Goal: Task Accomplishment & Management: Use online tool/utility

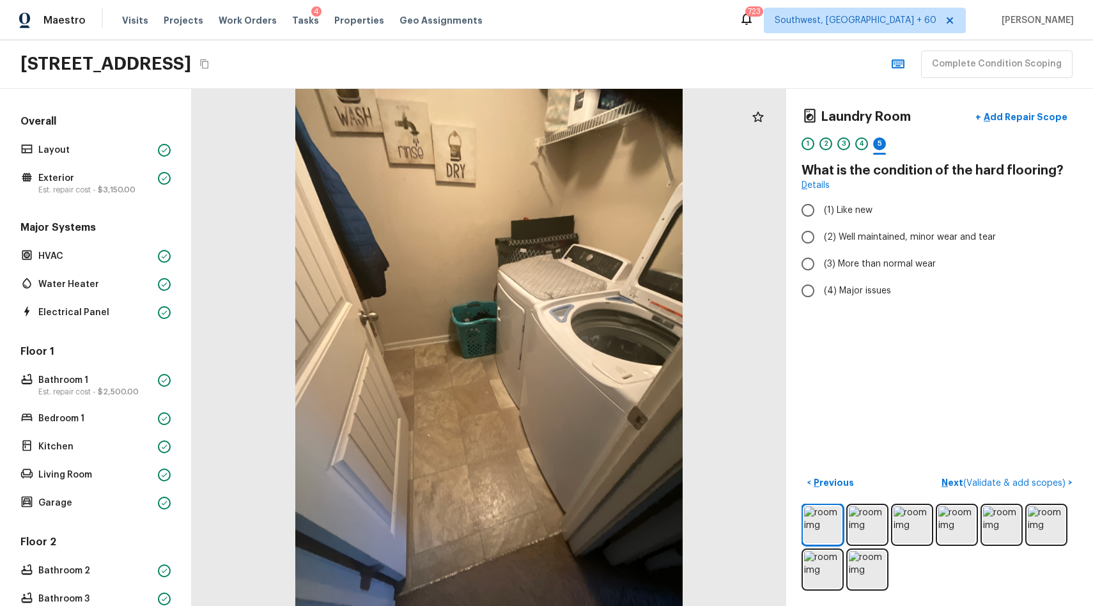
scroll to position [293, 0]
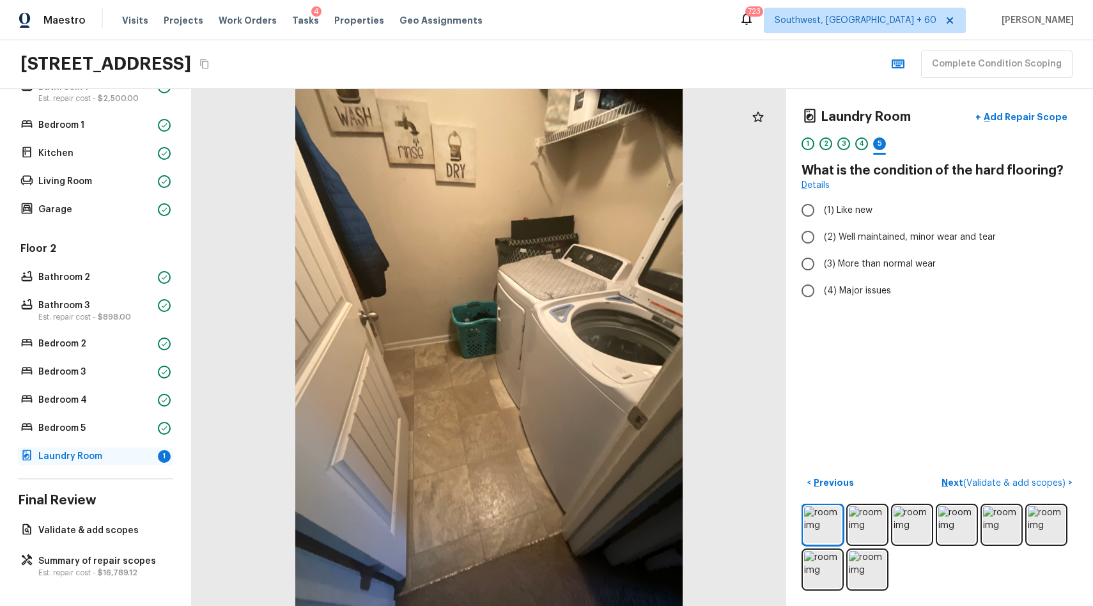
click at [130, 459] on p "Laundry Room" at bounding box center [95, 456] width 114 height 13
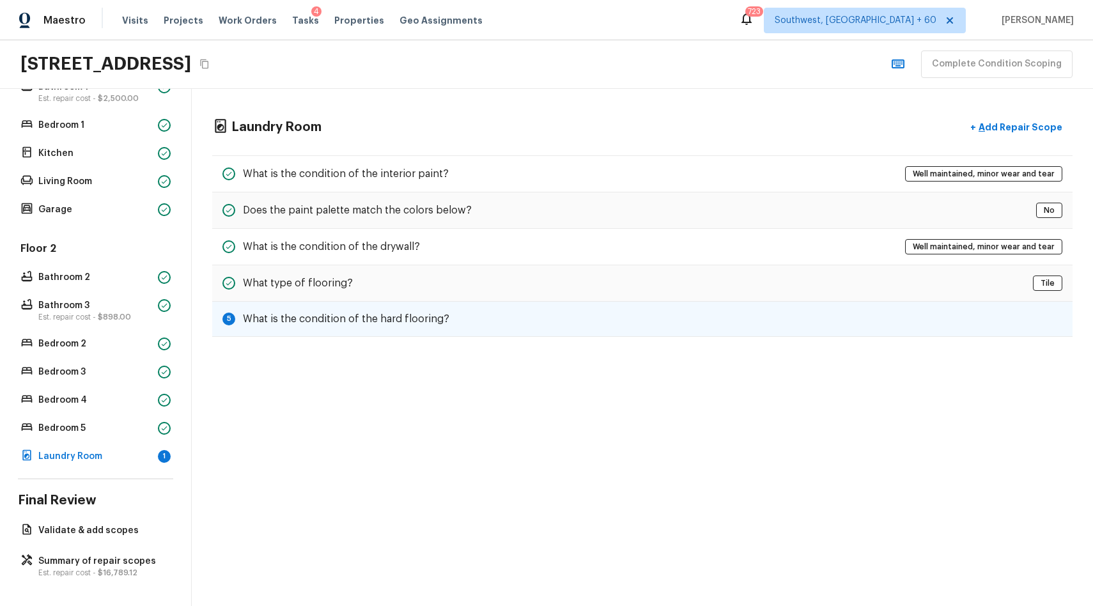
click at [599, 321] on div "5 What is the condition of the hard flooring?" at bounding box center [642, 319] width 860 height 35
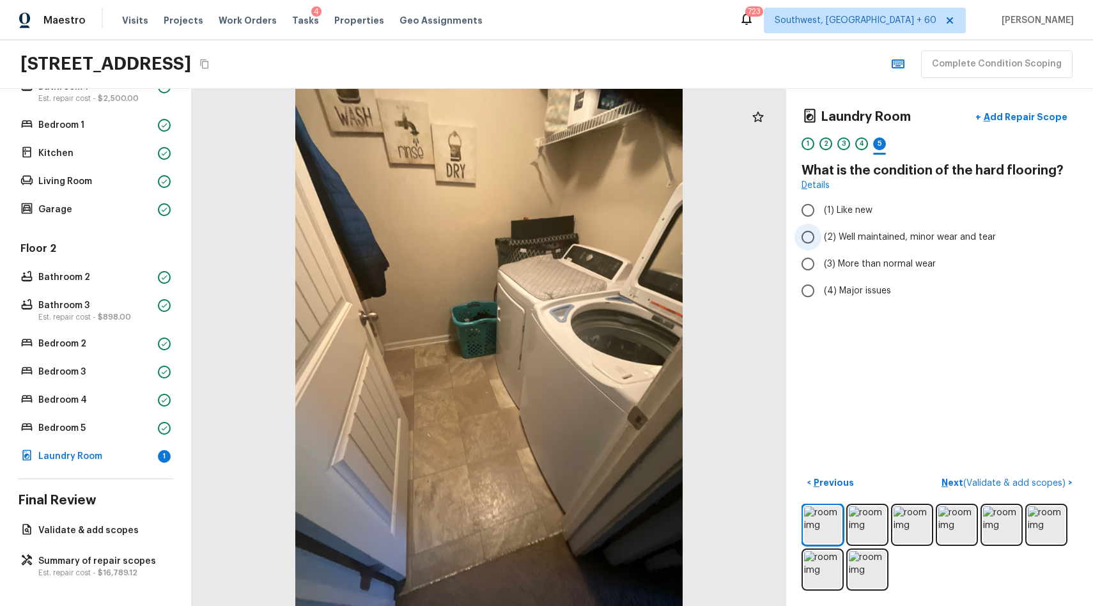
click at [880, 225] on label "(2) Well maintained, minor wear and tear" at bounding box center [930, 237] width 273 height 27
click at [821, 225] on input "(2) Well maintained, minor wear and tear" at bounding box center [807, 237] width 27 height 27
radio input "true"
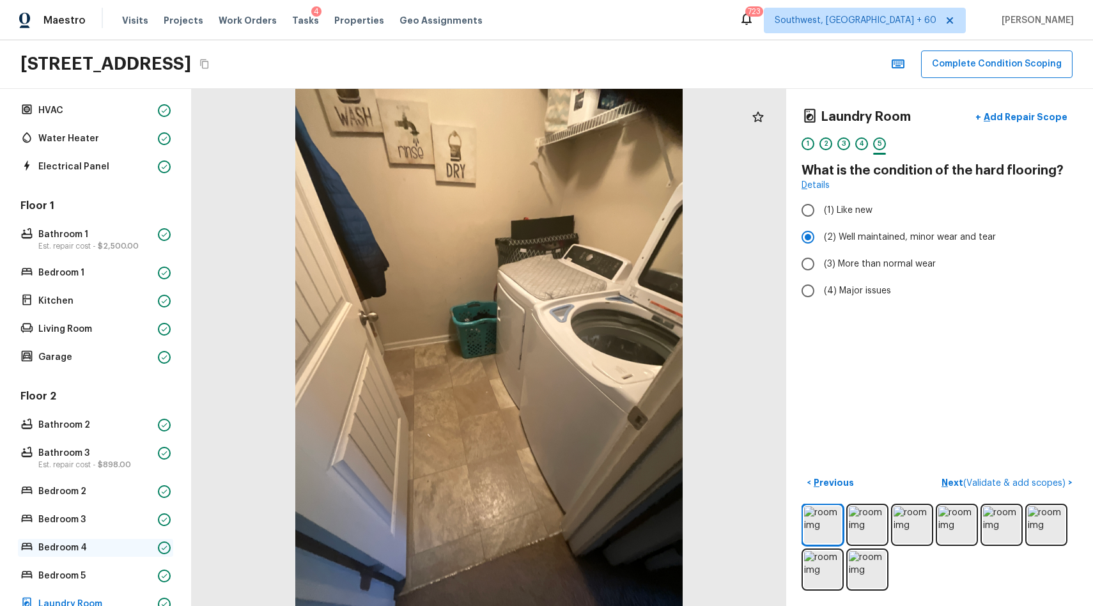
scroll to position [0, 0]
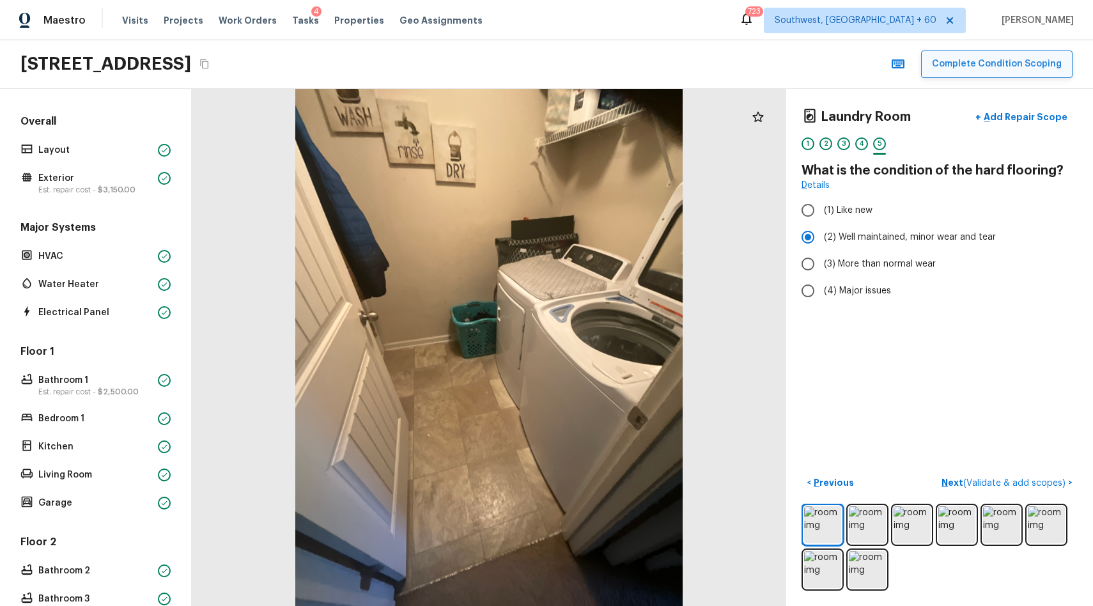
click at [994, 63] on button "Complete Condition Scoping" at bounding box center [996, 63] width 151 height 27
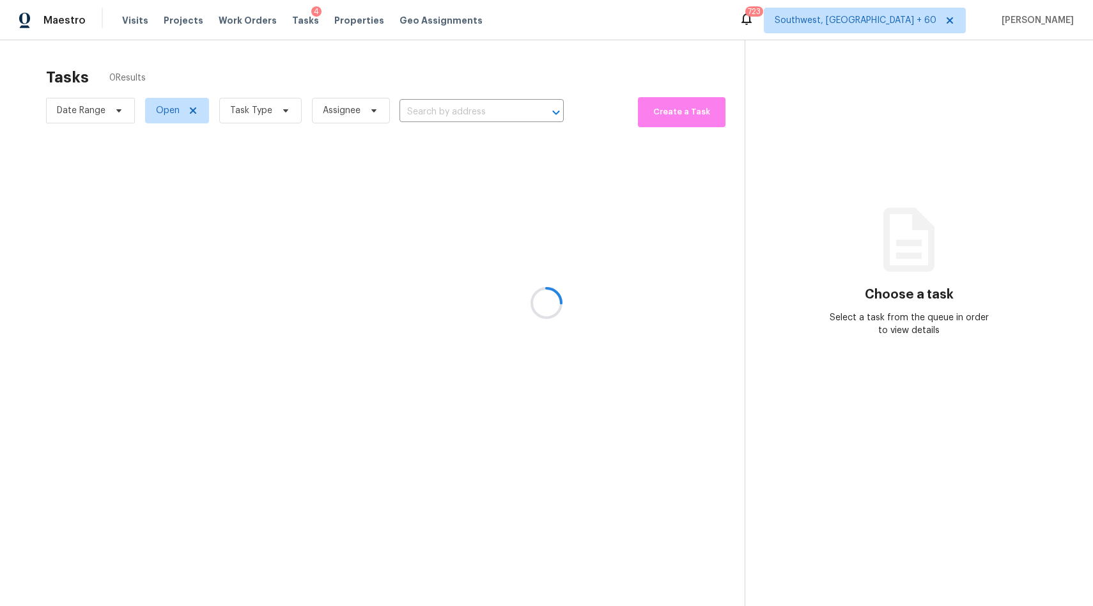
click at [441, 109] on div at bounding box center [546, 303] width 1093 height 606
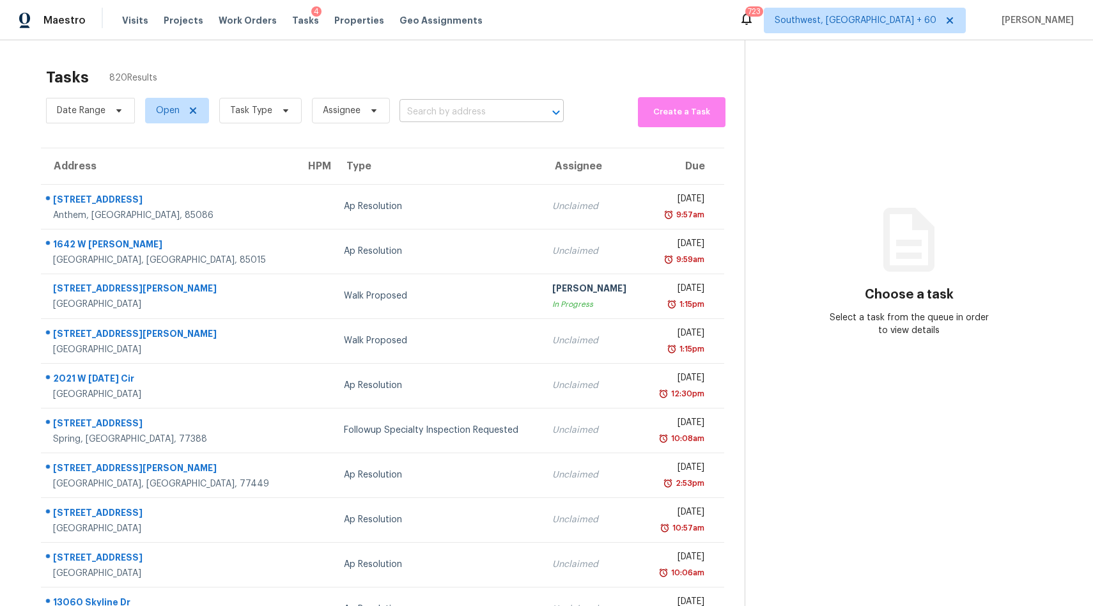
click at [442, 107] on input "text" at bounding box center [463, 112] width 128 height 20
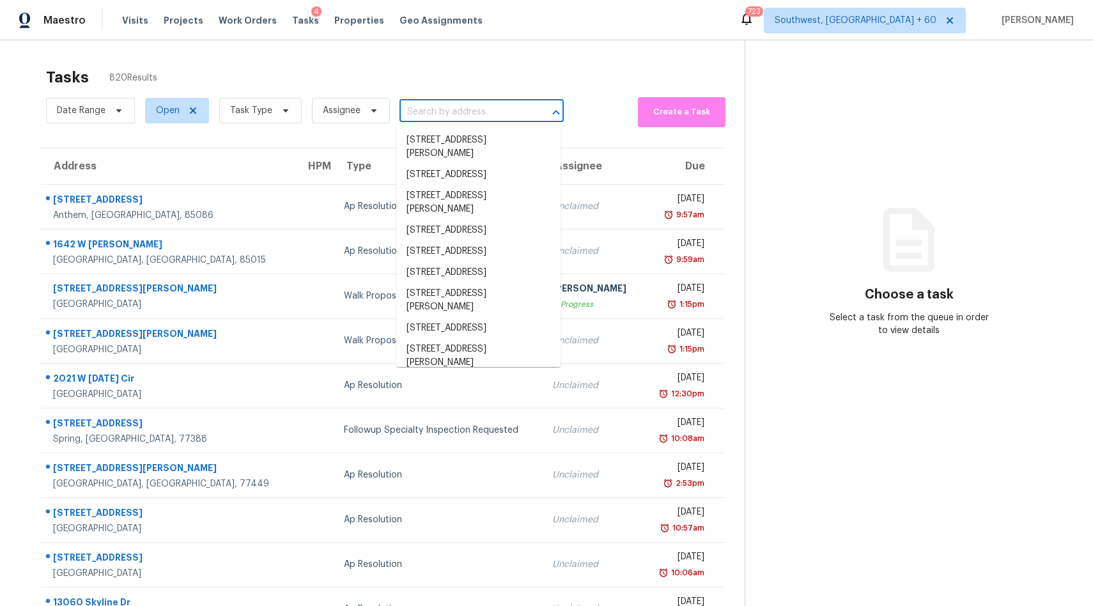
paste input "160 N Barranca Ave Glendora, CA, 91741"
type input "160 N Barranca Ave Glendora, CA, 91741"
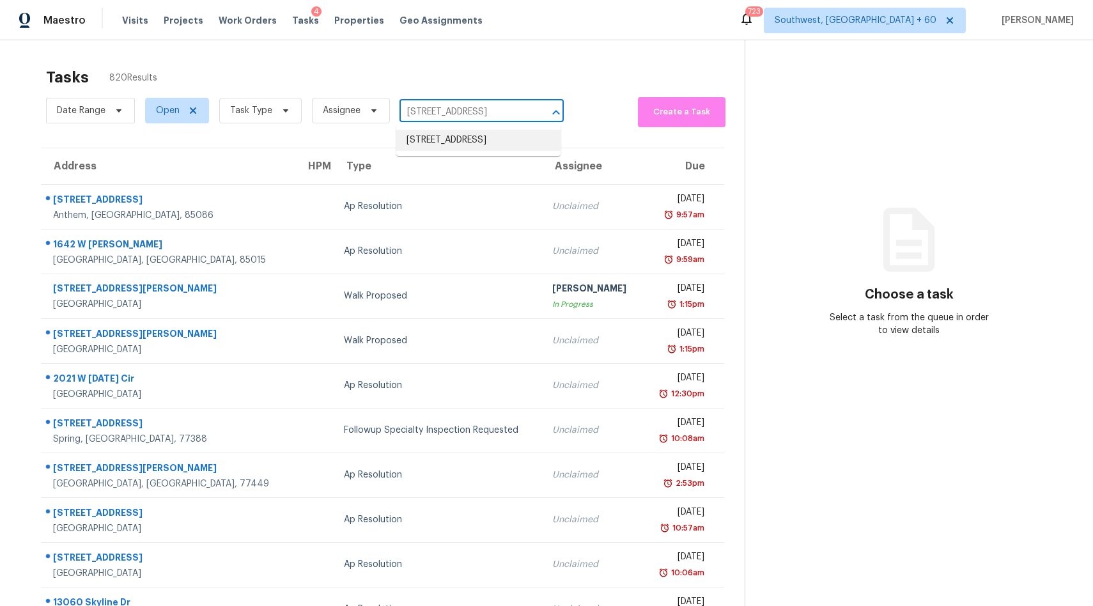
click at [486, 141] on li "160 N Barranca Ave, Glendora, CA 91741" at bounding box center [478, 140] width 164 height 21
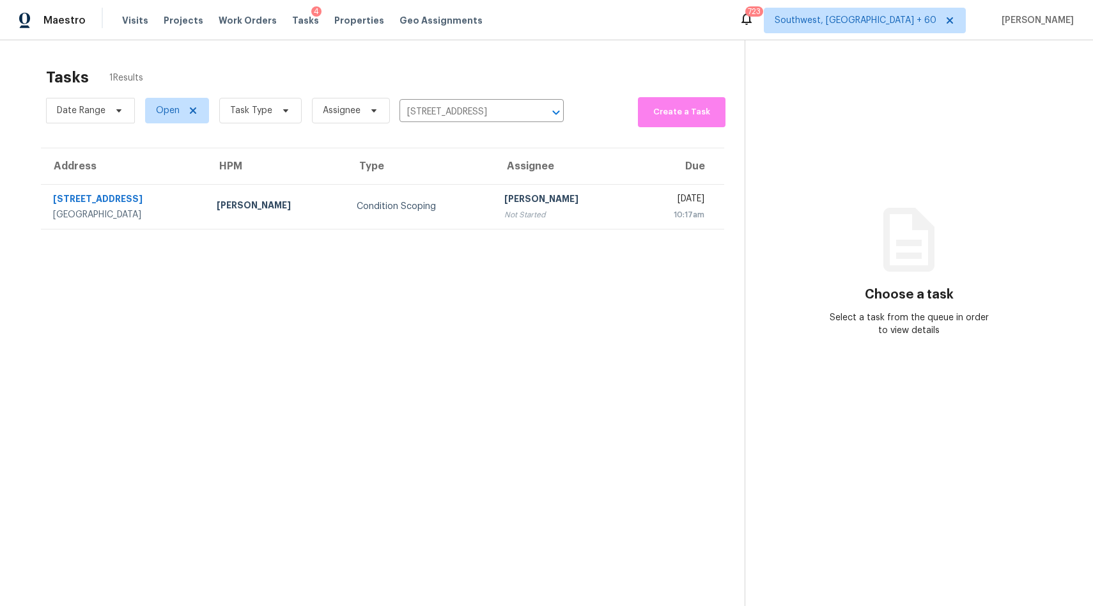
click at [440, 122] on div "Date Range Open Task Type Assignee 160 N Barranca Ave, Glendora, CA 91741 ​" at bounding box center [305, 110] width 518 height 33
click at [460, 116] on input "160 N Barranca Ave, Glendora, CA 91741" at bounding box center [463, 112] width 128 height 20
paste input "9820 N Central Ave Unit 307 Phoenix, AZ, 85020"
type input "160 N Barranca Ave, Glendora, CA 91741"
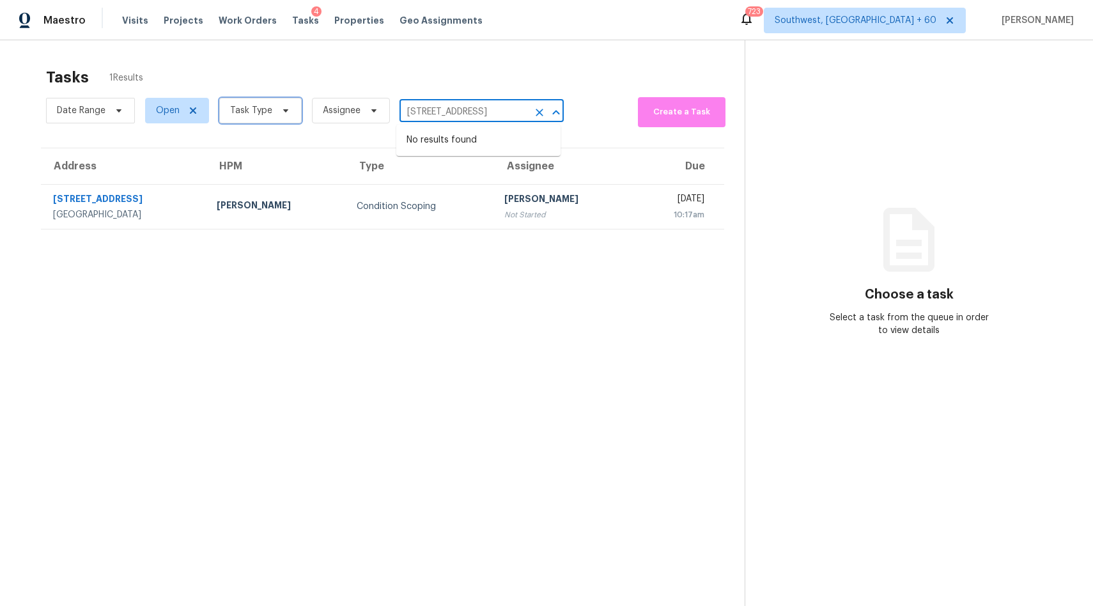
click at [270, 106] on span "Task Type" at bounding box center [260, 111] width 82 height 26
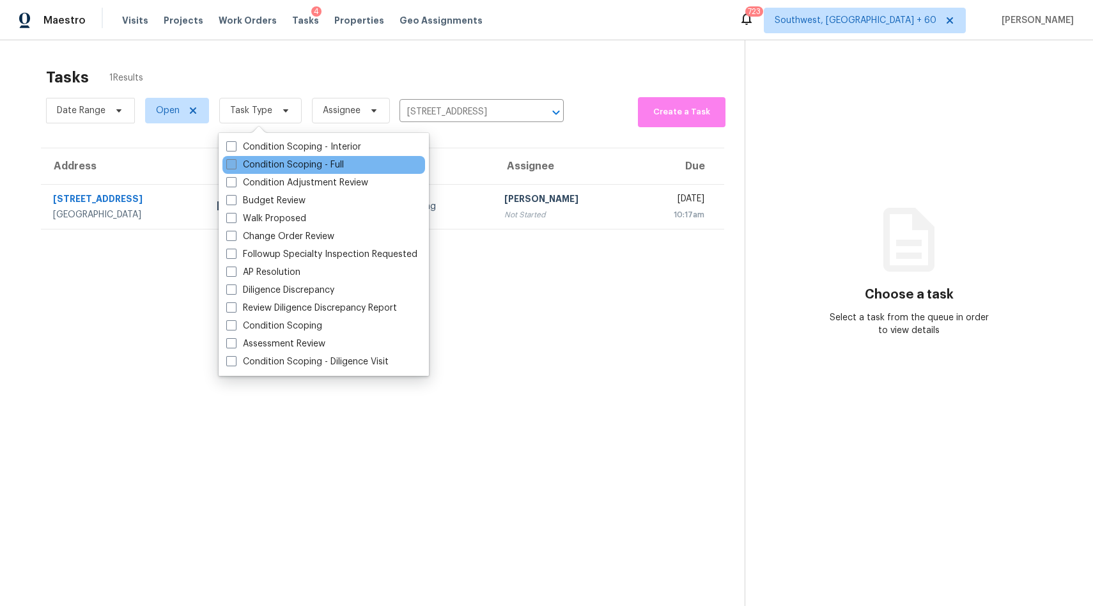
click at [307, 158] on label "Condition Scoping - Full" at bounding box center [285, 164] width 118 height 13
click at [234, 158] on input "Condition Scoping - Full" at bounding box center [230, 162] width 8 height 8
checkbox input "true"
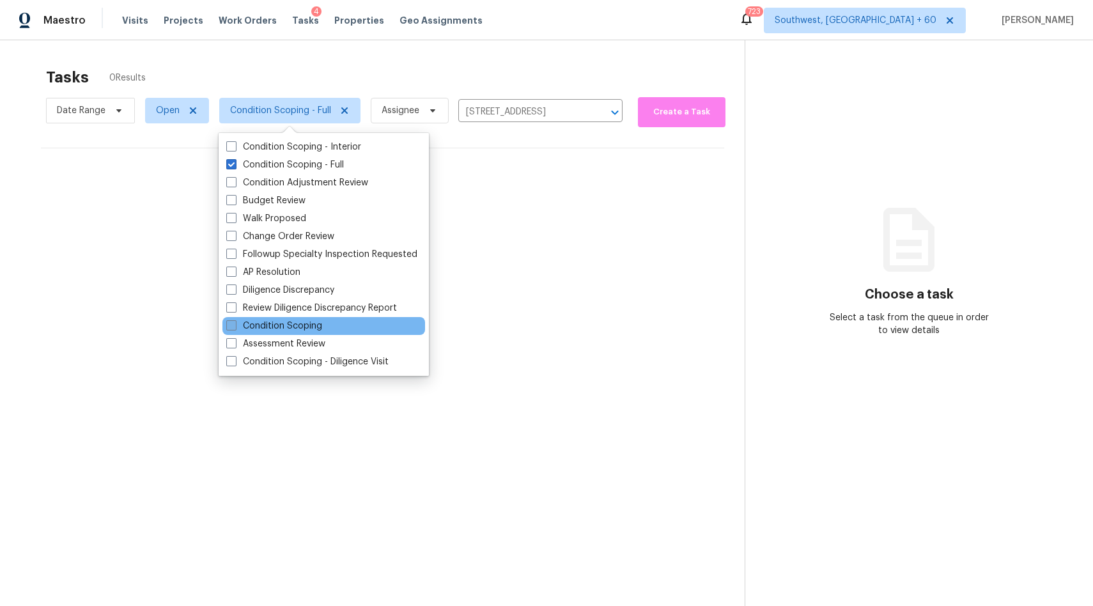
click at [314, 326] on label "Condition Scoping" at bounding box center [274, 325] width 96 height 13
click at [234, 326] on input "Condition Scoping" at bounding box center [230, 323] width 8 height 8
checkbox input "true"
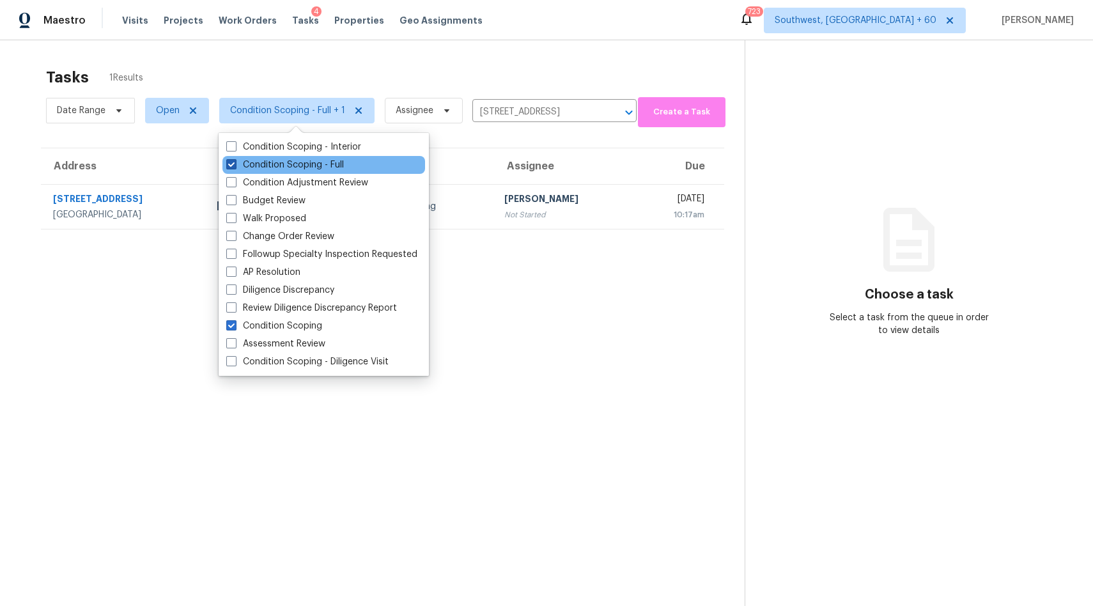
click at [316, 162] on label "Condition Scoping - Full" at bounding box center [285, 164] width 118 height 13
click at [234, 162] on input "Condition Scoping - Full" at bounding box center [230, 162] width 8 height 8
checkbox input "false"
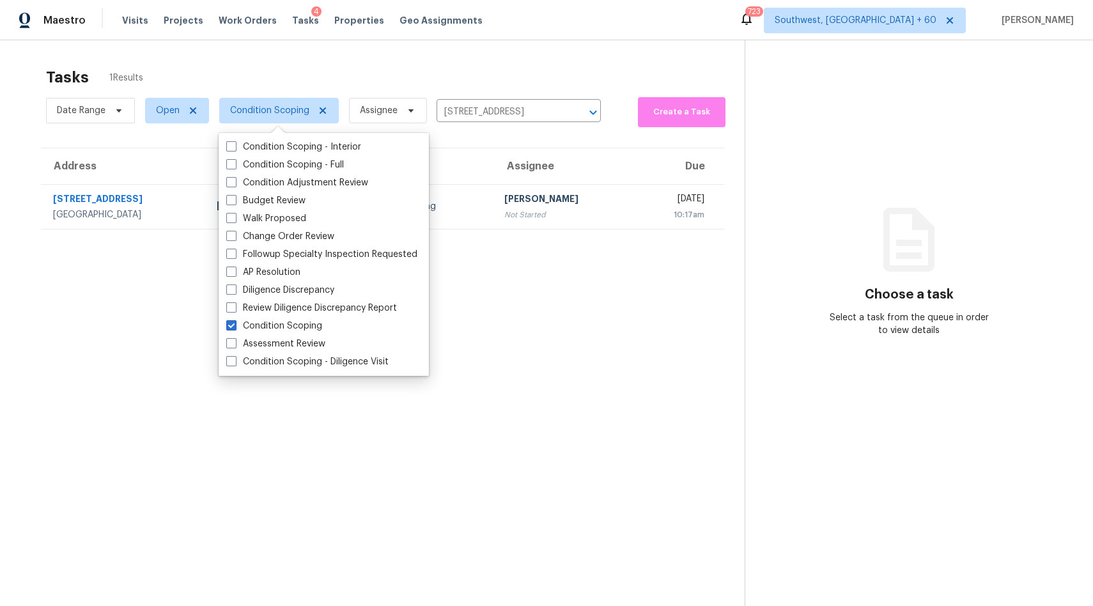
click at [397, 67] on div "Tasks 1 Results" at bounding box center [395, 77] width 698 height 33
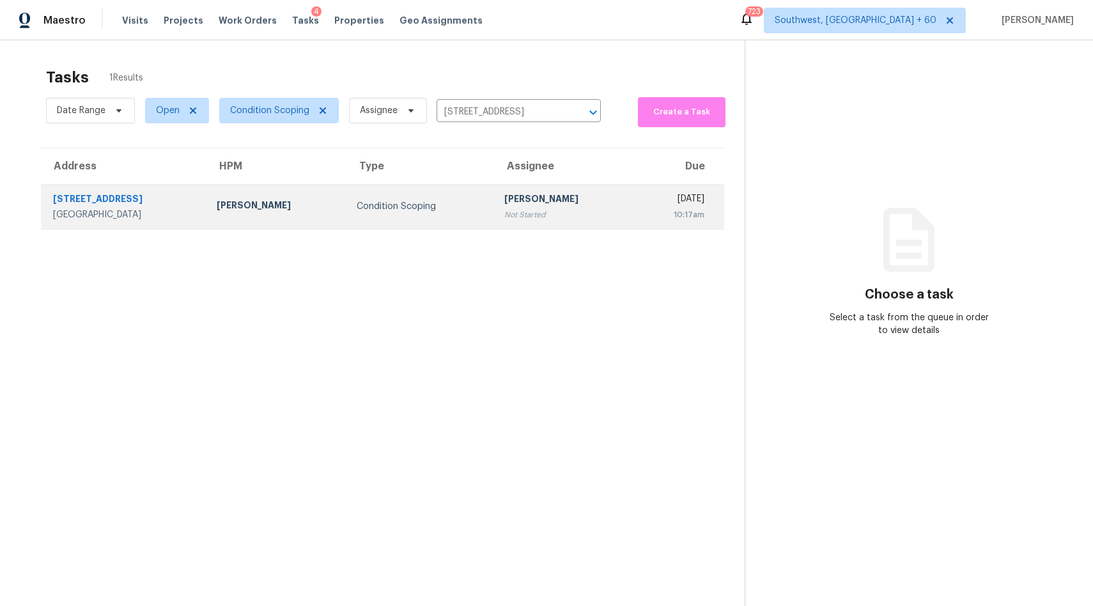
click at [504, 196] on div "[PERSON_NAME]" at bounding box center [563, 200] width 119 height 16
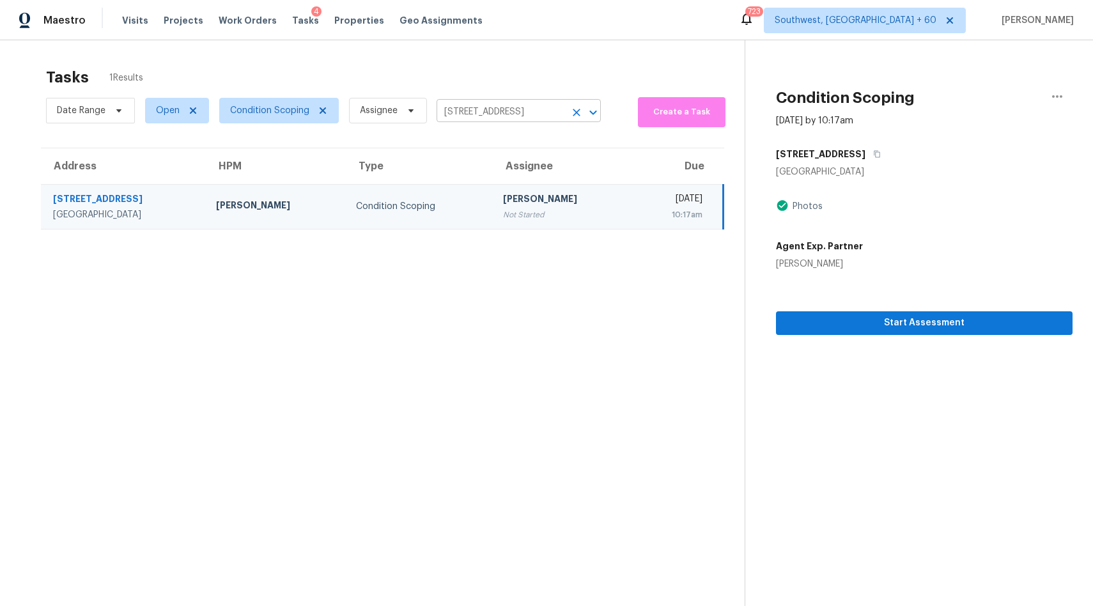
click at [532, 105] on input "160 N Barranca Ave, Glendora, CA 91741" at bounding box center [500, 112] width 128 height 20
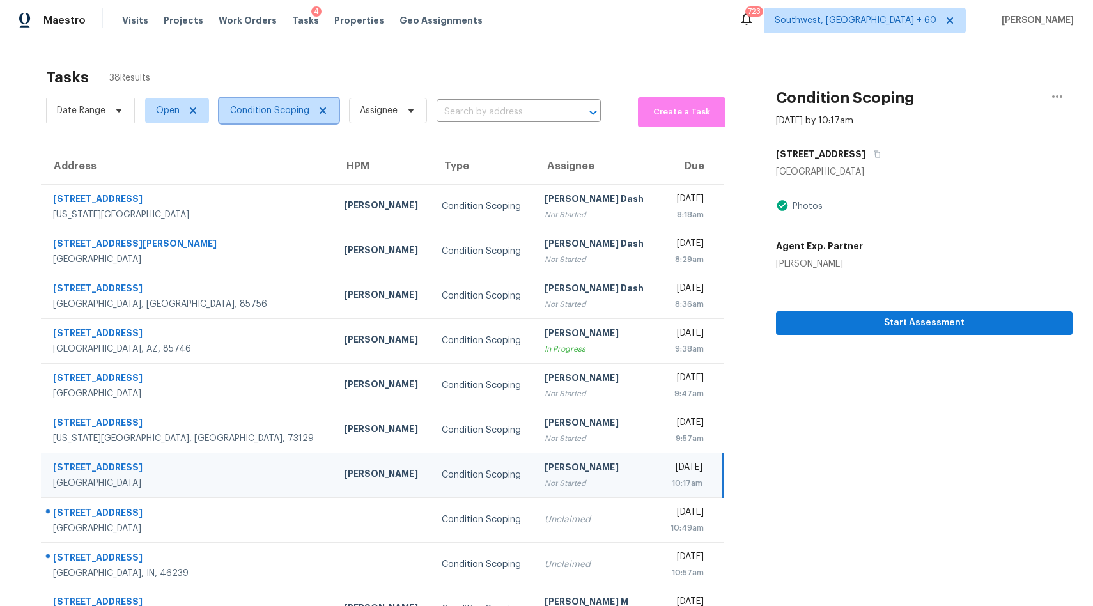
click at [253, 116] on span "Condition Scoping" at bounding box center [269, 110] width 79 height 13
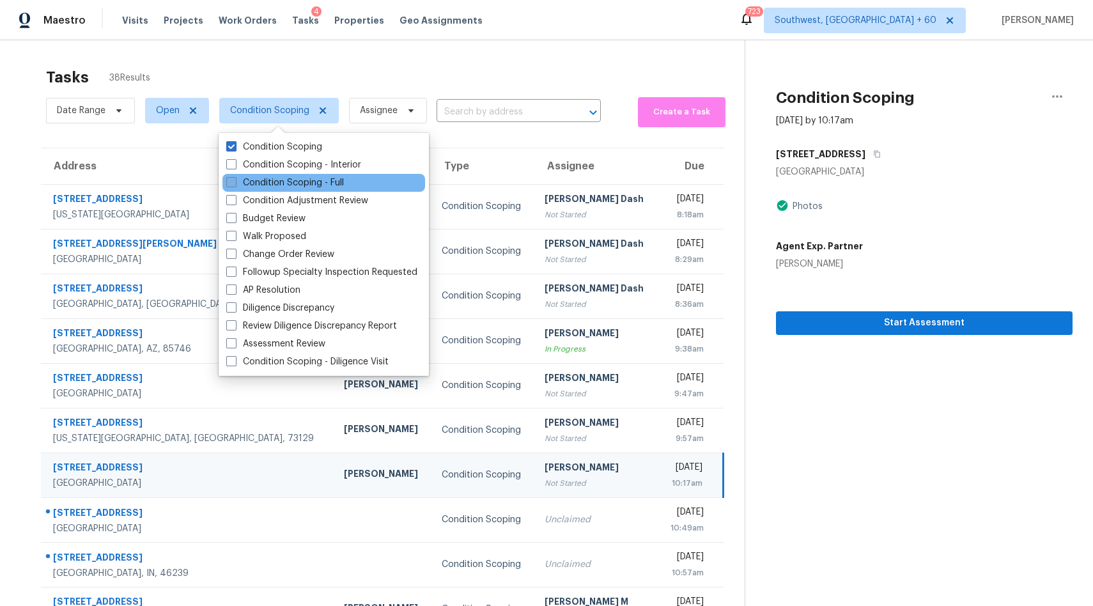
click at [326, 182] on label "Condition Scoping - Full" at bounding box center [285, 182] width 118 height 13
click at [234, 182] on input "Condition Scoping - Full" at bounding box center [230, 180] width 8 height 8
checkbox input "true"
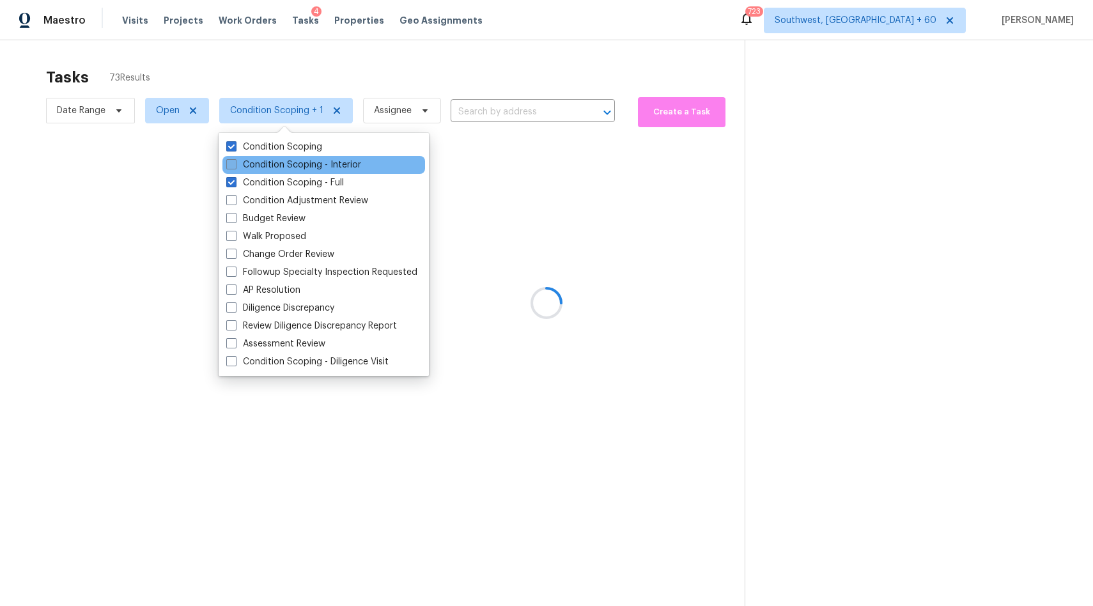
click at [346, 164] on label "Condition Scoping - Interior" at bounding box center [293, 164] width 135 height 13
click at [234, 164] on input "Condition Scoping - Interior" at bounding box center [230, 162] width 8 height 8
checkbox input "true"
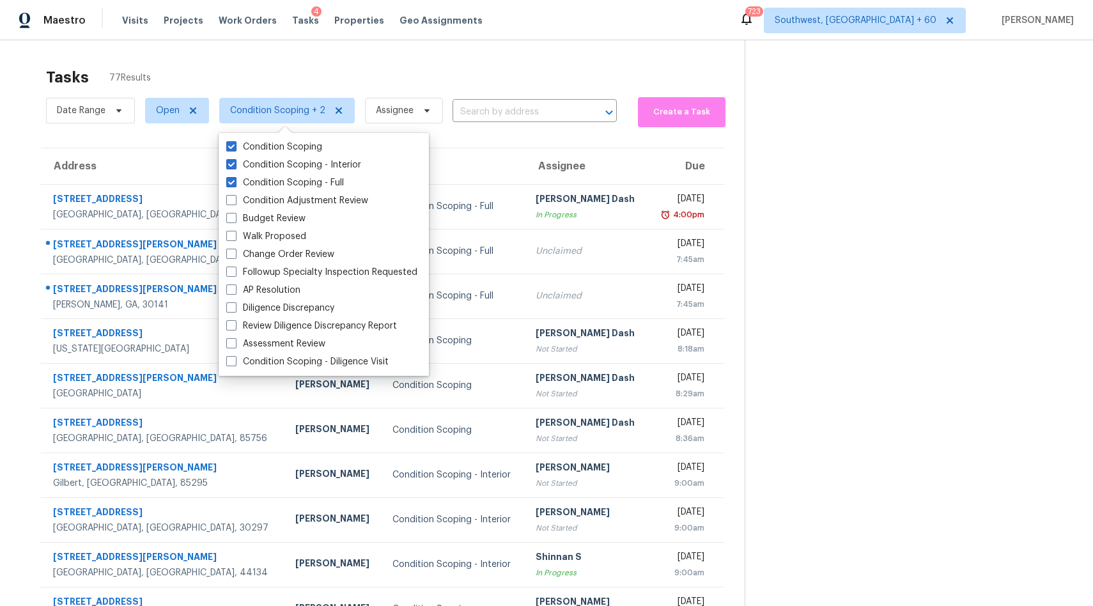
click at [544, 58] on div "Tasks 77 Results Date Range Open Condition Scoping + 2 Assignee ​ Create a Task…" at bounding box center [546, 352] width 1093 height 625
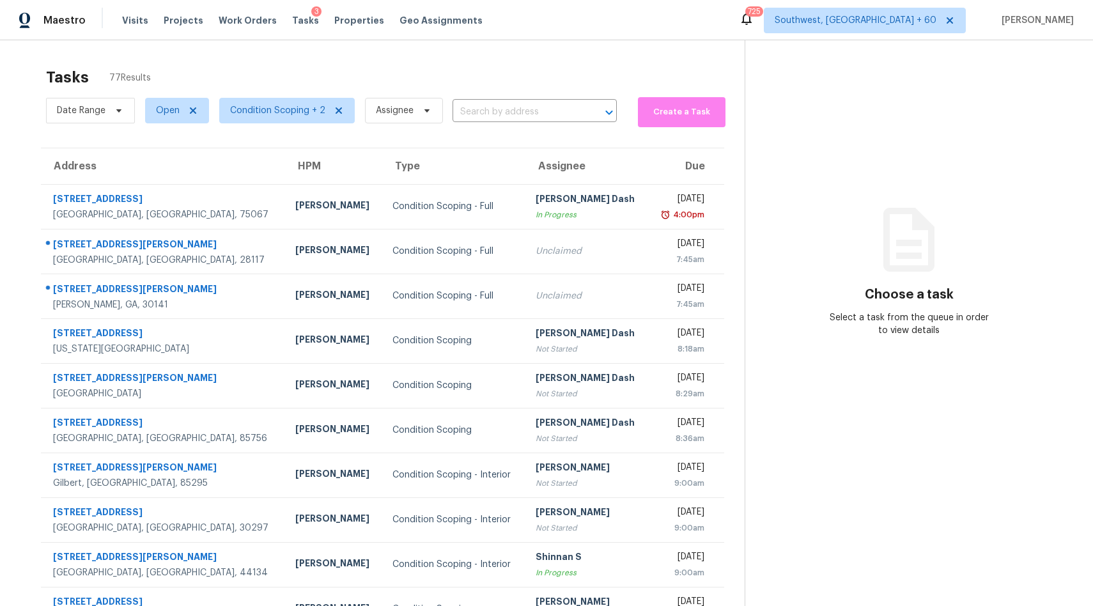
click at [471, 96] on div "Date Range Open Condition Scoping + 2 Assignee ​" at bounding box center [331, 110] width 571 height 33
click at [483, 106] on input "text" at bounding box center [516, 112] width 128 height 20
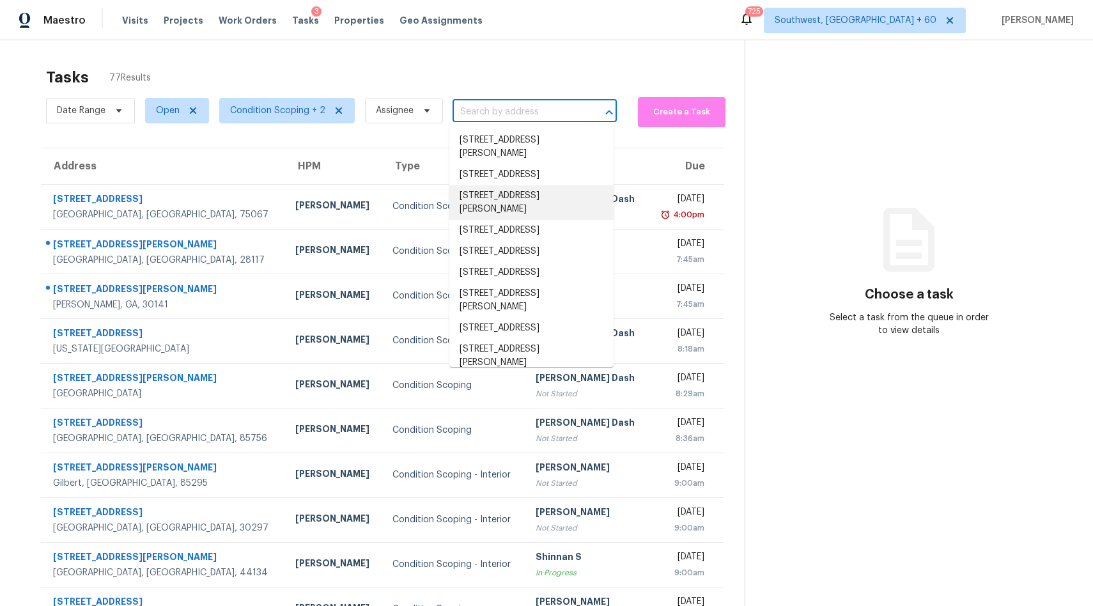
paste input "9820 N Central Ave Unit 307 Phoenix, AZ, 85020"
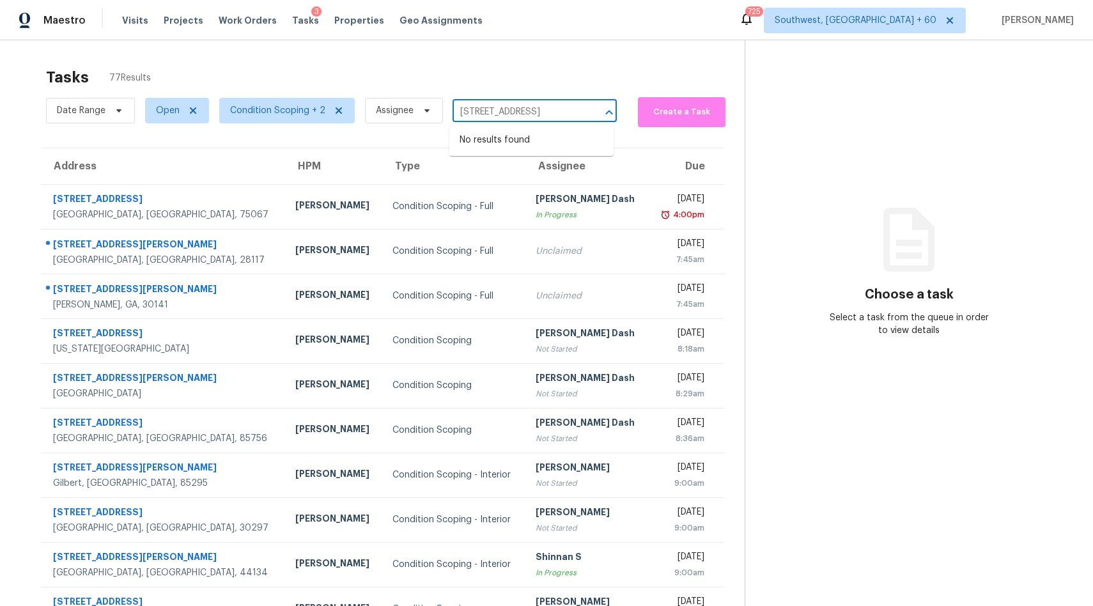
type input "9820 N Central Ave Unit 307 Phoenix, AZ, 85020"
click at [270, 102] on span "Condition Scoping + 2" at bounding box center [286, 111] width 135 height 26
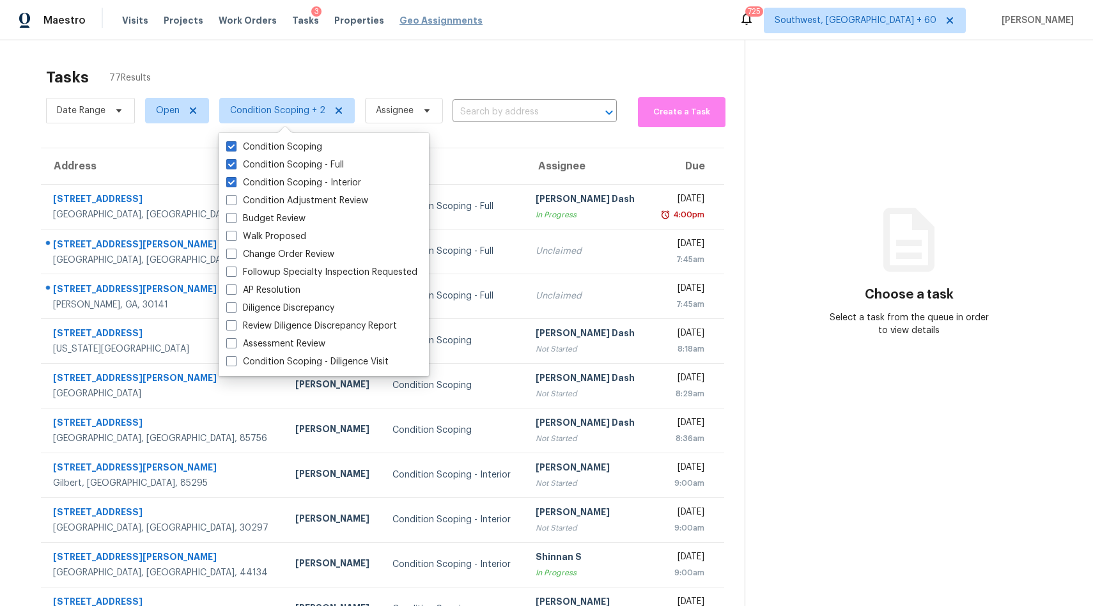
click at [399, 19] on span "Geo Assignments" at bounding box center [440, 20] width 83 height 13
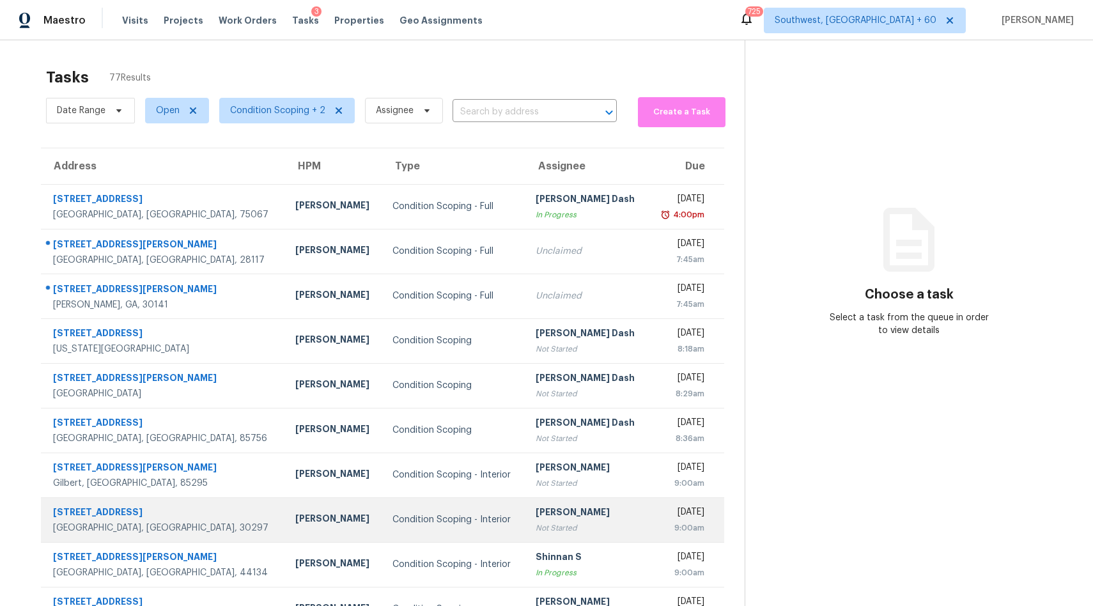
scroll to position [60, 0]
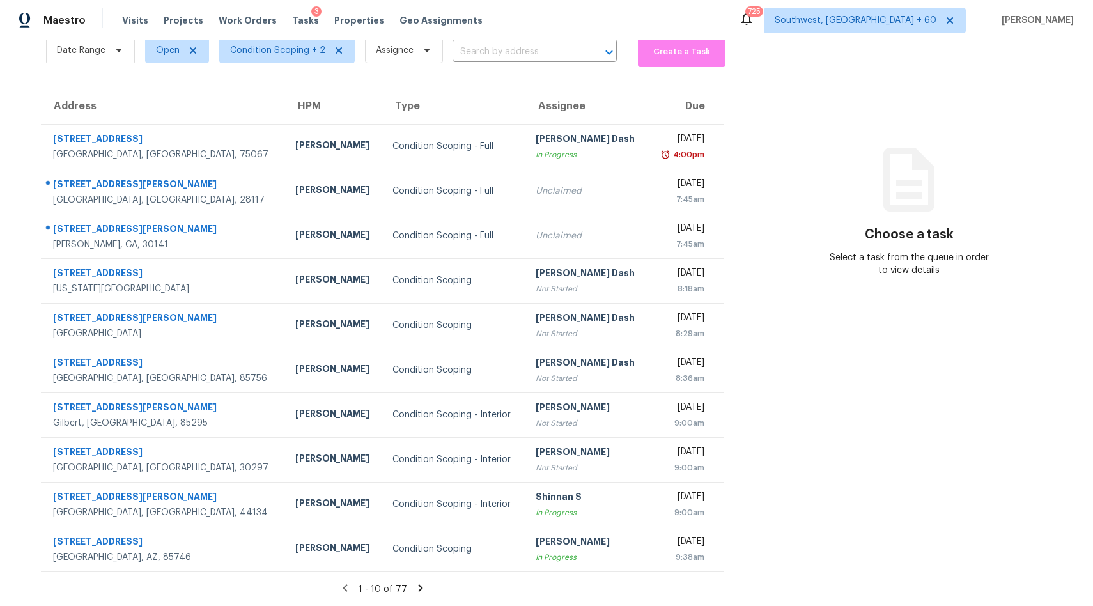
click at [418, 587] on icon at bounding box center [420, 587] width 4 height 7
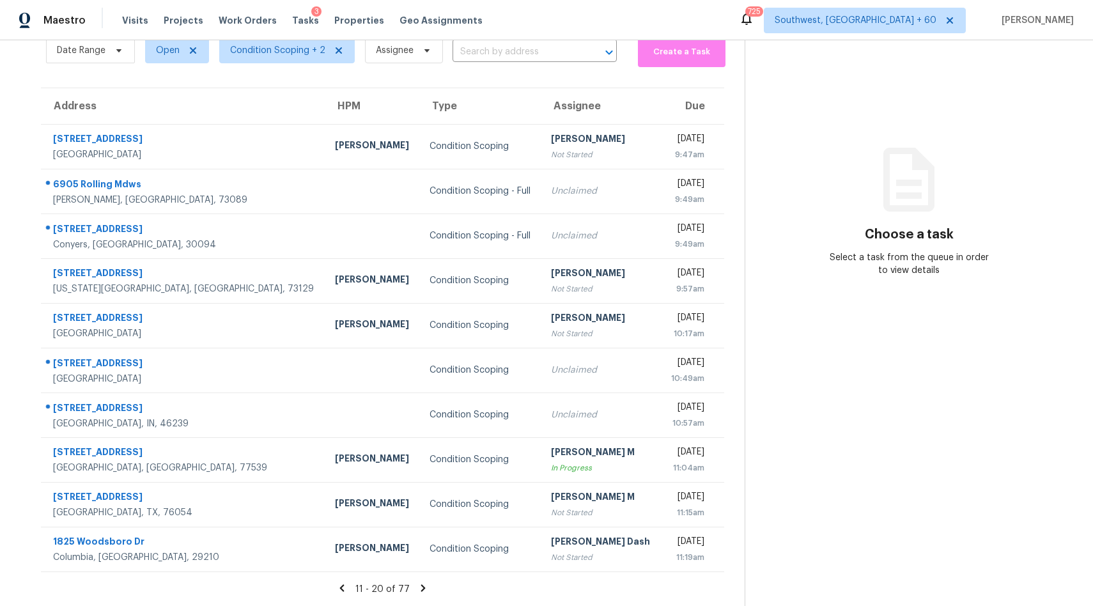
click at [423, 585] on icon at bounding box center [423, 588] width 12 height 12
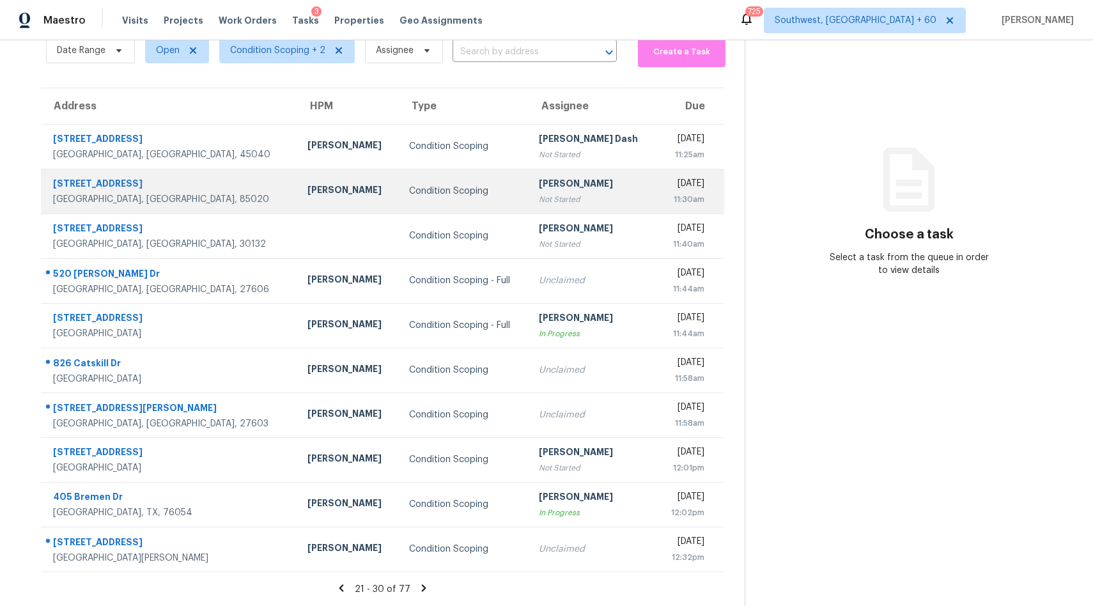
click at [539, 202] on div "Not Started" at bounding box center [592, 199] width 107 height 13
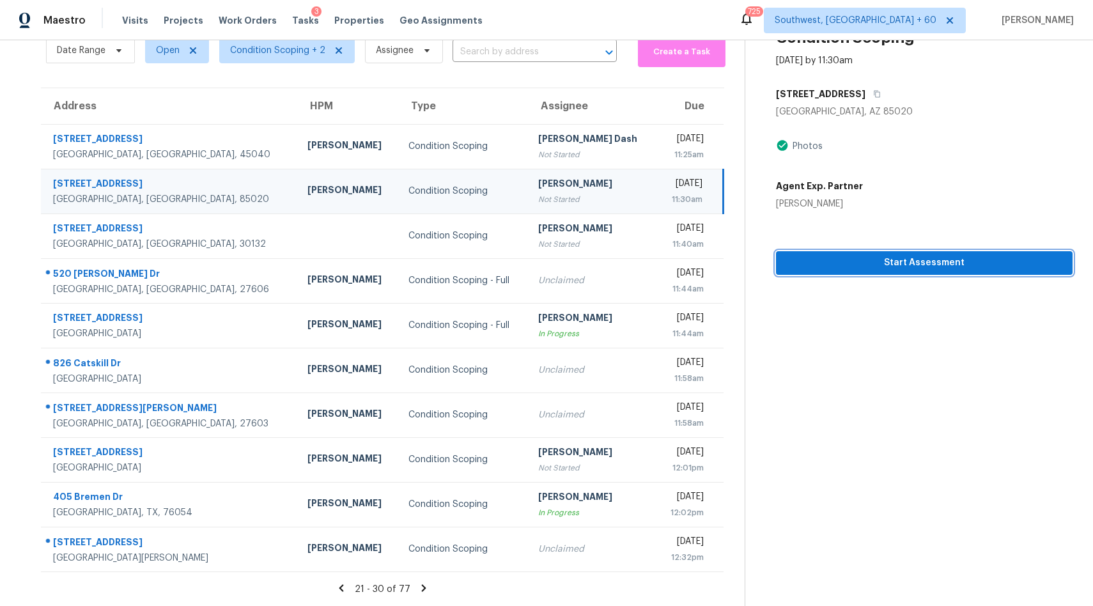
click at [947, 259] on span "Start Assessment" at bounding box center [924, 263] width 276 height 16
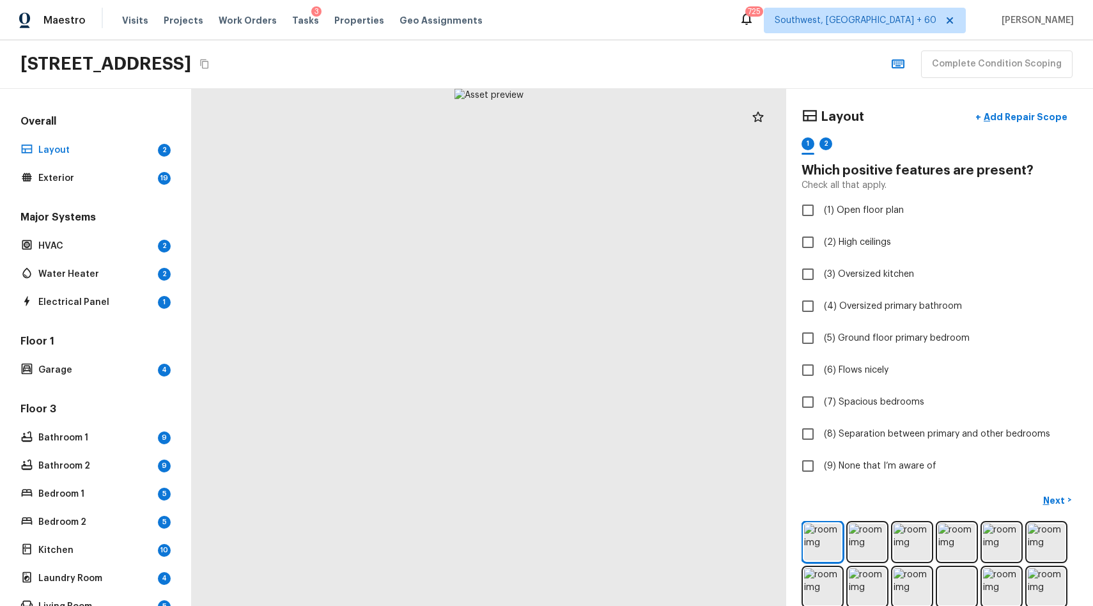
click at [210, 67] on icon "Copy Address" at bounding box center [204, 64] width 10 height 10
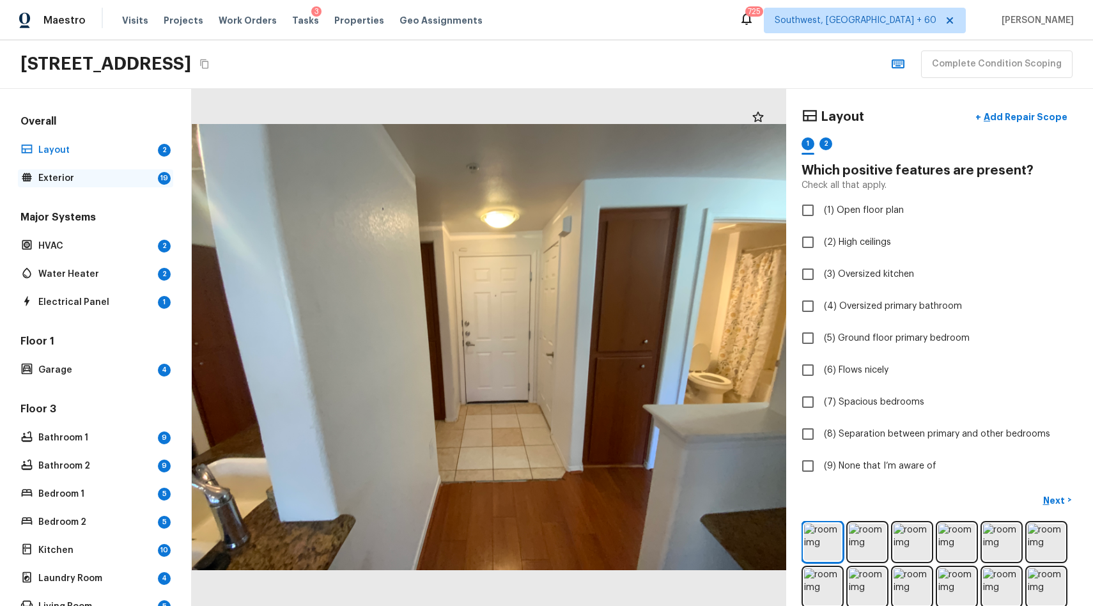
click at [49, 181] on p "Exterior" at bounding box center [95, 178] width 114 height 13
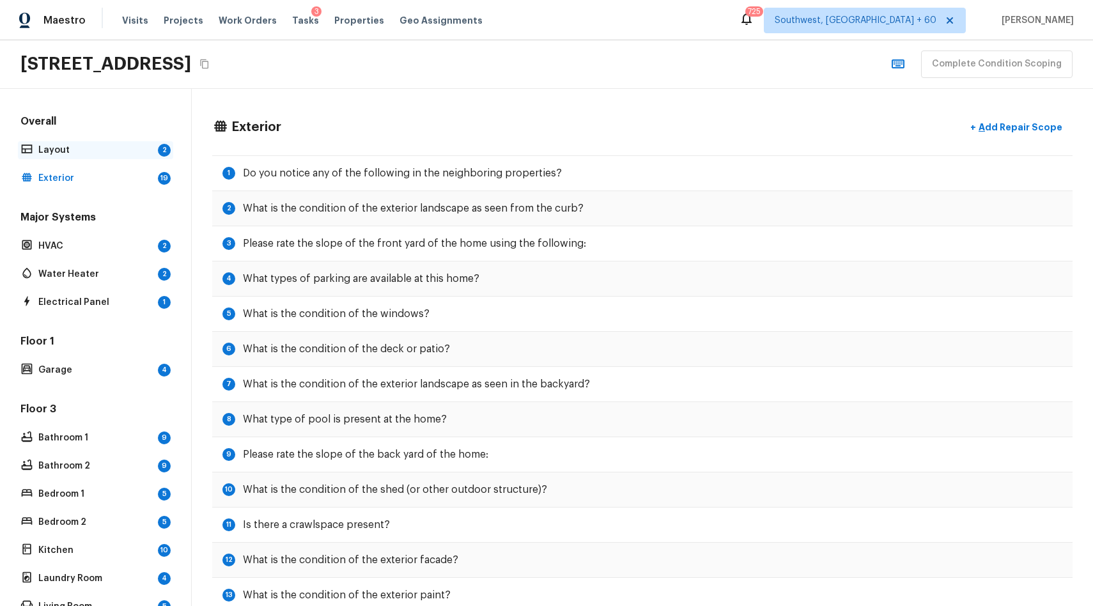
click at [129, 141] on div "Layout 2" at bounding box center [95, 150] width 155 height 18
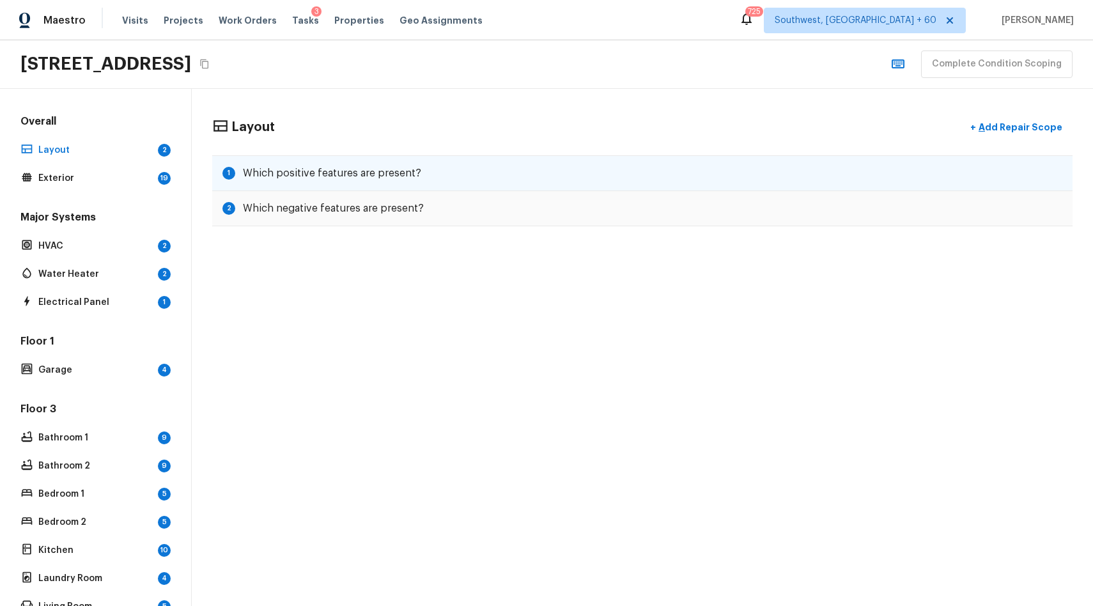
click at [300, 169] on h5 "Which positive features are present?" at bounding box center [332, 173] width 178 height 14
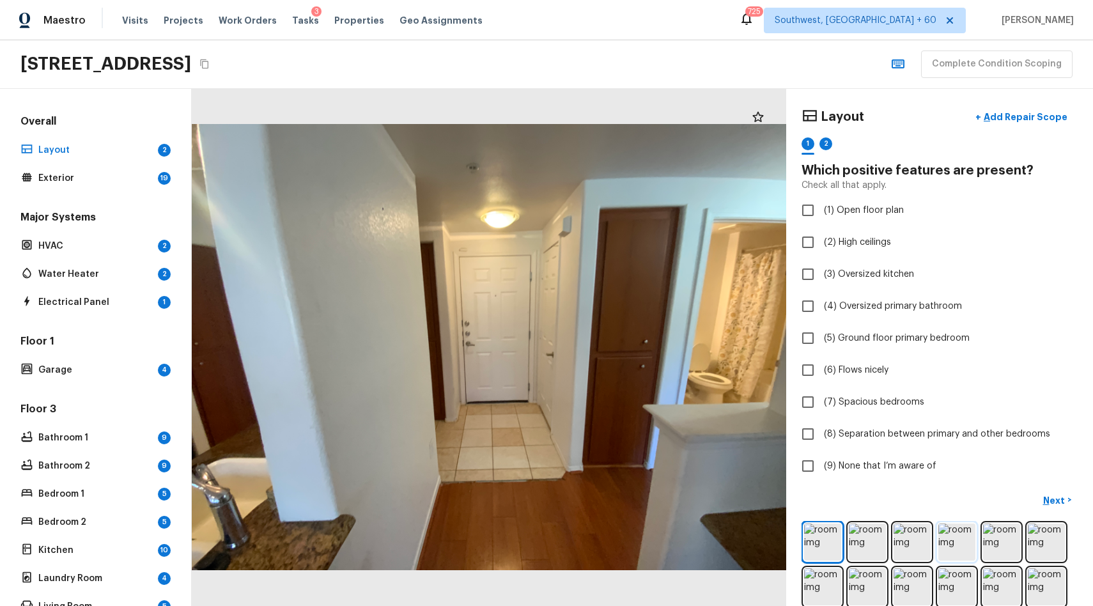
scroll to position [241, 0]
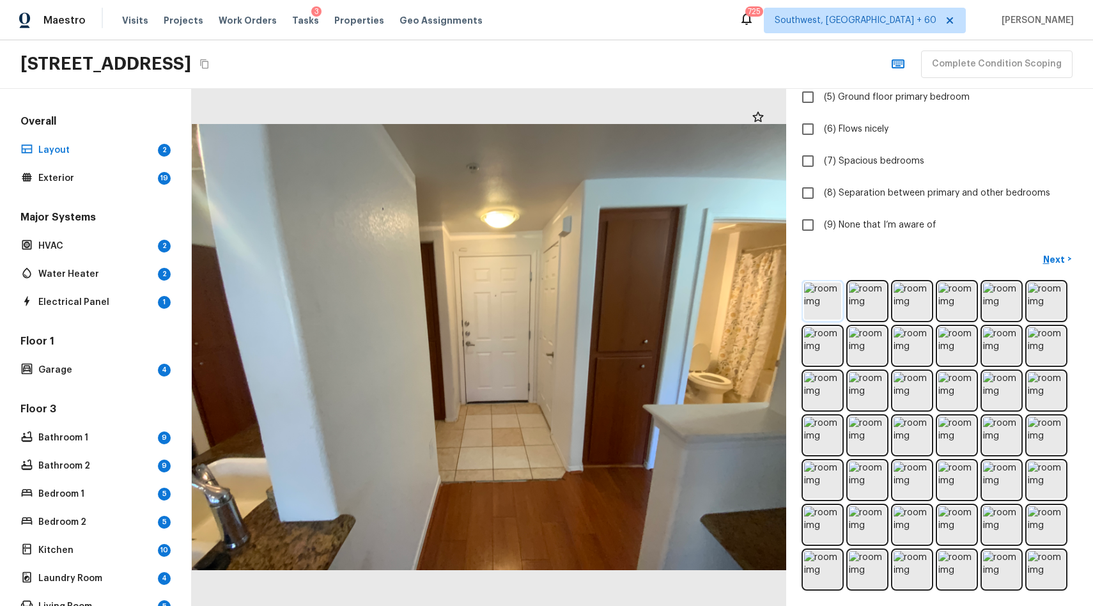
click at [824, 294] on img at bounding box center [822, 300] width 37 height 37
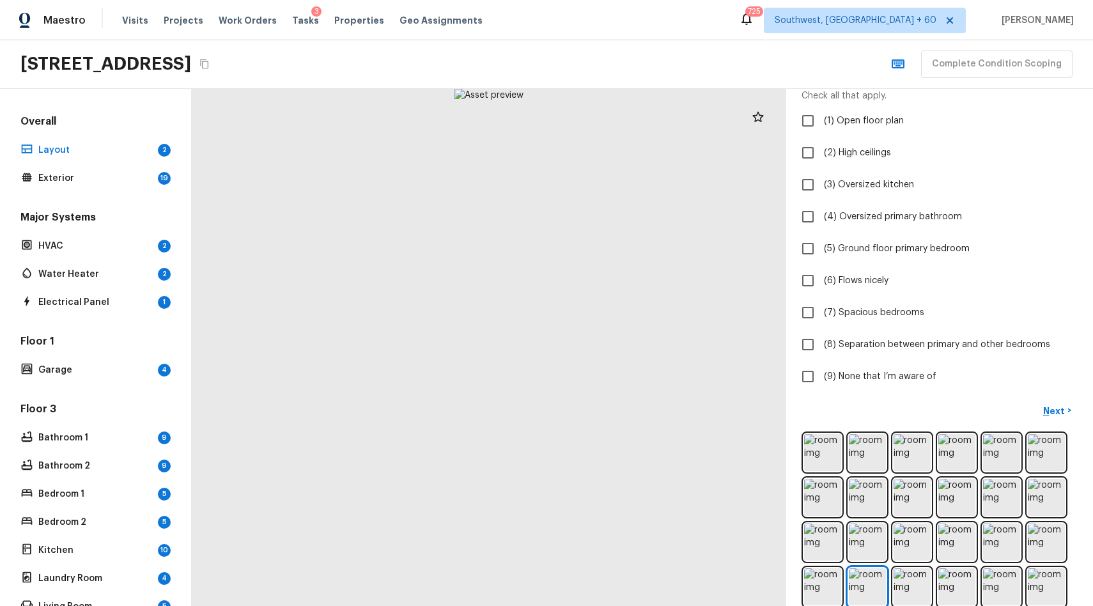
scroll to position [0, 0]
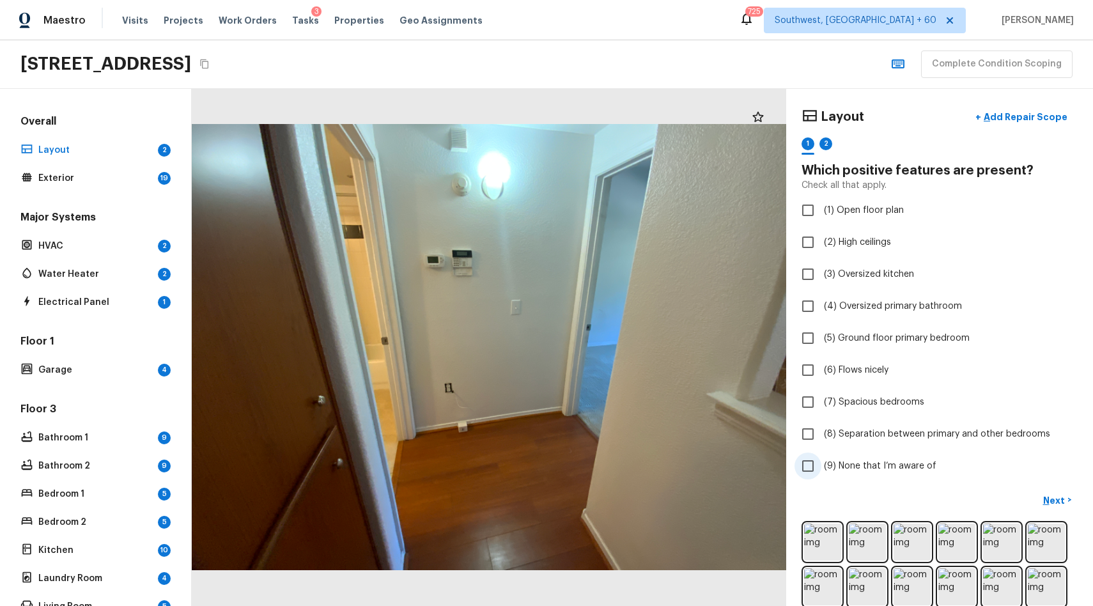
click at [873, 454] on label "(9) None that I’m aware of" at bounding box center [930, 465] width 273 height 27
click at [821, 454] on input "(9) None that I’m aware of" at bounding box center [807, 465] width 27 height 27
checkbox input "true"
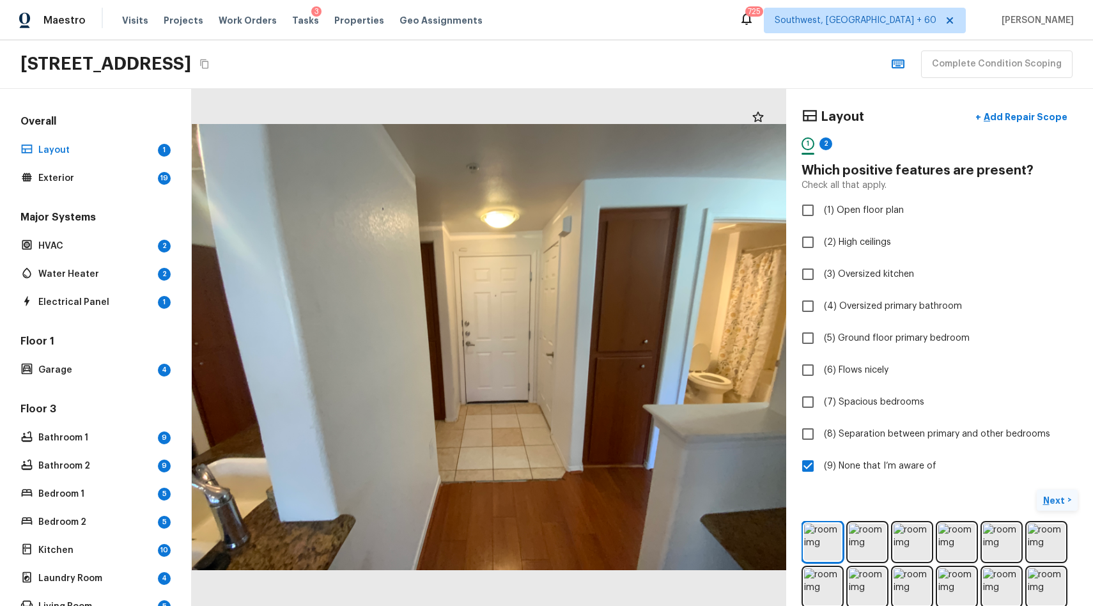
click at [1071, 498] on button "Next >" at bounding box center [1056, 499] width 41 height 21
click at [919, 468] on span "(9) None that I’m aware of" at bounding box center [880, 465] width 112 height 13
click at [821, 468] on input "(9) None that I’m aware of" at bounding box center [807, 465] width 27 height 27
checkbox input "true"
click at [1047, 492] on button "Next ( Exterior ) >" at bounding box center [1038, 499] width 77 height 21
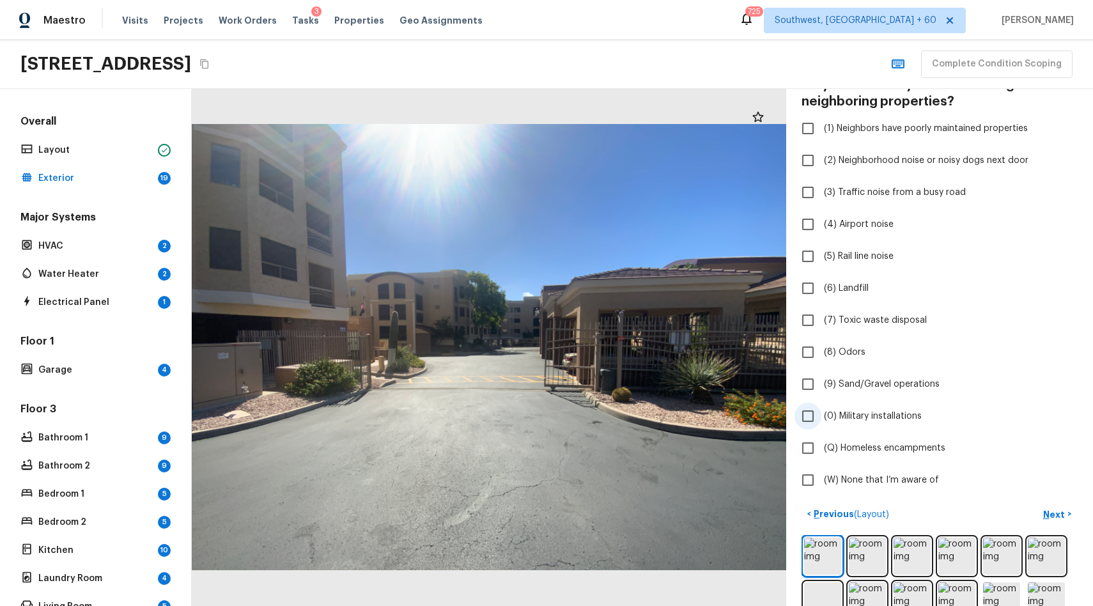
scroll to position [47, 0]
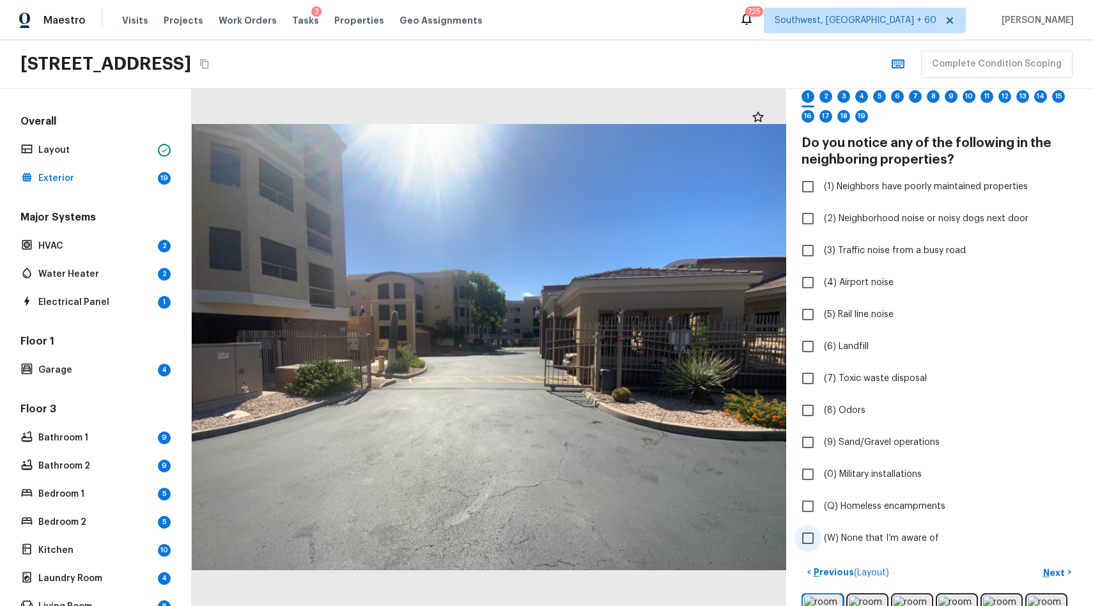
click at [884, 532] on span "(W) None that I’m aware of" at bounding box center [881, 538] width 115 height 13
click at [821, 532] on input "(W) None that I’m aware of" at bounding box center [807, 538] width 27 height 27
checkbox input "true"
click at [826, 89] on div "Exterior + Add Repair Scope 1 2 3 4 5 6 7 8 9 10 11 12 13 14 15 16 17 18 19" at bounding box center [939, 93] width 276 height 73
click at [829, 102] on div "2" at bounding box center [825, 100] width 13 height 20
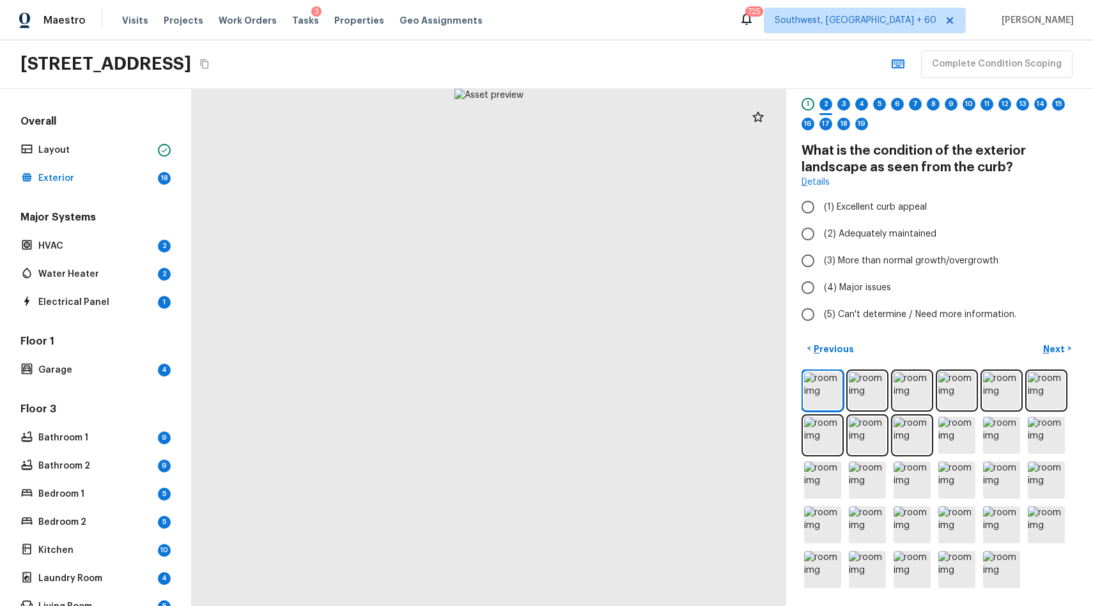
scroll to position [0, 0]
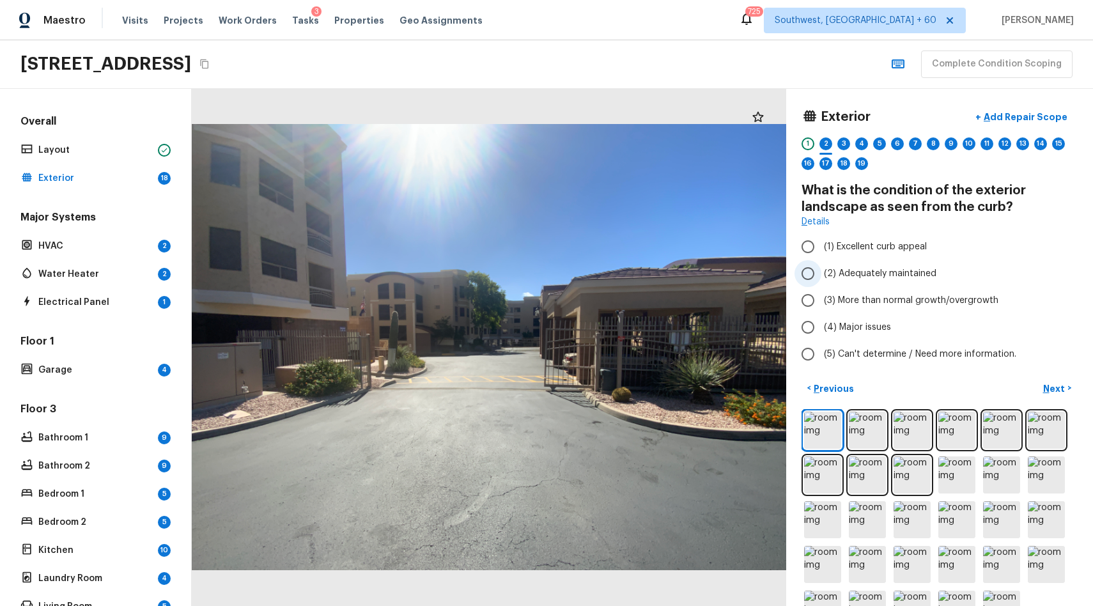
click at [923, 266] on label "(2) Adequately maintained" at bounding box center [930, 273] width 273 height 27
click at [821, 266] on input "(2) Adequately maintained" at bounding box center [807, 273] width 27 height 27
radio input "true"
click at [836, 130] on div "Exterior + Add Repair Scope 1 2 3 4 5 6 7 8 9 10 11 12 13 14 15 16 17 18 19" at bounding box center [939, 140] width 276 height 73
click at [841, 149] on div "3" at bounding box center [843, 143] width 13 height 13
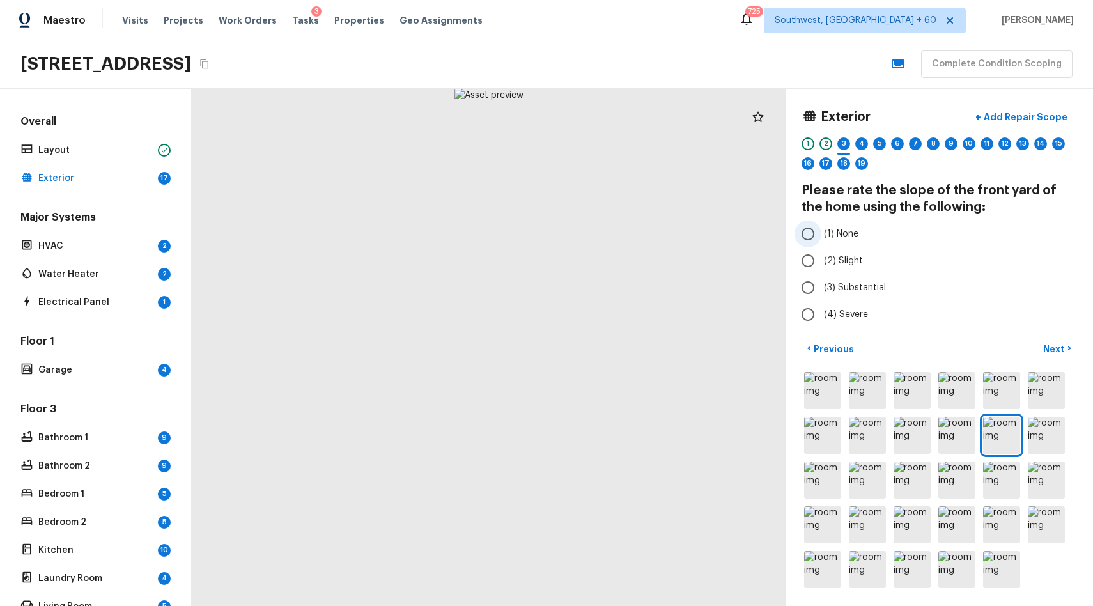
click at [843, 242] on label "(1) None" at bounding box center [930, 233] width 273 height 27
click at [821, 242] on input "(1) None" at bounding box center [807, 233] width 27 height 27
radio input "true"
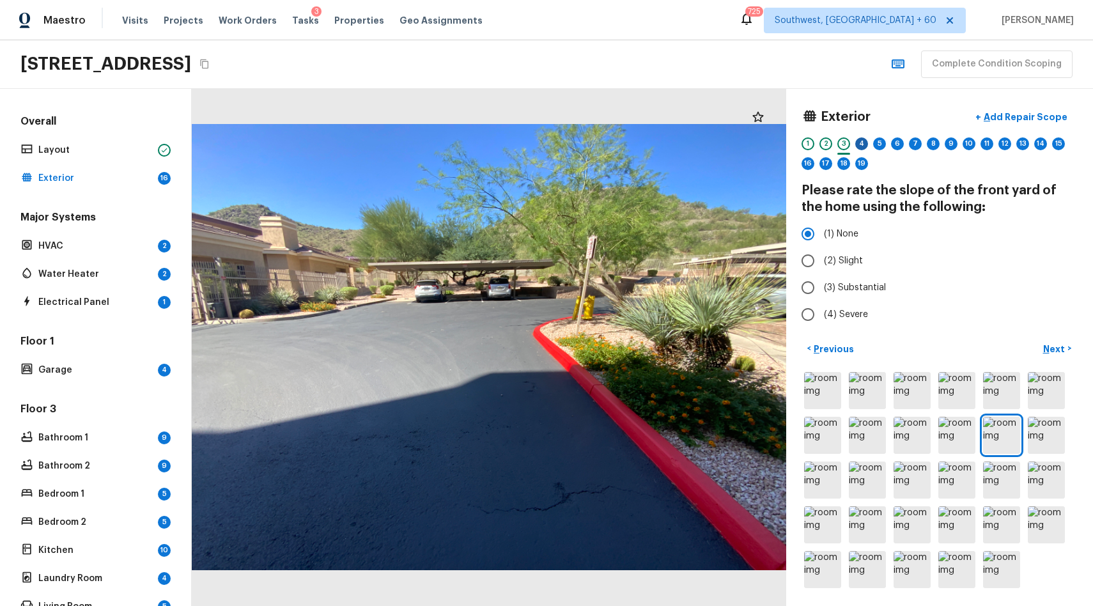
click at [856, 142] on div "4" at bounding box center [861, 143] width 13 height 13
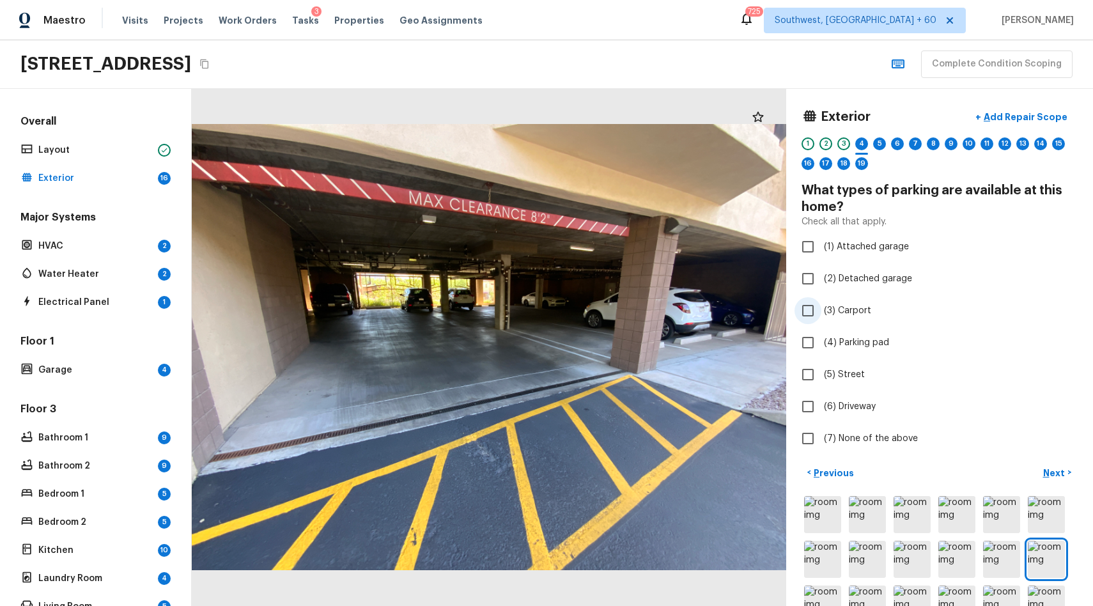
click at [835, 308] on span "(3) Carport" at bounding box center [847, 310] width 47 height 13
click at [821, 308] on input "(3) Carport" at bounding box center [807, 310] width 27 height 27
checkbox input "true"
click at [876, 136] on div "Exterior + Add Repair Scope 1 2 3 4 5 6 7 8 9 10 11 12 13 14 15 16 17 18 19 20" at bounding box center [939, 140] width 276 height 73
click at [884, 148] on div "5" at bounding box center [879, 147] width 13 height 20
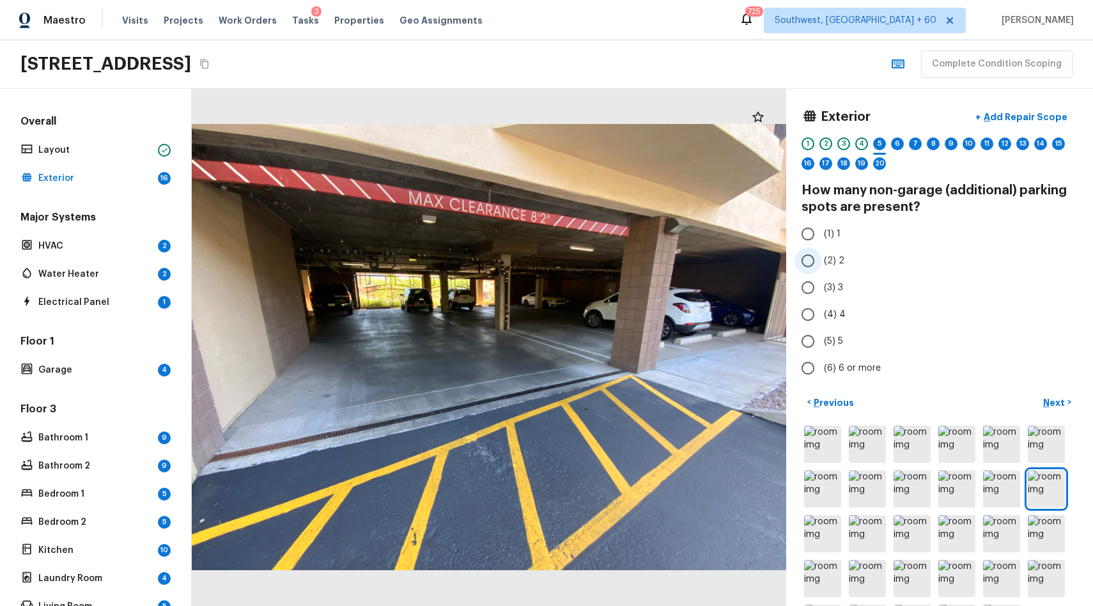
click at [797, 262] on input "(2) 2" at bounding box center [807, 260] width 27 height 27
radio input "true"
click at [889, 143] on div "1 2 3 4 5 6 7 8 9 10 11 12 13 14 15 16 17 18 19 20" at bounding box center [939, 157] width 276 height 40
click at [899, 145] on div "6" at bounding box center [897, 143] width 13 height 13
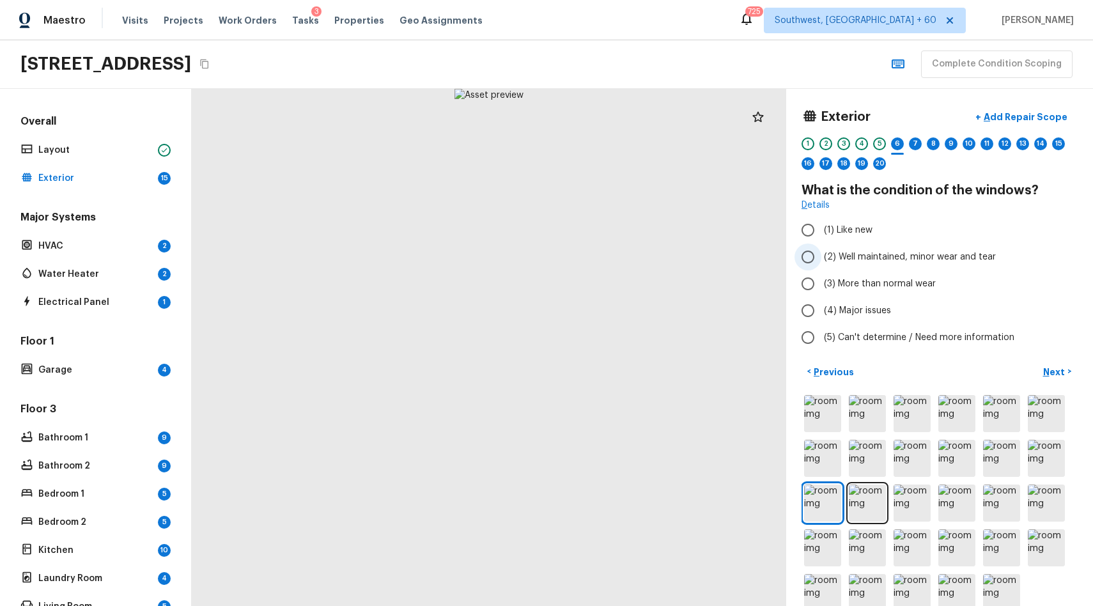
click at [866, 256] on span "(2) Well maintained, minor wear and tear" at bounding box center [910, 256] width 172 height 13
click at [821, 256] on input "(2) Well maintained, minor wear and tear" at bounding box center [807, 256] width 27 height 27
radio input "true"
click at [909, 139] on div "7" at bounding box center [915, 147] width 13 height 20
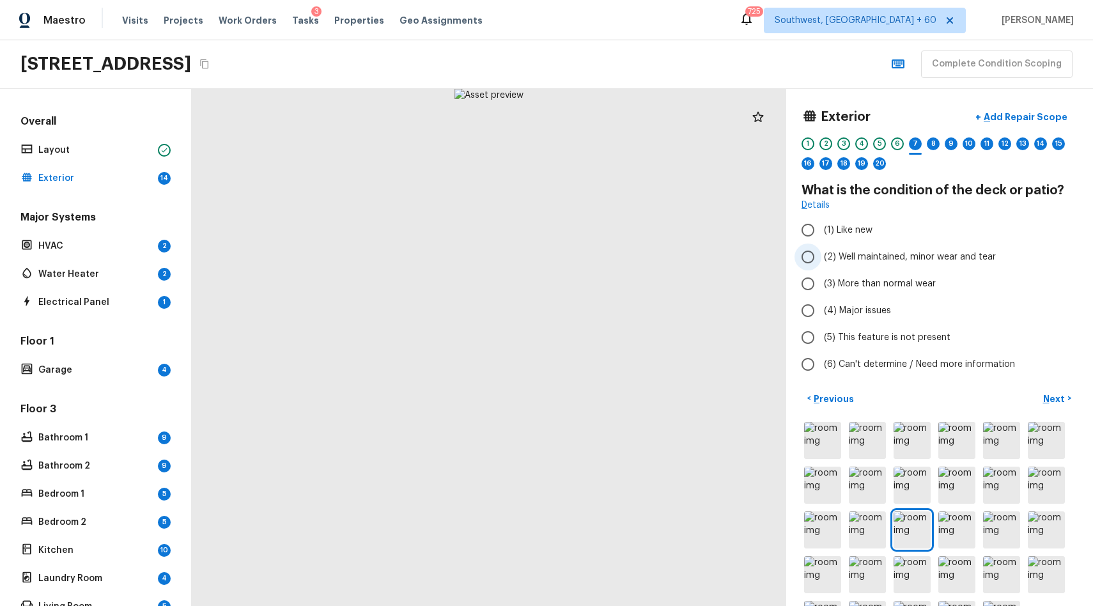
click at [899, 255] on span "(2) Well maintained, minor wear and tear" at bounding box center [910, 256] width 172 height 13
click at [821, 255] on input "(2) Well maintained, minor wear and tear" at bounding box center [807, 256] width 27 height 27
radio input "true"
click at [936, 143] on div "8" at bounding box center [932, 143] width 13 height 13
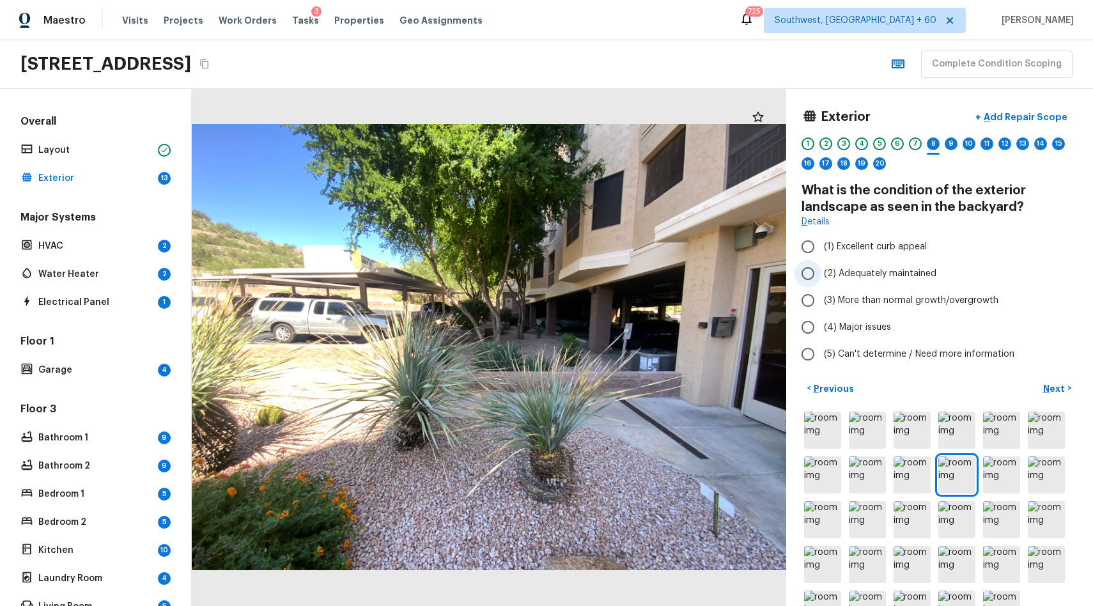
click at [917, 271] on span "(2) Adequately maintained" at bounding box center [880, 273] width 112 height 13
click at [821, 271] on input "(2) Adequately maintained" at bounding box center [807, 273] width 27 height 27
radio input "true"
click at [948, 143] on div "9" at bounding box center [950, 143] width 13 height 13
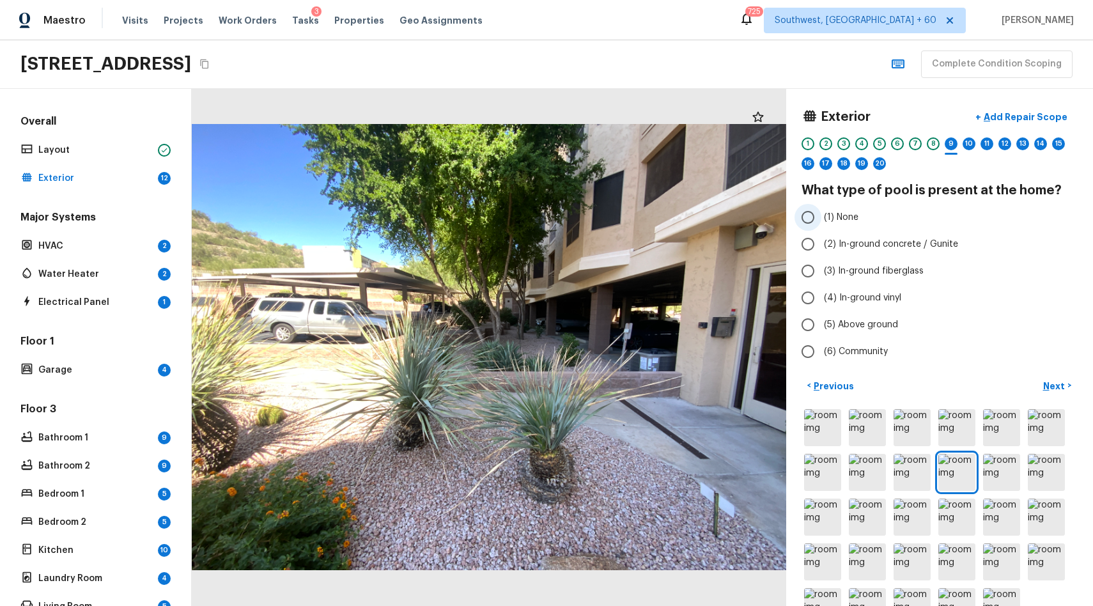
click at [842, 219] on span "(1) None" at bounding box center [841, 217] width 35 height 13
click at [821, 219] on input "(1) None" at bounding box center [807, 217] width 27 height 27
radio input "true"
click at [968, 142] on div "10" at bounding box center [968, 143] width 13 height 13
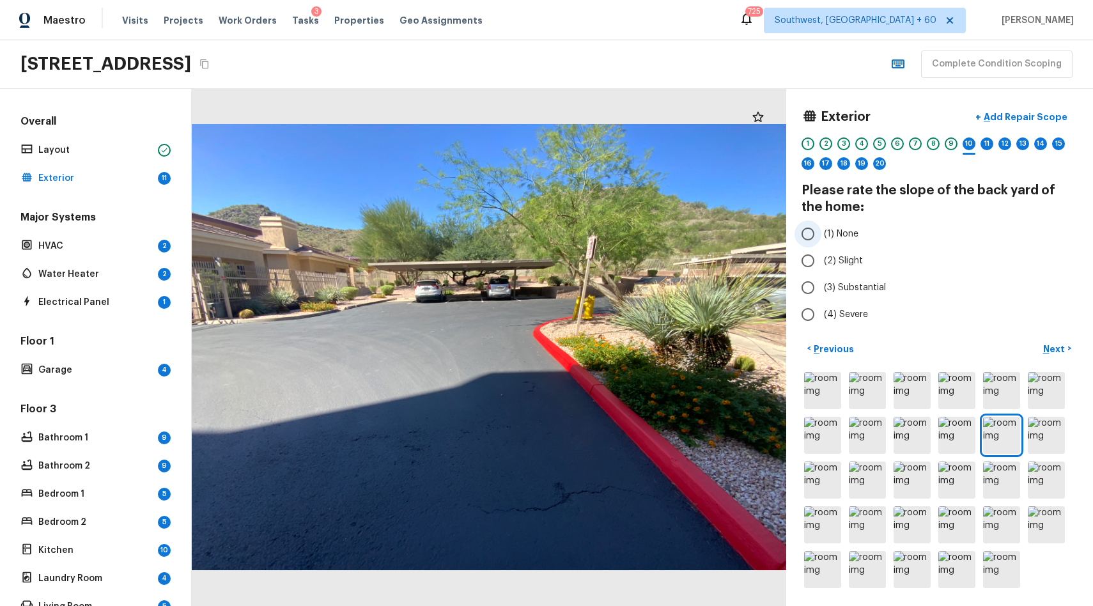
click at [818, 232] on input "(1) None" at bounding box center [807, 233] width 27 height 27
radio input "true"
click at [990, 145] on div "11" at bounding box center [986, 143] width 13 height 13
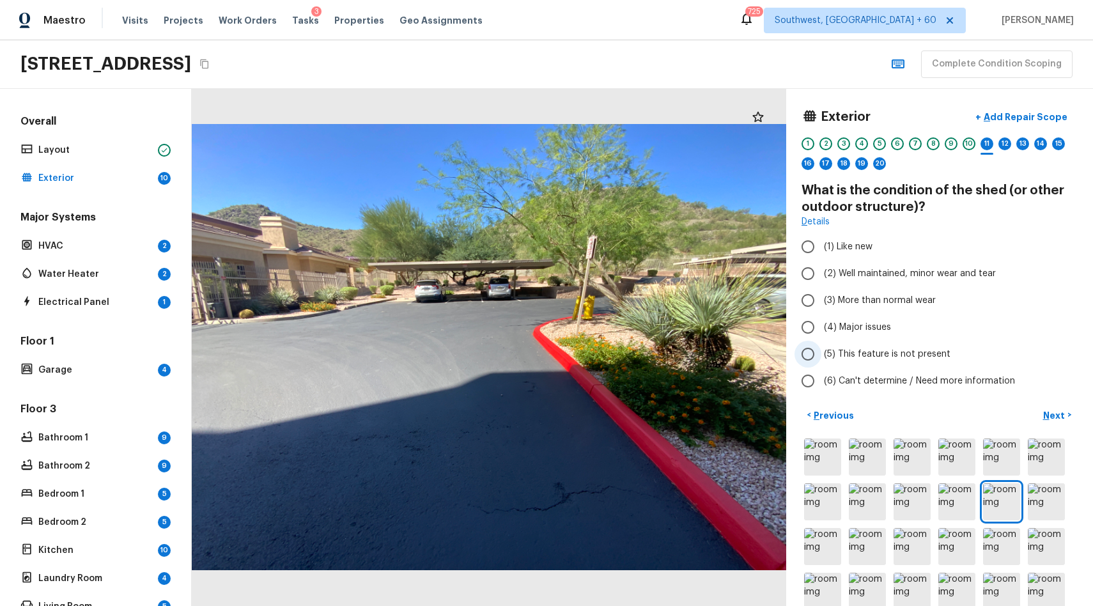
click at [904, 357] on span "(5) This feature is not present" at bounding box center [887, 354] width 127 height 13
click at [821, 357] on input "(5) This feature is not present" at bounding box center [807, 354] width 27 height 27
radio input "true"
click at [1006, 141] on div "12" at bounding box center [1004, 143] width 13 height 13
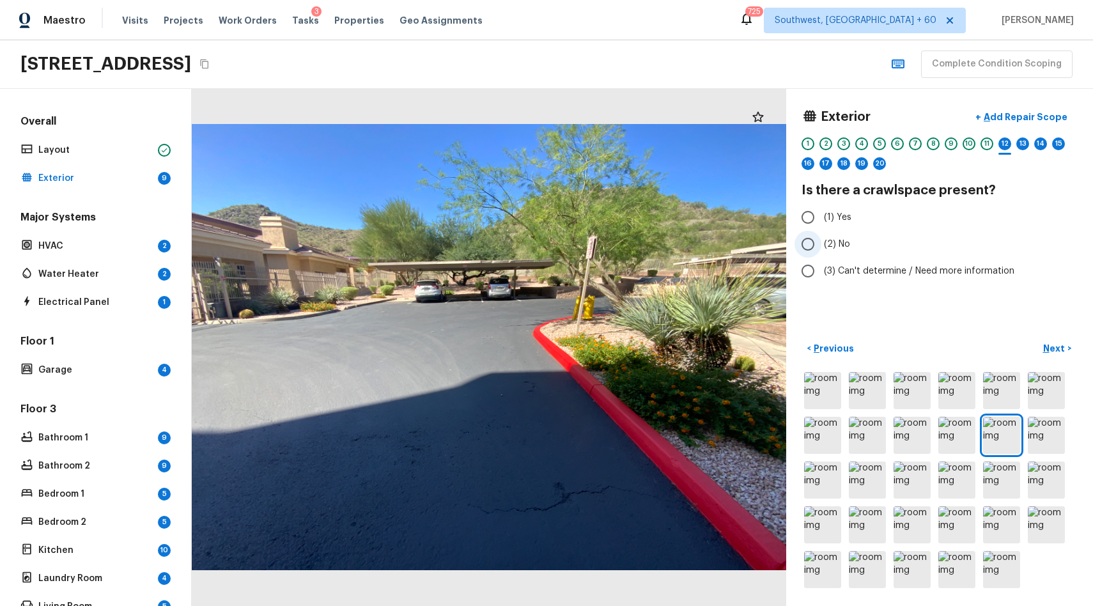
click at [836, 237] on label "(2) No" at bounding box center [930, 244] width 273 height 27
click at [821, 237] on input "(2) No" at bounding box center [807, 244] width 27 height 27
radio input "true"
click at [1021, 141] on div "13" at bounding box center [1022, 143] width 13 height 13
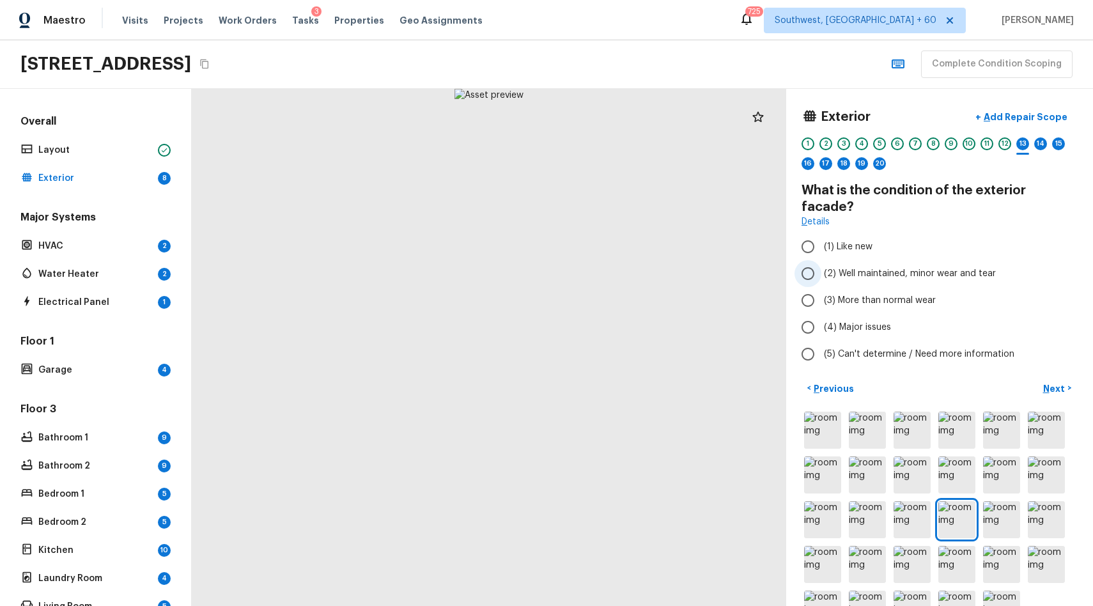
click at [942, 260] on label "(2) Well maintained, minor wear and tear" at bounding box center [930, 273] width 273 height 27
click at [821, 260] on input "(2) Well maintained, minor wear and tear" at bounding box center [807, 273] width 27 height 27
radio input "true"
click at [1037, 141] on div "14" at bounding box center [1040, 143] width 13 height 13
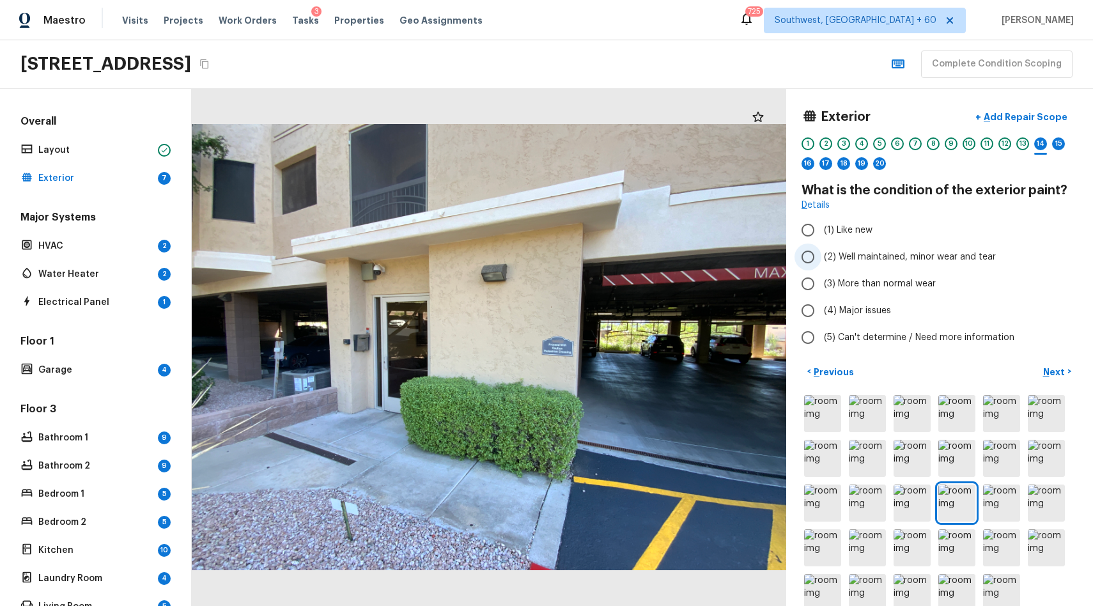
click at [923, 254] on span "(2) Well maintained, minor wear and tear" at bounding box center [910, 256] width 172 height 13
click at [821, 254] on input "(2) Well maintained, minor wear and tear" at bounding box center [807, 256] width 27 height 27
radio input "true"
click at [1059, 146] on div "15" at bounding box center [1058, 143] width 13 height 13
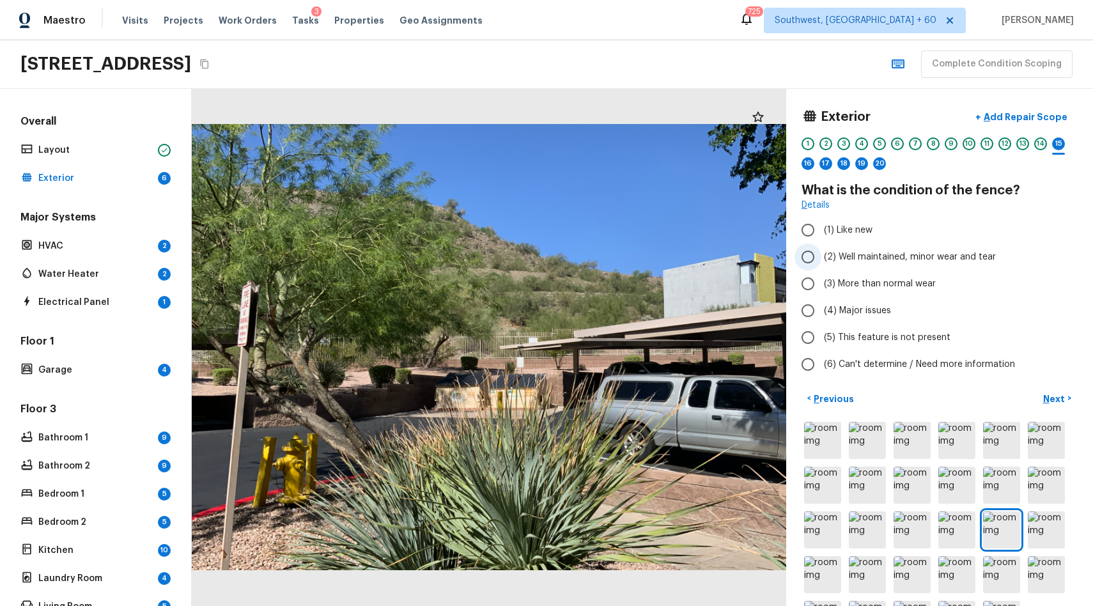
click at [894, 256] on span "(2) Well maintained, minor wear and tear" at bounding box center [910, 256] width 172 height 13
click at [821, 256] on input "(2) Well maintained, minor wear and tear" at bounding box center [807, 256] width 27 height 27
radio input "true"
click at [895, 340] on span "(5) This feature is not present" at bounding box center [887, 337] width 127 height 13
click at [821, 340] on input "(5) This feature is not present" at bounding box center [807, 337] width 27 height 27
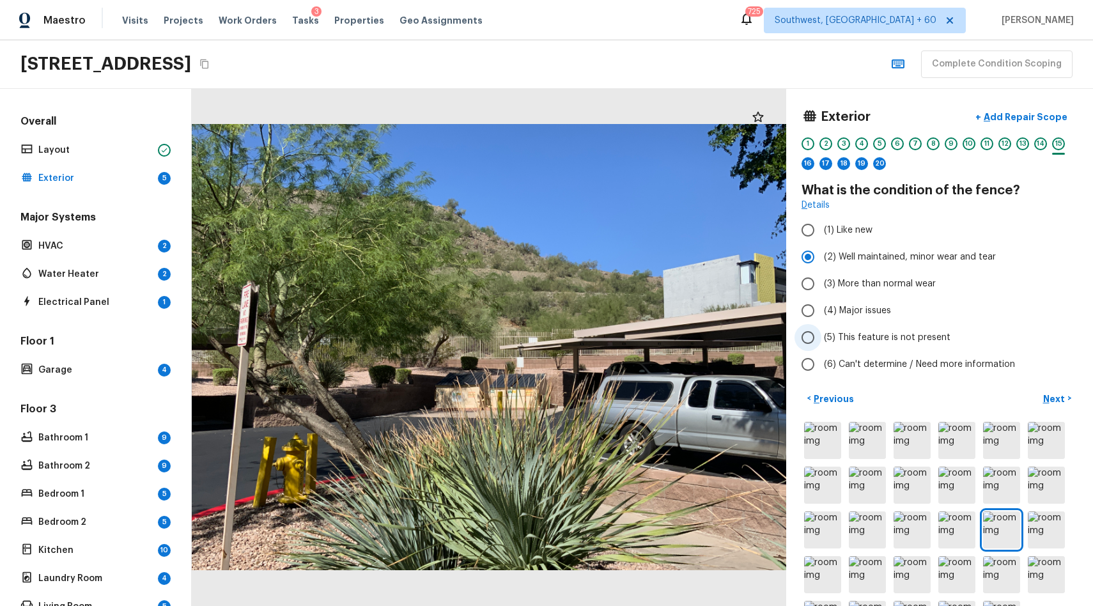
radio input "true"
click at [804, 163] on div "16" at bounding box center [807, 163] width 13 height 13
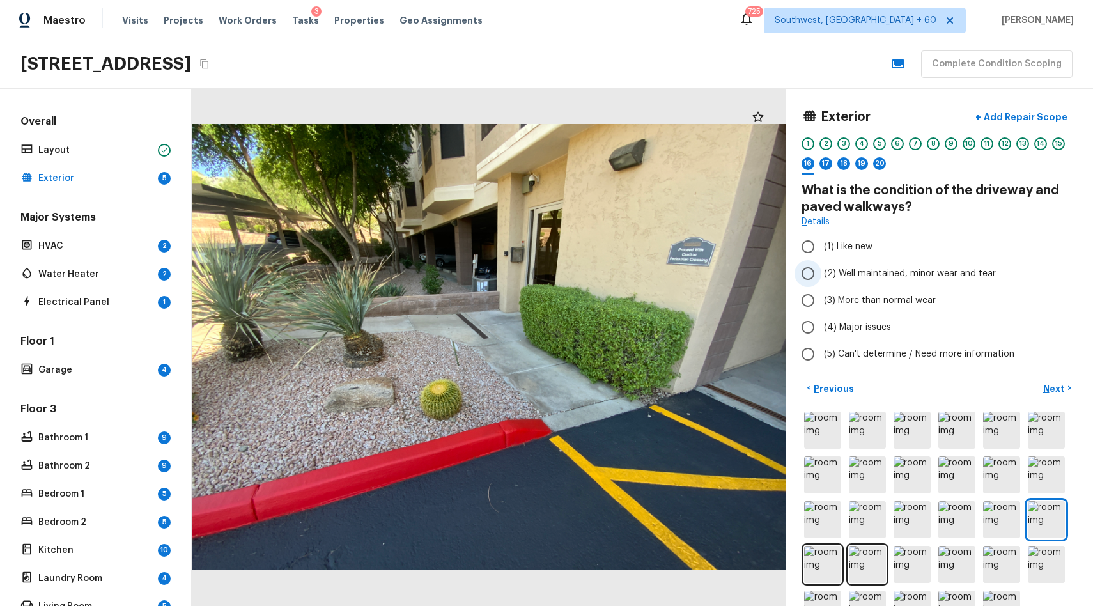
click at [903, 275] on span "(2) Well maintained, minor wear and tear" at bounding box center [910, 273] width 172 height 13
click at [821, 275] on input "(2) Well maintained, minor wear and tear" at bounding box center [807, 273] width 27 height 27
radio input "true"
click at [827, 160] on div "17" at bounding box center [825, 163] width 13 height 13
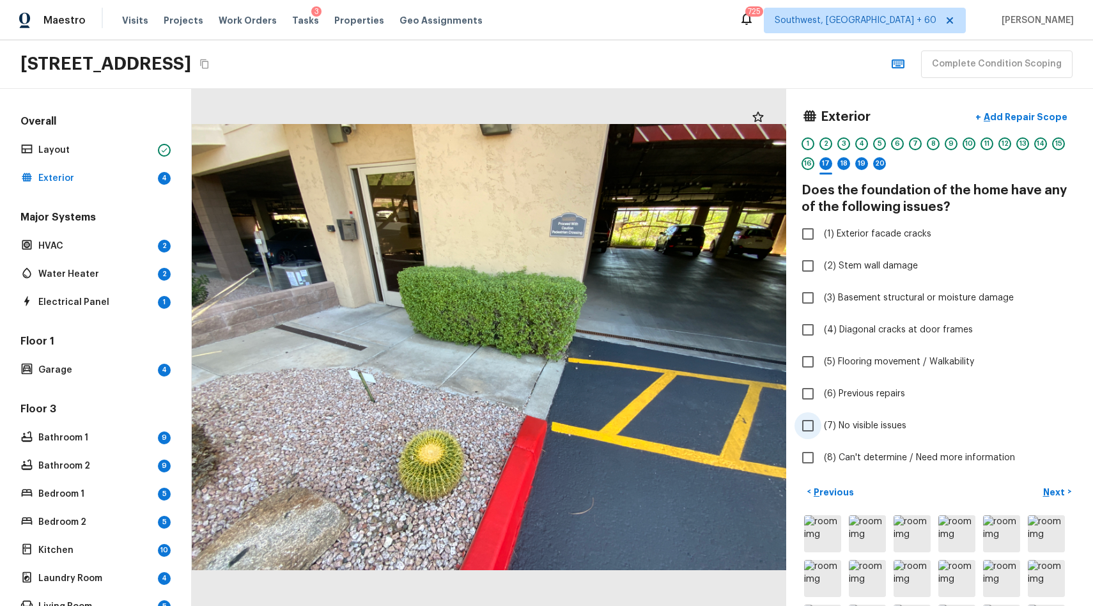
click at [870, 421] on span "(7) No visible issues" at bounding box center [865, 425] width 82 height 13
click at [821, 421] on input "(7) No visible issues" at bounding box center [807, 425] width 27 height 27
checkbox input "true"
click at [841, 162] on div "18" at bounding box center [843, 163] width 13 height 13
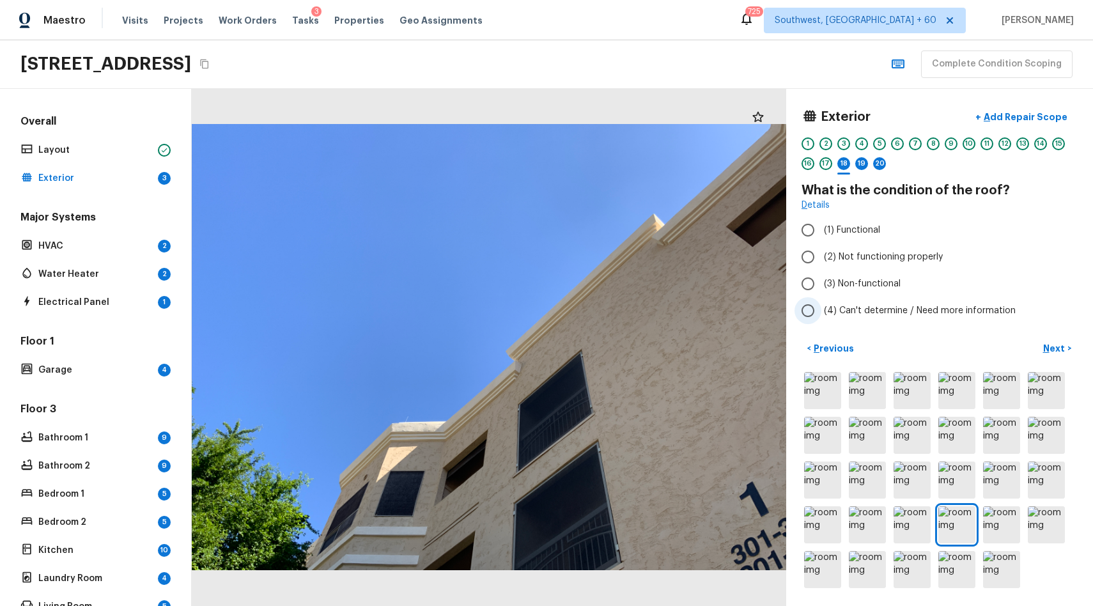
click at [879, 320] on label "(4) Can't determine / Need more information" at bounding box center [930, 310] width 273 height 27
click at [821, 320] on input "(4) Can't determine / Need more information" at bounding box center [807, 310] width 27 height 27
radio input "true"
click at [865, 165] on div "19" at bounding box center [861, 163] width 13 height 13
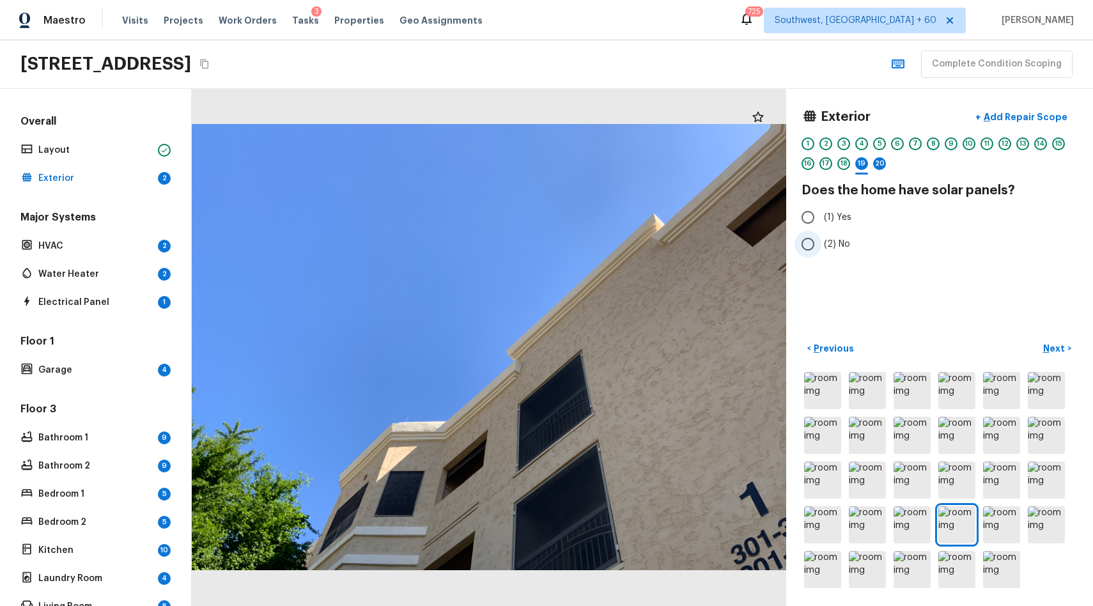
click at [847, 249] on span "(2) No" at bounding box center [837, 244] width 26 height 13
click at [821, 249] on input "(2) No" at bounding box center [807, 244] width 27 height 27
radio input "true"
click at [873, 158] on div "20" at bounding box center [879, 167] width 13 height 20
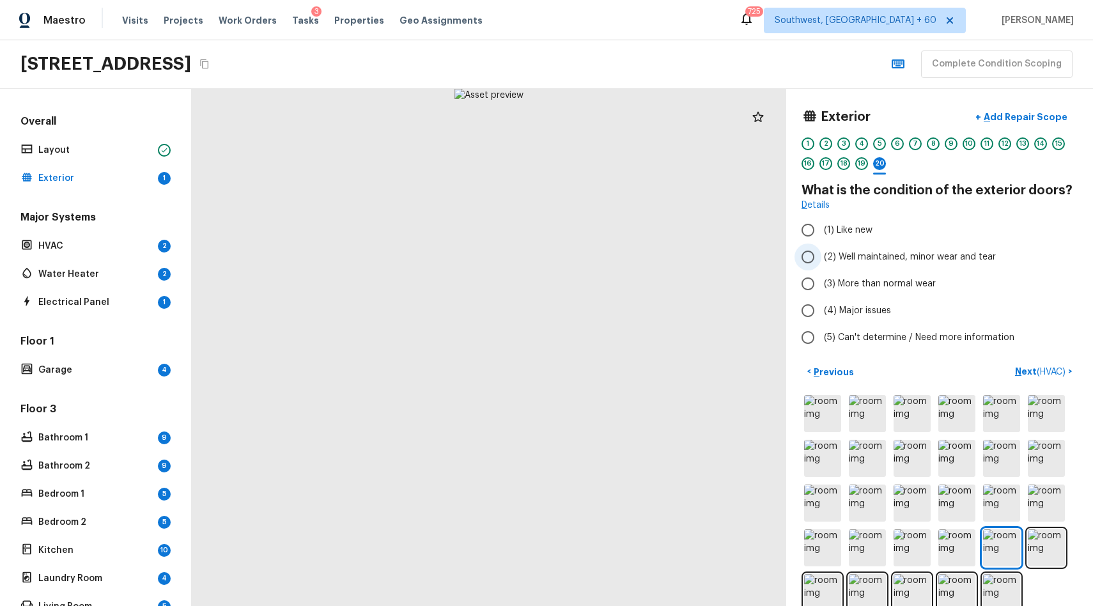
click at [955, 256] on span "(2) Well maintained, minor wear and tear" at bounding box center [910, 256] width 172 height 13
click at [821, 256] on input "(2) Well maintained, minor wear and tear" at bounding box center [807, 256] width 27 height 27
radio input "true"
click at [1031, 368] on p "Next ( HVAC )" at bounding box center [1041, 371] width 53 height 13
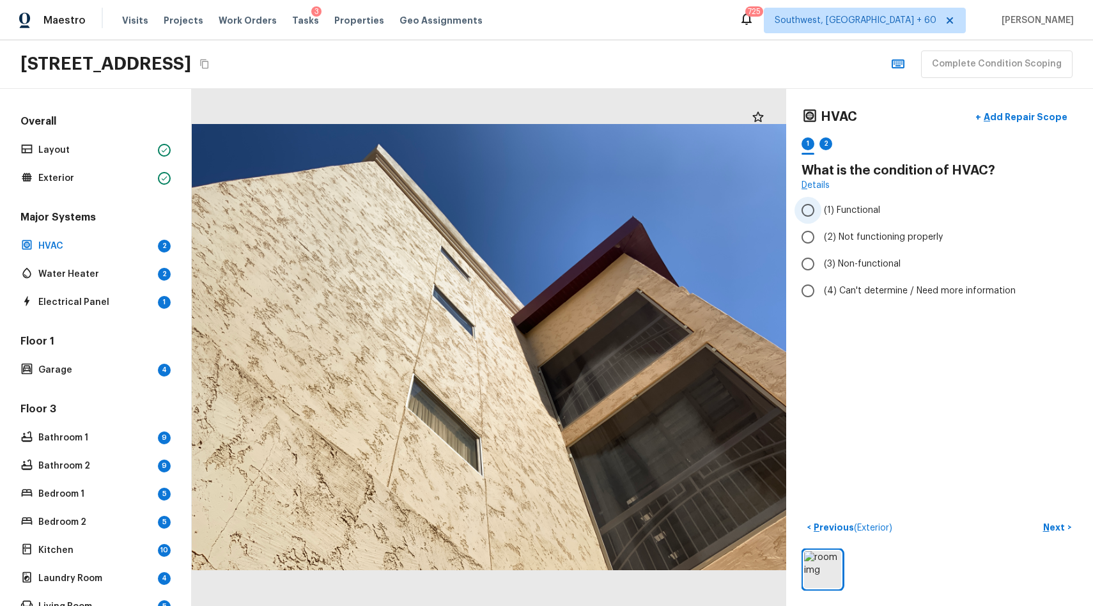
click at [838, 221] on label "(1) Functional" at bounding box center [930, 210] width 273 height 27
click at [821, 221] on input "(1) Functional" at bounding box center [807, 210] width 27 height 27
radio input "true"
click at [1053, 523] on p "Next" at bounding box center [1055, 527] width 24 height 13
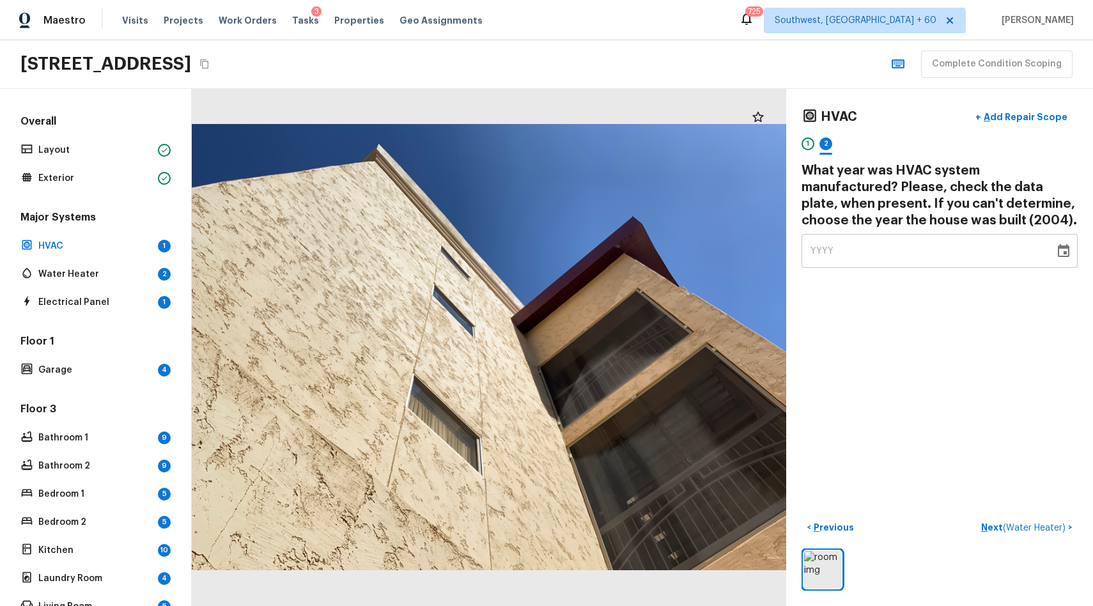
click at [909, 248] on div "YYYY" at bounding box center [927, 251] width 235 height 34
click at [919, 273] on div "HVAC + Add Repair Scope 1 2 What year was HVAC system manufactured? Please, che…" at bounding box center [939, 347] width 307 height 517
click at [959, 241] on div "YYYY" at bounding box center [927, 251] width 235 height 34
click at [935, 251] on div "YYYY" at bounding box center [927, 251] width 235 height 34
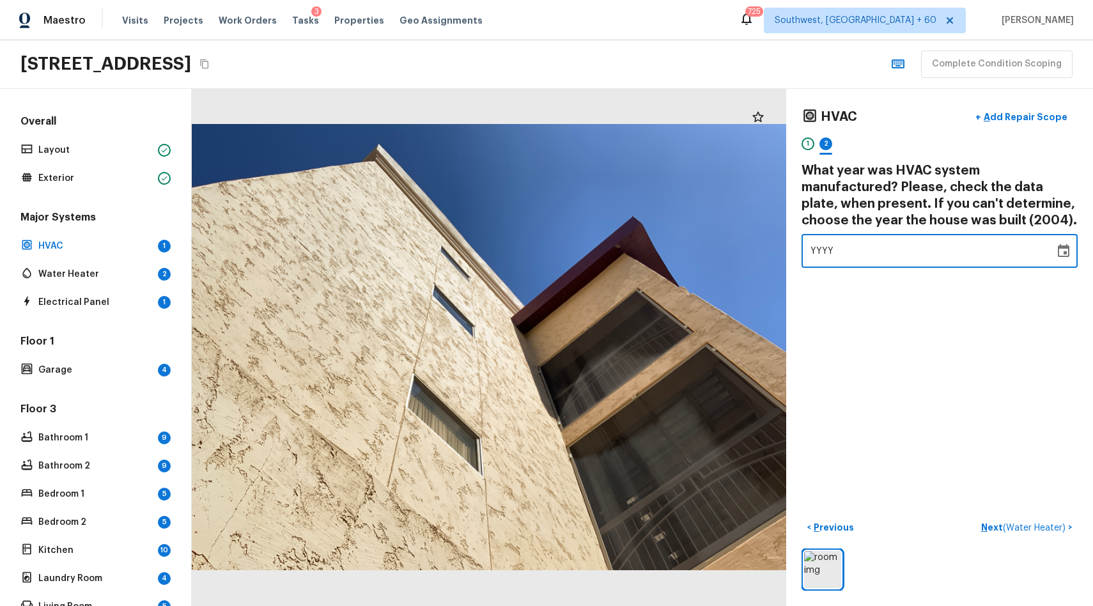
click at [838, 242] on div "YYYY" at bounding box center [927, 251] width 235 height 34
click at [845, 259] on div "YYYY" at bounding box center [927, 251] width 235 height 34
click at [823, 252] on span "YYYY" at bounding box center [822, 251] width 24 height 9
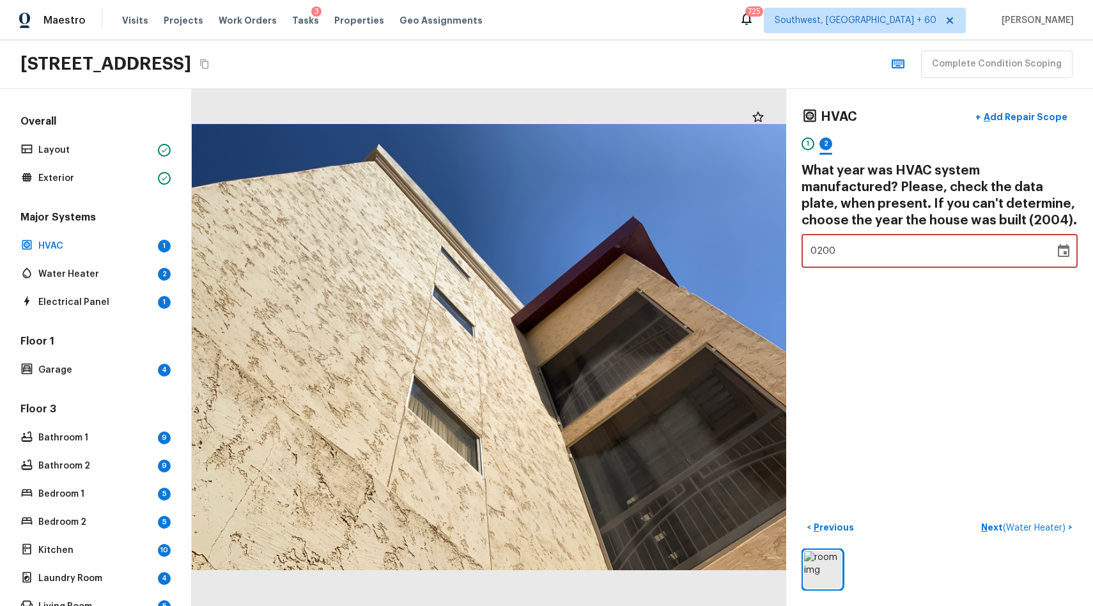
type input "2004"
click at [1032, 519] on button "Next ( Water Heater ) >" at bounding box center [1027, 527] width 102 height 21
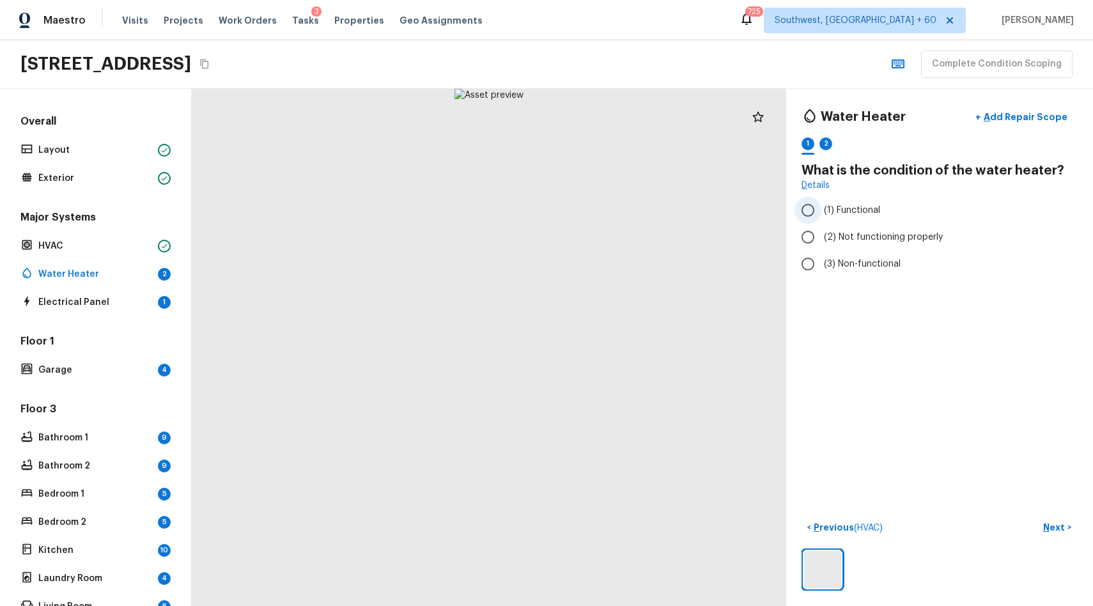
click at [836, 208] on span "(1) Functional" at bounding box center [852, 210] width 56 height 13
click at [821, 208] on input "(1) Functional" at bounding box center [807, 210] width 27 height 27
radio input "true"
click at [1056, 523] on p "Next" at bounding box center [1055, 527] width 24 height 13
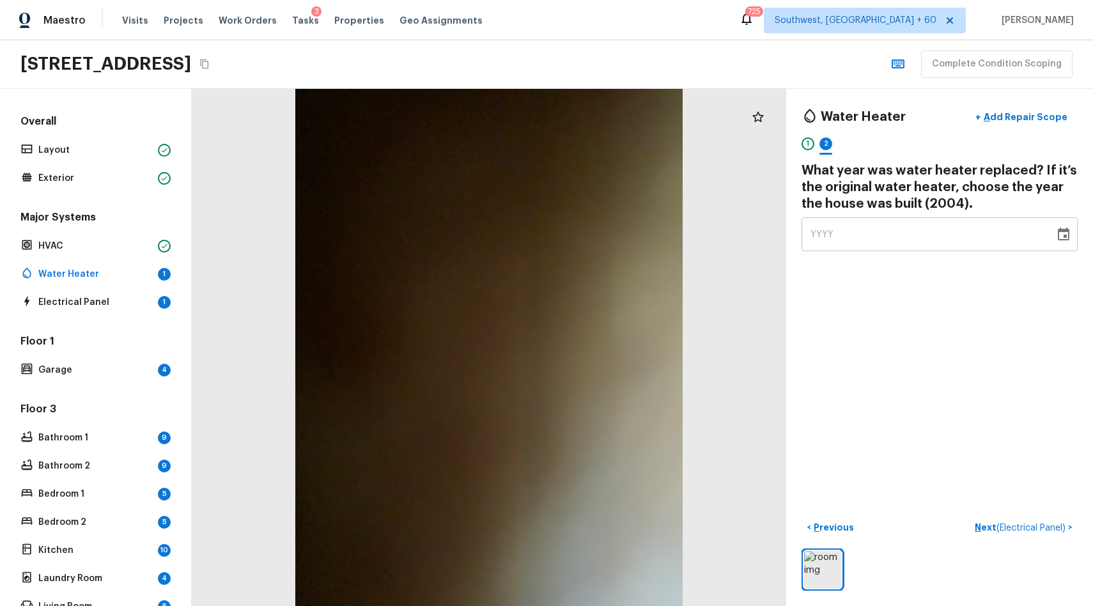
click at [919, 243] on div "YYYY" at bounding box center [927, 234] width 235 height 34
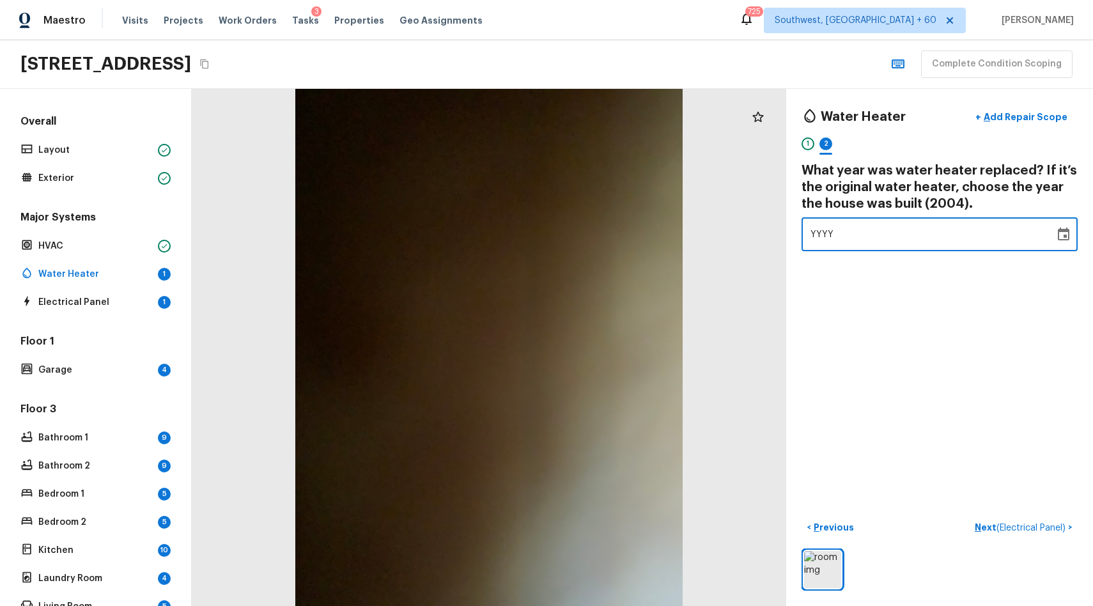
click at [919, 243] on div "YYYY" at bounding box center [927, 234] width 235 height 34
click at [933, 256] on div "Water Heater + Add Repair Scope 1 2 What year was water heater replaced? If it’…" at bounding box center [939, 347] width 307 height 517
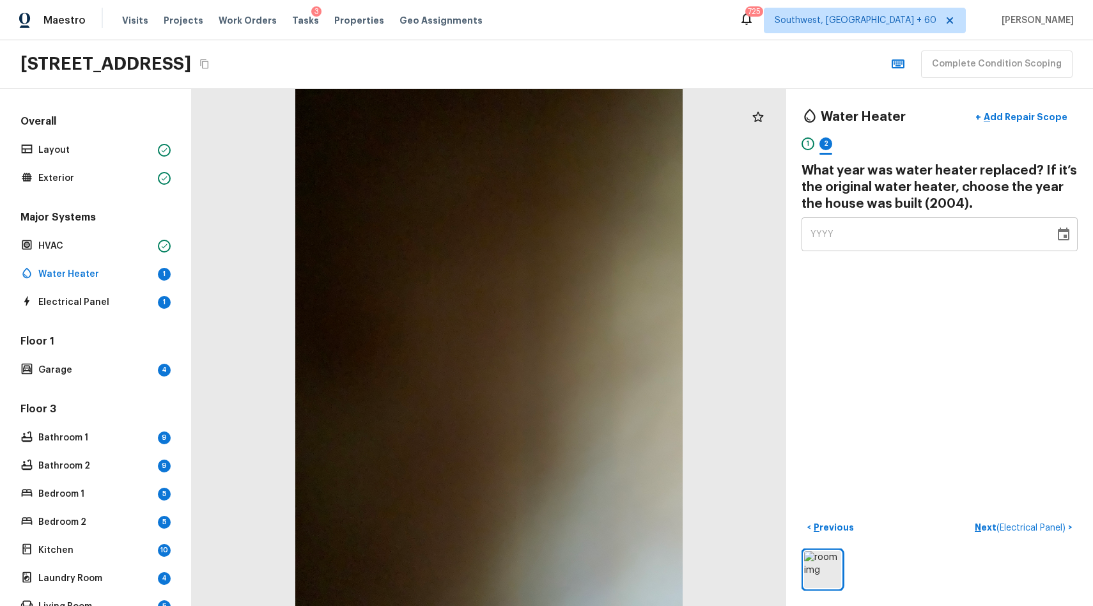
click at [933, 240] on div "YYYY" at bounding box center [927, 234] width 235 height 34
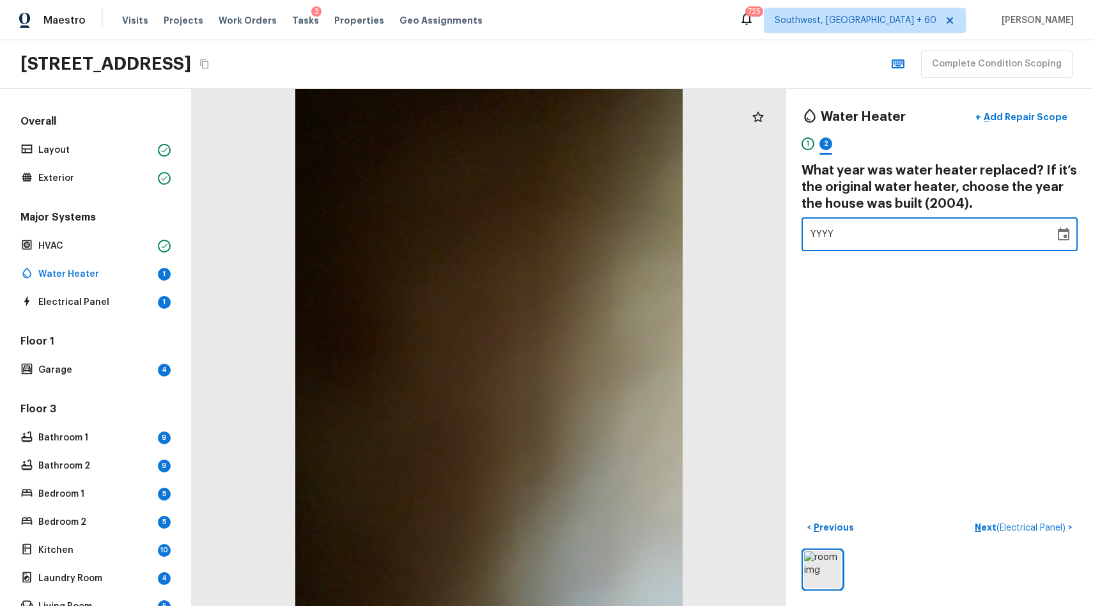
click at [799, 151] on div "Water Heater + Add Repair Scope 1 2 What year was water heater replaced? If it’…" at bounding box center [939, 347] width 307 height 517
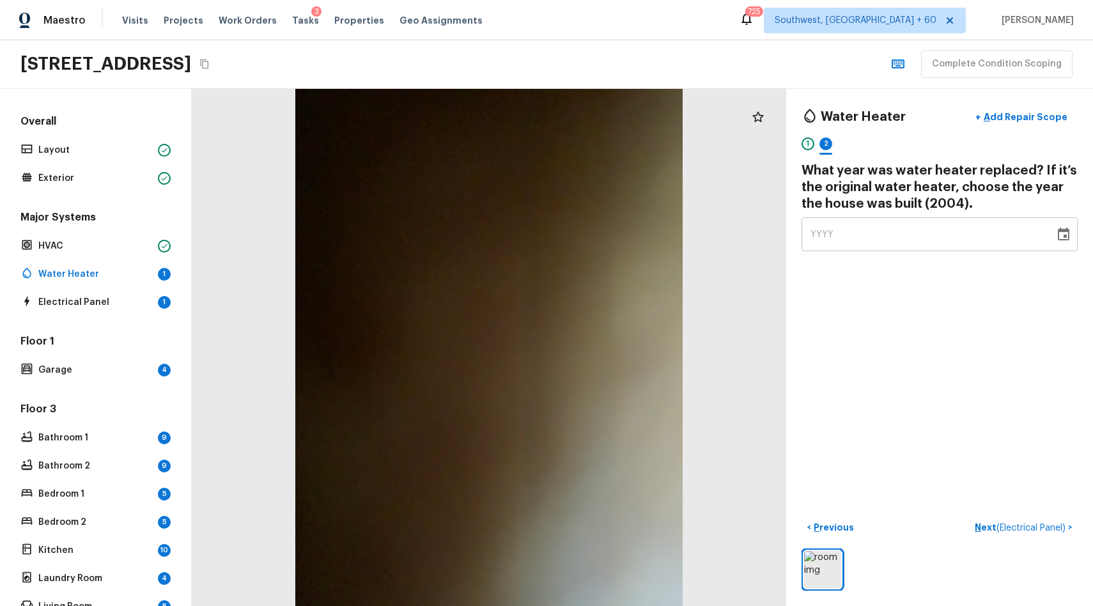
click at [812, 139] on div "1" at bounding box center [807, 143] width 13 height 13
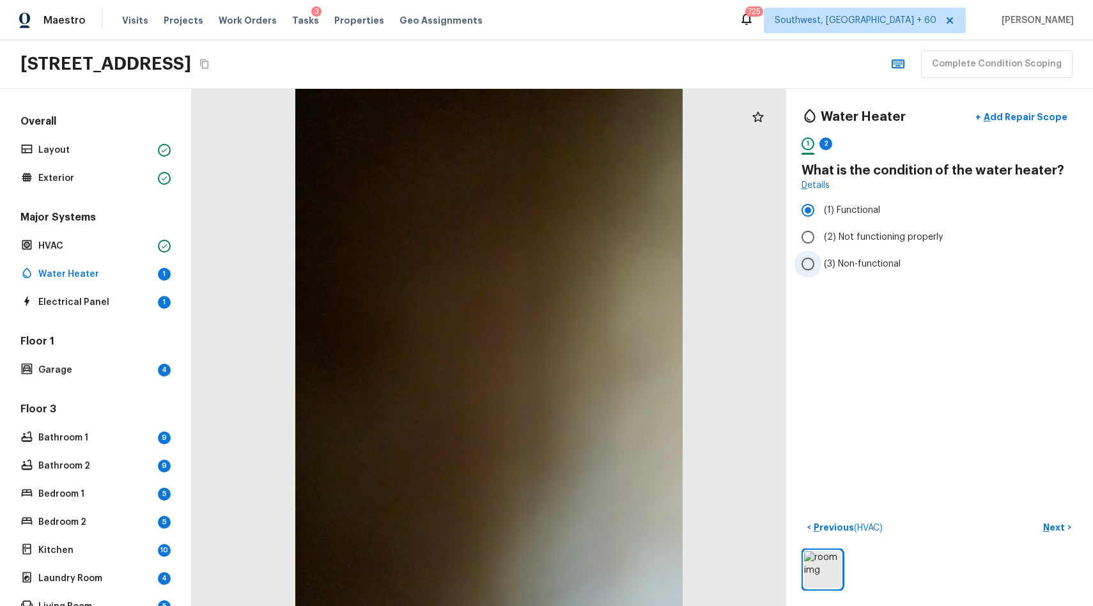
click at [868, 265] on span "(3) Non-functional" at bounding box center [862, 263] width 77 height 13
click at [821, 265] on input "(3) Non-functional" at bounding box center [807, 263] width 27 height 27
radio input "true"
click at [846, 218] on label "(1) Functional" at bounding box center [930, 210] width 273 height 27
click at [821, 218] on input "(1) Functional" at bounding box center [807, 210] width 27 height 27
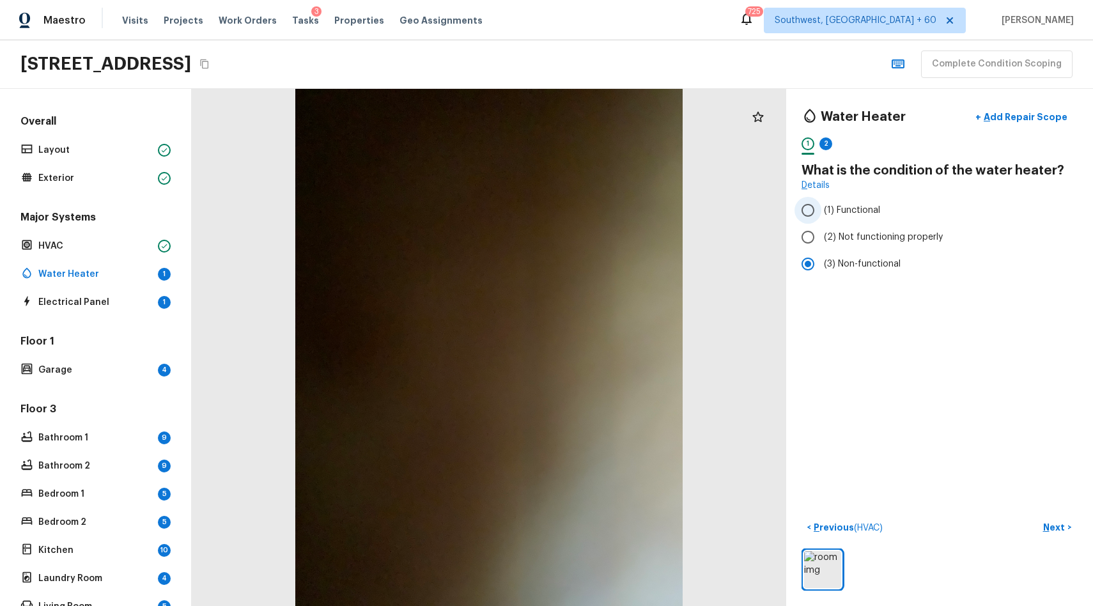
radio input "true"
click at [846, 218] on label "(1) Functional" at bounding box center [930, 210] width 273 height 27
click at [821, 218] on input "(1) Functional" at bounding box center [807, 210] width 27 height 27
click at [825, 145] on div "2" at bounding box center [825, 143] width 13 height 13
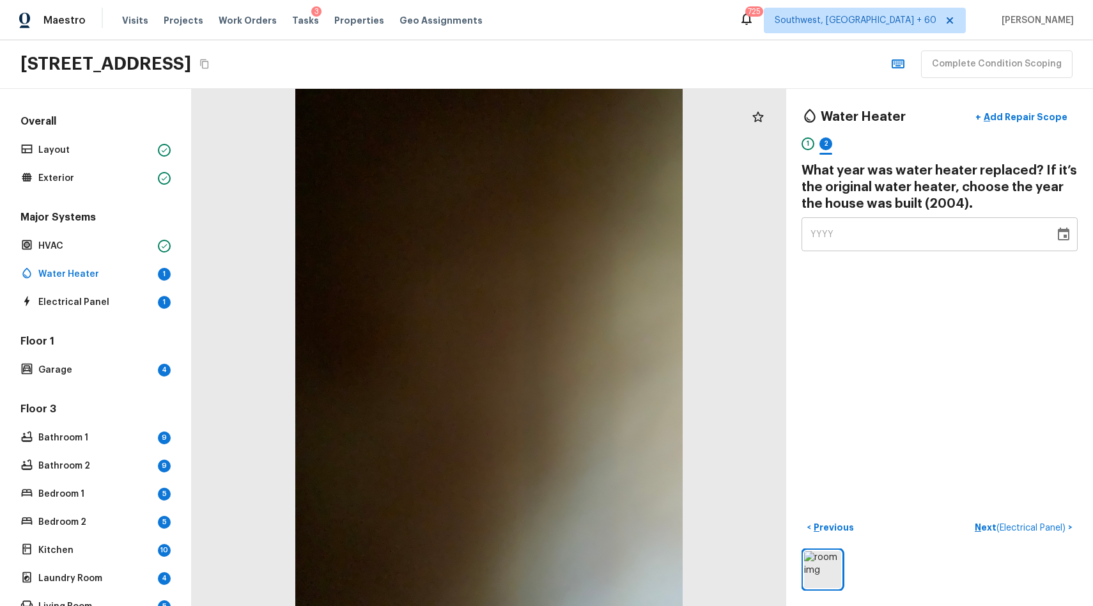
click at [826, 241] on div "YYYY" at bounding box center [927, 234] width 235 height 34
type input "2004"
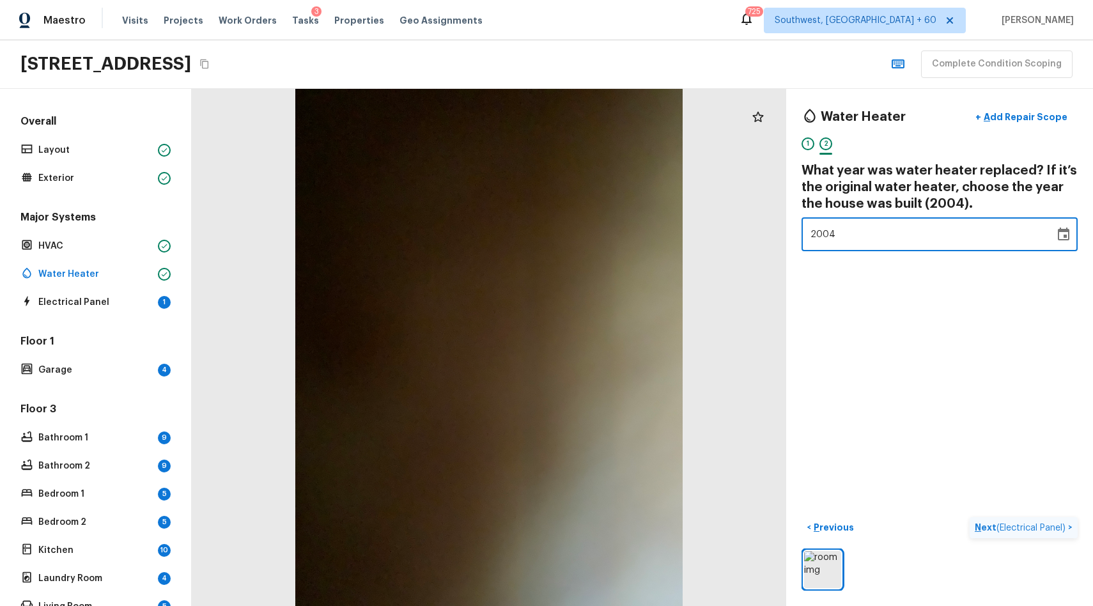
click at [1023, 521] on p "Next ( Electrical Panel )" at bounding box center [1020, 527] width 93 height 13
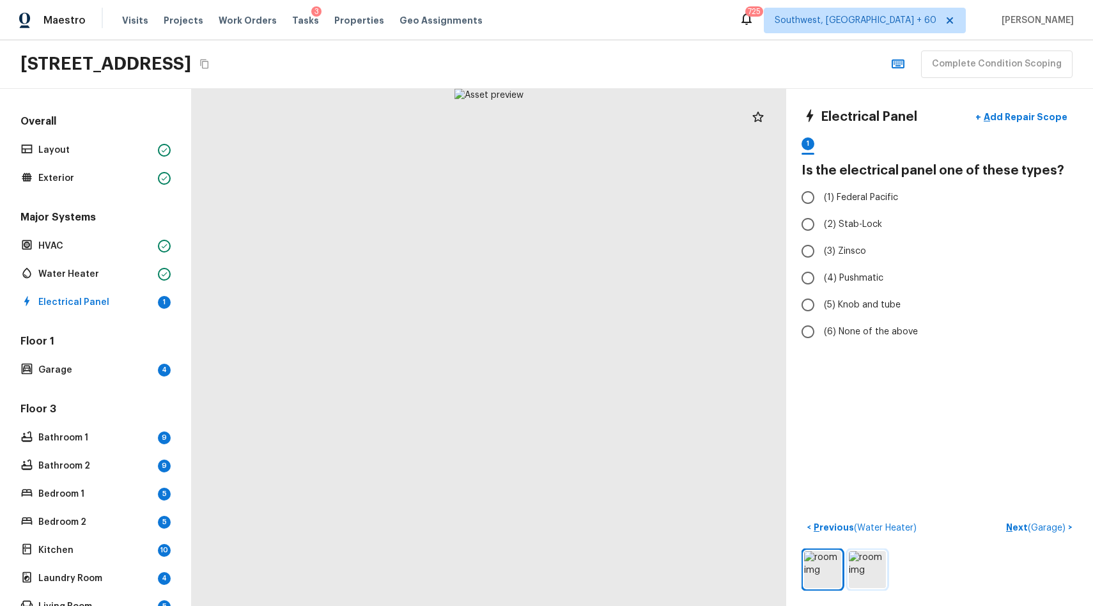
click at [871, 575] on img at bounding box center [866, 569] width 37 height 37
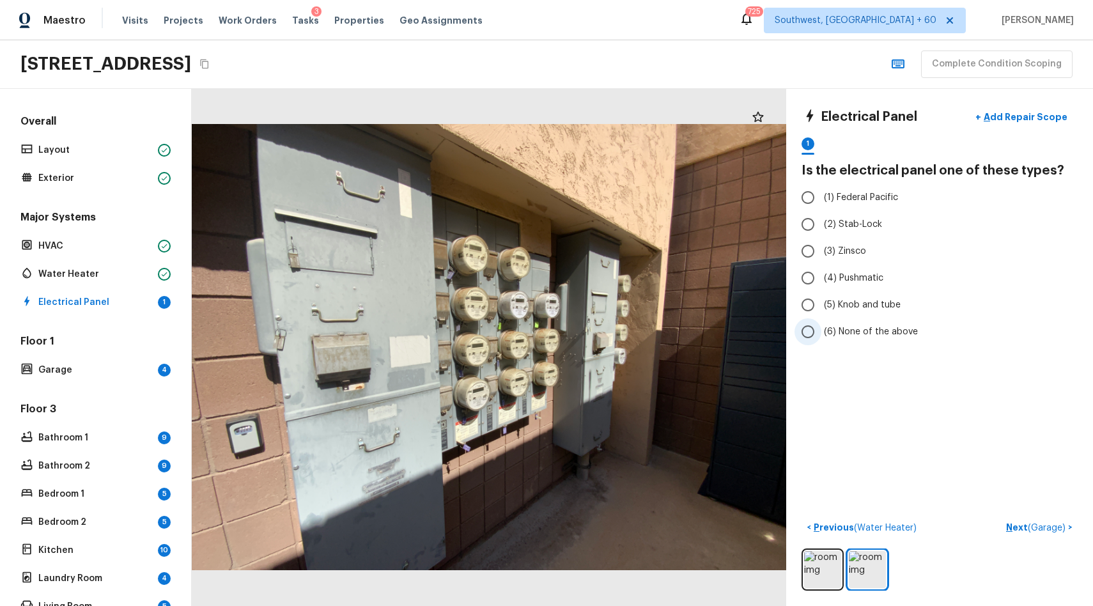
click at [891, 337] on span "(6) None of the above" at bounding box center [871, 331] width 94 height 13
click at [821, 337] on input "(6) None of the above" at bounding box center [807, 331] width 27 height 27
radio input "true"
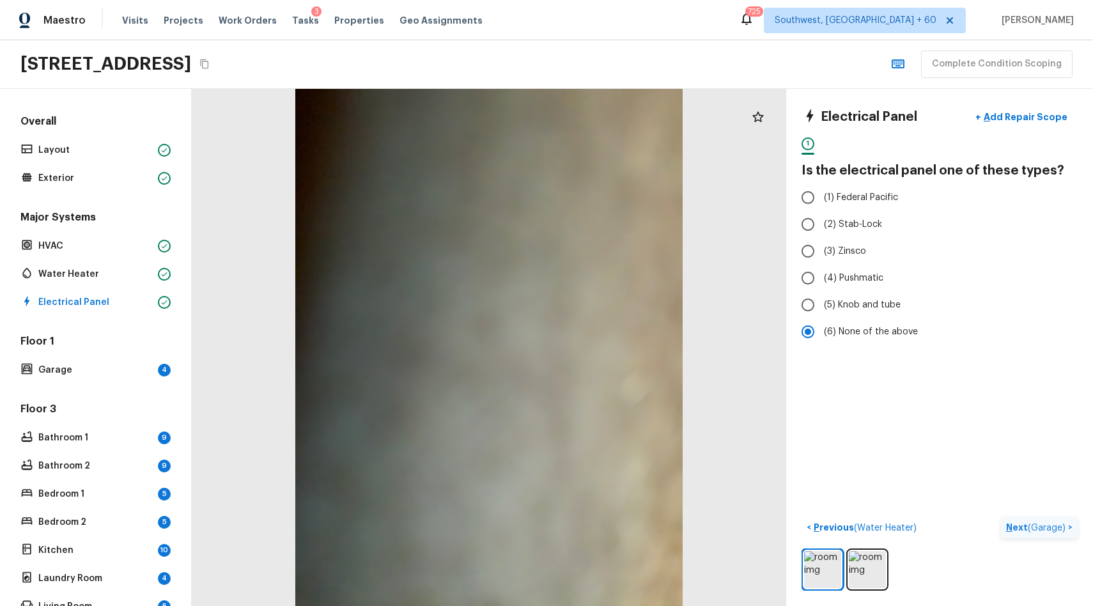
click at [1032, 526] on span "( Garage )" at bounding box center [1046, 527] width 38 height 9
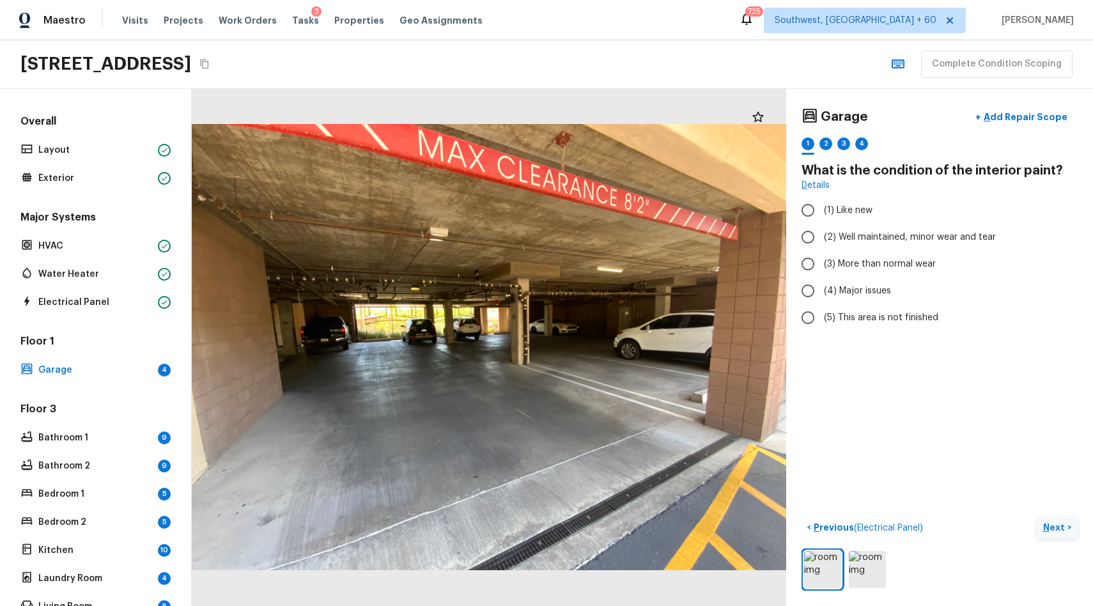
click at [806, 135] on div "Garage + Add Repair Scope 1 2 3 4" at bounding box center [939, 131] width 276 height 54
click at [808, 147] on div "1" at bounding box center [807, 143] width 13 height 13
click at [925, 247] on label "(2) Well maintained, minor wear and tear" at bounding box center [930, 237] width 273 height 27
click at [821, 247] on input "(2) Well maintained, minor wear and tear" at bounding box center [807, 237] width 27 height 27
radio input "true"
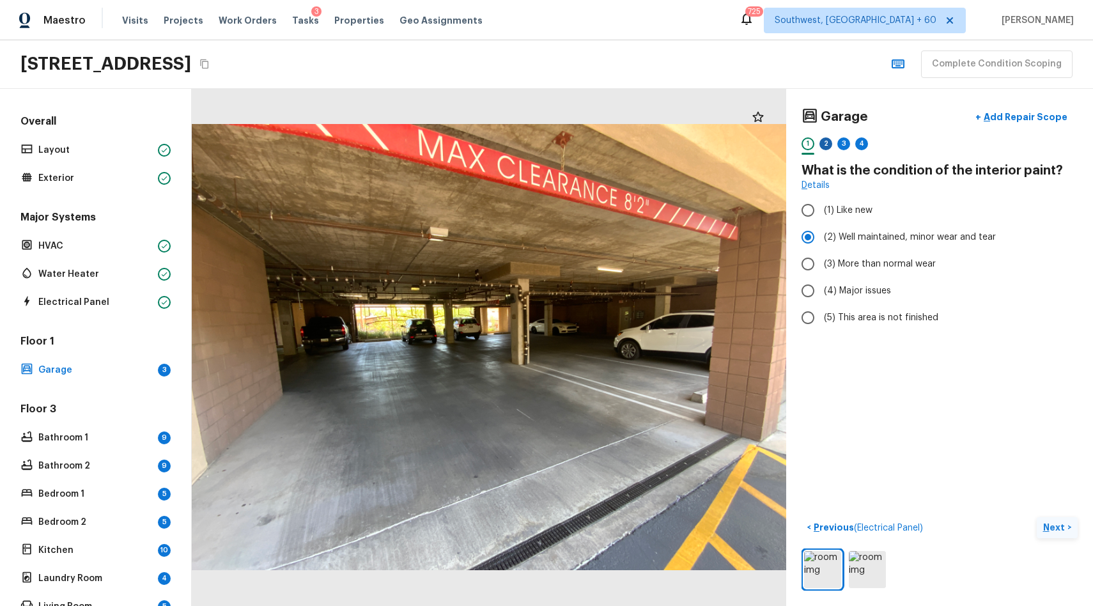
click at [822, 144] on div "2" at bounding box center [825, 143] width 13 height 13
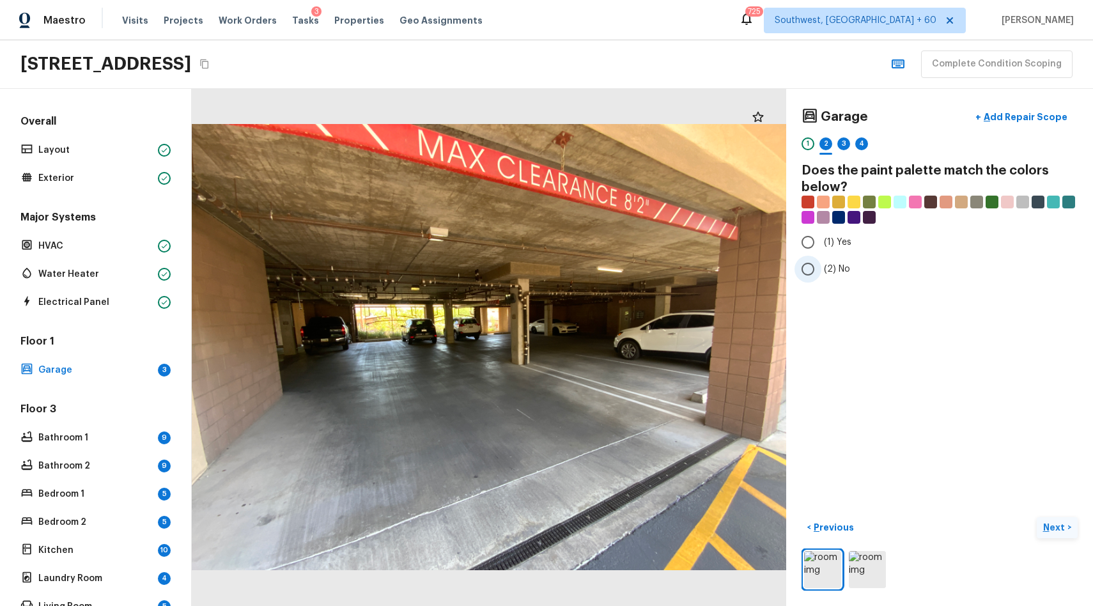
click at [840, 266] on span "(2) No" at bounding box center [837, 269] width 26 height 13
click at [821, 266] on input "(2) No" at bounding box center [807, 269] width 27 height 27
radio input "true"
click at [848, 148] on div "3" at bounding box center [843, 147] width 13 height 20
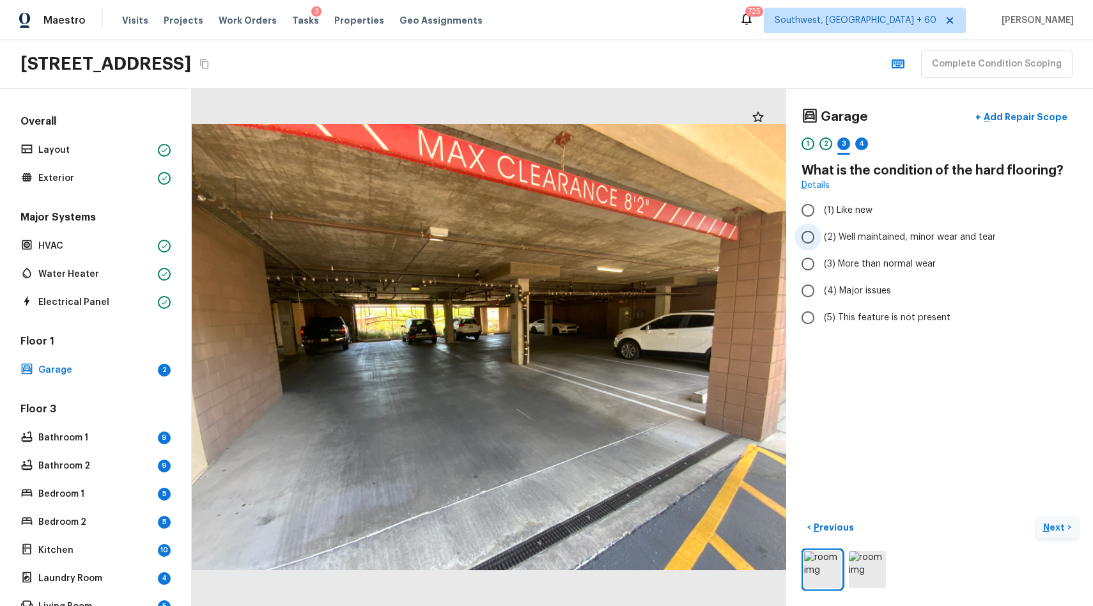
click at [927, 241] on span "(2) Well maintained, minor wear and tear" at bounding box center [910, 237] width 172 height 13
click at [821, 241] on input "(2) Well maintained, minor wear and tear" at bounding box center [807, 237] width 27 height 27
radio input "true"
click at [861, 142] on div "4" at bounding box center [861, 143] width 13 height 13
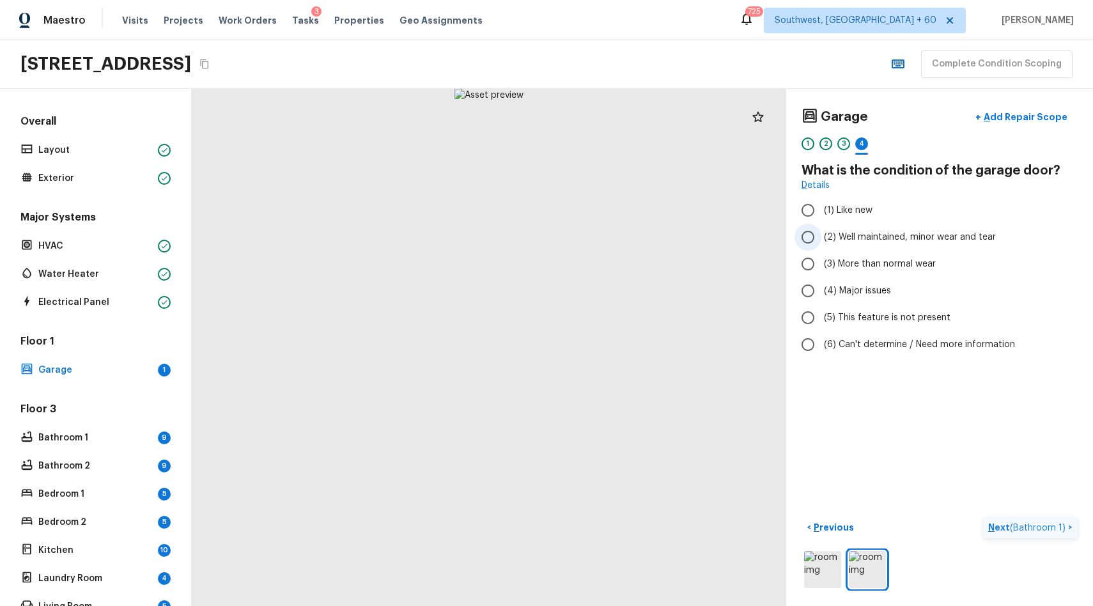
click at [880, 234] on span "(2) Well maintained, minor wear and tear" at bounding box center [910, 237] width 172 height 13
click at [821, 234] on input "(2) Well maintained, minor wear and tear" at bounding box center [807, 237] width 27 height 27
radio input "true"
click at [1028, 518] on button "Next ( Bathroom 1 ) >" at bounding box center [1030, 527] width 95 height 21
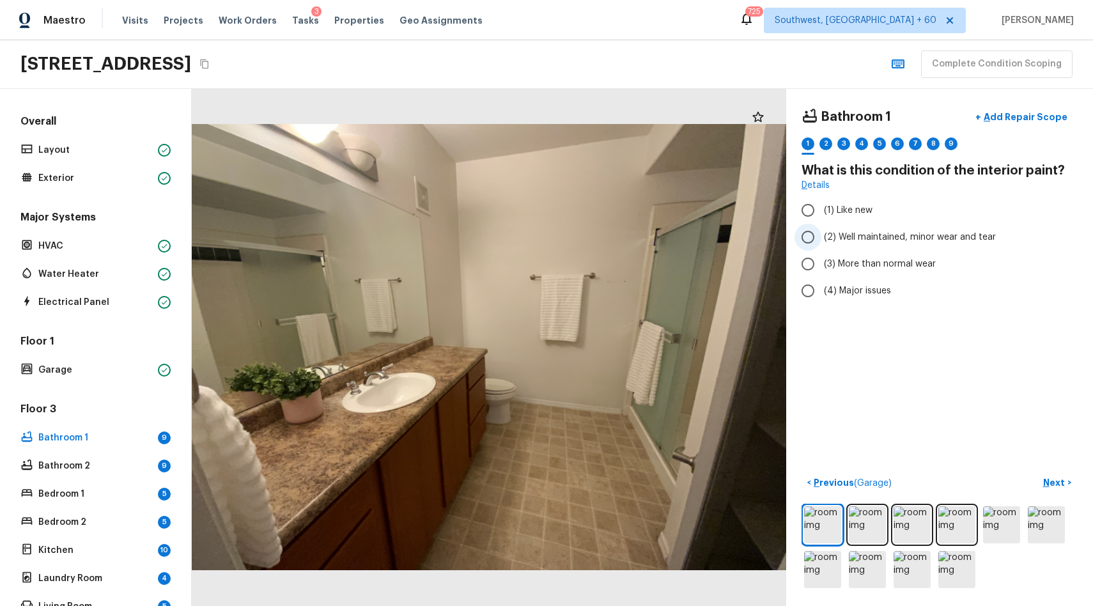
click at [902, 231] on span "(2) Well maintained, minor wear and tear" at bounding box center [910, 237] width 172 height 13
click at [821, 231] on input "(2) Well maintained, minor wear and tear" at bounding box center [807, 237] width 27 height 27
radio input "true"
click at [823, 141] on div "2" at bounding box center [825, 143] width 13 height 13
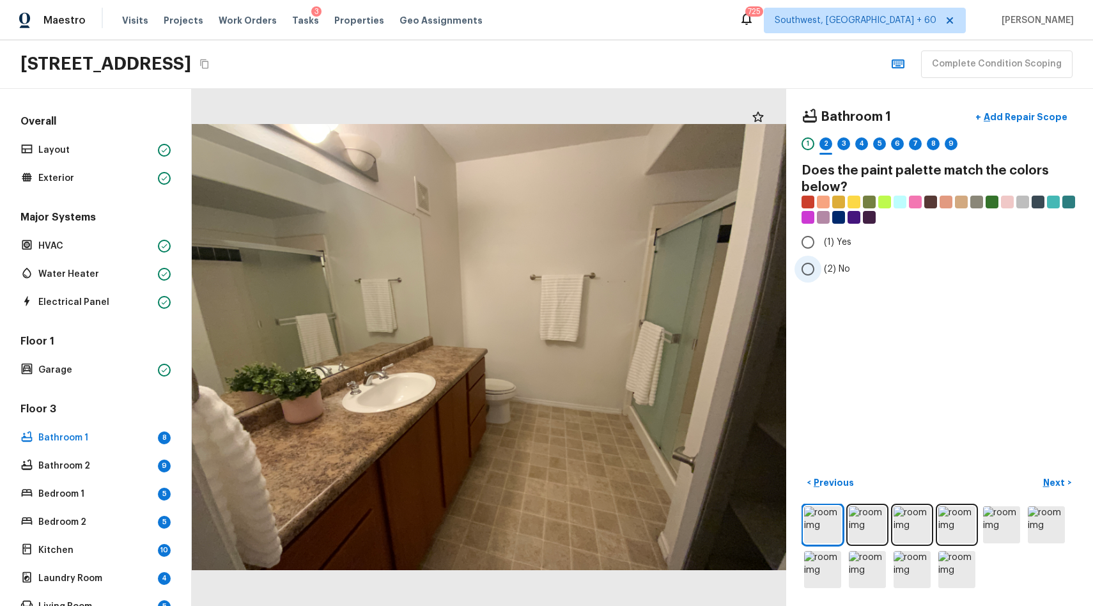
click at [834, 268] on span "(2) No" at bounding box center [837, 269] width 26 height 13
click at [821, 268] on input "(2) No" at bounding box center [807, 269] width 27 height 27
radio input "true"
click at [843, 150] on div "3" at bounding box center [843, 143] width 13 height 13
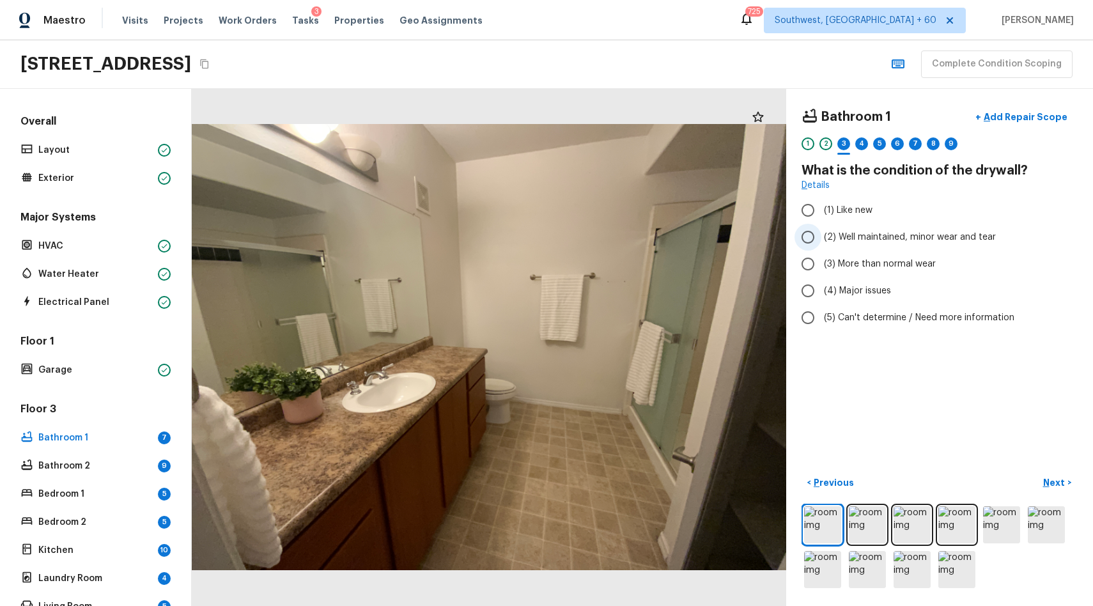
click at [912, 242] on span "(2) Well maintained, minor wear and tear" at bounding box center [910, 237] width 172 height 13
click at [821, 242] on input "(2) Well maintained, minor wear and tear" at bounding box center [807, 237] width 27 height 27
radio input "true"
click at [859, 144] on div "4" at bounding box center [861, 143] width 13 height 13
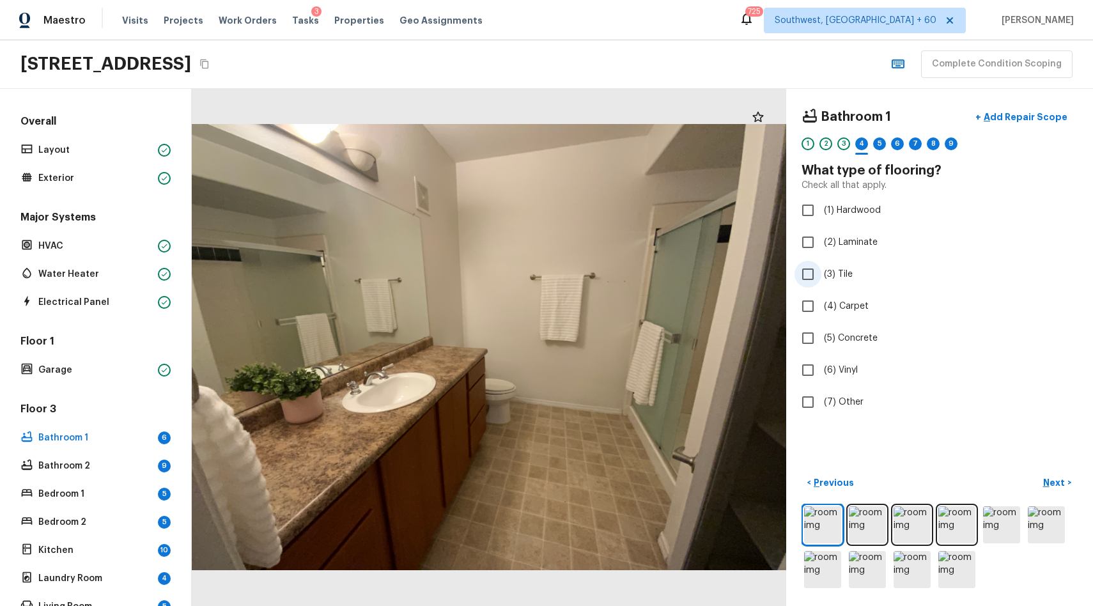
click at [854, 271] on label "(3) Tile" at bounding box center [930, 274] width 273 height 27
click at [821, 271] on input "(3) Tile" at bounding box center [807, 274] width 27 height 27
checkbox input "true"
click at [886, 151] on div "1 2 3 4 5 6 7 8 9 10" at bounding box center [939, 147] width 276 height 20
click at [883, 153] on div at bounding box center [879, 154] width 13 height 2
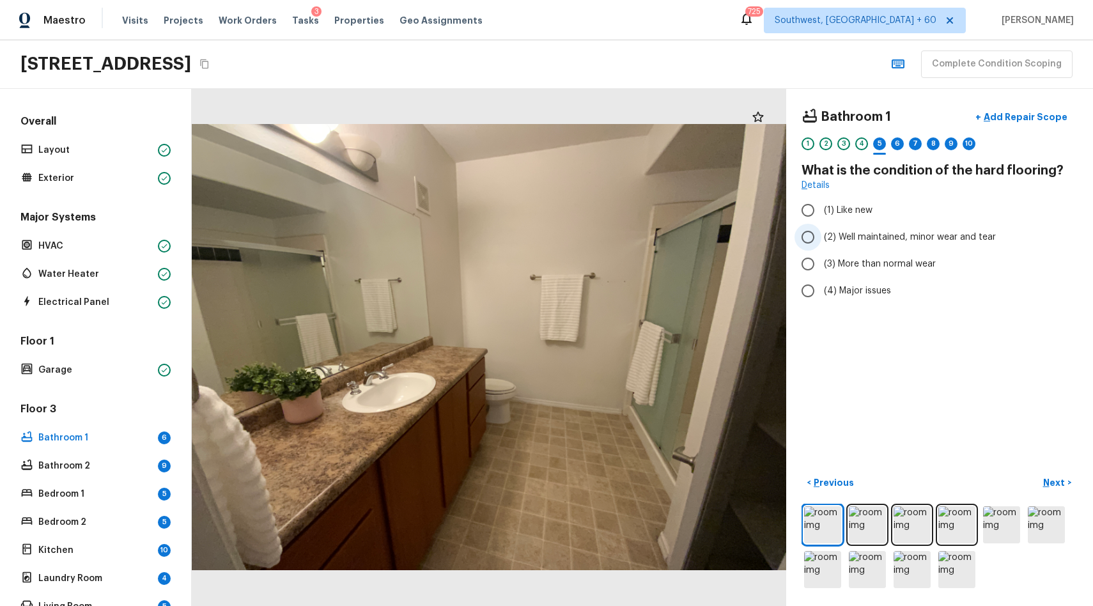
click at [902, 244] on label "(2) Well maintained, minor wear and tear" at bounding box center [930, 237] width 273 height 27
click at [821, 244] on input "(2) Well maintained, minor wear and tear" at bounding box center [807, 237] width 27 height 27
radio input "true"
click at [897, 140] on div "6" at bounding box center [897, 143] width 13 height 13
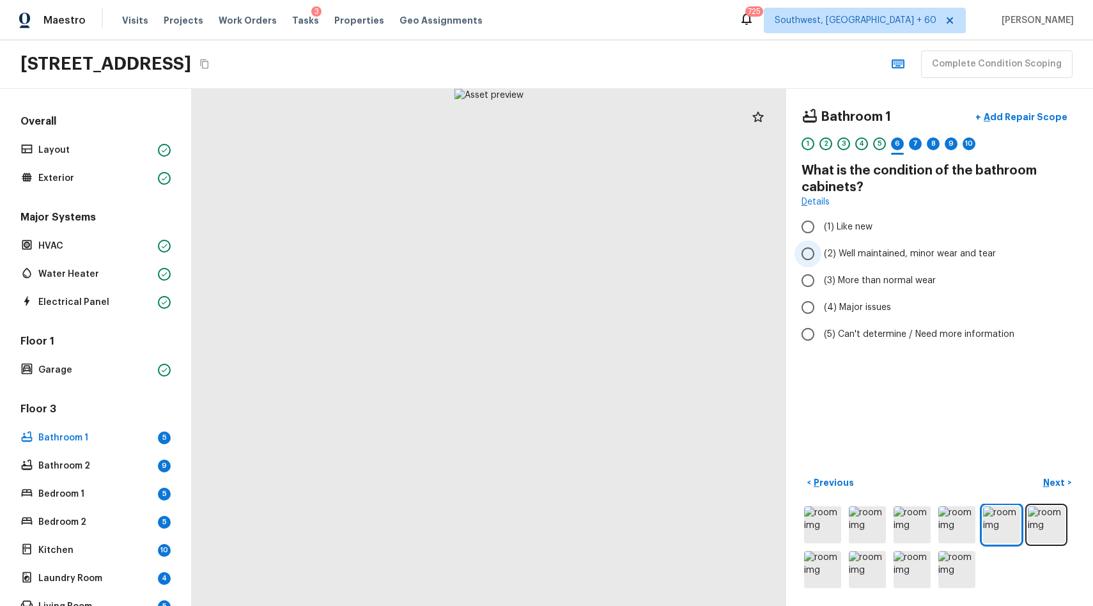
click at [889, 249] on span "(2) Well maintained, minor wear and tear" at bounding box center [910, 253] width 172 height 13
click at [821, 249] on input "(2) Well maintained, minor wear and tear" at bounding box center [807, 253] width 27 height 27
radio input "true"
click at [915, 142] on div "7" at bounding box center [915, 143] width 13 height 13
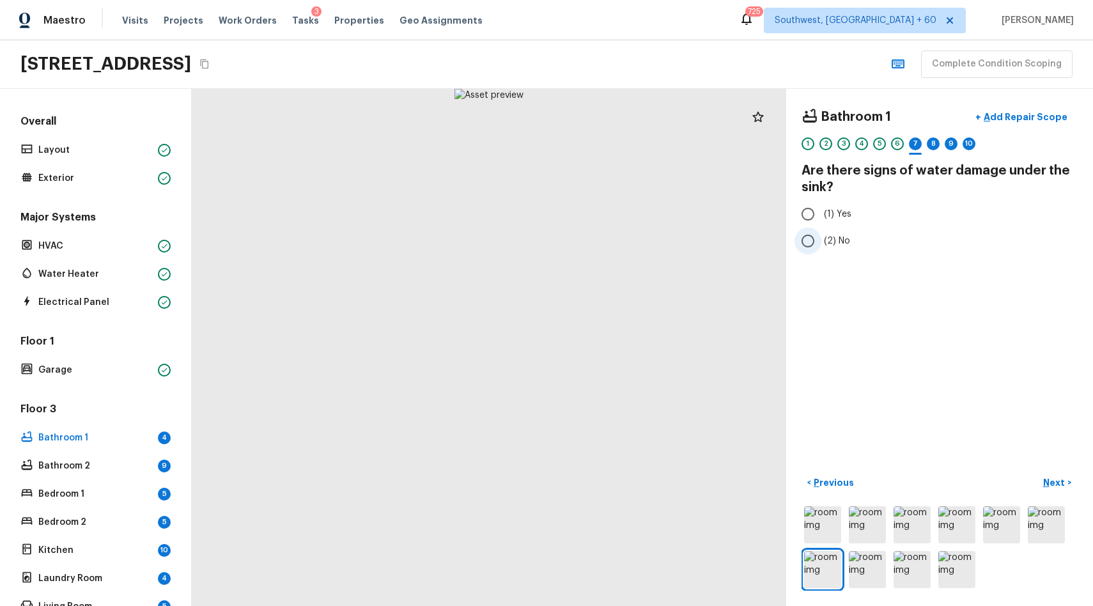
click at [829, 245] on span "(2) No" at bounding box center [837, 240] width 26 height 13
click at [821, 245] on input "(2) No" at bounding box center [807, 240] width 27 height 27
radio input "true"
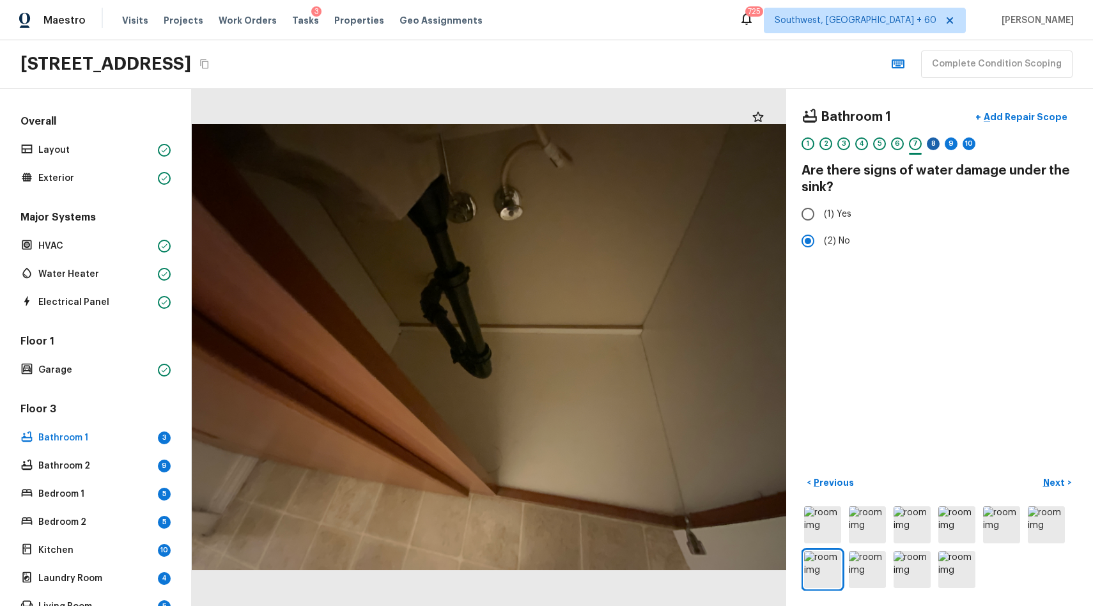
click at [933, 142] on div "8" at bounding box center [932, 143] width 13 height 13
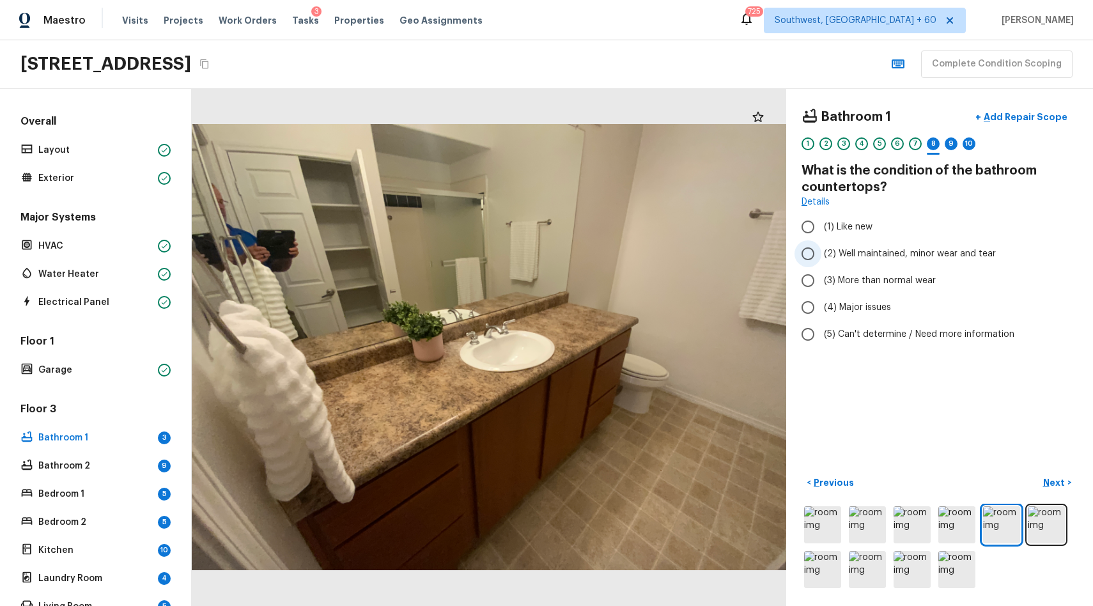
click at [896, 266] on label "(2) Well maintained, minor wear and tear" at bounding box center [930, 253] width 273 height 27
click at [821, 266] on input "(2) Well maintained, minor wear and tear" at bounding box center [807, 253] width 27 height 27
radio input "true"
click at [948, 147] on div "9" at bounding box center [950, 143] width 13 height 13
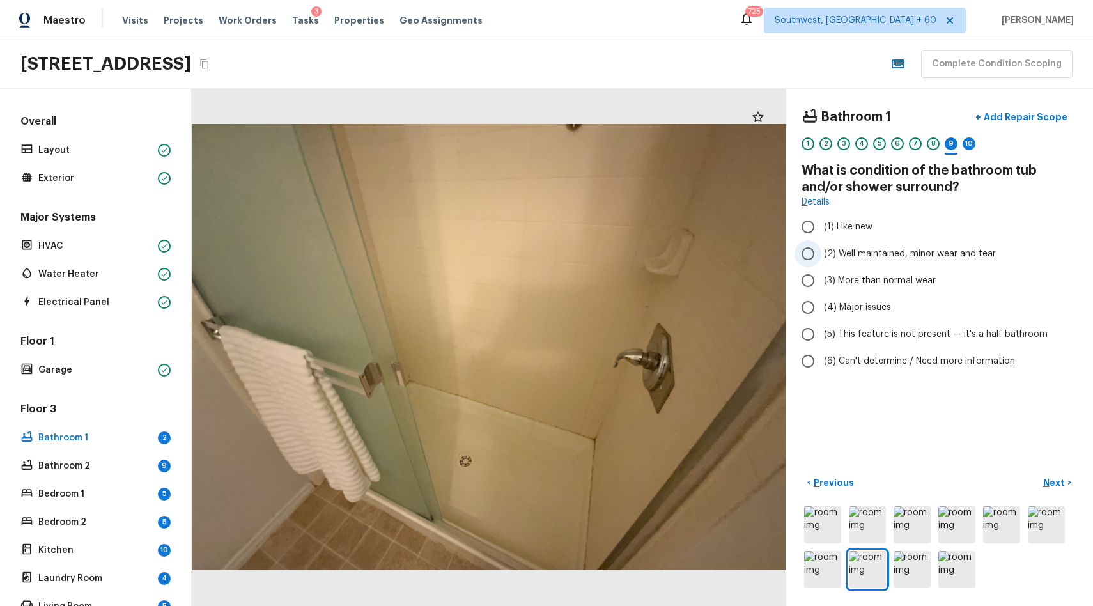
click at [908, 249] on span "(2) Well maintained, minor wear and tear" at bounding box center [910, 253] width 172 height 13
click at [821, 249] on input "(2) Well maintained, minor wear and tear" at bounding box center [807, 253] width 27 height 27
radio input "true"
click at [898, 284] on span "(3) More than normal wear" at bounding box center [880, 280] width 112 height 13
click at [821, 284] on input "(3) More than normal wear" at bounding box center [807, 280] width 27 height 27
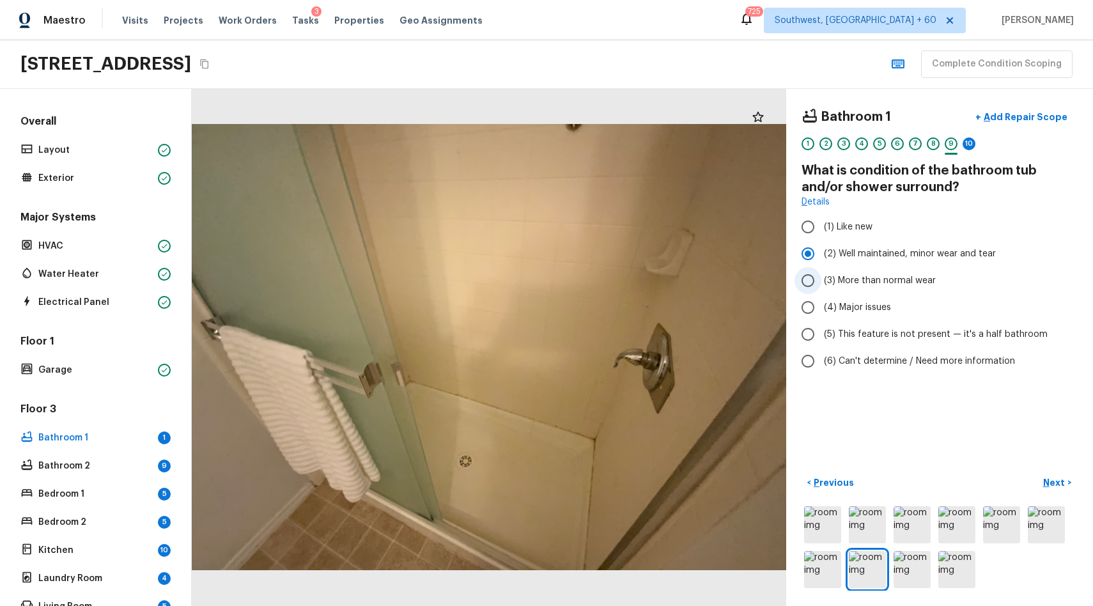
radio input "true"
click at [1012, 115] on p "Add Repair Scope" at bounding box center [1024, 117] width 86 height 13
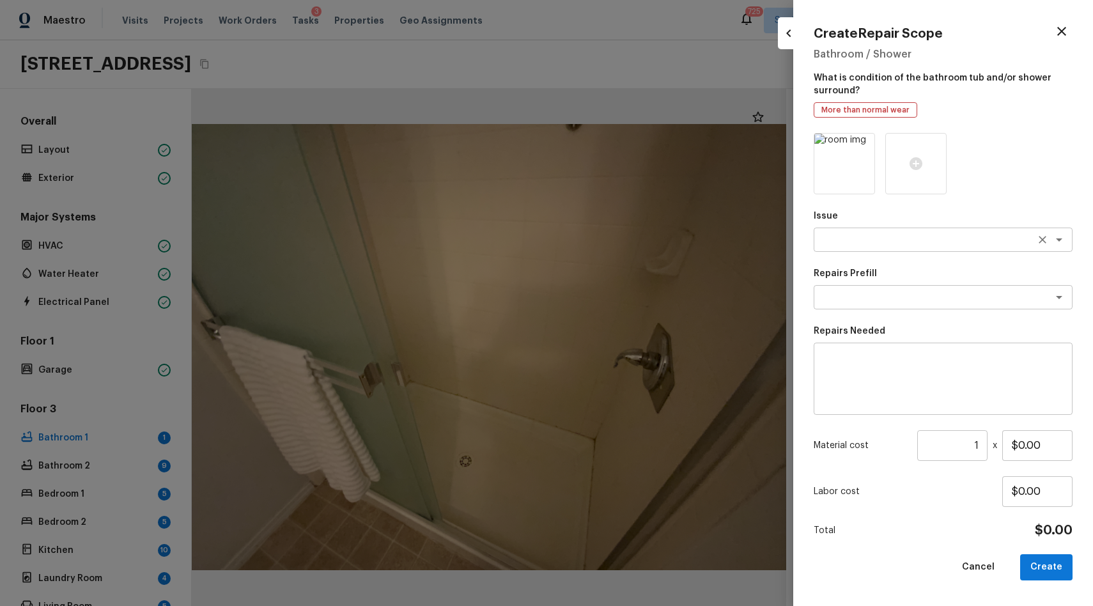
click at [834, 233] on div "x ​" at bounding box center [942, 239] width 259 height 24
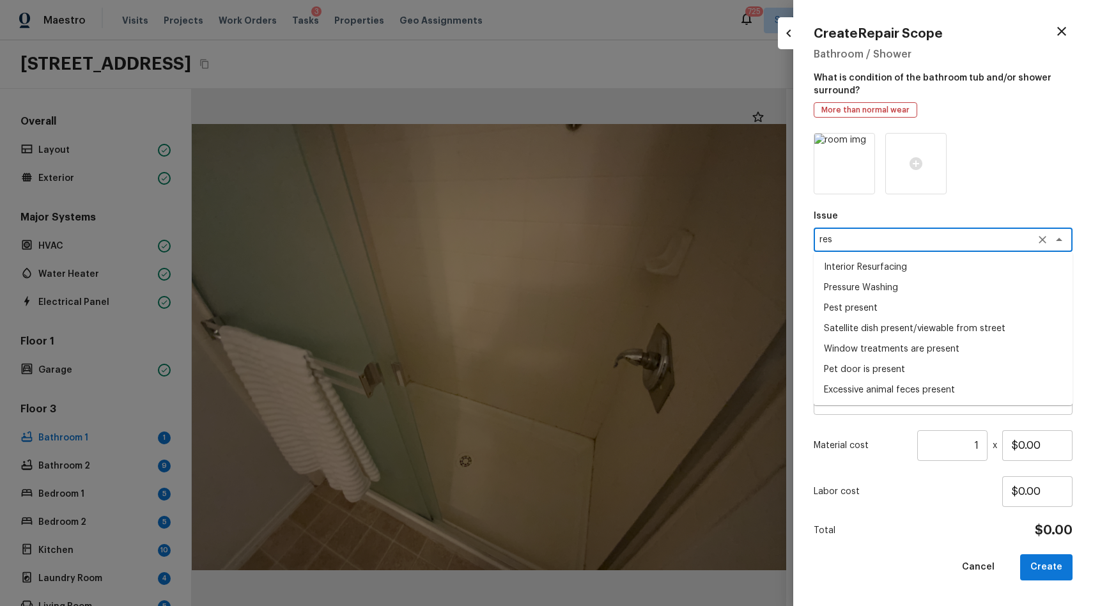
click at [851, 269] on li "Interior Resurfacing" at bounding box center [942, 267] width 259 height 20
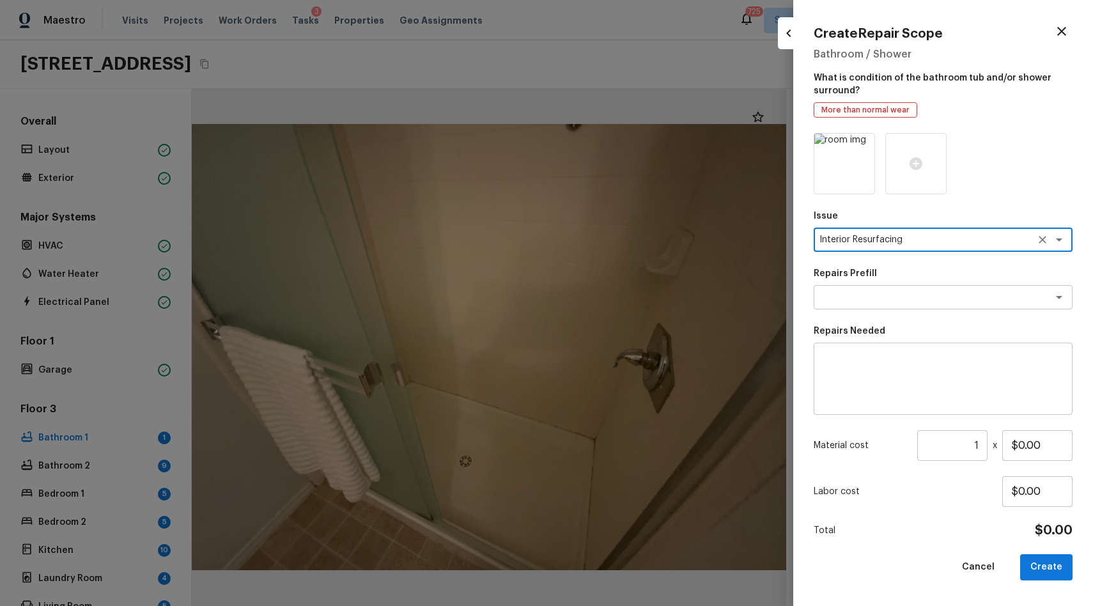
type textarea "Interior Resurfacing"
click at [917, 312] on div "Issue Interior Resurfacing x ​ Repairs Prefill x ​ Repairs Needed x ​ Material …" at bounding box center [942, 359] width 259 height 452
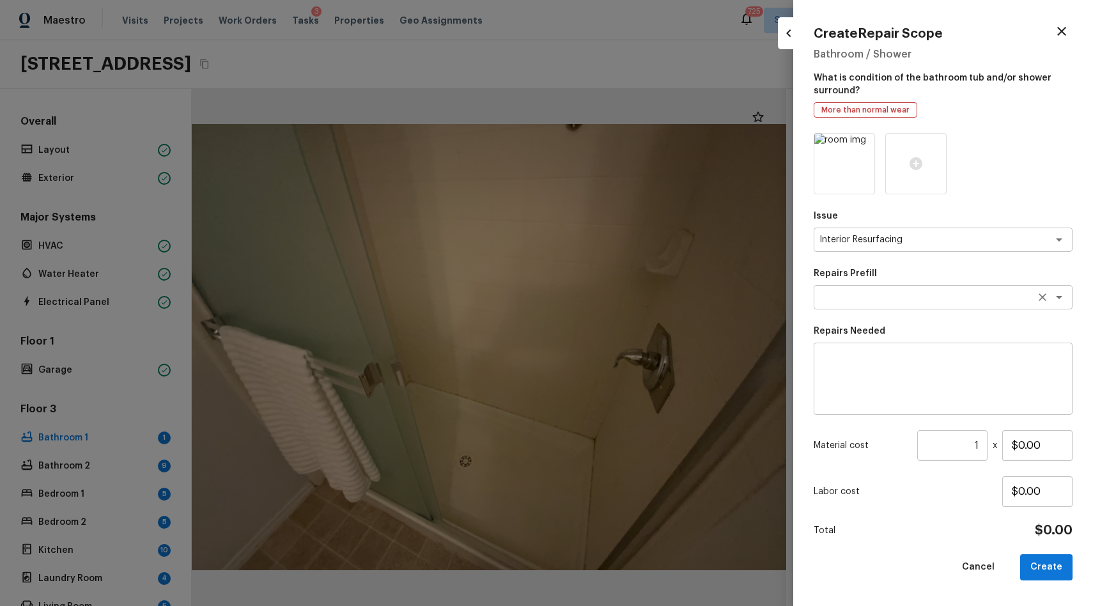
click at [932, 296] on textarea at bounding box center [924, 297] width 211 height 13
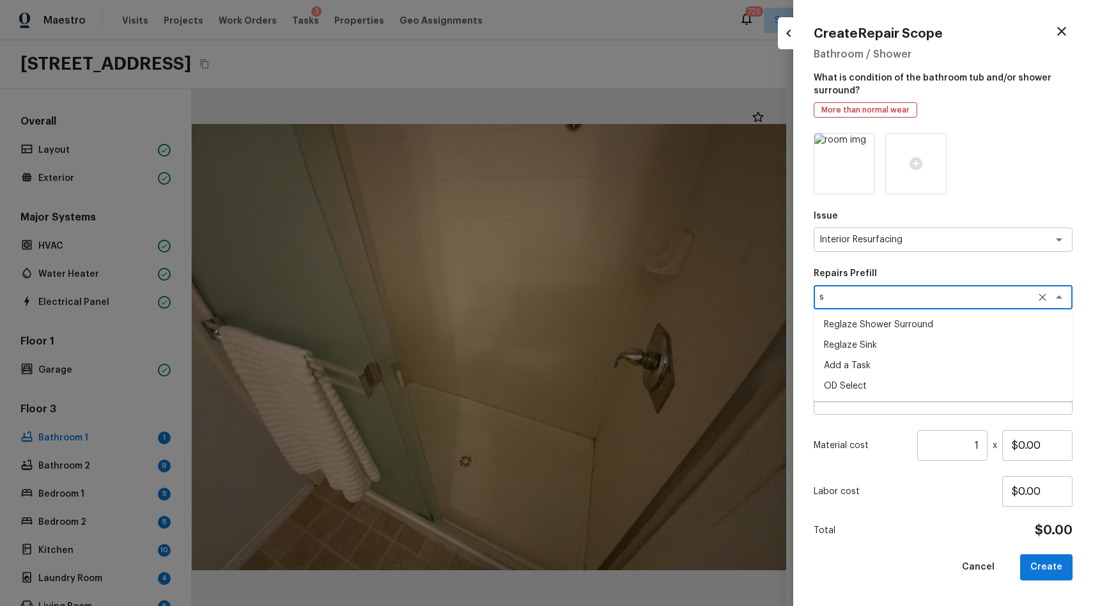
click at [916, 319] on li "Reglaze Shower Surround" at bounding box center [942, 324] width 259 height 20
type textarea "Reglaze Shower Surround"
type textarea "Prep, mask, clean and reglaze the fiberglass shower surround (white) both on th…"
type input "$300.00"
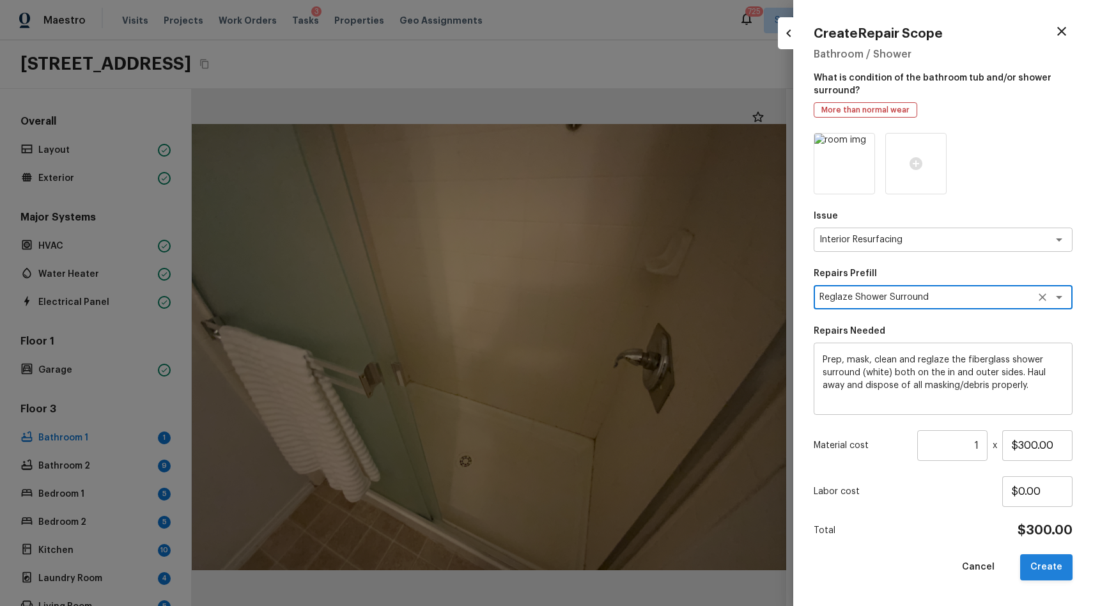
type textarea "Reglaze Shower Surround"
click at [1063, 570] on button "Create" at bounding box center [1046, 567] width 52 height 26
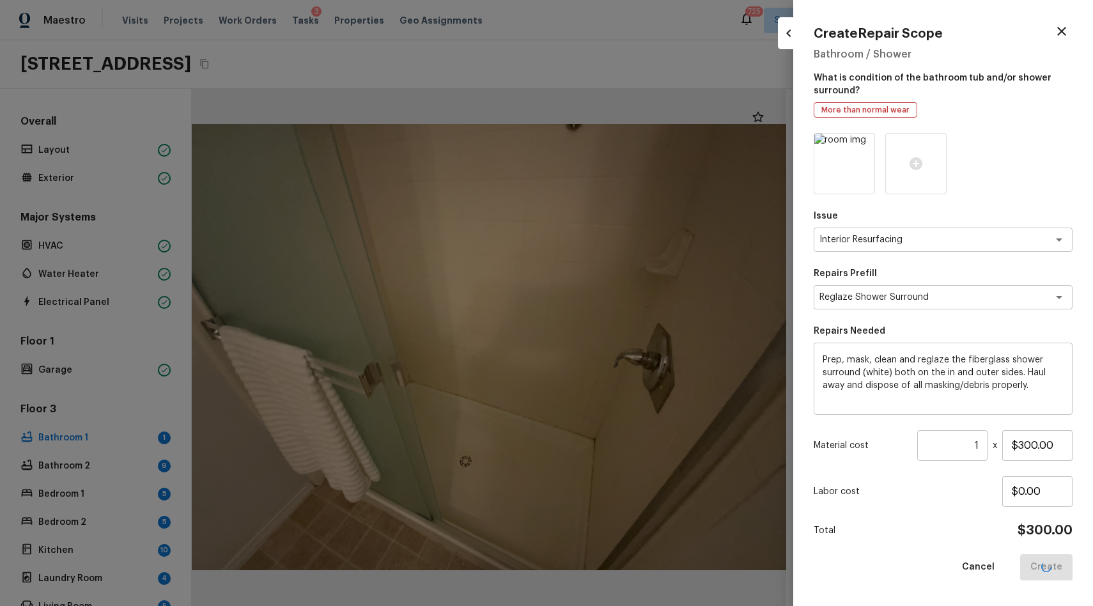
type input "$0.00"
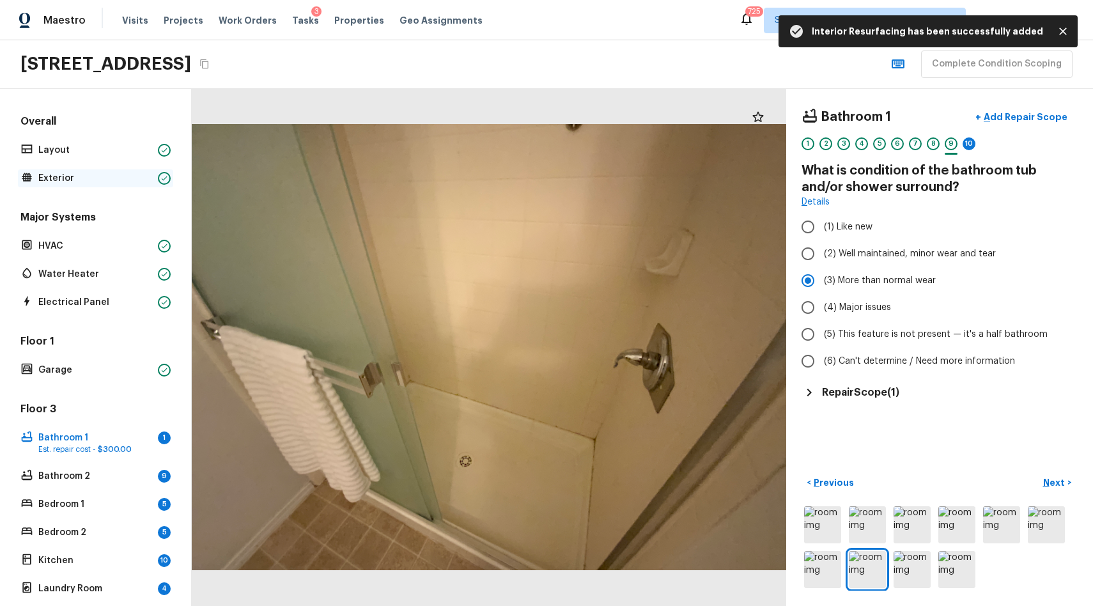
click at [116, 183] on p "Exterior" at bounding box center [95, 178] width 114 height 13
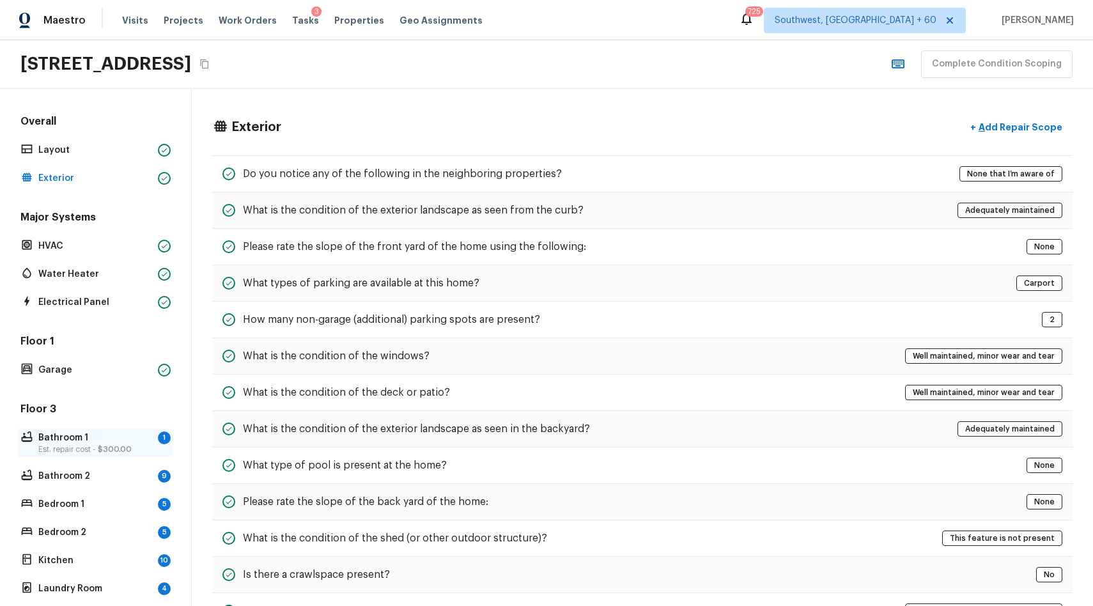
click at [143, 430] on div "Bathroom 1 1 Est. repair cost - $300.00" at bounding box center [95, 443] width 155 height 28
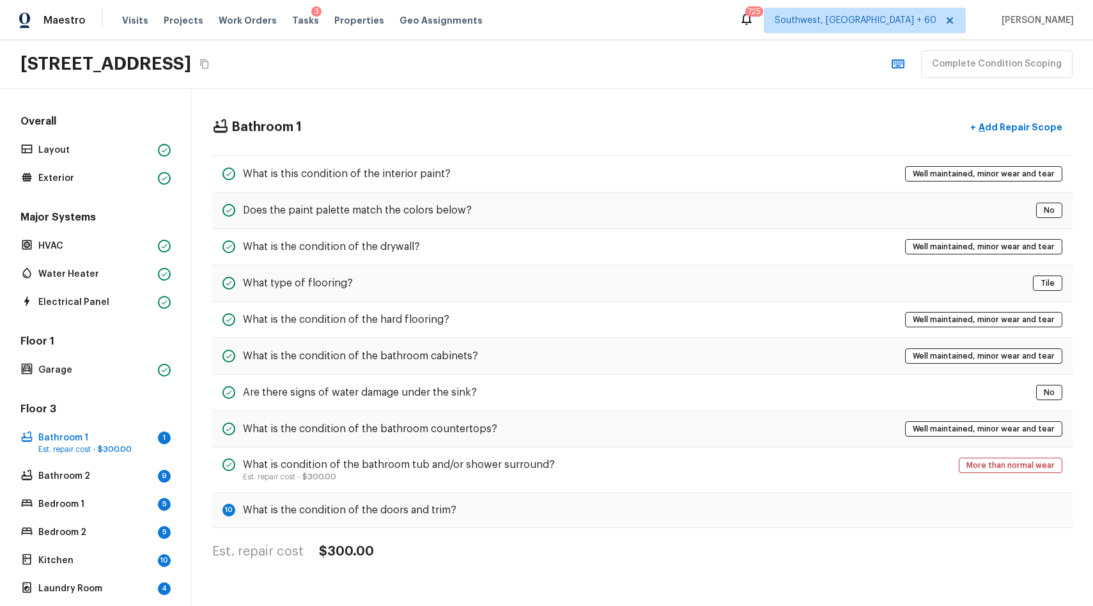
click at [156, 384] on div "Overall Layout Exterior Major Systems HVAC Water Heater Electrical Panel Floor …" at bounding box center [95, 369] width 155 height 511
click at [136, 380] on div "Overall Layout Exterior Major Systems HVAC Water Heater Electrical Panel Floor …" at bounding box center [95, 369] width 155 height 511
click at [120, 441] on p "Bathroom 1" at bounding box center [95, 437] width 114 height 13
click at [443, 514] on h5 "What is the condition of the doors and trim?" at bounding box center [349, 510] width 213 height 14
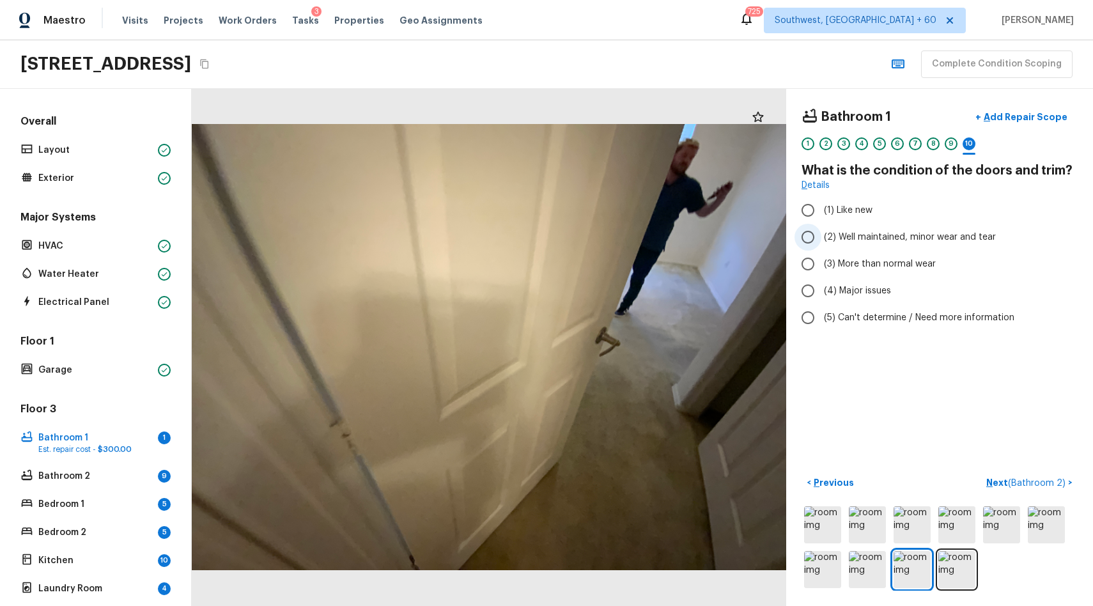
click at [937, 229] on label "(2) Well maintained, minor wear and tear" at bounding box center [930, 237] width 273 height 27
click at [821, 229] on input "(2) Well maintained, minor wear and tear" at bounding box center [807, 237] width 27 height 27
radio input "true"
click at [1017, 482] on span "( Bathroom 2 )" at bounding box center [1037, 483] width 58 height 9
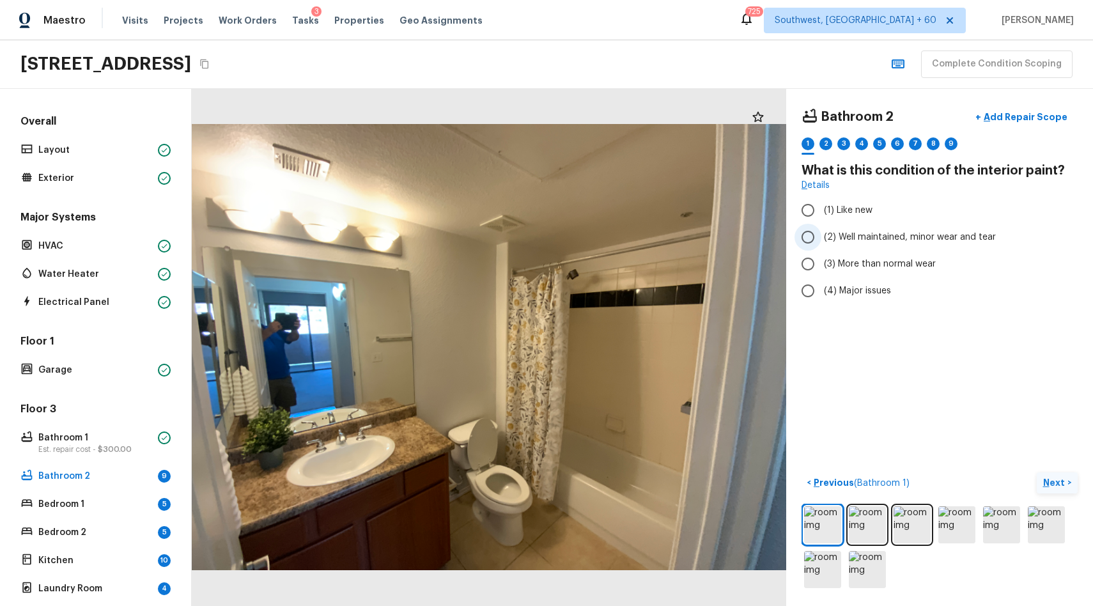
click at [874, 227] on label "(2) Well maintained, minor wear and tear" at bounding box center [930, 237] width 273 height 27
click at [821, 227] on input "(2) Well maintained, minor wear and tear" at bounding box center [807, 237] width 27 height 27
radio input "true"
click at [833, 143] on div "1 2 3 4 5 6 7 8 9" at bounding box center [939, 147] width 276 height 20
click at [829, 143] on div "2" at bounding box center [825, 143] width 13 height 13
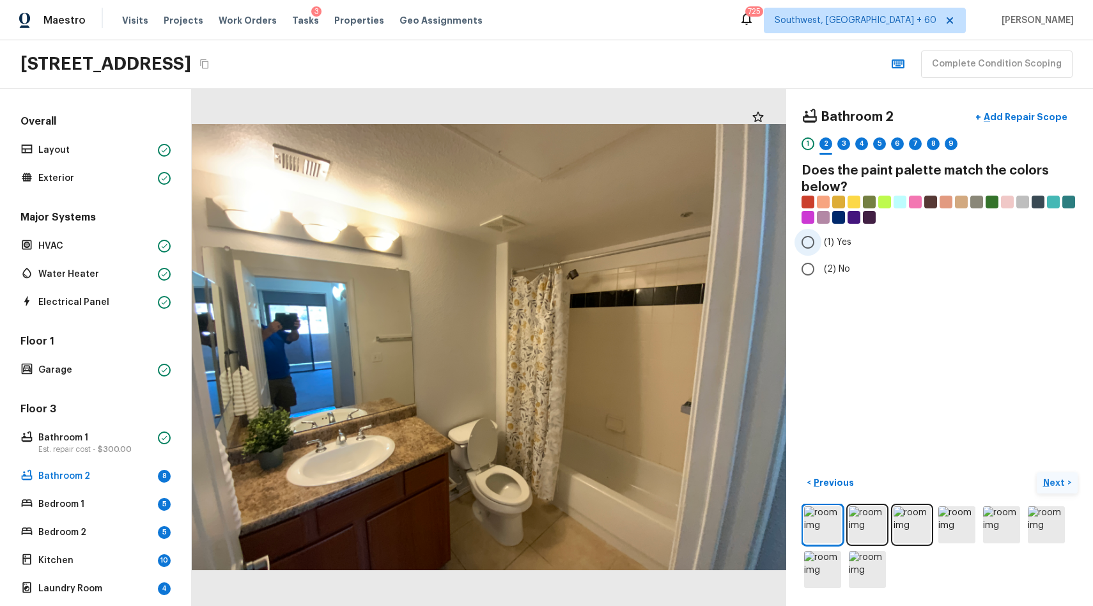
click at [822, 250] on label "(1) Yes" at bounding box center [930, 242] width 273 height 27
click at [821, 250] on input "(1) Yes" at bounding box center [807, 242] width 27 height 27
radio input "true"
click at [829, 266] on span "(2) No" at bounding box center [837, 269] width 26 height 13
click at [821, 266] on input "(2) No" at bounding box center [807, 269] width 27 height 27
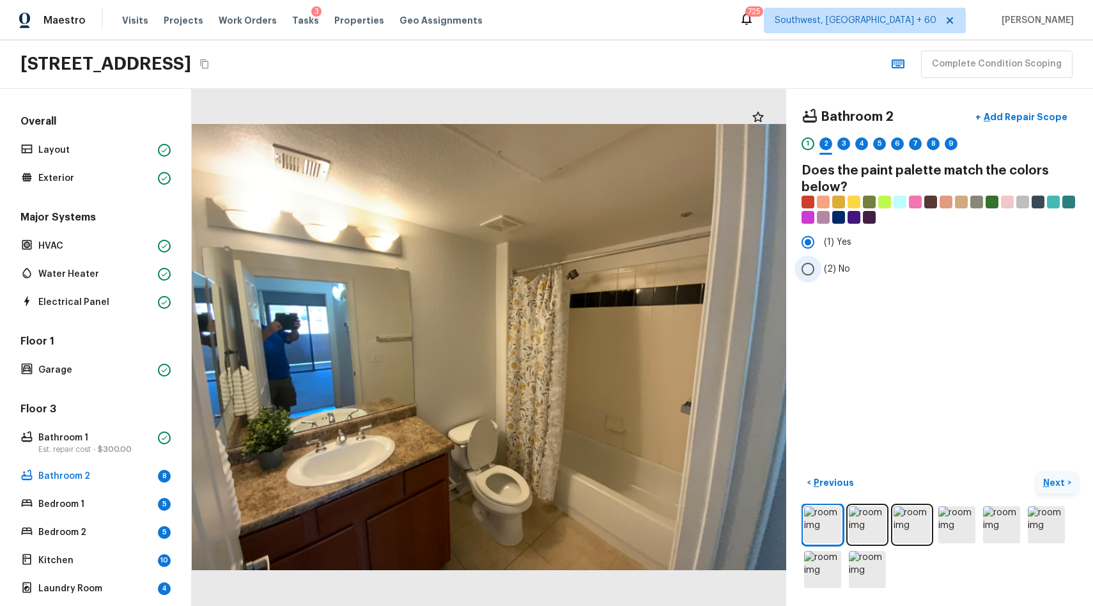
radio input "true"
click at [840, 144] on div "3" at bounding box center [843, 143] width 13 height 13
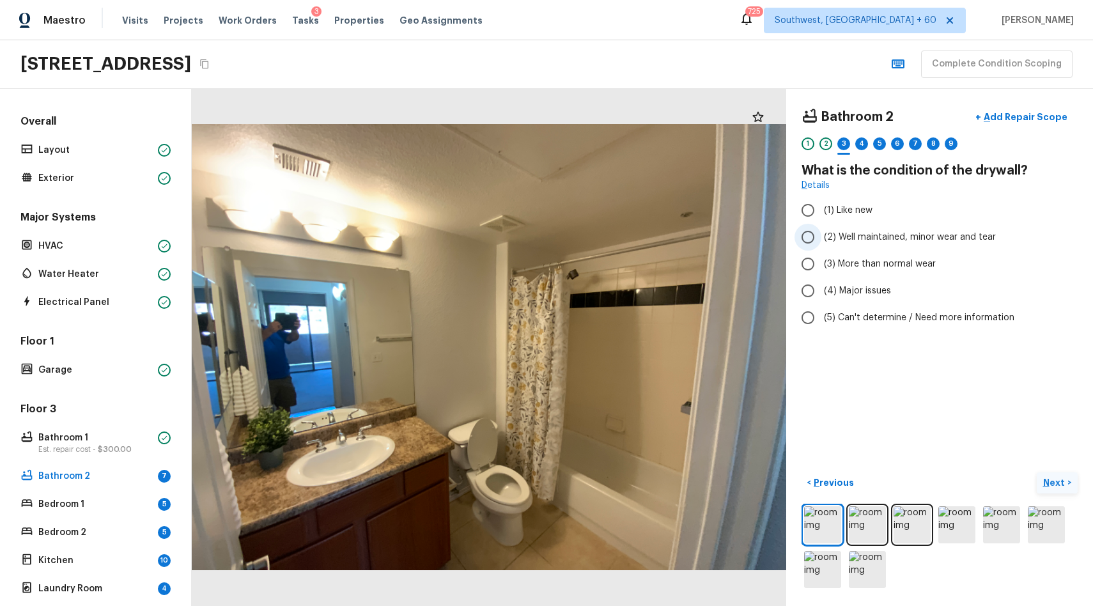
click at [892, 240] on span "(2) Well maintained, minor wear and tear" at bounding box center [910, 237] width 172 height 13
click at [821, 240] on input "(2) Well maintained, minor wear and tear" at bounding box center [807, 237] width 27 height 27
radio input "true"
click at [860, 140] on div "4" at bounding box center [861, 143] width 13 height 13
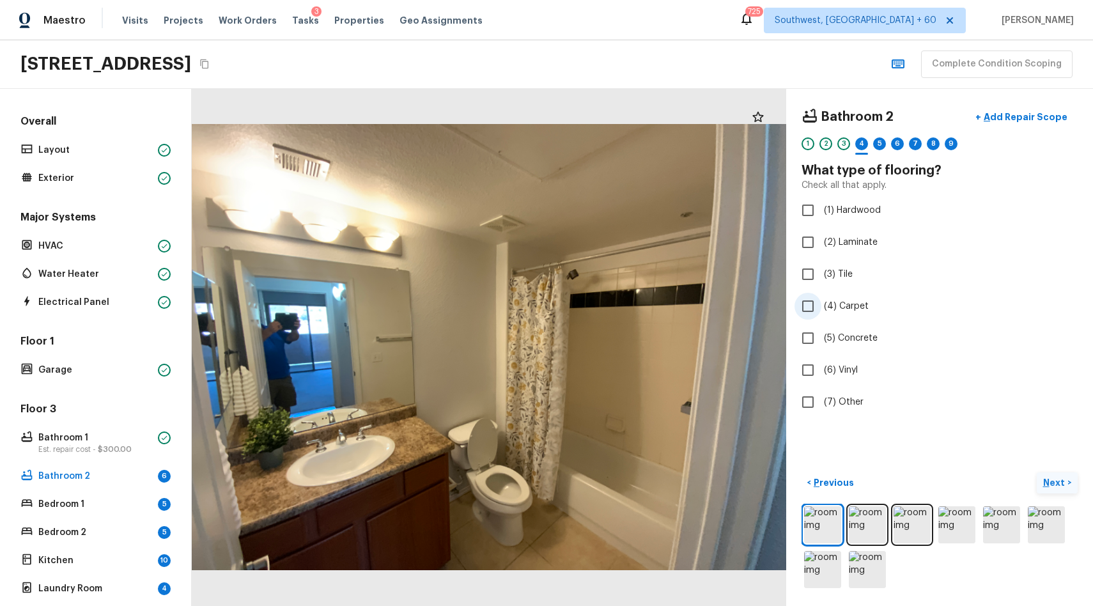
click at [875, 314] on label "(4) Carpet" at bounding box center [930, 306] width 273 height 27
click at [821, 314] on input "(4) Carpet" at bounding box center [807, 306] width 27 height 27
checkbox input "true"
click at [861, 276] on label "(3) Tile" at bounding box center [930, 274] width 273 height 27
click at [821, 276] on input "(3) Tile" at bounding box center [807, 274] width 27 height 27
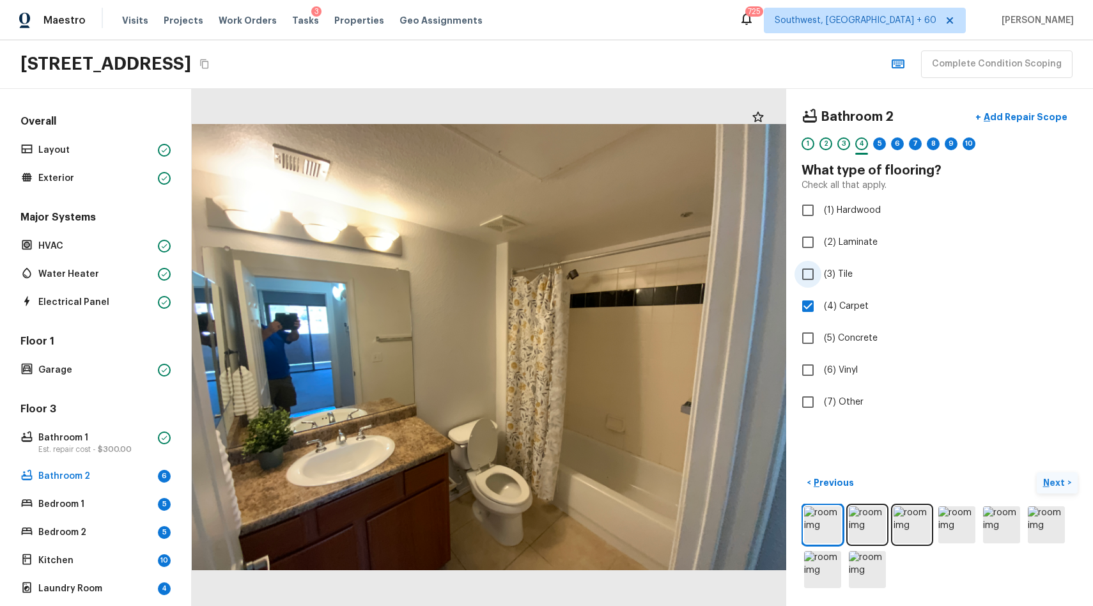
checkbox input "true"
click at [838, 308] on span "(4) Carpet" at bounding box center [846, 306] width 45 height 13
click at [821, 308] on input "(4) Carpet" at bounding box center [807, 306] width 27 height 27
checkbox input "false"
click at [877, 153] on div at bounding box center [879, 154] width 13 height 2
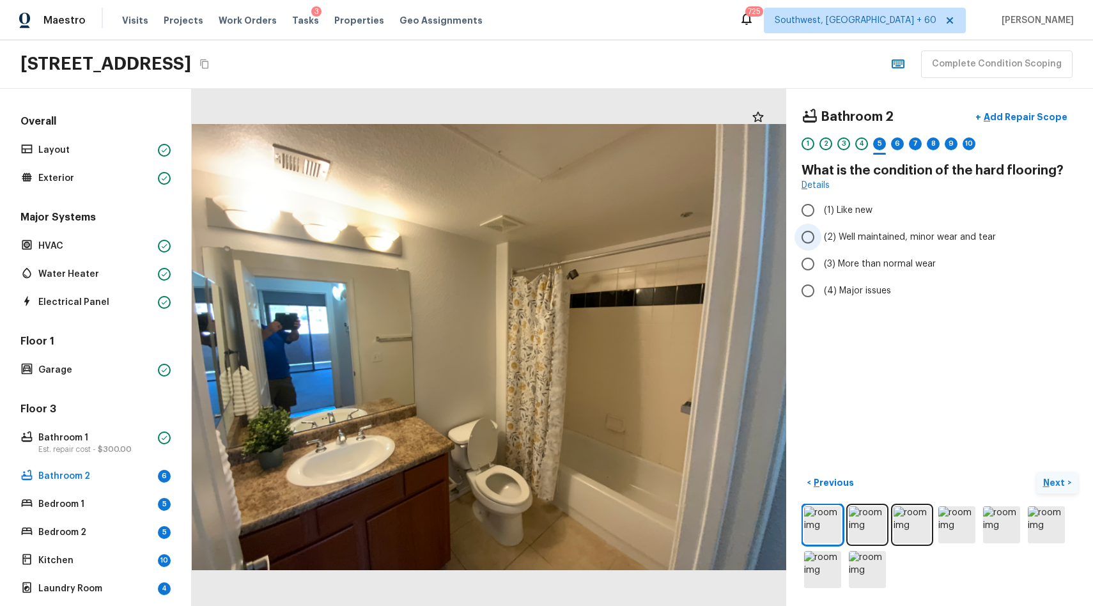
click at [862, 227] on label "(2) Well maintained, minor wear and tear" at bounding box center [930, 237] width 273 height 27
click at [821, 227] on input "(2) Well maintained, minor wear and tear" at bounding box center [807, 237] width 27 height 27
radio input "true"
click at [894, 146] on div "6" at bounding box center [897, 143] width 13 height 13
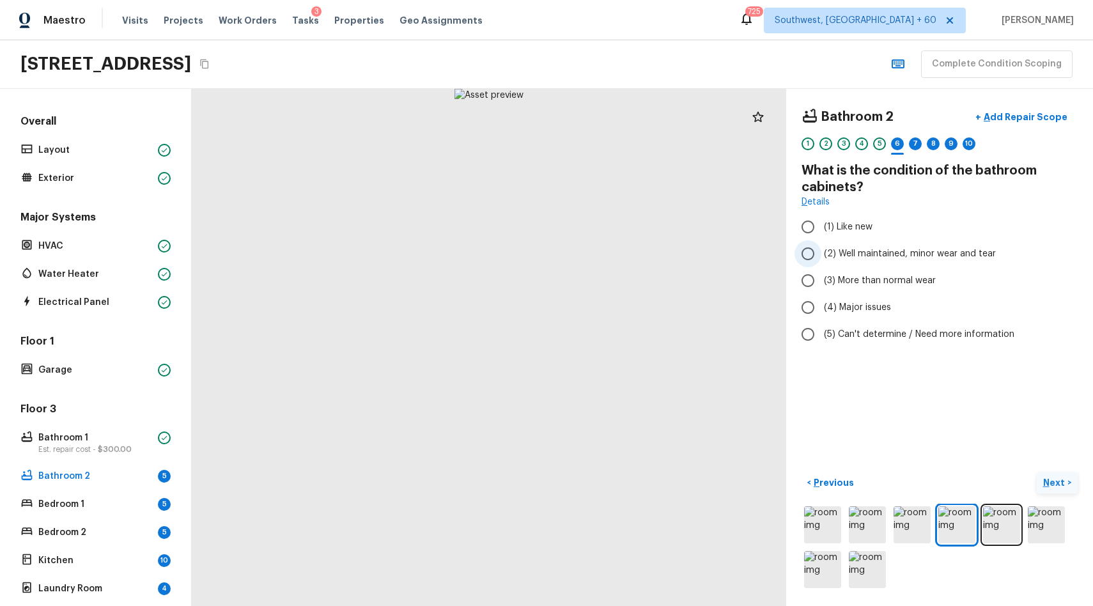
click at [891, 254] on span "(2) Well maintained, minor wear and tear" at bounding box center [910, 253] width 172 height 13
click at [821, 254] on input "(2) Well maintained, minor wear and tear" at bounding box center [807, 253] width 27 height 27
radio input "true"
click at [917, 146] on div "7" at bounding box center [915, 143] width 13 height 13
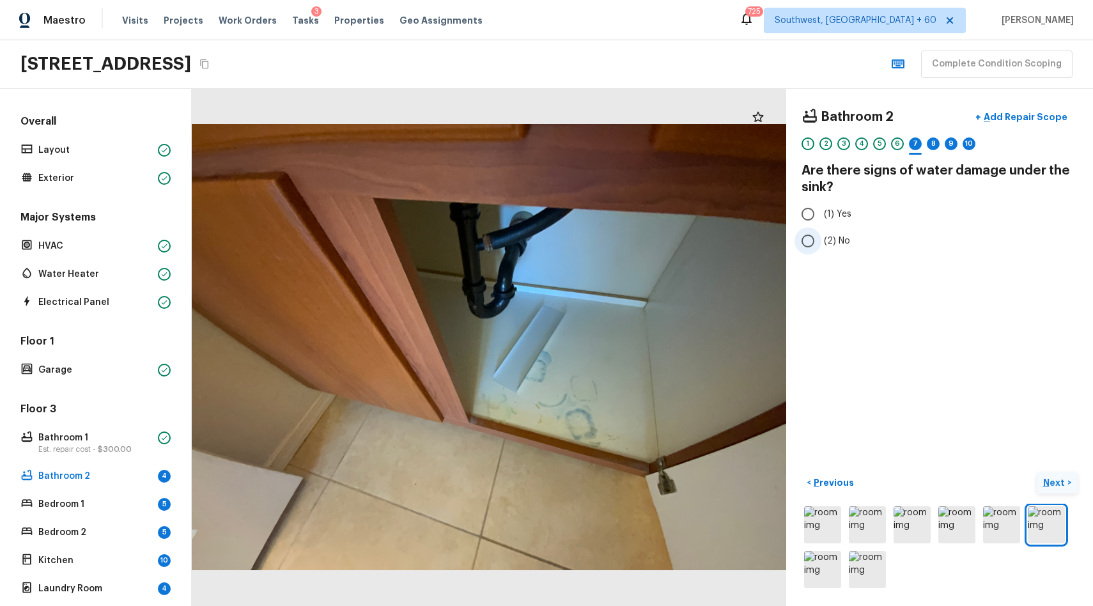
click at [820, 236] on input "(2) No" at bounding box center [807, 240] width 27 height 27
radio input "true"
click at [863, 519] on img at bounding box center [866, 524] width 37 height 37
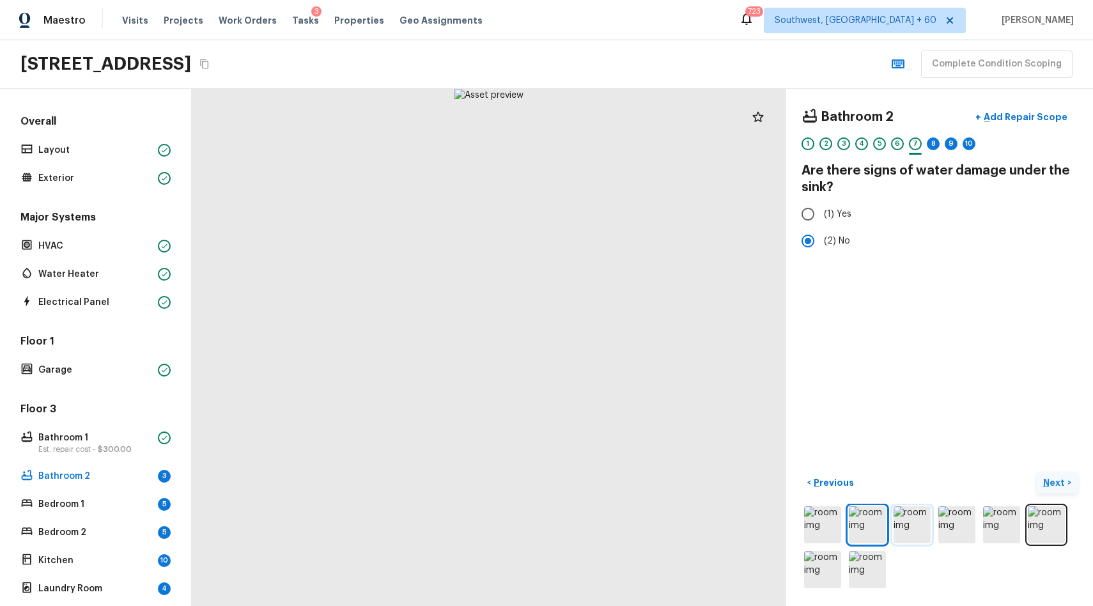
click at [917, 523] on img at bounding box center [911, 524] width 37 height 37
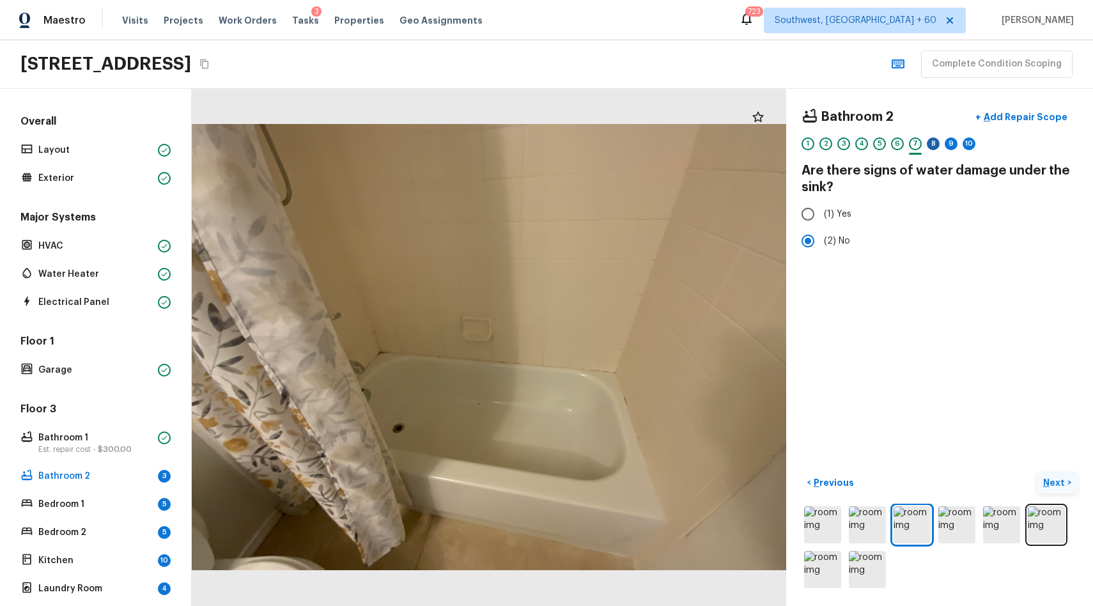
click at [934, 144] on div "8" at bounding box center [932, 143] width 13 height 13
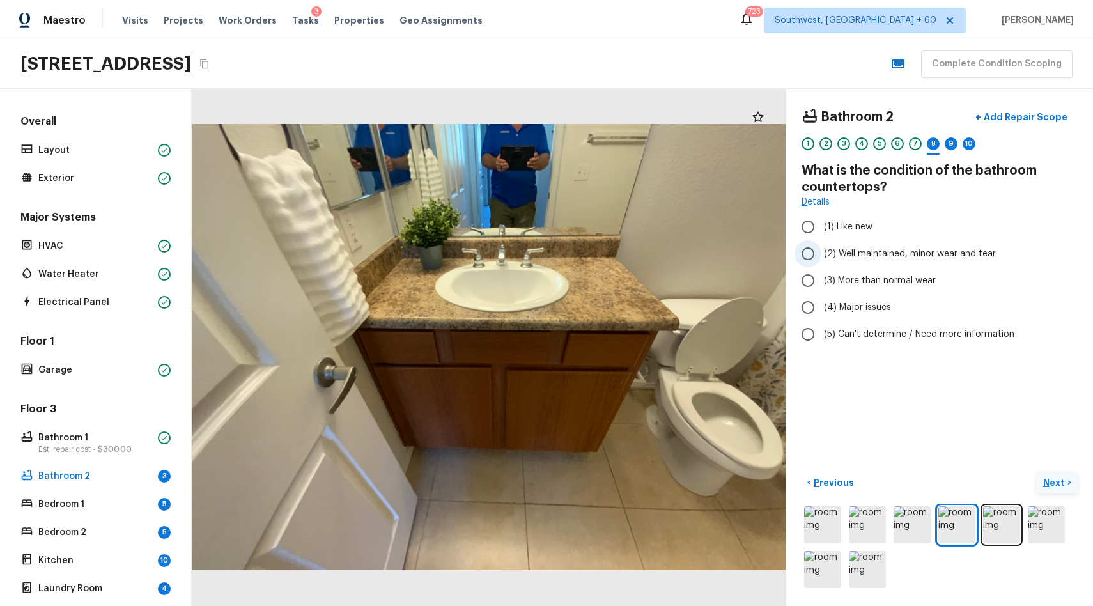
click at [916, 247] on span "(2) Well maintained, minor wear and tear" at bounding box center [910, 253] width 172 height 13
click at [821, 247] on input "(2) Well maintained, minor wear and tear" at bounding box center [807, 253] width 27 height 27
radio input "true"
click at [956, 137] on div "9" at bounding box center [950, 147] width 13 height 20
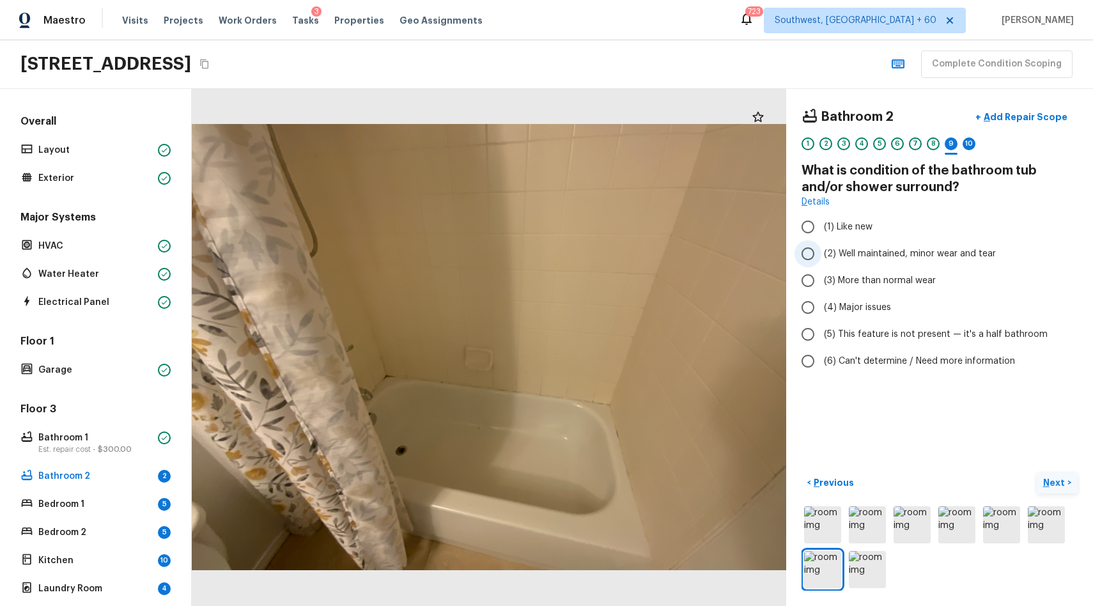
click at [913, 257] on span "(2) Well maintained, minor wear and tear" at bounding box center [910, 253] width 172 height 13
click at [821, 257] on input "(2) Well maintained, minor wear and tear" at bounding box center [807, 253] width 27 height 27
radio input "true"
click at [971, 140] on div "10" at bounding box center [968, 143] width 13 height 13
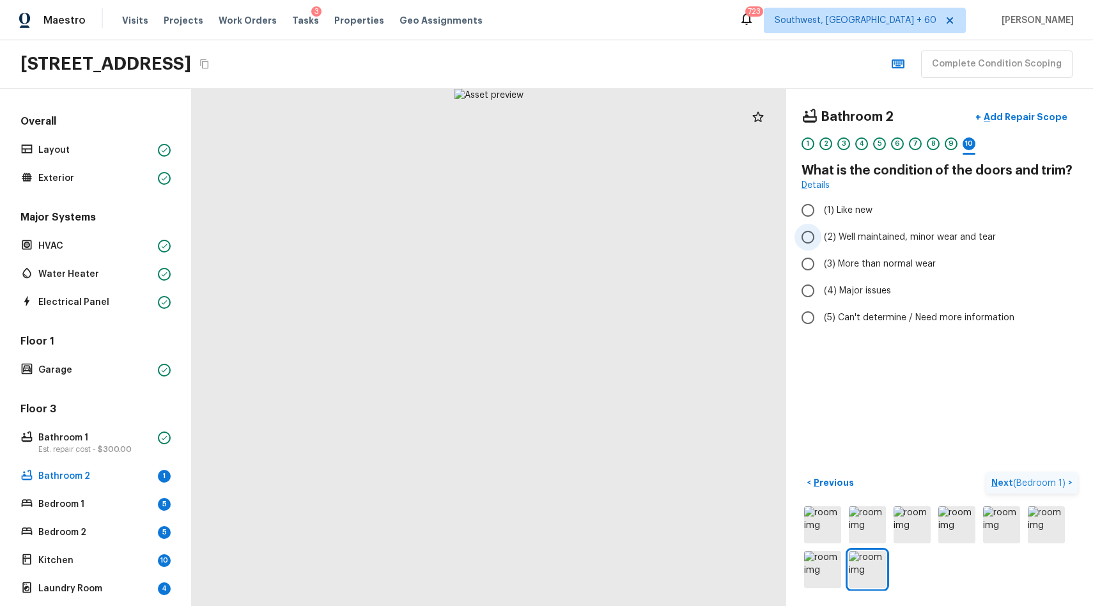
click at [907, 240] on span "(2) Well maintained, minor wear and tear" at bounding box center [910, 237] width 172 height 13
click at [821, 240] on input "(2) Well maintained, minor wear and tear" at bounding box center [807, 237] width 27 height 27
radio input "true"
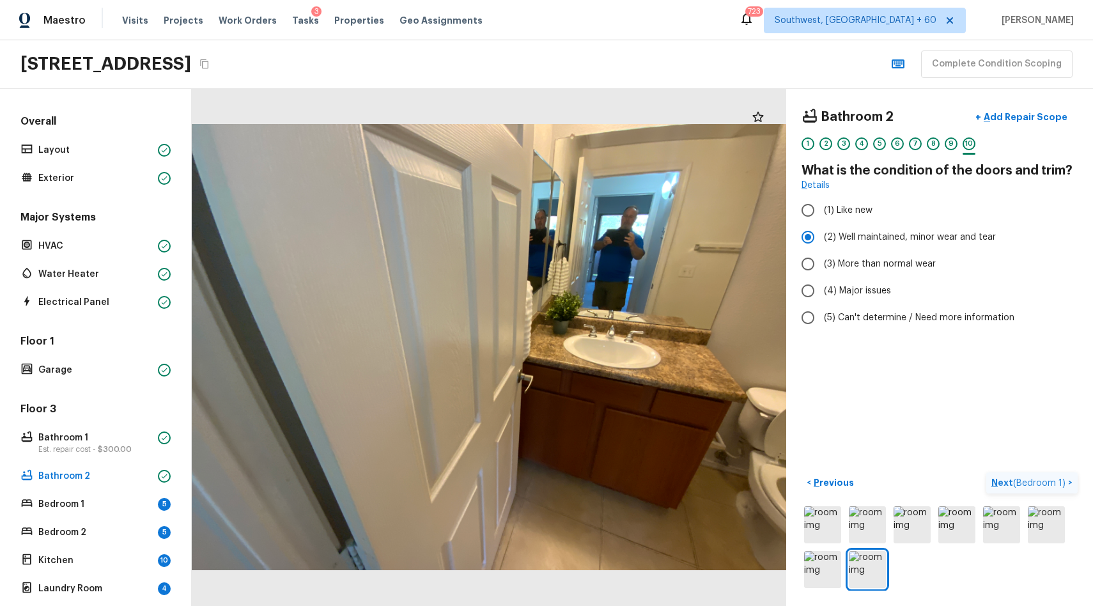
click at [1021, 477] on p "Next ( Bedroom 1 )" at bounding box center [1029, 482] width 77 height 13
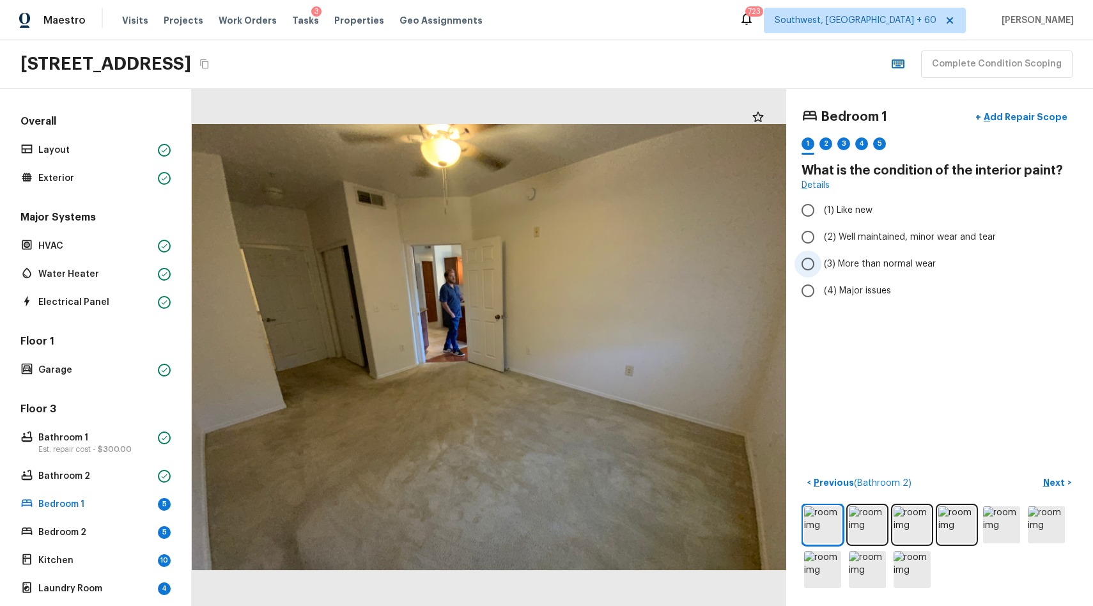
click at [902, 262] on span "(3) More than normal wear" at bounding box center [880, 263] width 112 height 13
click at [821, 262] on input "(3) More than normal wear" at bounding box center [807, 263] width 27 height 27
radio input "true"
click at [825, 141] on div "2" at bounding box center [825, 143] width 13 height 13
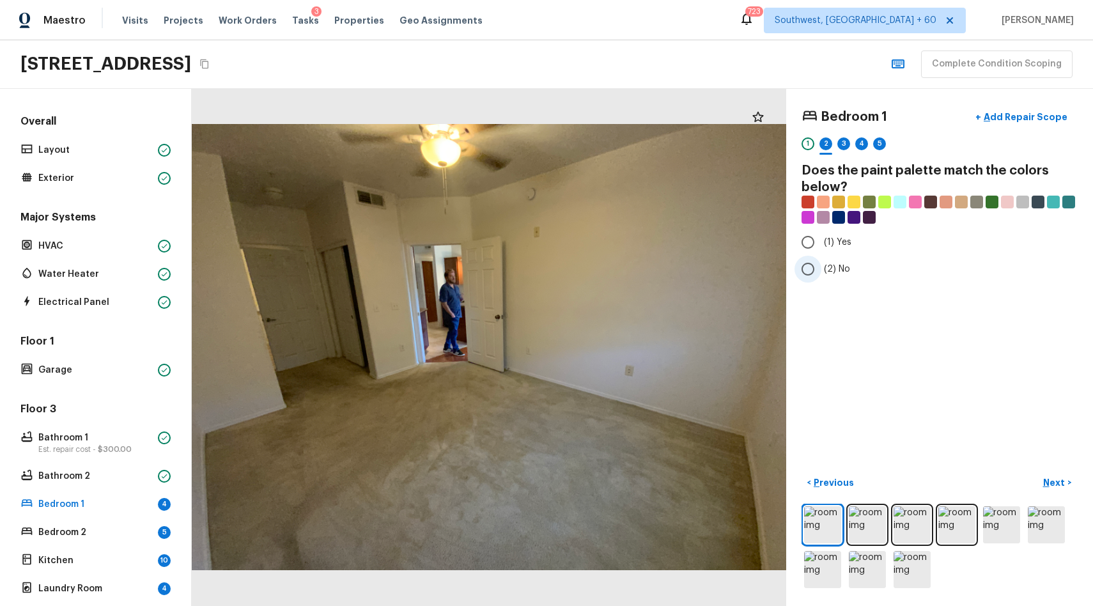
click at [834, 272] on span "(2) No" at bounding box center [837, 269] width 26 height 13
click at [821, 272] on input "(2) No" at bounding box center [807, 269] width 27 height 27
radio input "true"
click at [841, 146] on div "3" at bounding box center [843, 143] width 13 height 13
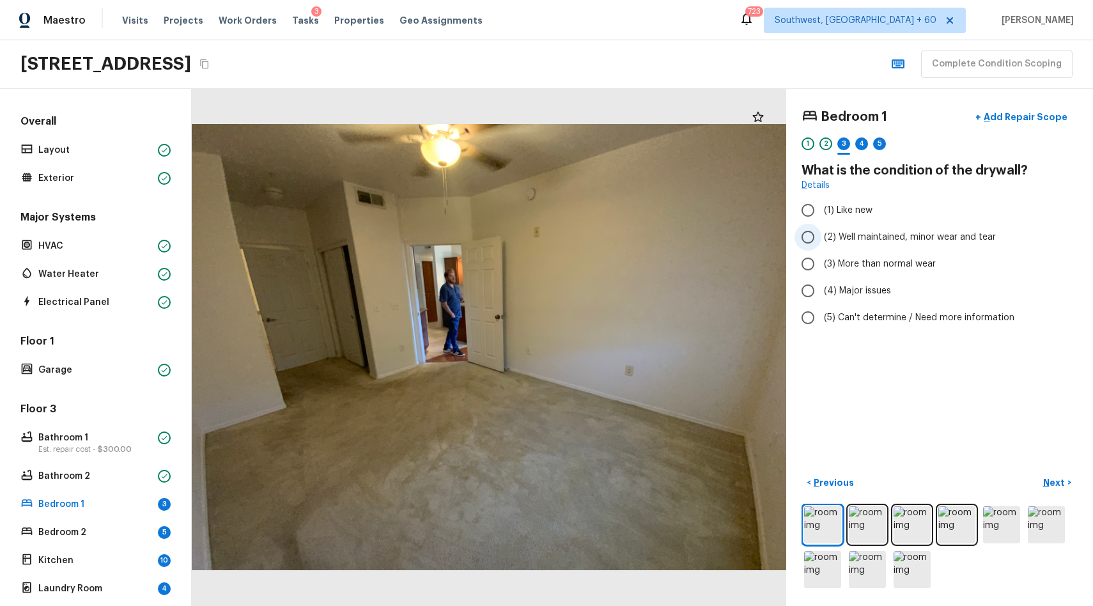
click at [868, 246] on label "(2) Well maintained, minor wear and tear" at bounding box center [930, 237] width 273 height 27
click at [821, 246] on input "(2) Well maintained, minor wear and tear" at bounding box center [807, 237] width 27 height 27
radio input "true"
click at [853, 144] on div "1 2 3 4 5" at bounding box center [939, 147] width 276 height 20
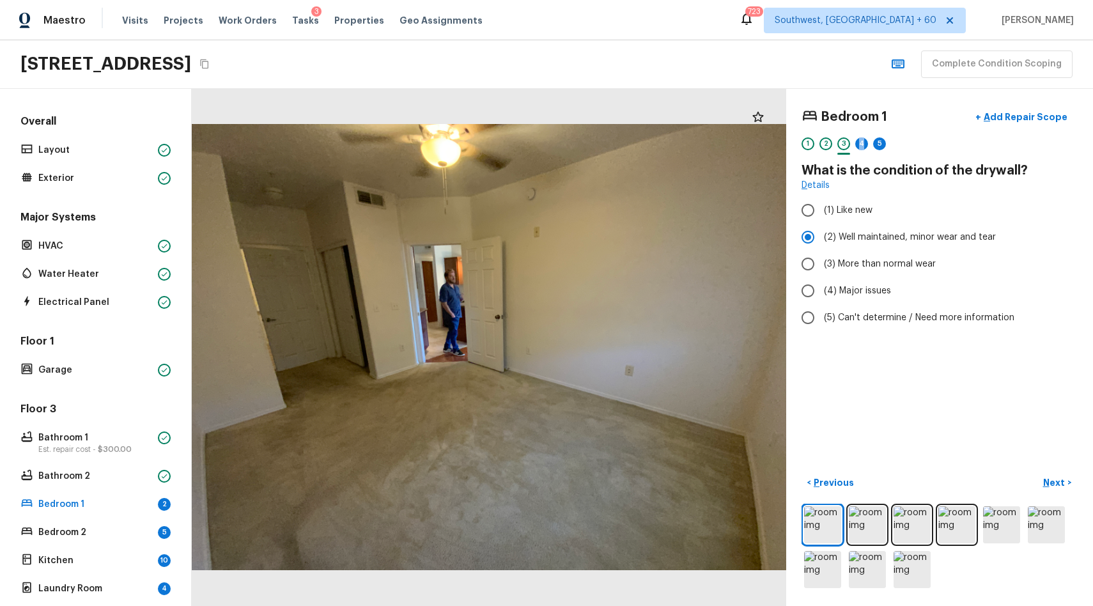
click at [853, 144] on div "1 2 3 4 5" at bounding box center [939, 147] width 276 height 20
click at [863, 144] on div "4" at bounding box center [861, 143] width 13 height 13
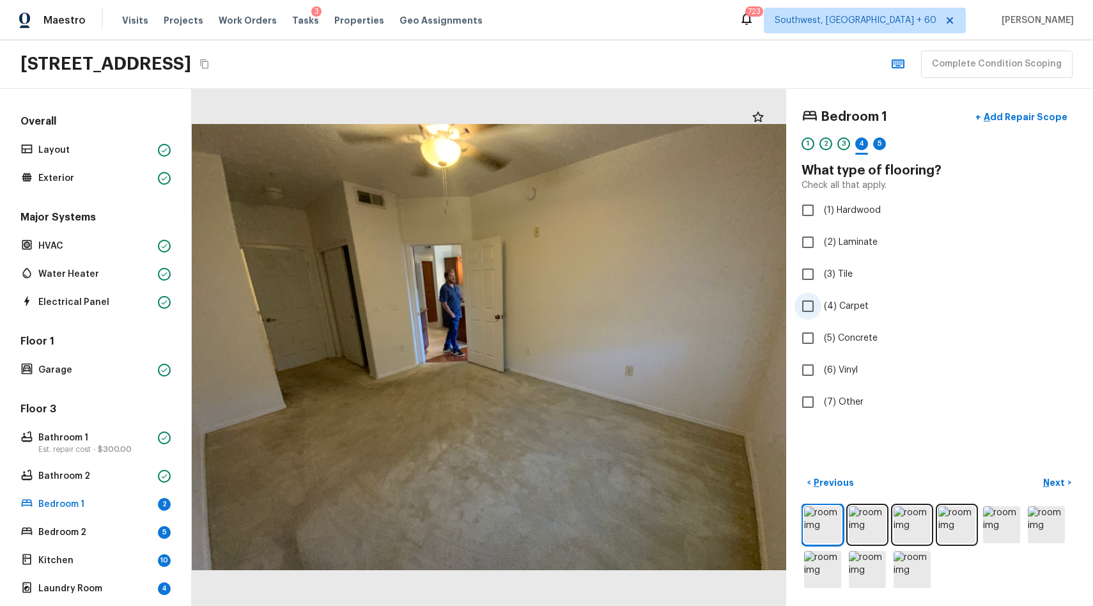
click at [845, 309] on span "(4) Carpet" at bounding box center [846, 306] width 45 height 13
click at [821, 309] on input "(4) Carpet" at bounding box center [807, 306] width 27 height 27
checkbox input "true"
click at [876, 139] on div "5" at bounding box center [879, 143] width 13 height 13
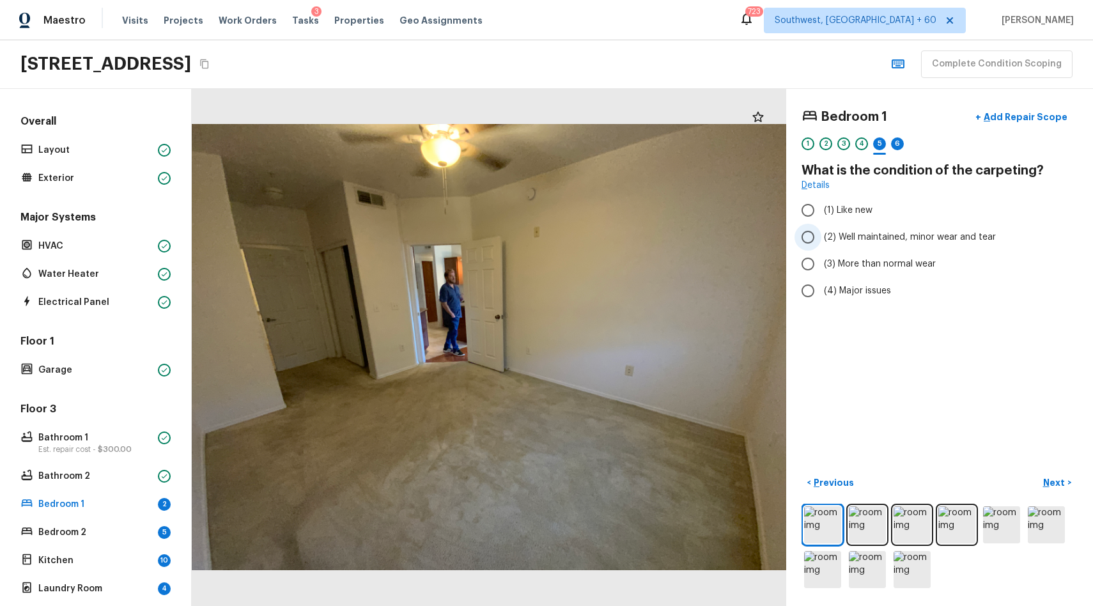
click at [911, 228] on label "(2) Well maintained, minor wear and tear" at bounding box center [930, 237] width 273 height 27
click at [821, 228] on input "(2) Well maintained, minor wear and tear" at bounding box center [807, 237] width 27 height 27
radio input "true"
click at [897, 153] on div at bounding box center [897, 154] width 13 height 2
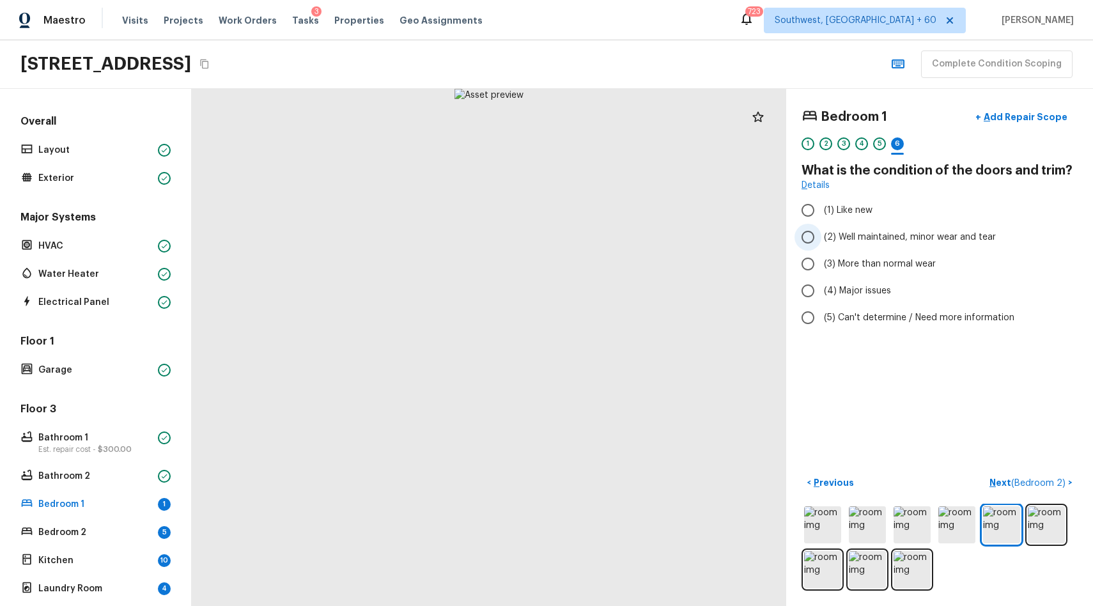
click at [900, 234] on span "(2) Well maintained, minor wear and tear" at bounding box center [910, 237] width 172 height 13
click at [821, 234] on input "(2) Well maintained, minor wear and tear" at bounding box center [807, 237] width 27 height 27
radio input "true"
click at [1023, 491] on button "Next ( Bedroom 2 ) >" at bounding box center [1030, 482] width 93 height 21
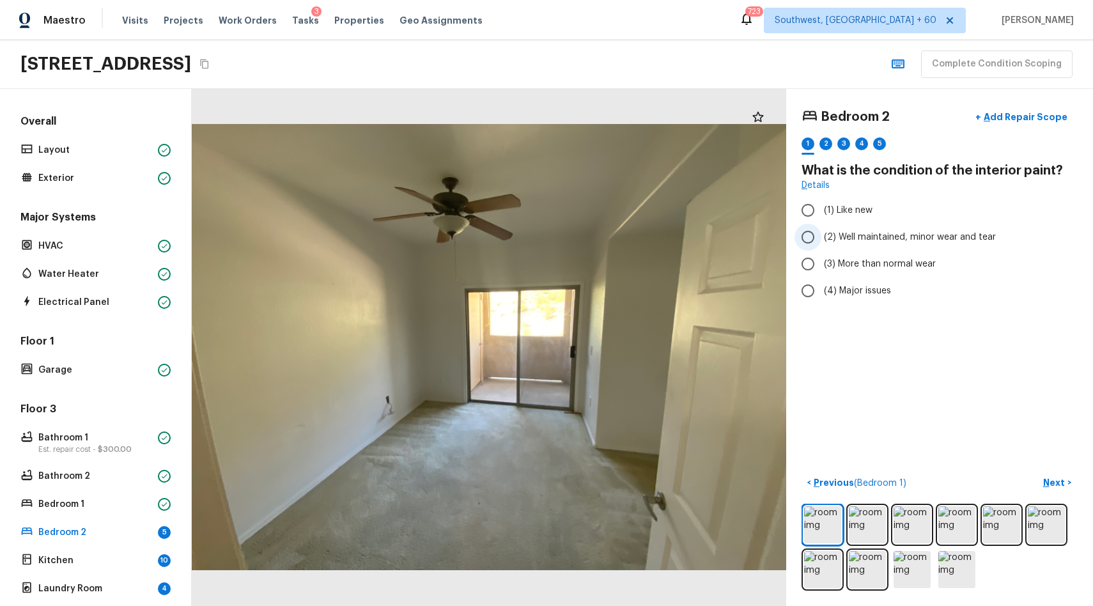
click at [933, 239] on span "(2) Well maintained, minor wear and tear" at bounding box center [910, 237] width 172 height 13
click at [821, 239] on input "(2) Well maintained, minor wear and tear" at bounding box center [807, 237] width 27 height 27
radio input "true"
click at [824, 139] on div "2" at bounding box center [825, 143] width 13 height 13
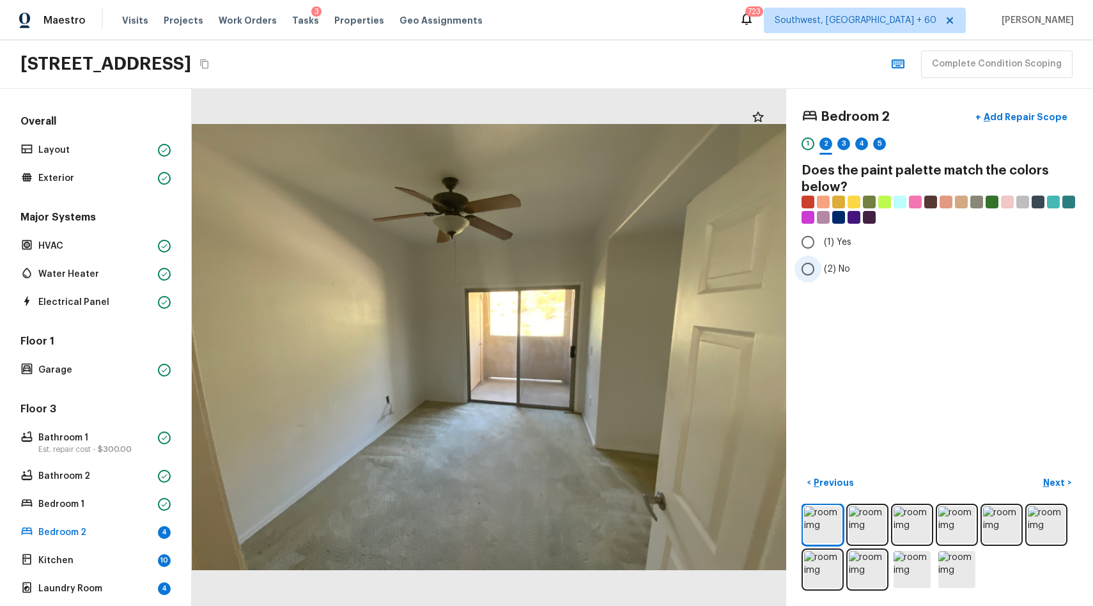
click at [831, 274] on span "(2) No" at bounding box center [837, 269] width 26 height 13
click at [821, 274] on input "(2) No" at bounding box center [807, 269] width 27 height 27
radio input "true"
click at [844, 148] on div "3" at bounding box center [843, 143] width 13 height 13
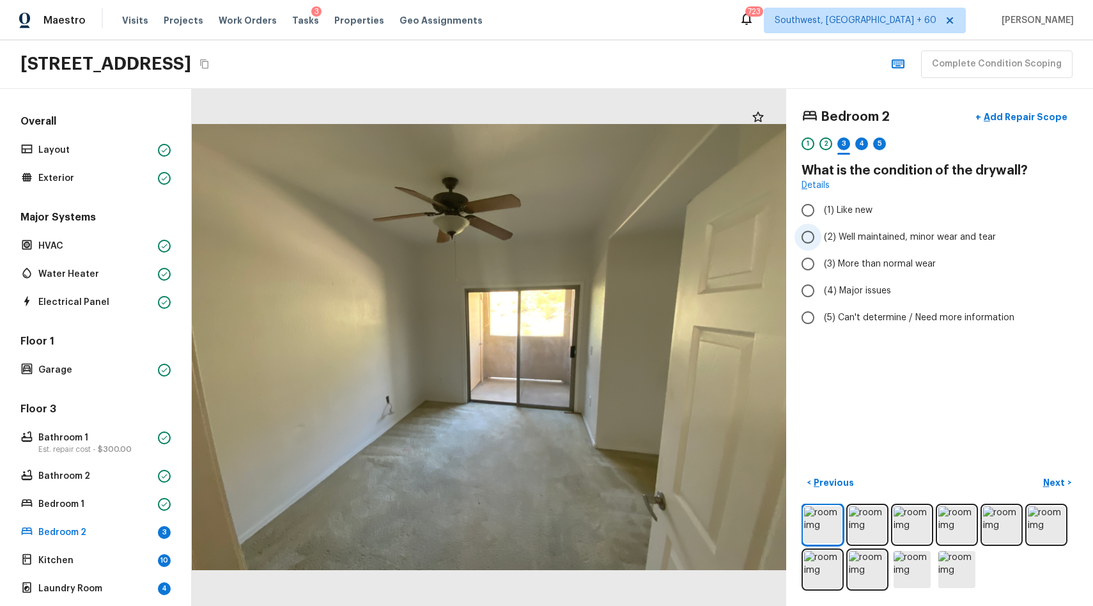
click at [901, 232] on span "(2) Well maintained, minor wear and tear" at bounding box center [910, 237] width 172 height 13
click at [821, 232] on input "(2) Well maintained, minor wear and tear" at bounding box center [807, 237] width 27 height 27
radio input "true"
click at [859, 147] on div "4" at bounding box center [861, 143] width 13 height 13
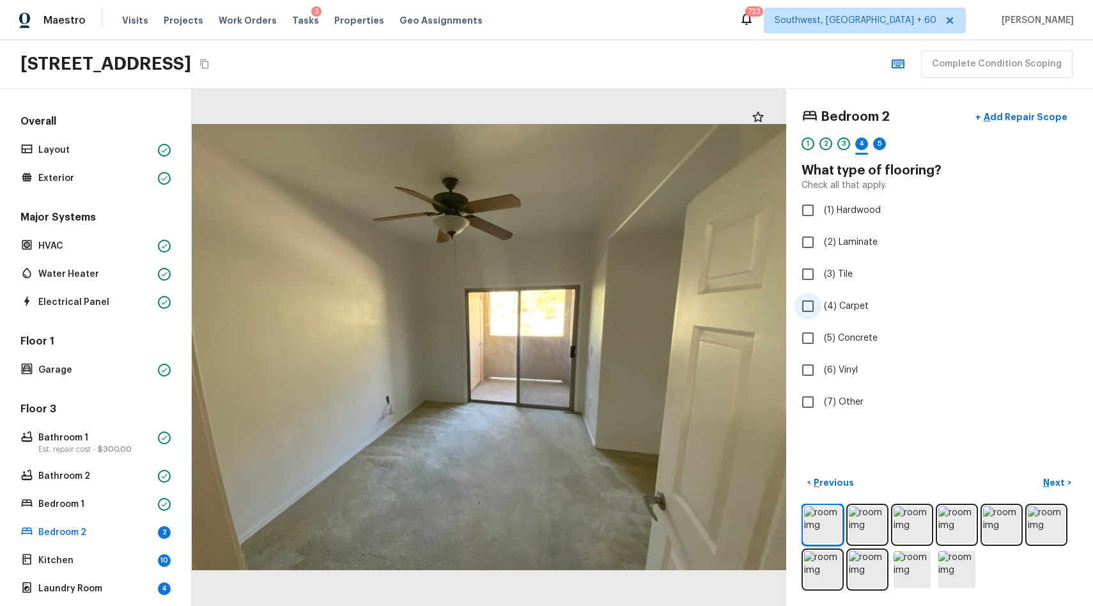
click at [844, 316] on label "(4) Carpet" at bounding box center [930, 306] width 273 height 27
click at [821, 316] on input "(4) Carpet" at bounding box center [807, 306] width 27 height 27
checkbox input "true"
click at [875, 146] on div "5" at bounding box center [879, 143] width 13 height 13
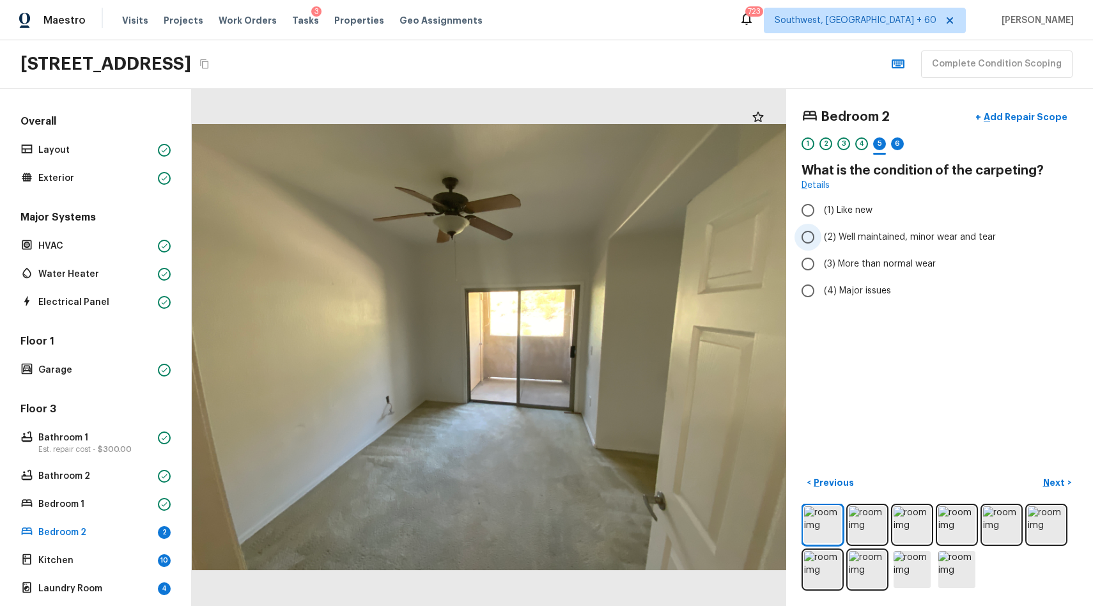
click at [955, 231] on span "(2) Well maintained, minor wear and tear" at bounding box center [910, 237] width 172 height 13
click at [821, 231] on input "(2) Well maintained, minor wear and tear" at bounding box center [807, 237] width 27 height 27
radio input "true"
click at [863, 261] on span "(3) More than normal wear" at bounding box center [880, 263] width 112 height 13
click at [821, 261] on input "(3) More than normal wear" at bounding box center [807, 263] width 27 height 27
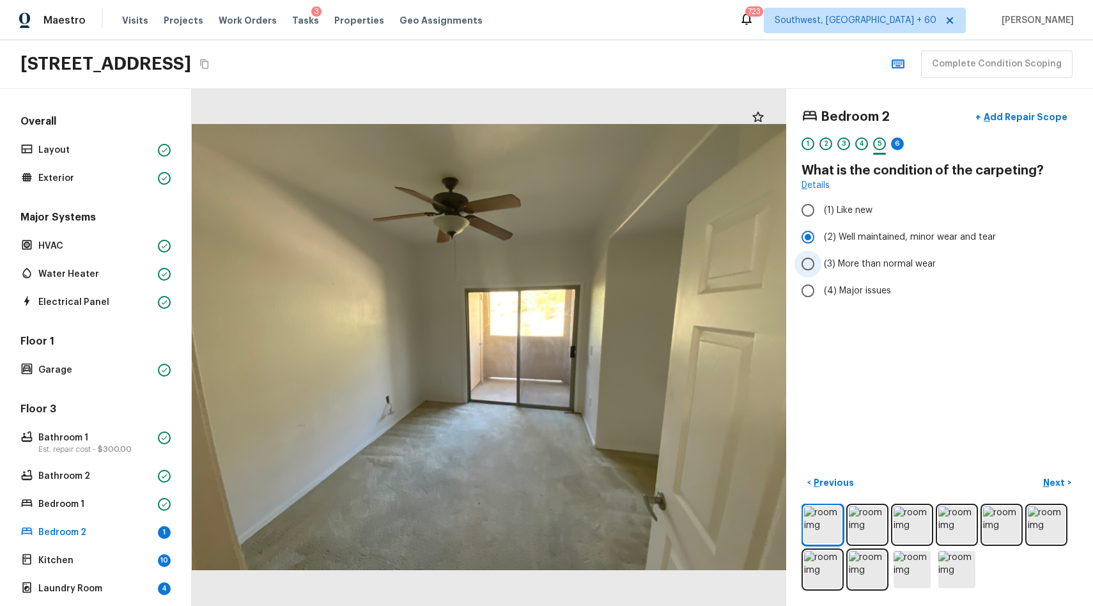
radio input "true"
click at [894, 146] on div "6" at bounding box center [897, 143] width 13 height 13
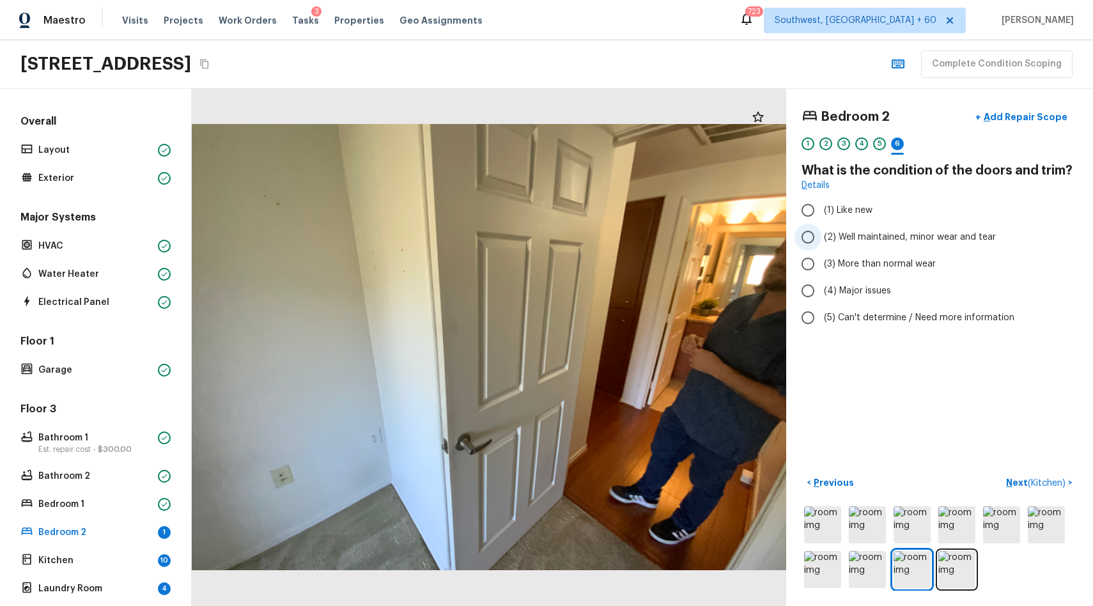
click at [942, 233] on span "(2) Well maintained, minor wear and tear" at bounding box center [910, 237] width 172 height 13
click at [821, 233] on input "(2) Well maintained, minor wear and tear" at bounding box center [807, 237] width 27 height 27
radio input "true"
click at [1022, 478] on p "Next ( Kitchen )" at bounding box center [1037, 482] width 62 height 13
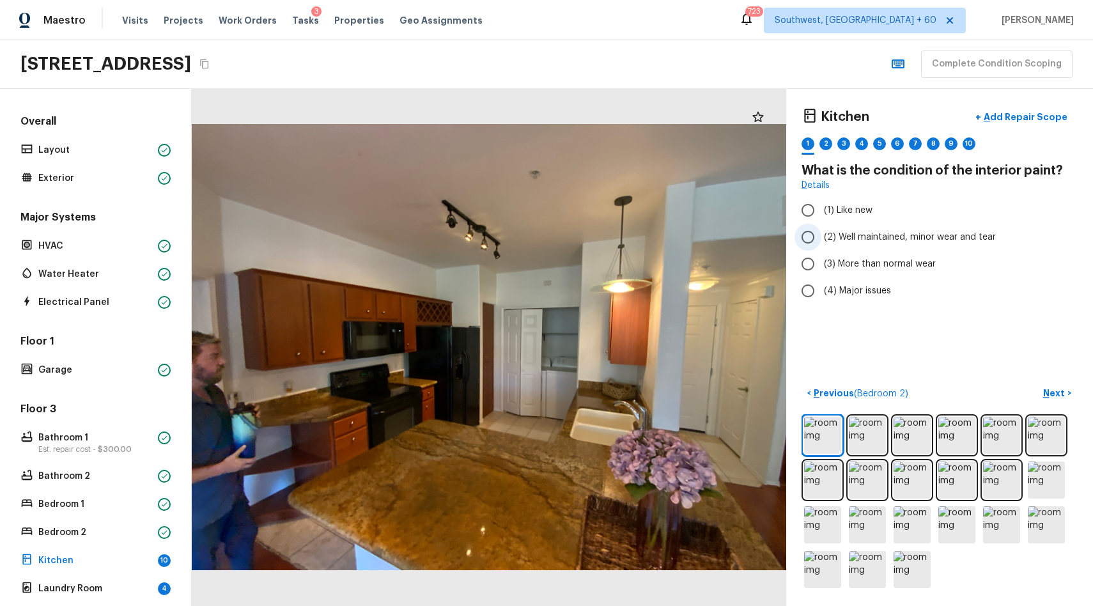
click at [928, 243] on span "(2) Well maintained, minor wear and tear" at bounding box center [910, 237] width 172 height 13
click at [821, 243] on input "(2) Well maintained, minor wear and tear" at bounding box center [807, 237] width 27 height 27
radio input "true"
click at [825, 142] on div "2" at bounding box center [825, 143] width 13 height 13
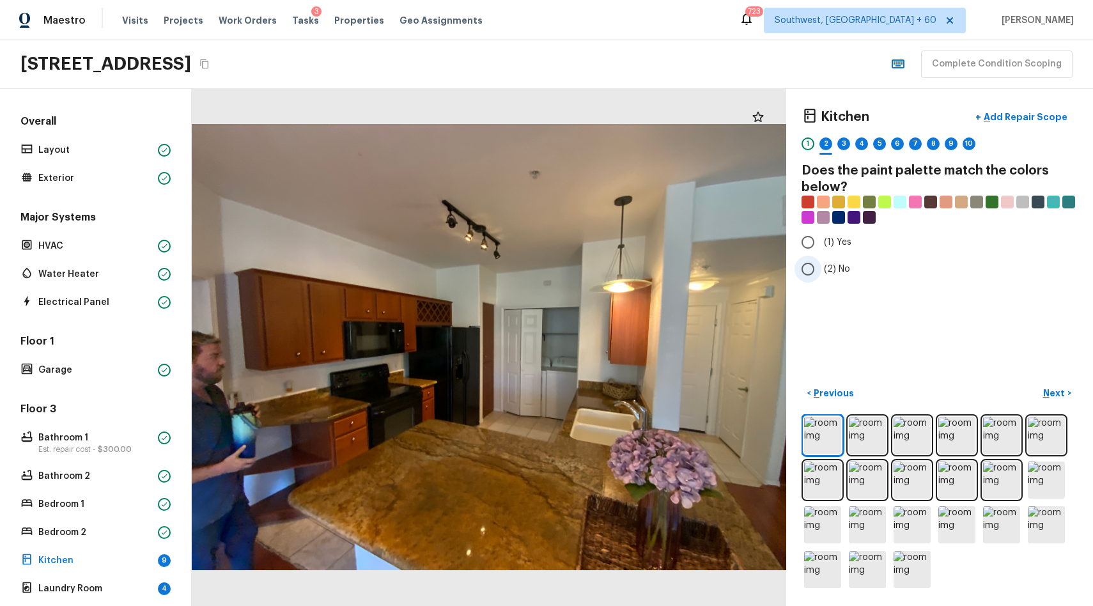
click at [830, 268] on span "(2) No" at bounding box center [837, 269] width 26 height 13
click at [821, 268] on input "(2) No" at bounding box center [807, 269] width 27 height 27
radio input "true"
click at [840, 150] on div "3" at bounding box center [843, 147] width 13 height 20
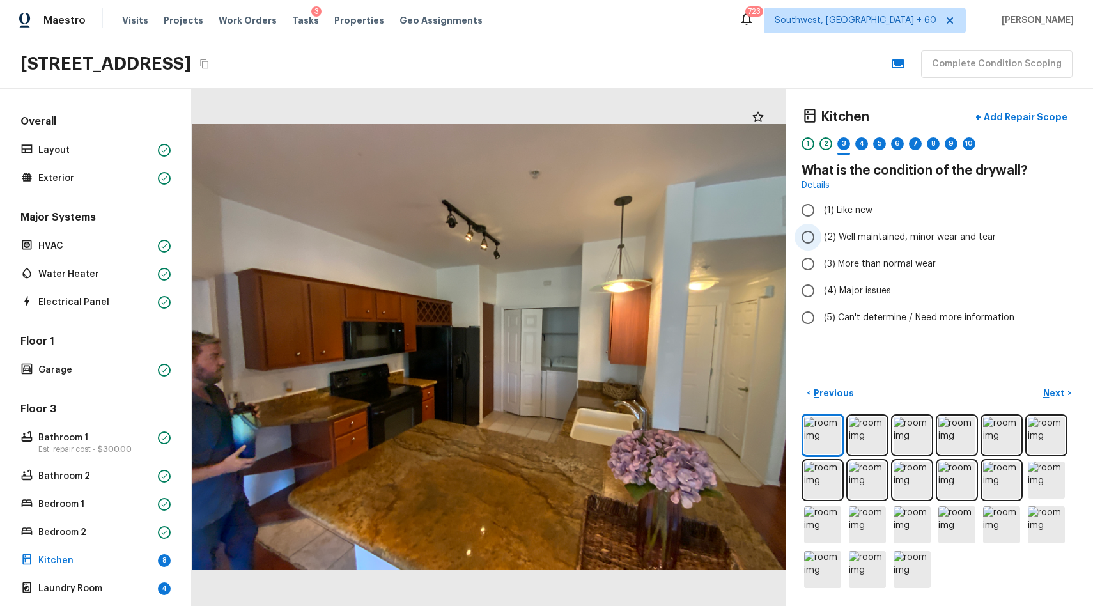
click at [930, 234] on span "(2) Well maintained, minor wear and tear" at bounding box center [910, 237] width 172 height 13
click at [821, 234] on input "(2) Well maintained, minor wear and tear" at bounding box center [807, 237] width 27 height 27
radio input "true"
click at [858, 144] on div "4" at bounding box center [861, 143] width 13 height 13
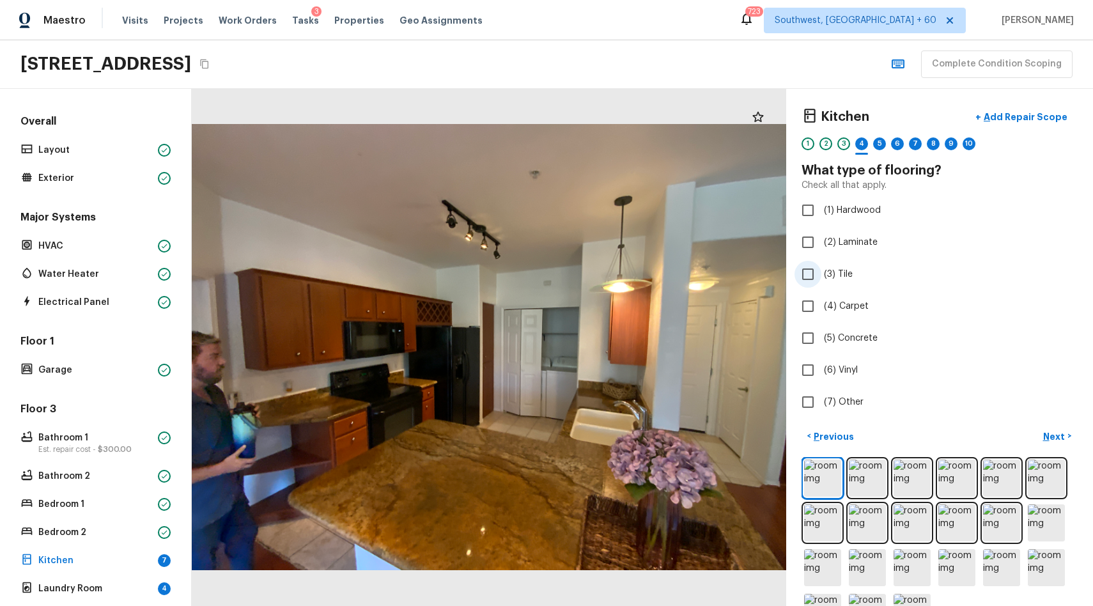
click at [838, 285] on label "(3) Tile" at bounding box center [930, 274] width 273 height 27
click at [821, 285] on input "(3) Tile" at bounding box center [807, 274] width 27 height 27
checkbox input "true"
click at [885, 141] on div "5" at bounding box center [879, 143] width 13 height 13
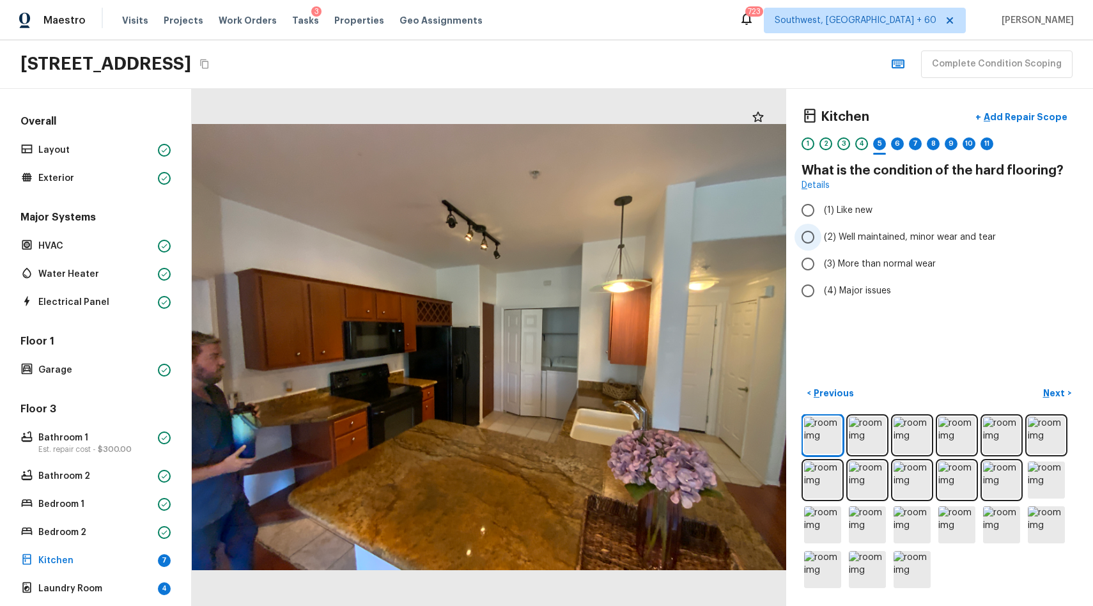
click at [908, 242] on span "(2) Well maintained, minor wear and tear" at bounding box center [910, 237] width 172 height 13
click at [821, 242] on input "(2) Well maintained, minor wear and tear" at bounding box center [807, 237] width 27 height 27
radio input "true"
click at [900, 146] on div "6" at bounding box center [897, 143] width 13 height 13
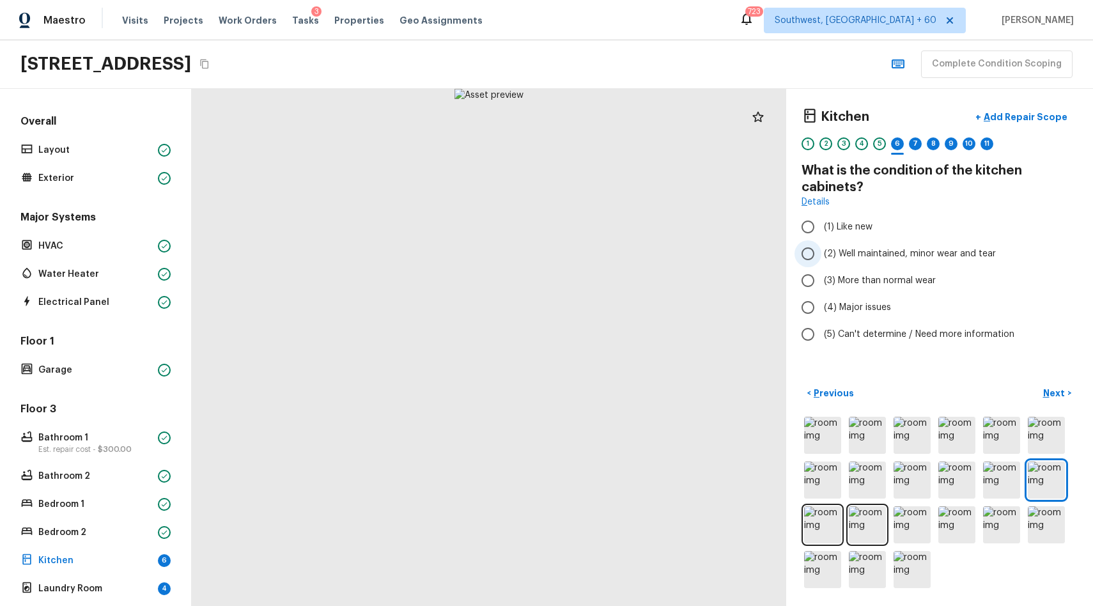
click at [944, 250] on span "(2) Well maintained, minor wear and tear" at bounding box center [910, 253] width 172 height 13
click at [821, 250] on input "(2) Well maintained, minor wear and tear" at bounding box center [807, 253] width 27 height 27
radio input "true"
click at [919, 144] on div "7" at bounding box center [915, 143] width 13 height 13
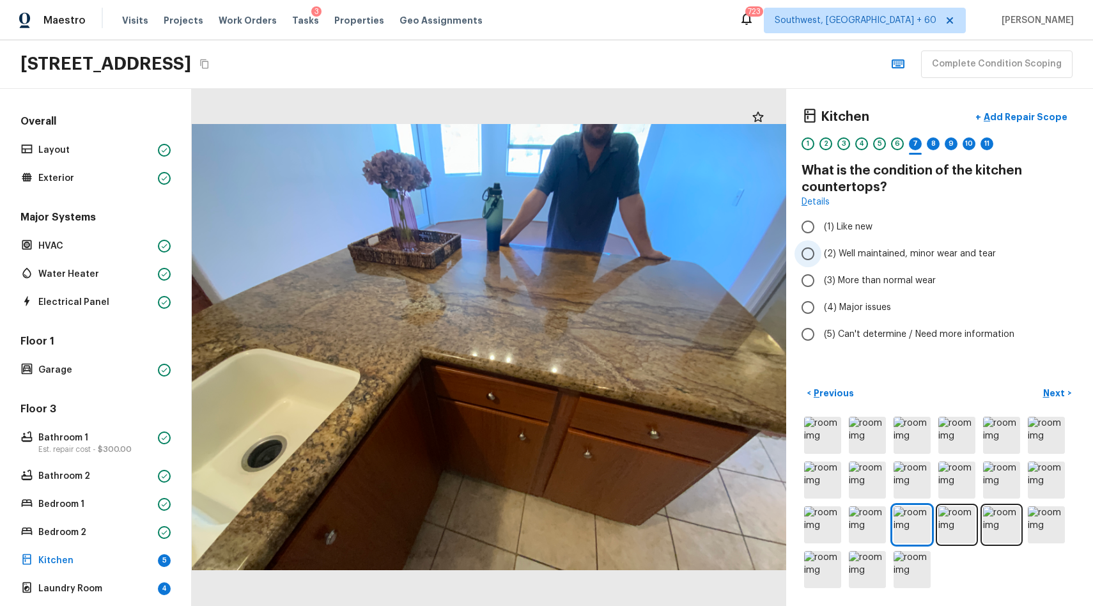
click at [934, 247] on span "(2) Well maintained, minor wear and tear" at bounding box center [910, 253] width 172 height 13
click at [821, 247] on input "(2) Well maintained, minor wear and tear" at bounding box center [807, 253] width 27 height 27
radio input "true"
click at [927, 145] on div "8" at bounding box center [932, 143] width 13 height 13
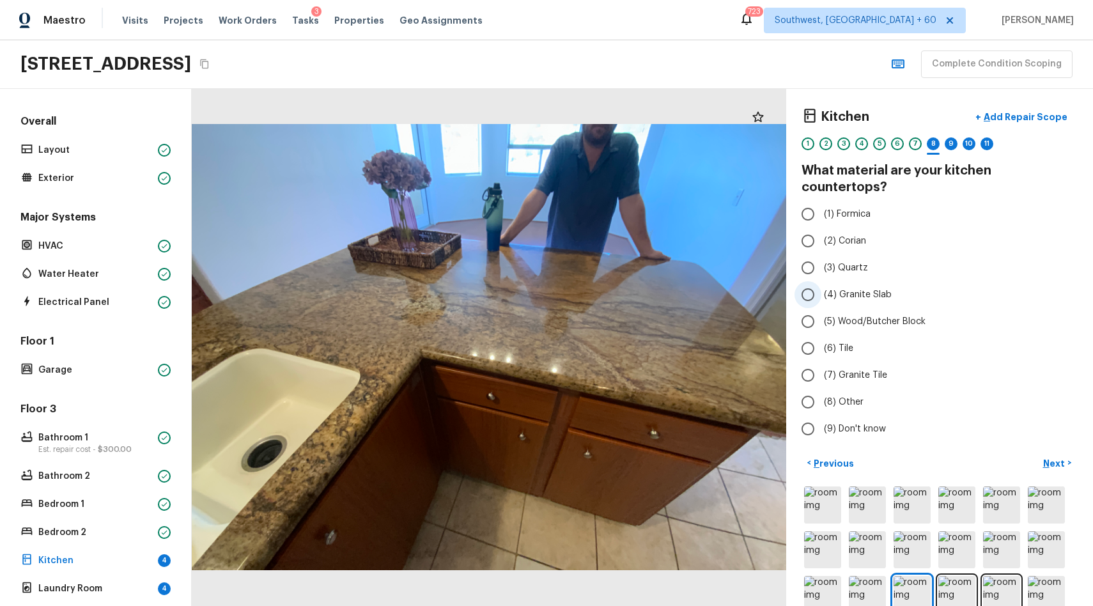
click at [873, 288] on span "(4) Granite Slab" at bounding box center [858, 294] width 68 height 13
click at [821, 281] on input "(4) Granite Slab" at bounding box center [807, 294] width 27 height 27
radio input "true"
click at [947, 144] on div "9" at bounding box center [950, 143] width 13 height 13
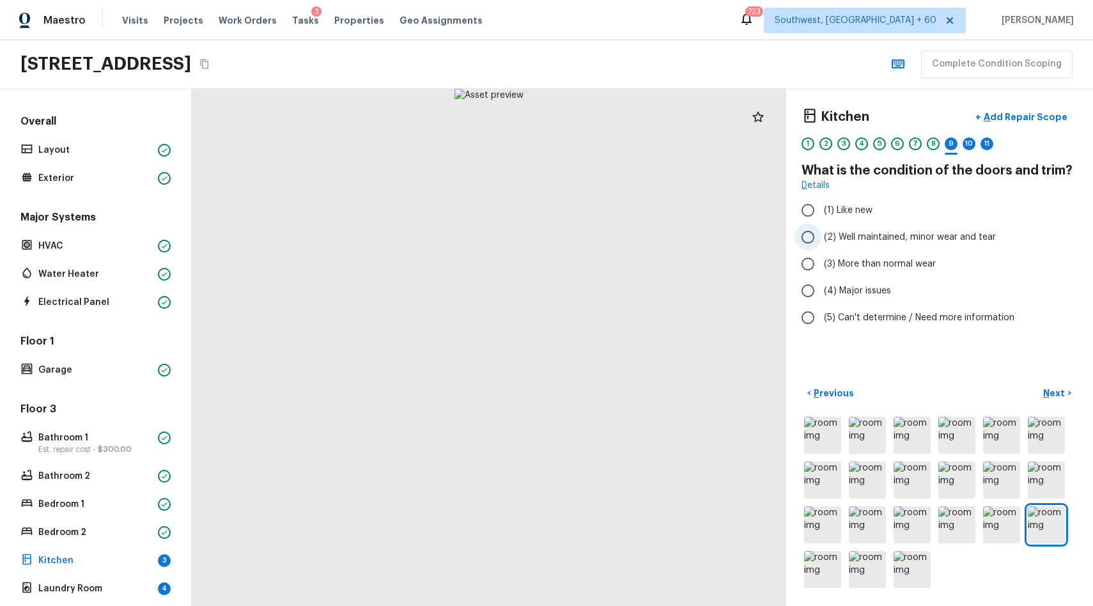
click at [940, 244] on label "(2) Well maintained, minor wear and tear" at bounding box center [930, 237] width 273 height 27
click at [821, 244] on input "(2) Well maintained, minor wear and tear" at bounding box center [807, 237] width 27 height 27
radio input "true"
click at [973, 142] on div "10" at bounding box center [968, 143] width 13 height 13
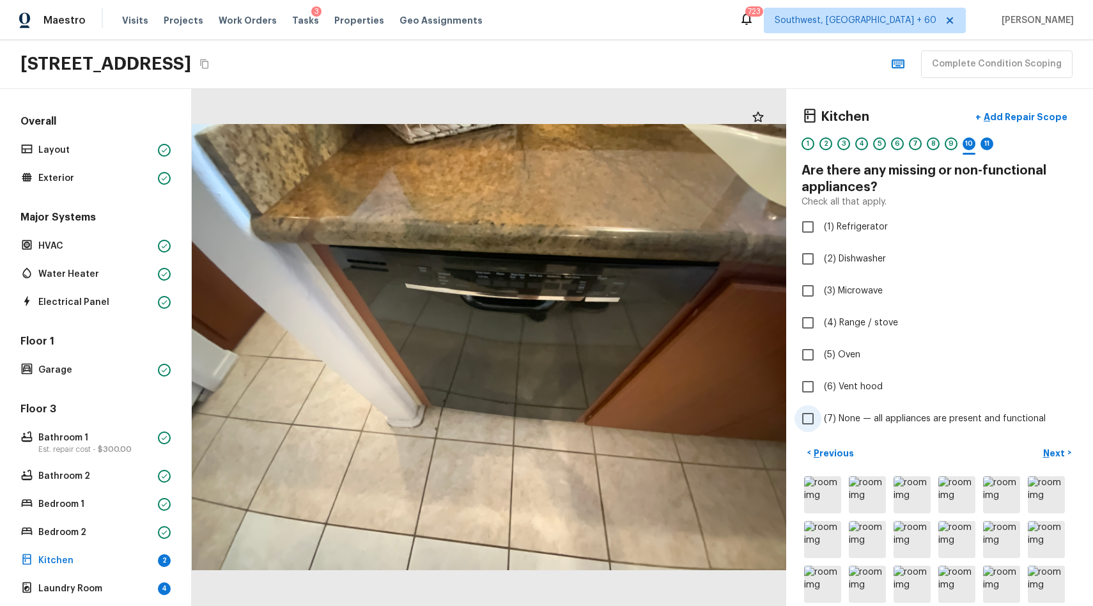
click at [877, 413] on span "(7) None — all appliances are present and functional" at bounding box center [935, 418] width 222 height 13
click at [821, 413] on input "(7) None — all appliances are present and functional" at bounding box center [807, 418] width 27 height 27
checkbox input "true"
click at [987, 141] on div "11" at bounding box center [986, 143] width 13 height 13
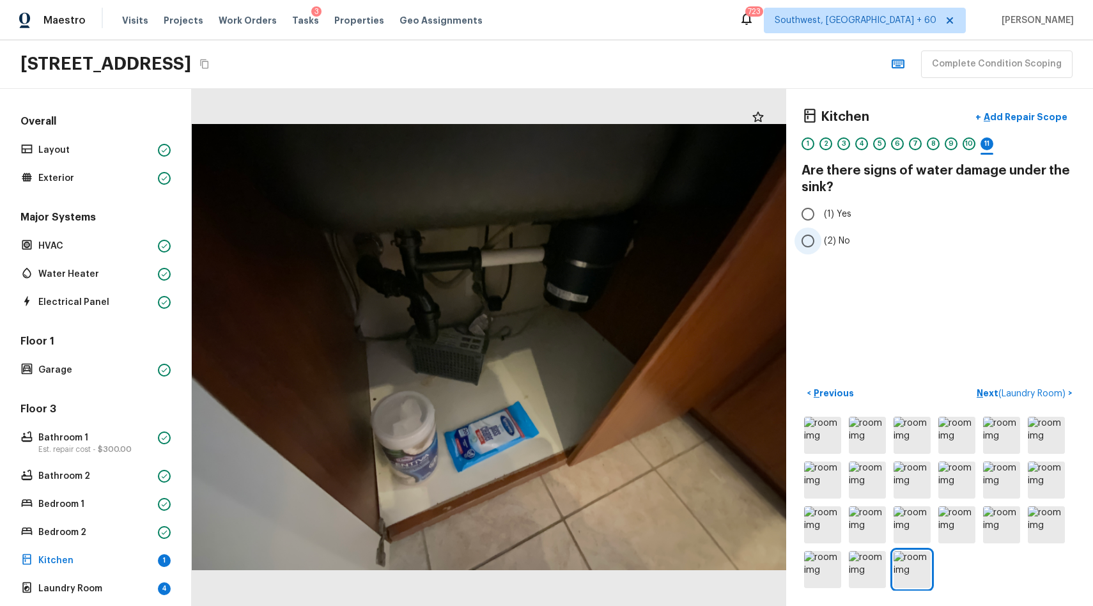
click at [825, 243] on span "(2) No" at bounding box center [837, 240] width 26 height 13
click at [821, 243] on input "(2) No" at bounding box center [807, 240] width 27 height 27
radio input "true"
click at [1008, 383] on button "Next ( Laundry Room ) >" at bounding box center [1024, 393] width 106 height 21
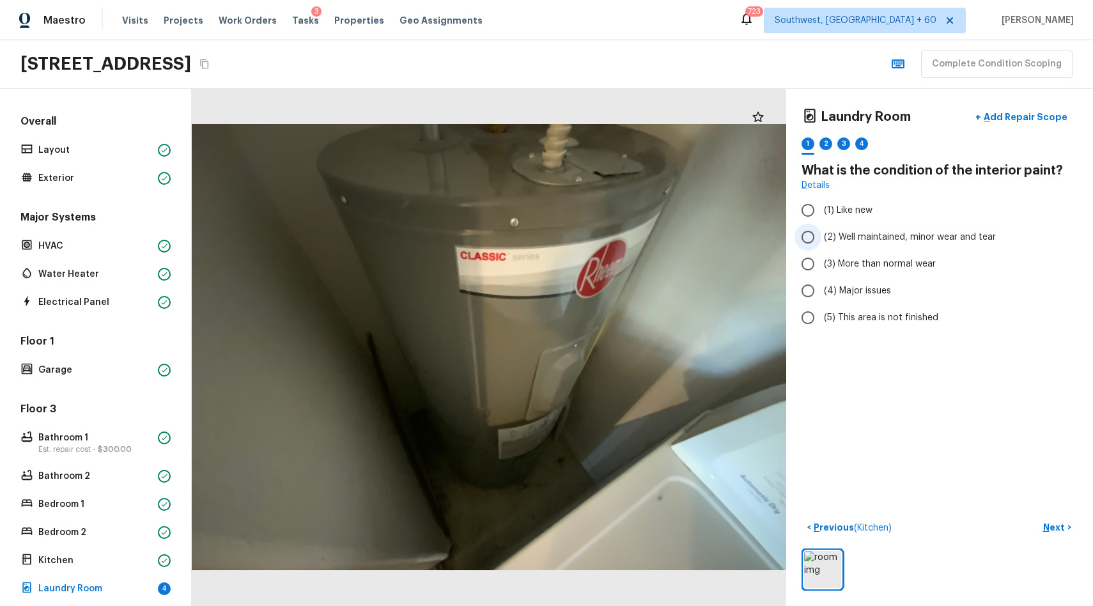
click at [915, 241] on span "(2) Well maintained, minor wear and tear" at bounding box center [910, 237] width 172 height 13
click at [821, 241] on input "(2) Well maintained, minor wear and tear" at bounding box center [807, 237] width 27 height 27
radio input "true"
click at [828, 148] on div "2" at bounding box center [825, 143] width 13 height 13
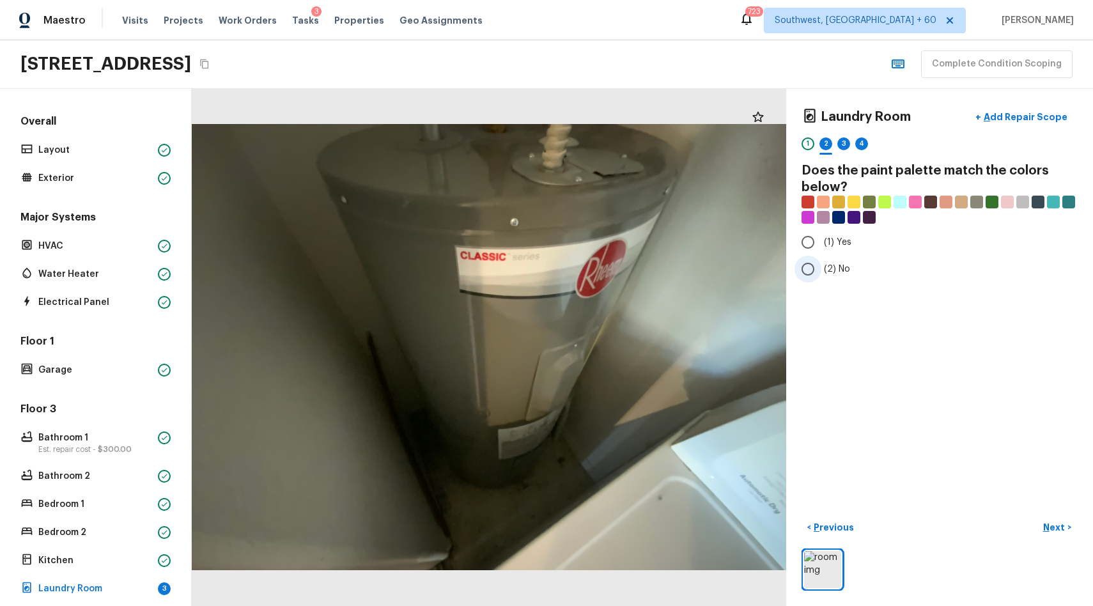
click at [832, 270] on span "(2) No" at bounding box center [837, 269] width 26 height 13
click at [821, 270] on input "(2) No" at bounding box center [807, 269] width 27 height 27
radio input "true"
click at [843, 141] on div "3" at bounding box center [843, 143] width 13 height 13
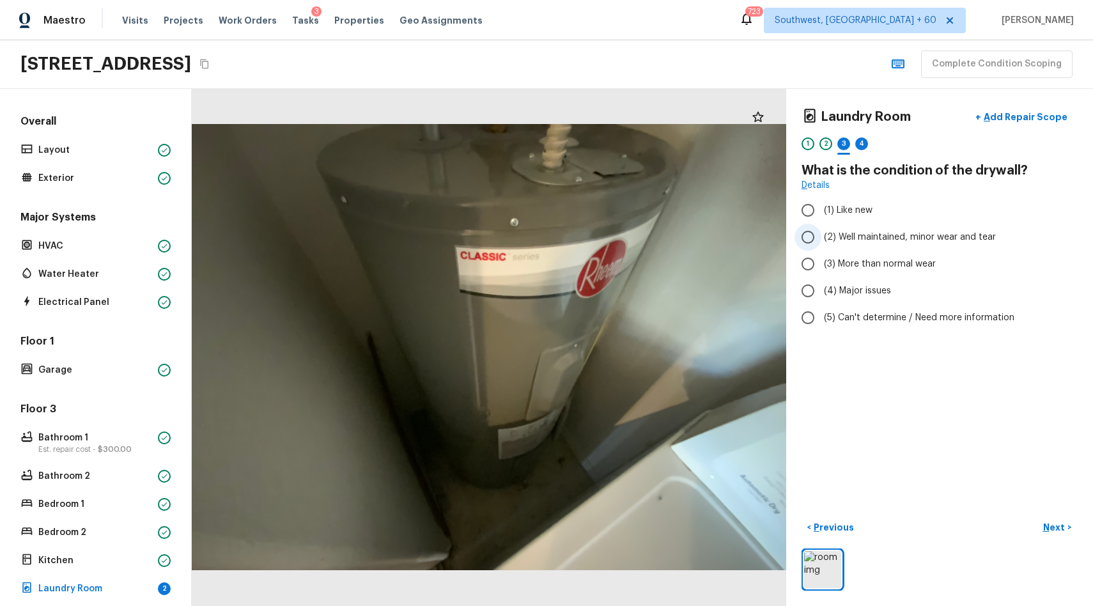
click at [891, 237] on span "(2) Well maintained, minor wear and tear" at bounding box center [910, 237] width 172 height 13
click at [821, 237] on input "(2) Well maintained, minor wear and tear" at bounding box center [807, 237] width 27 height 27
radio input "true"
click at [870, 147] on div "1 2 3 4" at bounding box center [939, 147] width 276 height 20
click at [858, 143] on div "4" at bounding box center [861, 143] width 13 height 13
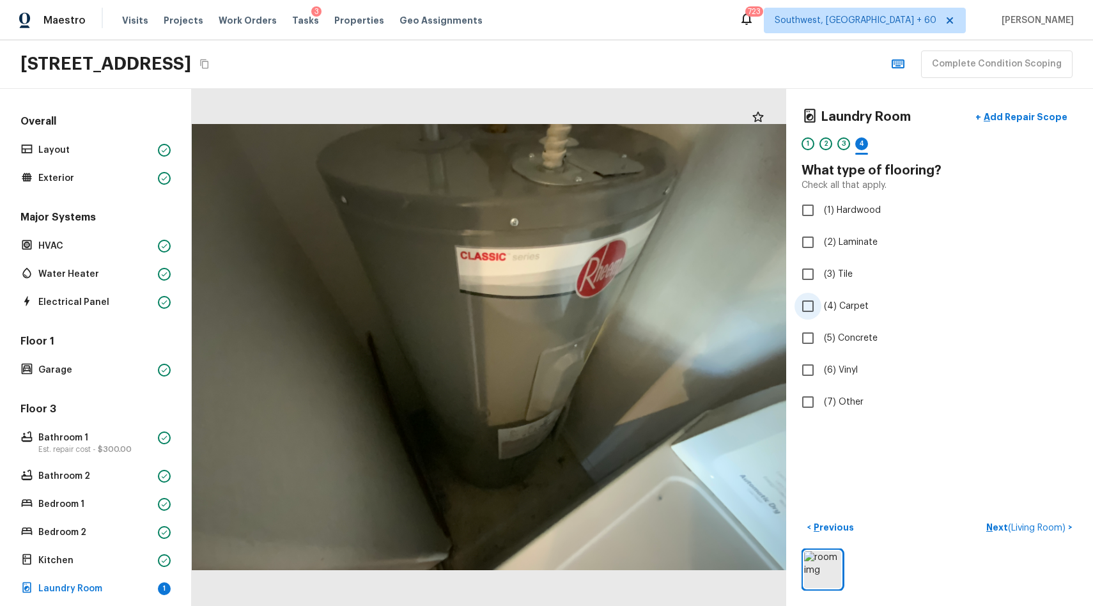
click at [840, 307] on span "(4) Carpet" at bounding box center [846, 306] width 45 height 13
click at [821, 307] on input "(4) Carpet" at bounding box center [807, 306] width 27 height 27
checkbox input "true"
click at [879, 144] on div "5" at bounding box center [879, 143] width 13 height 13
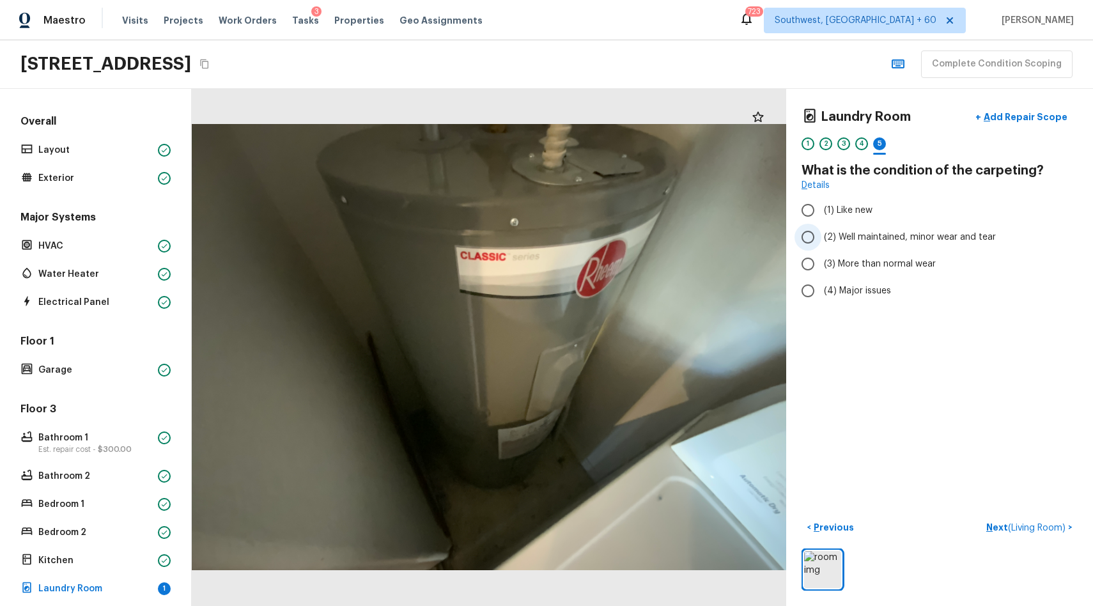
click at [919, 243] on label "(2) Well maintained, minor wear and tear" at bounding box center [930, 237] width 273 height 27
click at [821, 243] on input "(2) Well maintained, minor wear and tear" at bounding box center [807, 237] width 27 height 27
radio input "true"
click at [1027, 528] on span "( Living Room )" at bounding box center [1037, 527] width 58 height 9
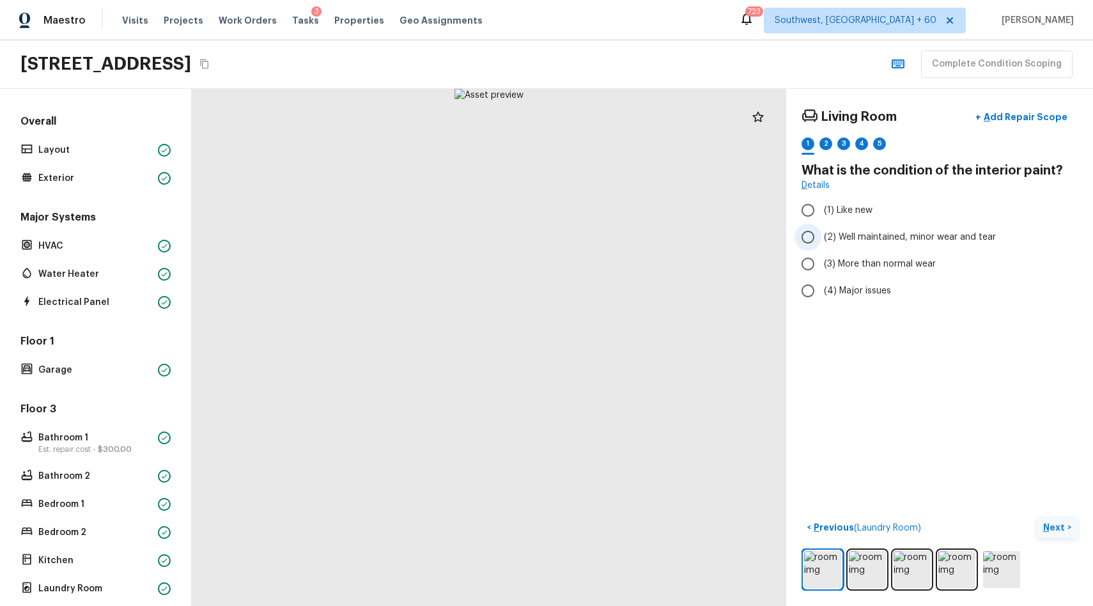
click at [915, 240] on span "(2) Well maintained, minor wear and tear" at bounding box center [910, 237] width 172 height 13
click at [821, 240] on input "(2) Well maintained, minor wear and tear" at bounding box center [807, 237] width 27 height 27
radio input "true"
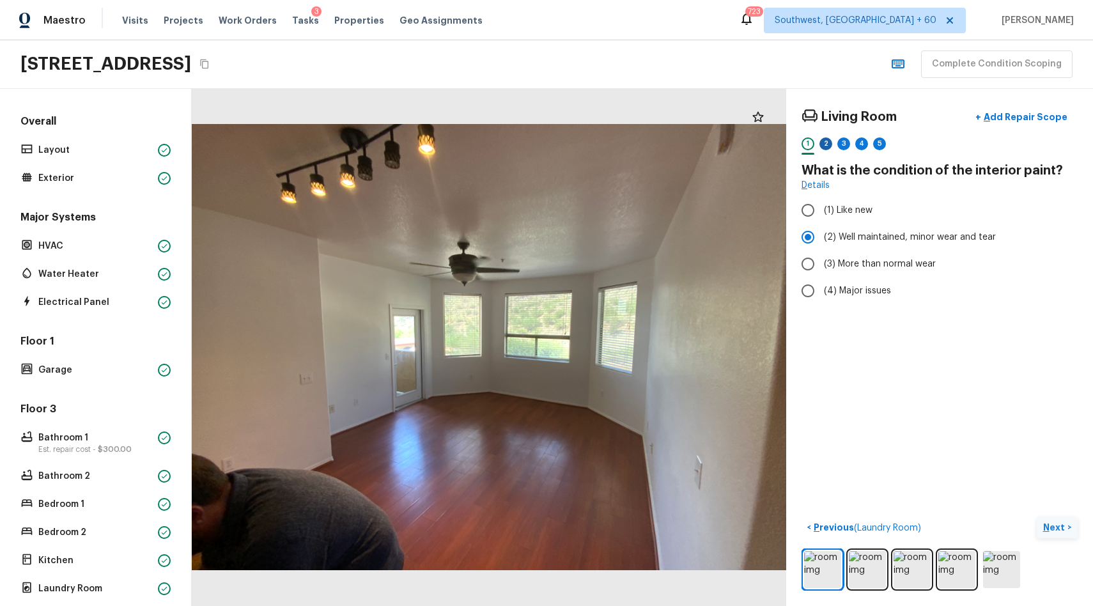
click at [820, 143] on div "2" at bounding box center [825, 143] width 13 height 13
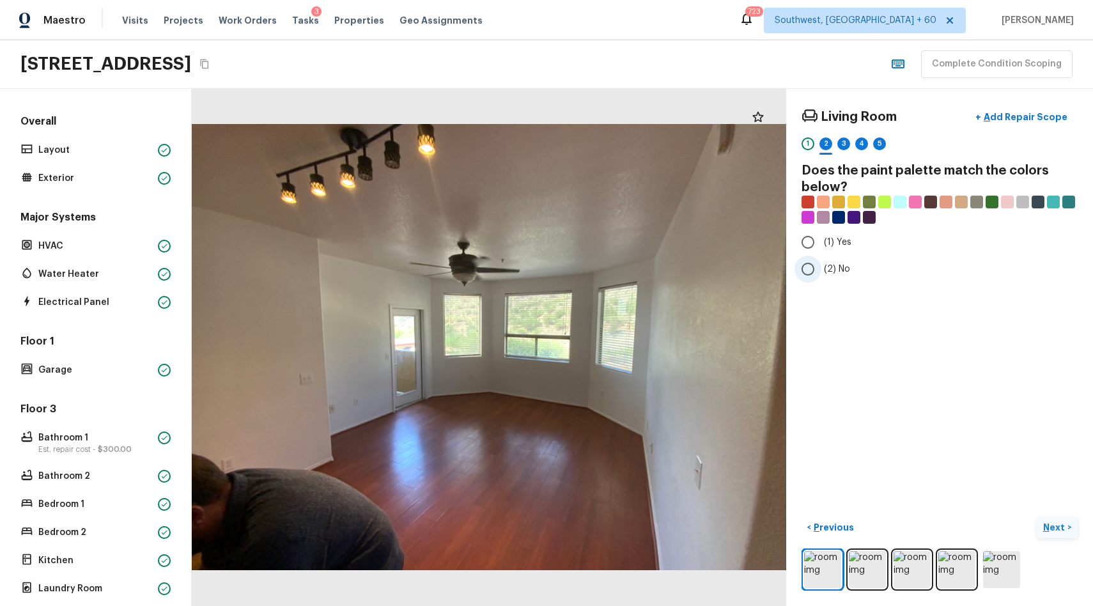
click at [840, 269] on span "(2) No" at bounding box center [837, 269] width 26 height 13
click at [821, 269] on input "(2) No" at bounding box center [807, 269] width 27 height 27
radio input "true"
click at [844, 143] on div "3" at bounding box center [843, 143] width 13 height 13
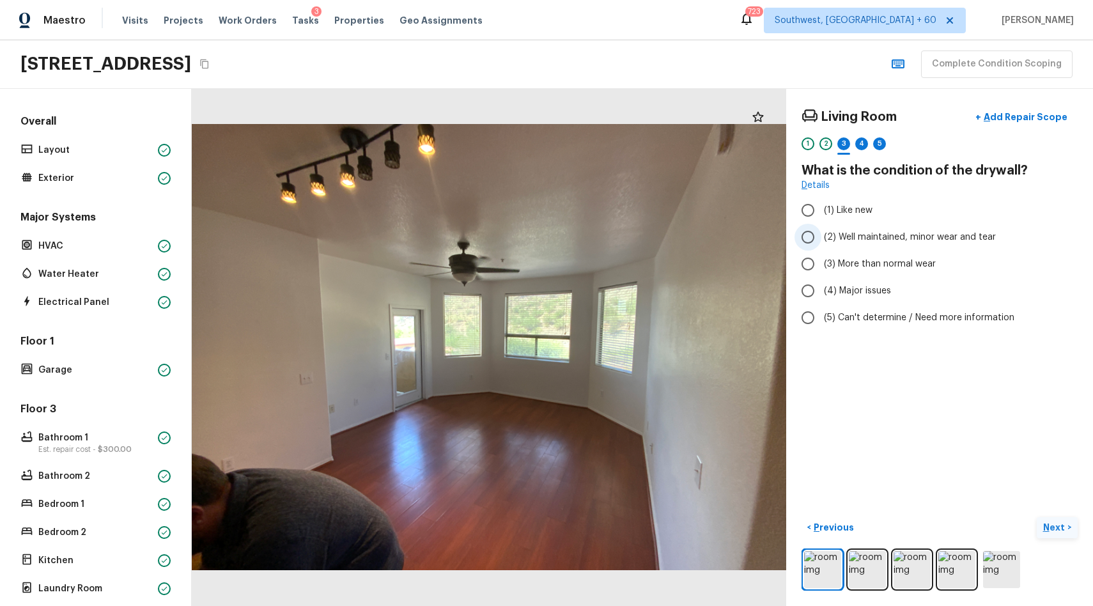
click at [897, 233] on span "(2) Well maintained, minor wear and tear" at bounding box center [910, 237] width 172 height 13
click at [821, 233] on input "(2) Well maintained, minor wear and tear" at bounding box center [807, 237] width 27 height 27
radio input "true"
click at [864, 144] on div "4" at bounding box center [861, 143] width 13 height 13
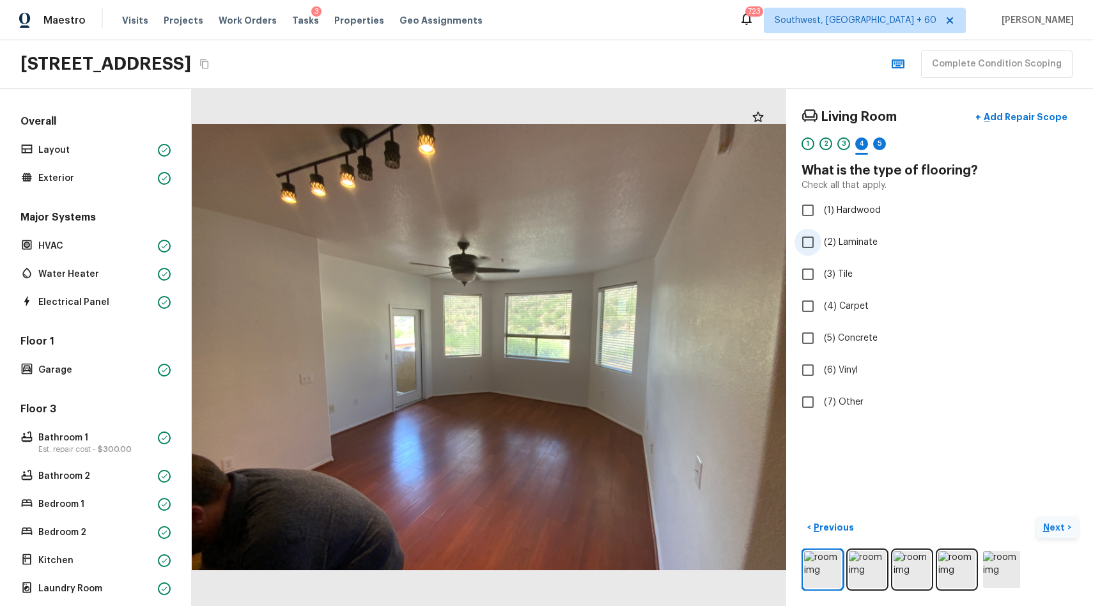
click at [849, 233] on label "(2) Laminate" at bounding box center [930, 242] width 273 height 27
click at [821, 233] on input "(2) Laminate" at bounding box center [807, 242] width 27 height 27
checkbox input "true"
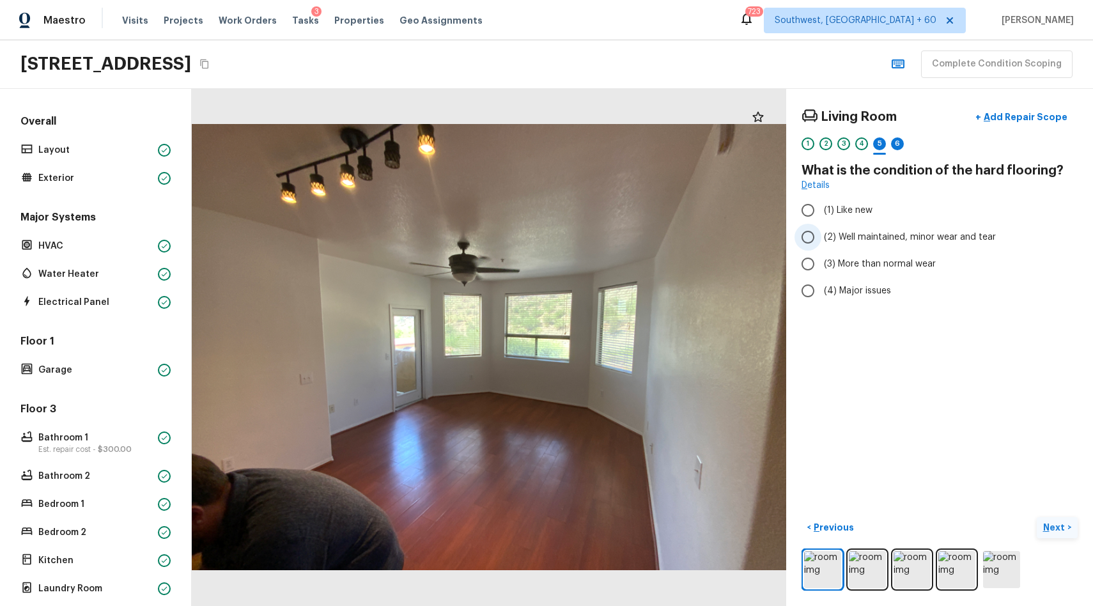
click at [860, 234] on span "(2) Well maintained, minor wear and tear" at bounding box center [910, 237] width 172 height 13
click at [821, 234] on input "(2) Well maintained, minor wear and tear" at bounding box center [807, 237] width 27 height 27
radio input "true"
click at [899, 136] on div "Living Room + Add Repair Scope 1 2 3 4 5 6" at bounding box center [939, 131] width 276 height 54
click at [899, 143] on div "6" at bounding box center [897, 143] width 13 height 13
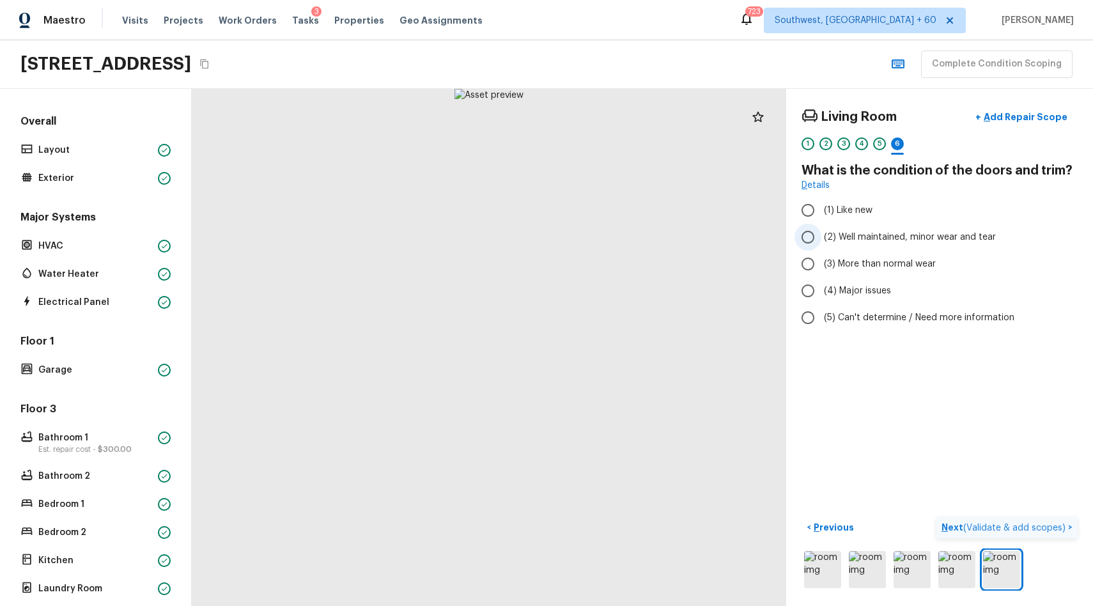
click at [940, 230] on label "(2) Well maintained, minor wear and tear" at bounding box center [930, 237] width 273 height 27
click at [821, 230] on input "(2) Well maintained, minor wear and tear" at bounding box center [807, 237] width 27 height 27
radio input "true"
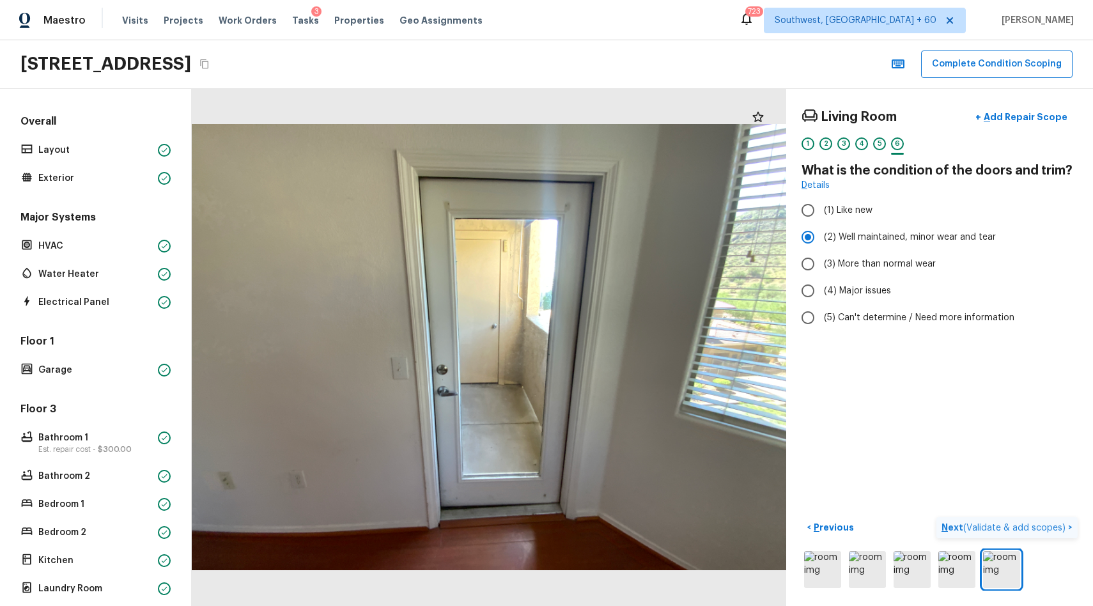
click at [1001, 523] on span "( Validate & add scopes )" at bounding box center [1014, 527] width 102 height 9
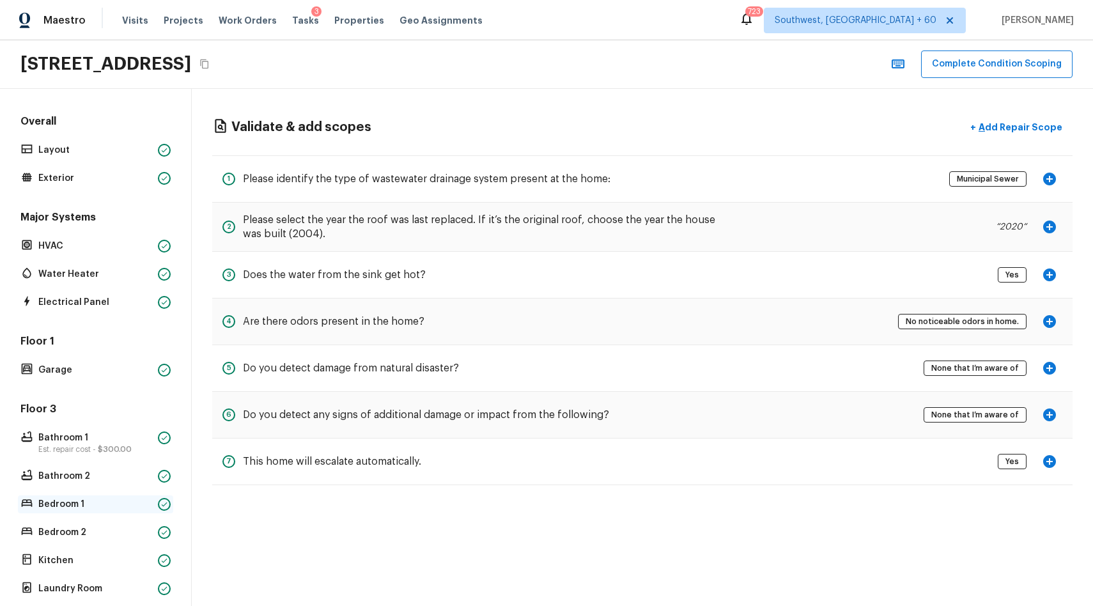
scroll to position [160, 0]
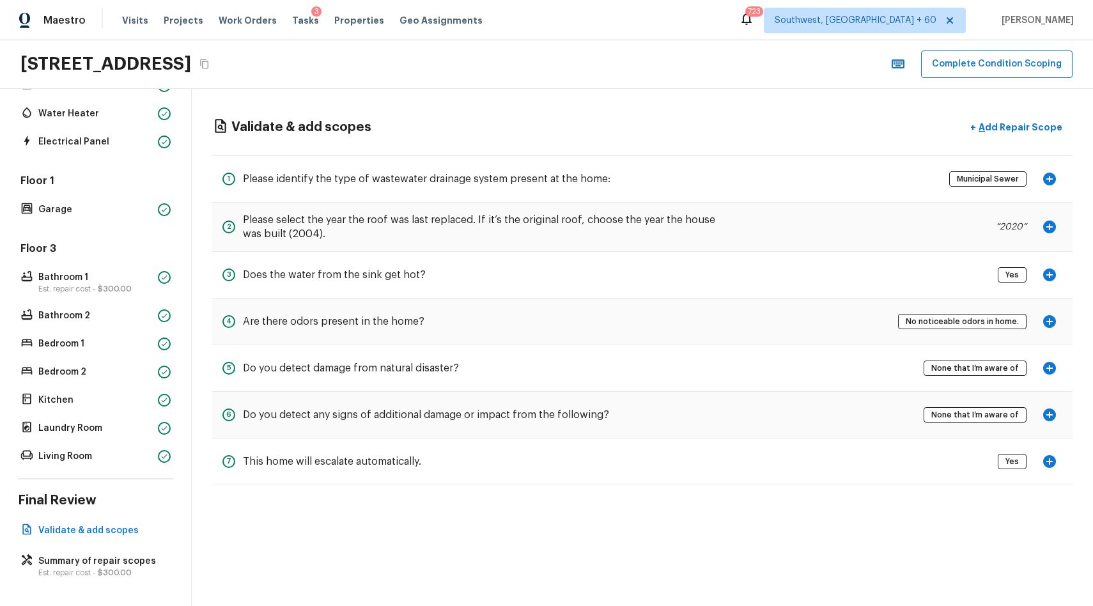
click at [139, 475] on div "Overall Layout Exterior Major Systems HVAC Water Heater Electrical Panel Floor …" at bounding box center [96, 347] width 192 height 517
click at [141, 465] on div "Overall Layout Exterior Major Systems HVAC Water Heater Electrical Panel Floor …" at bounding box center [96, 347] width 192 height 517
click at [129, 452] on p "Living Room" at bounding box center [95, 456] width 114 height 13
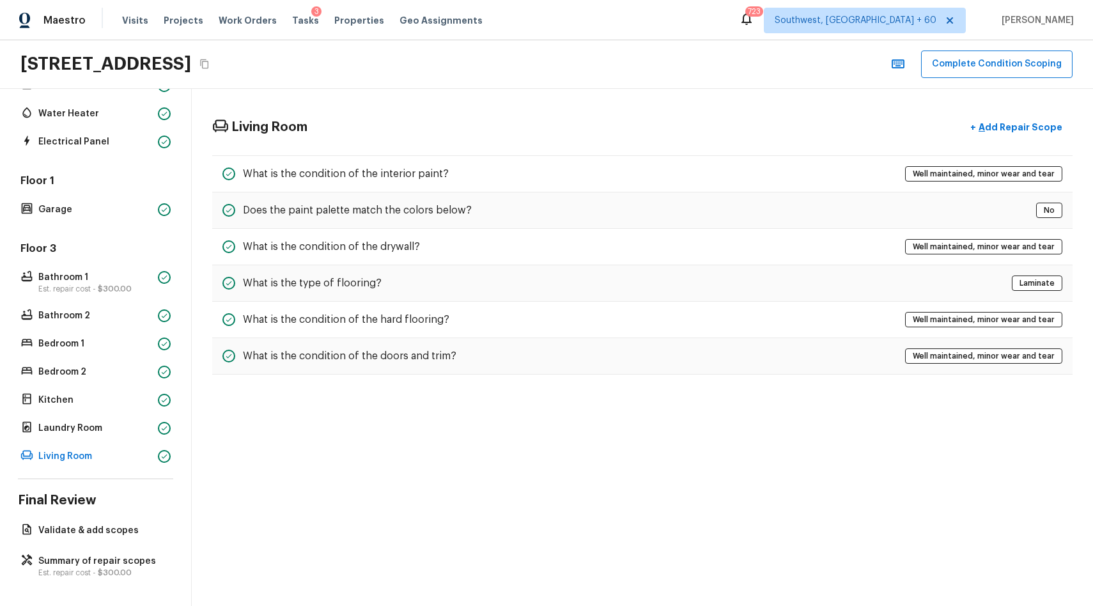
click at [659, 385] on div "Living Room + Add Repair Scope What is the condition of the interior paint? Wel…" at bounding box center [642, 245] width 901 height 312
click at [670, 378] on div "Living Room + Add Repair Scope What is the condition of the interior paint? Wel…" at bounding box center [642, 245] width 901 height 312
click at [700, 359] on div "What is the condition of the doors and trim? Well maintained, minor wear and te…" at bounding box center [642, 356] width 860 height 36
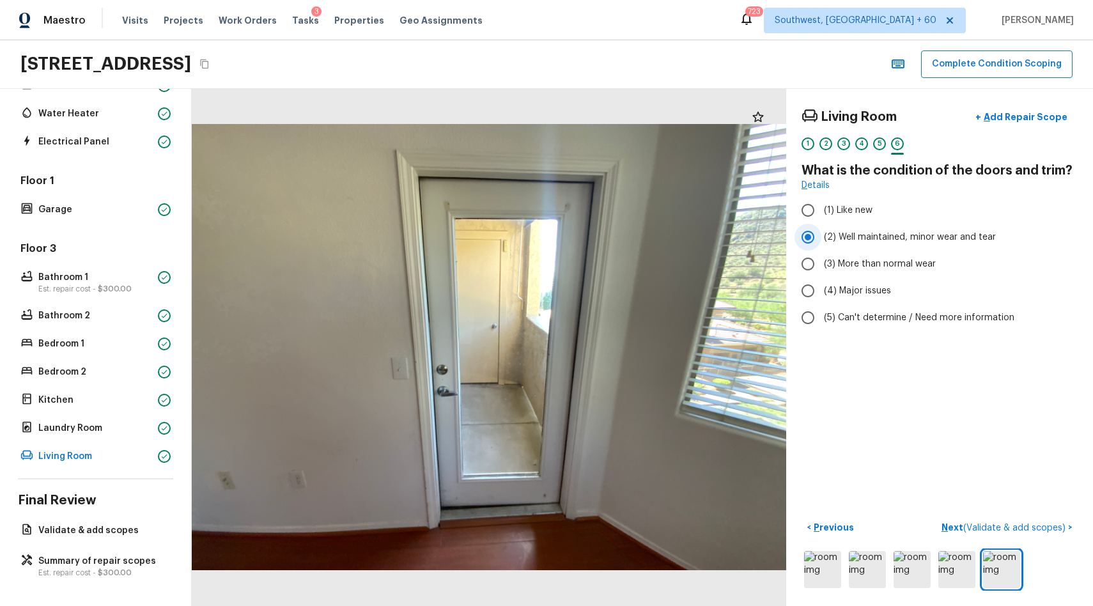
click at [837, 240] on span "(2) Well maintained, minor wear and tear" at bounding box center [910, 237] width 172 height 13
click at [821, 240] on input "(2) Well maintained, minor wear and tear" at bounding box center [807, 237] width 27 height 27
click at [806, 237] on input "(2) Well maintained, minor wear and tear" at bounding box center [807, 237] width 27 height 27
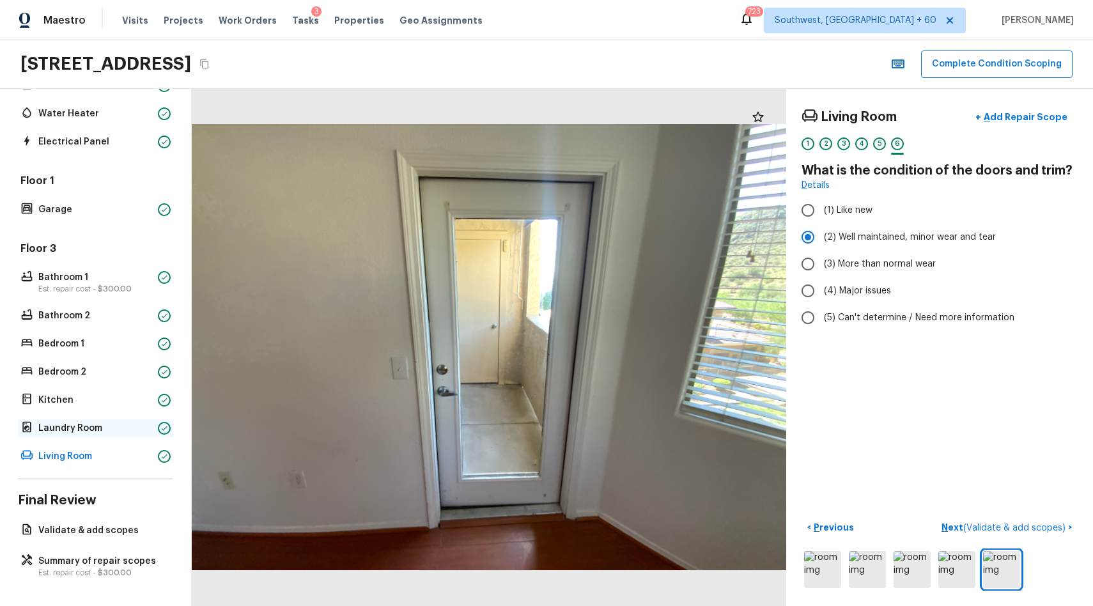
click at [148, 419] on div "Laundry Room" at bounding box center [95, 428] width 155 height 18
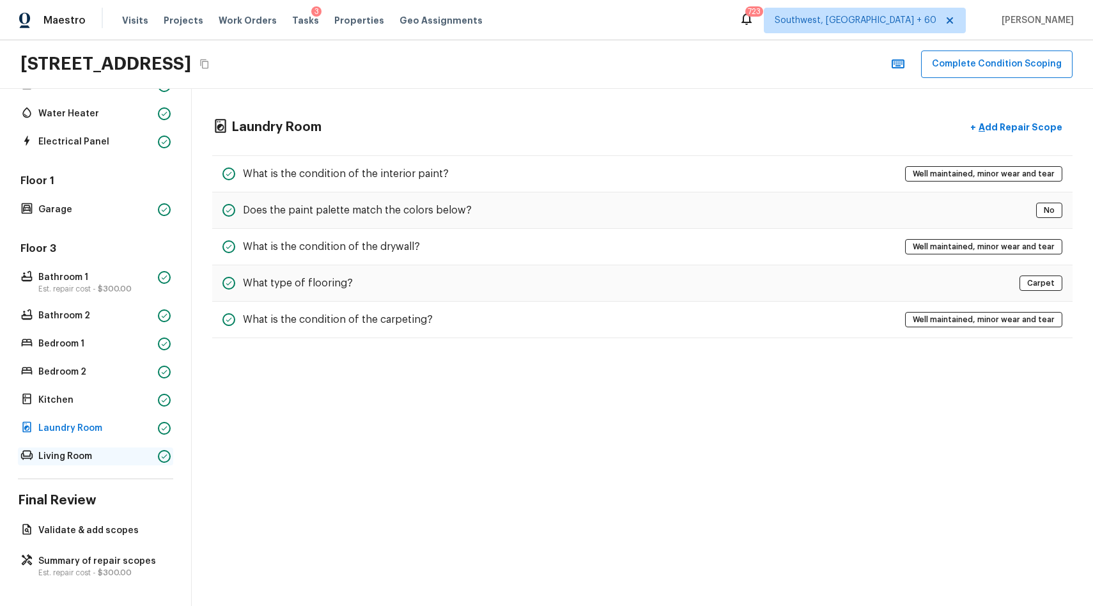
click at [134, 452] on p "Living Room" at bounding box center [95, 456] width 114 height 13
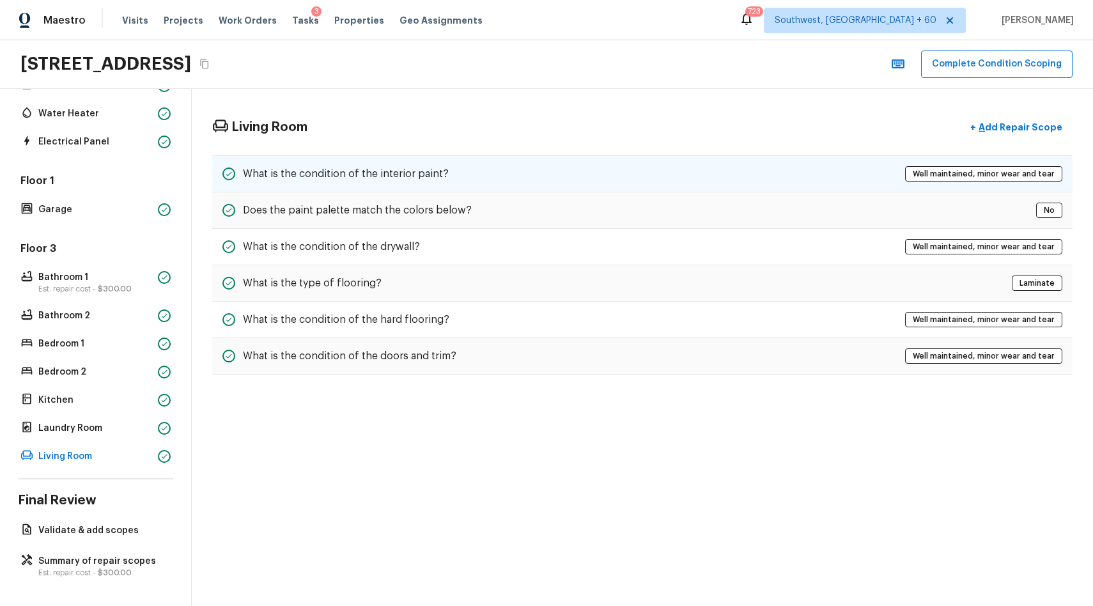
click at [415, 173] on h5 "What is the condition of the interior paint?" at bounding box center [346, 174] width 206 height 14
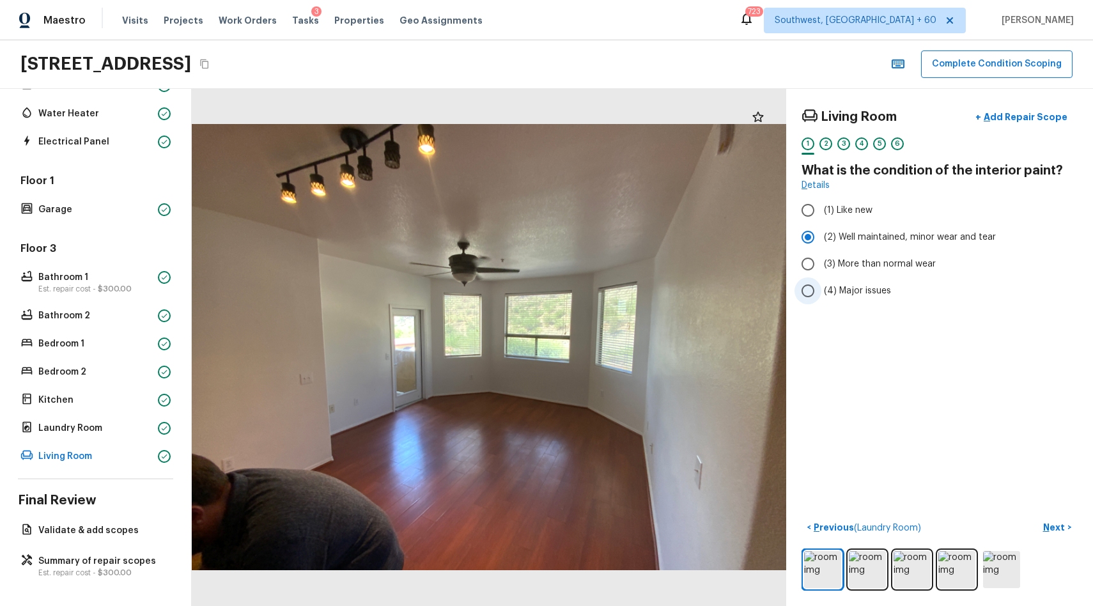
click at [812, 289] on input "(4) Major issues" at bounding box center [807, 290] width 27 height 27
radio input "true"
click at [812, 289] on input "(4) Major issues" at bounding box center [807, 290] width 27 height 27
drag, startPoint x: 812, startPoint y: 289, endPoint x: 812, endPoint y: 251, distance: 38.3
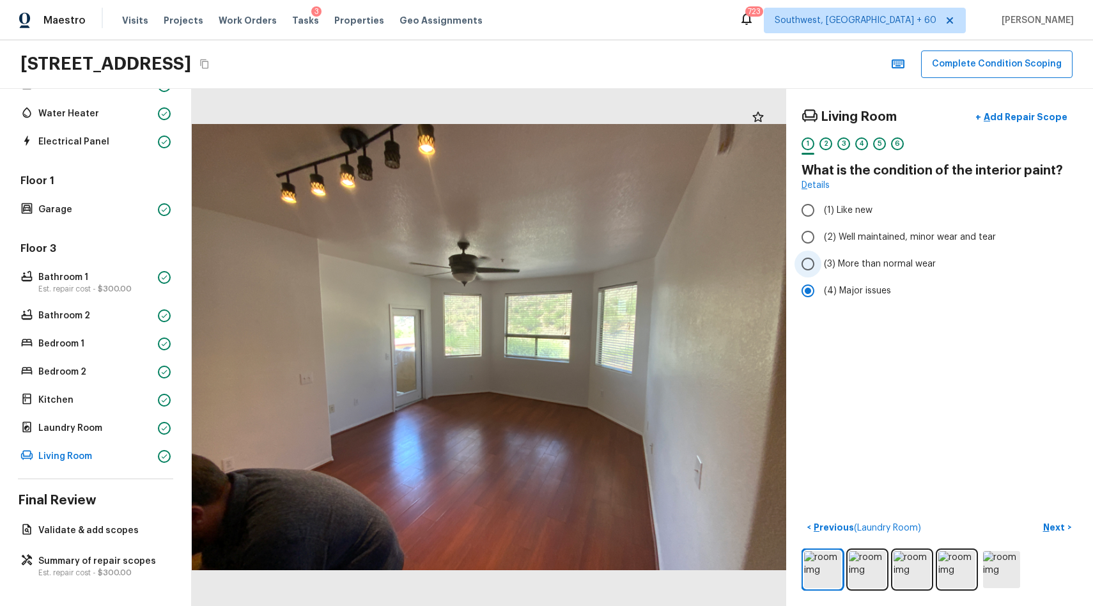
click at [812, 289] on input "(4) Major issues" at bounding box center [807, 290] width 27 height 27
click at [818, 236] on input "(2) Well maintained, minor wear and tear" at bounding box center [807, 237] width 27 height 27
radio input "true"
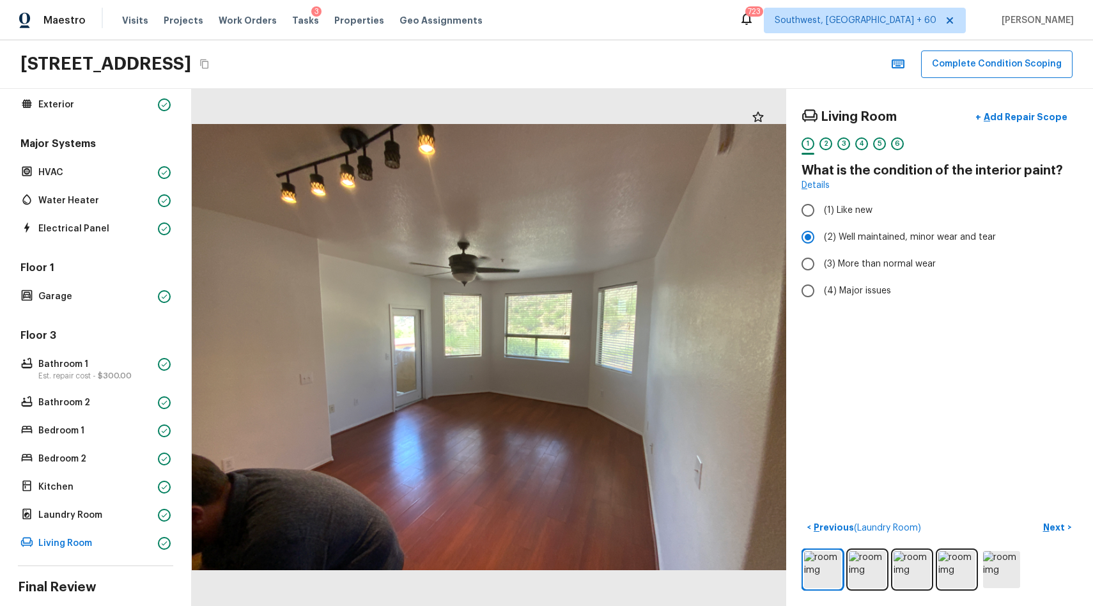
scroll to position [0, 0]
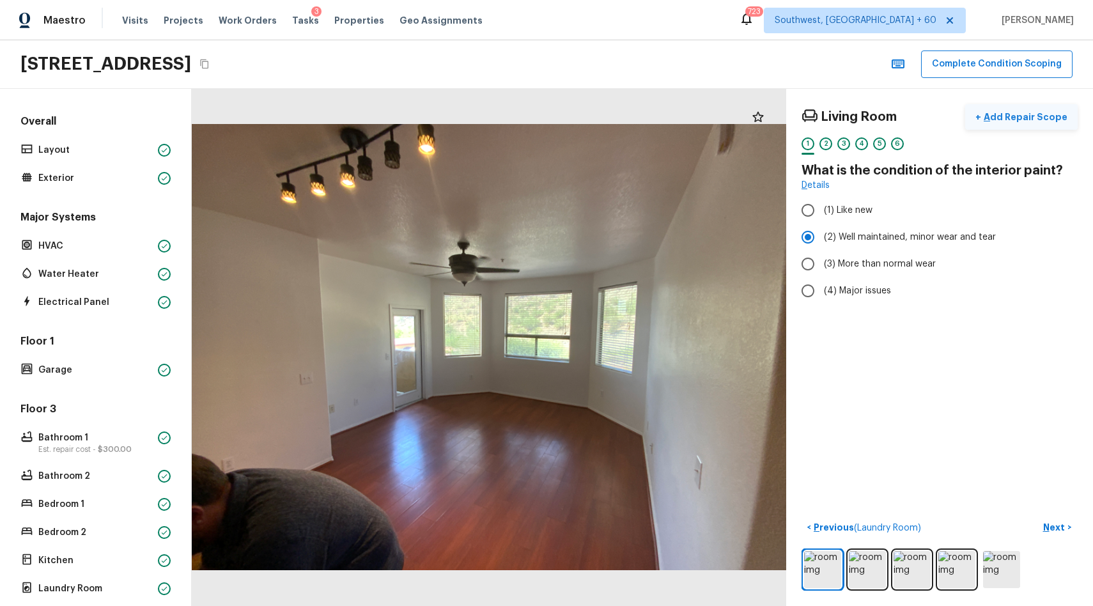
click at [1041, 121] on p "Add Repair Scope" at bounding box center [1024, 117] width 86 height 13
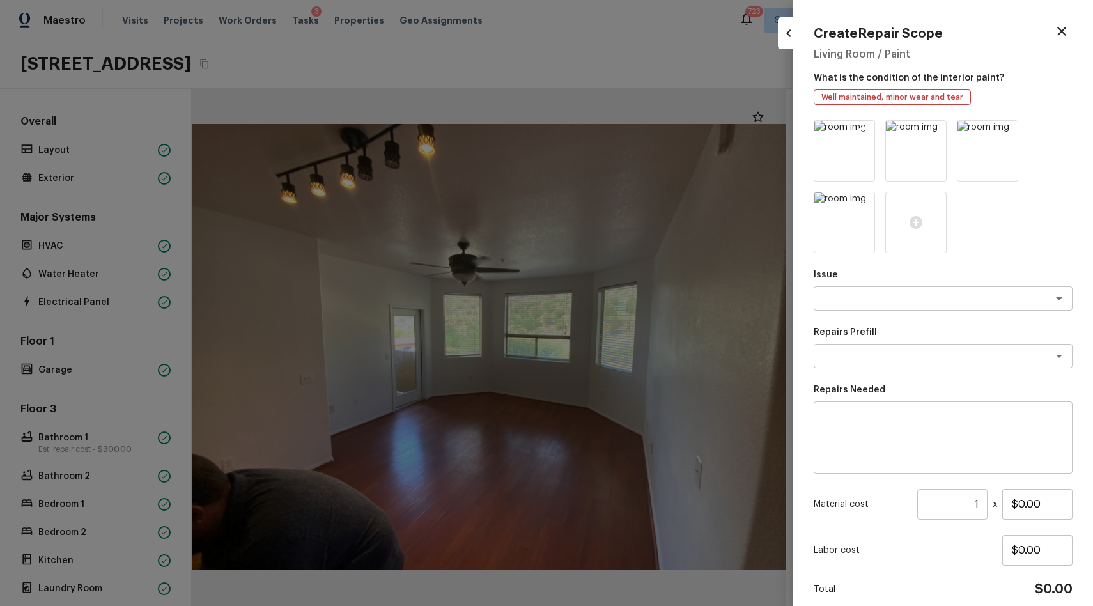
click at [862, 136] on icon at bounding box center [862, 132] width 11 height 11
click at [864, 130] on icon at bounding box center [862, 132] width 13 height 13
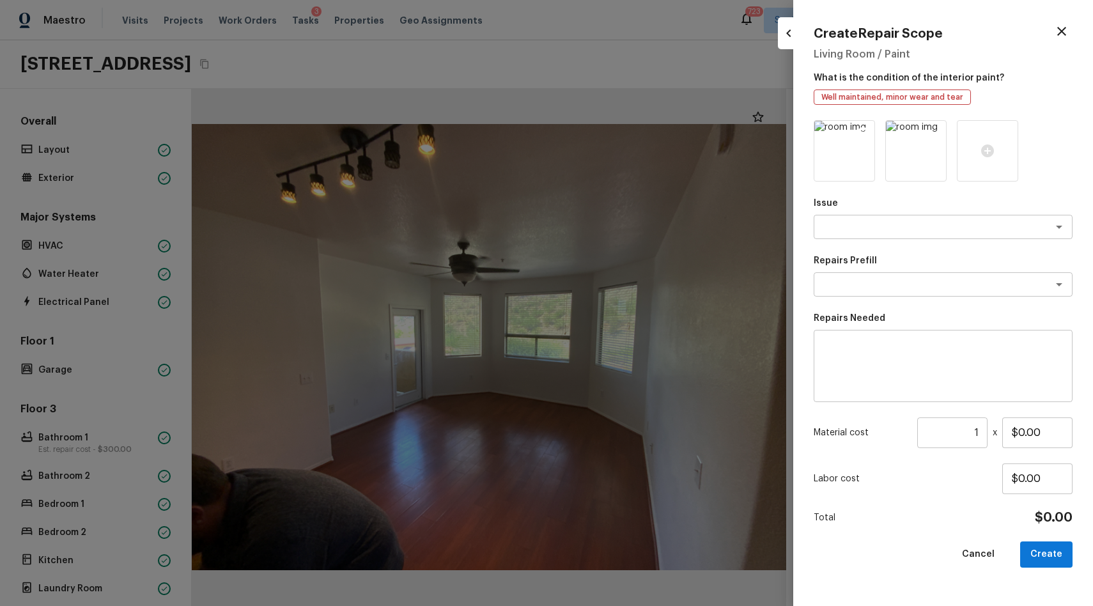
click at [868, 130] on icon at bounding box center [862, 132] width 13 height 13
click at [865, 130] on icon at bounding box center [862, 132] width 11 height 11
click at [845, 156] on icon at bounding box center [844, 150] width 13 height 13
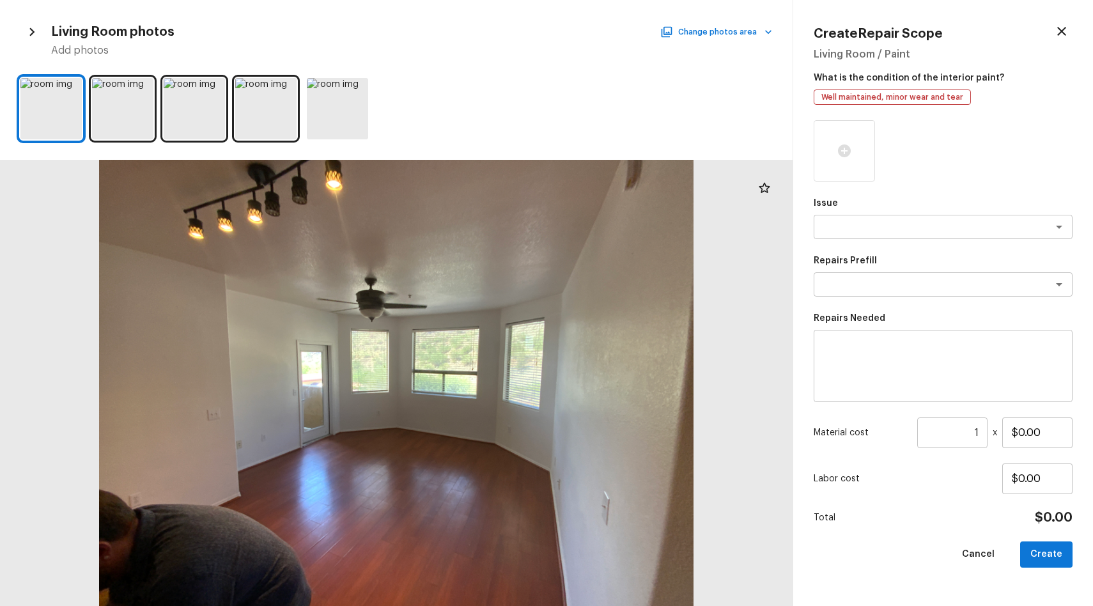
click at [716, 47] on h5 "Add photos" at bounding box center [411, 50] width 721 height 14
click at [733, 36] on button "Change photos area" at bounding box center [717, 32] width 109 height 17
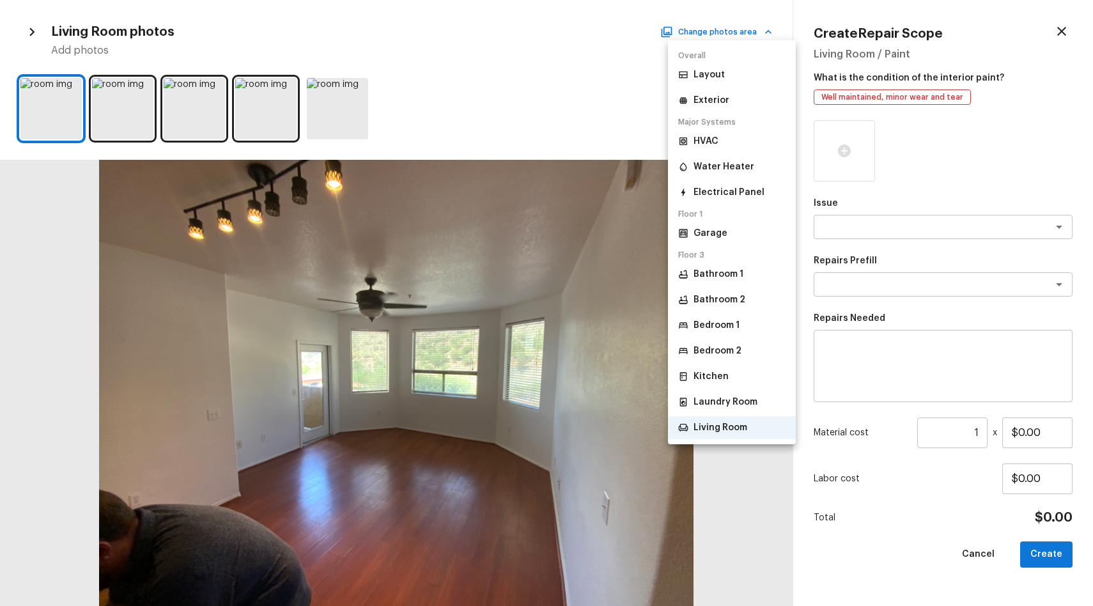
click at [725, 326] on p "Bedroom 1" at bounding box center [716, 325] width 46 height 13
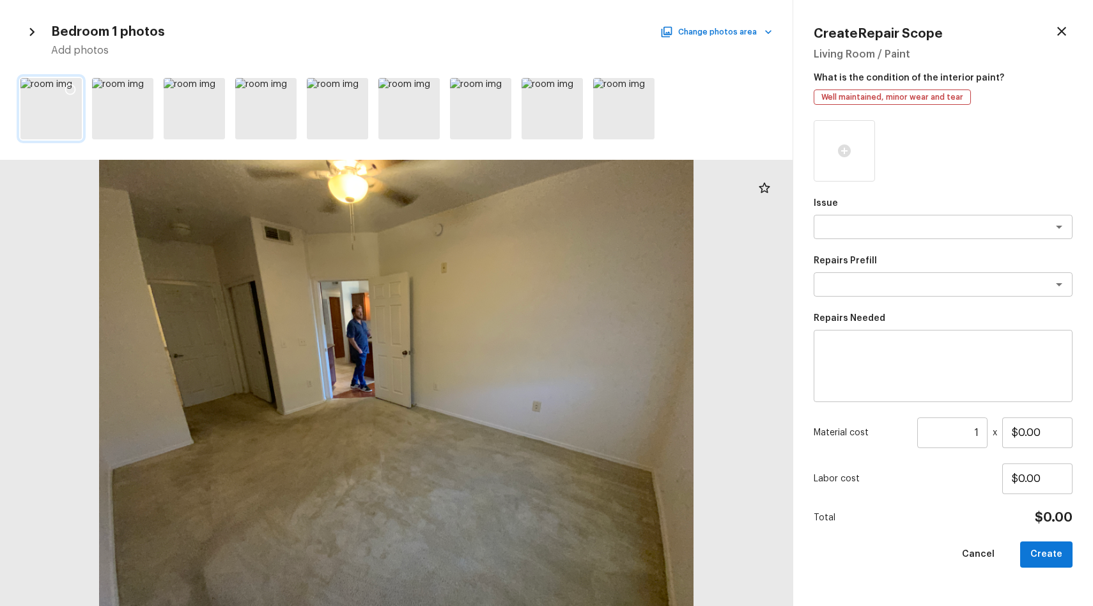
click at [72, 90] on icon at bounding box center [70, 89] width 13 height 13
click at [208, 91] on icon at bounding box center [213, 89] width 11 height 11
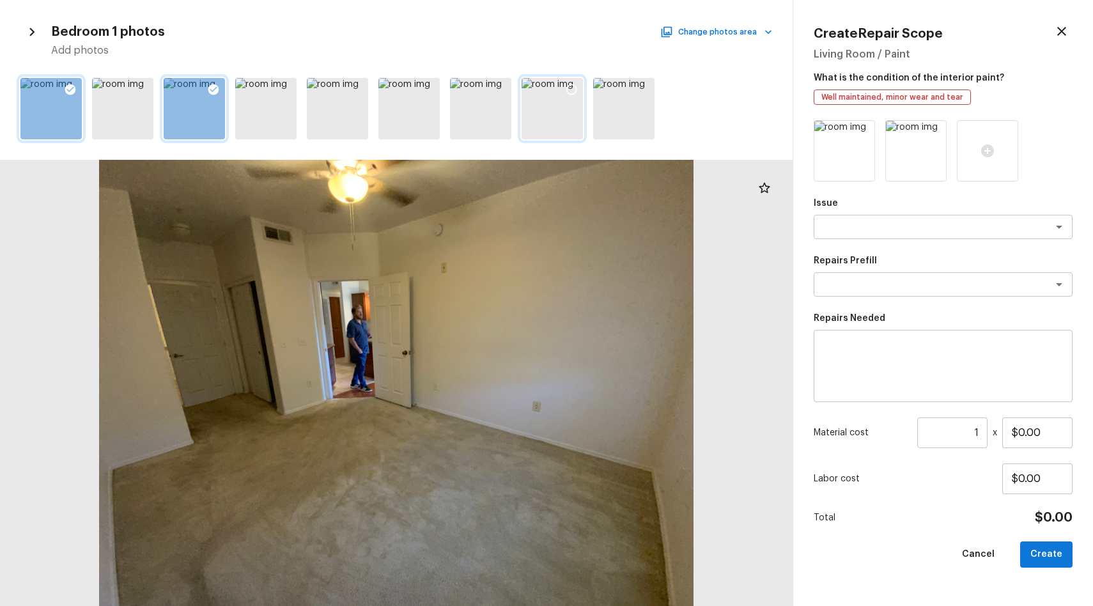
click at [572, 85] on icon at bounding box center [571, 89] width 11 height 11
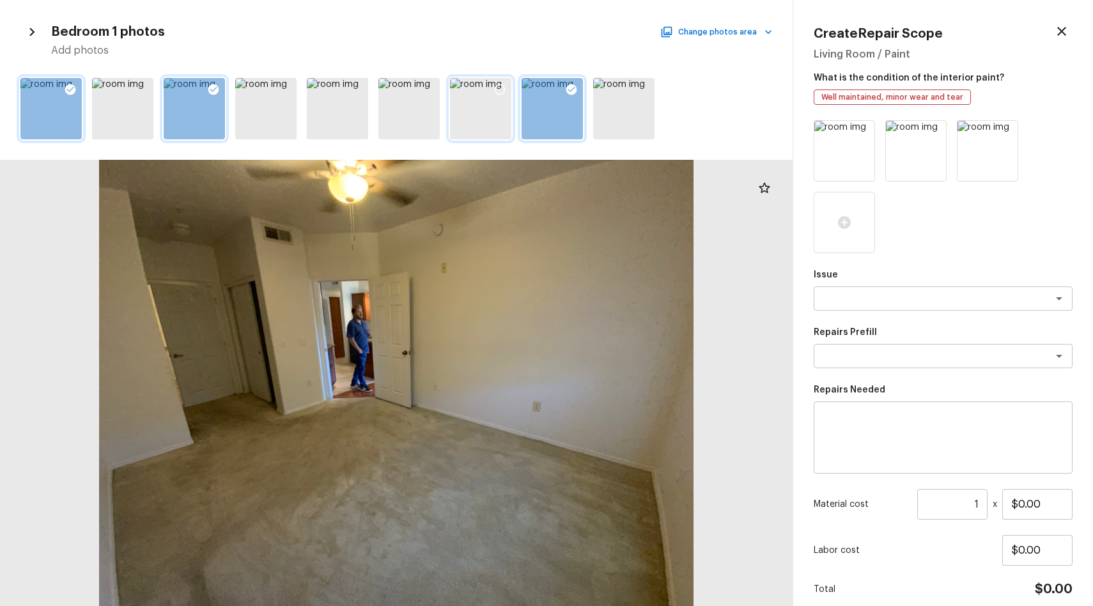
click at [489, 88] on div at bounding box center [499, 91] width 23 height 27
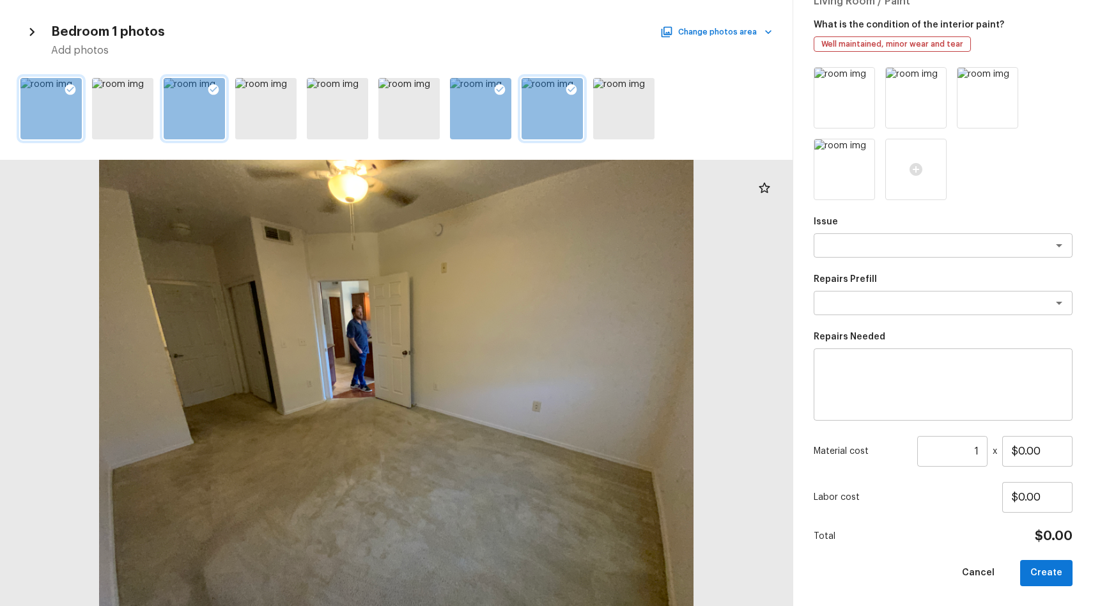
click at [890, 264] on div "Issue x ​ Repairs Prefill x ​ Repairs Needed x ​ Material cost 1 ​ x $0.00 Labo…" at bounding box center [942, 326] width 259 height 519
click at [914, 248] on textarea at bounding box center [924, 245] width 211 height 13
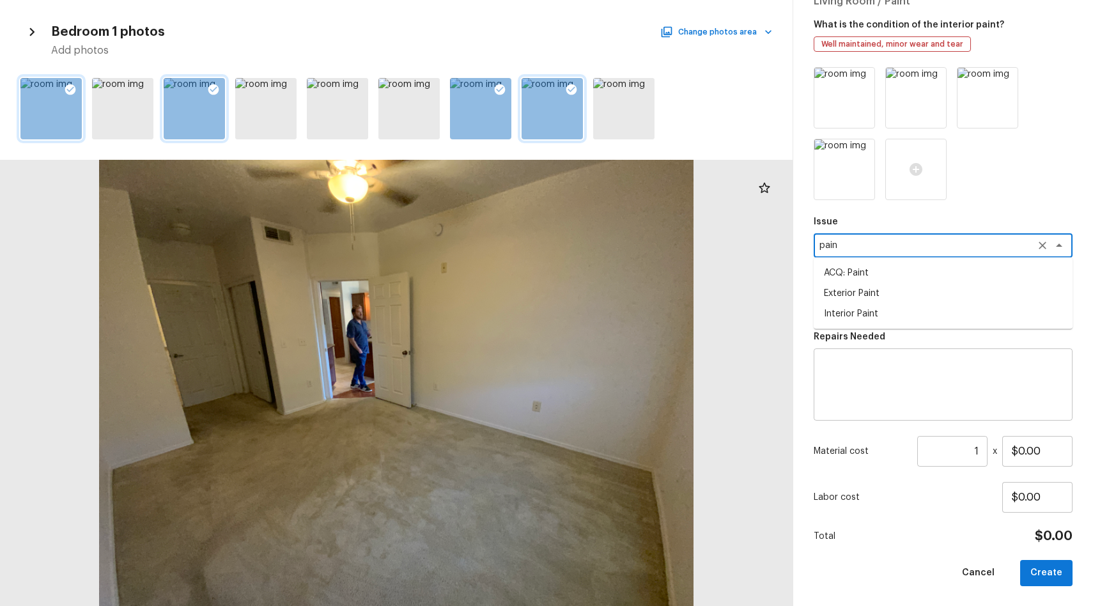
drag, startPoint x: 944, startPoint y: 243, endPoint x: 929, endPoint y: 253, distance: 17.5
click at [944, 243] on textarea "pain" at bounding box center [924, 245] width 211 height 13
click at [882, 268] on li "ACQ: Paint" at bounding box center [942, 273] width 259 height 20
type textarea "ACQ: Paint"
click at [892, 289] on div "Repairs Prefill x ​" at bounding box center [942, 294] width 259 height 42
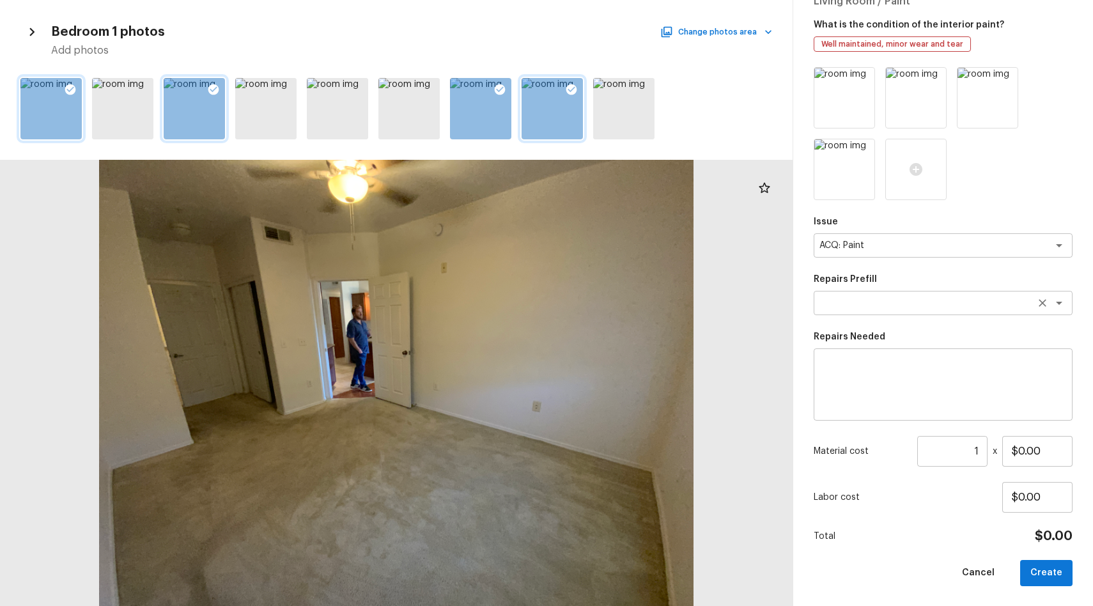
click at [903, 301] on textarea at bounding box center [924, 302] width 211 height 13
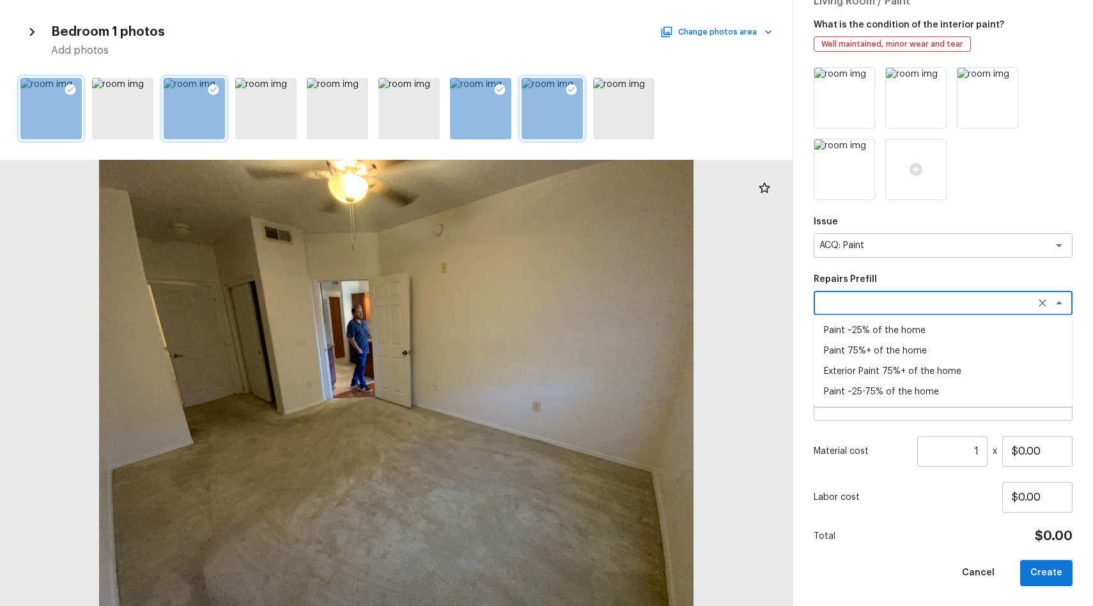
click at [926, 338] on li "Paint ~25% of the home" at bounding box center [942, 330] width 259 height 20
type textarea "Paint ~25% of the home"
type textarea "Acquisition Scope: ~25% of the home needs interior paint"
type input "$0.37"
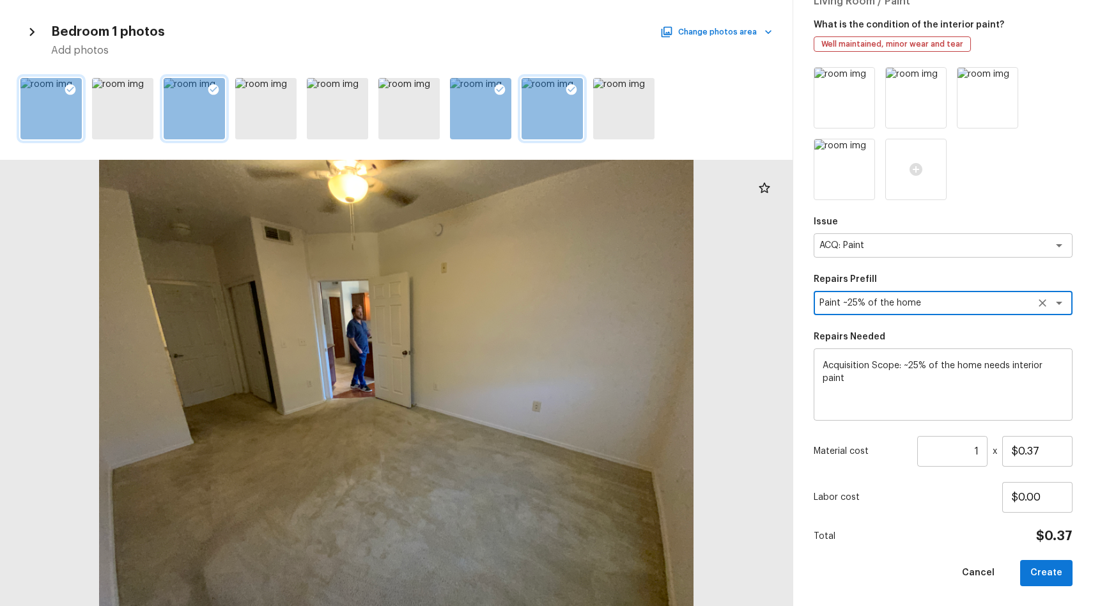
click at [933, 302] on textarea "Paint ~25% of the home" at bounding box center [924, 302] width 211 height 13
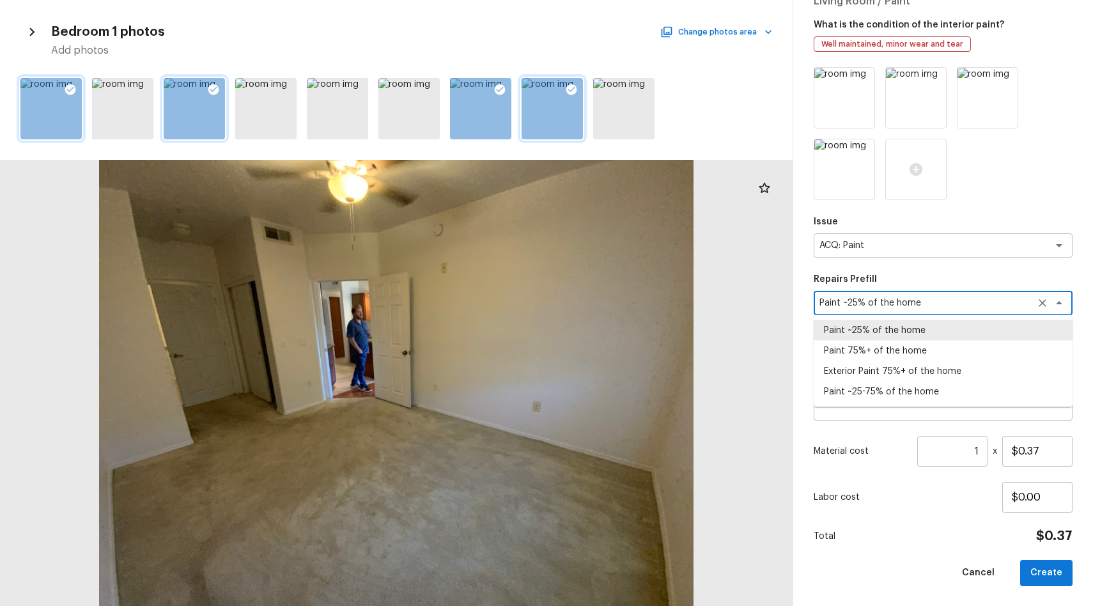
click at [933, 302] on textarea "Paint ~25% of the home" at bounding box center [924, 302] width 211 height 13
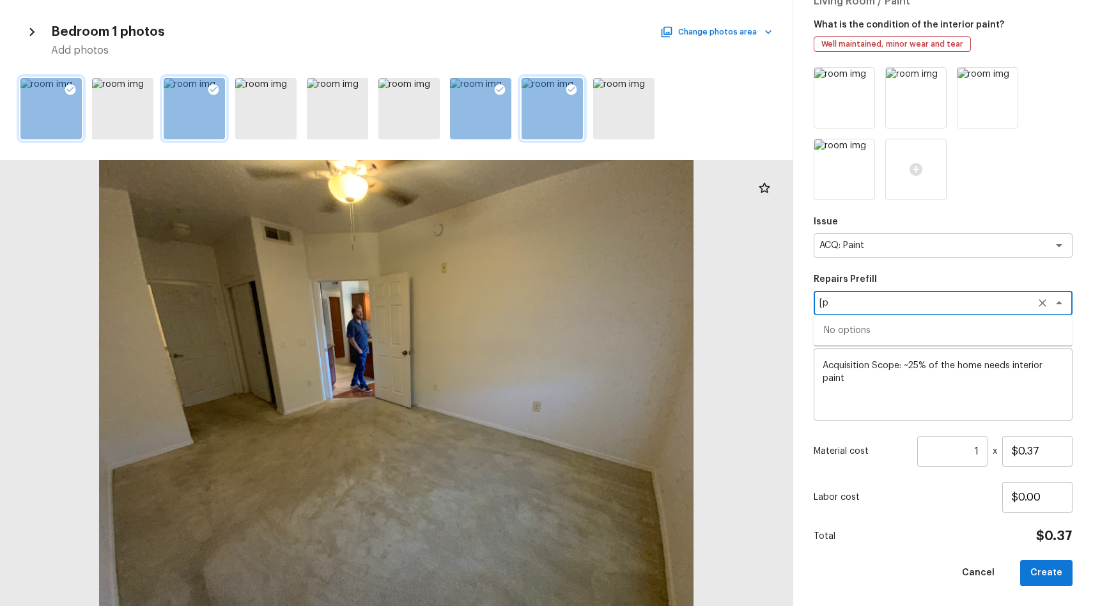
type textarea "["
click at [945, 348] on li "Paint 75%+ of the home" at bounding box center [942, 351] width 259 height 20
type textarea "Paint 75%+ of the home"
type textarea "Acquisition Scope: 75%+ of the home will likely require interior paint"
type input "$1.47"
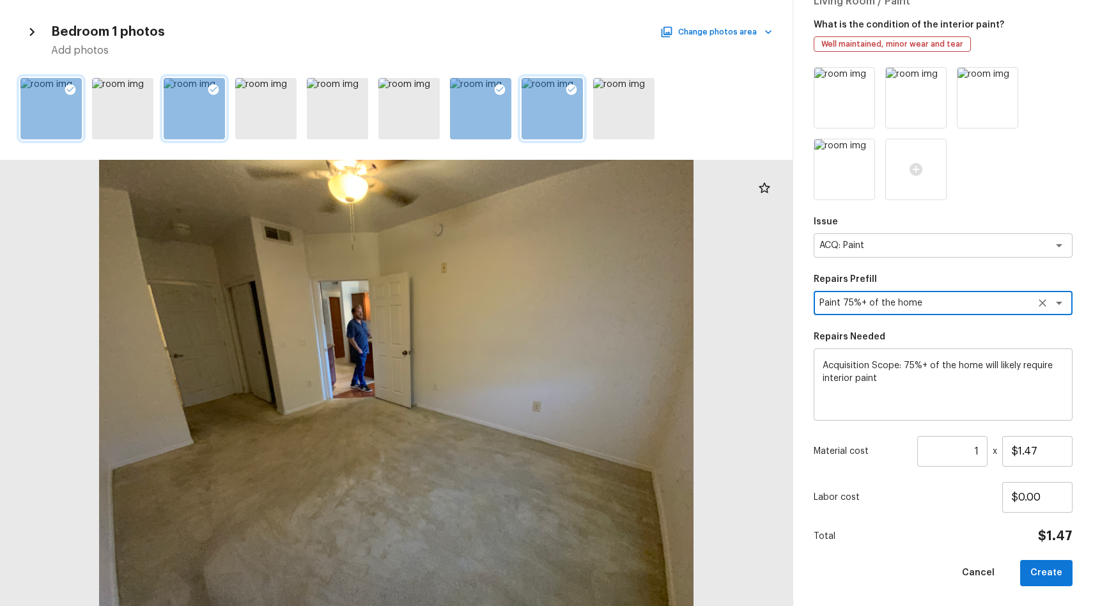
type textarea "Paint 75%+ of the home"
click at [978, 449] on input "1" at bounding box center [952, 451] width 70 height 31
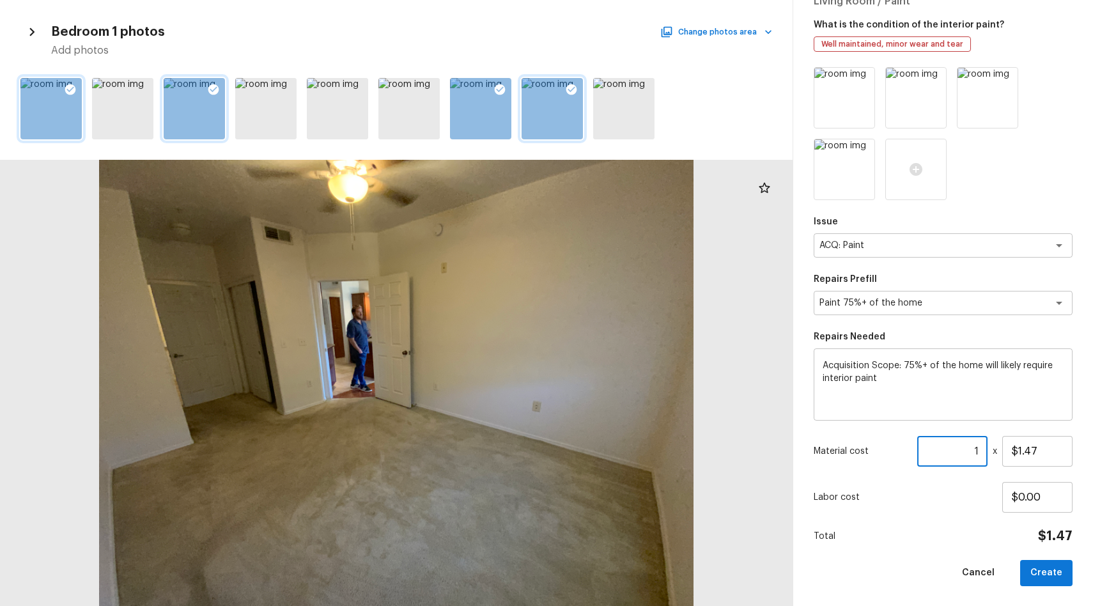
drag, startPoint x: 681, startPoint y: 208, endPoint x: 672, endPoint y: 198, distance: 13.1
click at [672, 199] on div "Bedroom 1 photos Change photos area Add photos Create Repair Scope Living Room …" at bounding box center [546, 303] width 1093 height 606
drag, startPoint x: 525, startPoint y: 130, endPoint x: 497, endPoint y: 104, distance: 37.5
click at [497, 105] on div at bounding box center [396, 339] width 792 height 533
type input "1017"
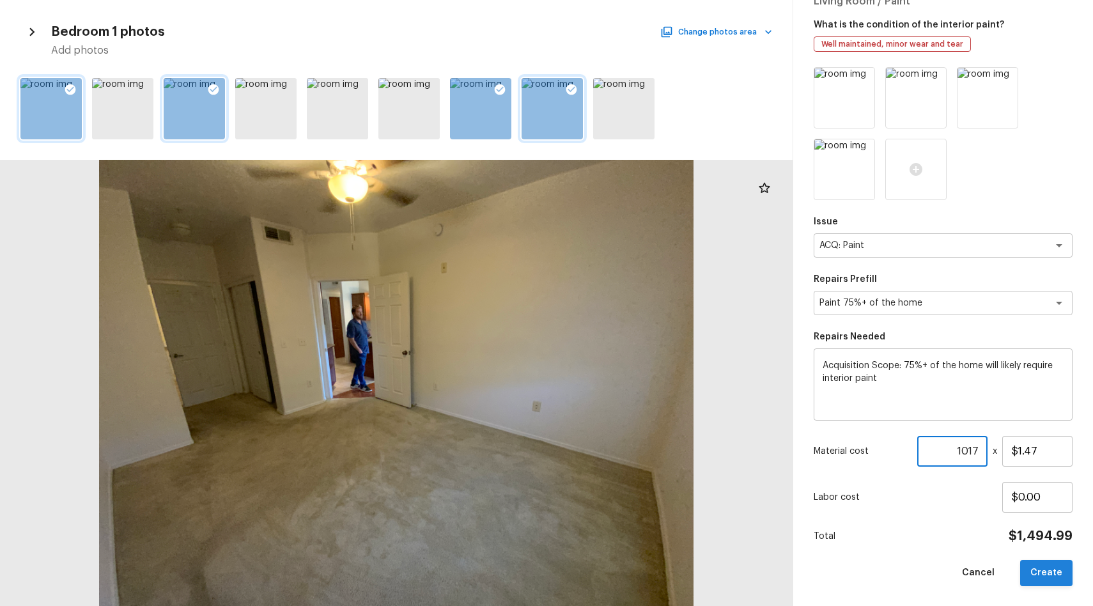
click at [1043, 567] on button "Create" at bounding box center [1046, 573] width 52 height 26
type input "1"
type input "$0.00"
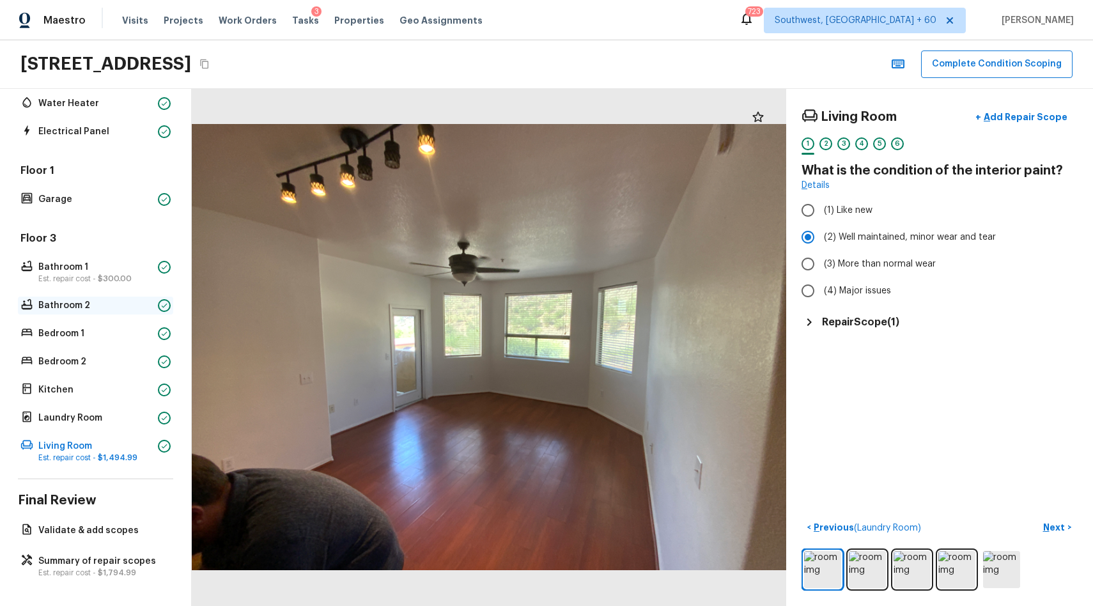
scroll to position [0, 0]
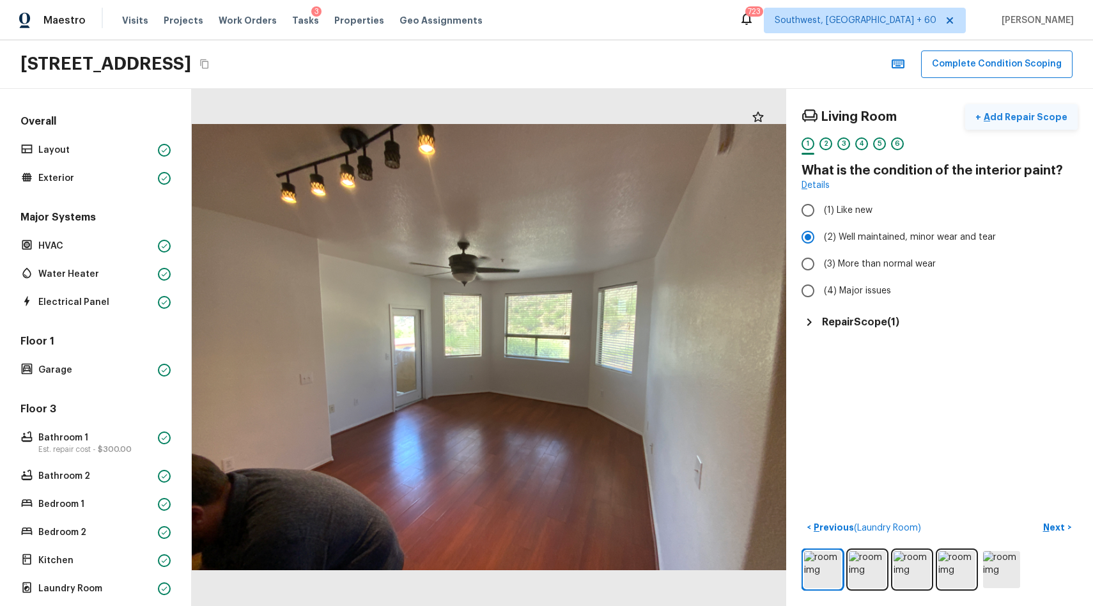
click at [1024, 115] on p "Add Repair Scope" at bounding box center [1024, 117] width 86 height 13
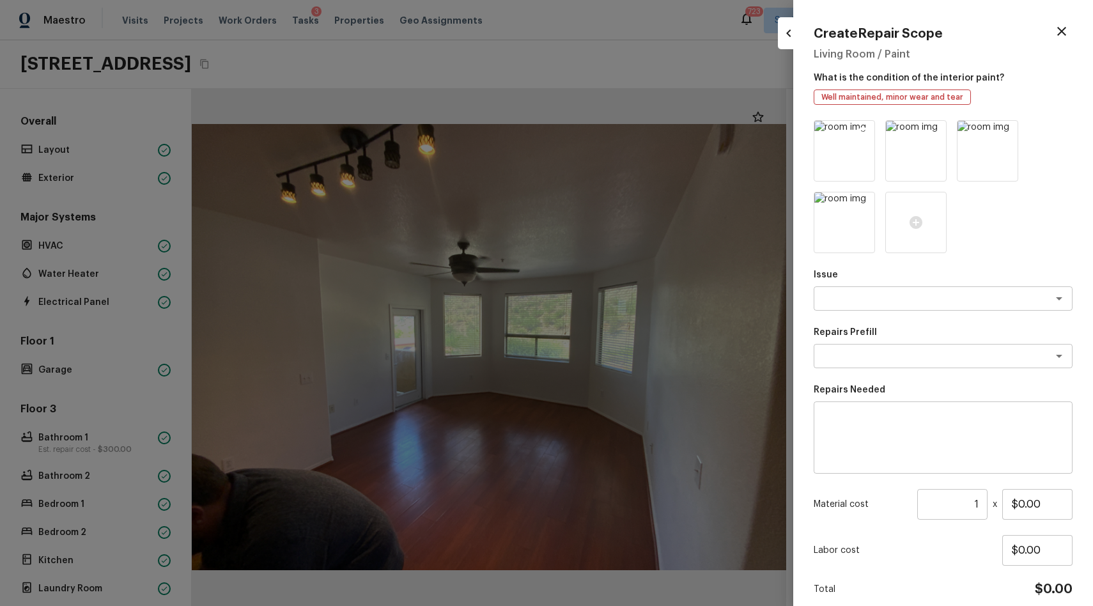
click at [860, 135] on icon at bounding box center [862, 132] width 11 height 11
click at [860, 132] on icon at bounding box center [862, 132] width 11 height 11
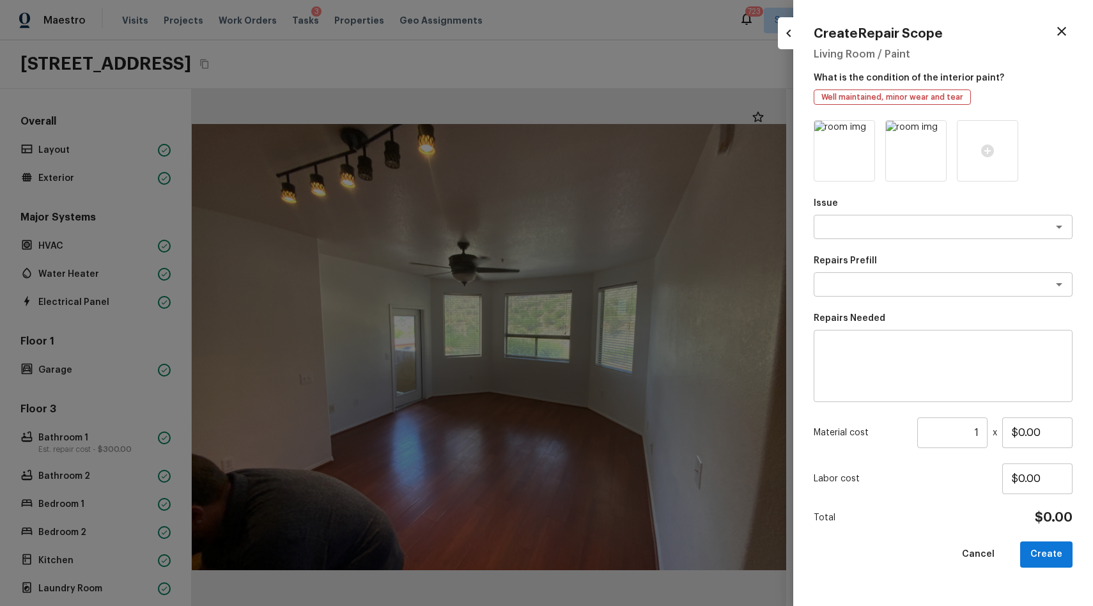
click at [860, 132] on icon at bounding box center [862, 132] width 11 height 11
click at [852, 151] on div at bounding box center [843, 150] width 61 height 61
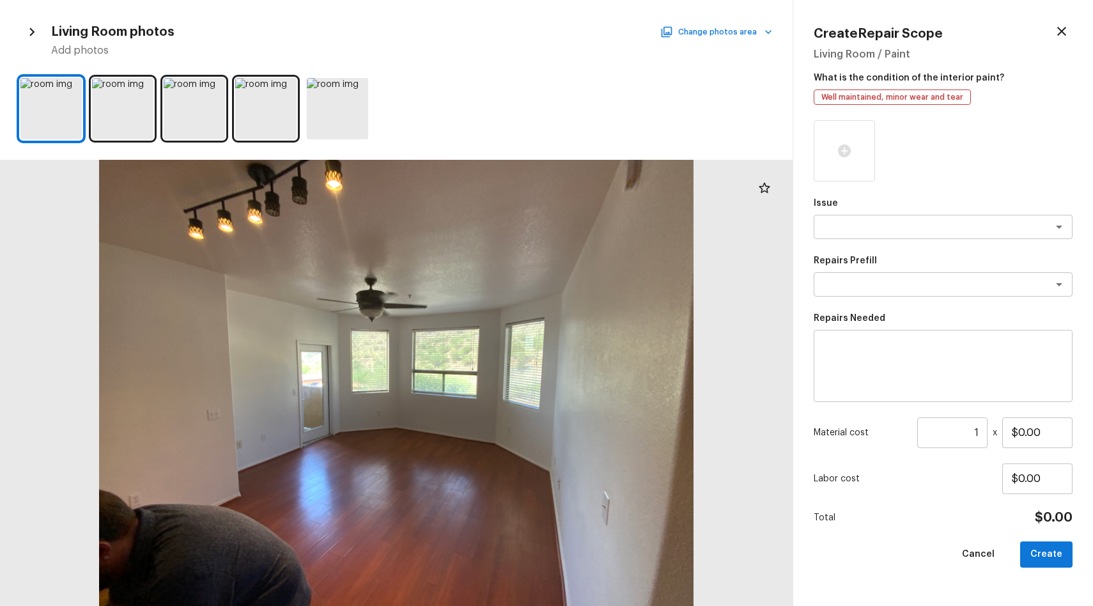
click at [704, 28] on button "Change photos area" at bounding box center [717, 32] width 109 height 17
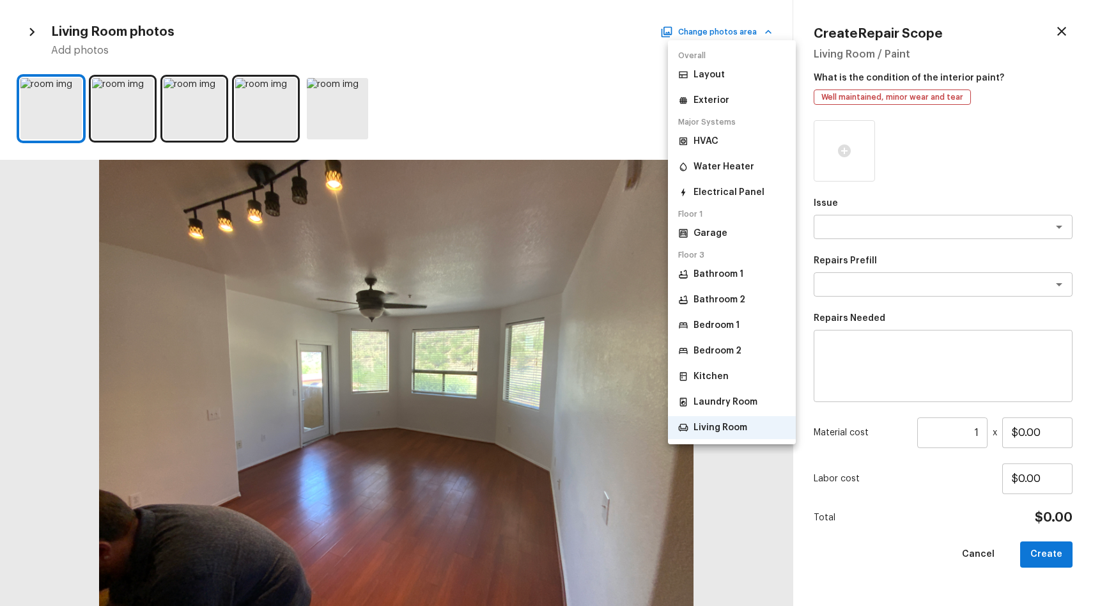
click at [748, 271] on li "Bathroom 1" at bounding box center [732, 274] width 128 height 23
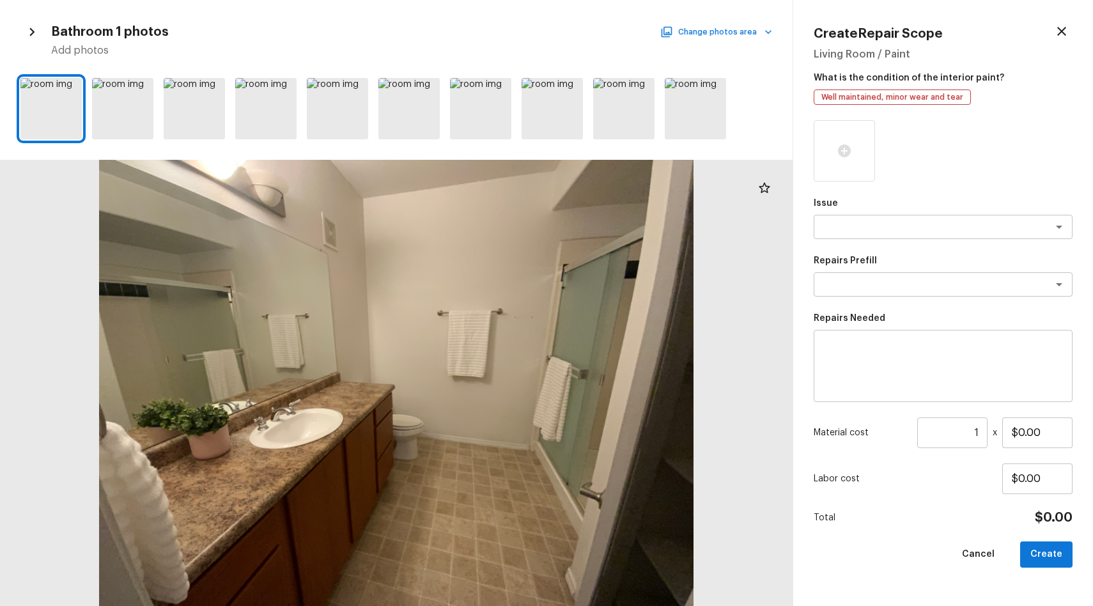
click at [740, 27] on button "Change photos area" at bounding box center [717, 32] width 109 height 17
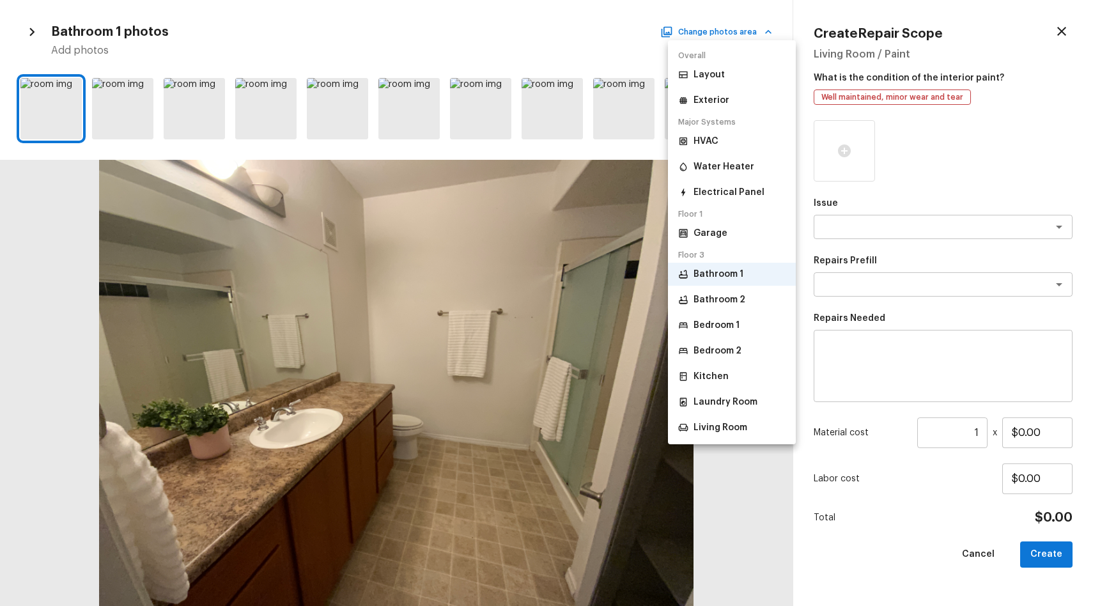
click at [726, 330] on p "Bedroom 1" at bounding box center [716, 325] width 46 height 13
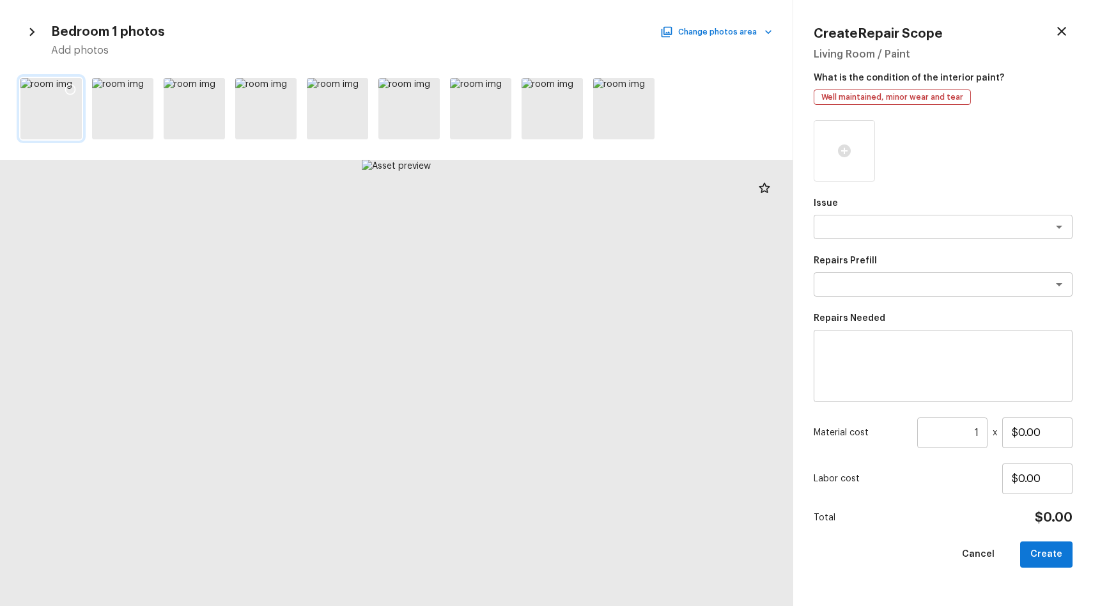
click at [72, 89] on icon at bounding box center [70, 89] width 13 height 13
click at [143, 83] on icon at bounding box center [141, 89] width 13 height 13
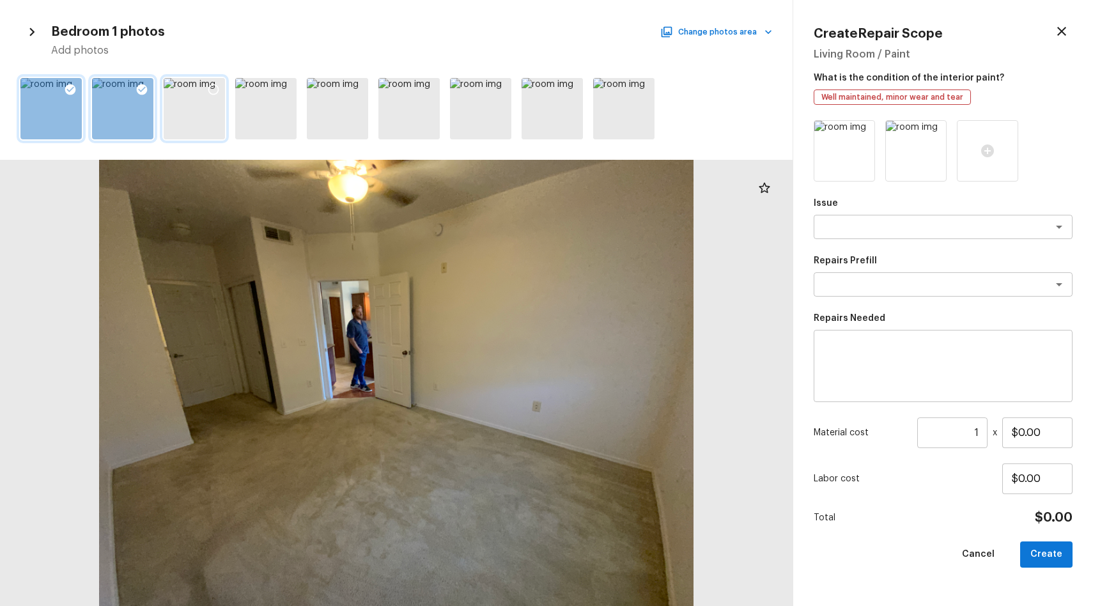
click at [215, 91] on icon at bounding box center [213, 89] width 13 height 13
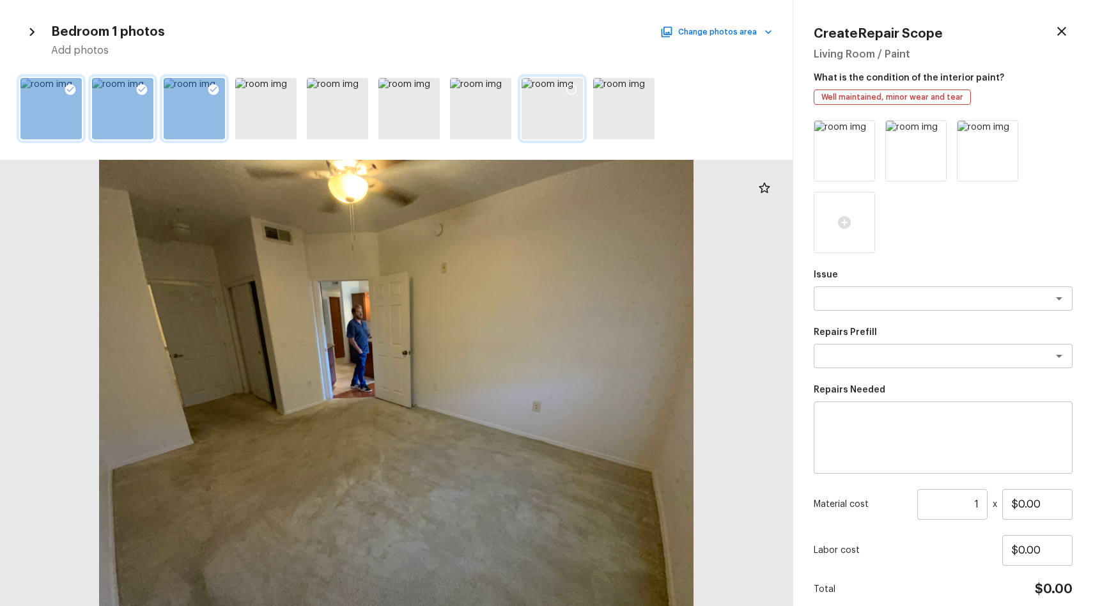
click at [577, 88] on icon at bounding box center [571, 89] width 13 height 13
click at [945, 293] on textarea at bounding box center [924, 298] width 211 height 13
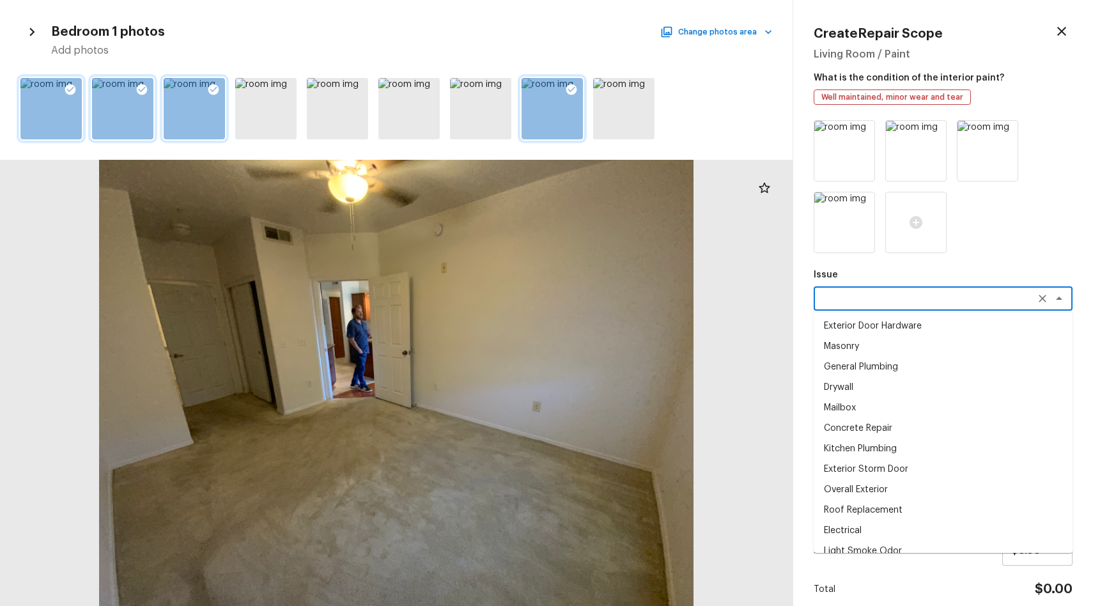
click at [950, 293] on textarea at bounding box center [924, 298] width 211 height 13
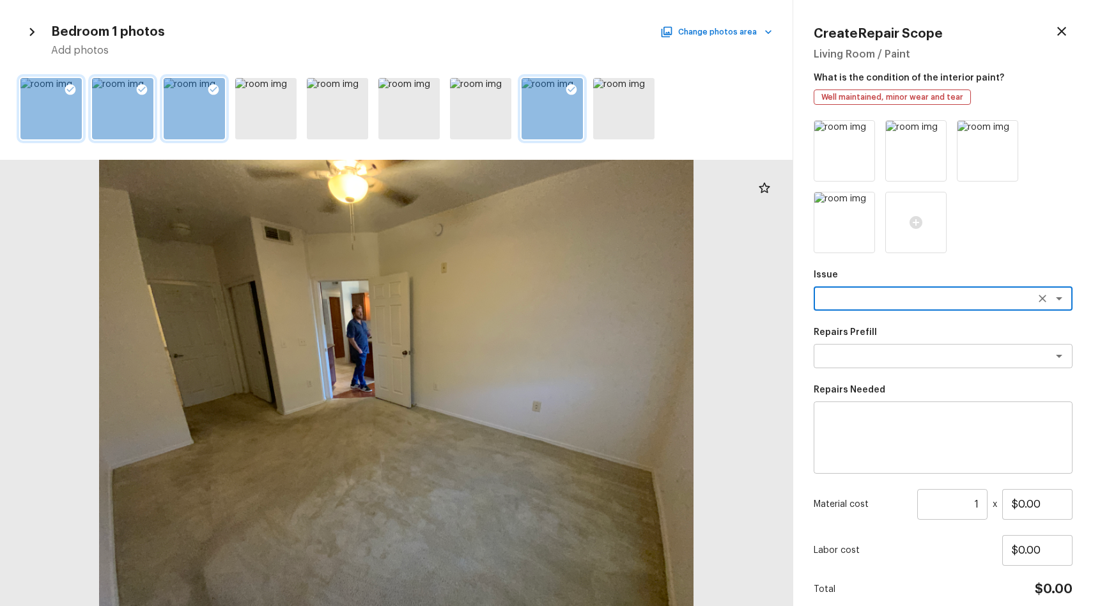
click at [963, 297] on textarea at bounding box center [924, 298] width 211 height 13
type textarea "c"
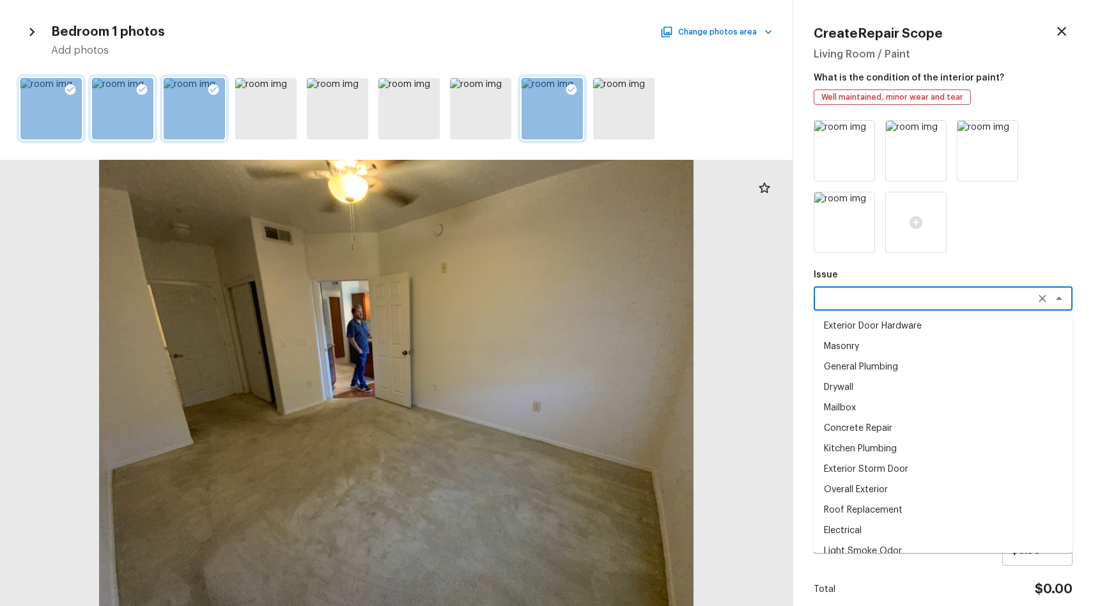
type textarea "v"
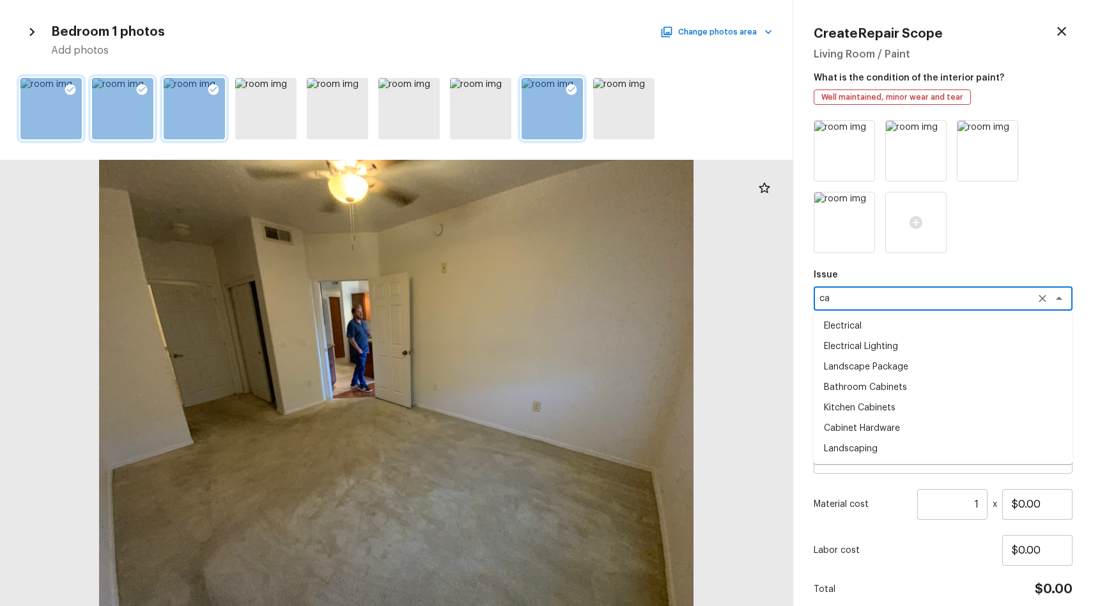
type textarea "c"
click at [880, 346] on li "ACQ: Flooring" at bounding box center [942, 346] width 259 height 20
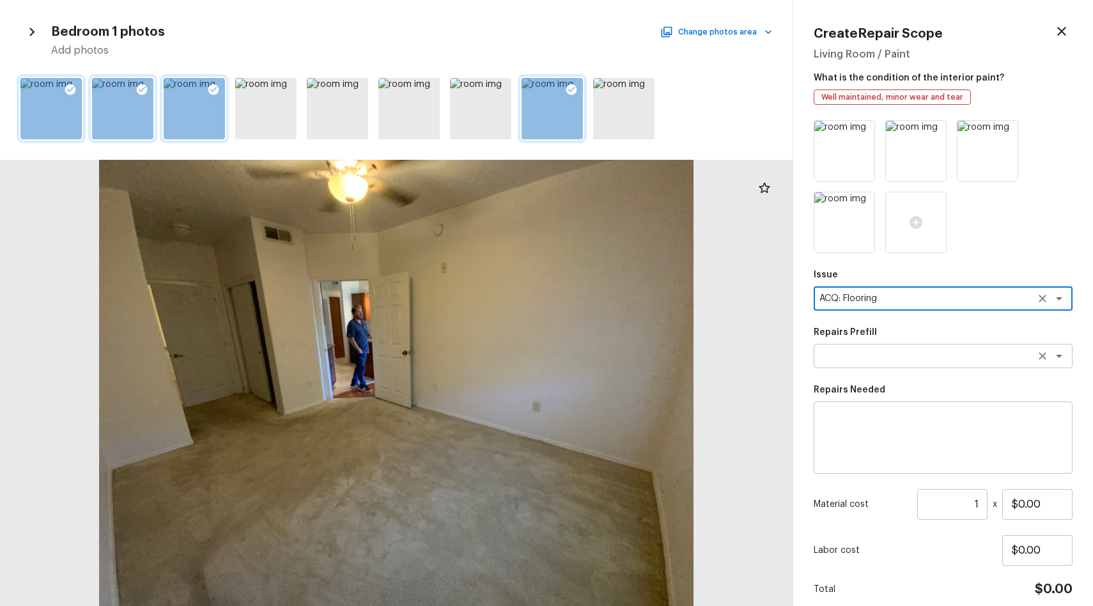
click at [937, 362] on div "x ​" at bounding box center [942, 356] width 259 height 24
type textarea "ACQ: Flooring"
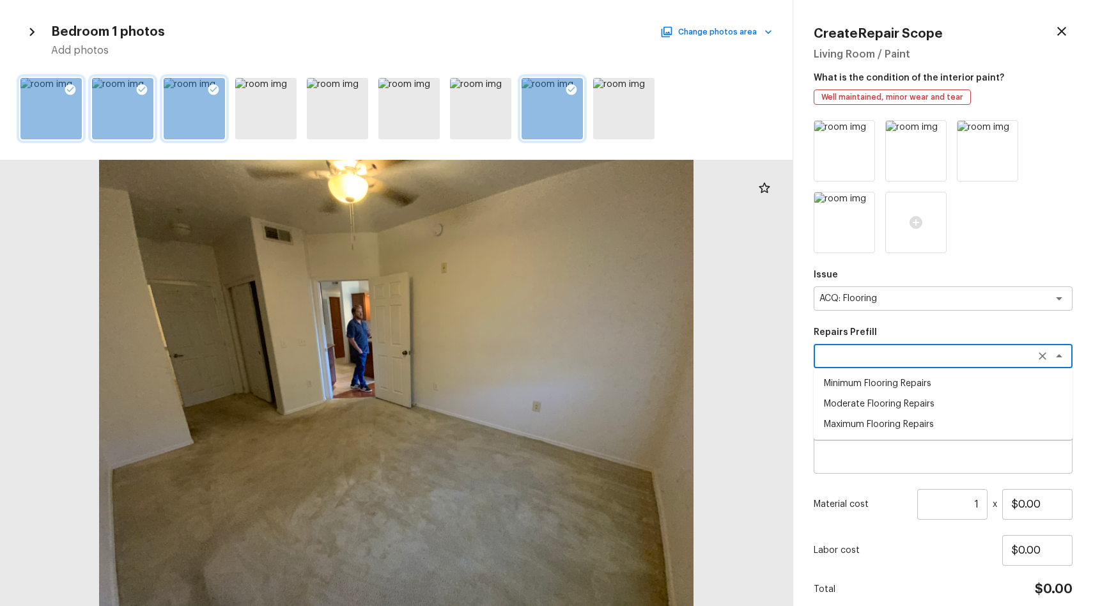
click at [929, 425] on li "Maximum Flooring Repairs" at bounding box center [942, 424] width 259 height 20
type textarea "Maximum Flooring Repairs"
type textarea "Acquisition Scope: Maximum flooring repairs"
type input "$1.50"
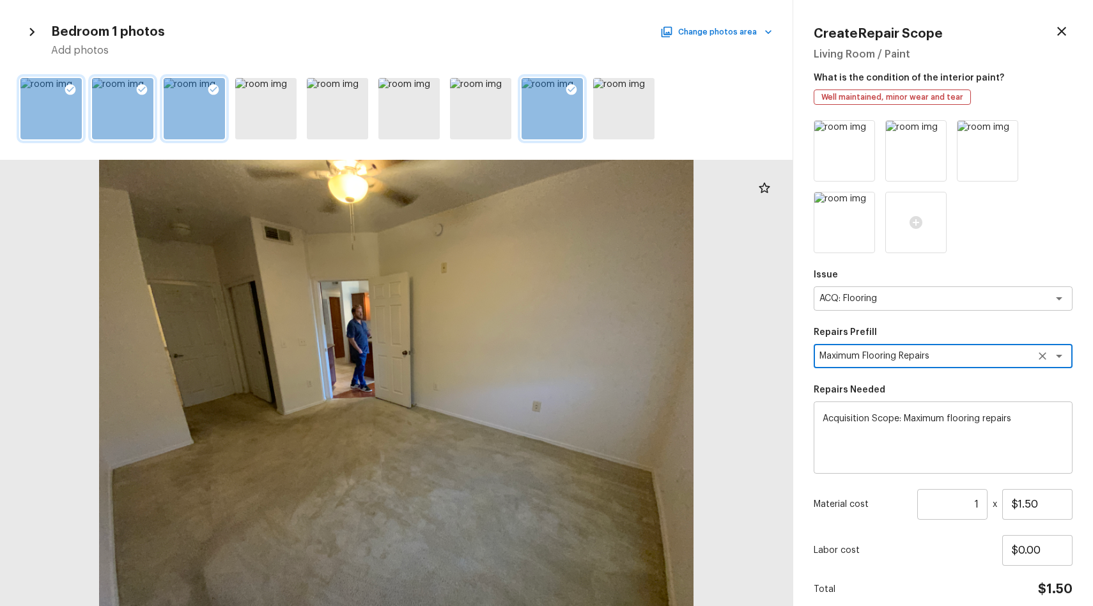
click at [974, 500] on input "1" at bounding box center [952, 504] width 70 height 31
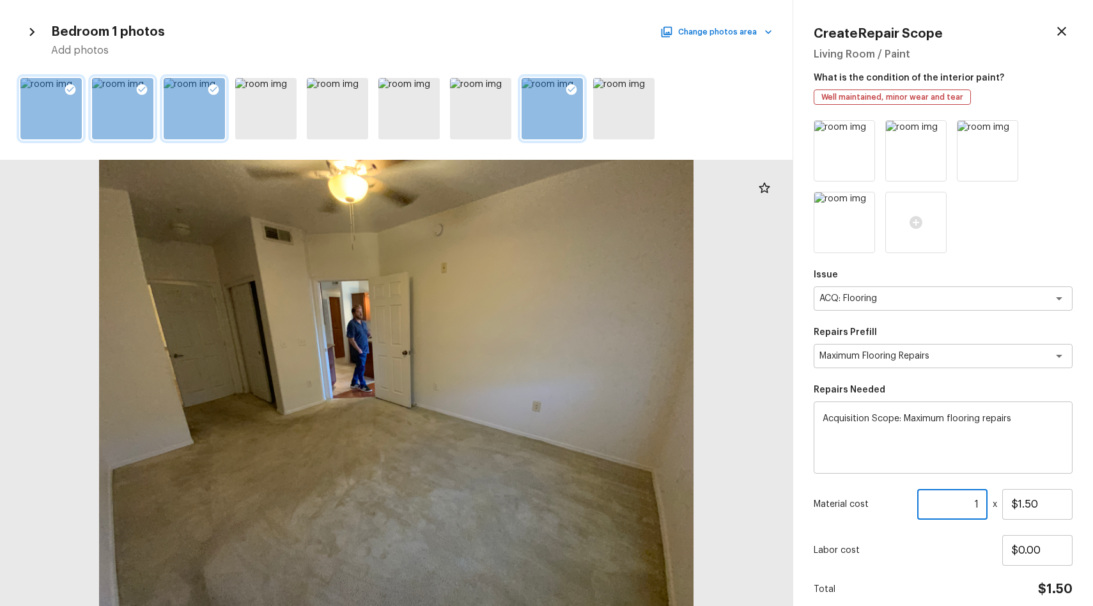
click at [980, 509] on input "1" at bounding box center [952, 504] width 70 height 31
click at [973, 499] on input "1" at bounding box center [952, 504] width 70 height 31
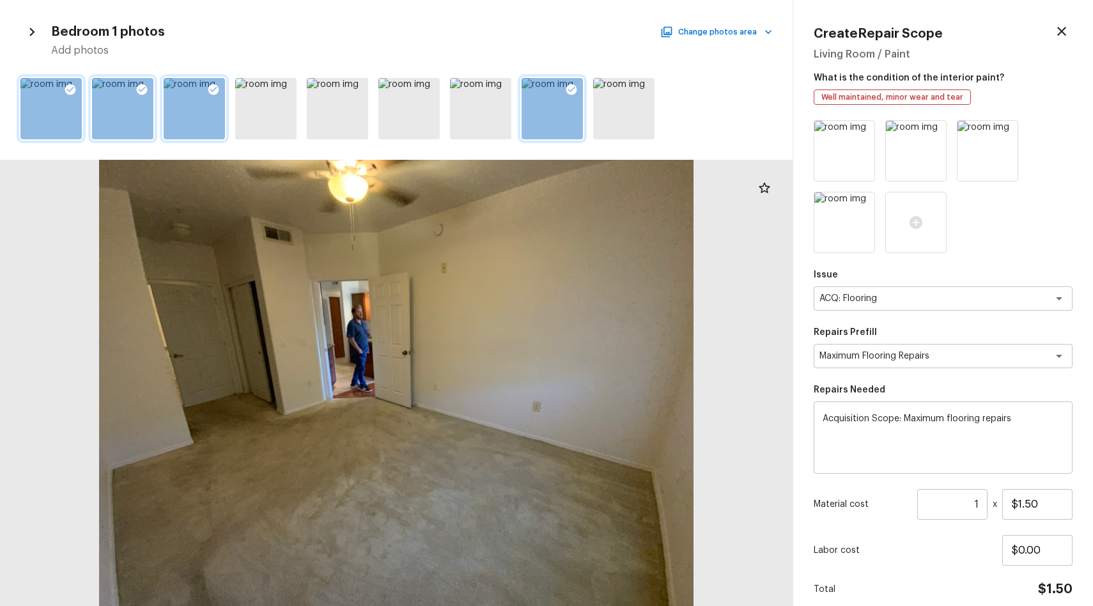
click at [979, 503] on input "1" at bounding box center [952, 504] width 70 height 31
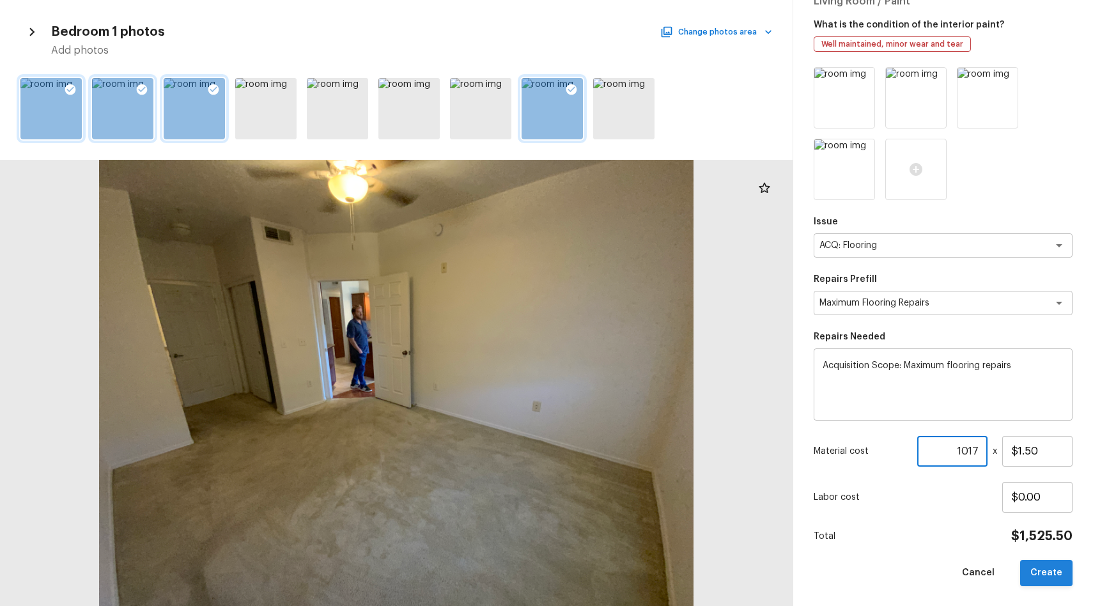
type input "1017"
click at [1050, 569] on button "Create" at bounding box center [1046, 573] width 52 height 26
type input "1"
type input "$0.00"
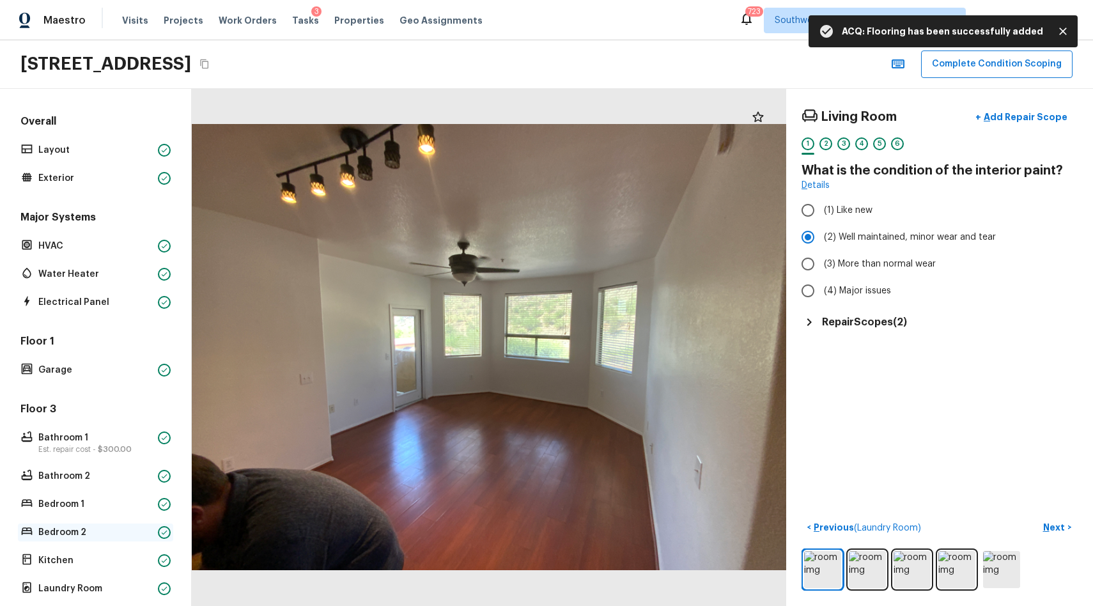
scroll to position [171, 0]
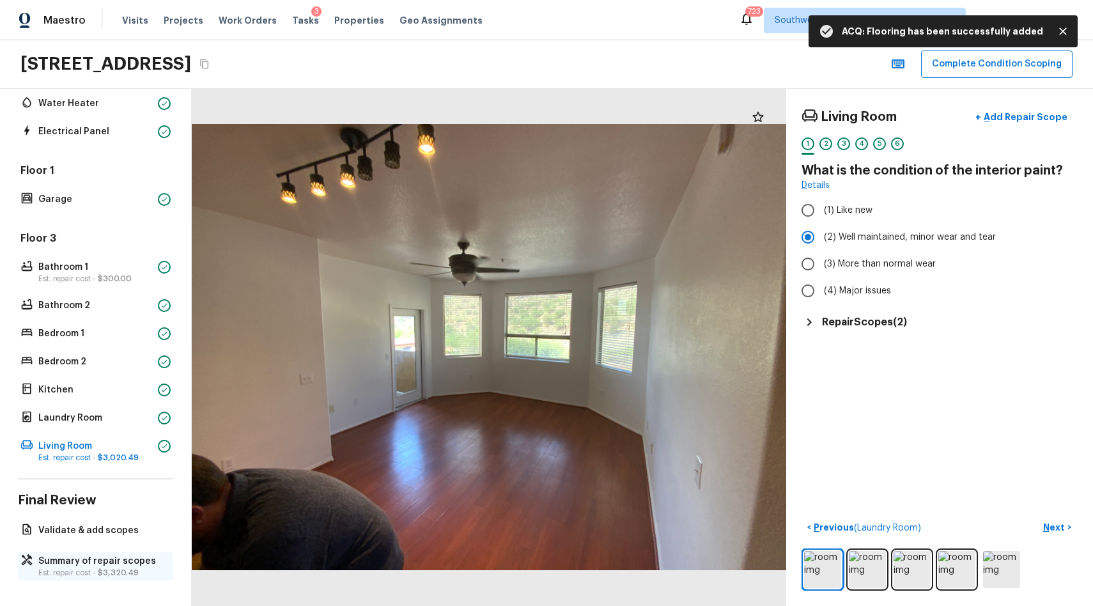
click at [100, 565] on p "Summary of repair scopes" at bounding box center [101, 561] width 127 height 13
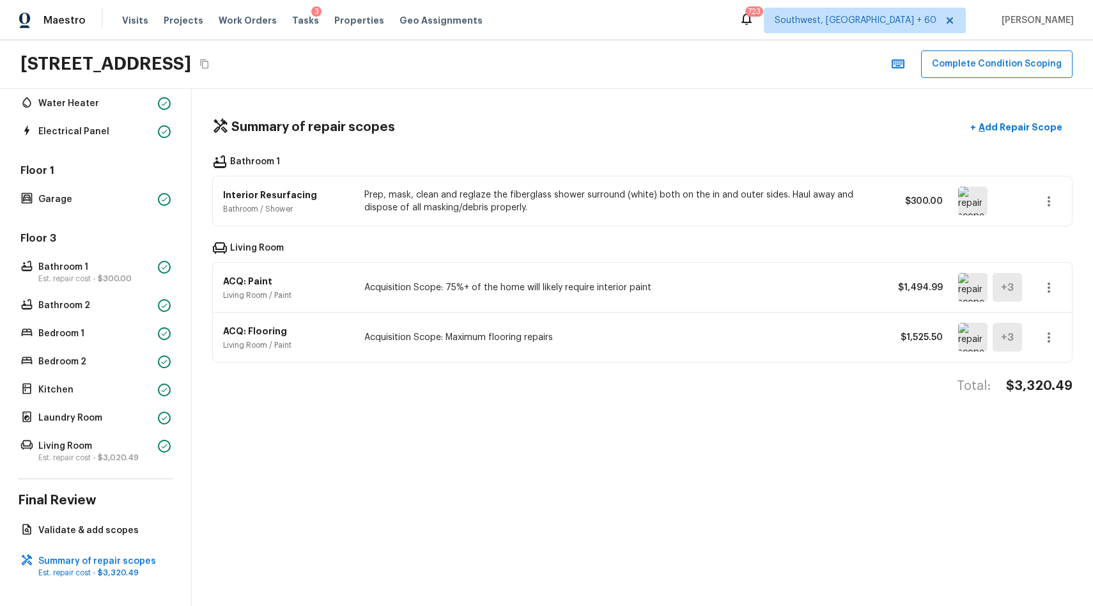
click at [1040, 390] on h4 "$3,320.49" at bounding box center [1039, 386] width 66 height 17
copy h4 "$3,320.49"
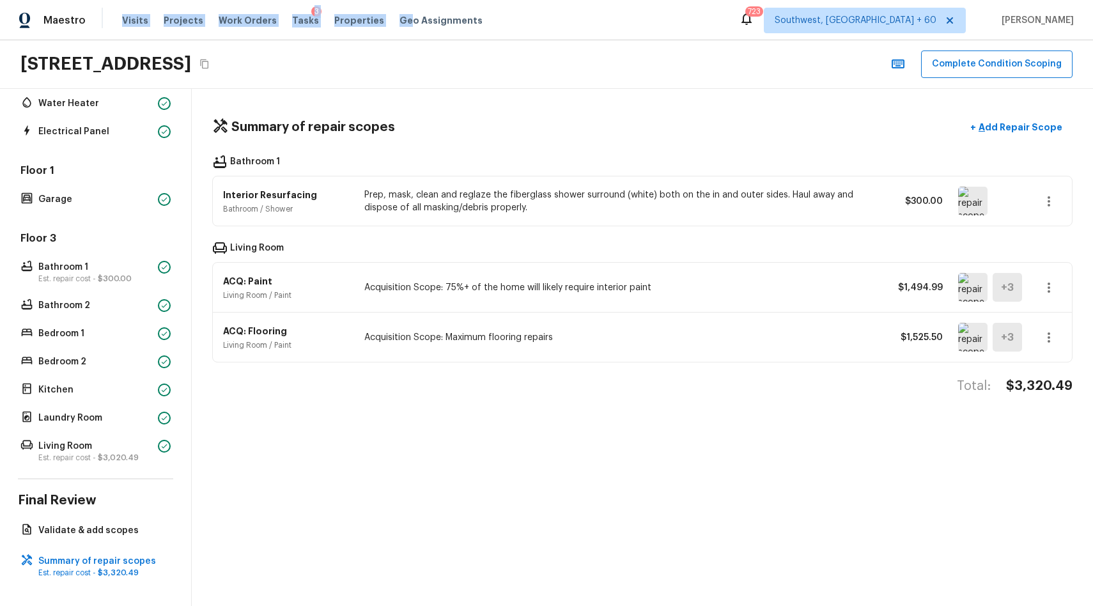
drag, startPoint x: 392, startPoint y: 26, endPoint x: 122, endPoint y: -59, distance: 282.9
click at [122, 0] on html "Maestro Visits Projects Work Orders Tasks 3 Properties Geo Assignments 723 Sout…" at bounding box center [546, 303] width 1093 height 606
click at [1010, 62] on button "Complete Condition Scoping" at bounding box center [996, 63] width 151 height 27
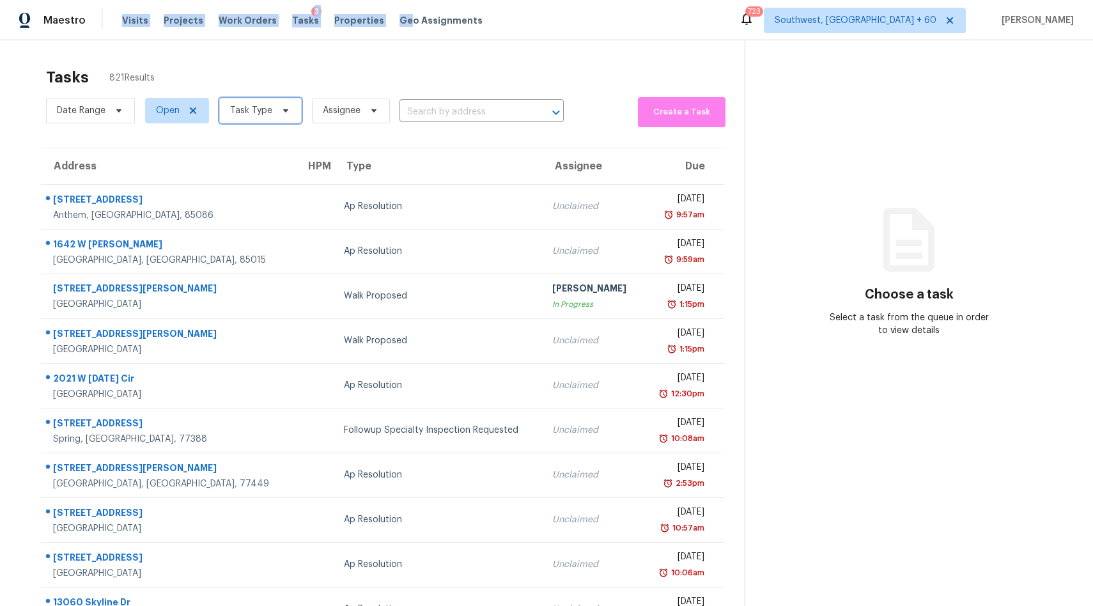
click at [270, 105] on span "Task Type" at bounding box center [260, 111] width 82 height 26
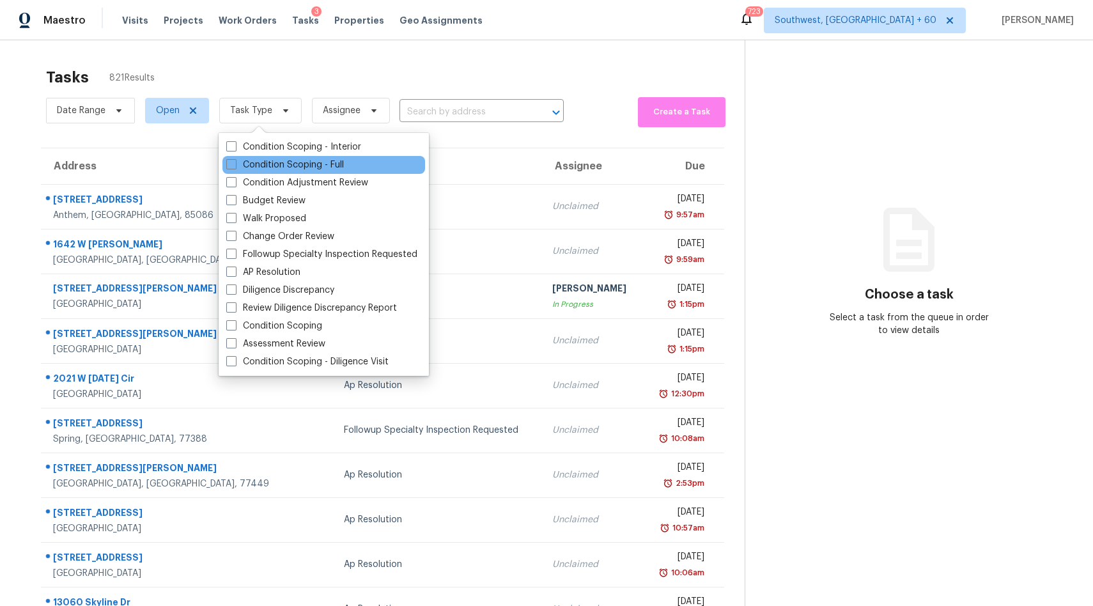
click at [307, 156] on div "Condition Scoping - Full" at bounding box center [323, 165] width 203 height 18
click at [311, 166] on label "Condition Scoping - Full" at bounding box center [285, 164] width 118 height 13
click at [234, 166] on input "Condition Scoping - Full" at bounding box center [230, 162] width 8 height 8
checkbox input "true"
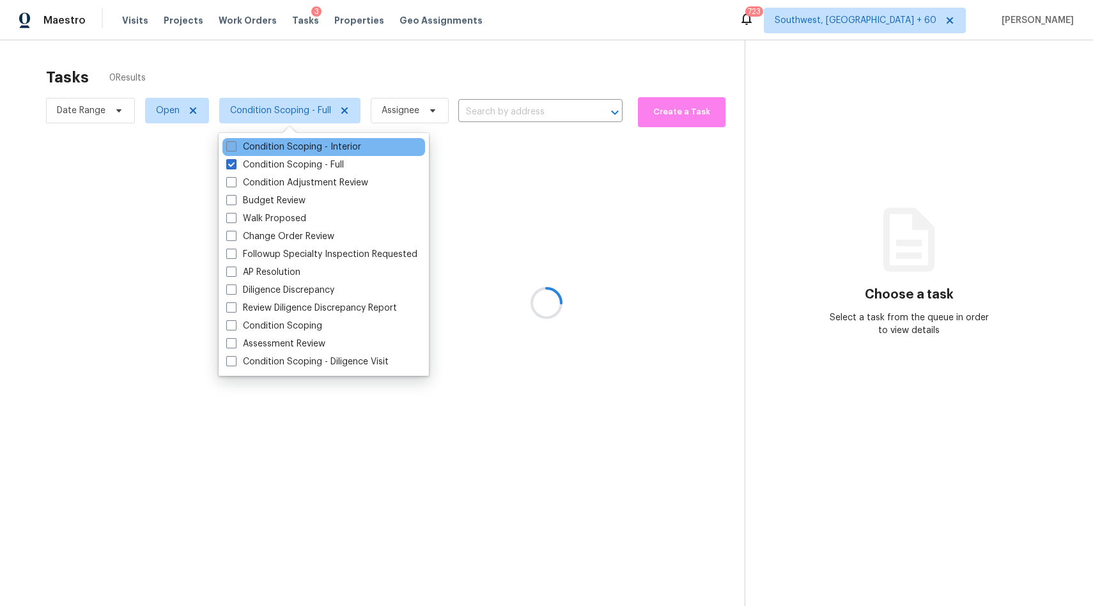
click at [317, 146] on label "Condition Scoping - Interior" at bounding box center [293, 147] width 135 height 13
click at [234, 146] on input "Condition Scoping - Interior" at bounding box center [230, 145] width 8 height 8
checkbox input "true"
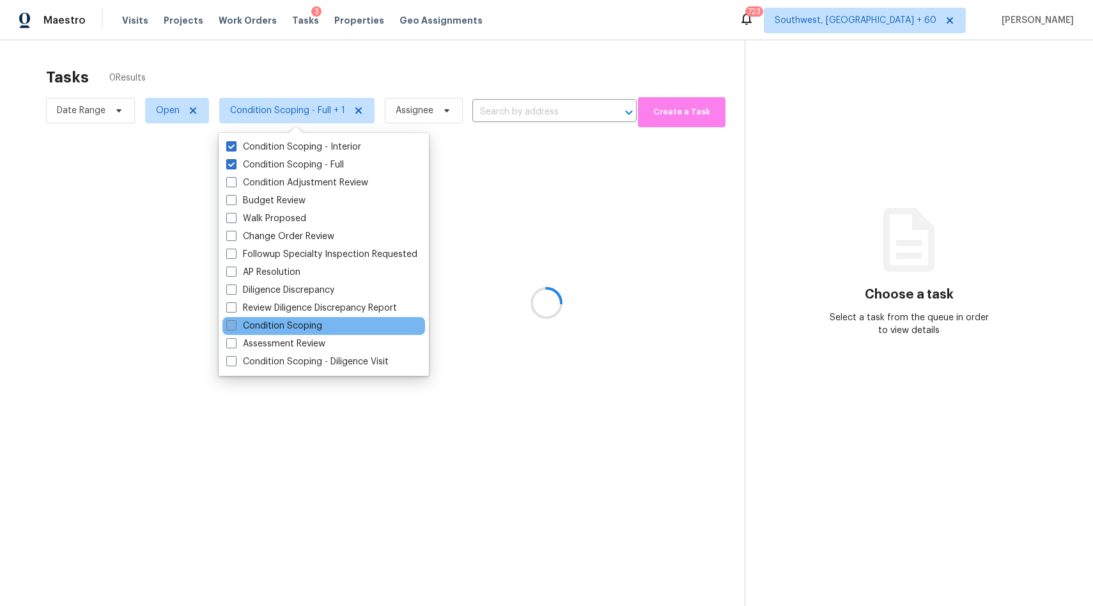
click at [306, 326] on label "Condition Scoping" at bounding box center [274, 325] width 96 height 13
click at [234, 326] on input "Condition Scoping" at bounding box center [230, 323] width 8 height 8
checkbox input "true"
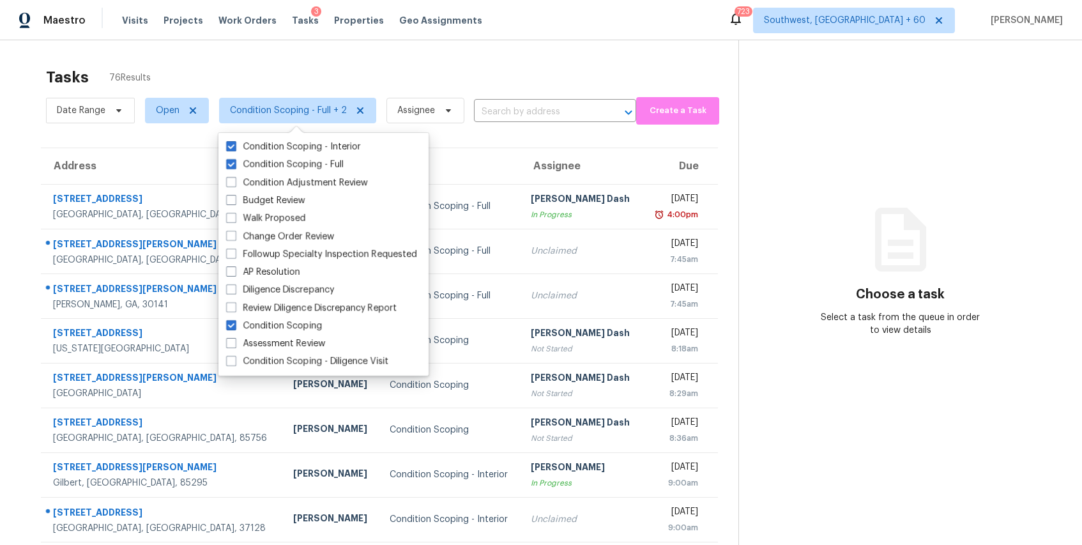
click at [360, 66] on div "Tasks 76 Results" at bounding box center [392, 77] width 693 height 33
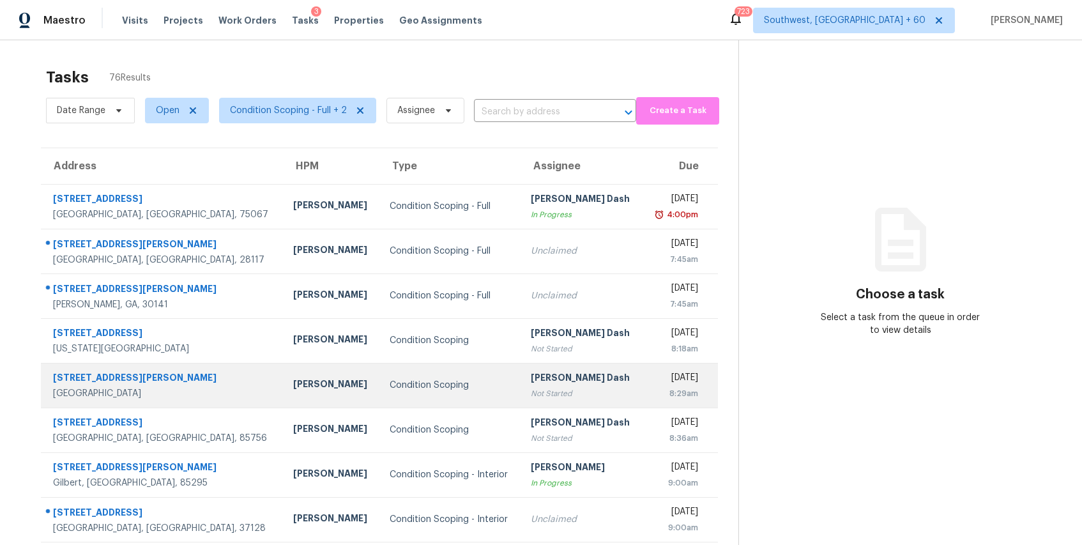
scroll to position [120, 0]
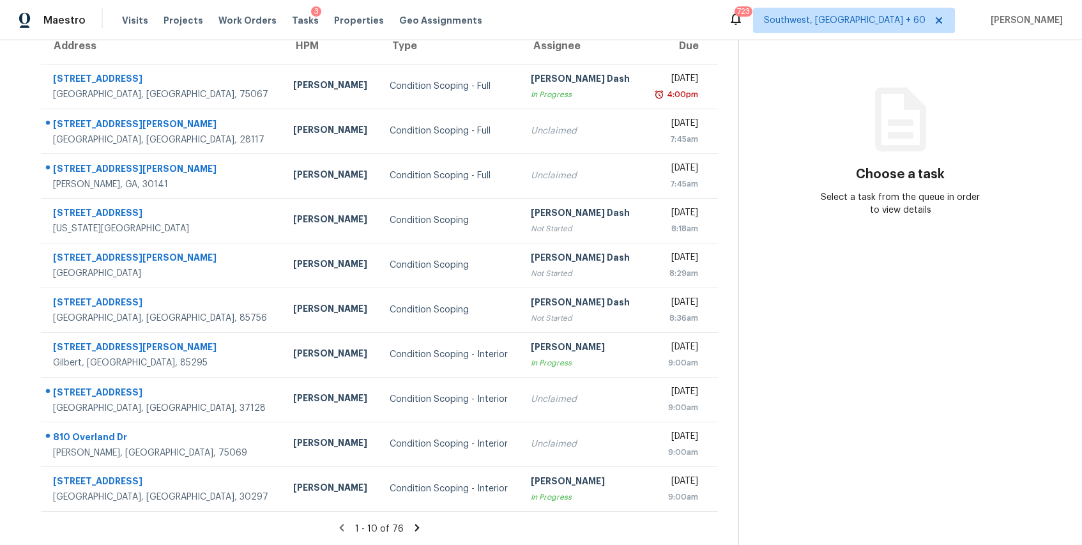
click at [411, 522] on icon at bounding box center [417, 528] width 12 height 12
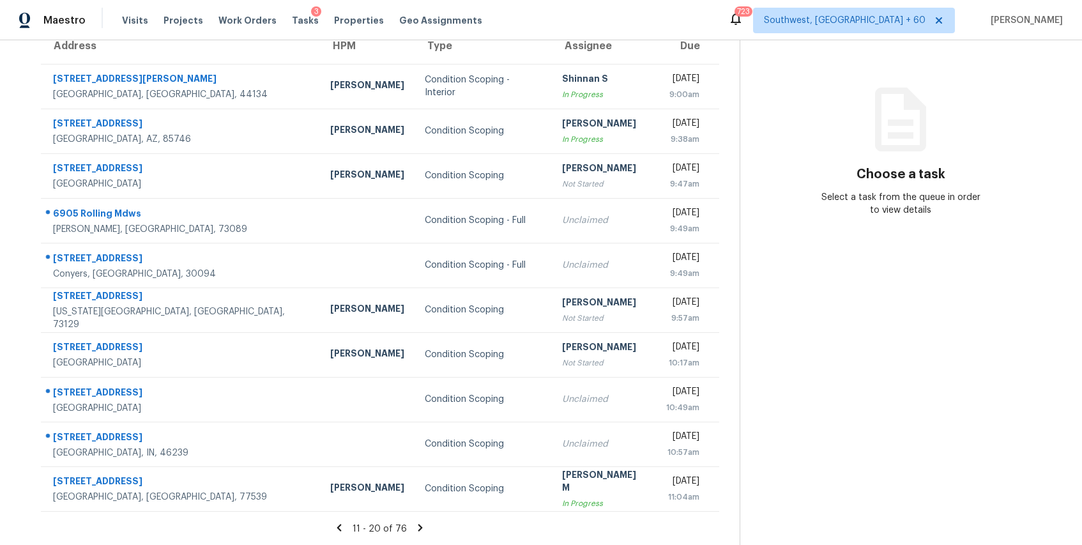
click at [418, 531] on icon at bounding box center [421, 528] width 12 height 12
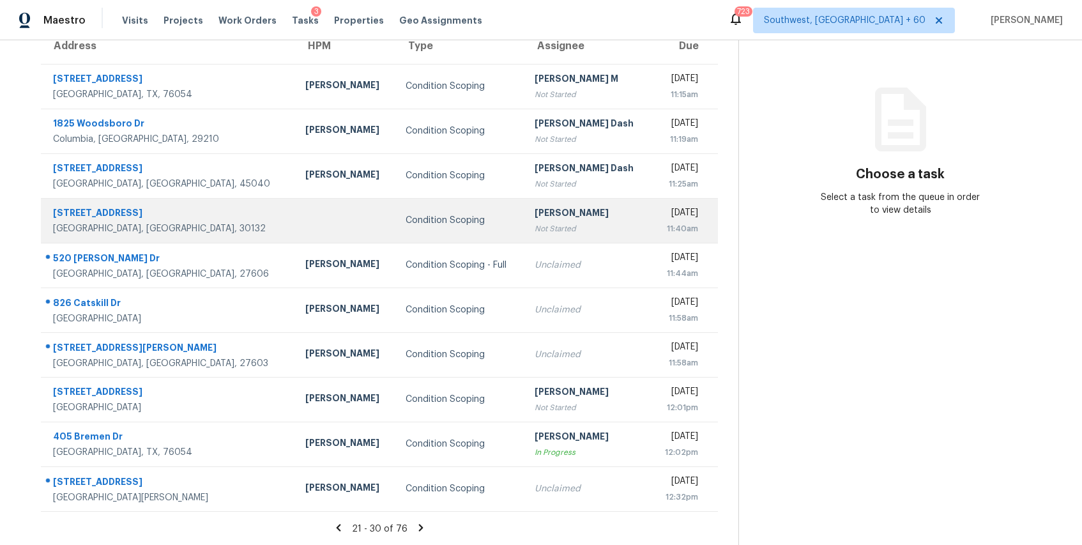
click at [657, 203] on td "Thu, Oct 16th 2025 11:40am" at bounding box center [684, 220] width 67 height 45
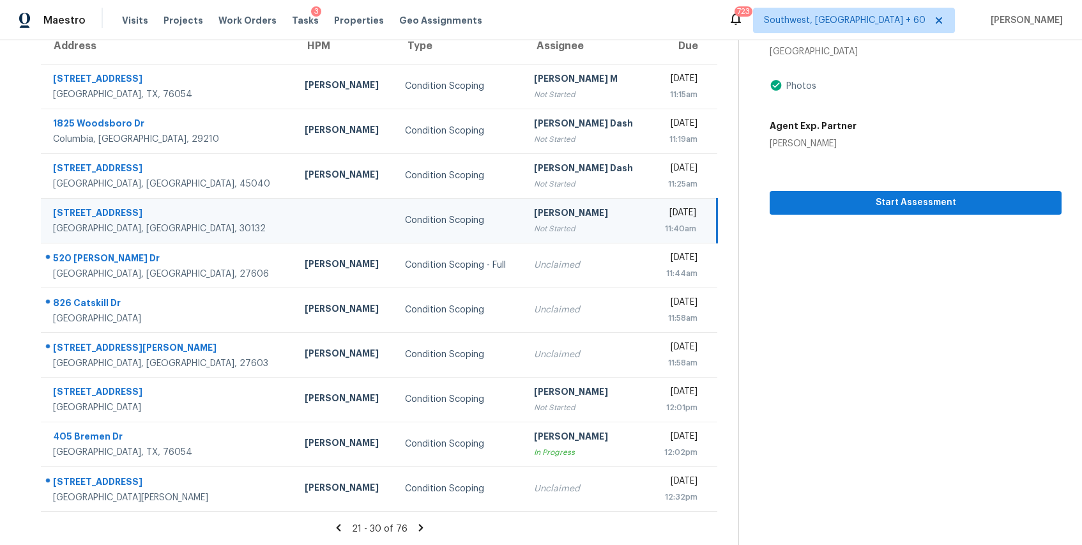
scroll to position [0, 0]
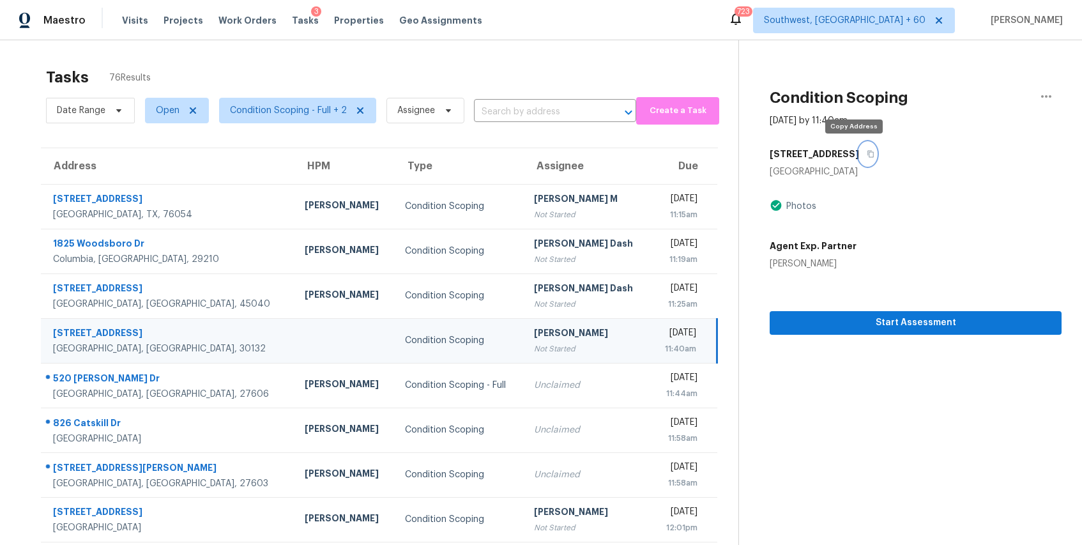
click at [867, 150] on icon "button" at bounding box center [871, 154] width 8 height 8
click at [282, 111] on span "Condition Scoping - Full + 2" at bounding box center [288, 110] width 117 height 13
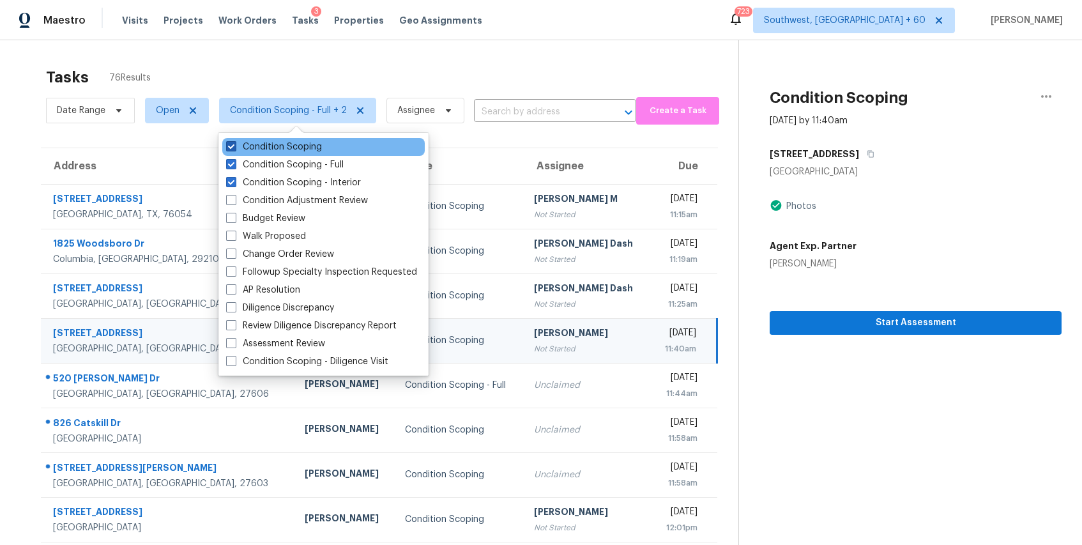
click at [301, 146] on label "Condition Scoping" at bounding box center [274, 147] width 96 height 13
click at [234, 146] on input "Condition Scoping" at bounding box center [230, 145] width 8 height 8
checkbox input "false"
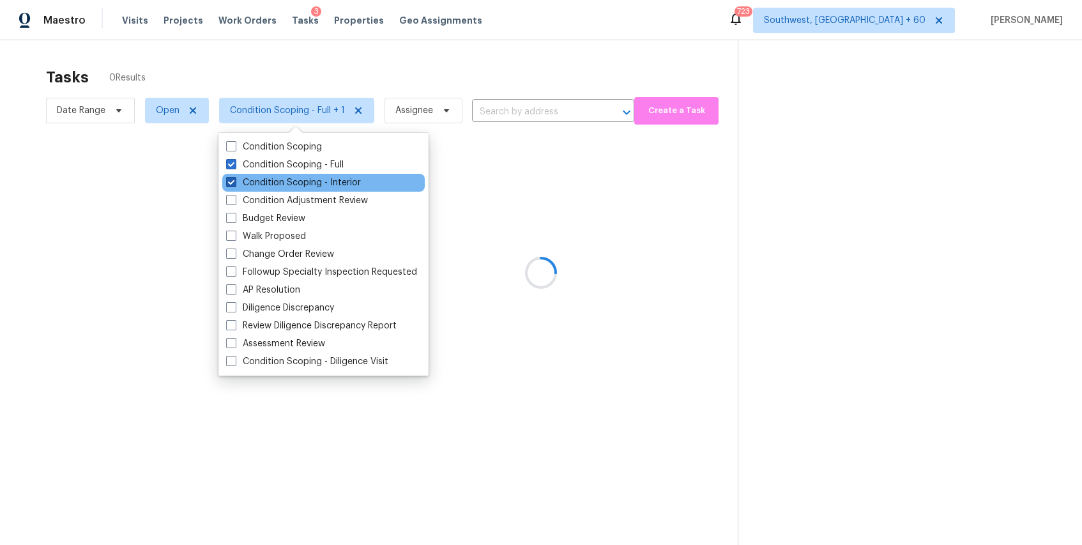
click at [330, 184] on label "Condition Scoping - Interior" at bounding box center [293, 182] width 135 height 13
click at [234, 184] on input "Condition Scoping - Interior" at bounding box center [230, 180] width 8 height 8
checkbox input "false"
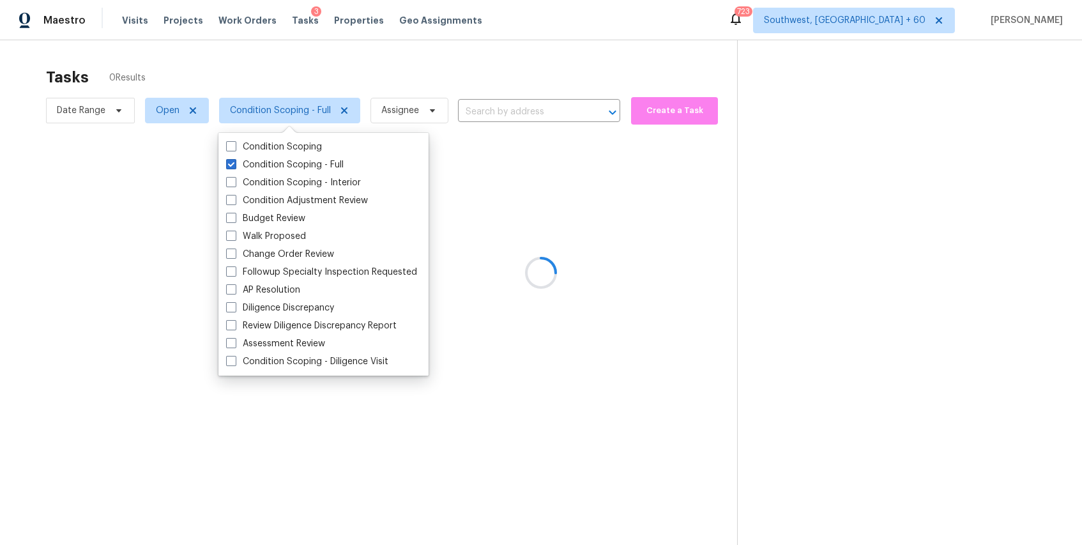
click at [445, 68] on div at bounding box center [541, 272] width 1082 height 545
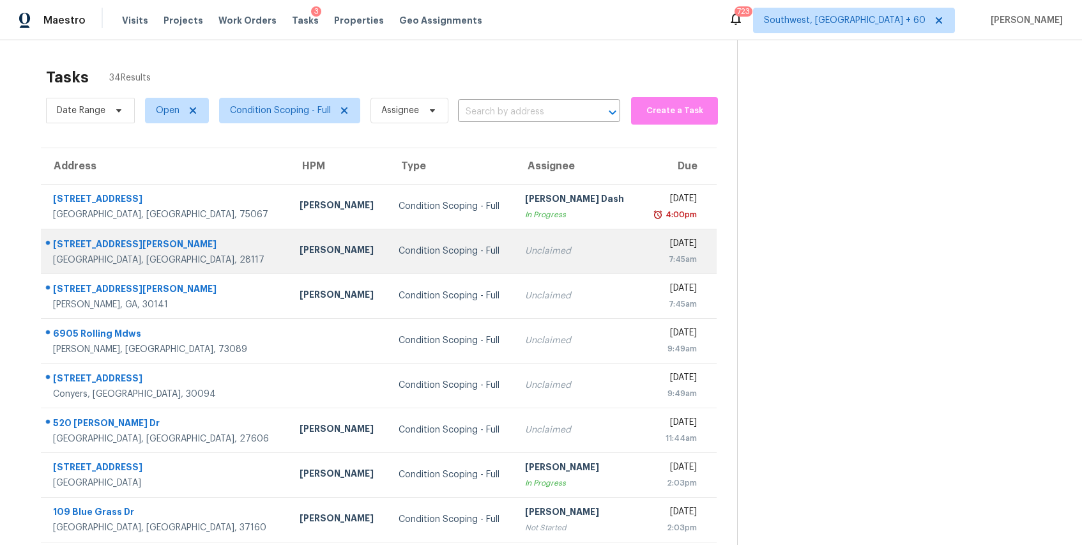
click at [515, 267] on td "Unclaimed" at bounding box center [577, 251] width 125 height 45
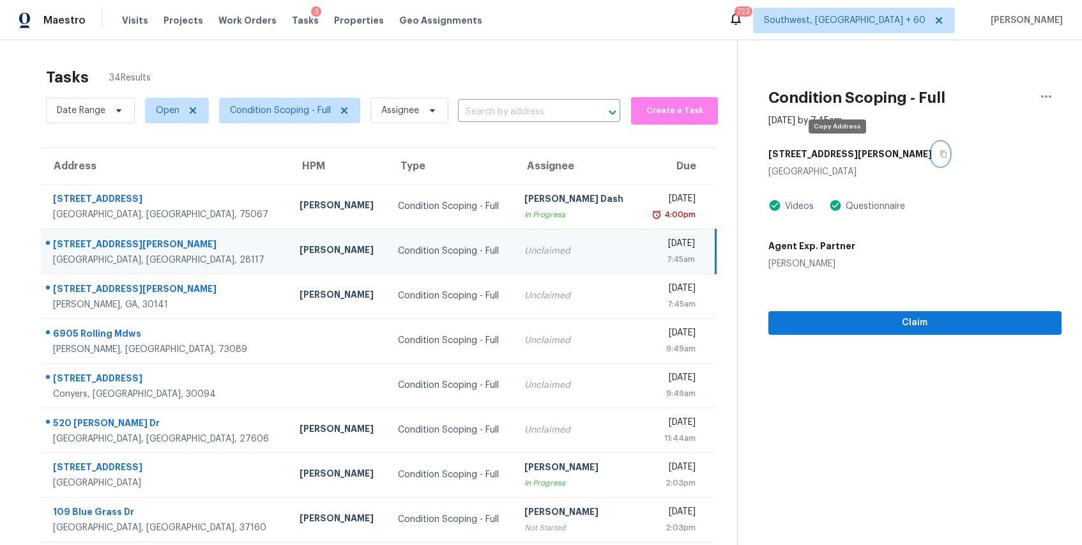
click at [940, 155] on icon "button" at bounding box center [944, 154] width 8 height 8
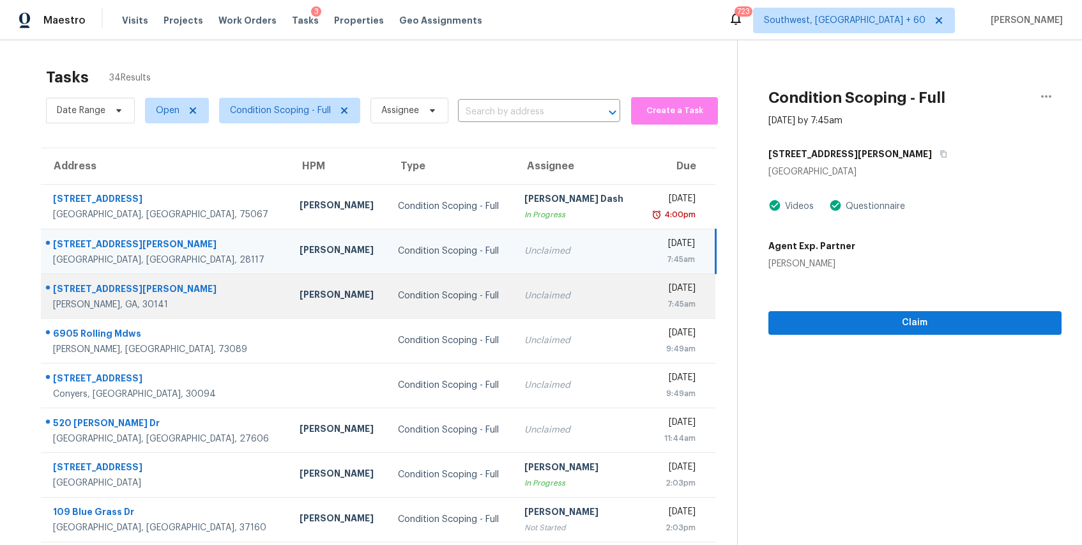
click at [388, 289] on td "Condition Scoping - Full" at bounding box center [451, 295] width 127 height 45
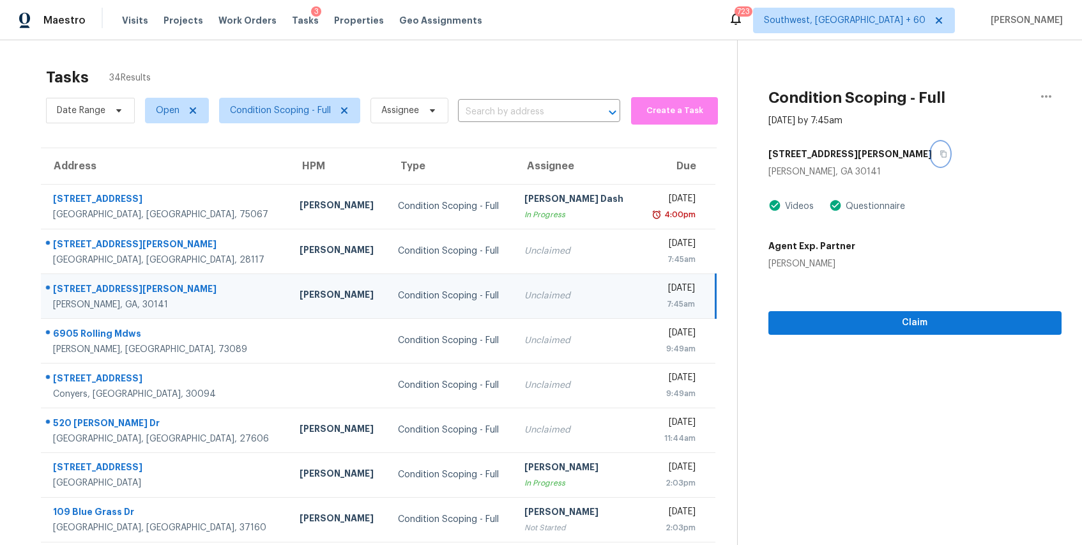
click at [940, 151] on icon "button" at bounding box center [944, 154] width 8 height 8
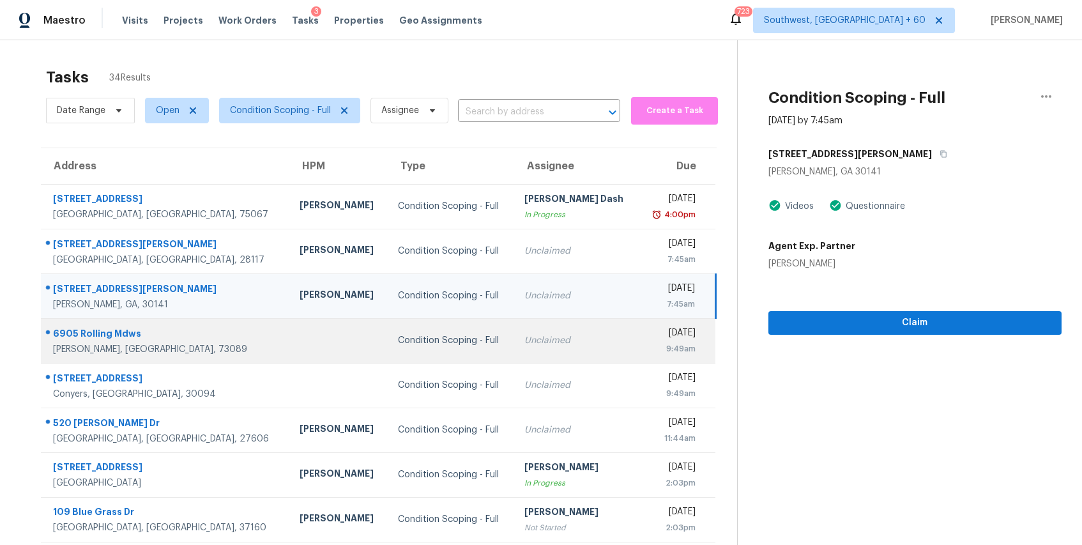
click at [388, 319] on td "Condition Scoping - Full" at bounding box center [451, 340] width 127 height 45
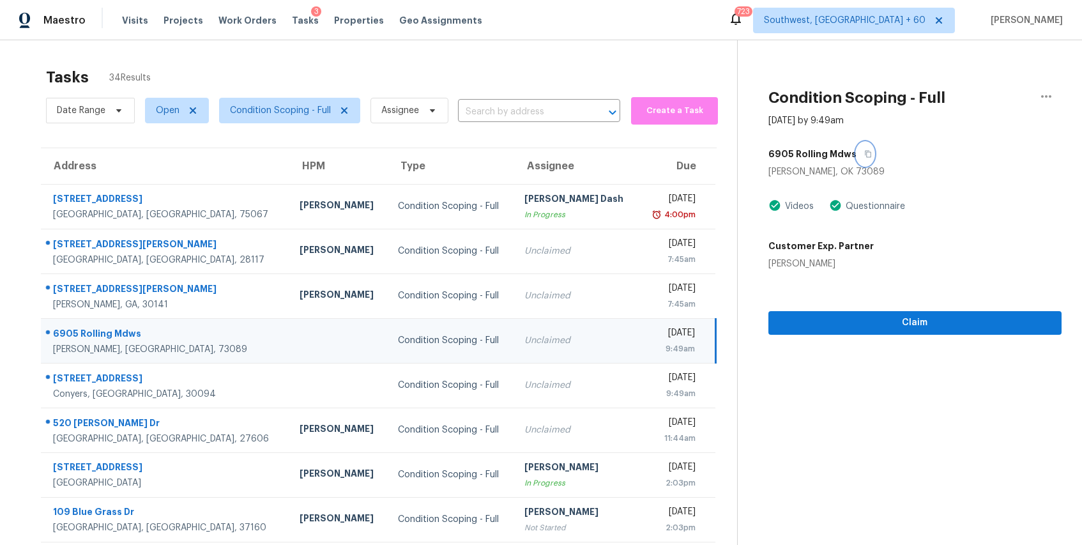
click at [866, 148] on button "button" at bounding box center [865, 153] width 17 height 23
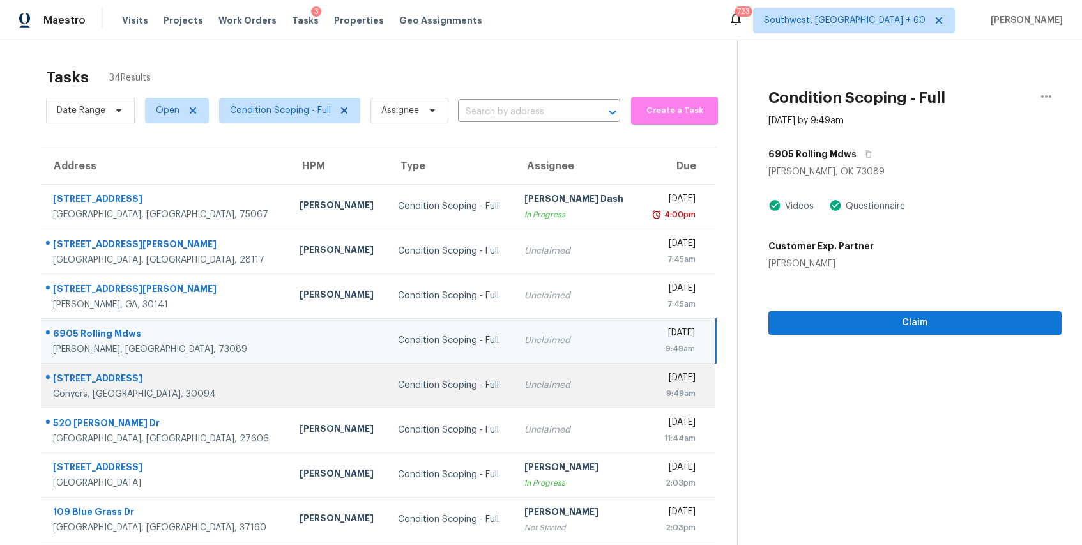
click at [398, 379] on div "Condition Scoping - Full" at bounding box center [451, 385] width 106 height 13
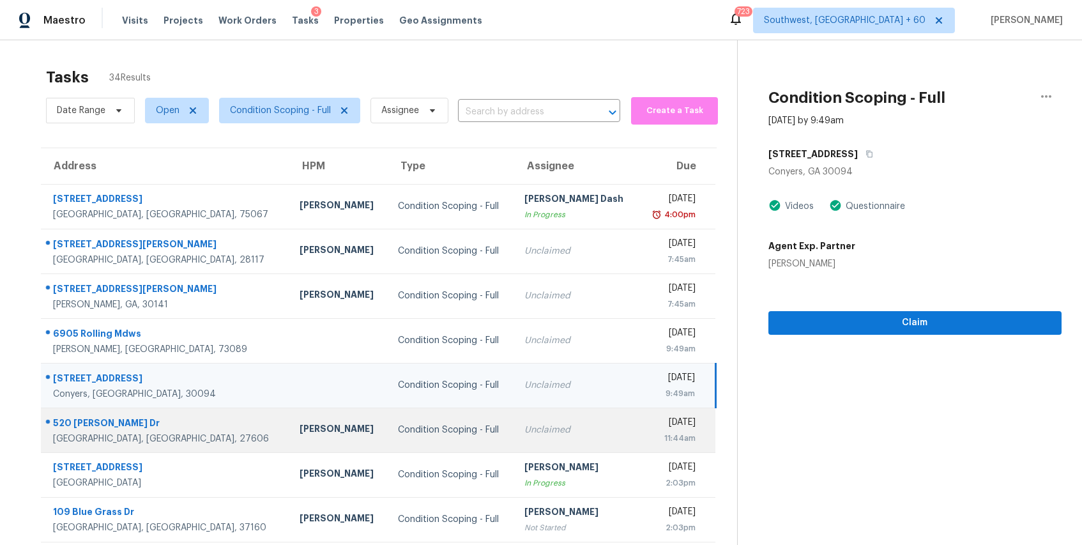
click at [514, 417] on td "Unclaimed" at bounding box center [576, 430] width 125 height 45
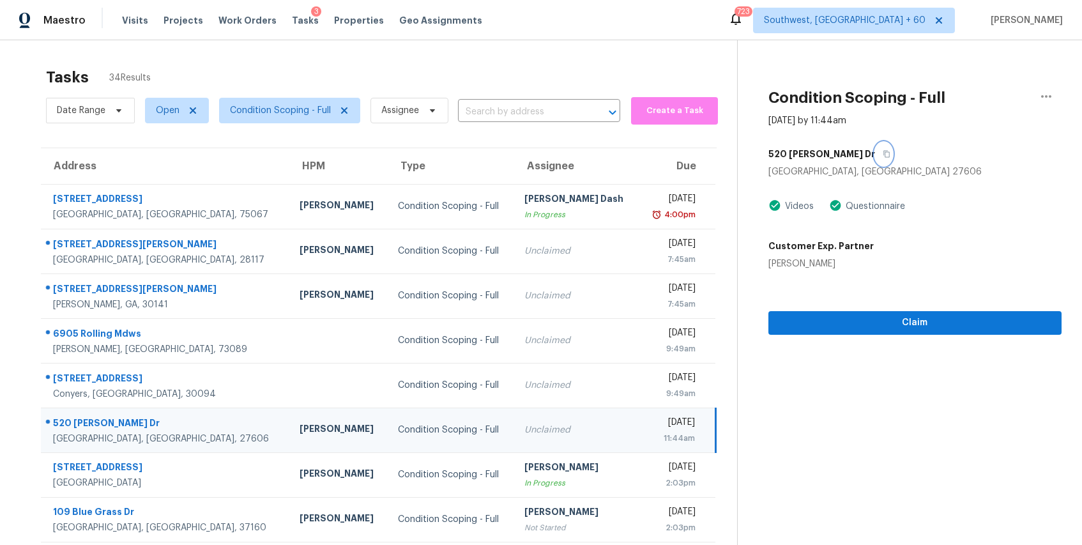
click at [884, 154] on icon "button" at bounding box center [887, 154] width 6 height 7
click at [473, 102] on input "text" at bounding box center [521, 112] width 127 height 20
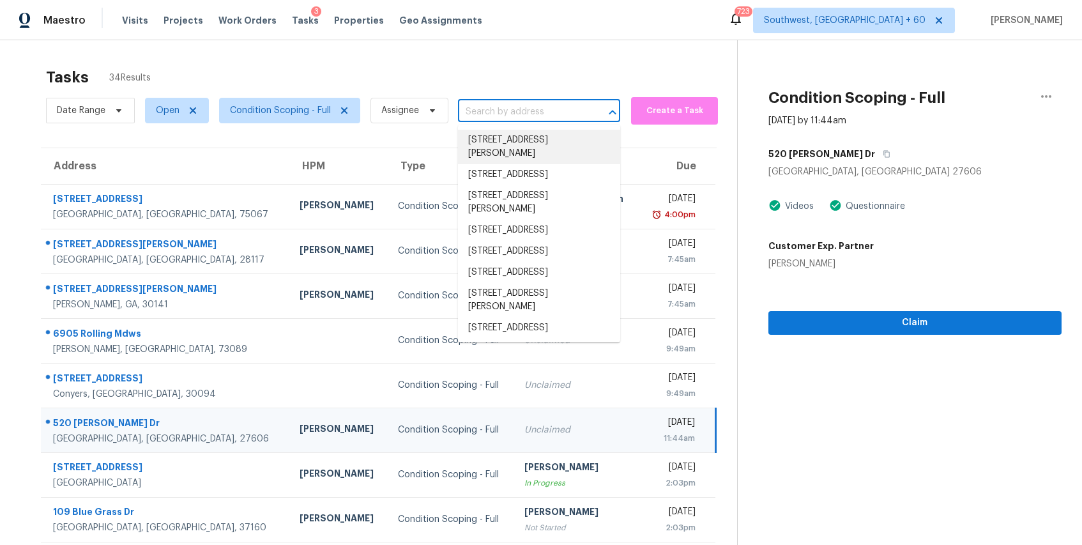
paste input "520 Powell Dr, Raleigh, NC 27606"
type input "520 Powell Dr, Raleigh, NC 27606"
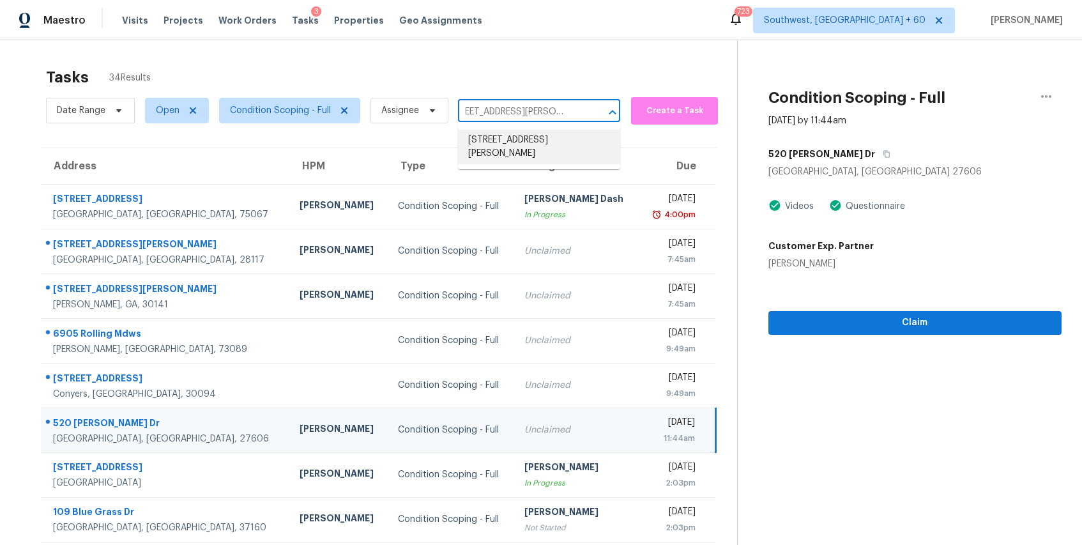
click at [548, 141] on li "520 Powell Dr, Raleigh, NC 27606" at bounding box center [539, 147] width 162 height 35
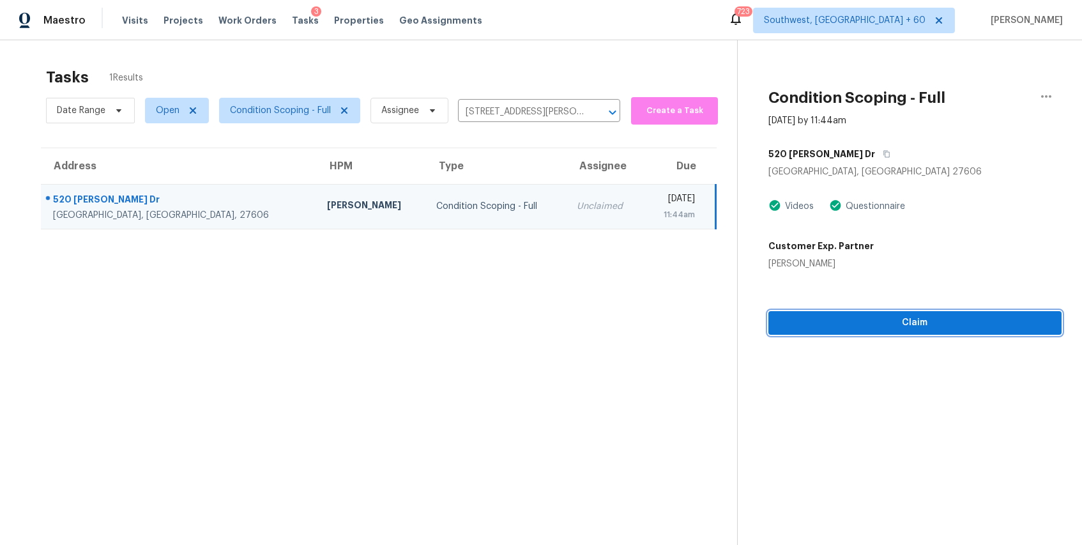
click at [886, 327] on span "Claim" at bounding box center [915, 323] width 273 height 16
click at [955, 325] on span "Start Assessment" at bounding box center [915, 323] width 273 height 16
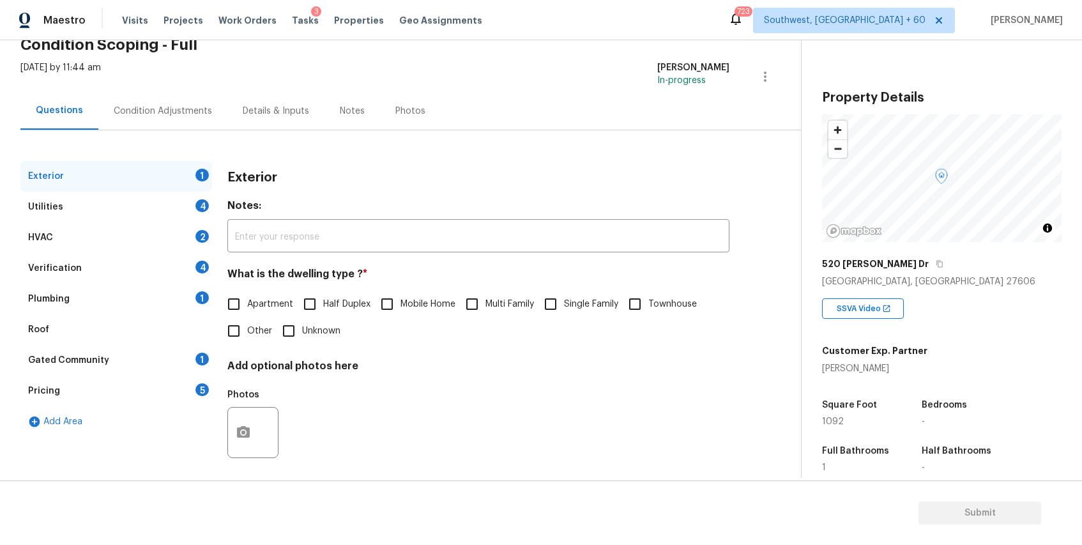
scroll to position [70, 0]
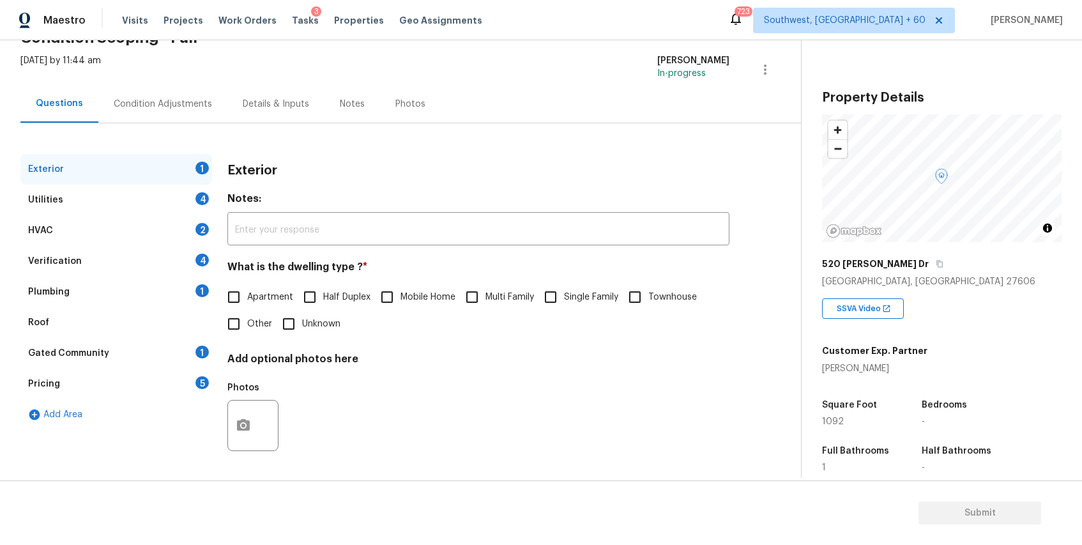
click at [567, 293] on span "Single Family" at bounding box center [591, 297] width 54 height 13
click at [564, 293] on input "Single Family" at bounding box center [550, 297] width 27 height 27
checkbox input "true"
click at [184, 193] on div "Utilities 4" at bounding box center [116, 200] width 192 height 31
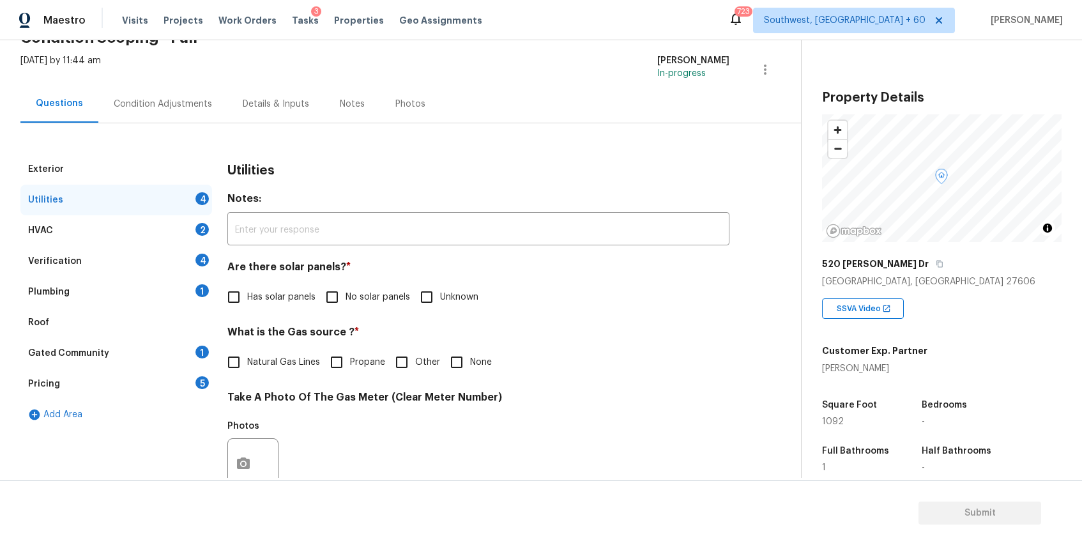
click at [369, 299] on span "No solar panels" at bounding box center [378, 297] width 65 height 13
click at [346, 299] on input "No solar panels" at bounding box center [332, 297] width 27 height 27
checkbox input "true"
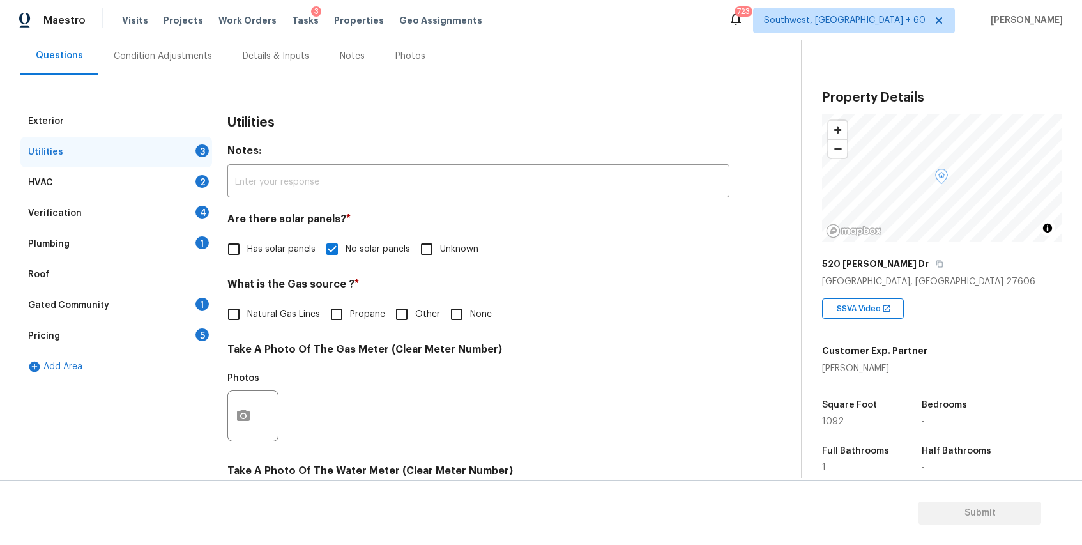
scroll to position [165, 0]
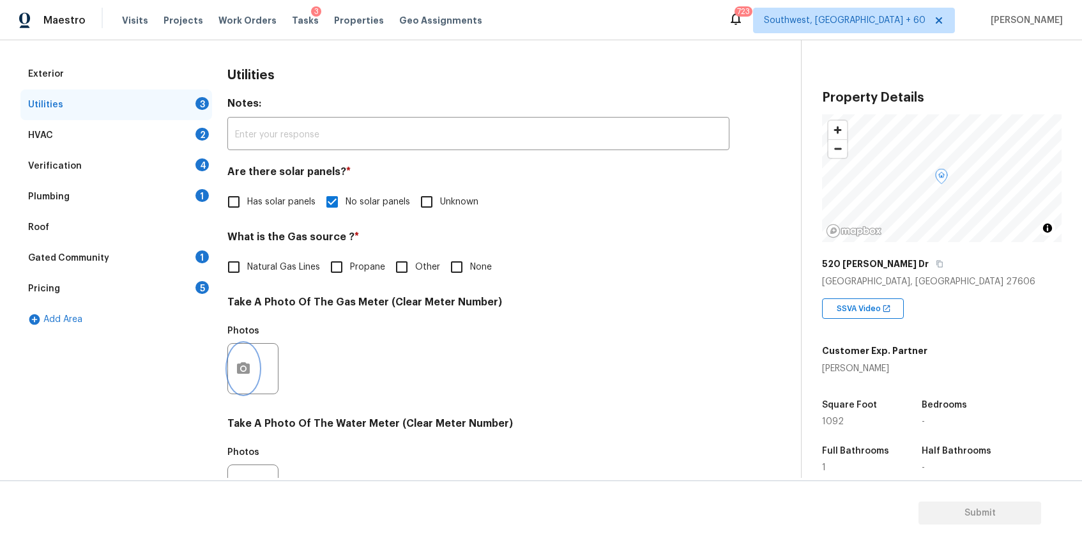
click at [247, 381] on button "button" at bounding box center [243, 369] width 31 height 50
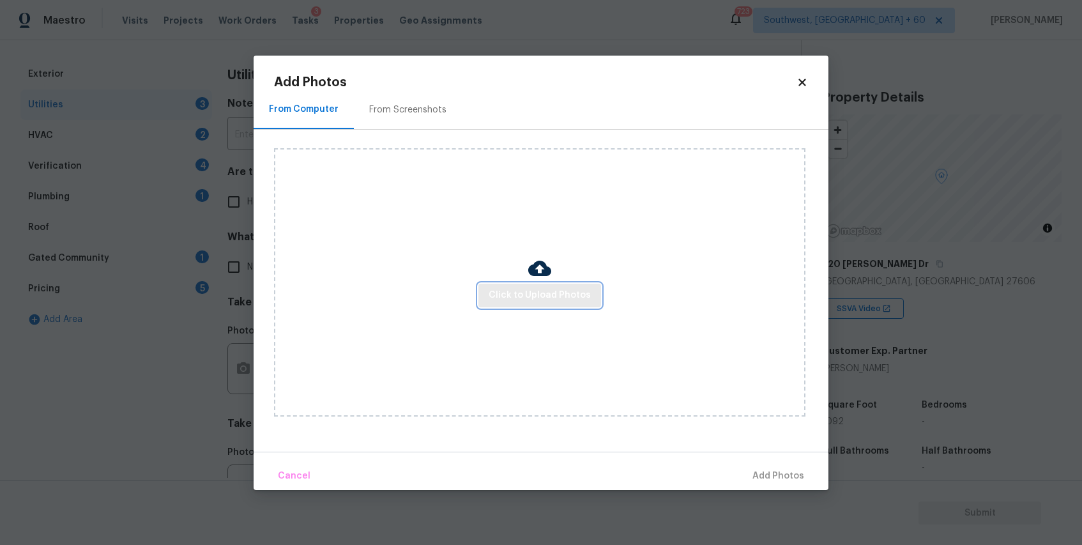
click at [531, 289] on span "Click to Upload Photos" at bounding box center [540, 296] width 102 height 16
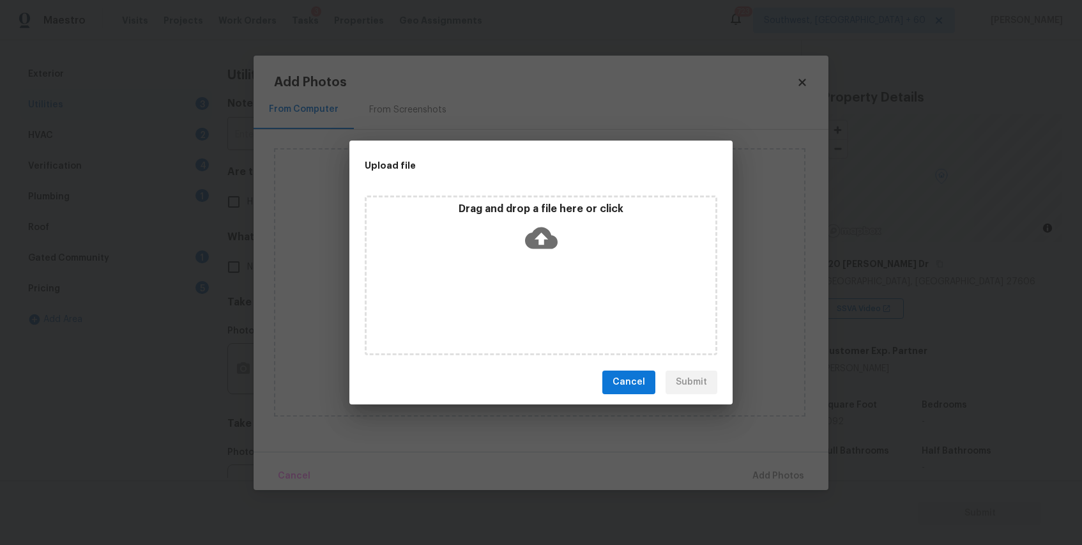
click at [531, 289] on div "Drag and drop a file here or click" at bounding box center [541, 276] width 353 height 160
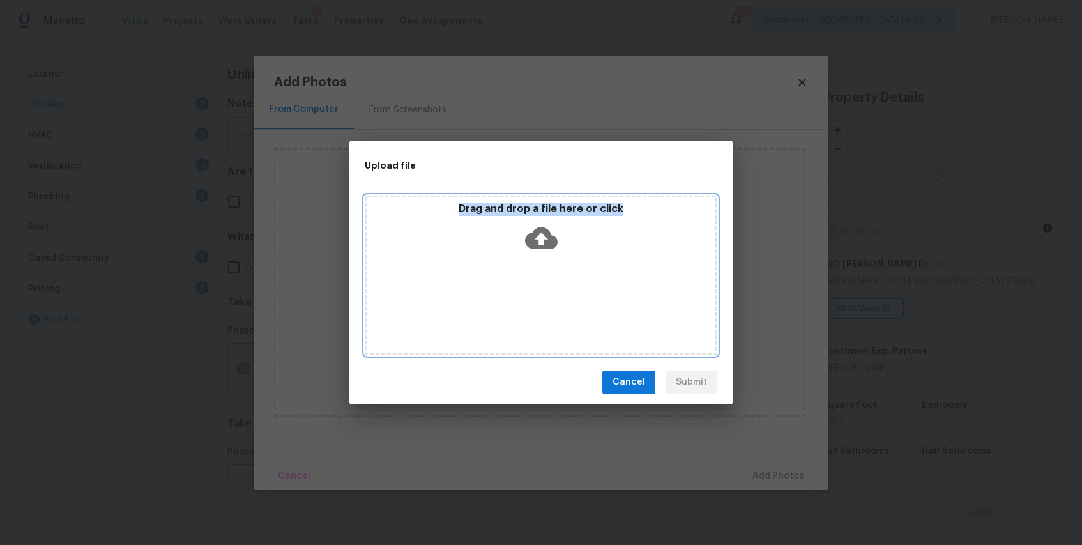
click at [527, 273] on div "Drag and drop a file here or click" at bounding box center [541, 276] width 353 height 160
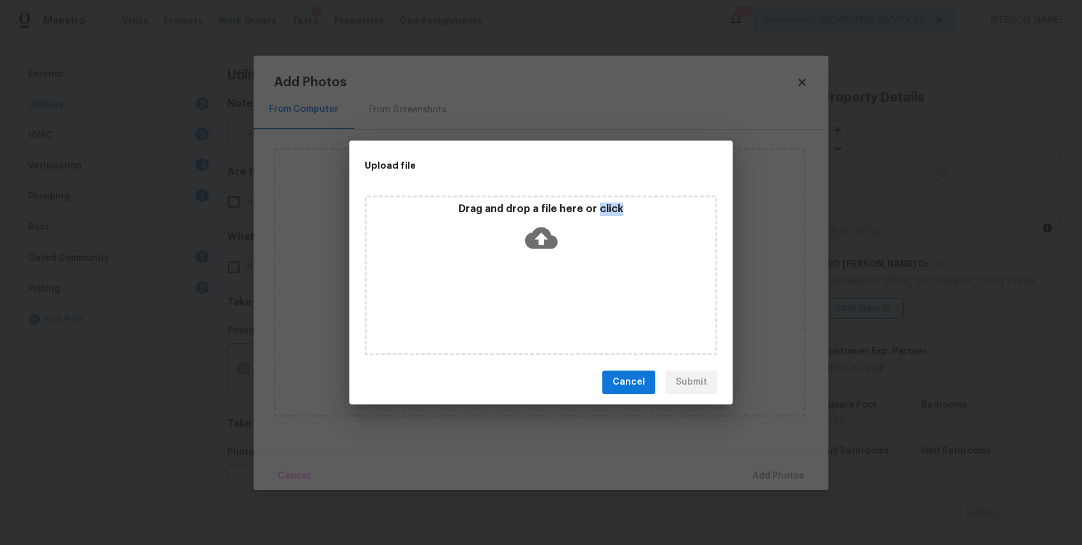
click at [558, 198] on div "Drag and drop a file here or click" at bounding box center [541, 276] width 353 height 160
click at [539, 280] on div "Drag and drop a file here or click" at bounding box center [541, 276] width 353 height 160
click at [546, 247] on icon at bounding box center [541, 238] width 33 height 22
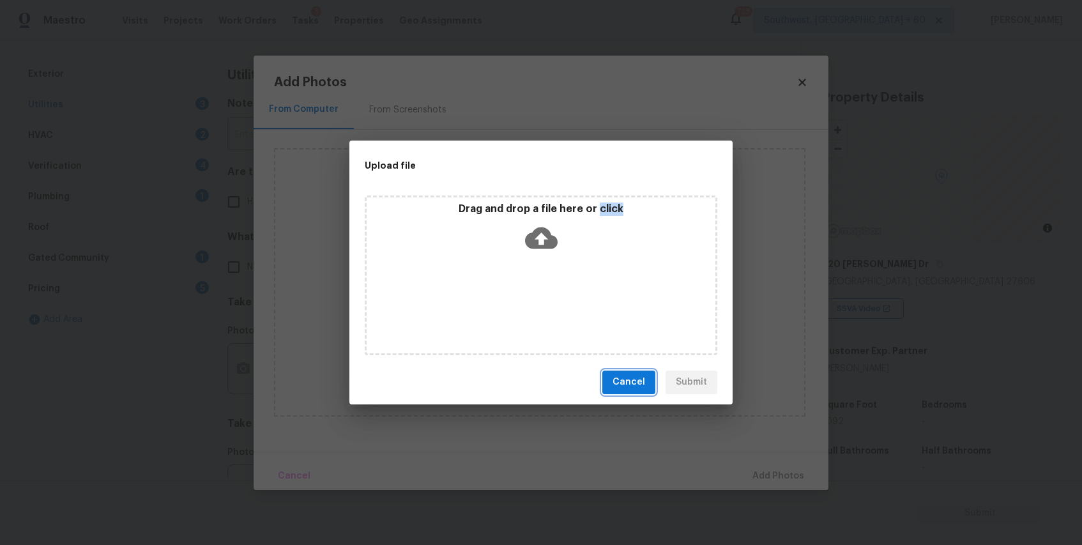
click at [624, 377] on span "Cancel" at bounding box center [629, 382] width 33 height 16
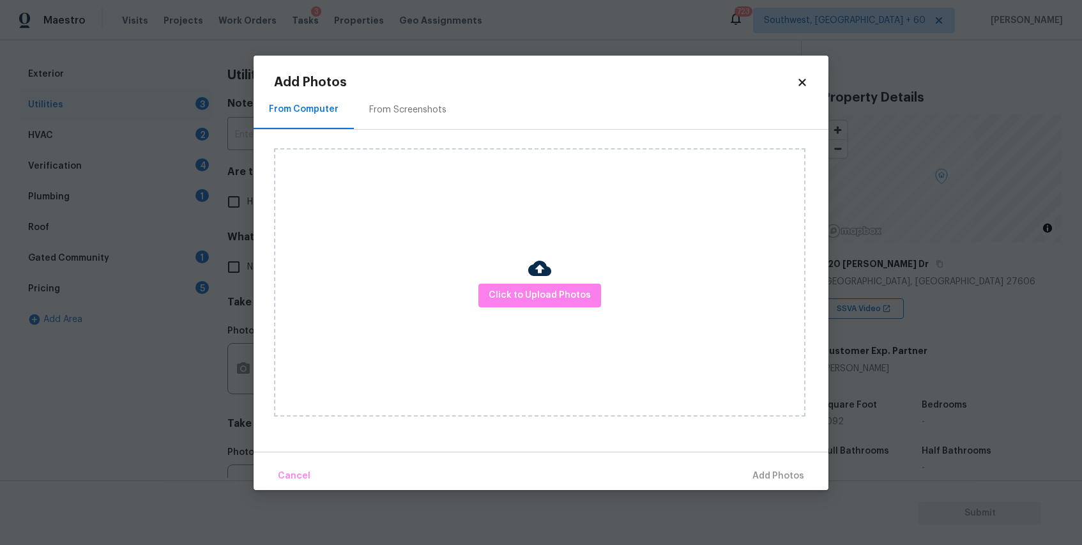
click at [607, 297] on div "Click to Upload Photos" at bounding box center [540, 282] width 532 height 268
click at [584, 295] on span "Click to Upload Photos" at bounding box center [540, 296] width 102 height 16
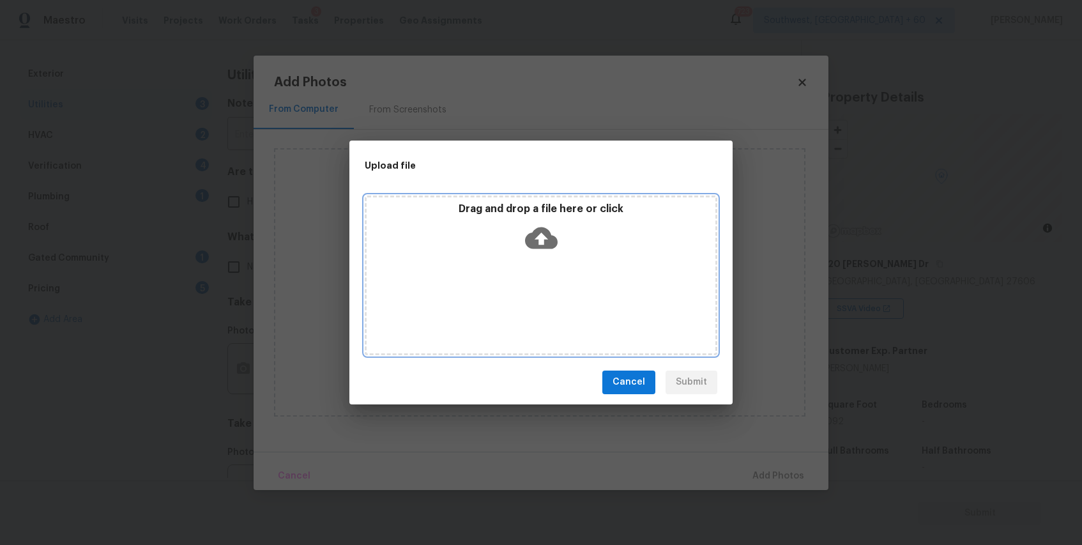
click at [537, 224] on icon at bounding box center [541, 238] width 33 height 33
click at [556, 259] on div "Drag and drop a file here or click" at bounding box center [541, 276] width 353 height 160
click at [624, 380] on span "Cancel" at bounding box center [629, 382] width 33 height 16
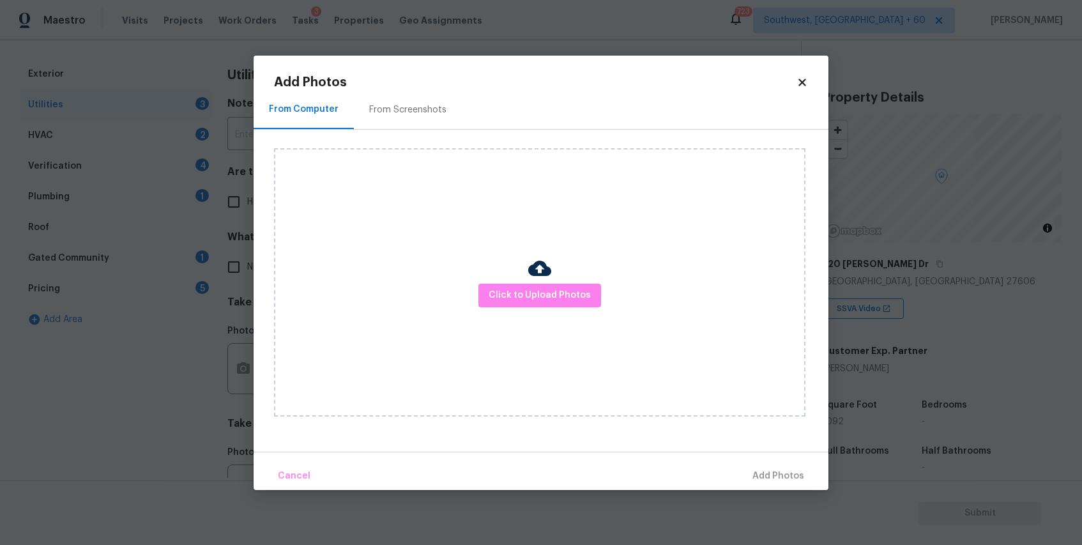
click at [864, 426] on body "Maestro Visits Projects Work Orders Tasks 3 Properties Geo Assignments 723 Sout…" at bounding box center [541, 272] width 1082 height 545
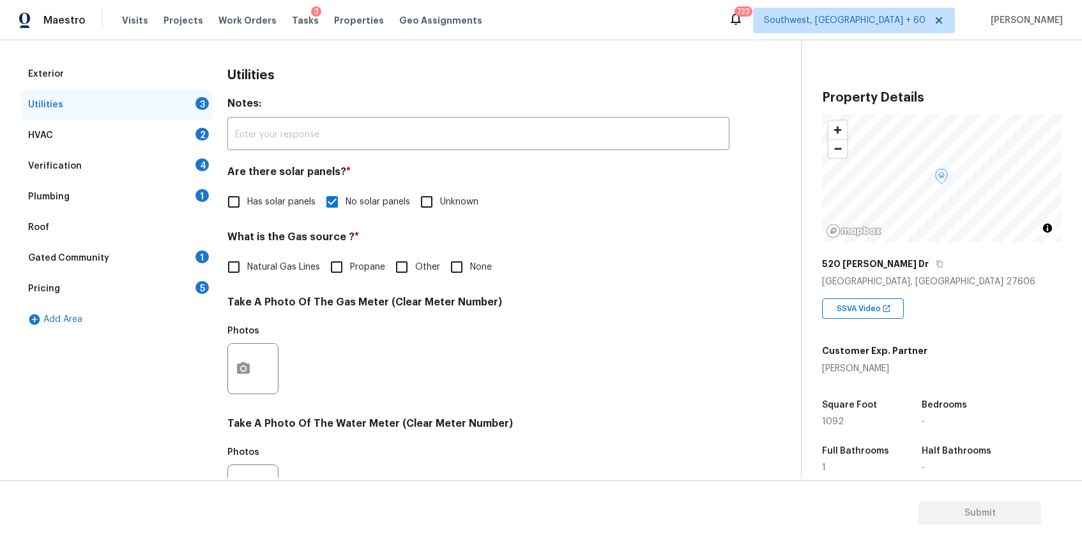
click at [864, 426] on div "1092" at bounding box center [859, 421] width 75 height 9
click at [770, 360] on div "Exterior Utilities 3 HVAC 2 Verification 4 Plumbing 1 Roof Gated Community 1 Pr…" at bounding box center [395, 392] width 750 height 666
click at [233, 371] on button "button" at bounding box center [243, 369] width 31 height 50
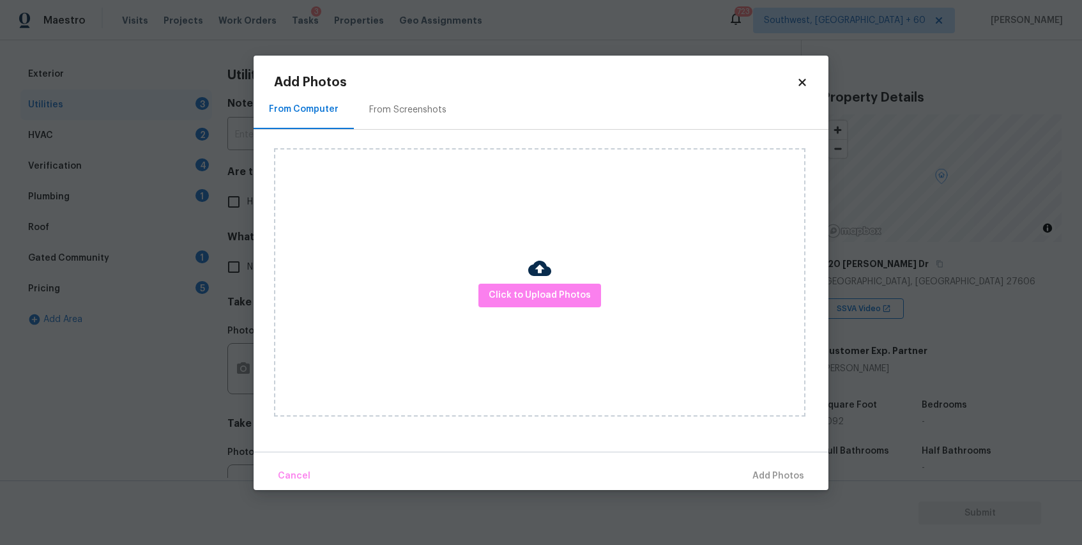
click at [546, 278] on img at bounding box center [539, 268] width 23 height 23
click at [546, 293] on span "Click to Upload Photos" at bounding box center [540, 296] width 102 height 16
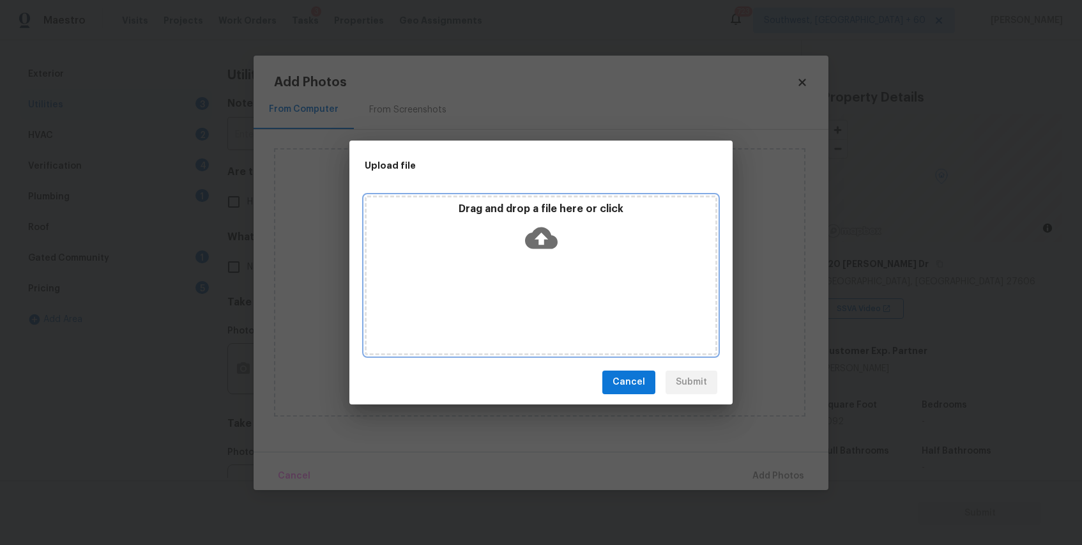
click at [528, 258] on div "Drag and drop a file here or click" at bounding box center [541, 276] width 353 height 160
click at [535, 230] on icon at bounding box center [541, 238] width 33 height 22
click at [631, 374] on button "Cancel" at bounding box center [628, 383] width 53 height 24
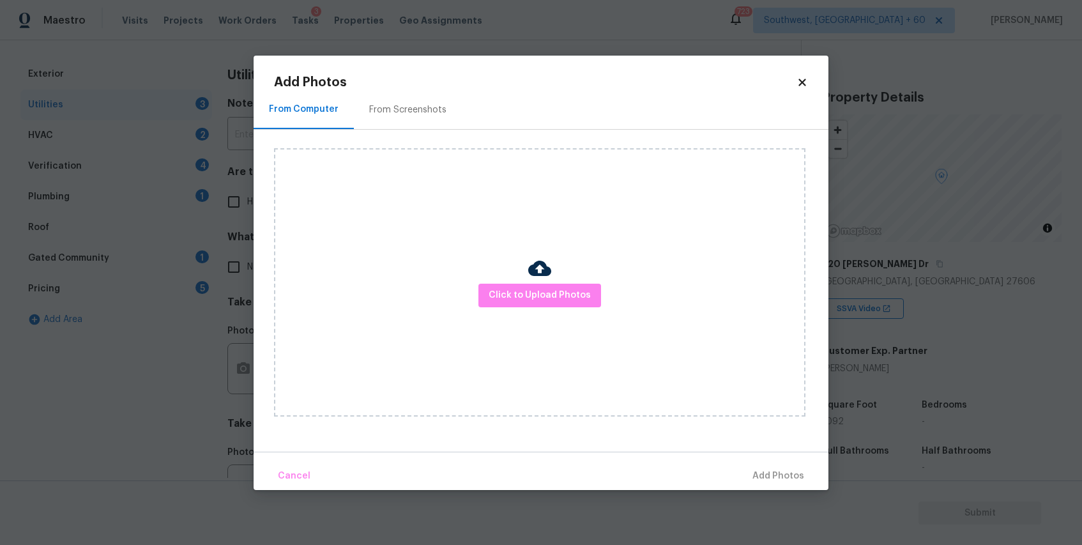
click at [402, 108] on div "From Screenshots" at bounding box center [407, 110] width 77 height 13
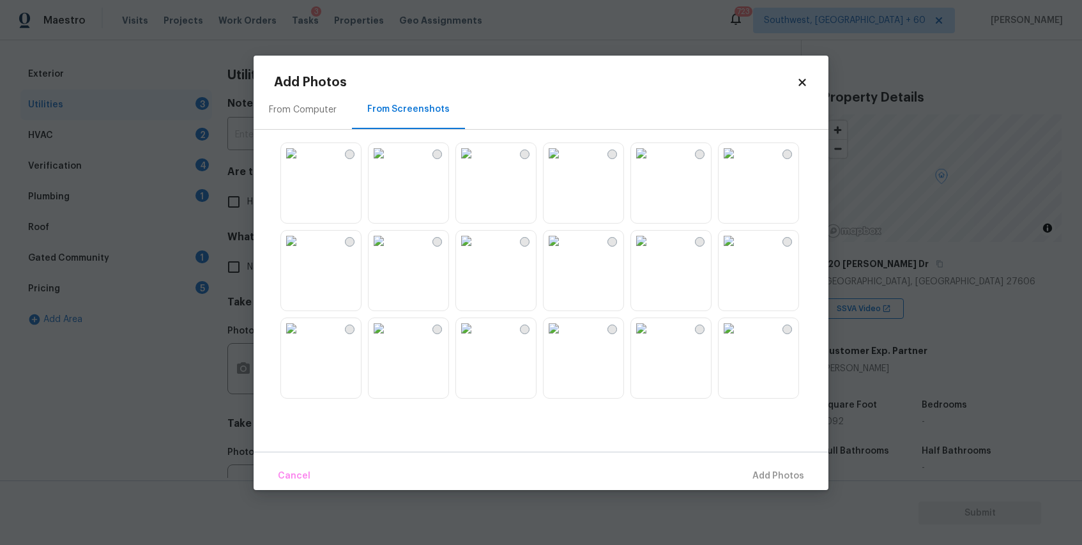
click at [402, 108] on div "From Screenshots" at bounding box center [408, 109] width 82 height 13
click at [316, 107] on div "From Computer" at bounding box center [303, 110] width 68 height 13
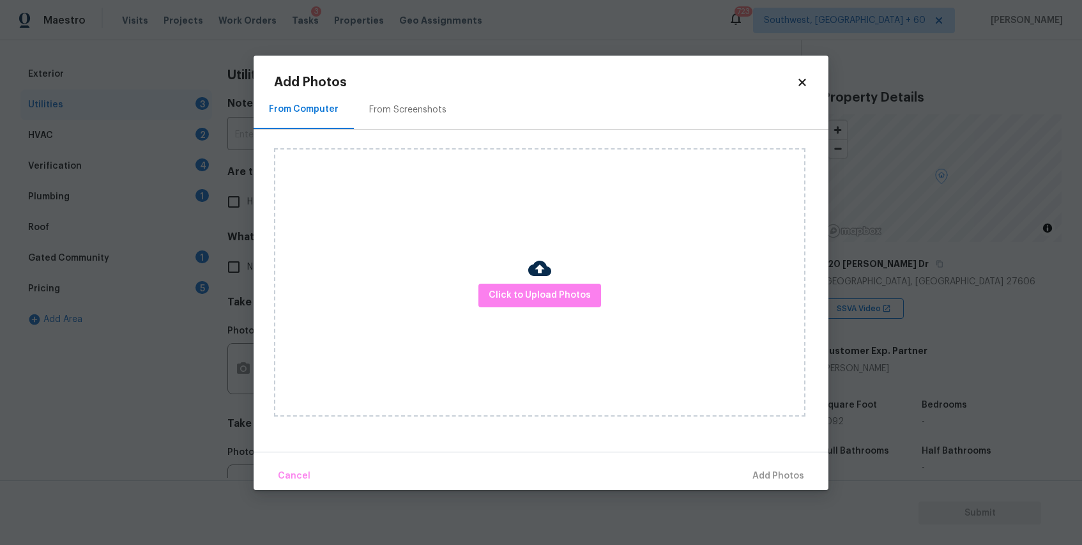
click at [523, 280] on div "Click to Upload Photos" at bounding box center [540, 282] width 532 height 268
click at [541, 296] on span "Click to Upload Photos" at bounding box center [540, 296] width 102 height 16
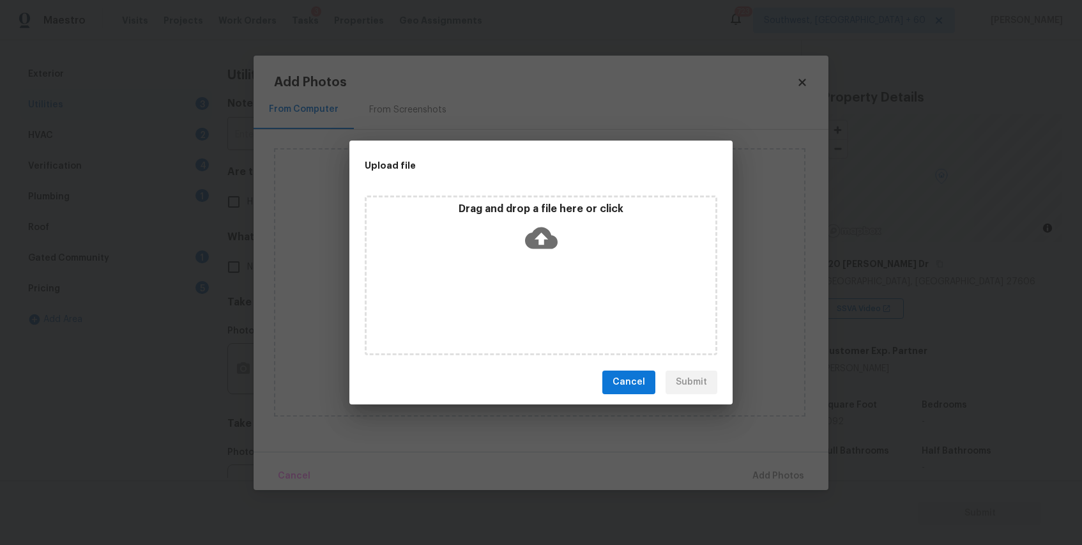
click at [502, 240] on div "Drag and drop a file here or click" at bounding box center [541, 230] width 349 height 55
click at [552, 243] on icon at bounding box center [541, 238] width 33 height 22
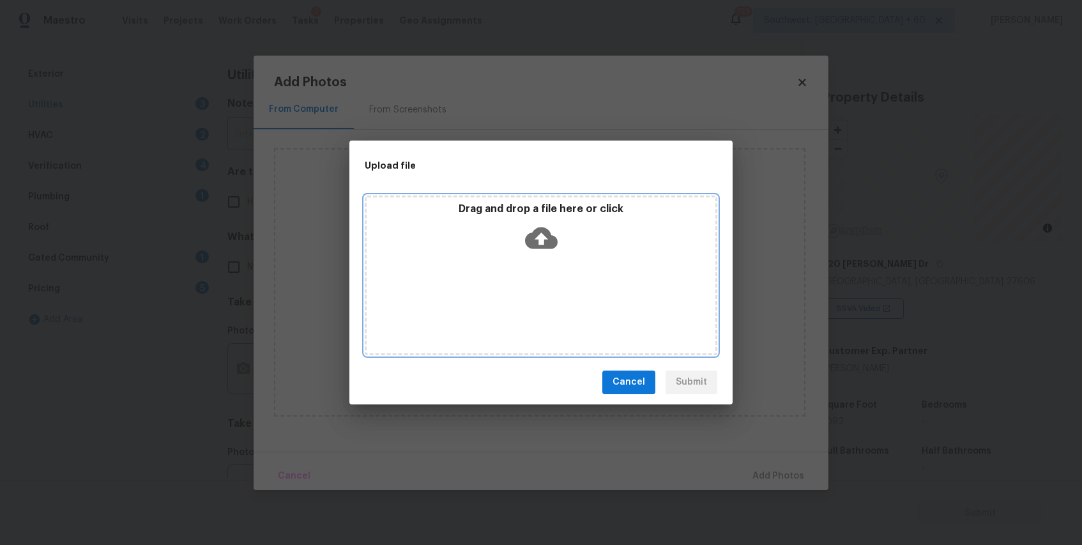
click at [552, 243] on icon at bounding box center [541, 238] width 33 height 22
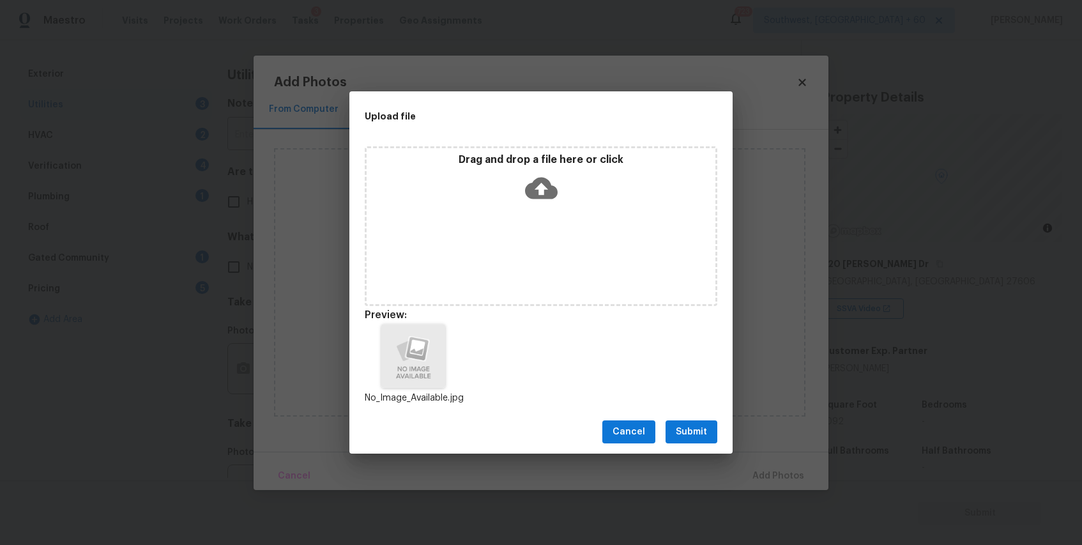
click at [698, 435] on span "Submit" at bounding box center [691, 432] width 31 height 16
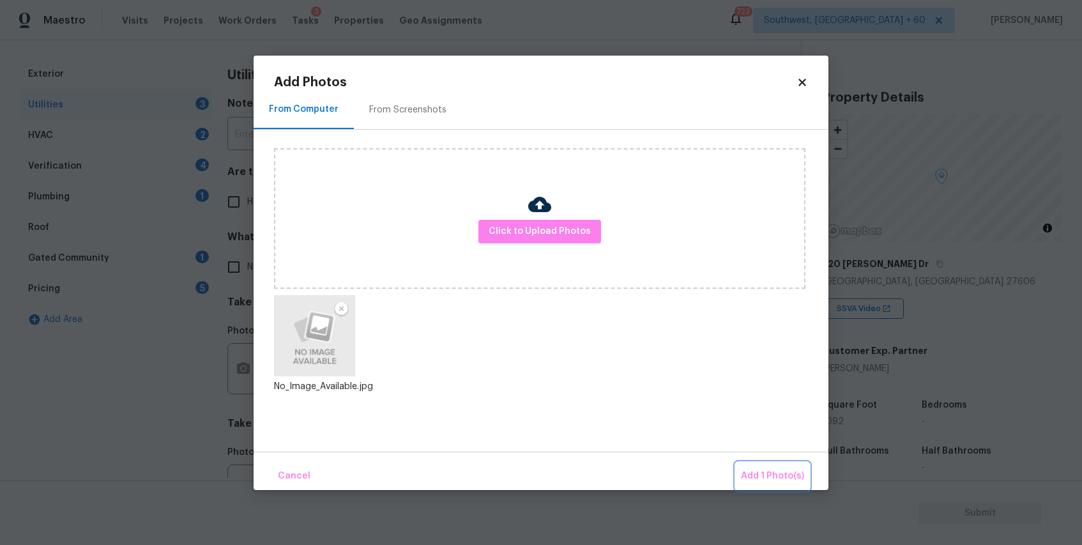
click at [774, 489] on button "Add 1 Photo(s)" at bounding box center [772, 476] width 73 height 27
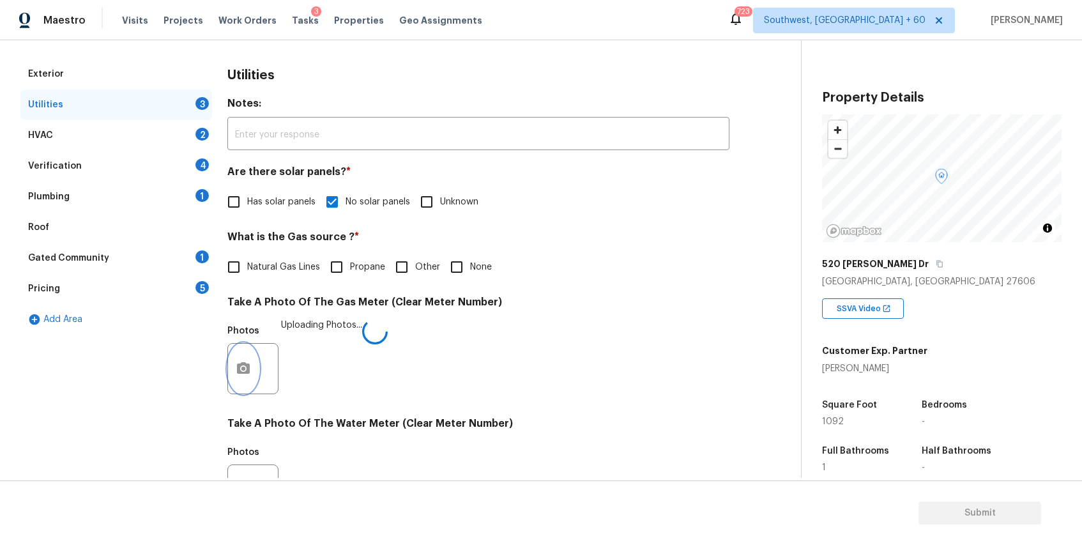
scroll to position [328, 0]
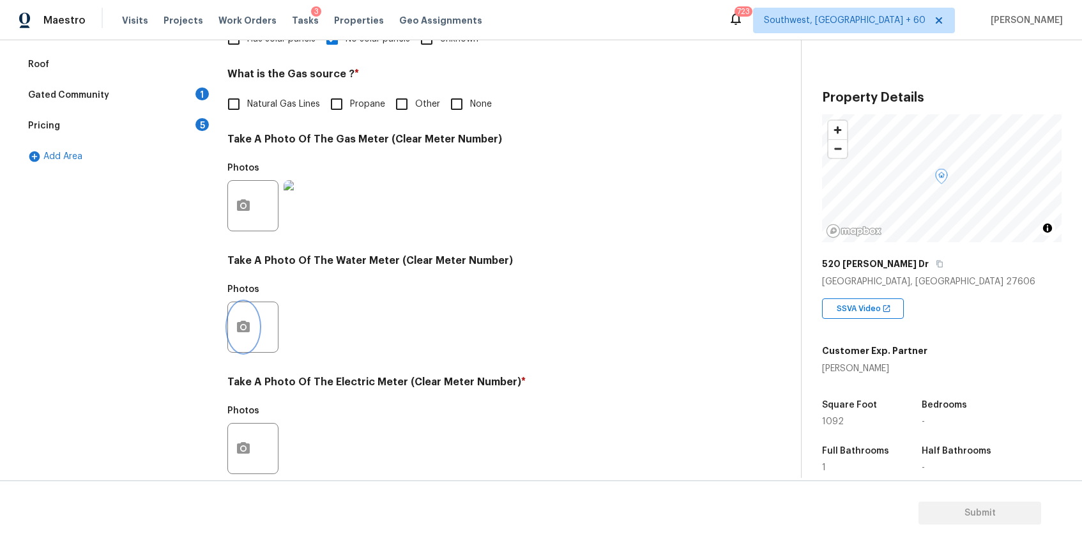
click at [250, 328] on icon "button" at bounding box center [243, 326] width 15 height 15
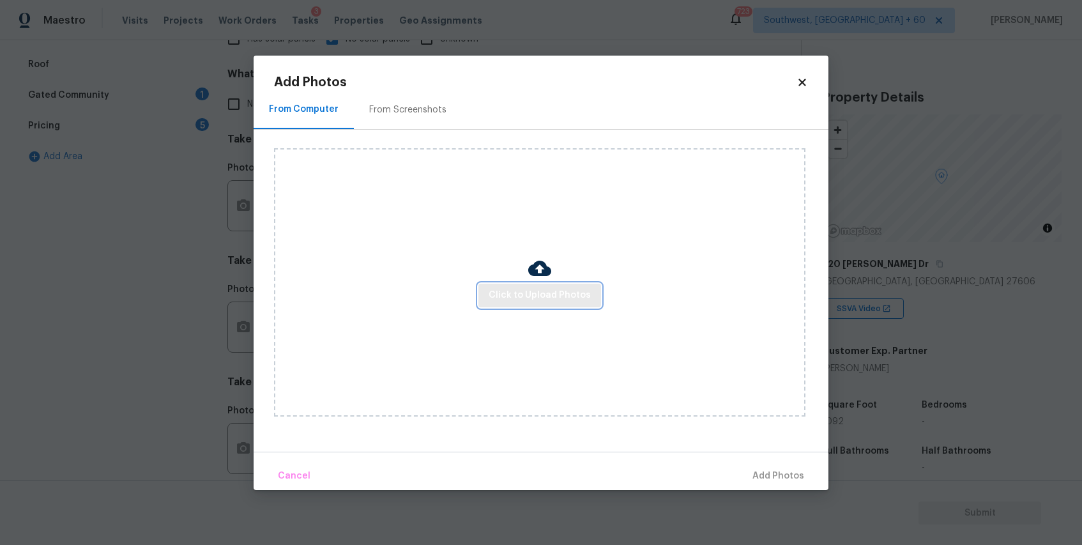
click at [535, 293] on span "Click to Upload Photos" at bounding box center [540, 296] width 102 height 16
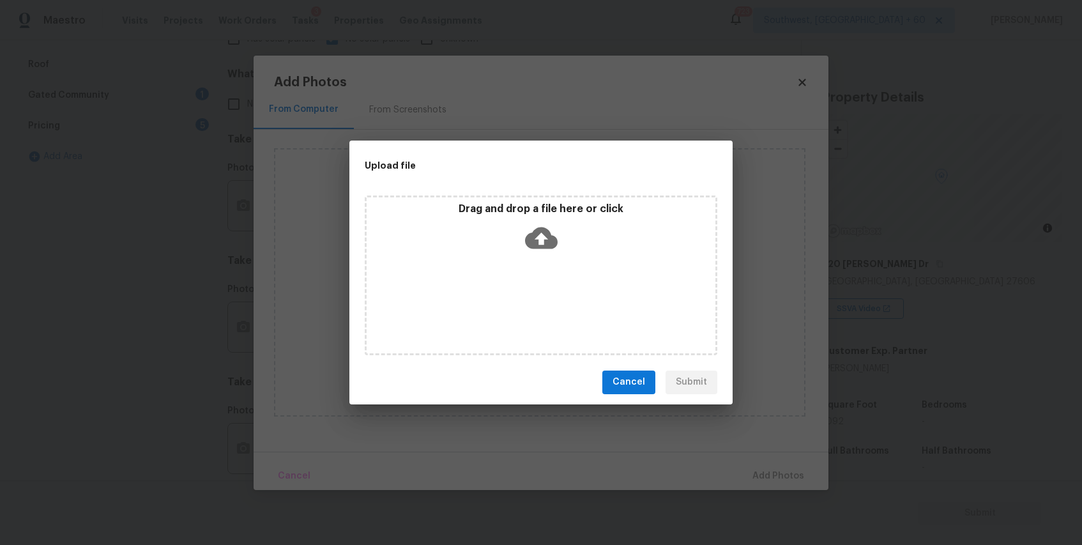
click at [528, 236] on icon at bounding box center [541, 238] width 33 height 22
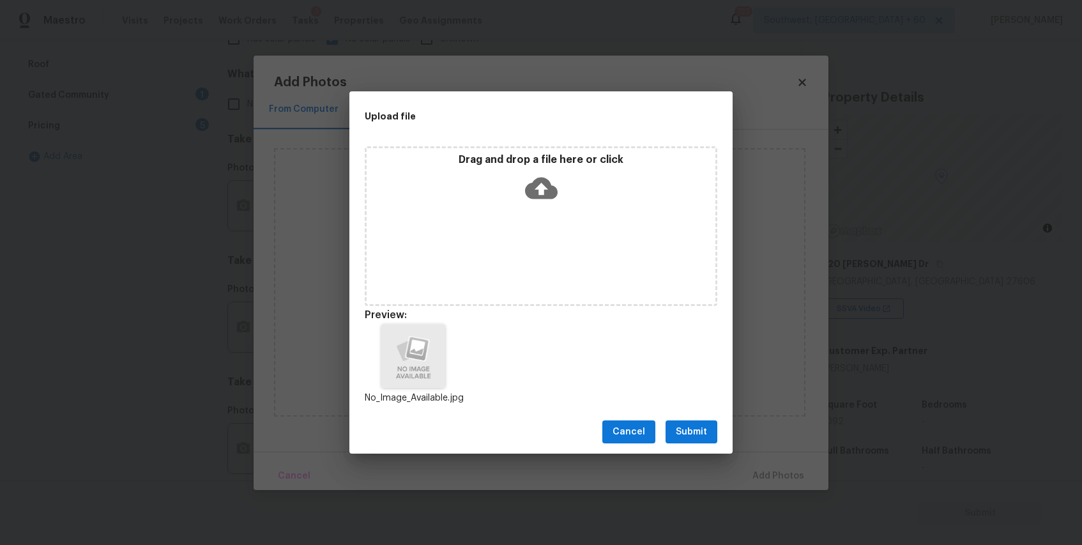
click at [691, 427] on span "Submit" at bounding box center [691, 432] width 31 height 16
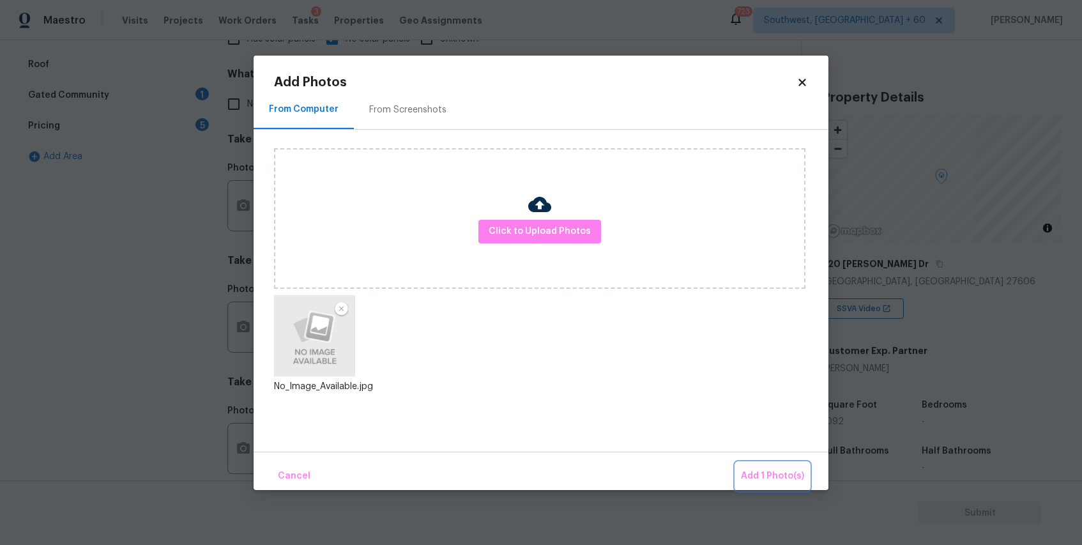
click at [769, 464] on button "Add 1 Photo(s)" at bounding box center [772, 476] width 73 height 27
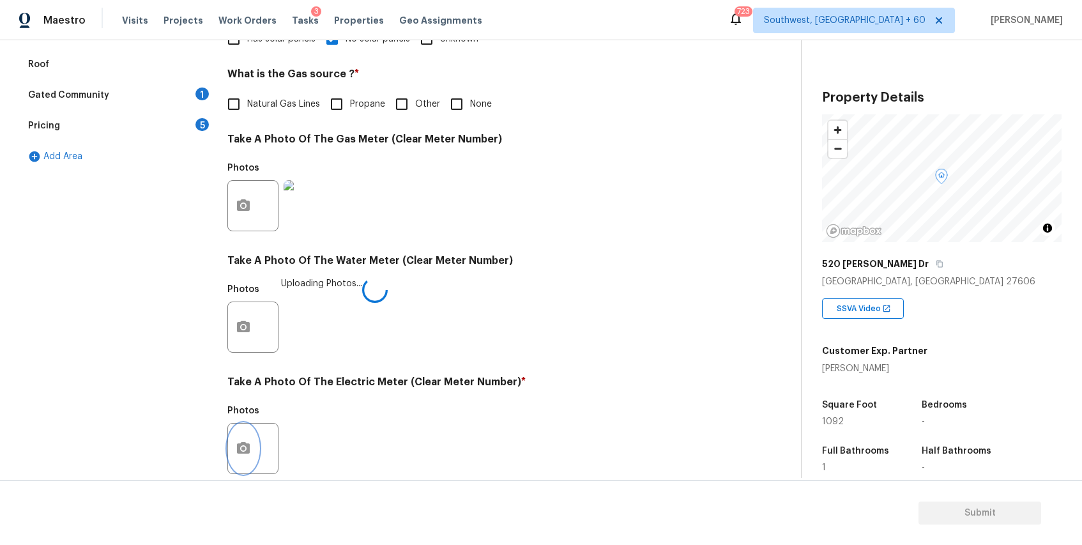
click at [245, 441] on icon "button" at bounding box center [243, 448] width 15 height 15
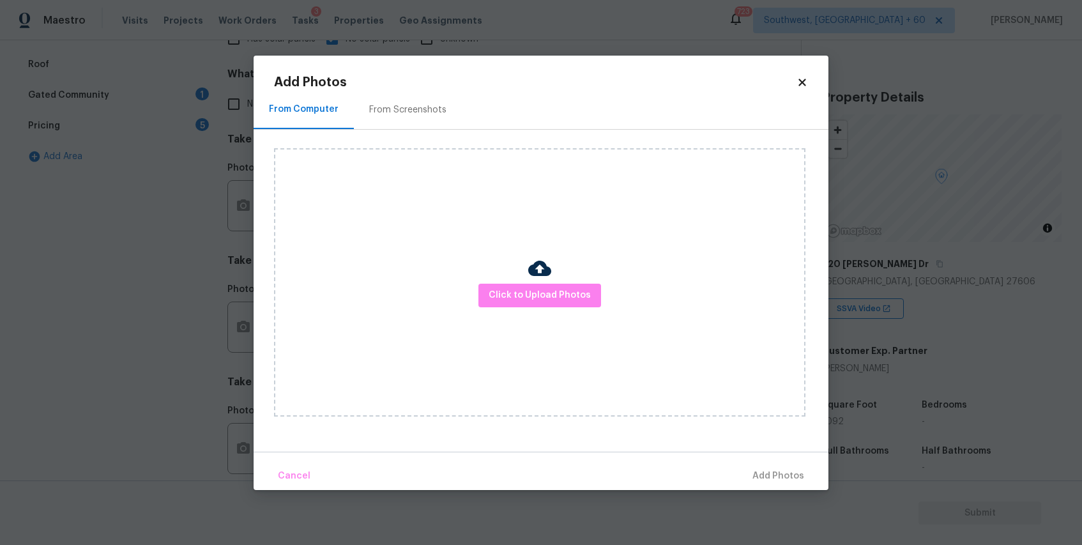
click at [532, 312] on div "Click to Upload Photos" at bounding box center [540, 282] width 532 height 268
click at [558, 283] on div "Click to Upload Photos" at bounding box center [540, 282] width 532 height 268
click at [555, 282] on div "Click to Upload Photos" at bounding box center [540, 282] width 532 height 268
click at [566, 290] on span "Click to Upload Photos" at bounding box center [540, 296] width 102 height 16
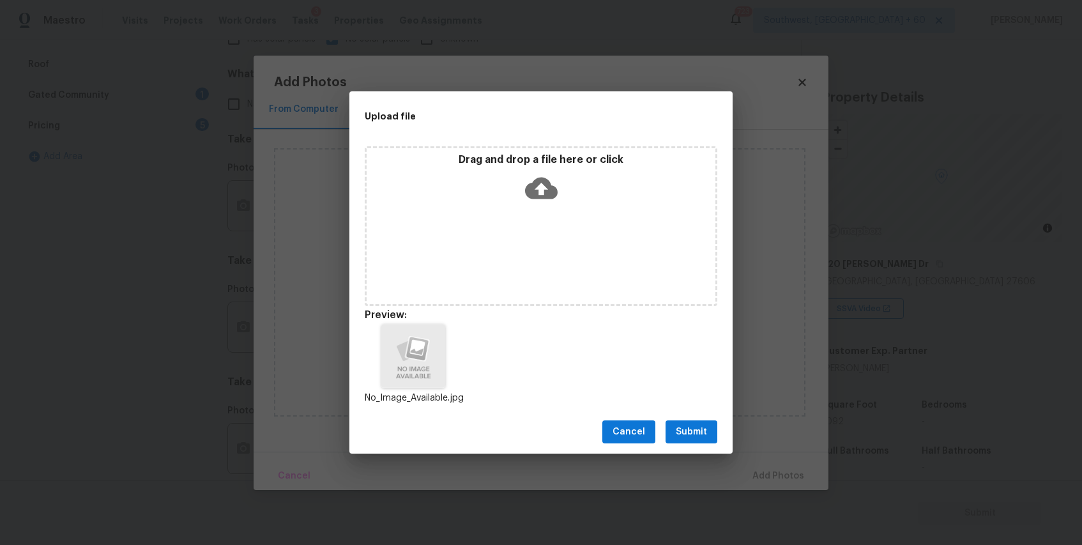
click at [702, 417] on div "Cancel Submit" at bounding box center [540, 432] width 383 height 44
click at [704, 430] on span "Submit" at bounding box center [691, 432] width 31 height 16
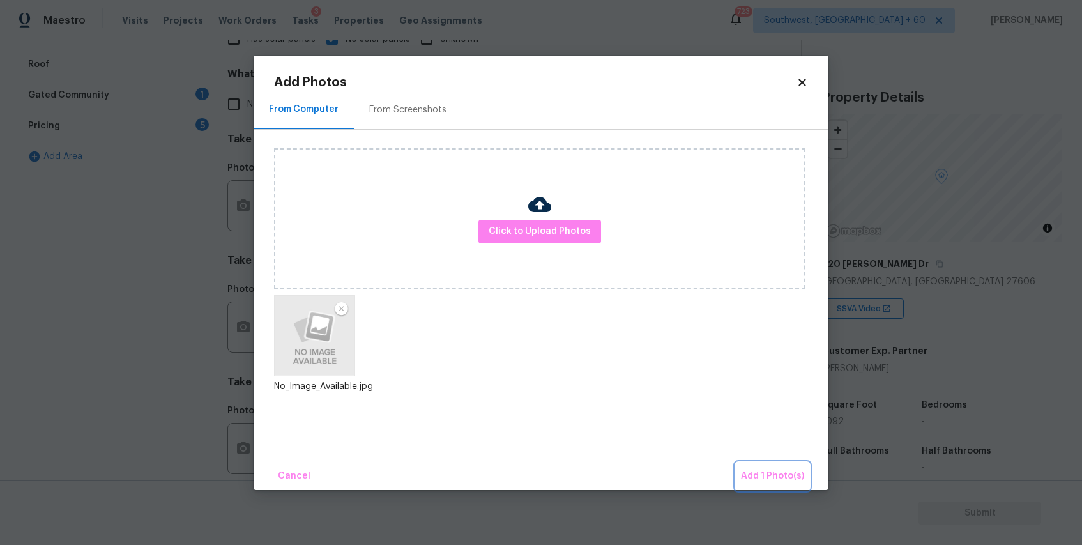
click at [779, 468] on span "Add 1 Photo(s)" at bounding box center [772, 476] width 63 height 16
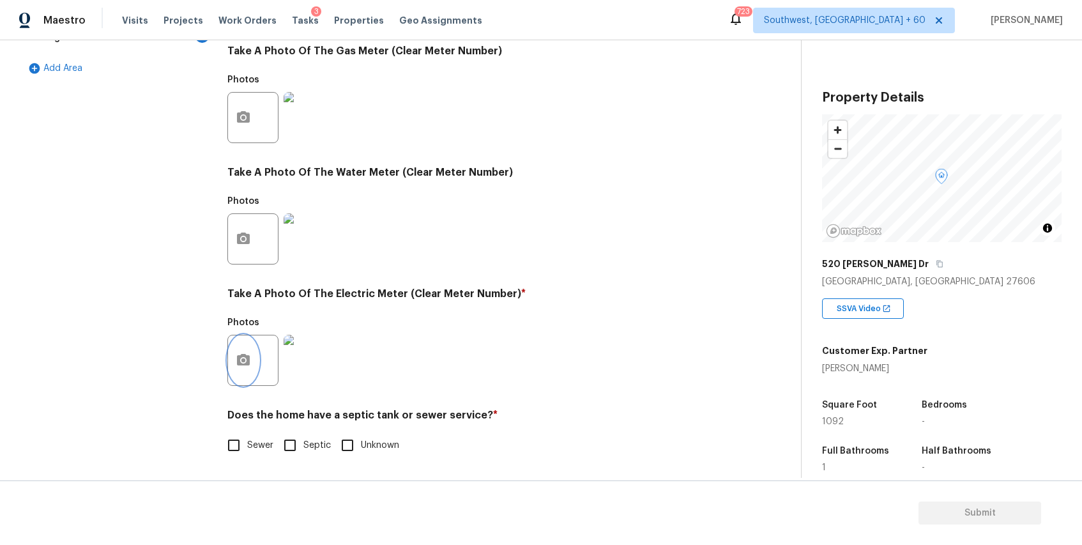
scroll to position [417, 0]
click at [247, 437] on input "Sewer" at bounding box center [233, 445] width 27 height 27
checkbox input "true"
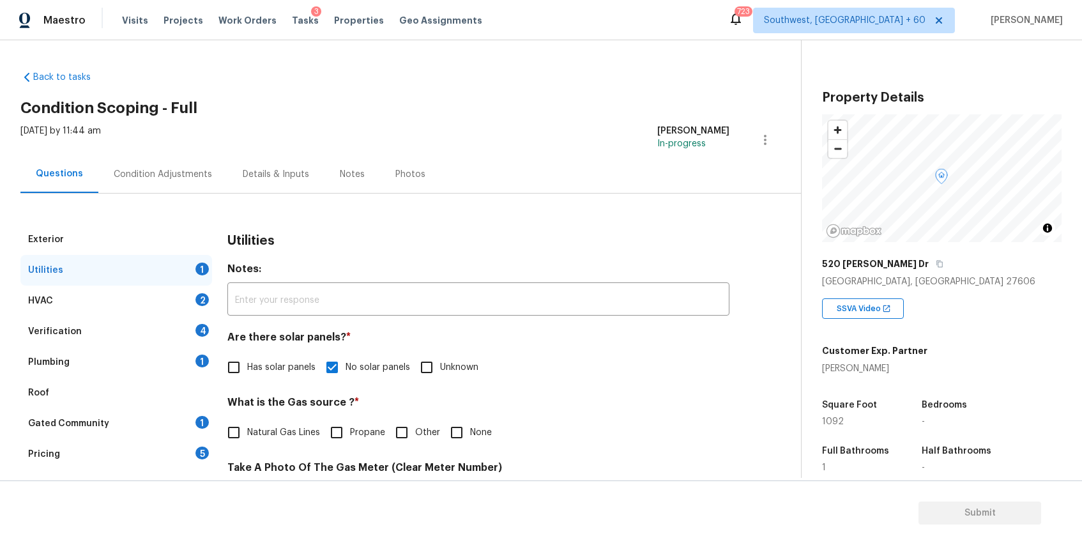
click at [96, 287] on div "HVAC 2" at bounding box center [116, 301] width 192 height 31
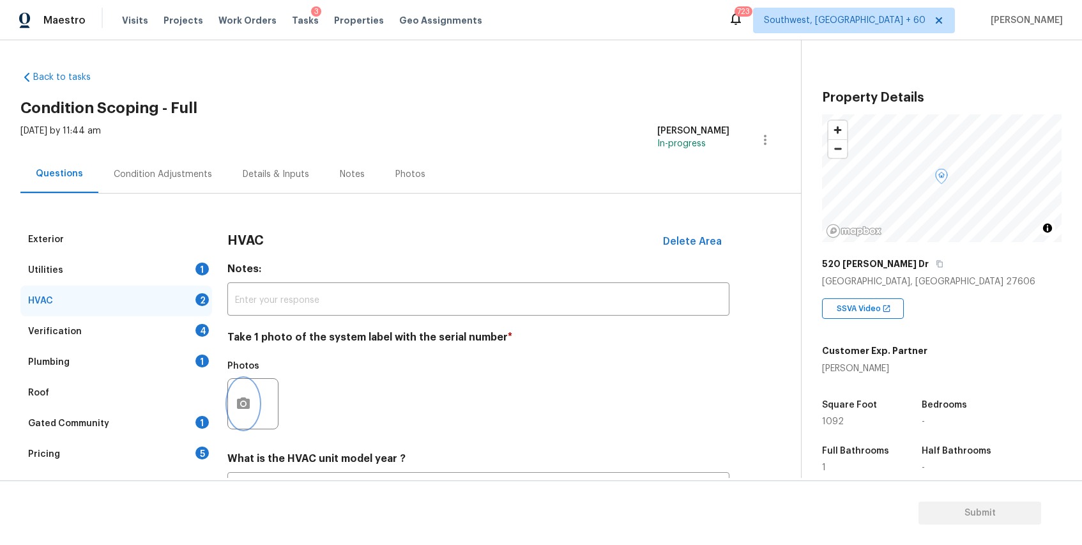
click at [238, 395] on button "button" at bounding box center [243, 404] width 31 height 50
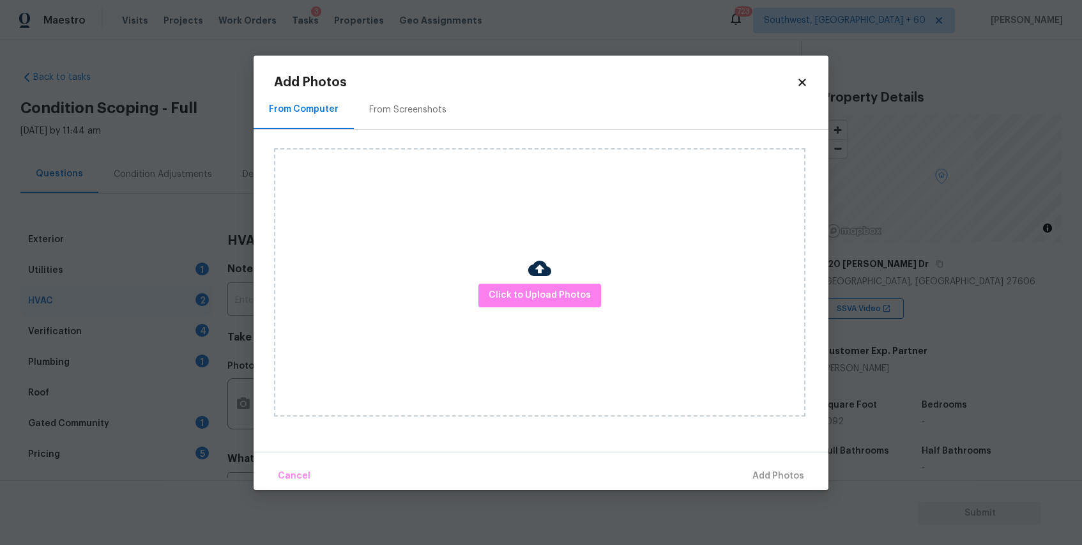
click at [572, 312] on div "Click to Upload Photos" at bounding box center [540, 282] width 532 height 268
click at [574, 300] on span "Click to Upload Photos" at bounding box center [540, 296] width 102 height 16
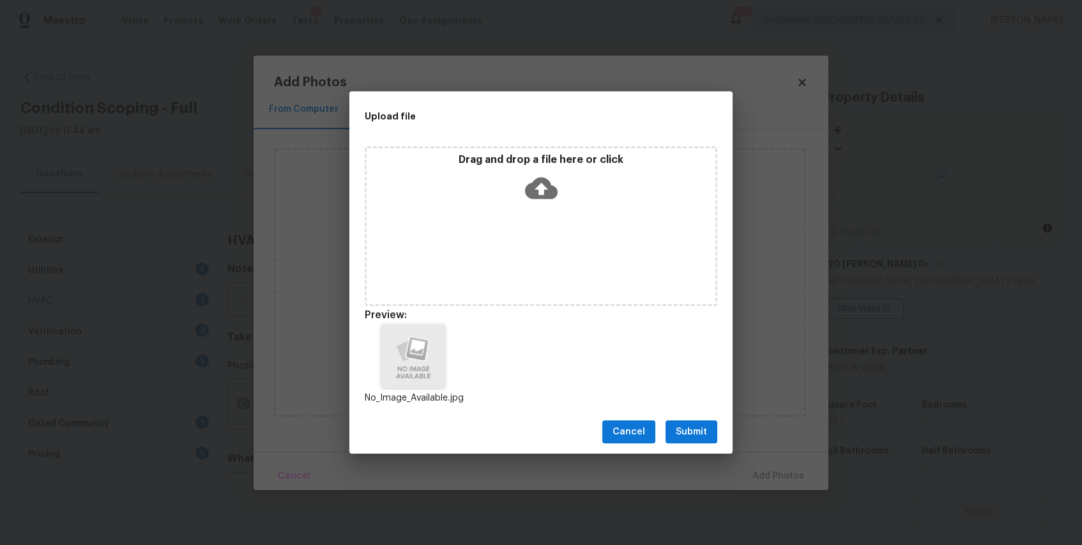
click at [714, 449] on div "Cancel Submit" at bounding box center [540, 432] width 383 height 44
click at [705, 439] on span "Submit" at bounding box center [691, 432] width 31 height 16
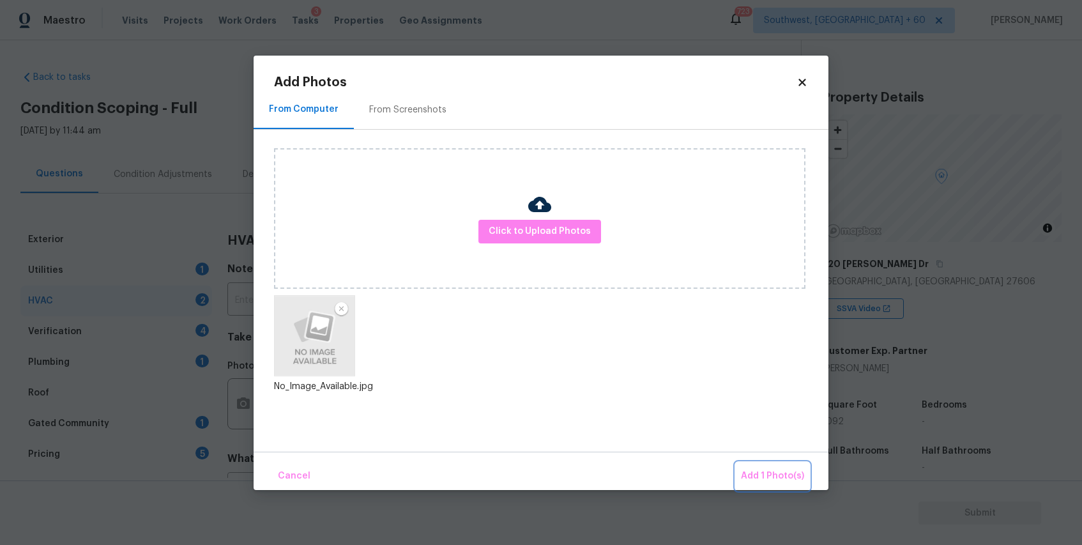
click at [770, 473] on span "Add 1 Photo(s)" at bounding box center [772, 476] width 63 height 16
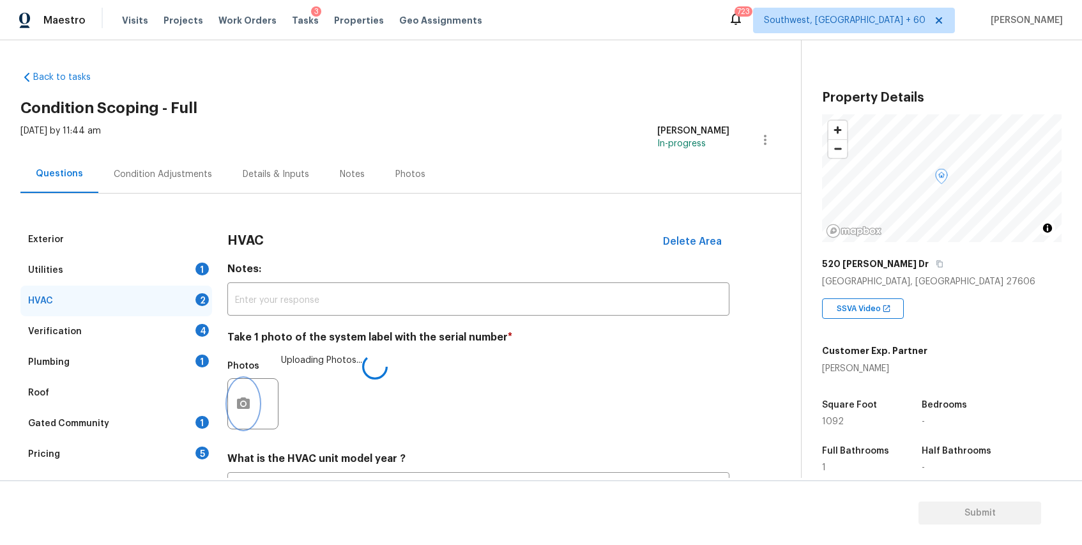
scroll to position [112, 0]
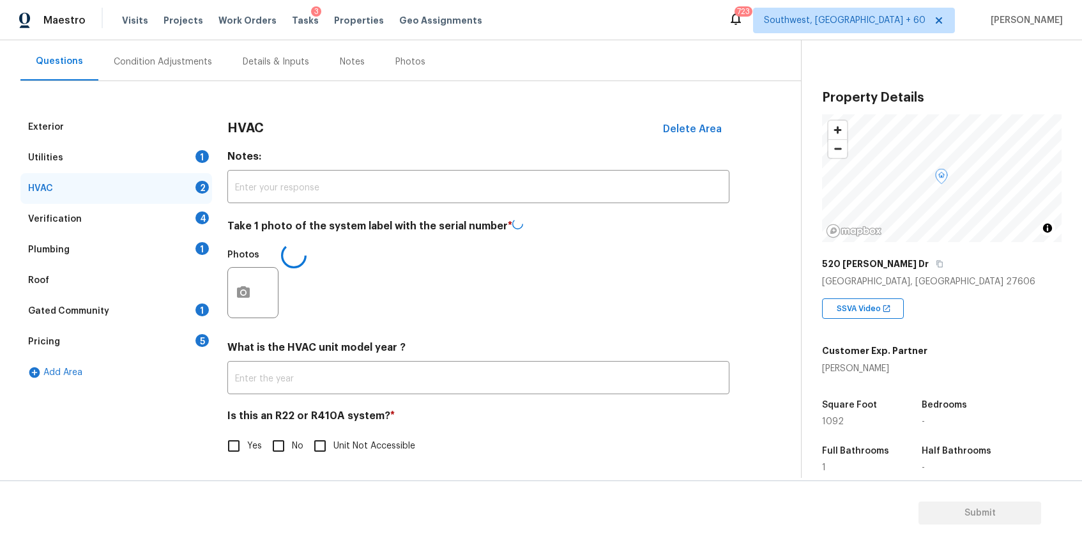
click at [271, 444] on input "No" at bounding box center [278, 446] width 27 height 27
checkbox input "true"
click at [156, 206] on div "Verification 4" at bounding box center [116, 219] width 192 height 31
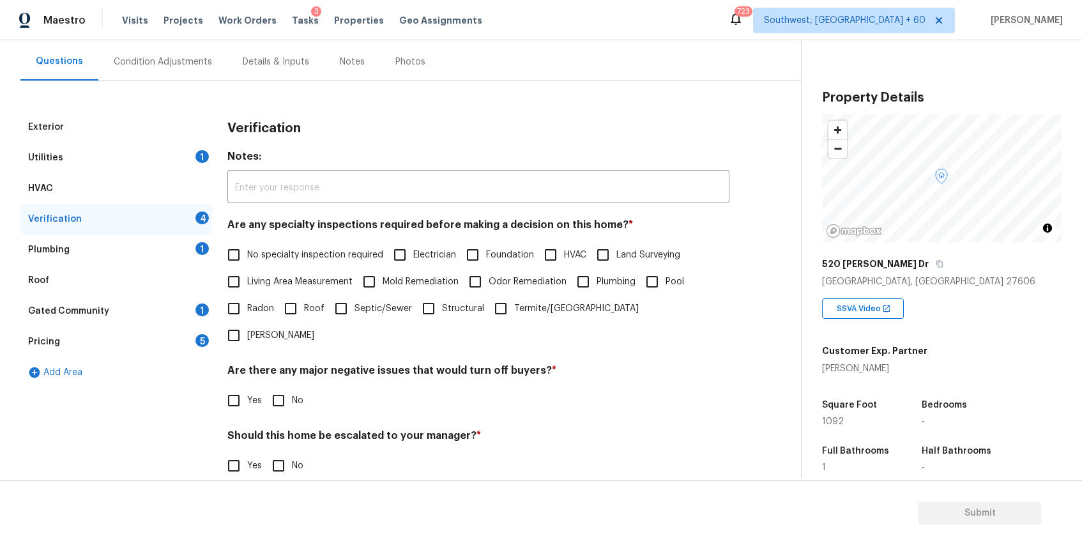
click at [277, 252] on span "No specialty inspection required" at bounding box center [315, 255] width 136 height 13
click at [247, 252] on input "No specialty inspection required" at bounding box center [233, 255] width 27 height 27
checkbox input "true"
click at [275, 387] on input "No" at bounding box center [278, 400] width 27 height 27
checkbox input "true"
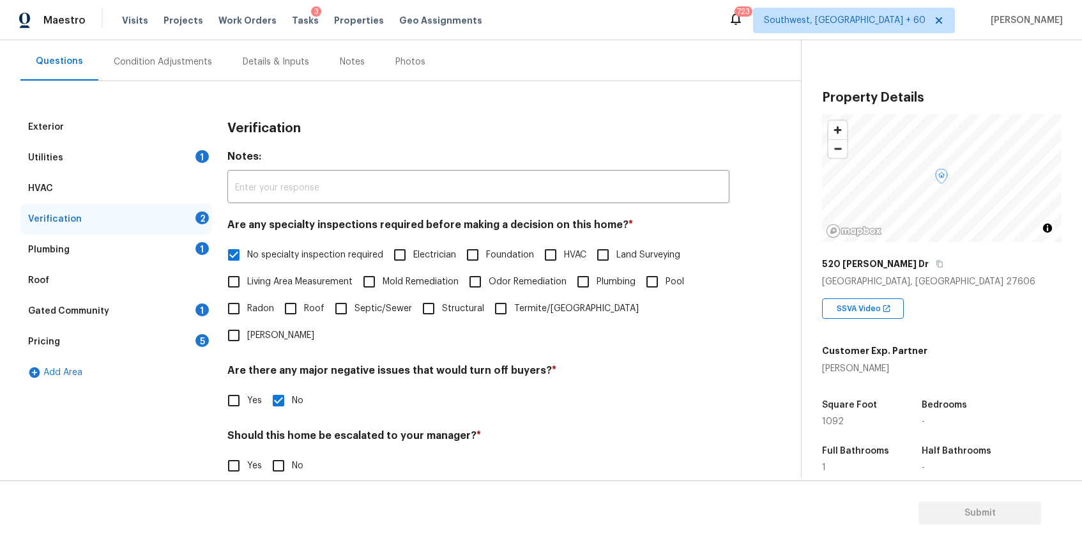
click at [283, 452] on input "No" at bounding box center [278, 465] width 27 height 27
checkbox input "true"
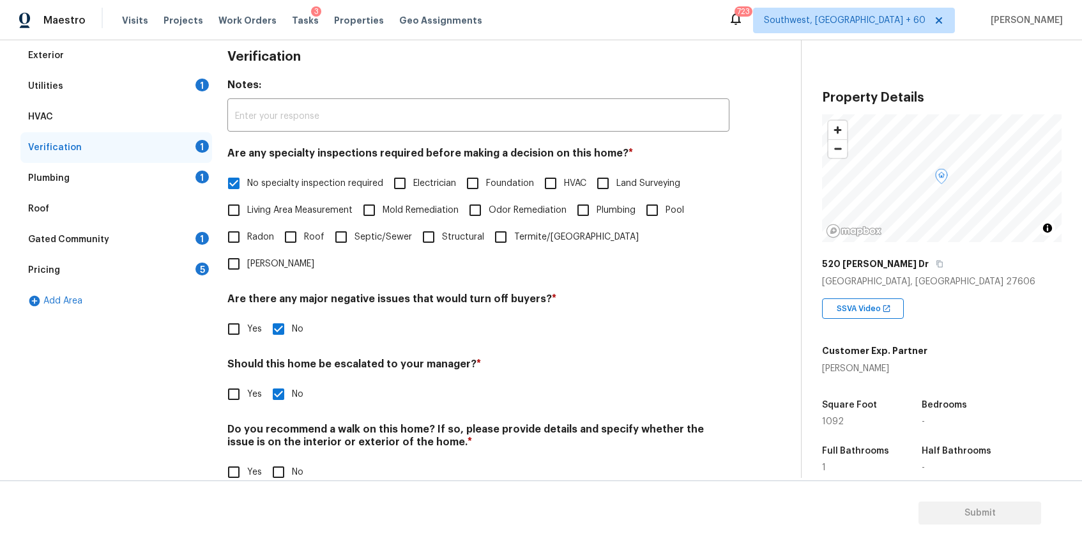
click at [277, 461] on div "Verification Notes: ​ Are any specialty inspections required before making a de…" at bounding box center [478, 270] width 502 height 461
click at [286, 459] on input "No" at bounding box center [278, 472] width 27 height 27
checkbox input "true"
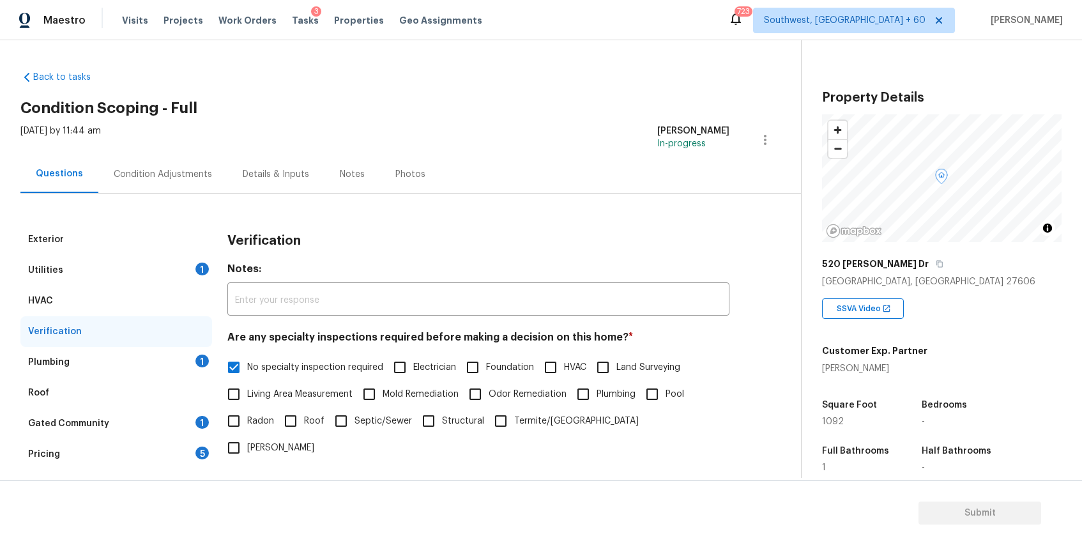
click at [175, 365] on div "Plumbing 1" at bounding box center [116, 362] width 192 height 31
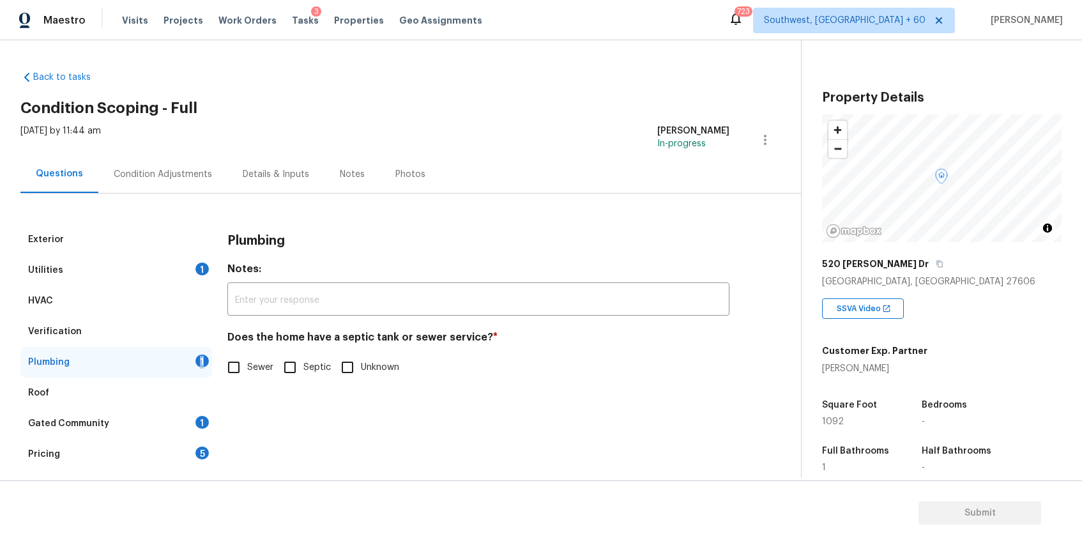
click at [273, 361] on span "Sewer" at bounding box center [260, 367] width 26 height 13
click at [247, 361] on input "Sewer" at bounding box center [233, 367] width 27 height 27
checkbox input "true"
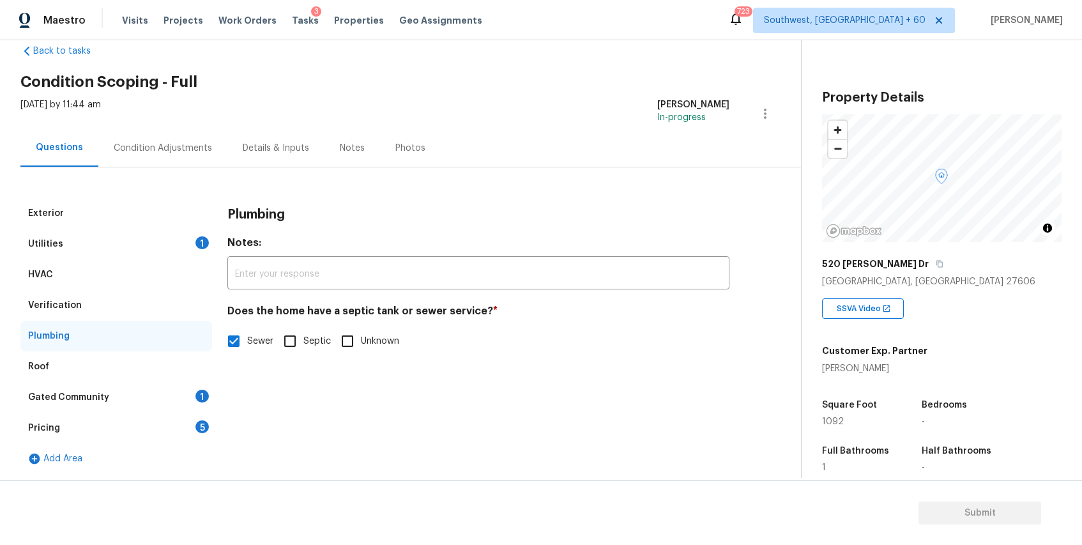
click at [128, 397] on div "Gated Community 1" at bounding box center [116, 397] width 192 height 31
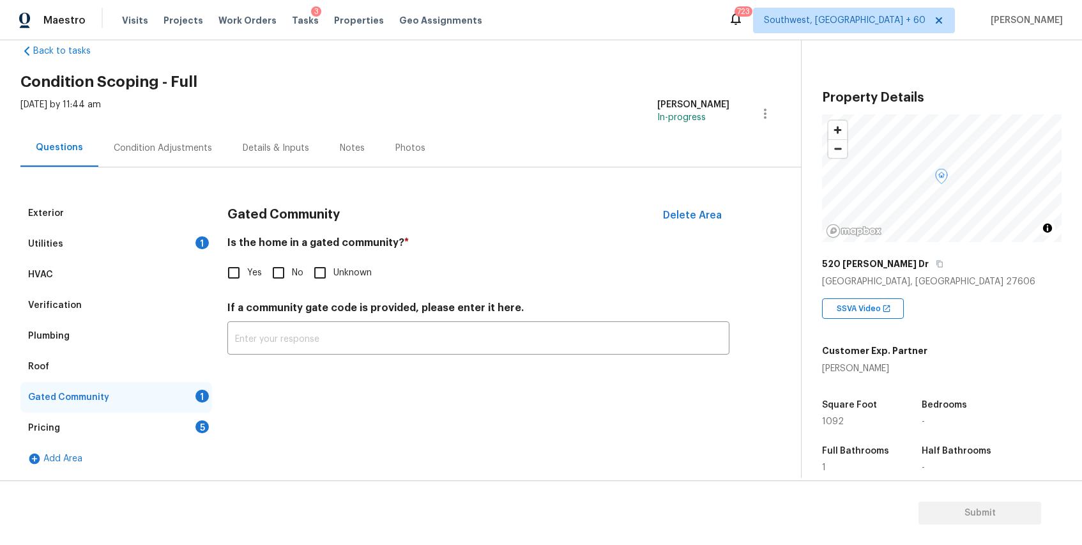
click at [289, 281] on input "No" at bounding box center [278, 272] width 27 height 27
checkbox input "true"
click at [208, 430] on div "Pricing 5" at bounding box center [116, 428] width 192 height 31
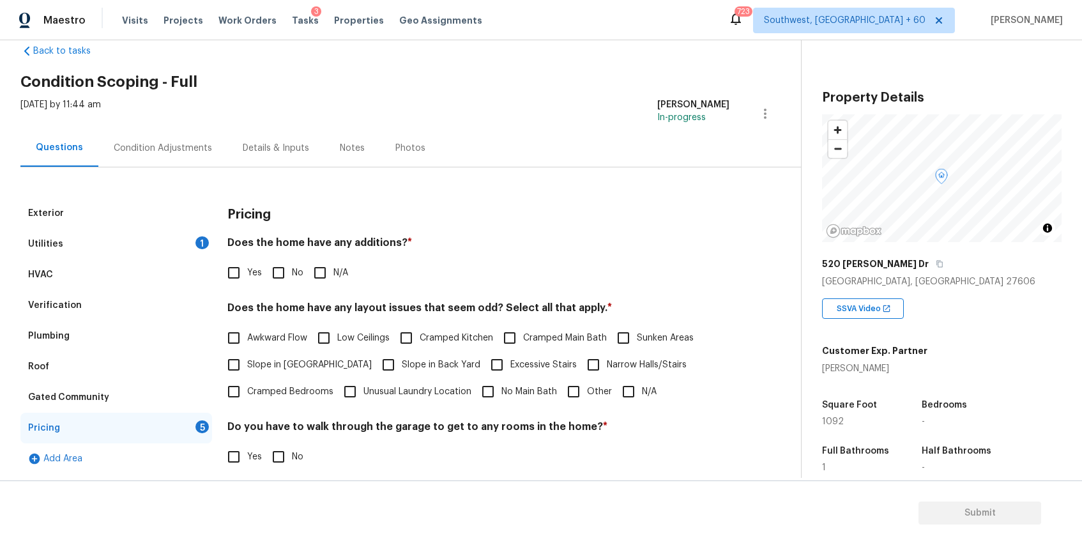
click at [308, 257] on div "Does the home have any additions? * Yes No N/A" at bounding box center [478, 261] width 502 height 50
click at [323, 272] on input "N/A" at bounding box center [320, 272] width 27 height 27
checkbox input "true"
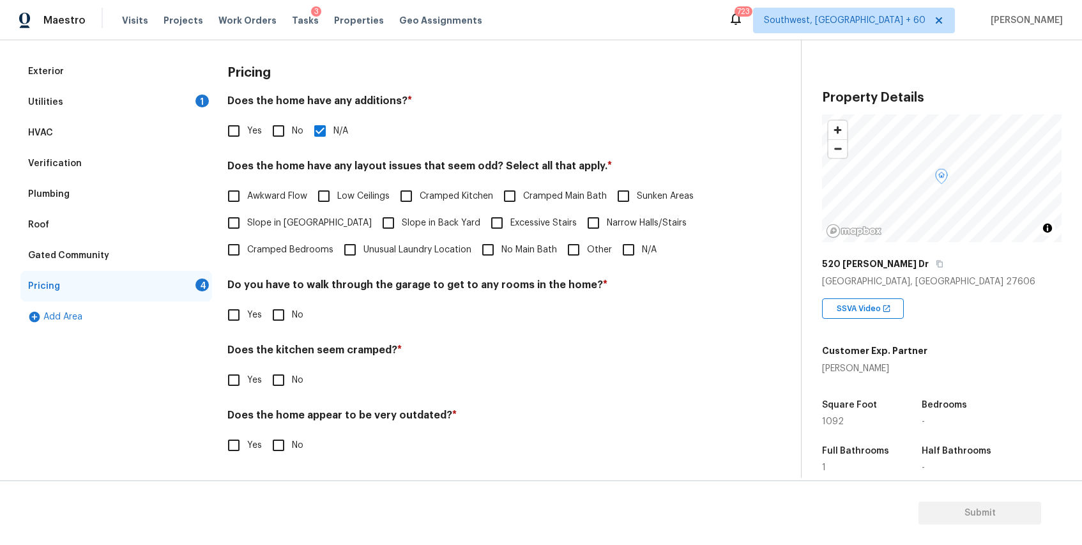
click at [619, 245] on input "N/A" at bounding box center [628, 249] width 27 height 27
checkbox input "true"
click at [292, 305] on label "No" at bounding box center [284, 315] width 38 height 27
click at [292, 305] on input "No" at bounding box center [278, 315] width 27 height 27
checkbox input "true"
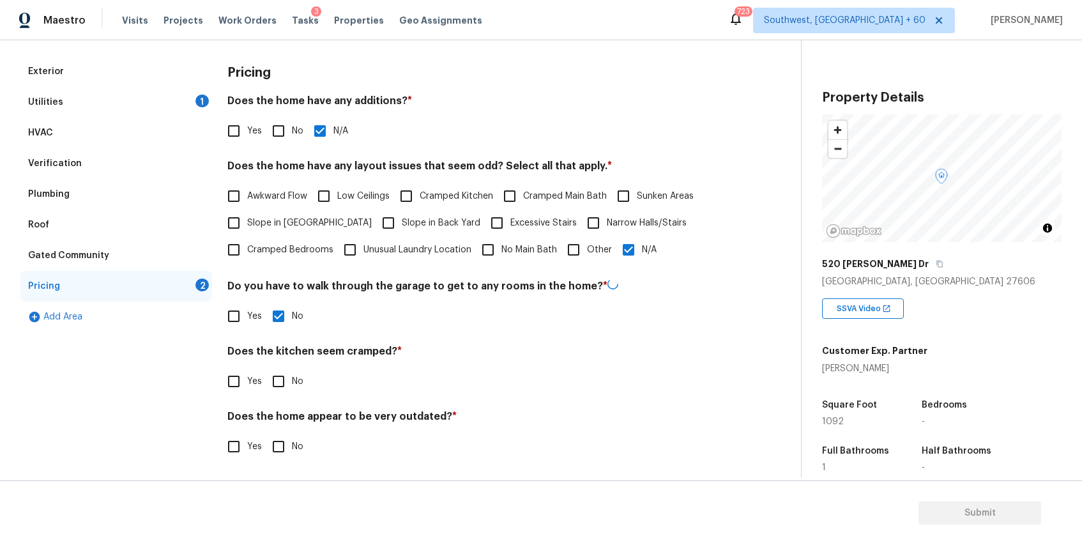
click at [277, 380] on input "No" at bounding box center [278, 381] width 27 height 27
checkbox input "true"
click at [281, 443] on input "No" at bounding box center [278, 445] width 27 height 27
checkbox input "true"
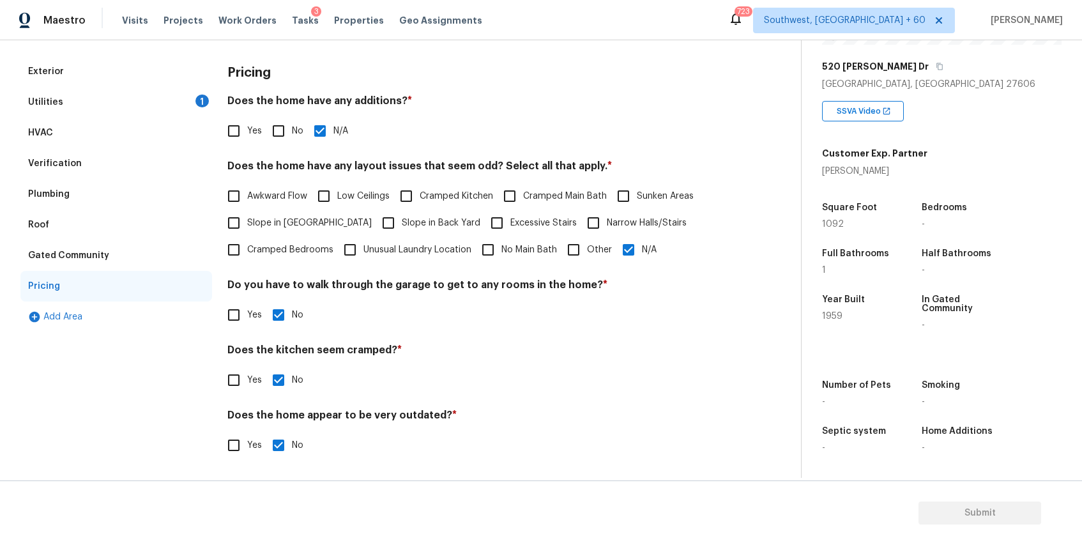
scroll to position [0, 0]
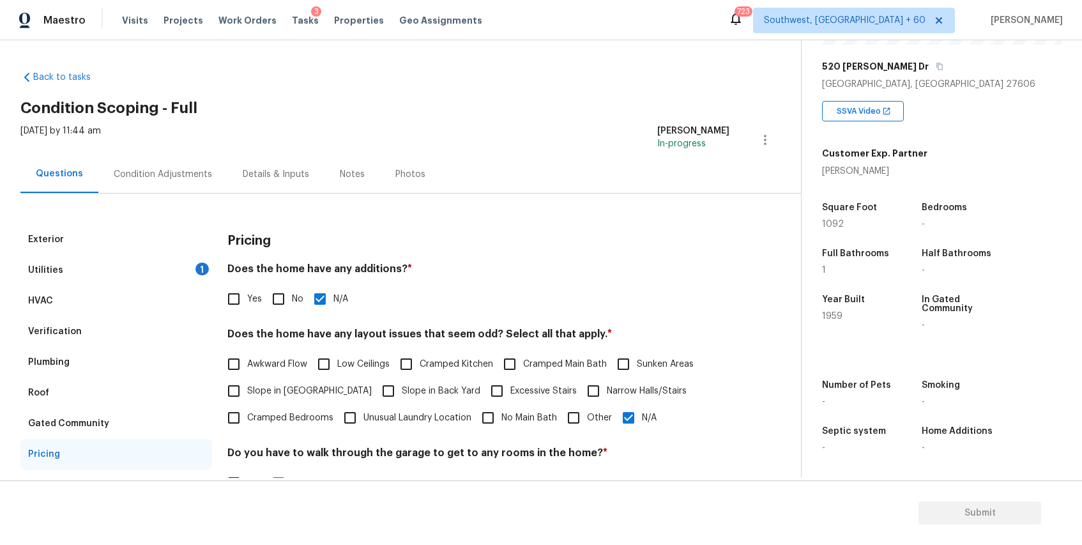
click at [188, 270] on div "Utilities 1" at bounding box center [116, 270] width 192 height 31
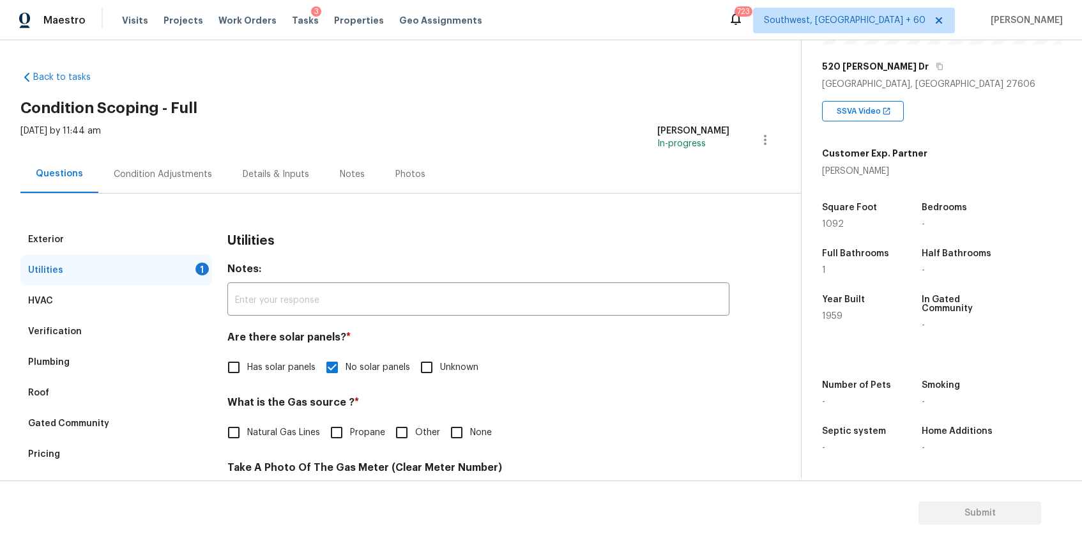
click at [161, 153] on div "Thu, Oct 16 2025 by 11:44 am Ranjith Kumar P In-progress" at bounding box center [410, 140] width 781 height 31
click at [180, 173] on div "Condition Adjustments" at bounding box center [163, 174] width 98 height 13
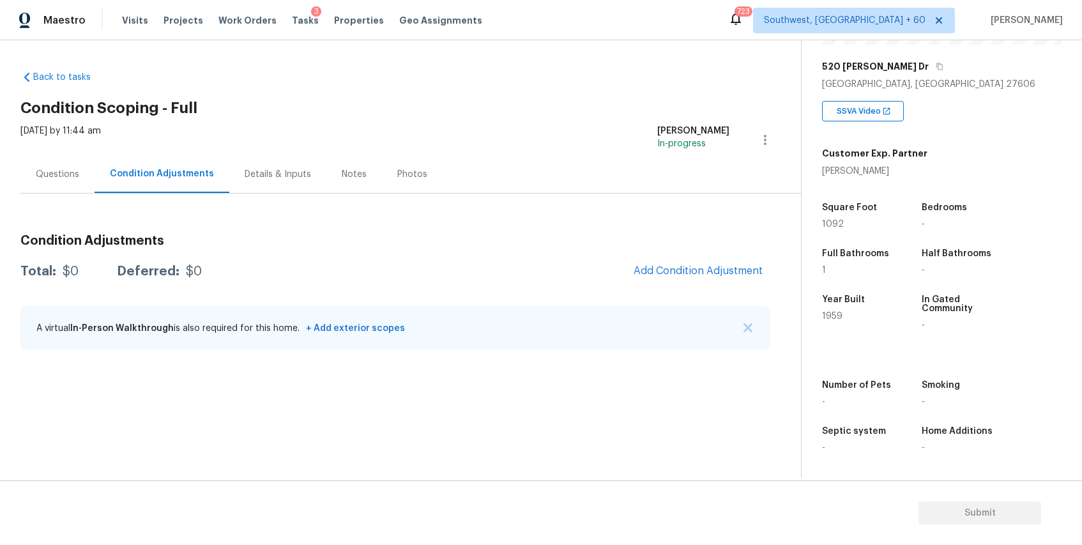
click at [741, 332] on div "A virtual In-Person Walkthrough is also required for this home. + Add exterior …" at bounding box center [395, 327] width 750 height 43
click at [746, 331] on img "button" at bounding box center [748, 327] width 9 height 9
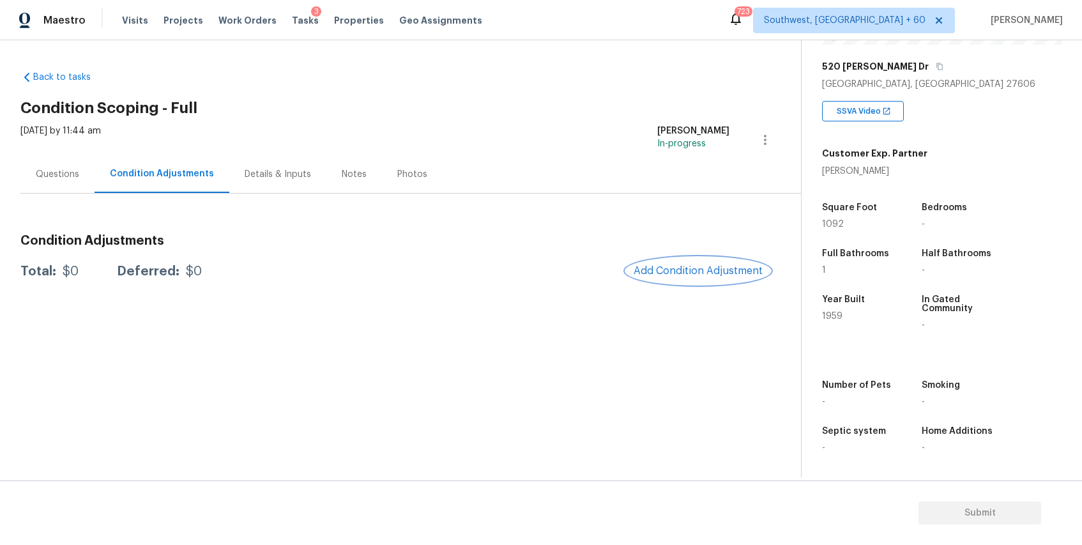
click at [707, 266] on span "Add Condition Adjustment" at bounding box center [698, 271] width 129 height 12
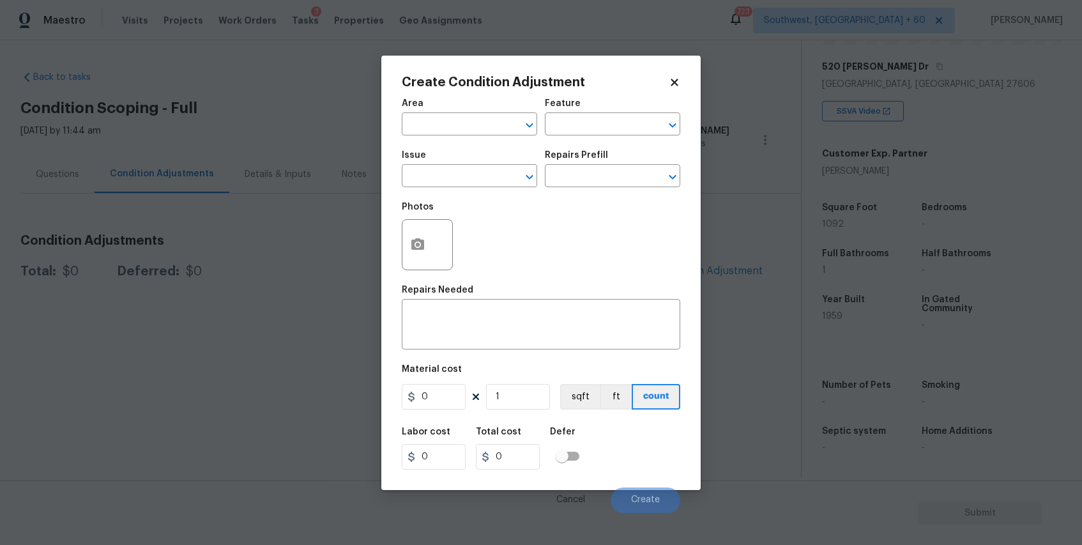
click at [751, 201] on body "Maestro Visits Projects Work Orders Tasks 3 Properties Geo Assignments 723 Sout…" at bounding box center [541, 272] width 1082 height 545
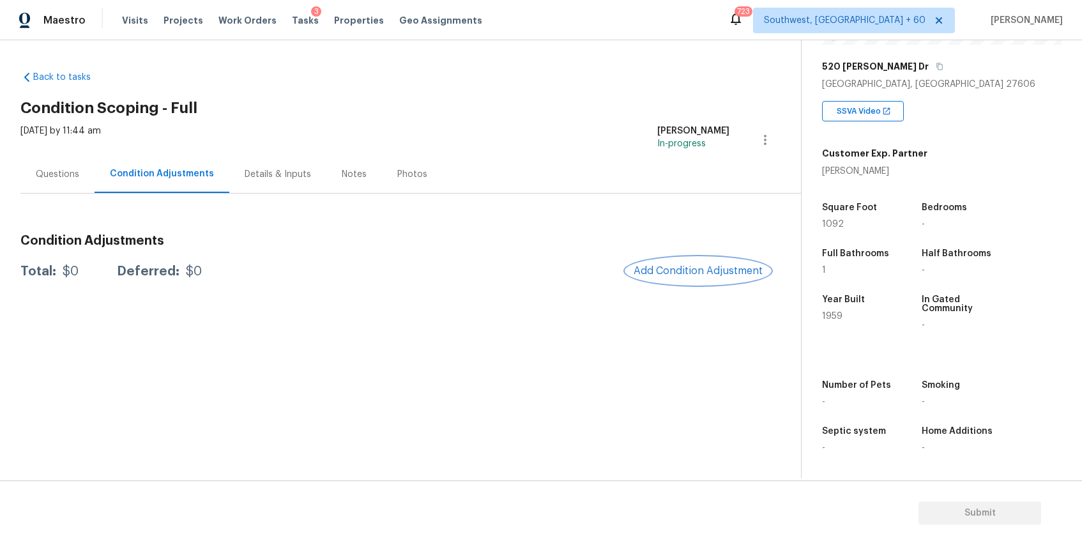
click at [710, 267] on span "Add Condition Adjustment" at bounding box center [698, 271] width 129 height 12
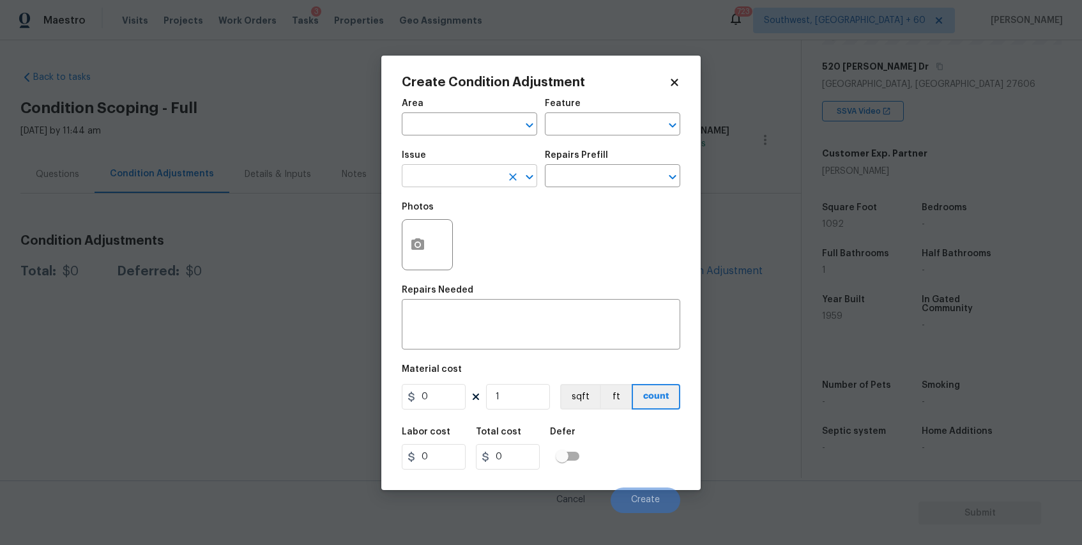
click at [487, 183] on input "text" at bounding box center [452, 177] width 100 height 20
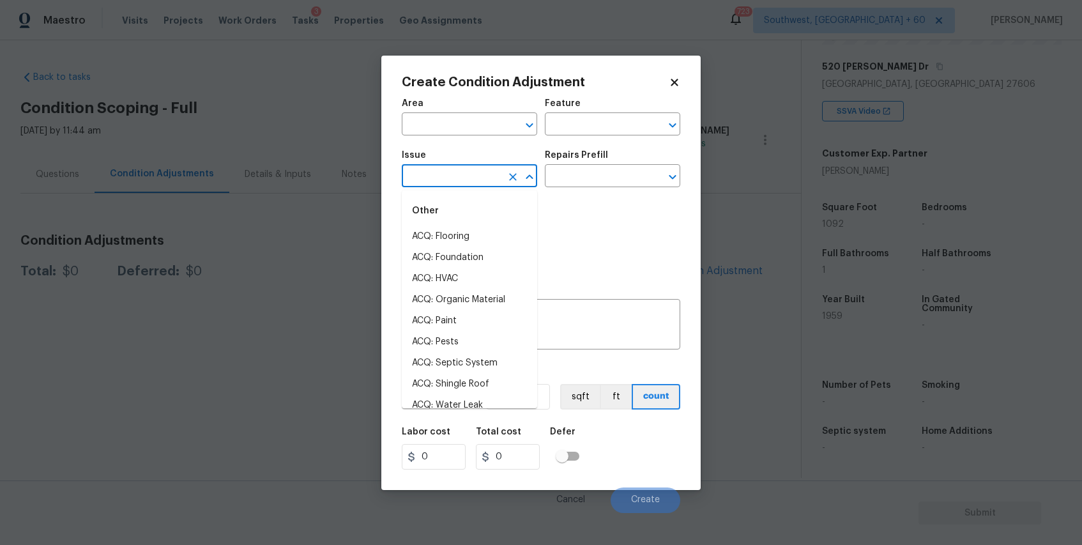
click at [487, 183] on input "text" at bounding box center [452, 177] width 100 height 20
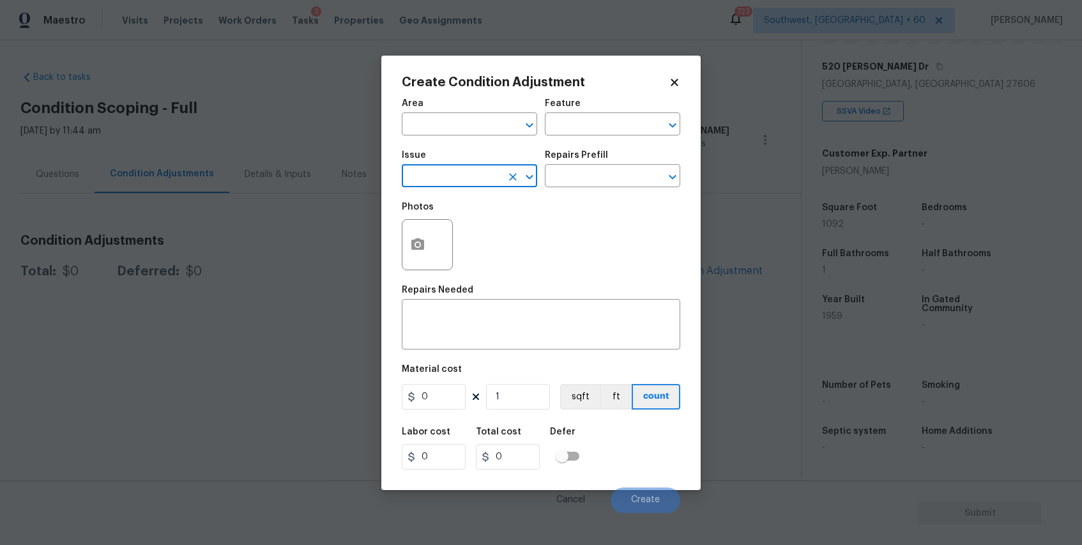
click at [515, 219] on div "Photos" at bounding box center [541, 236] width 279 height 83
click at [466, 180] on input "text" at bounding box center [452, 177] width 100 height 20
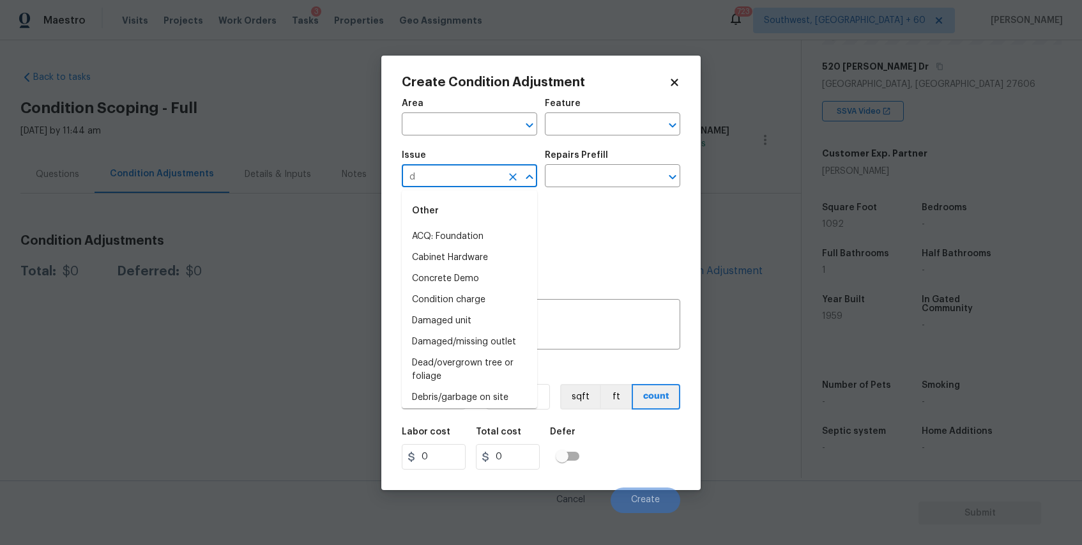
click at [466, 221] on div "Other" at bounding box center [469, 211] width 135 height 31
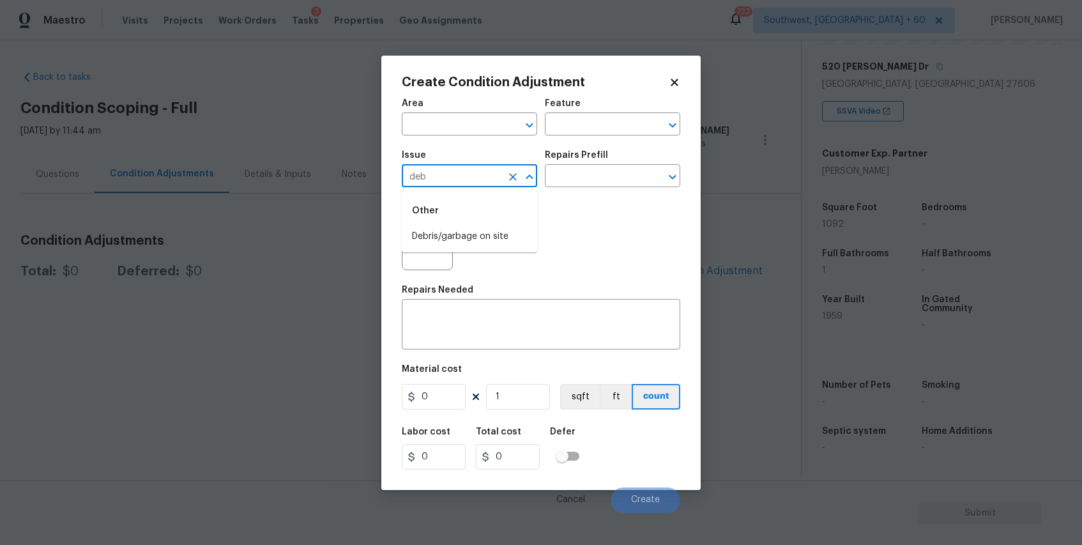
click at [491, 238] on li "Debris/garbage on site" at bounding box center [469, 236] width 135 height 21
type input "Debris/garbage on site"
click at [588, 181] on input "text" at bounding box center [595, 177] width 100 height 20
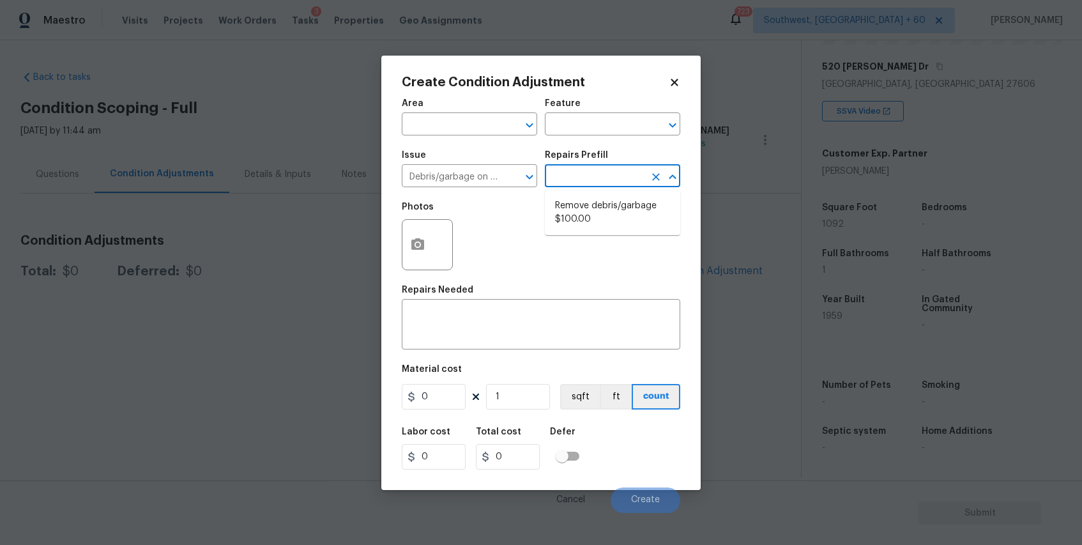
click at [588, 181] on input "text" at bounding box center [595, 177] width 100 height 20
click at [595, 181] on input "text" at bounding box center [595, 177] width 100 height 20
click at [627, 217] on li "Remove debris/garbage $100.00" at bounding box center [612, 213] width 135 height 35
type textarea "Remove, haul off, and properly dispose of any debris left by seller to offsite …"
type input "100"
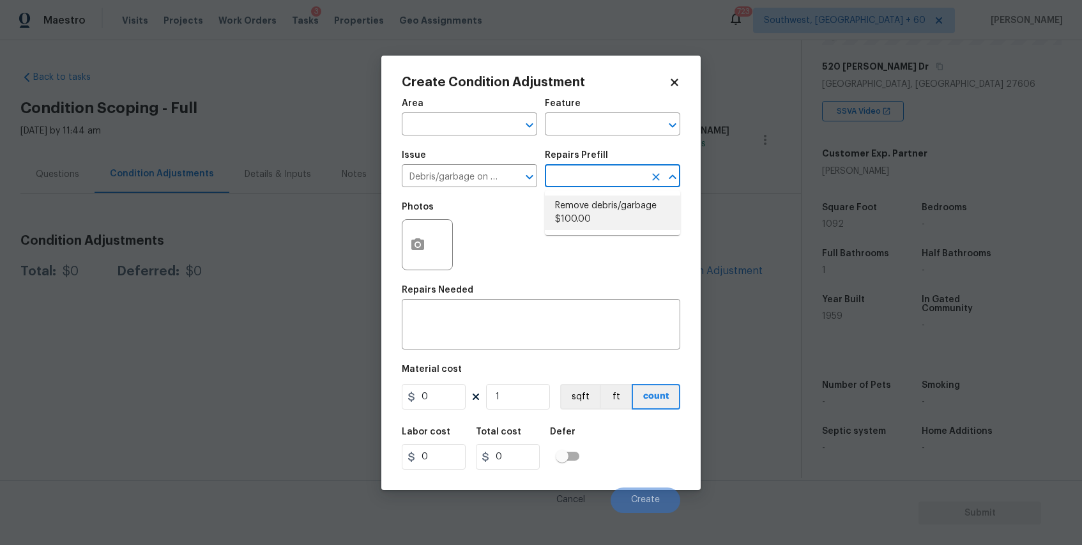
type input "100"
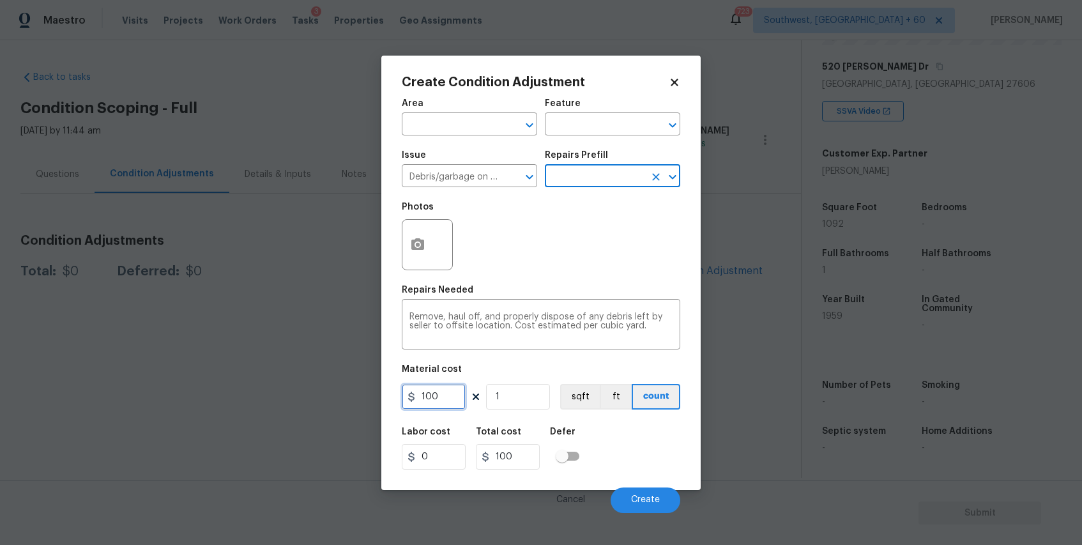
click at [433, 394] on input "100" at bounding box center [434, 397] width 64 height 26
click at [485, 394] on div "100 1 sqft ft count" at bounding box center [541, 397] width 279 height 26
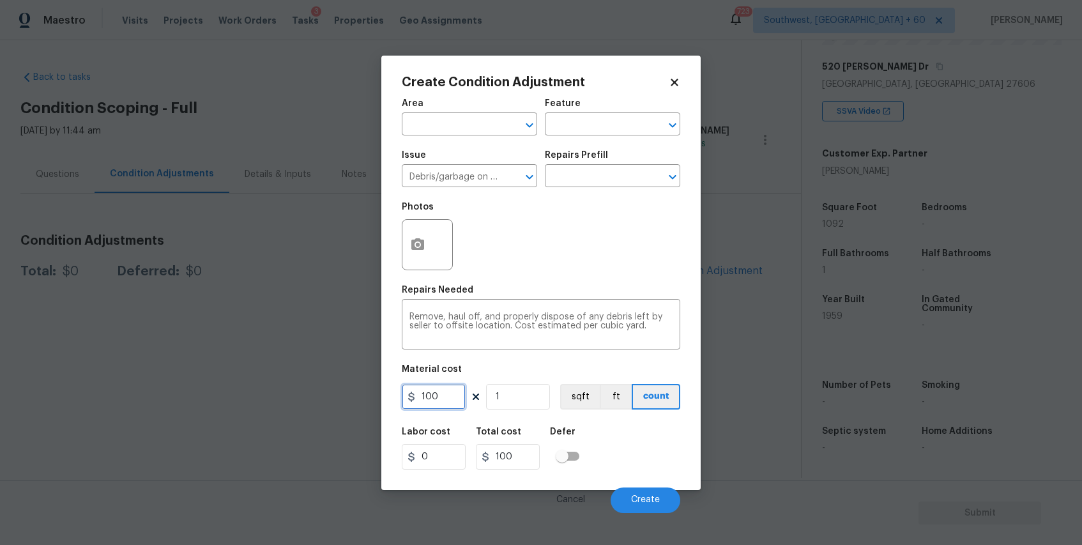
click at [445, 392] on input "100" at bounding box center [434, 397] width 64 height 26
type input "500"
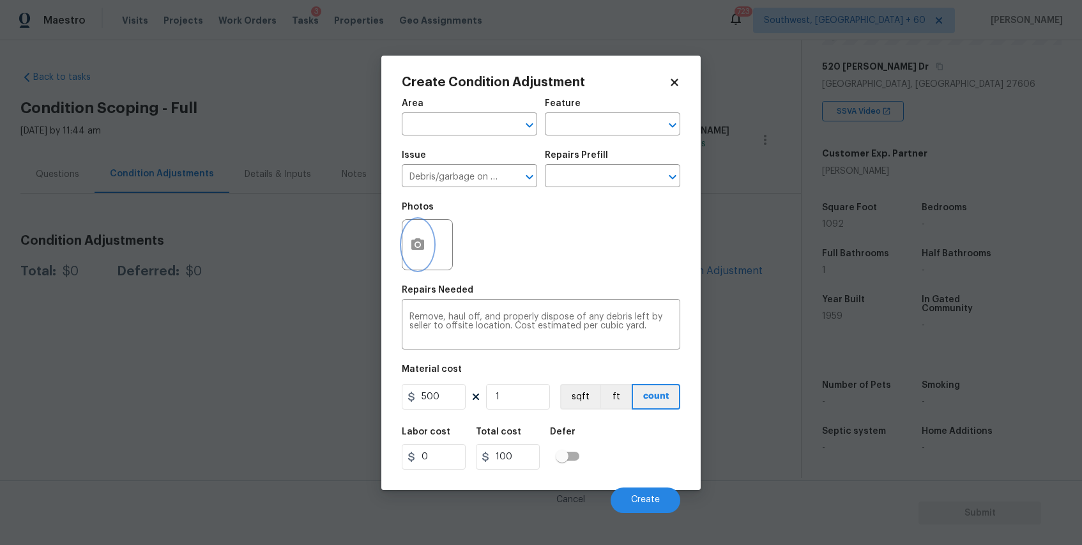
click at [422, 233] on button "button" at bounding box center [418, 245] width 31 height 50
type input "500"
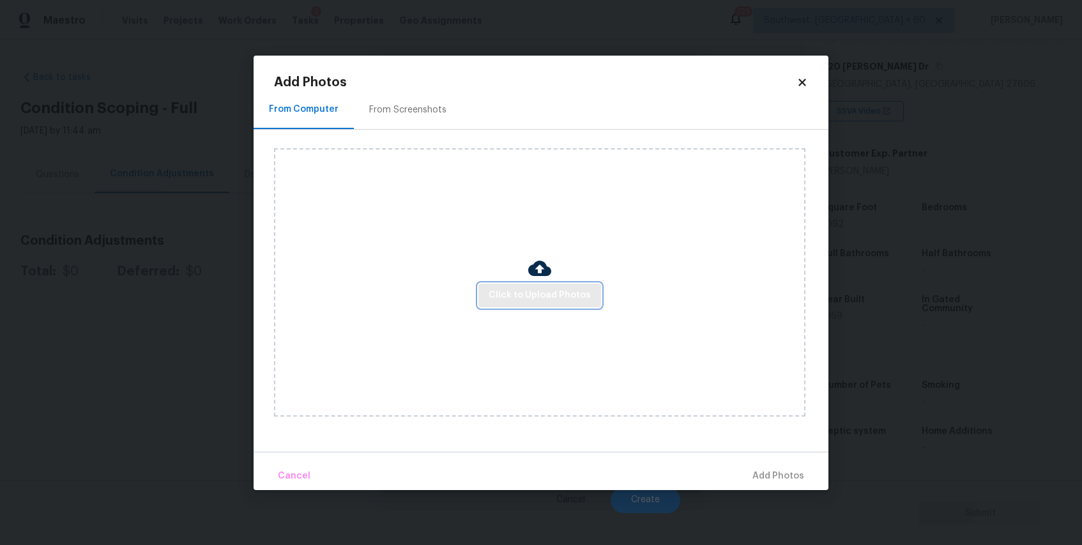
click at [532, 291] on span "Click to Upload Photos" at bounding box center [540, 296] width 102 height 16
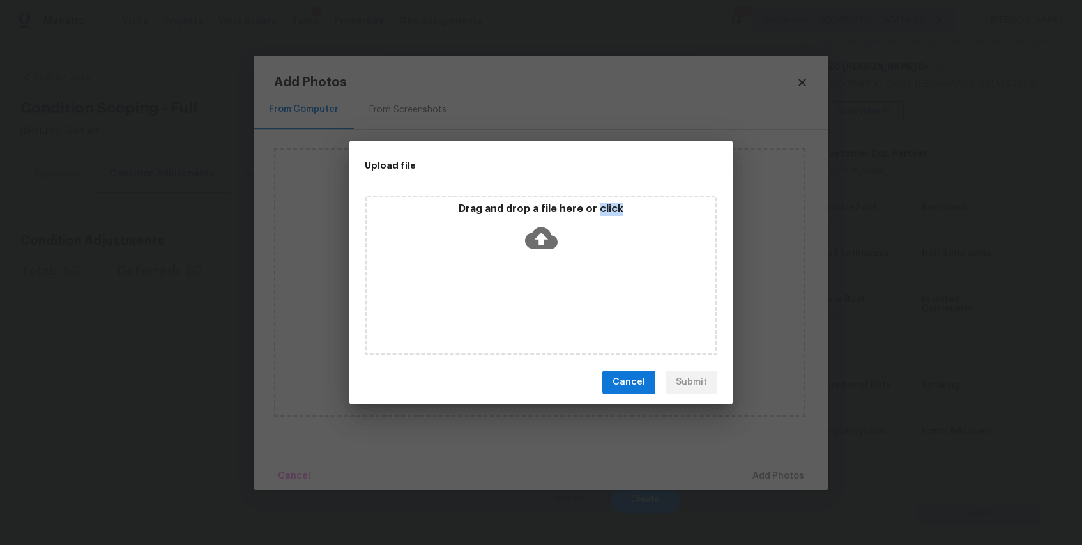
click at [532, 291] on div "Drag and drop a file here or click" at bounding box center [541, 276] width 353 height 160
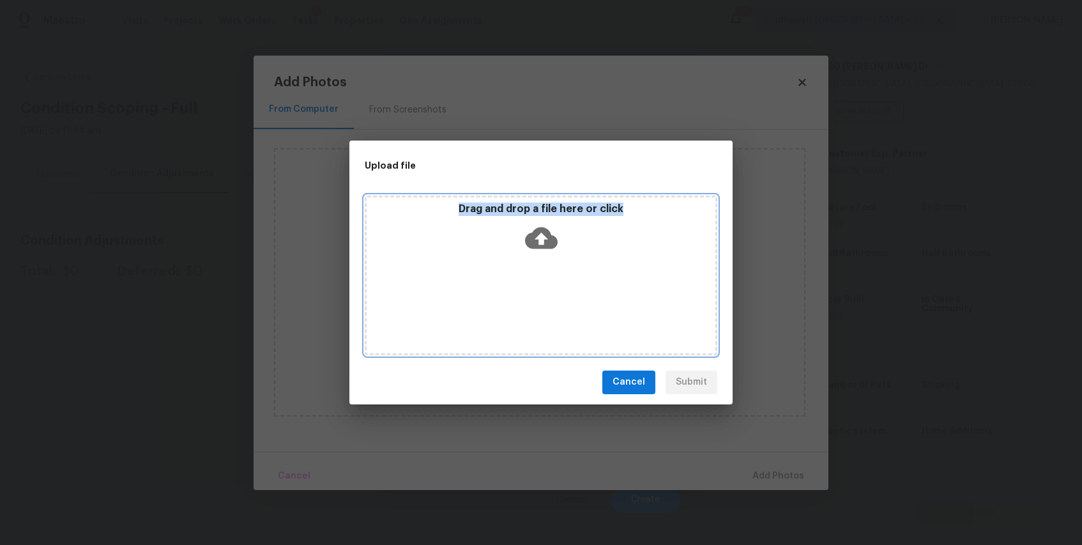
click at [512, 243] on div "Drag and drop a file here or click" at bounding box center [541, 230] width 349 height 55
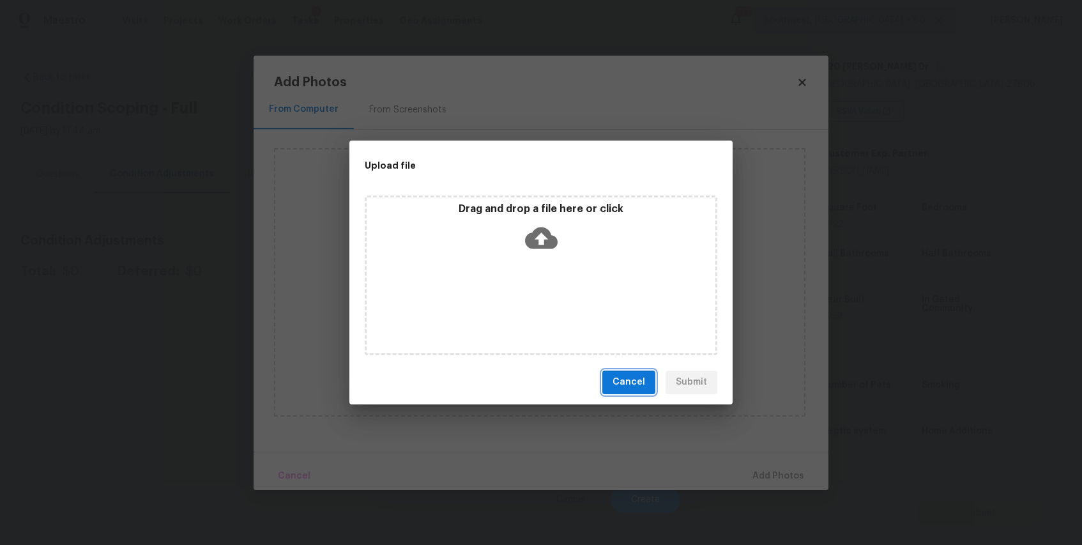
click at [630, 385] on span "Cancel" at bounding box center [629, 382] width 33 height 16
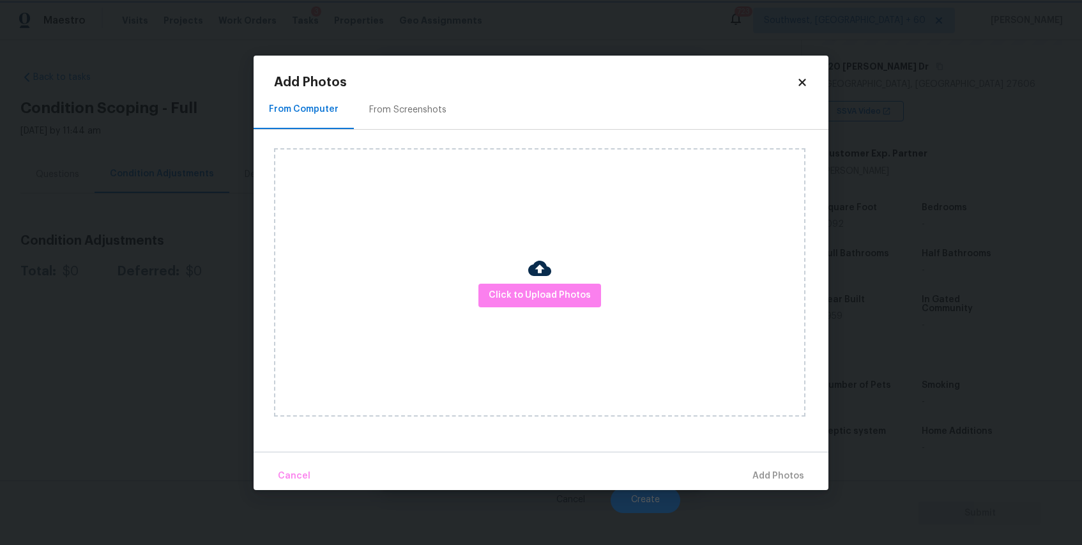
click at [902, 394] on body "Maestro Visits Projects Work Orders Tasks 3 Properties Geo Assignments 723 Sout…" at bounding box center [541, 272] width 1082 height 545
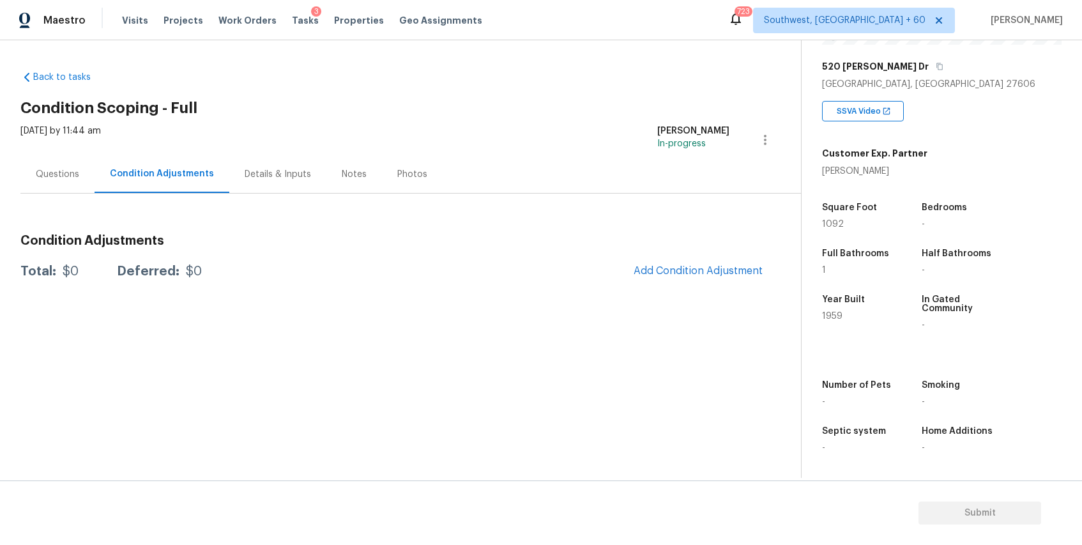
click at [902, 394] on div "Number of Pets -" at bounding box center [870, 394] width 96 height 46
click at [686, 279] on button "Add Condition Adjustment" at bounding box center [698, 270] width 144 height 27
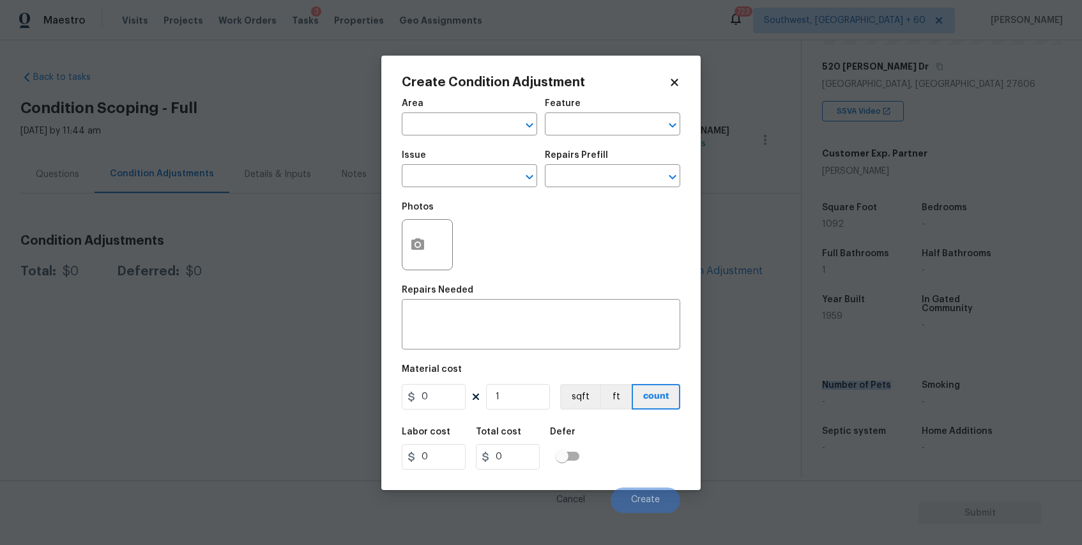
click at [390, 245] on div "Create Condition Adjustment Area ​ Feature ​ Issue ​ Repairs Prefill ​ Photos R…" at bounding box center [540, 273] width 319 height 434
click at [477, 173] on input "text" at bounding box center [452, 177] width 100 height 20
click at [482, 231] on li "Debris/garbage on site" at bounding box center [469, 236] width 135 height 21
type input "Debris/garbage on site"
click at [532, 332] on textarea at bounding box center [541, 325] width 263 height 27
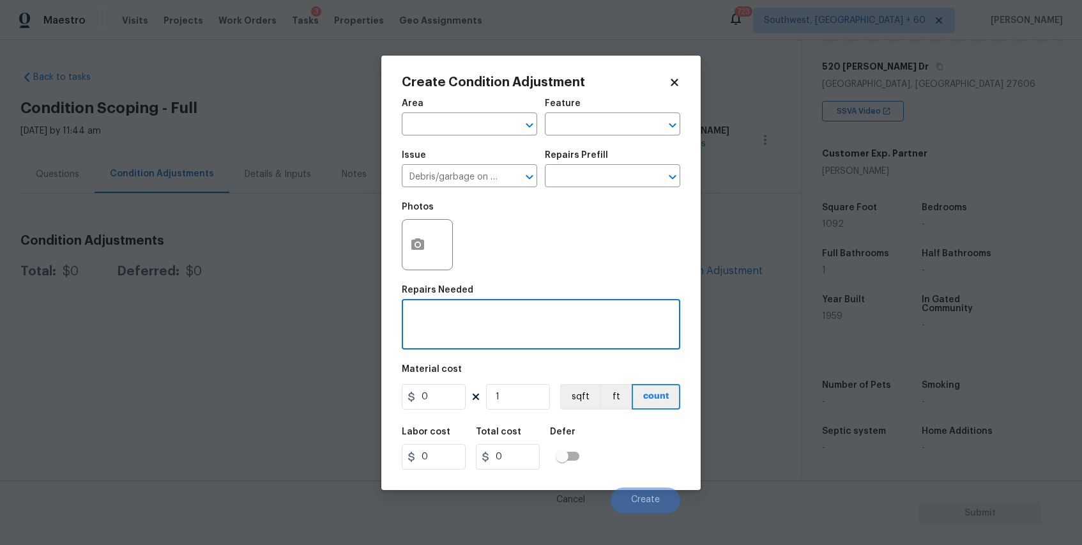
click at [480, 331] on textarea at bounding box center [541, 325] width 263 height 27
type textarea "shed and other removal"
click at [431, 406] on input "0" at bounding box center [434, 397] width 64 height 26
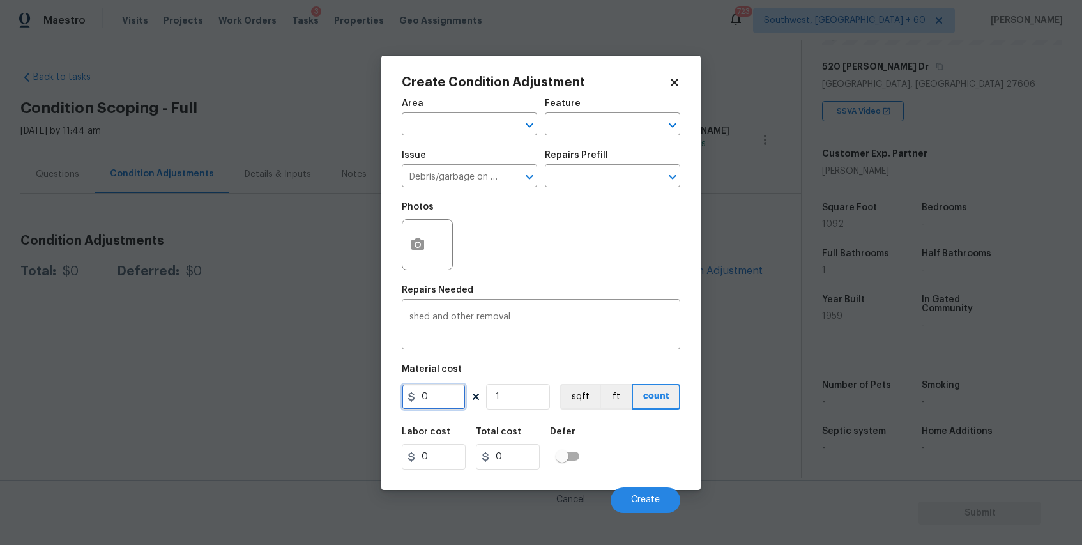
click at [431, 406] on input "0" at bounding box center [434, 397] width 64 height 26
type input "1000"
click at [412, 259] on button "button" at bounding box center [418, 245] width 31 height 50
type input "1000"
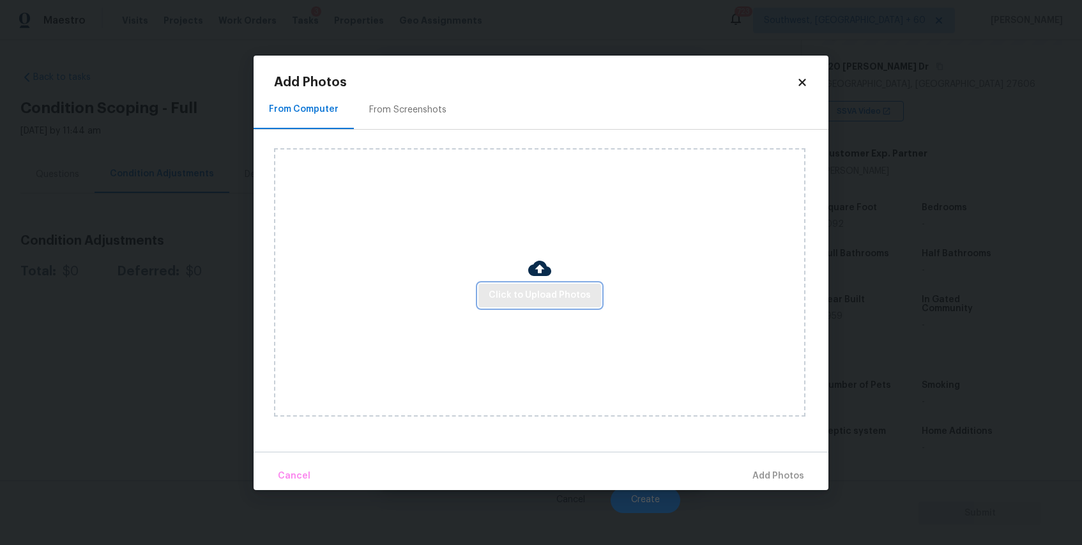
click at [564, 296] on span "Click to Upload Photos" at bounding box center [540, 296] width 102 height 16
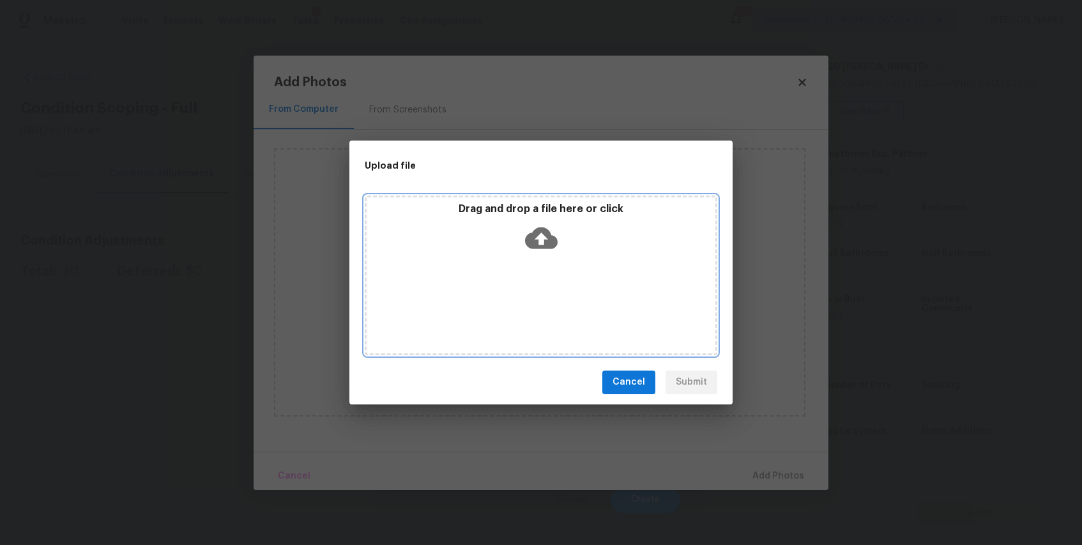
click at [564, 296] on div "Drag and drop a file here or click" at bounding box center [541, 276] width 353 height 160
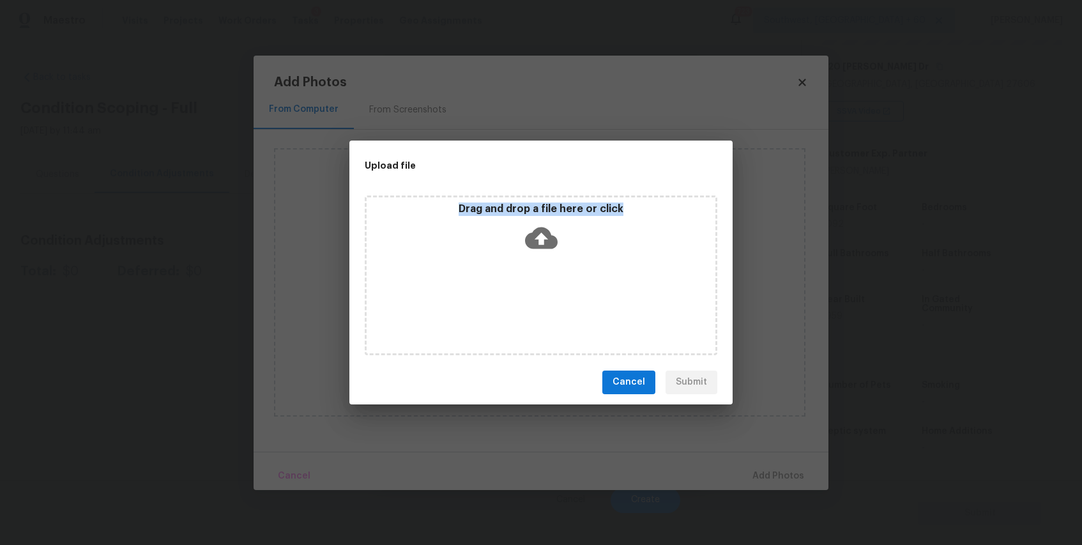
click at [564, 296] on div "Drag and drop a file here or click" at bounding box center [541, 276] width 353 height 160
click at [520, 233] on div "Drag and drop a file here or click" at bounding box center [541, 230] width 349 height 55
click at [544, 250] on icon at bounding box center [541, 238] width 33 height 33
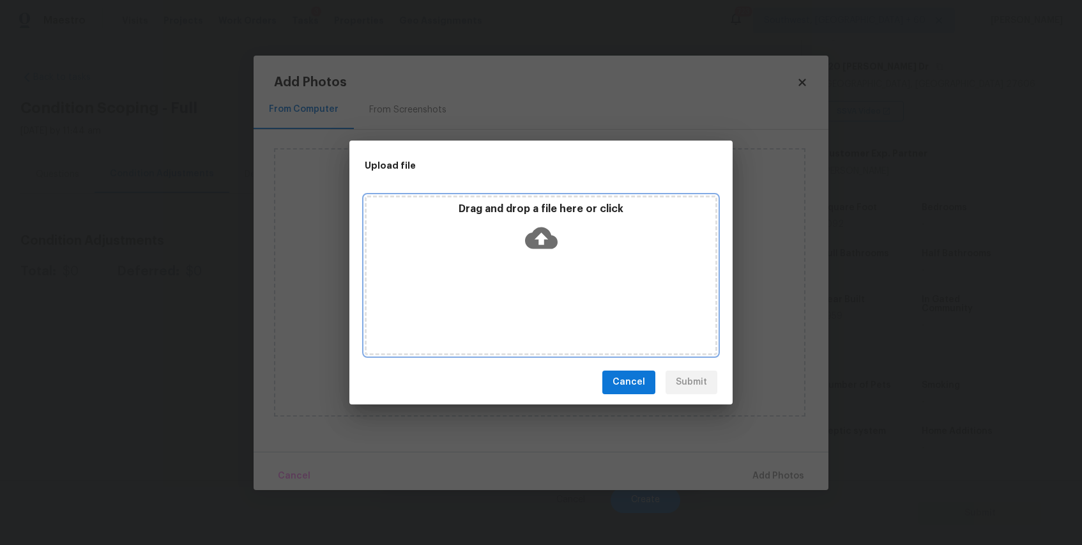
click at [544, 250] on icon at bounding box center [541, 238] width 33 height 33
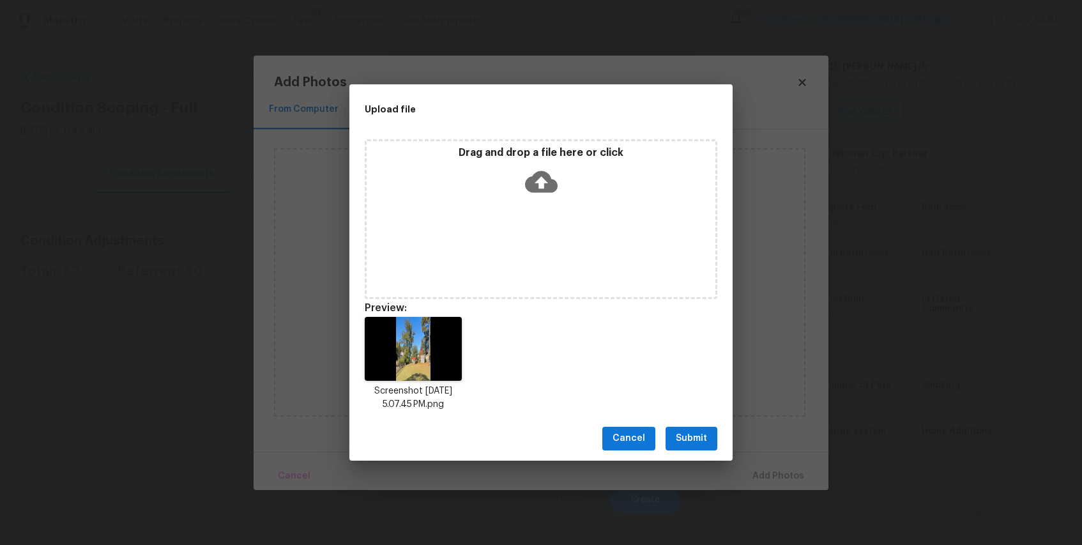
click at [701, 437] on span "Submit" at bounding box center [691, 439] width 31 height 16
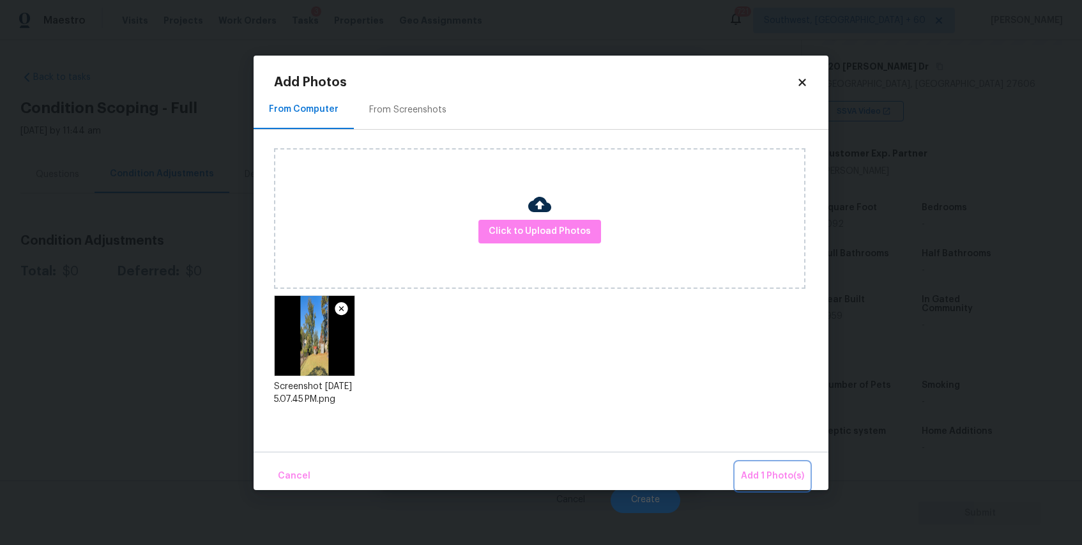
click at [770, 472] on span "Add 1 Photo(s)" at bounding box center [772, 476] width 63 height 16
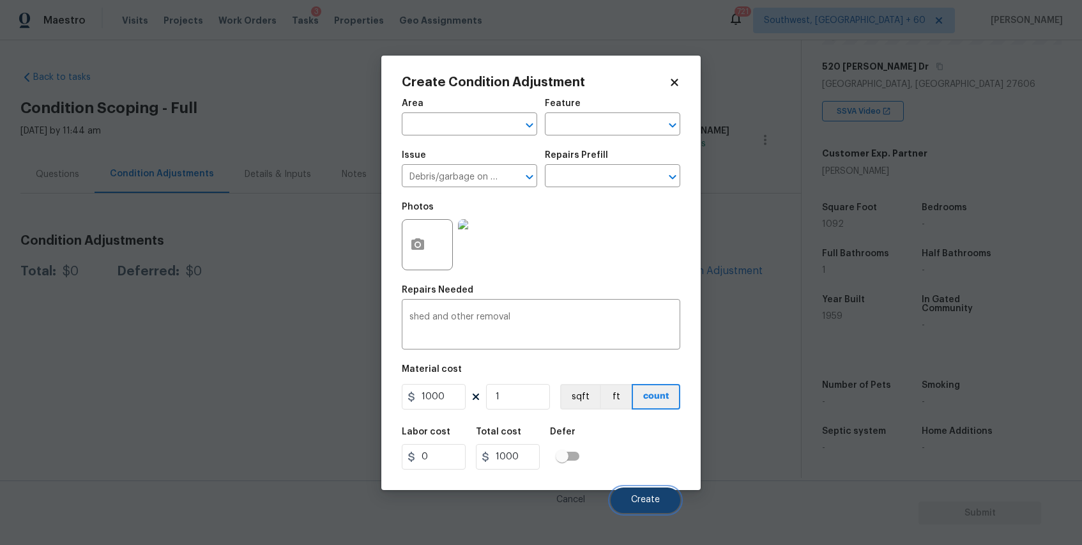
click at [645, 497] on span "Create" at bounding box center [645, 500] width 29 height 10
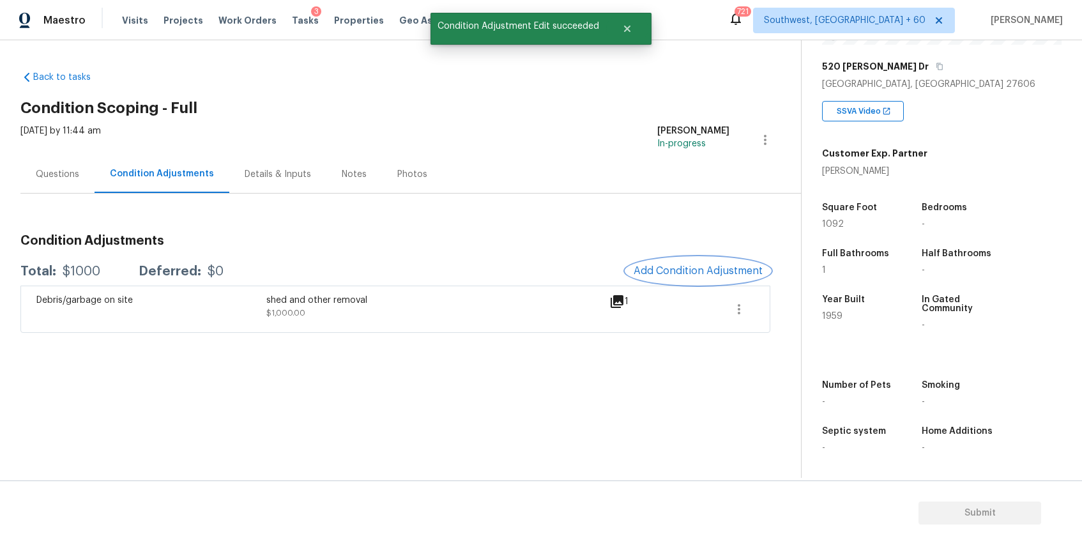
click at [687, 261] on button "Add Condition Adjustment" at bounding box center [698, 270] width 144 height 27
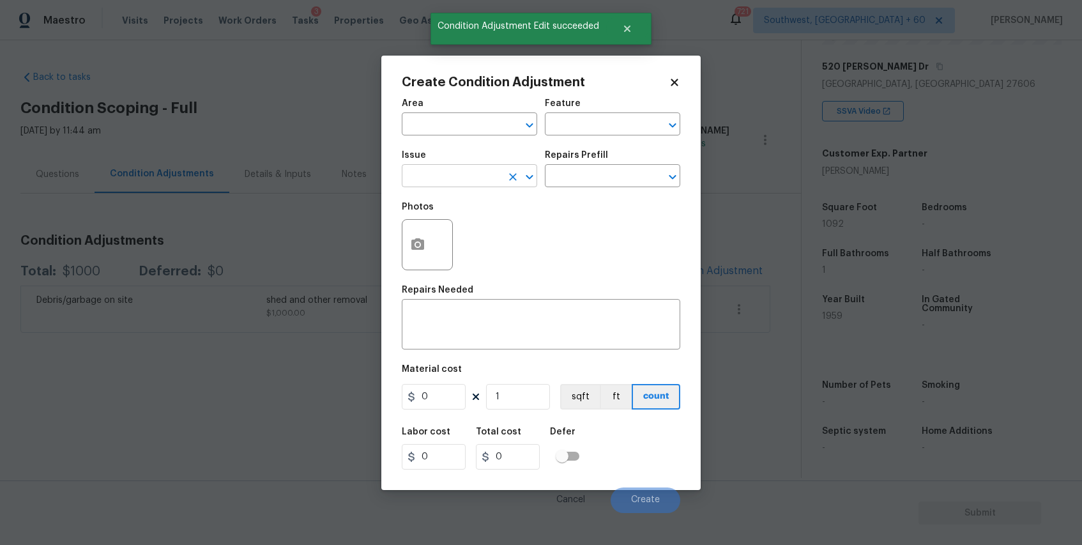
click at [447, 171] on input "text" at bounding box center [452, 177] width 100 height 20
click at [440, 236] on li "Landscape Package" at bounding box center [469, 236] width 135 height 21
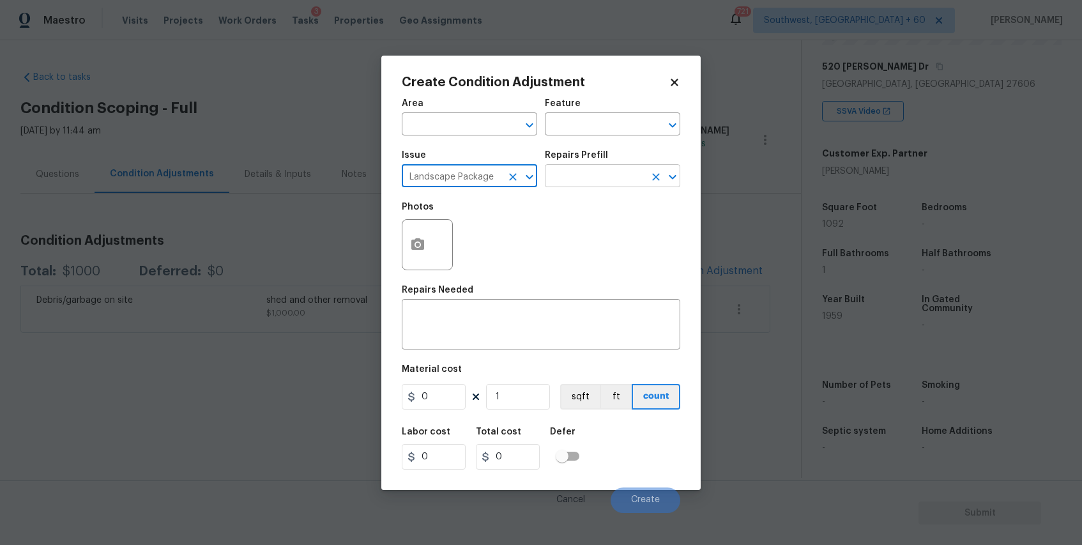
type input "Landscape Package"
click at [581, 176] on input "text" at bounding box center [595, 177] width 100 height 20
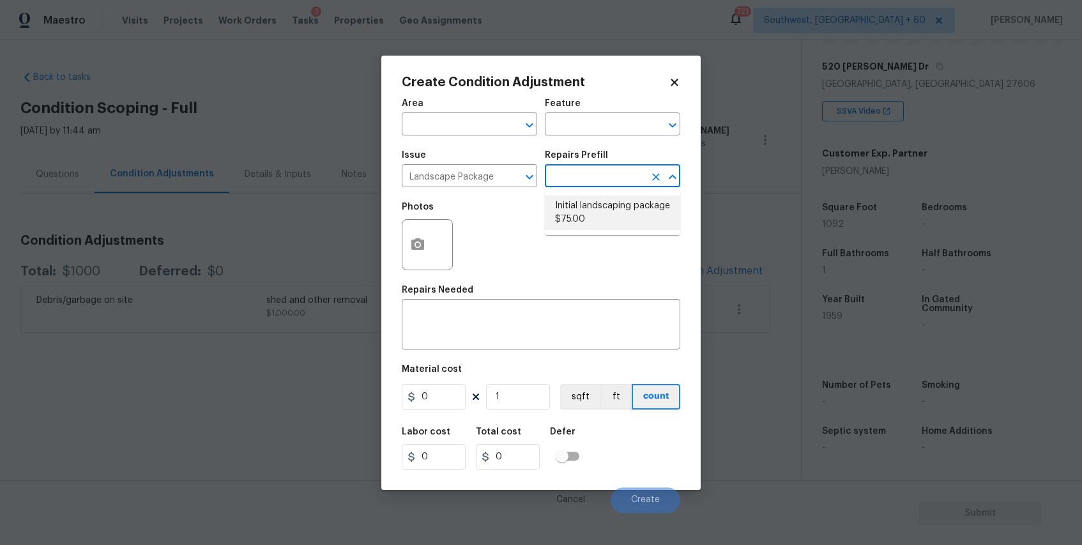
click at [595, 227] on li "Initial landscaping package $75.00" at bounding box center [612, 213] width 135 height 35
type input "Home Readiness Packages"
type textarea "Mowing of grass up to 6" in height. Mow, edge along driveways & sidewalks, trim…"
type input "75"
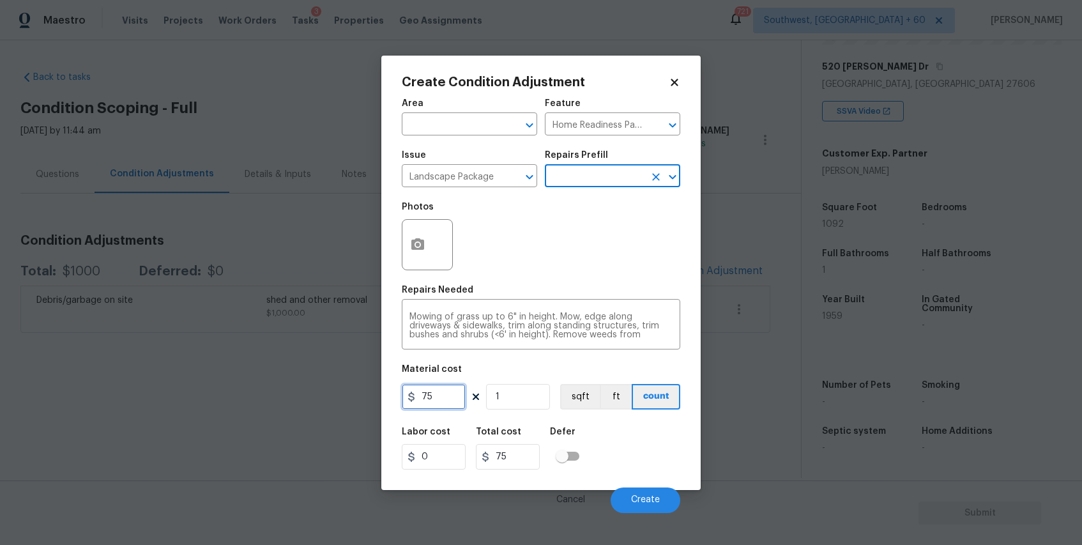
click at [445, 403] on input "75" at bounding box center [434, 397] width 64 height 26
type input "300"
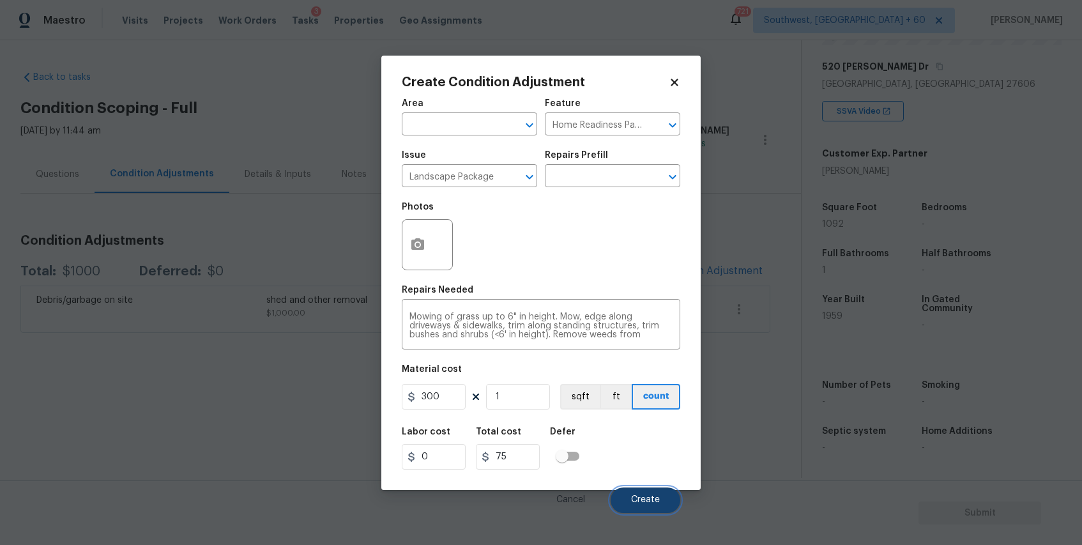
type input "300"
click at [653, 500] on span "Create" at bounding box center [645, 500] width 29 height 10
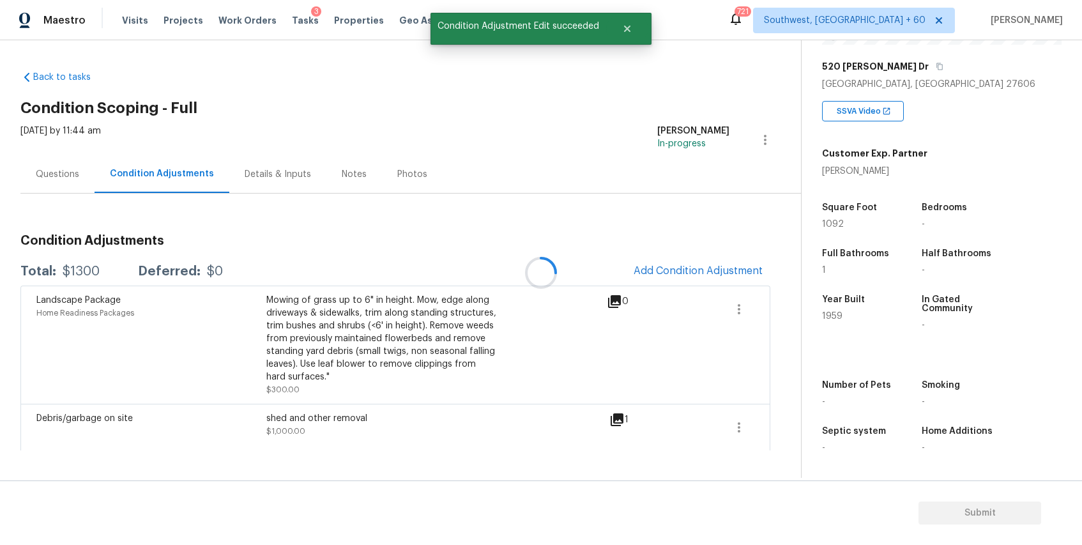
click at [674, 263] on div at bounding box center [541, 272] width 1082 height 545
click at [682, 262] on button "Add Condition Adjustment" at bounding box center [698, 270] width 144 height 27
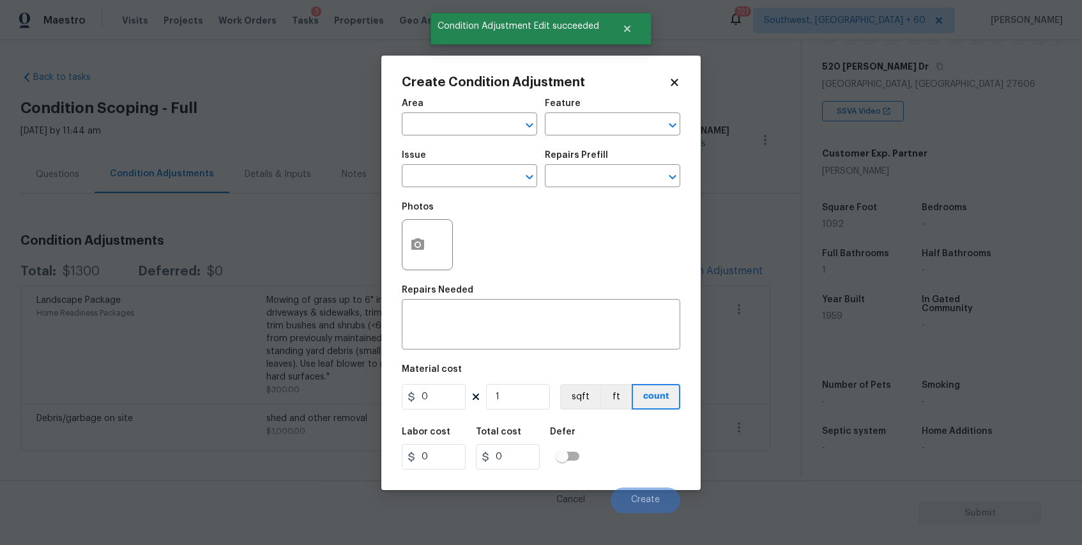
click at [435, 158] on div "Issue" at bounding box center [469, 159] width 135 height 17
click at [442, 174] on input "text" at bounding box center [452, 177] width 100 height 20
click at [481, 242] on li "Pressure Washing" at bounding box center [469, 236] width 135 height 21
type input "Pressure Washing"
click at [579, 161] on div "Repairs Prefill" at bounding box center [612, 159] width 135 height 17
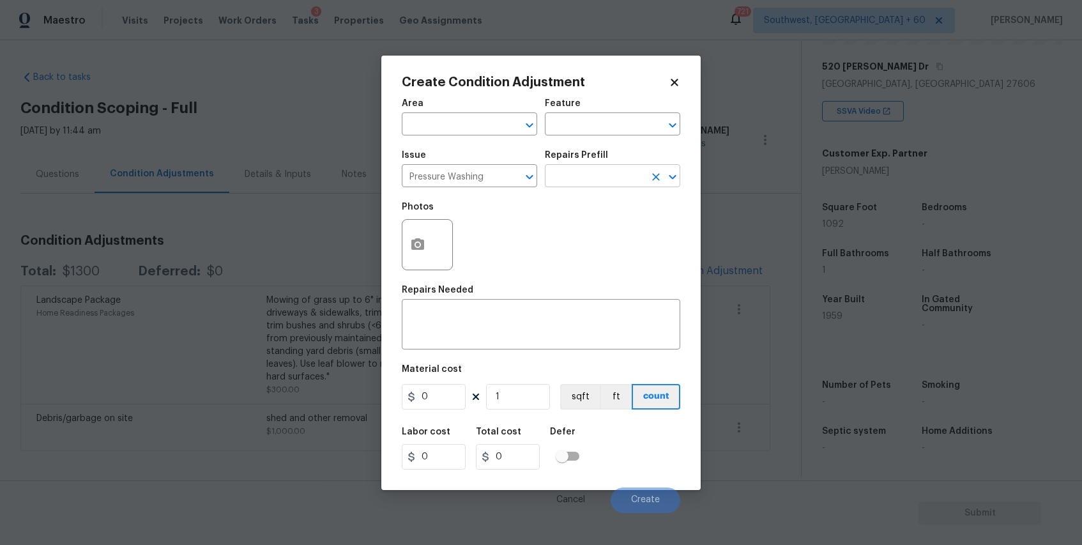
click at [599, 177] on input "text" at bounding box center [595, 177] width 100 height 20
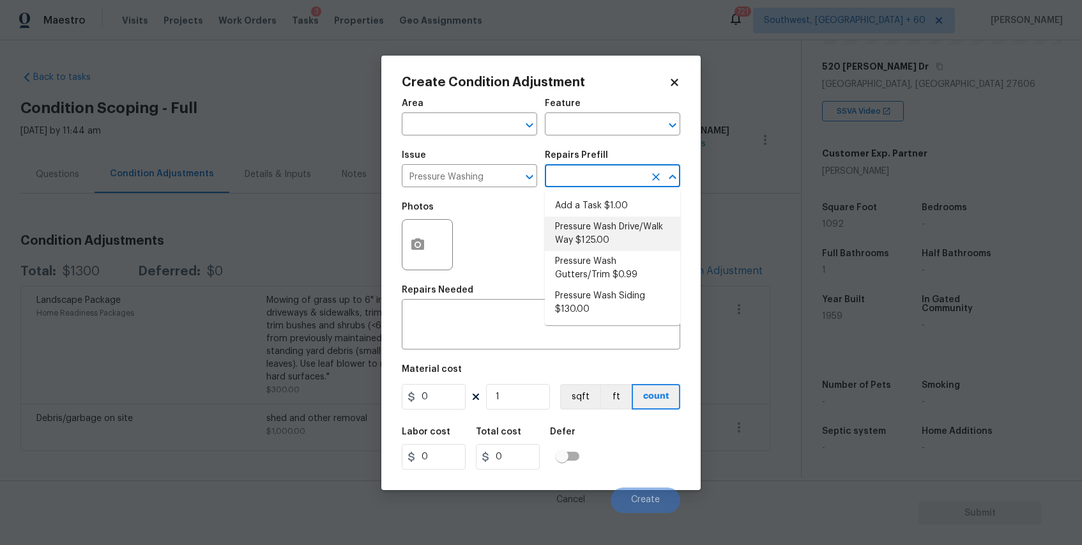
click at [659, 231] on li "Pressure Wash Drive/Walk Way $125.00" at bounding box center [612, 234] width 135 height 35
type input "Siding"
type textarea "Pressure wash the driveways/walkways as directed by the PM. Ensure that all deb…"
type input "125"
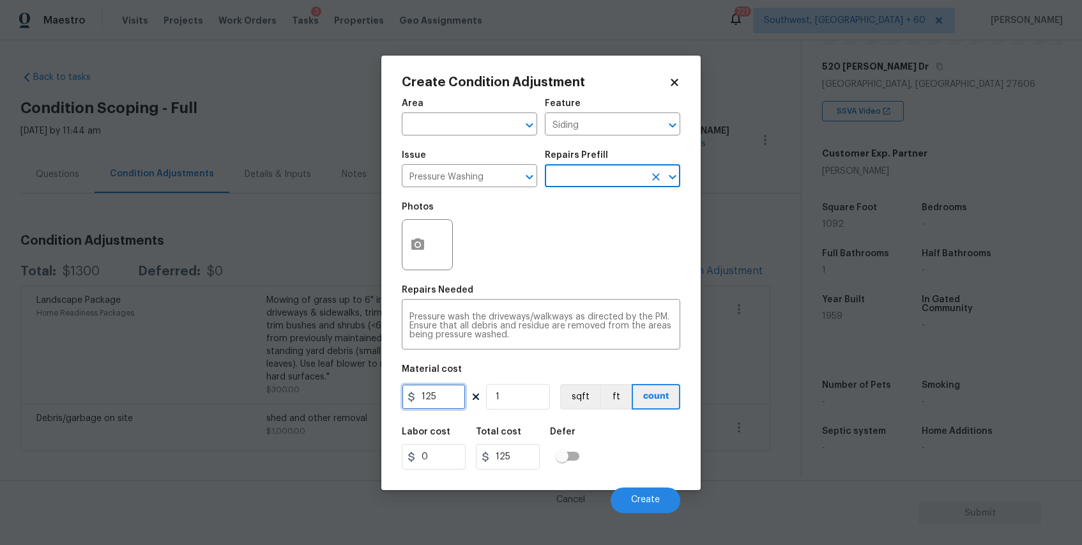
click at [455, 396] on input "125" at bounding box center [434, 397] width 64 height 26
type input "300"
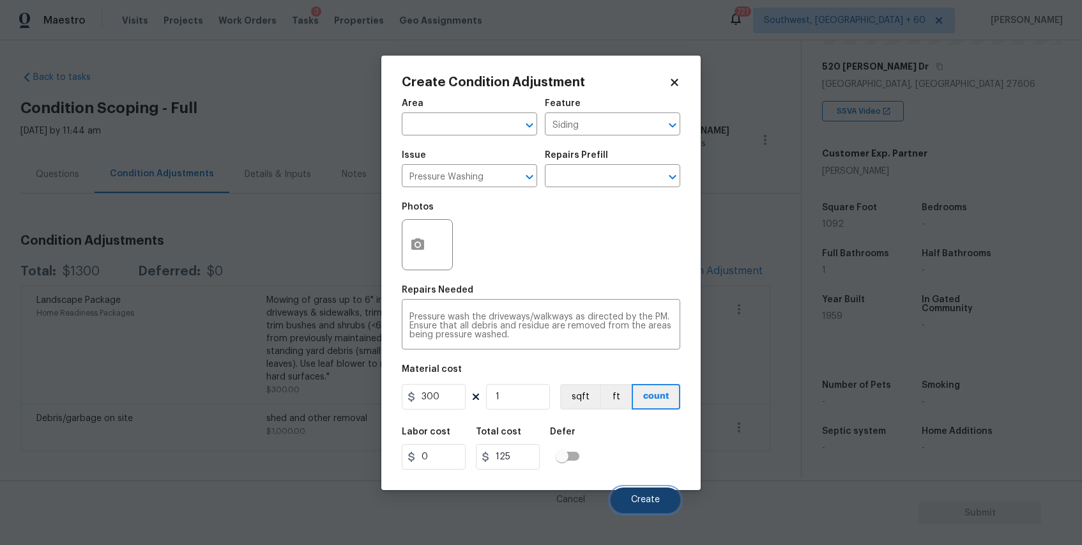
click at [648, 498] on span "Create" at bounding box center [645, 500] width 29 height 10
type input "300"
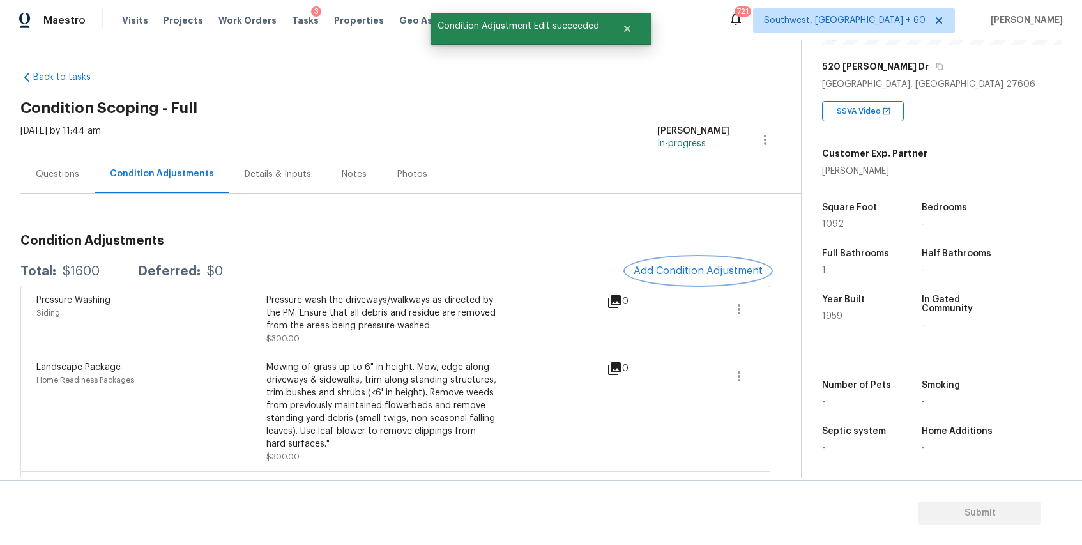
scroll to position [45, 0]
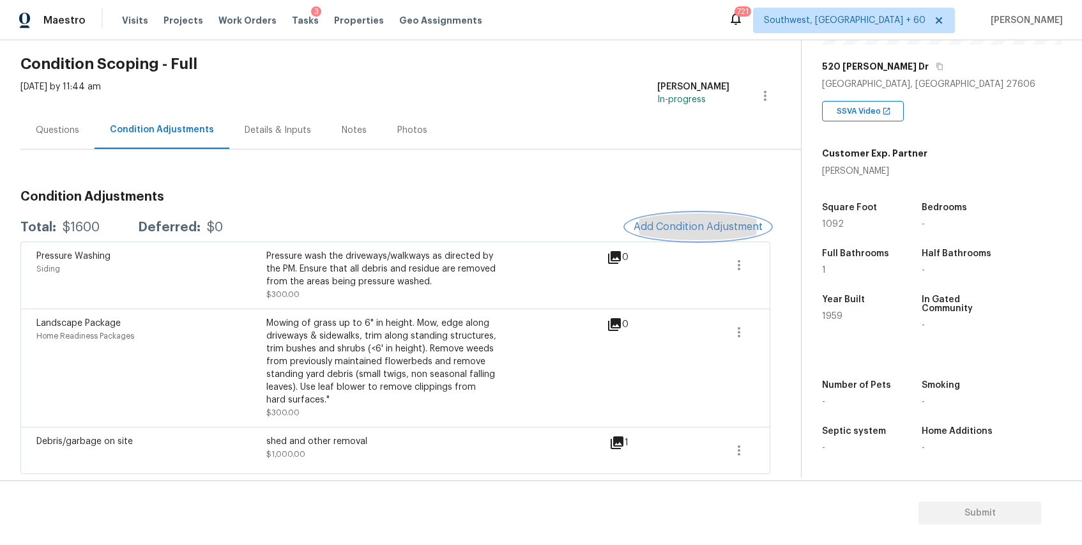
click at [715, 224] on span "Add Condition Adjustment" at bounding box center [698, 227] width 129 height 12
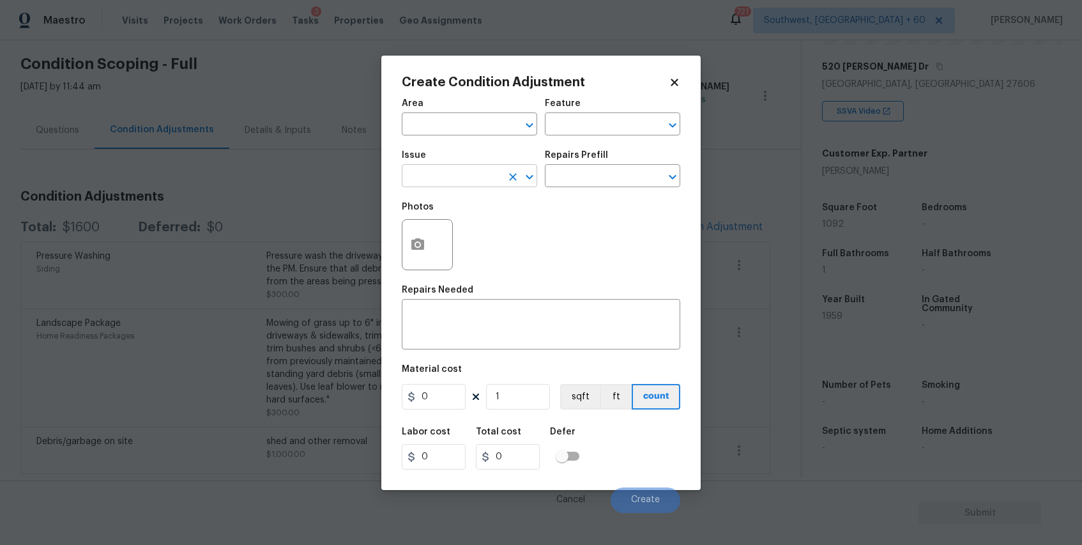
click at [500, 184] on input "text" at bounding box center [452, 177] width 100 height 20
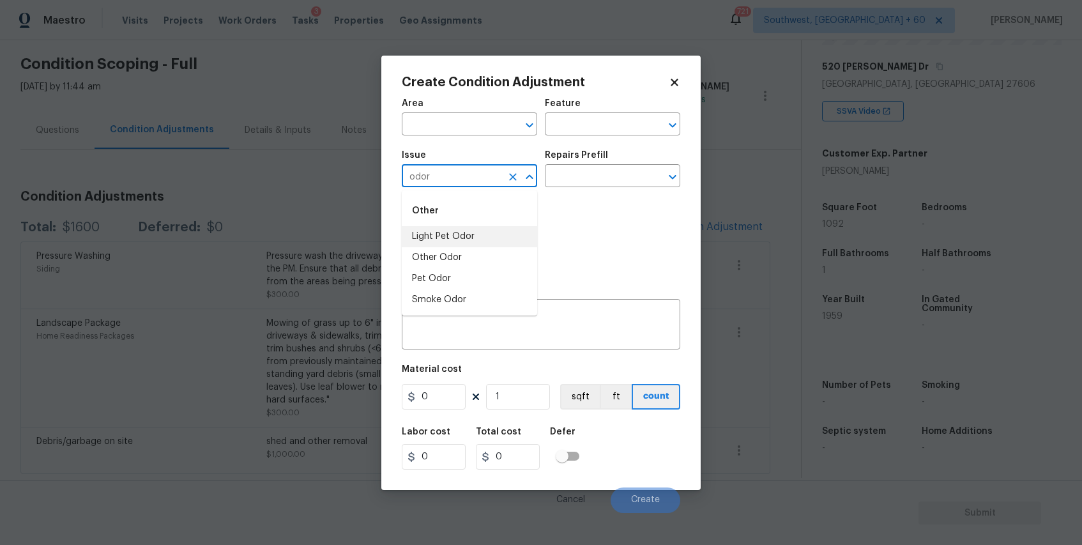
click at [521, 236] on li "Light Pet Odor" at bounding box center [469, 236] width 135 height 21
type input "Light Pet Odor"
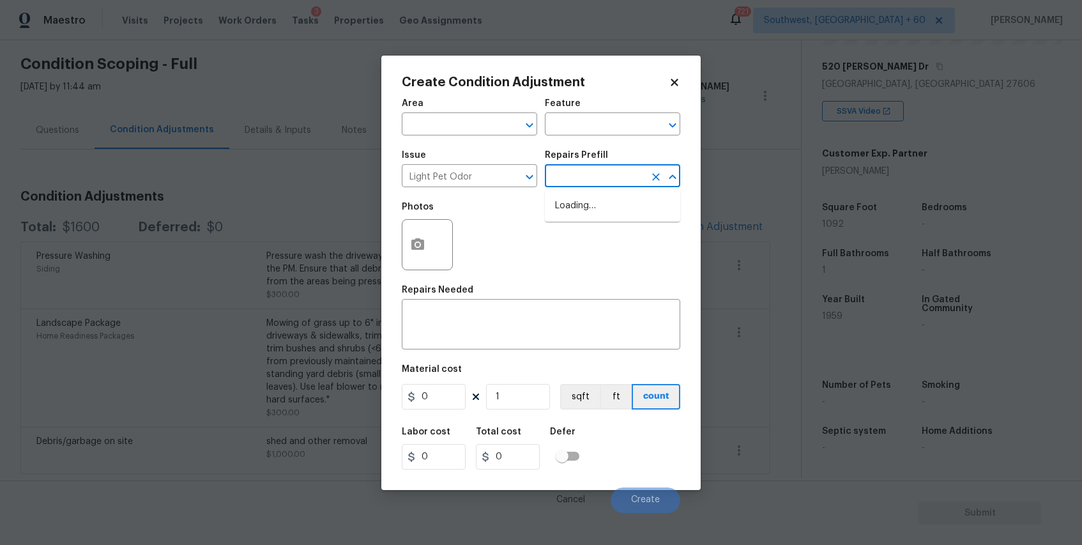
click at [610, 174] on input "text" at bounding box center [595, 177] width 100 height 20
click at [634, 211] on li "Acquisition Scope: 1-2 pets present $575.00" at bounding box center [612, 213] width 135 height 35
type textarea "Acquisition Scope: 1-2 pets present"
type input "575"
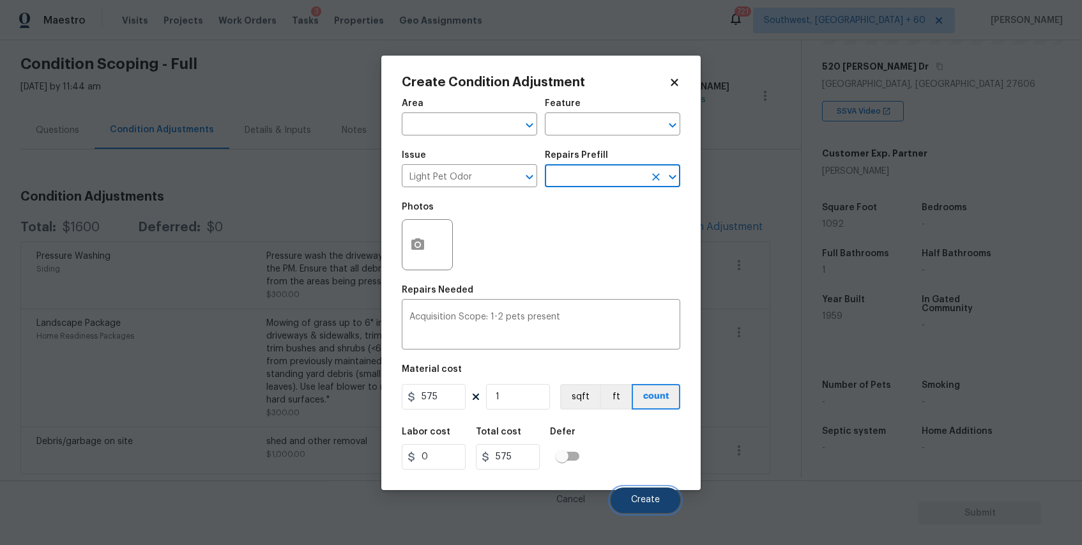
click at [663, 491] on button "Create" at bounding box center [646, 500] width 70 height 26
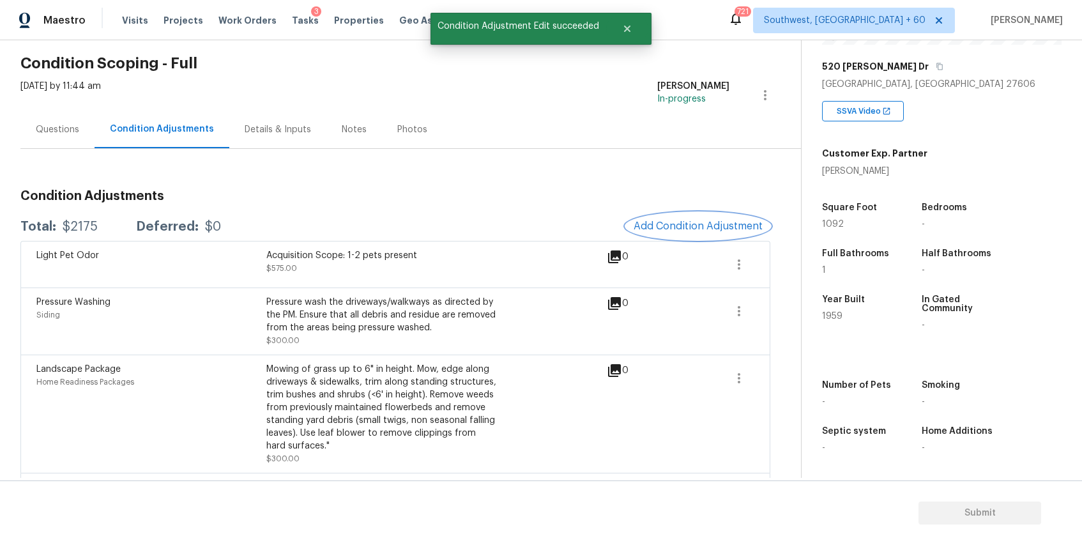
click at [703, 227] on span "Add Condition Adjustment" at bounding box center [698, 226] width 129 height 12
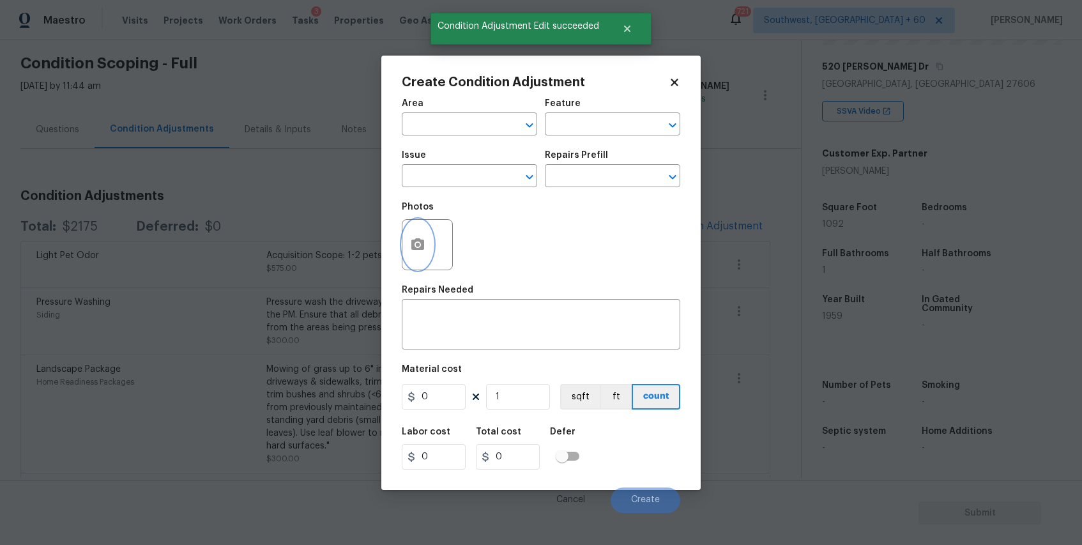
click at [424, 242] on icon "button" at bounding box center [417, 244] width 13 height 12
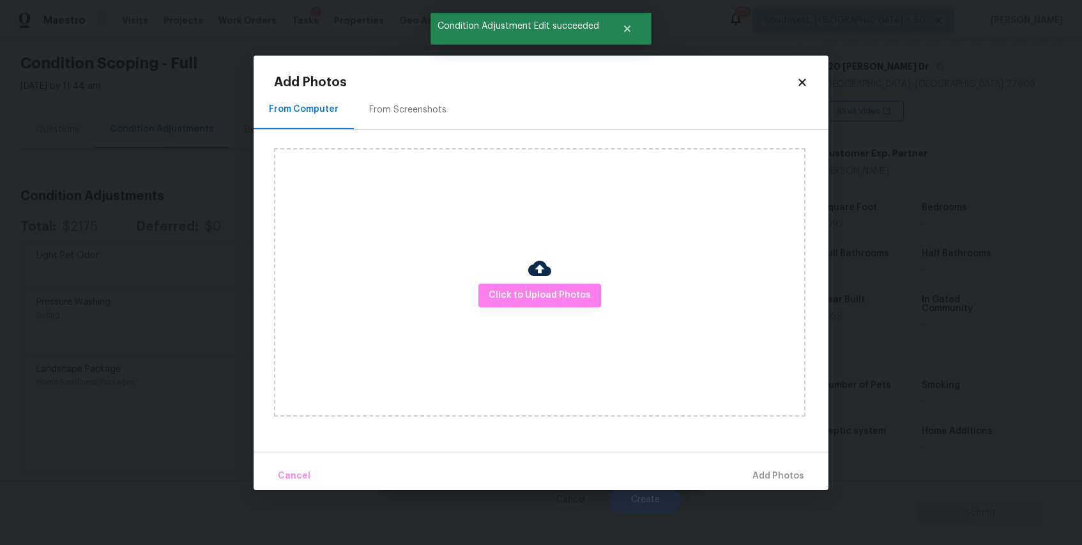
click at [529, 280] on div at bounding box center [539, 270] width 23 height 27
click at [537, 293] on span "Click to Upload Photos" at bounding box center [540, 296] width 102 height 16
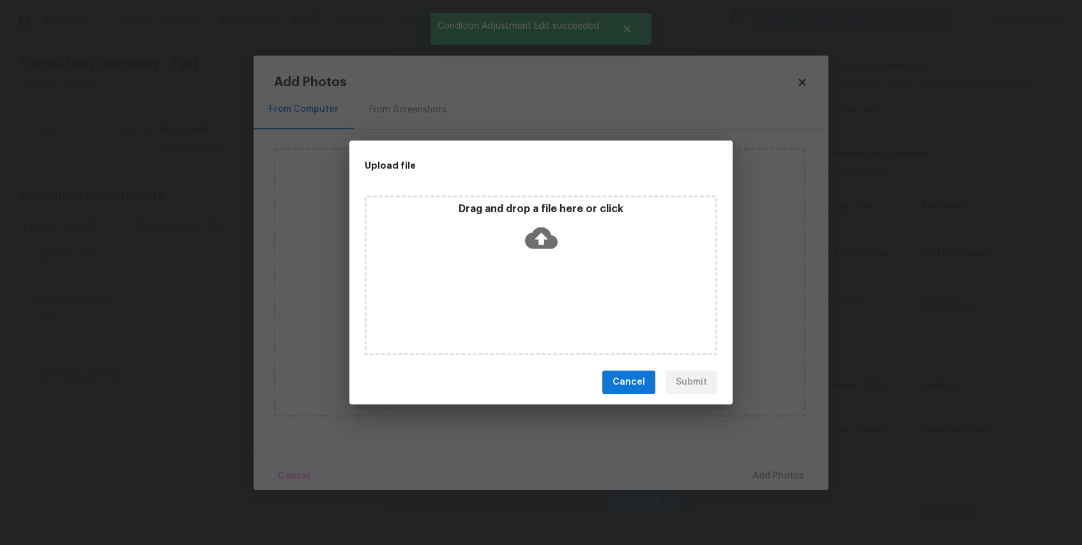
click at [537, 293] on div "Drag and drop a file here or click" at bounding box center [541, 276] width 353 height 160
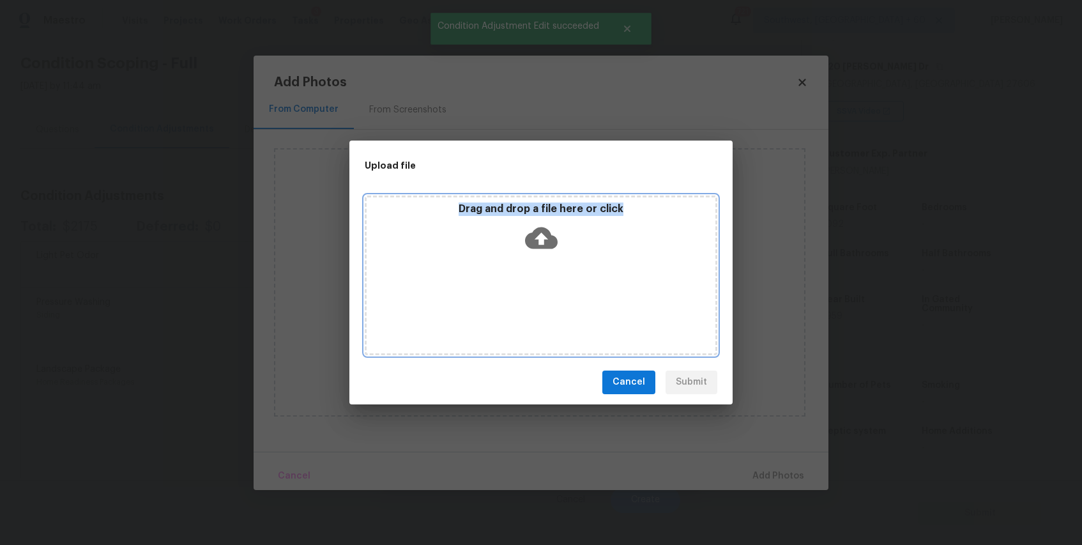
click at [539, 230] on icon at bounding box center [541, 238] width 33 height 22
click at [527, 247] on icon at bounding box center [541, 238] width 33 height 33
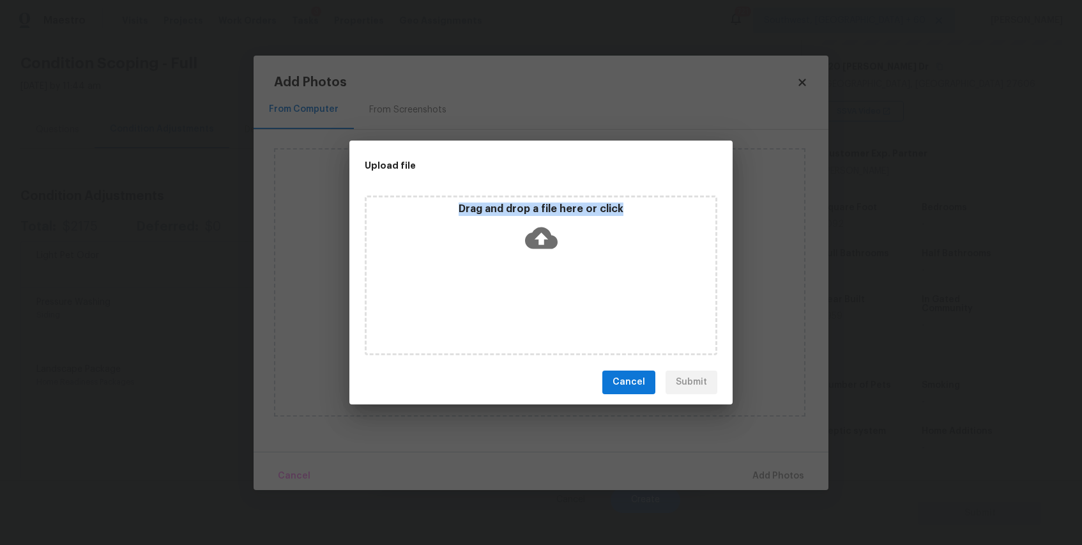
click at [633, 393] on button "Cancel" at bounding box center [628, 383] width 53 height 24
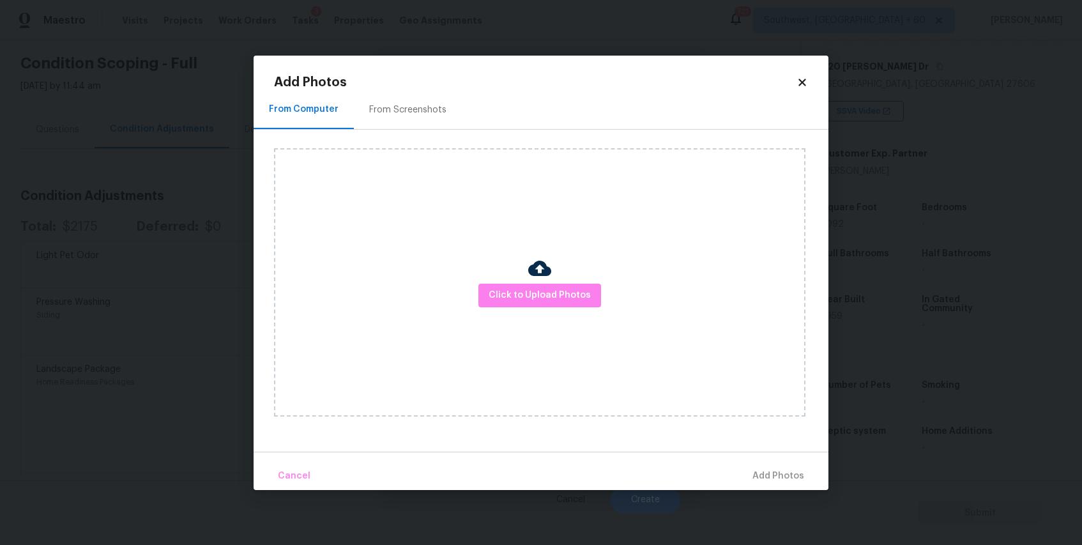
click at [806, 82] on icon at bounding box center [803, 83] width 12 height 12
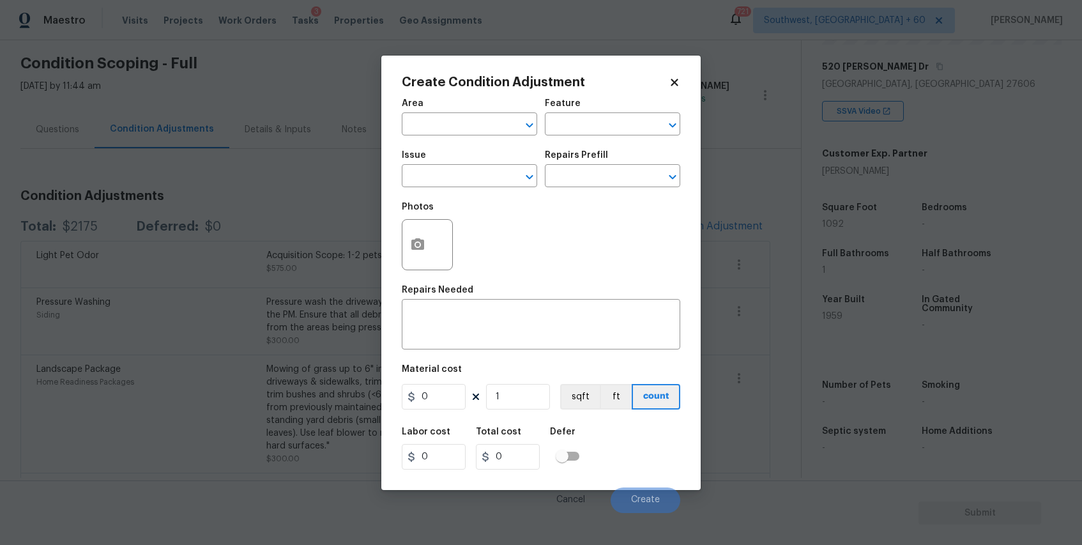
click at [754, 134] on body "Maestro Visits Projects Work Orders Tasks 3 Properties Geo Assignments 721 Sout…" at bounding box center [541, 272] width 1082 height 545
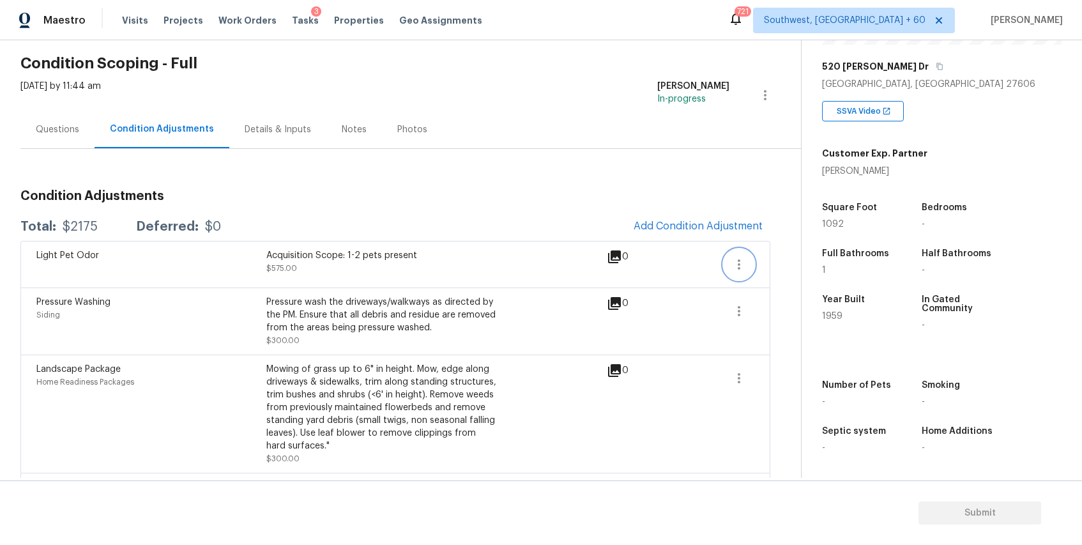
click at [739, 265] on icon "button" at bounding box center [739, 264] width 3 height 10
click at [786, 264] on div "Edit" at bounding box center [812, 262] width 100 height 13
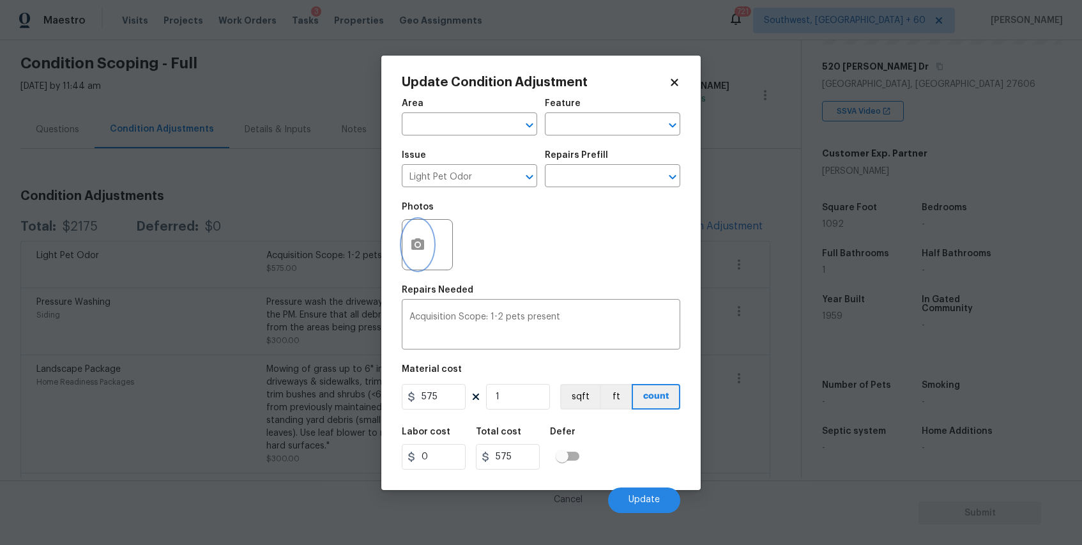
click at [429, 248] on button "button" at bounding box center [418, 245] width 31 height 50
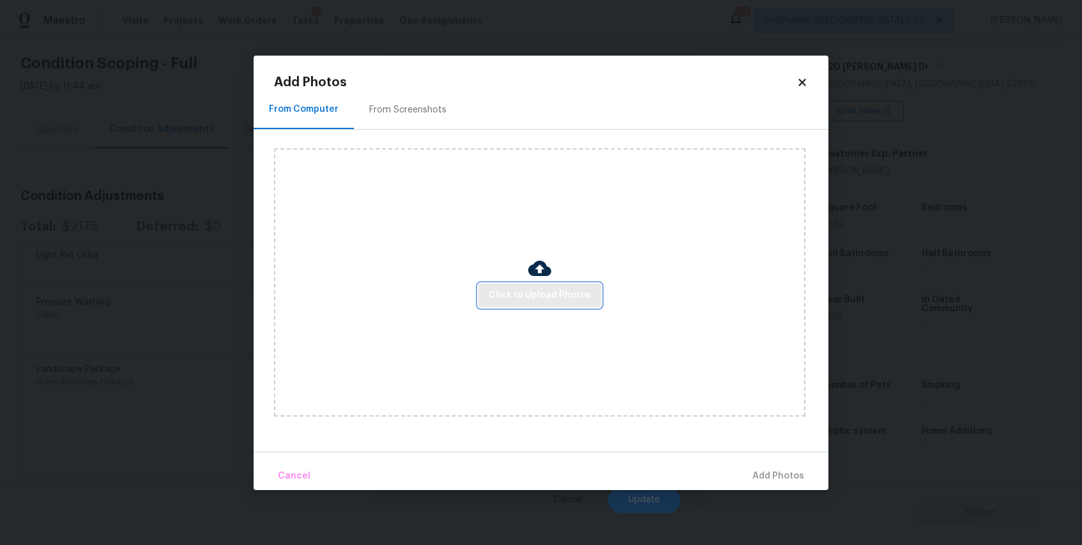
click at [557, 293] on span "Click to Upload Photos" at bounding box center [540, 296] width 102 height 16
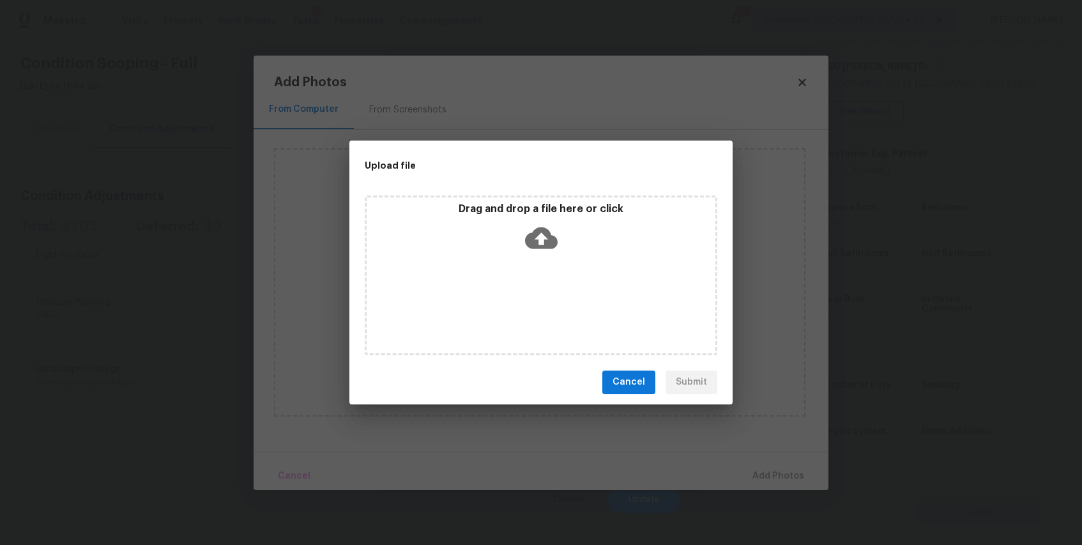
click at [539, 272] on div "Drag and drop a file here or click" at bounding box center [541, 276] width 353 height 160
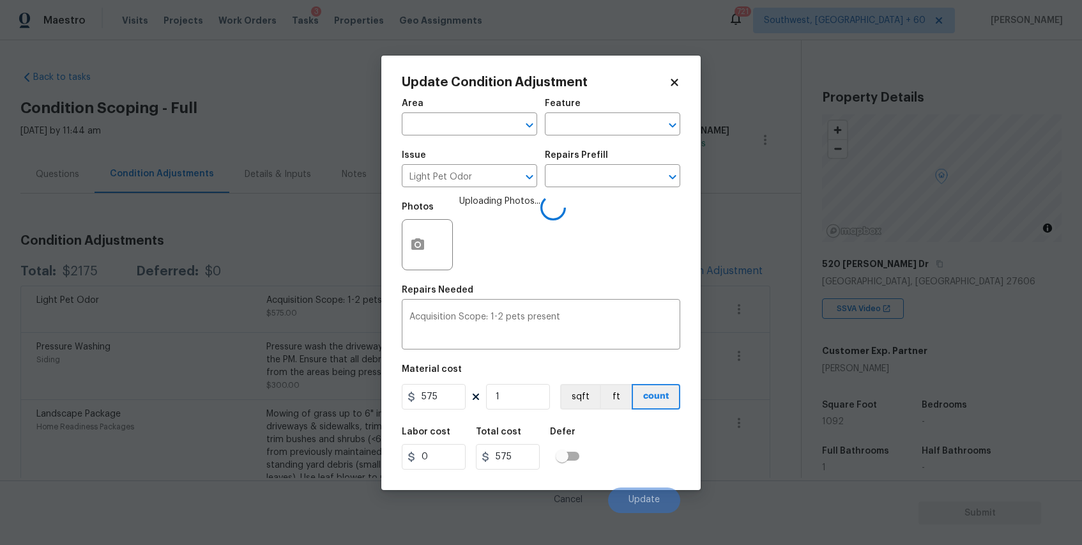
scroll to position [197, 0]
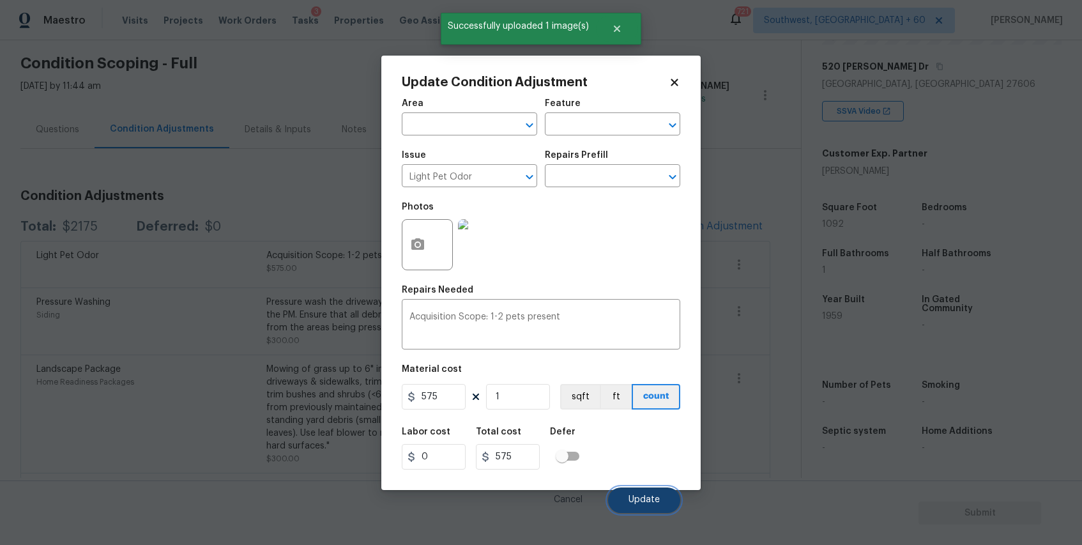
click at [648, 499] on span "Update" at bounding box center [644, 500] width 31 height 10
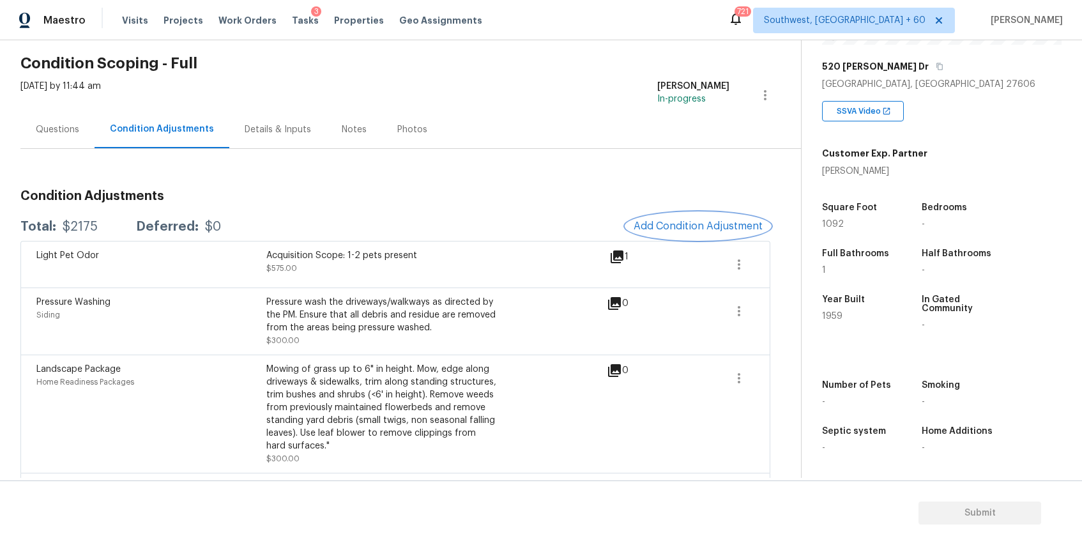
click at [702, 231] on span "Add Condition Adjustment" at bounding box center [698, 226] width 129 height 12
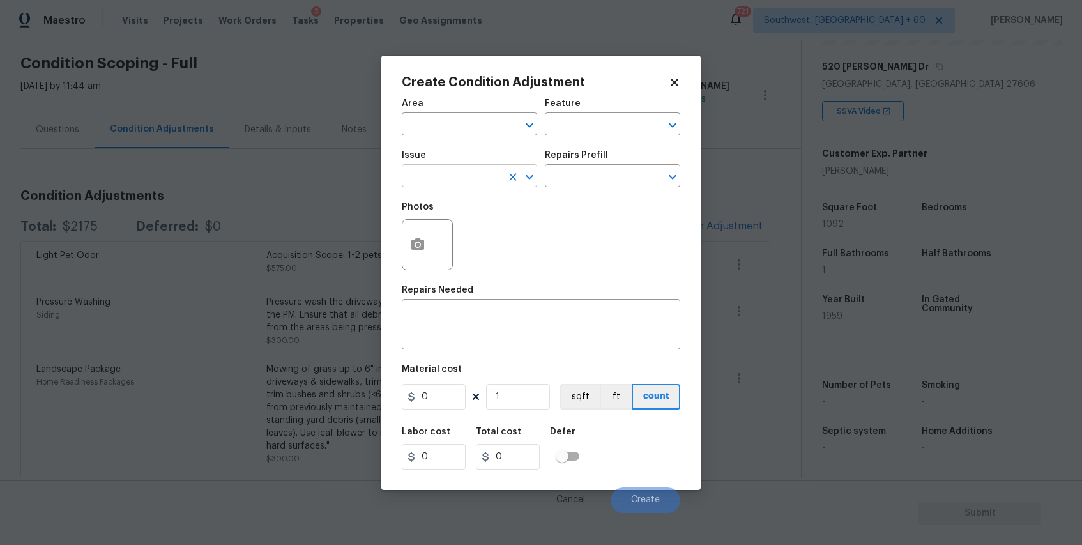
click at [488, 181] on input "text" at bounding box center [452, 177] width 100 height 20
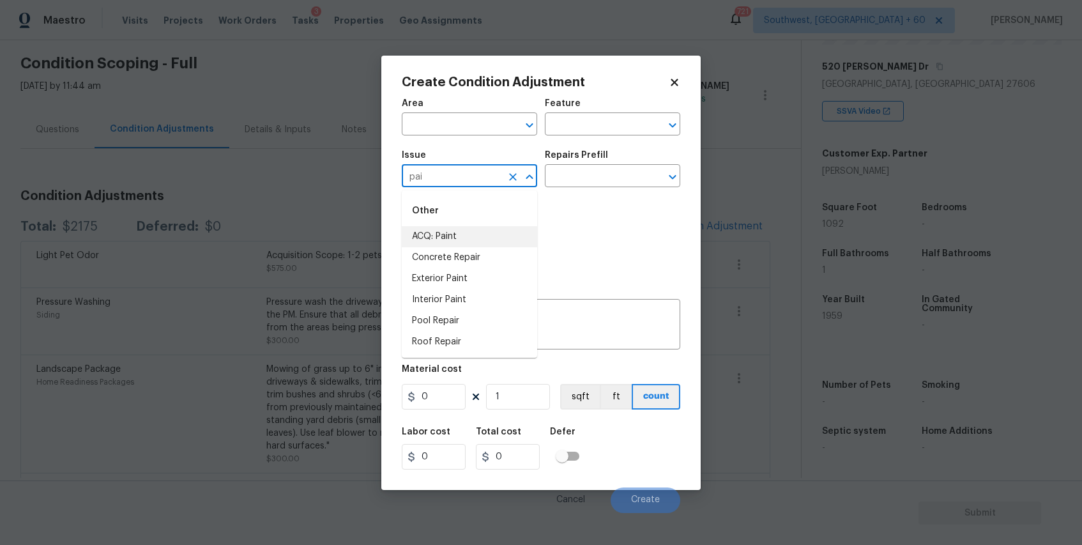
click at [472, 233] on li "ACQ: Paint" at bounding box center [469, 236] width 135 height 21
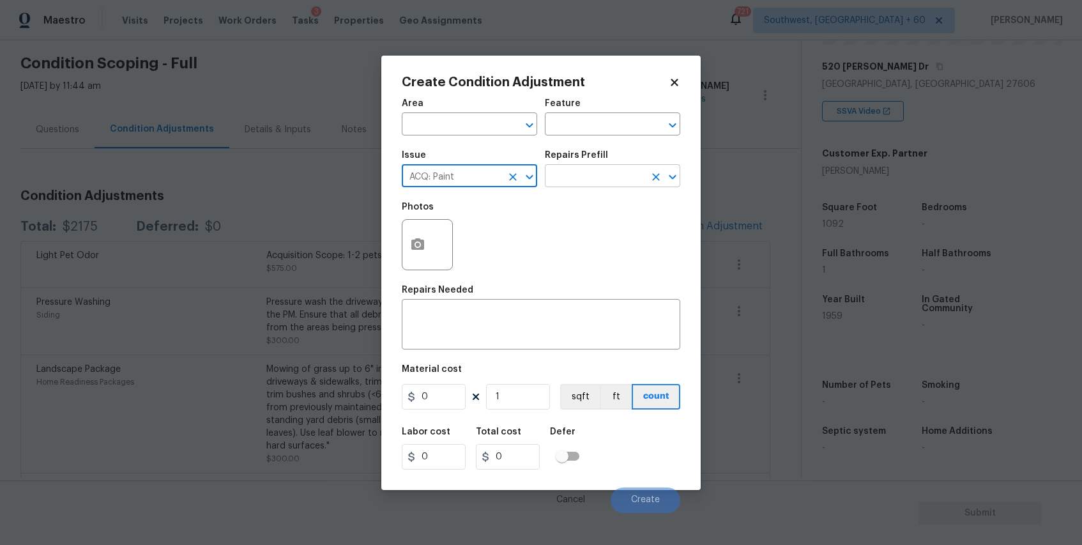
type input "ACQ: Paint"
click at [569, 180] on input "text" at bounding box center [595, 177] width 100 height 20
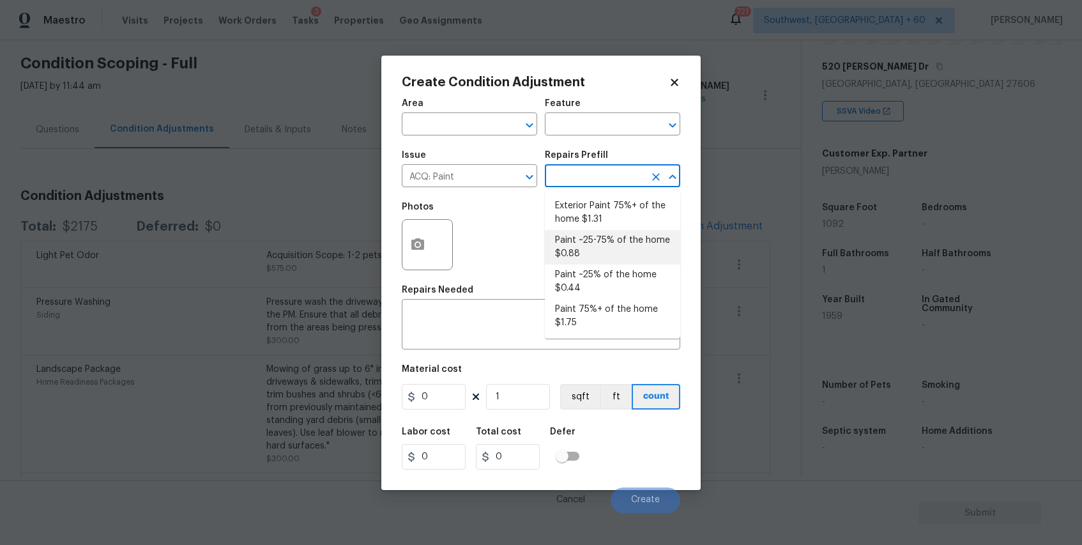
click at [607, 242] on li "Paint ~25-75% of the home $0.88" at bounding box center [612, 247] width 135 height 35
type input "Acquisition"
type textarea "Acquisition Scope: ~25 - 75% of the home needs interior paint"
type input "0.88"
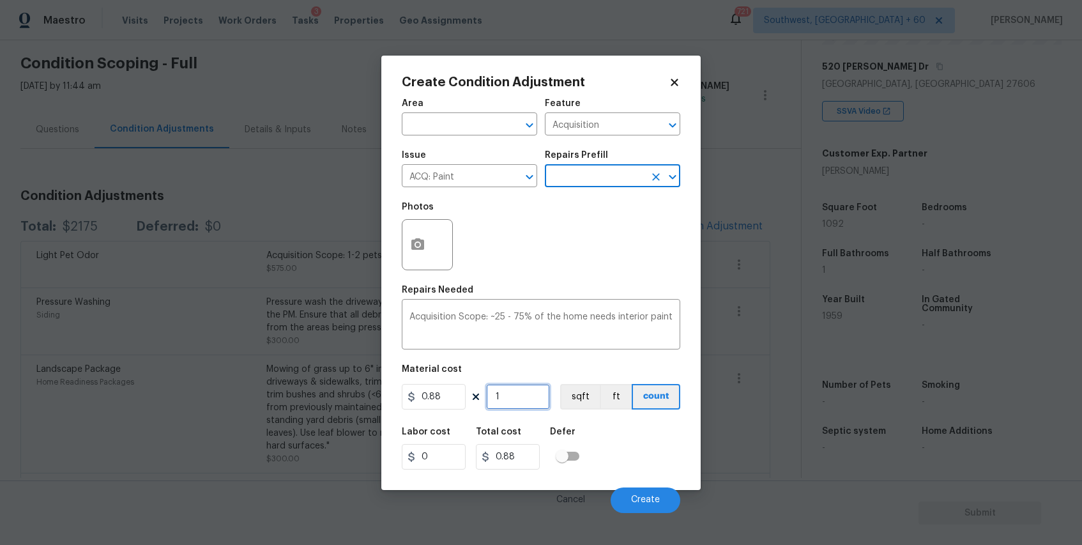
click at [526, 390] on input "1" at bounding box center [518, 397] width 64 height 26
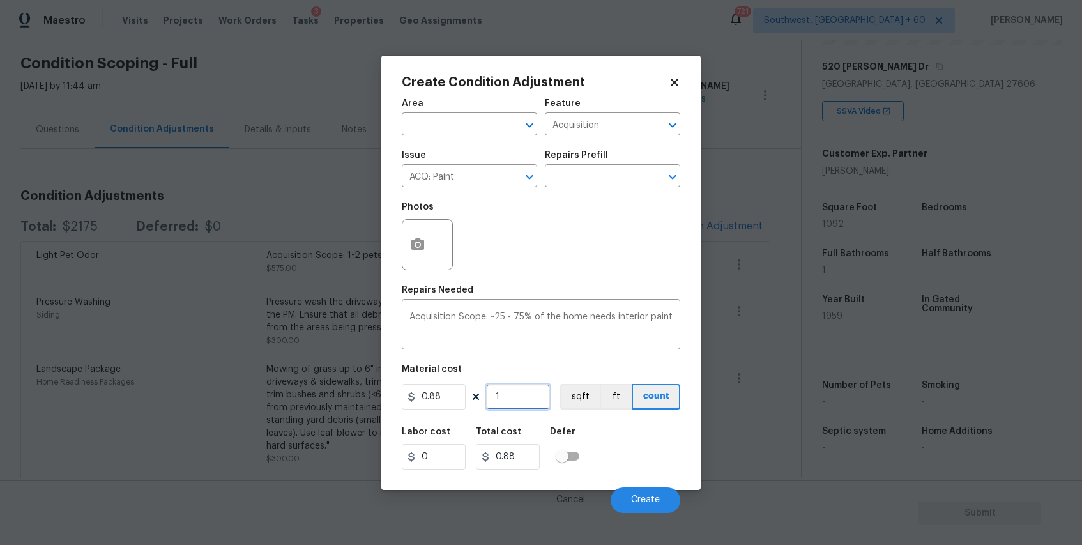
type input "10"
type input "8.8"
type input "109"
type input "95.92"
type input "1092"
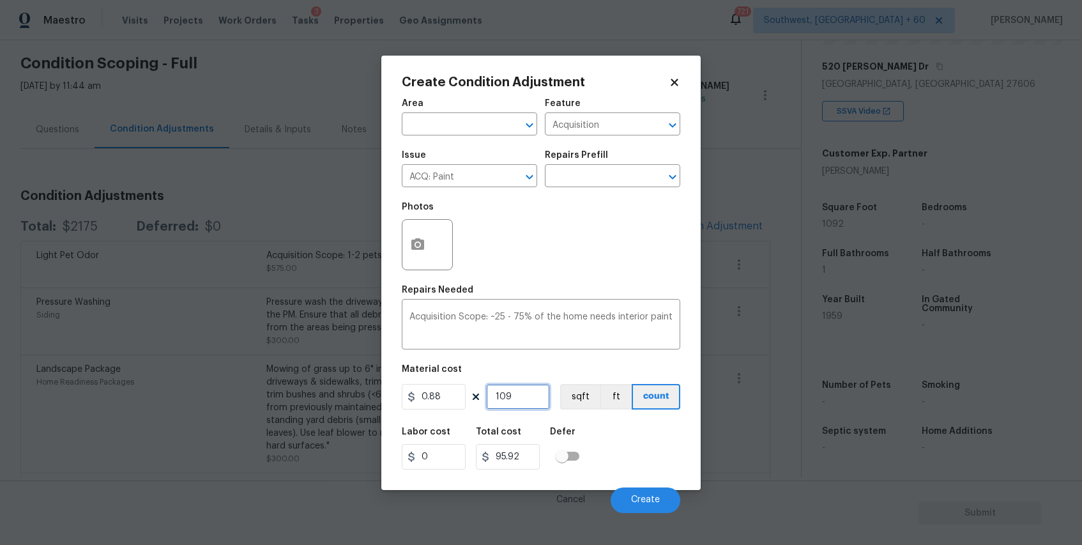
type input "960.96"
type input "1092"
click at [419, 238] on icon "button" at bounding box center [417, 244] width 15 height 15
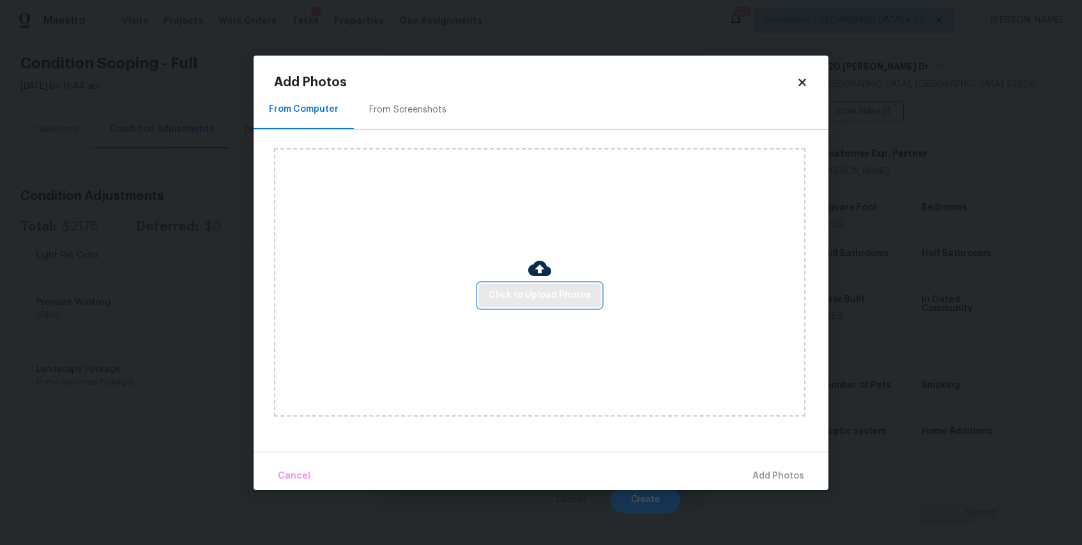
click at [552, 301] on span "Click to Upload Photos" at bounding box center [540, 296] width 102 height 16
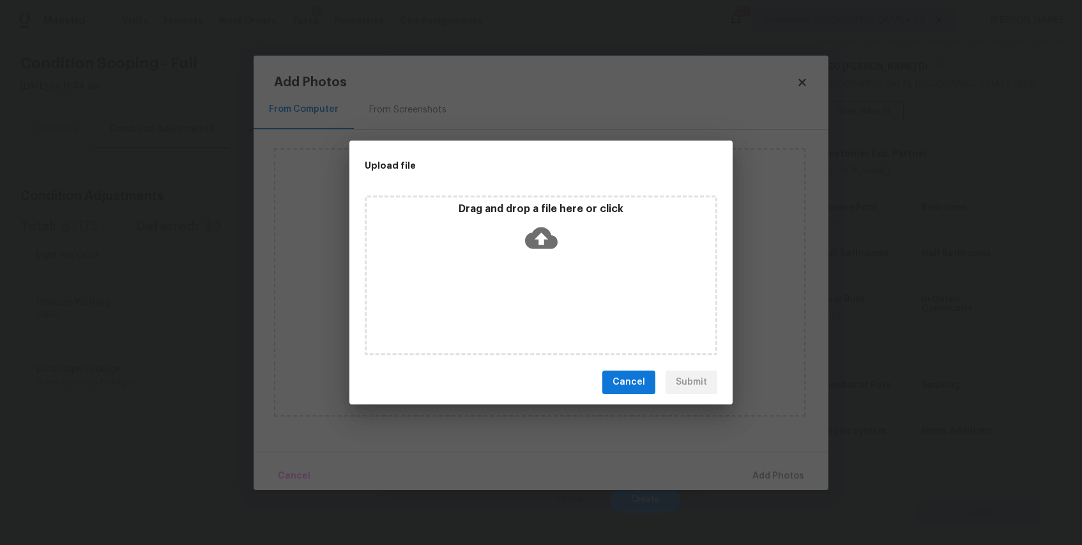
click at [552, 301] on div "Drag and drop a file here or click" at bounding box center [541, 276] width 353 height 160
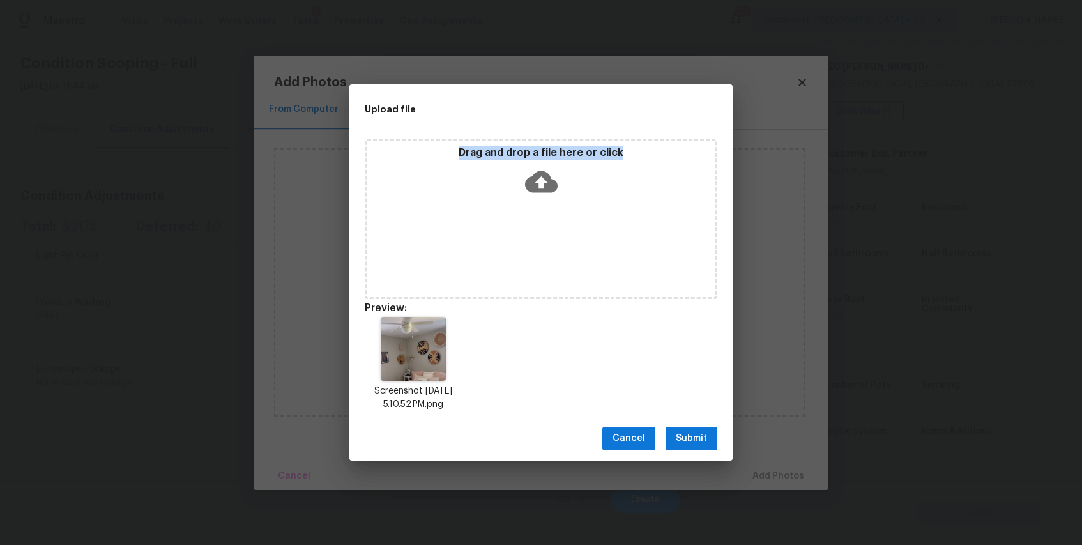
click at [528, 231] on div "Drag and drop a file here or click" at bounding box center [541, 219] width 353 height 160
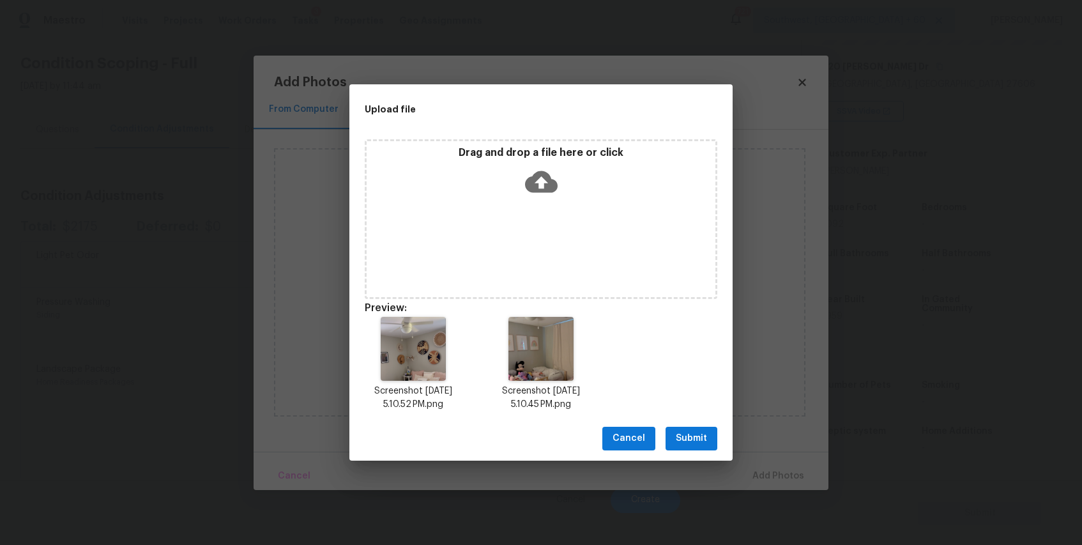
click at [689, 429] on button "Submit" at bounding box center [692, 439] width 52 height 24
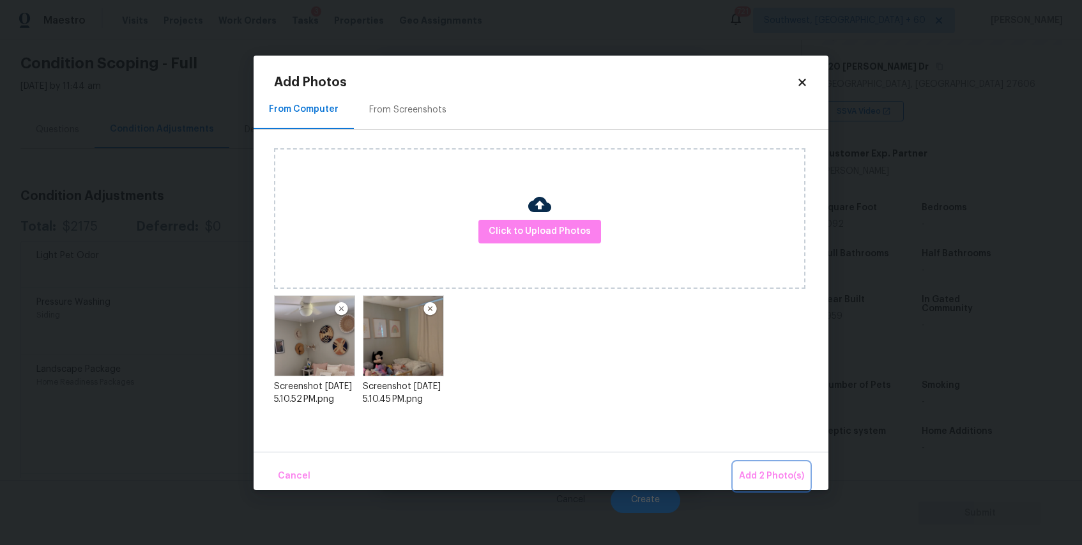
click at [768, 469] on span "Add 2 Photo(s)" at bounding box center [771, 476] width 65 height 16
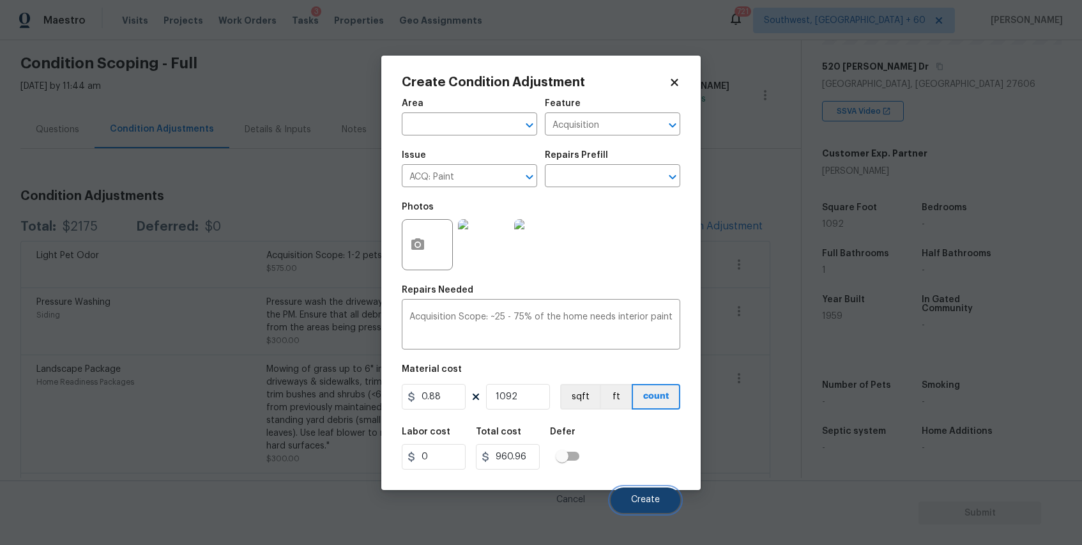
click at [656, 497] on span "Create" at bounding box center [645, 500] width 29 height 10
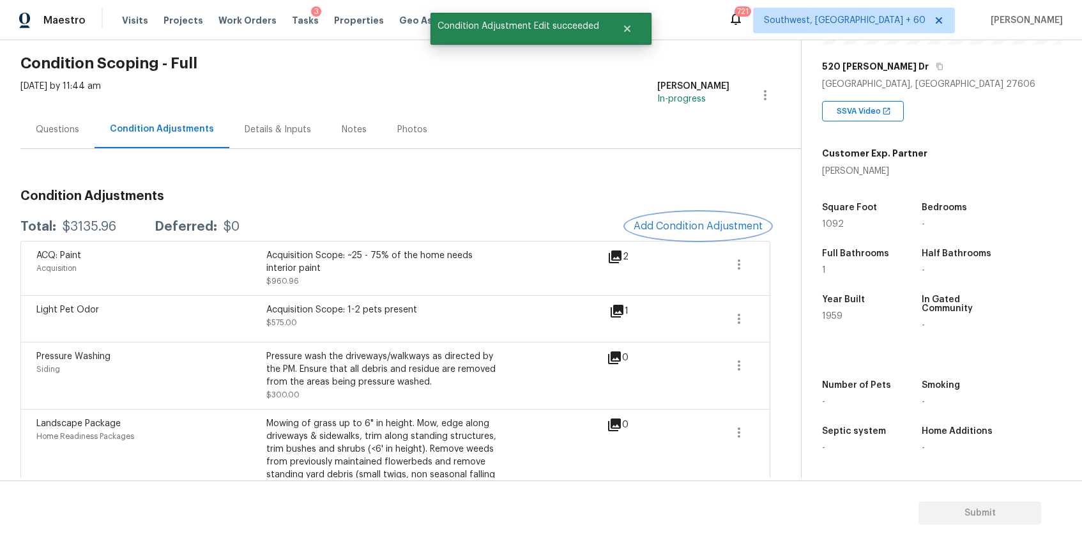
click at [693, 231] on span "Add Condition Adjustment" at bounding box center [698, 226] width 129 height 12
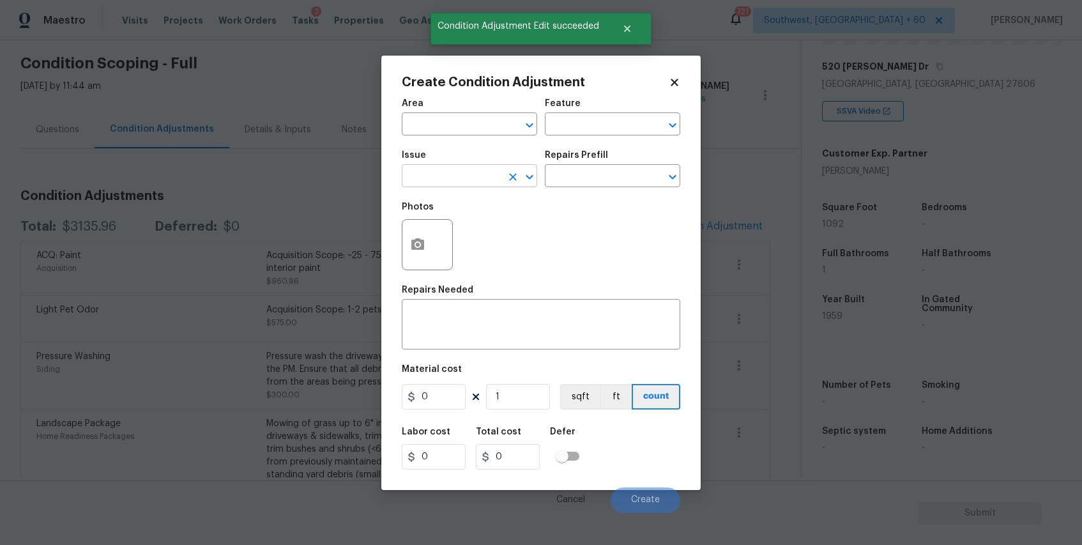
click at [479, 181] on input "text" at bounding box center [452, 177] width 100 height 20
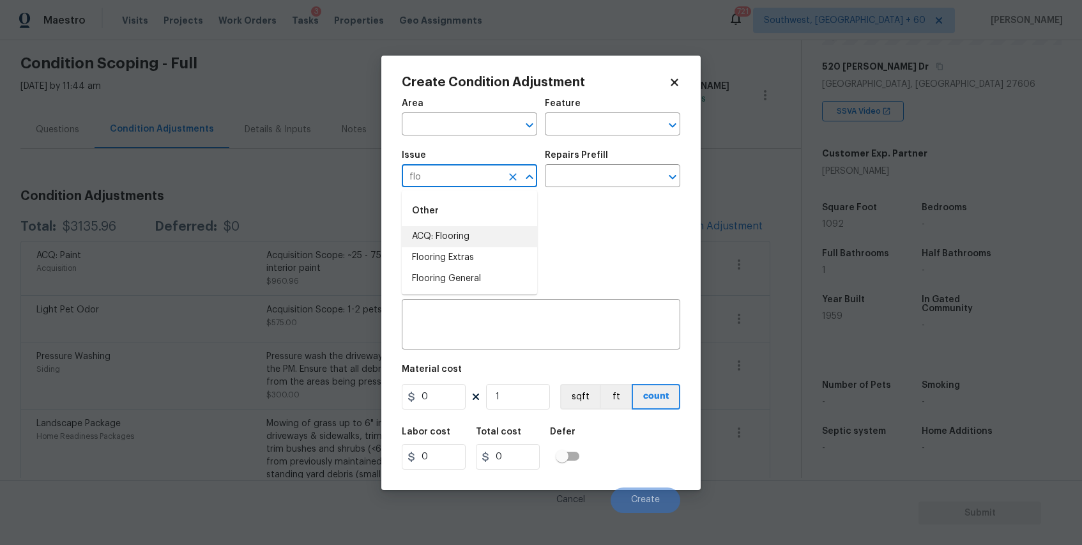
click at [495, 233] on li "ACQ: Flooring" at bounding box center [469, 236] width 135 height 21
type input "ACQ: Flooring"
click at [594, 166] on div "Repairs Prefill" at bounding box center [612, 159] width 135 height 17
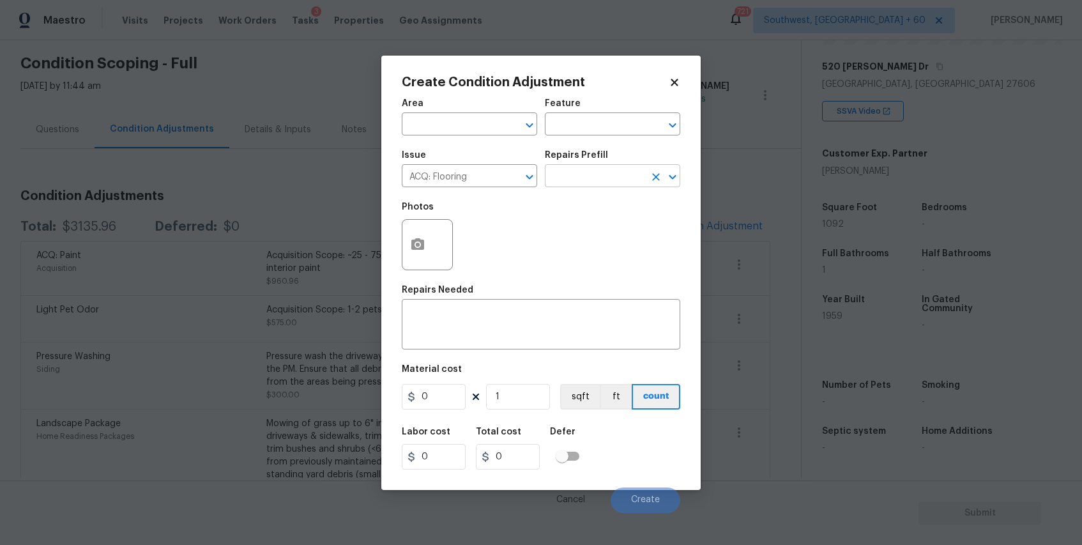
click at [611, 176] on input "text" at bounding box center [595, 177] width 100 height 20
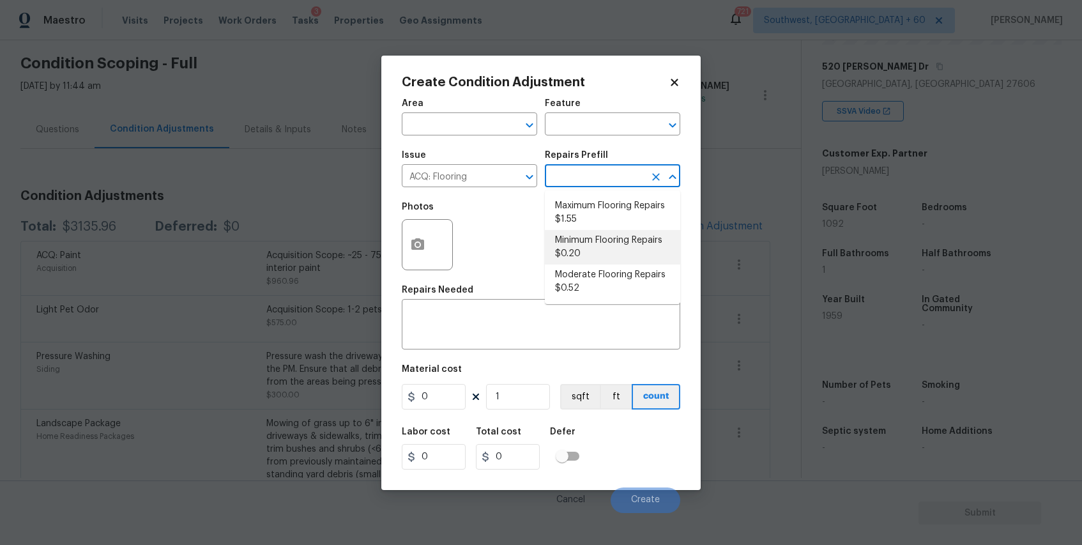
click at [634, 238] on li "Minimum Flooring Repairs $0.20" at bounding box center [612, 247] width 135 height 35
type input "Acquisition"
type textarea "Acquisition Scope: Minimum flooring repairs"
type input "0.2"
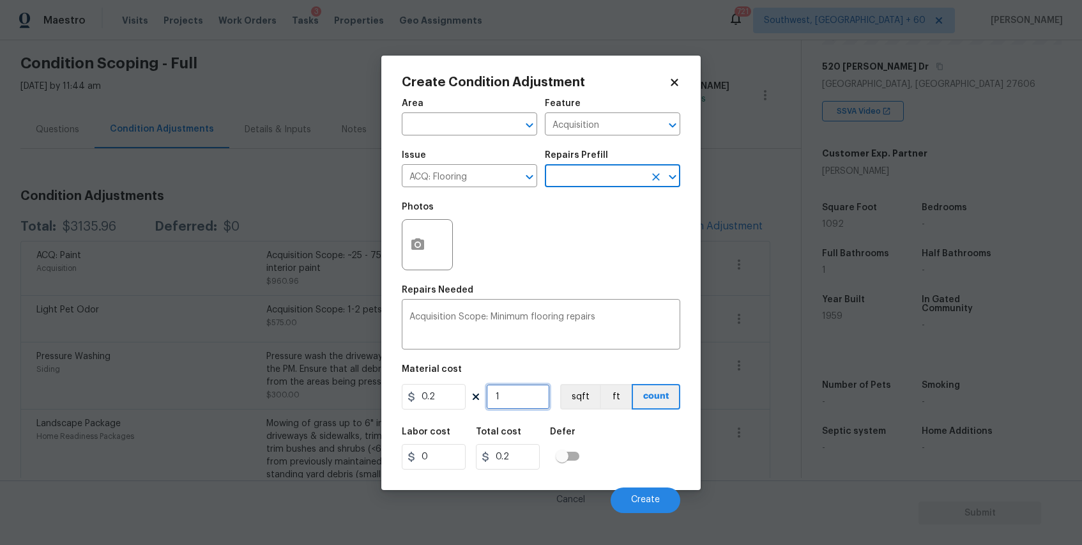
click at [520, 406] on input "1" at bounding box center [518, 397] width 64 height 26
type input "19"
type input "3.8"
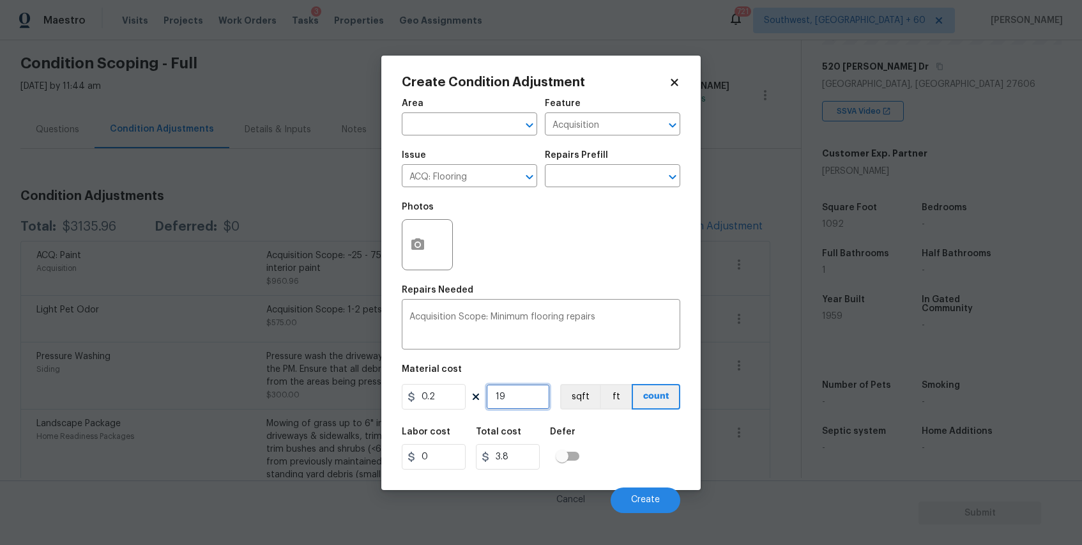
type input "190"
type input "38"
type input "19"
type input "3.8"
type input "1"
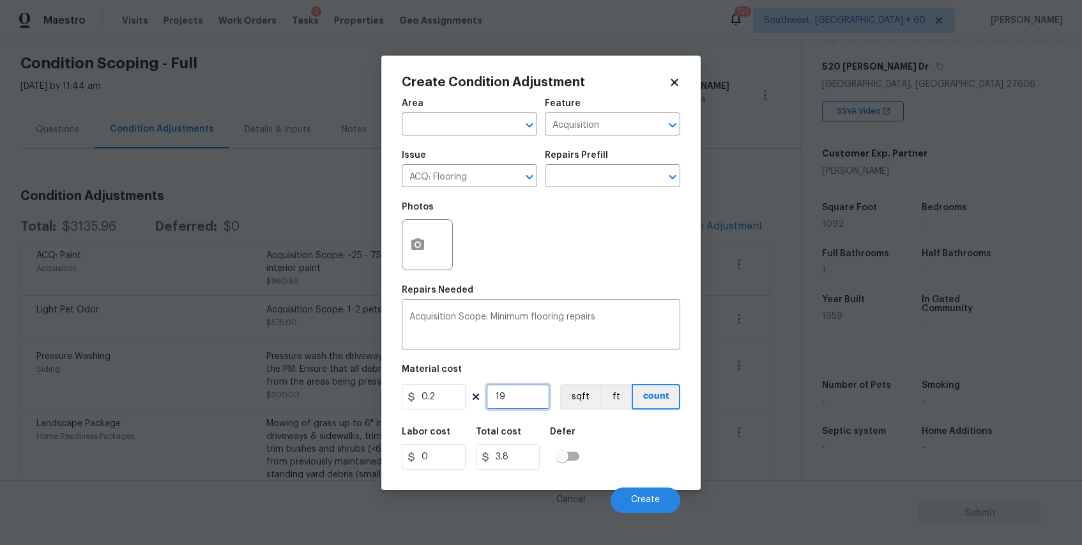
type input "0.2"
type input "10"
type input "2"
type input "109"
type input "21.8"
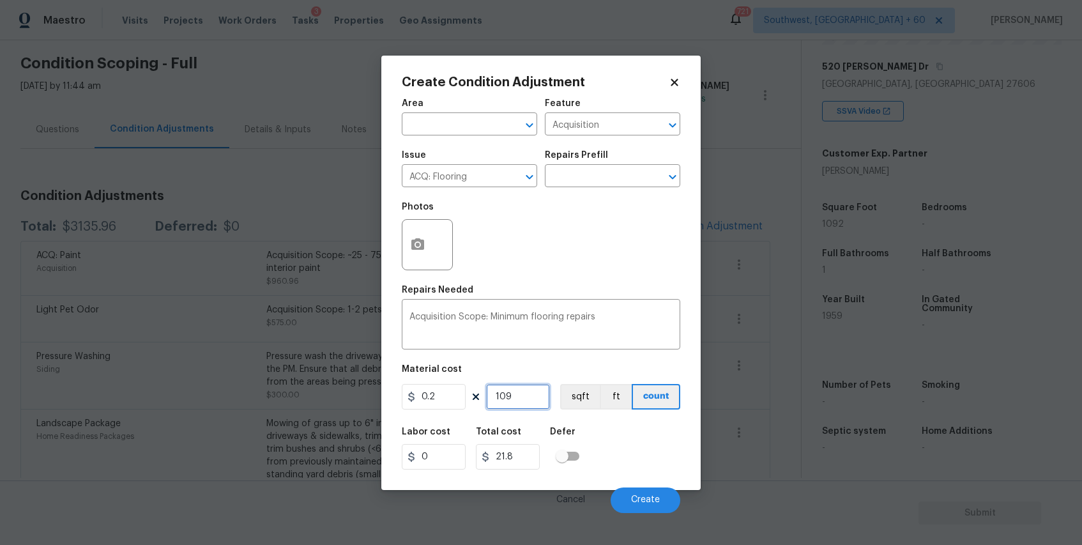
type input "1092"
type input "218.4"
type input "1092"
click at [637, 500] on span "Create" at bounding box center [645, 500] width 29 height 10
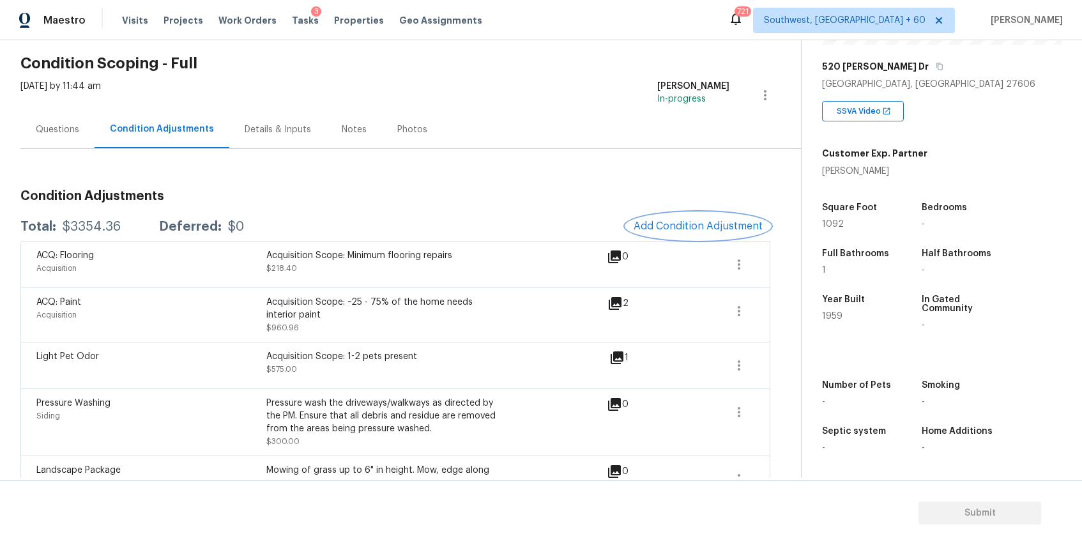
click at [702, 220] on span "Add Condition Adjustment" at bounding box center [698, 226] width 129 height 12
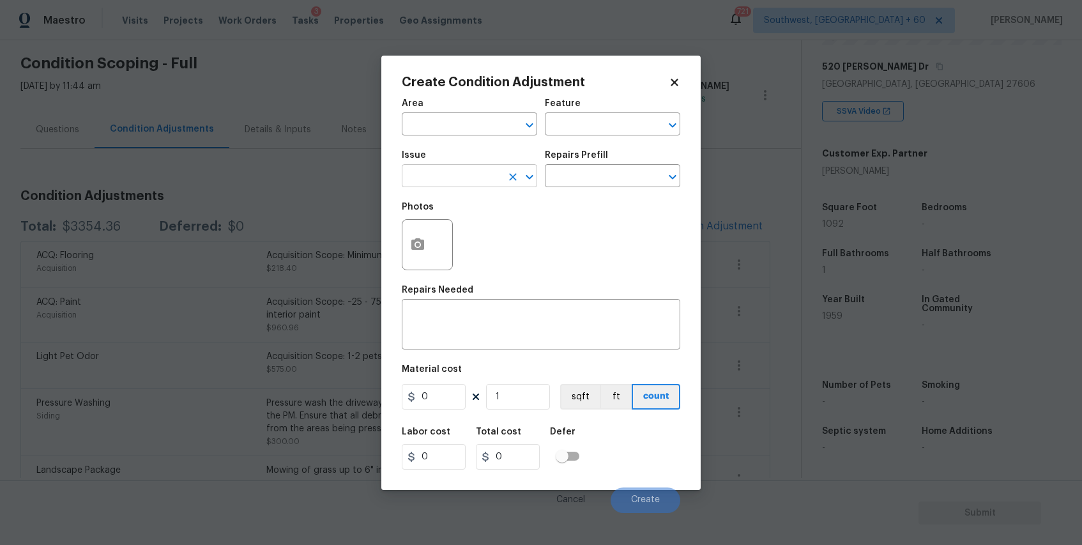
click at [457, 179] on input "text" at bounding box center [452, 177] width 100 height 20
click at [486, 291] on ul "Other ACQ: Paint Exterior Paint Interior Paint" at bounding box center [469, 242] width 135 height 104
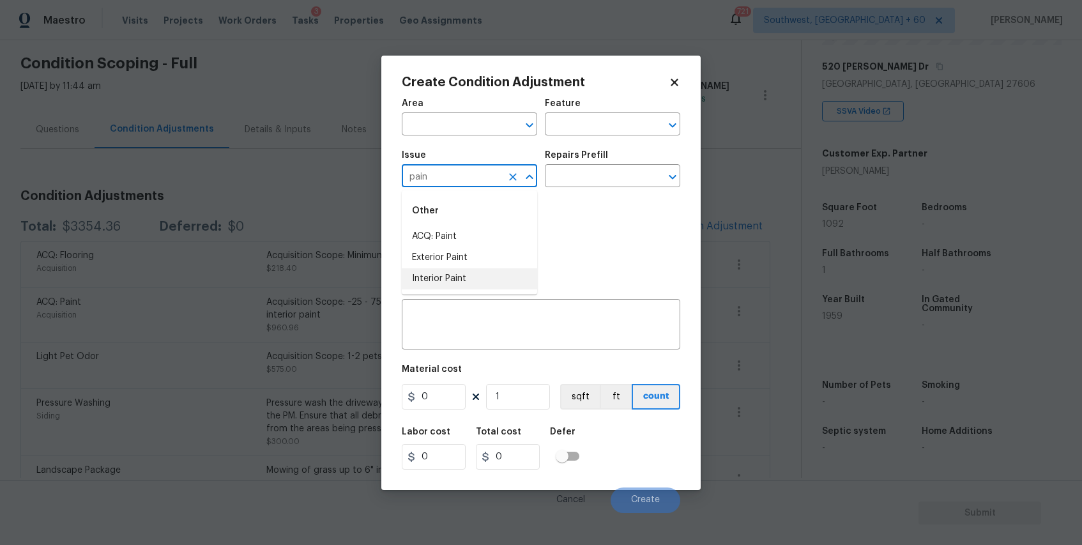
click at [503, 280] on li "Interior Paint" at bounding box center [469, 278] width 135 height 21
type input "Interior Paint"
click at [582, 180] on input "text" at bounding box center [595, 177] width 100 height 20
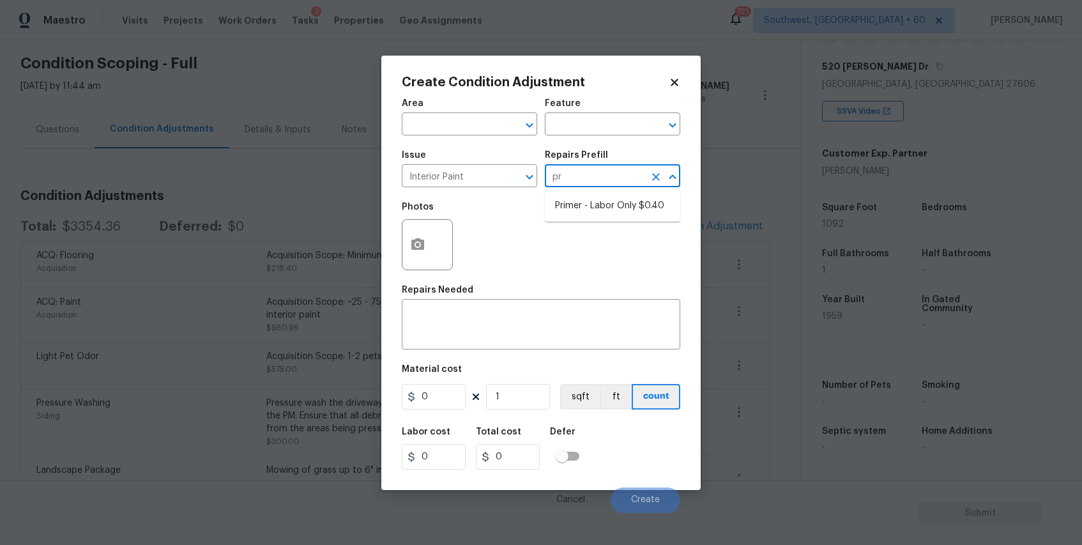
scroll to position [0, 0]
type input "pri"
click at [625, 206] on li "Primer - Labor Only $0.40" at bounding box center [612, 206] width 135 height 21
type input "Overall Paint"
type textarea "Interior primer - PRIMER PROVIDED BY OPENDOOR - All nails, screws, drywall anch…"
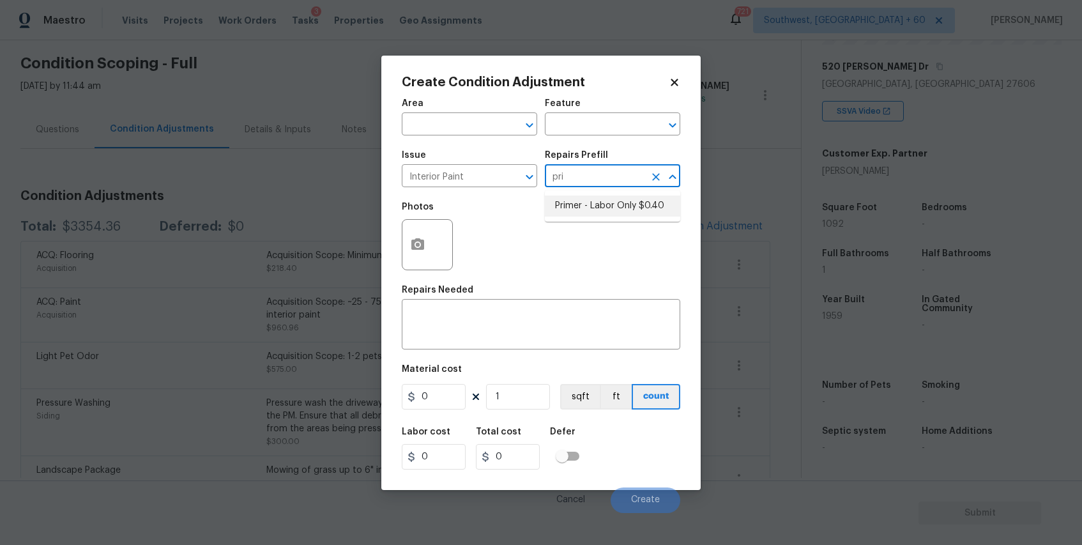
type input "0.4"
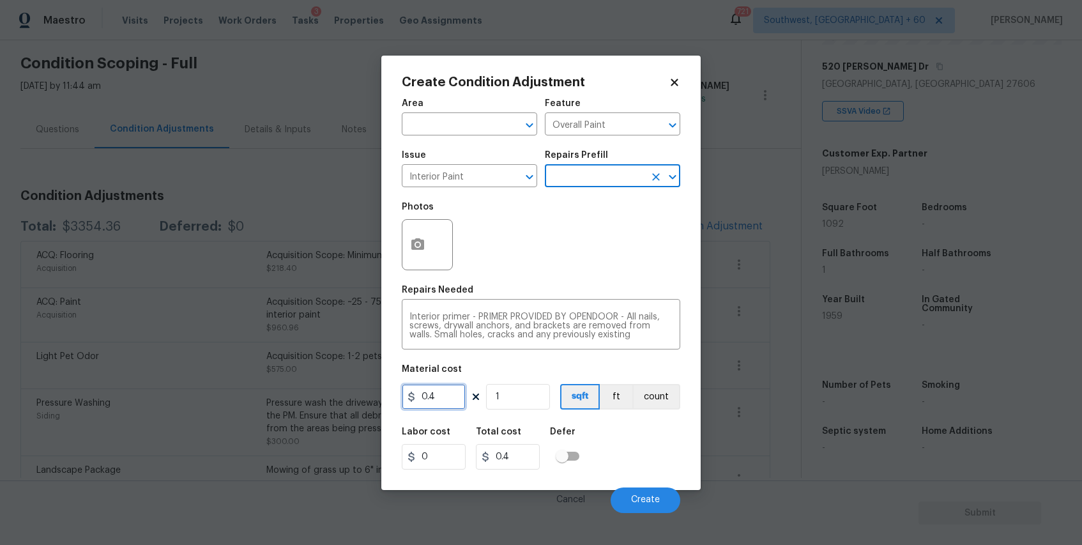
click at [438, 400] on input "0.4" at bounding box center [434, 397] width 64 height 26
type input "200"
click at [410, 246] on button "button" at bounding box center [418, 245] width 31 height 50
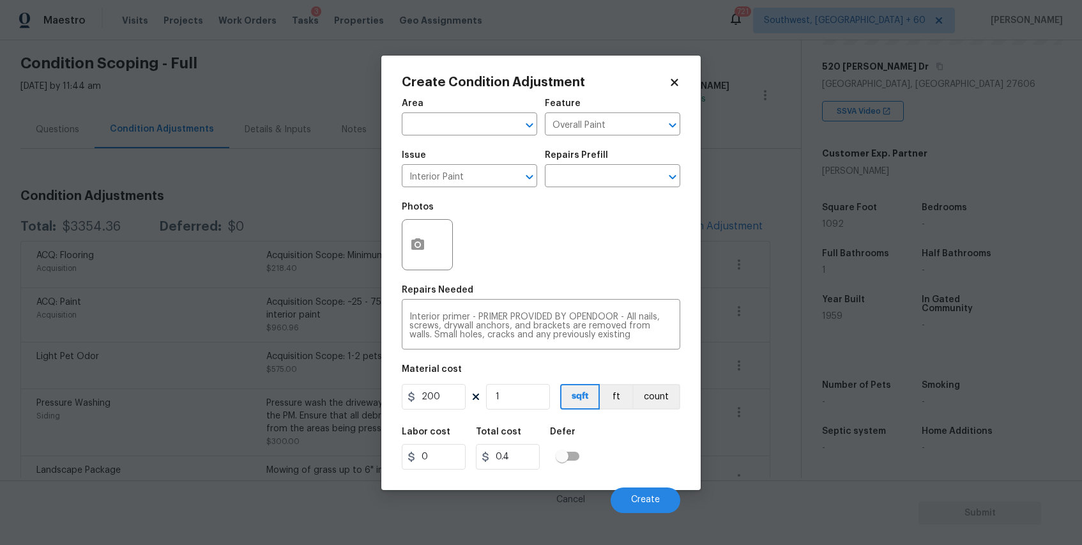
type input "200"
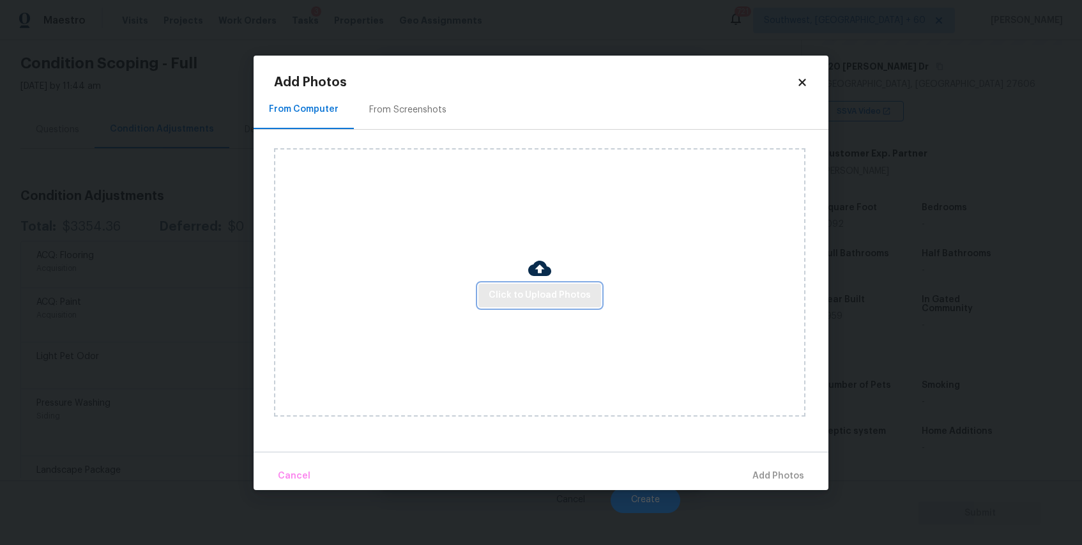
click at [488, 295] on button "Click to Upload Photos" at bounding box center [540, 296] width 123 height 24
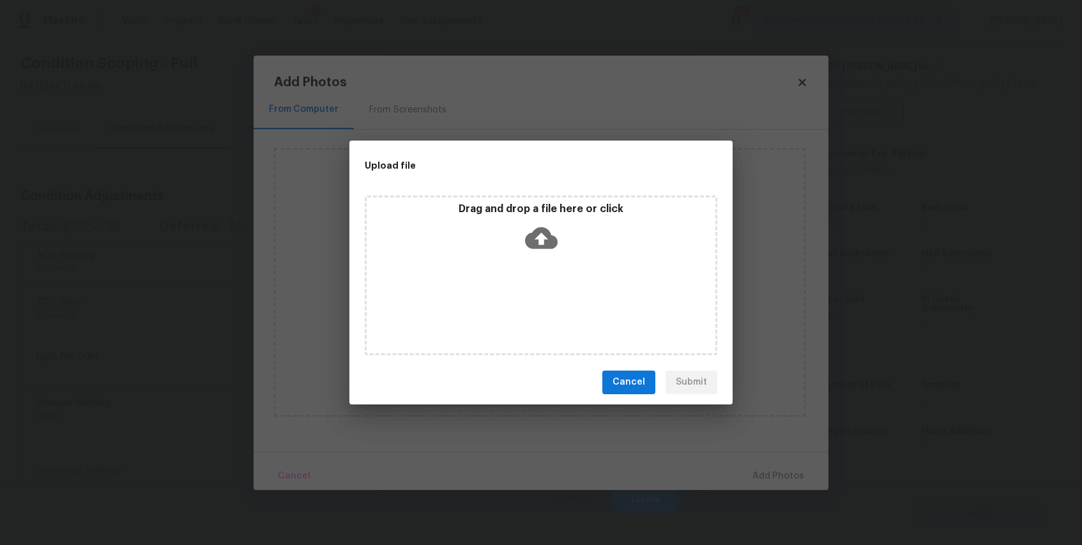
click at [488, 295] on div "Drag and drop a file here or click" at bounding box center [541, 276] width 353 height 160
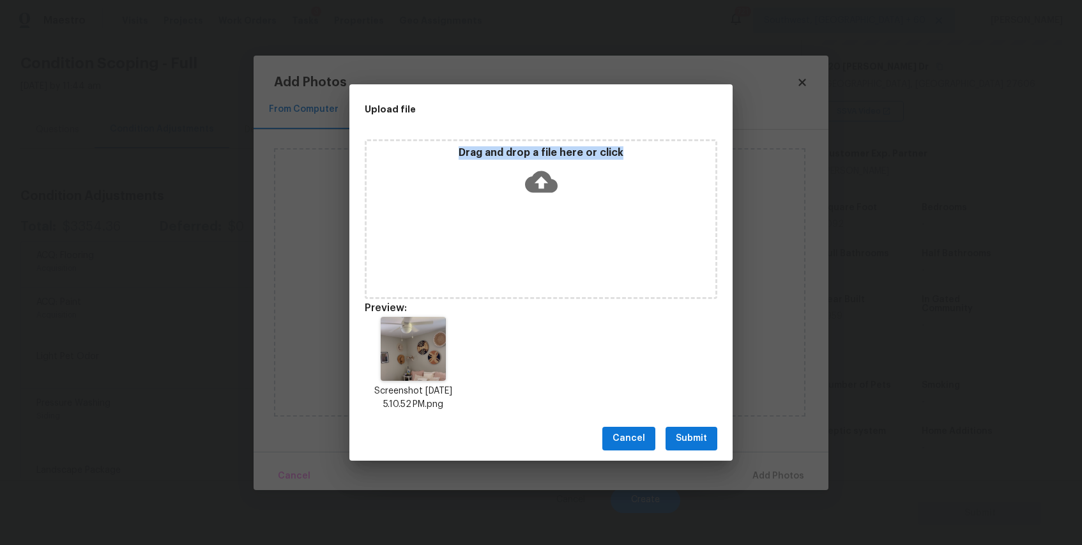
click at [532, 166] on icon at bounding box center [541, 181] width 33 height 33
click at [685, 441] on span "Submit" at bounding box center [691, 439] width 31 height 16
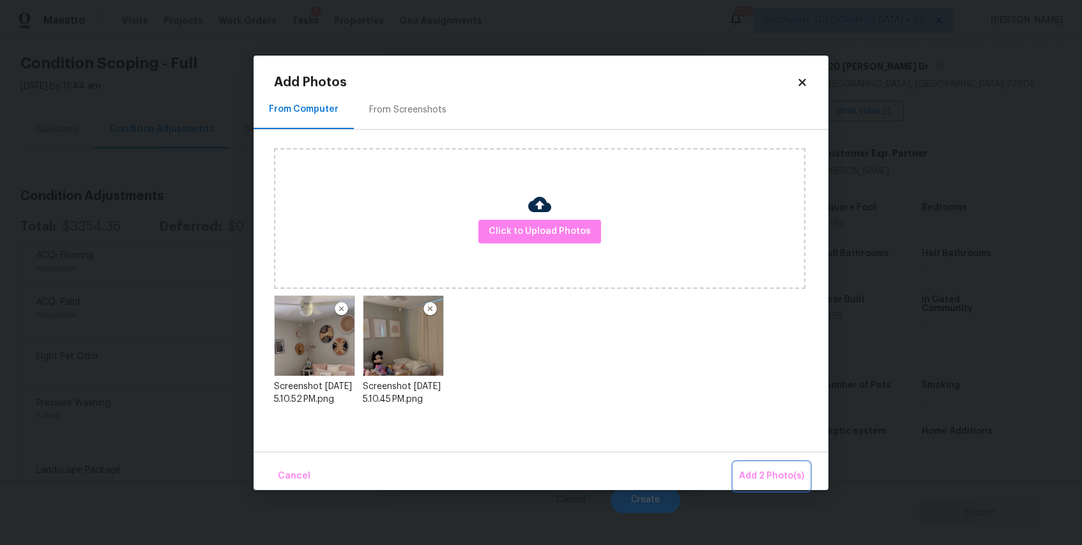
click at [752, 463] on button "Add 2 Photo(s)" at bounding box center [771, 476] width 75 height 27
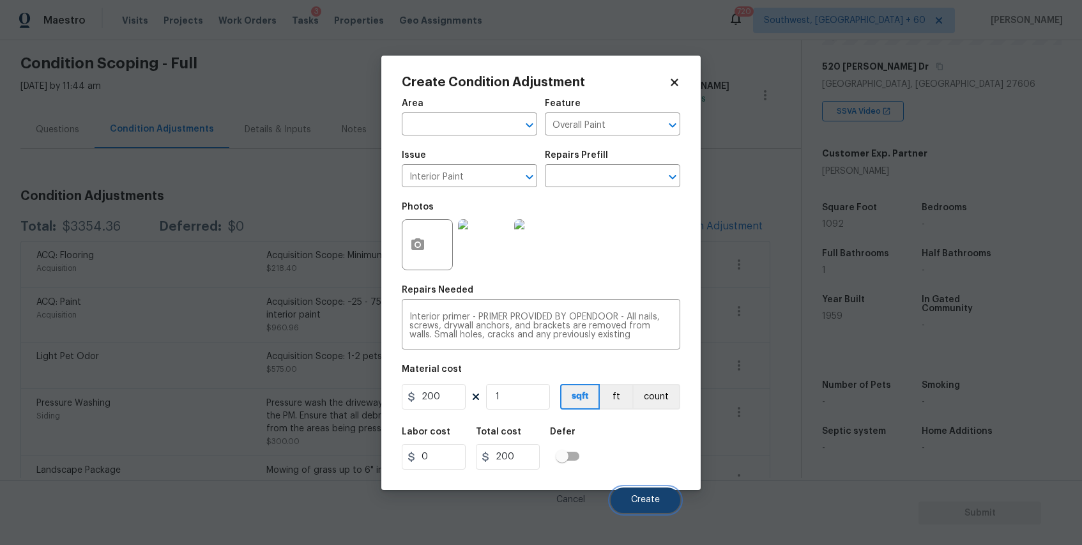
click at [642, 501] on span "Create" at bounding box center [645, 500] width 29 height 10
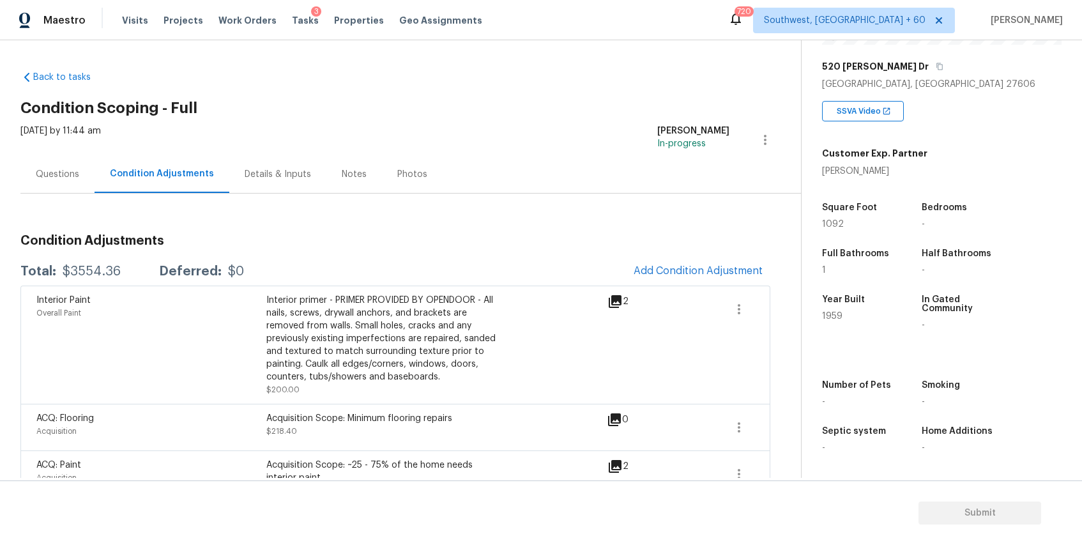
click at [89, 190] on div "Questions" at bounding box center [57, 174] width 74 height 38
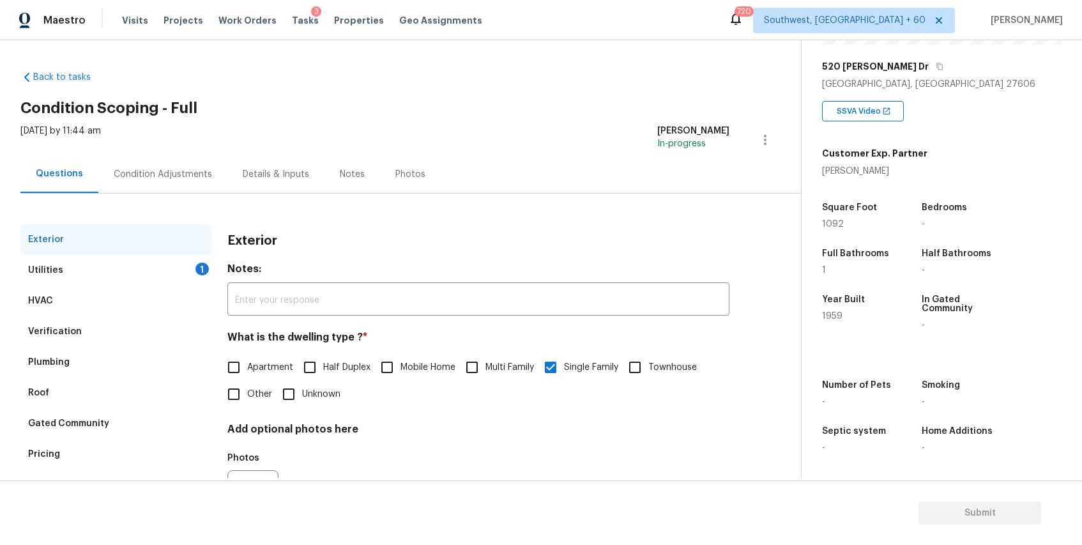
click at [192, 247] on div "Exterior" at bounding box center [116, 239] width 192 height 31
click at [192, 266] on div "Utilities 1" at bounding box center [116, 270] width 192 height 31
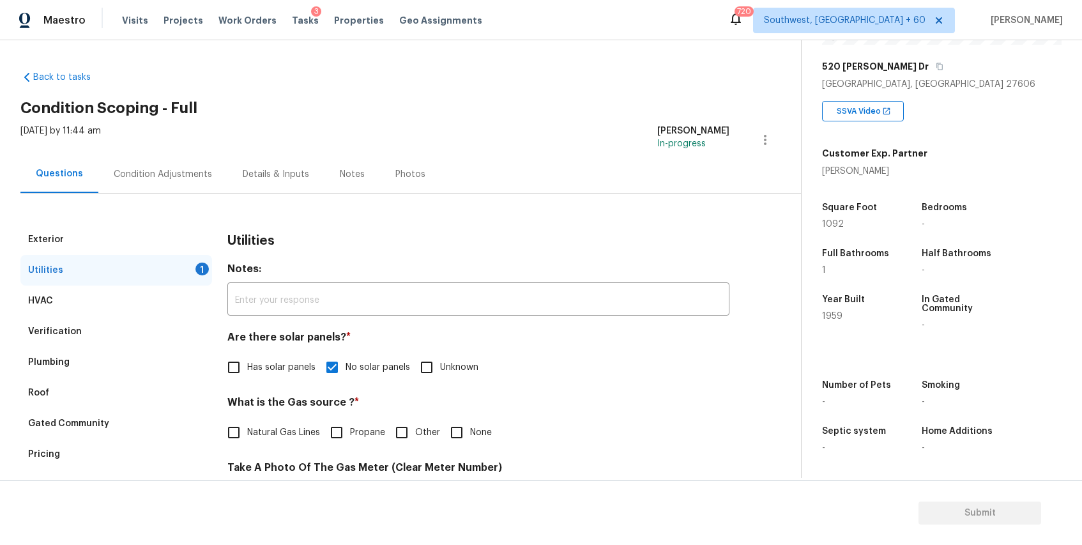
click at [479, 425] on label "None" at bounding box center [467, 432] width 49 height 27
click at [470, 425] on input "None" at bounding box center [456, 432] width 27 height 27
checkbox input "true"
click at [155, 174] on div "Condition Adjustments" at bounding box center [163, 174] width 98 height 13
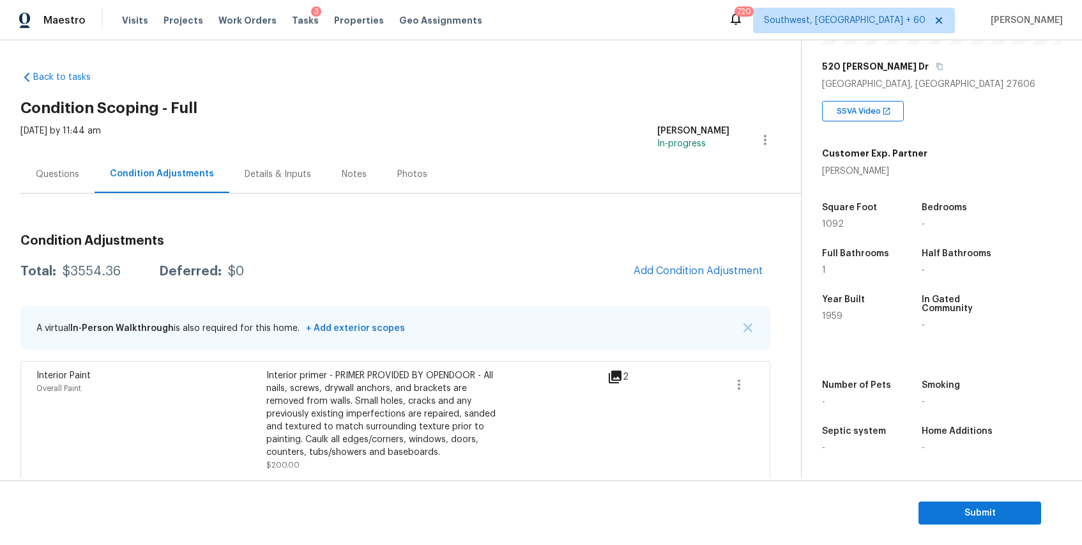
click at [66, 272] on div "$3554.36" at bounding box center [92, 271] width 58 height 13
copy div "$3554.36"
click at [256, 247] on h3 "Condition Adjustments" at bounding box center [395, 240] width 750 height 13
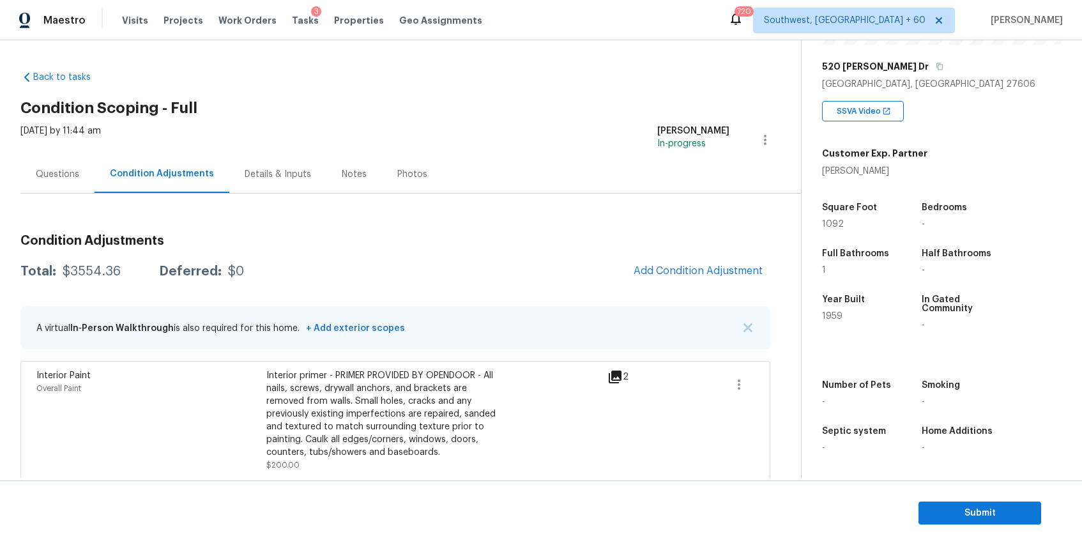
click at [73, 184] on div "Questions" at bounding box center [57, 174] width 74 height 38
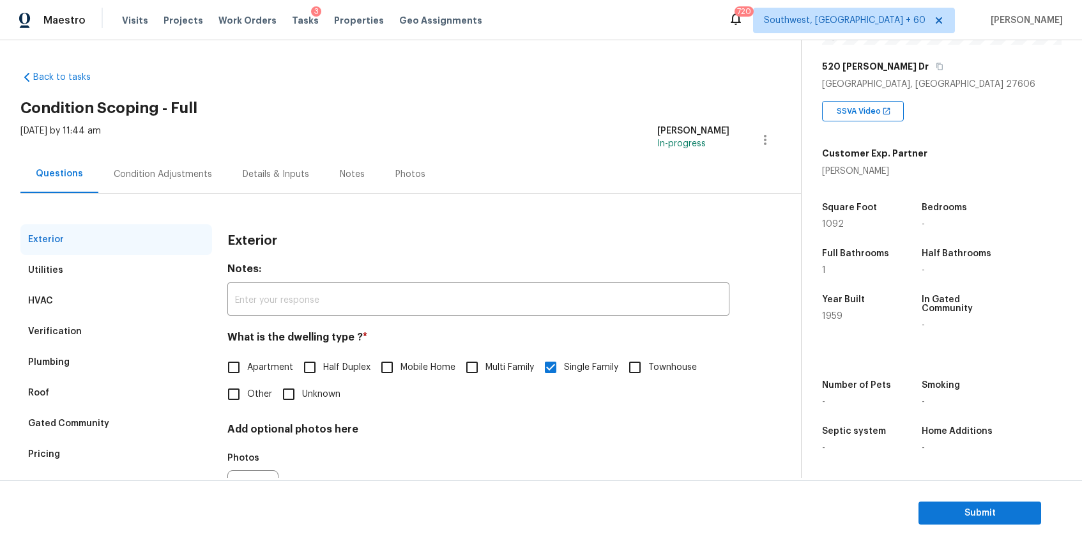
click at [149, 173] on div "Condition Adjustments" at bounding box center [163, 174] width 98 height 13
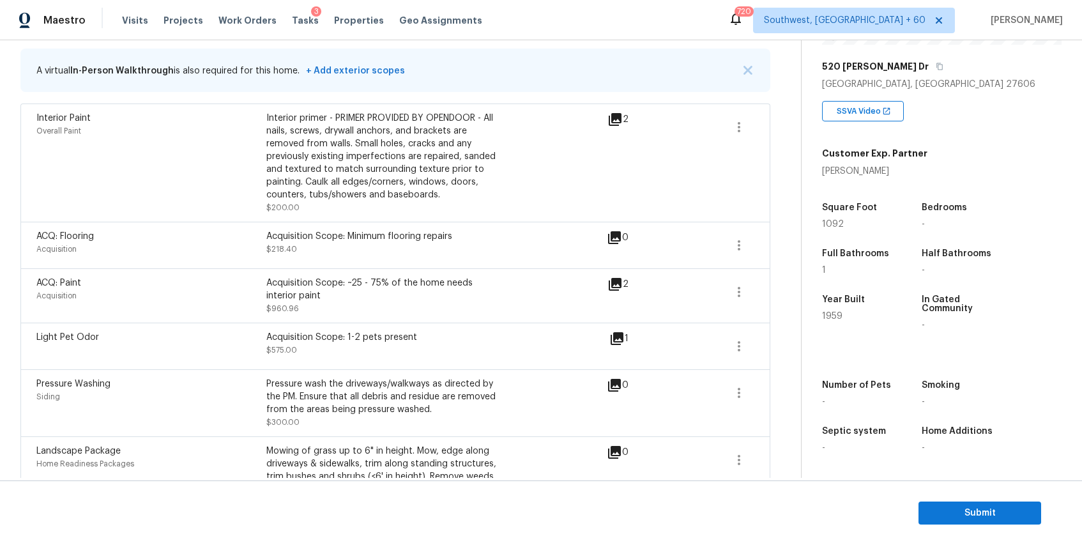
scroll to position [387, 0]
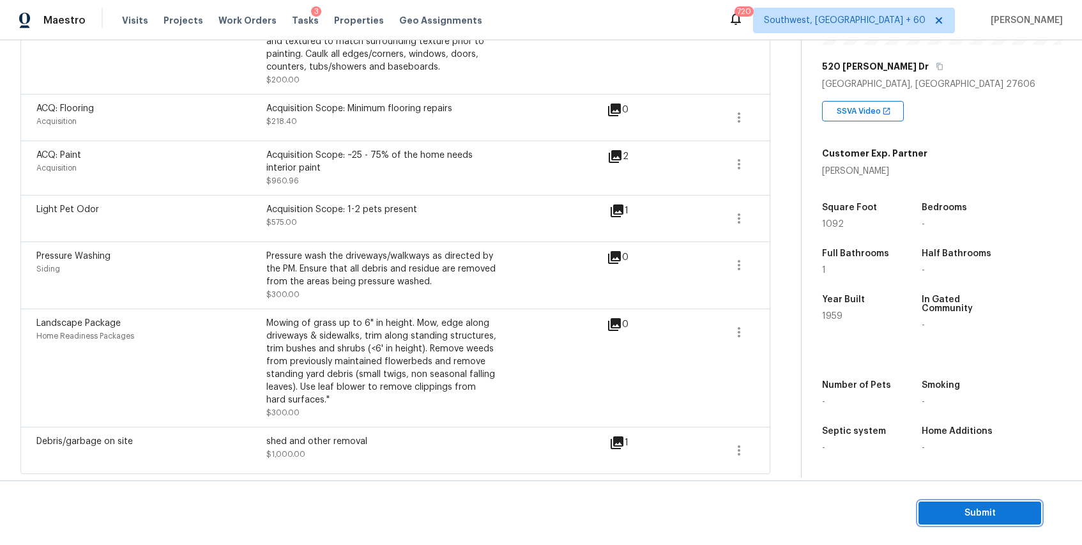
click at [1002, 518] on span "Submit" at bounding box center [980, 513] width 102 height 16
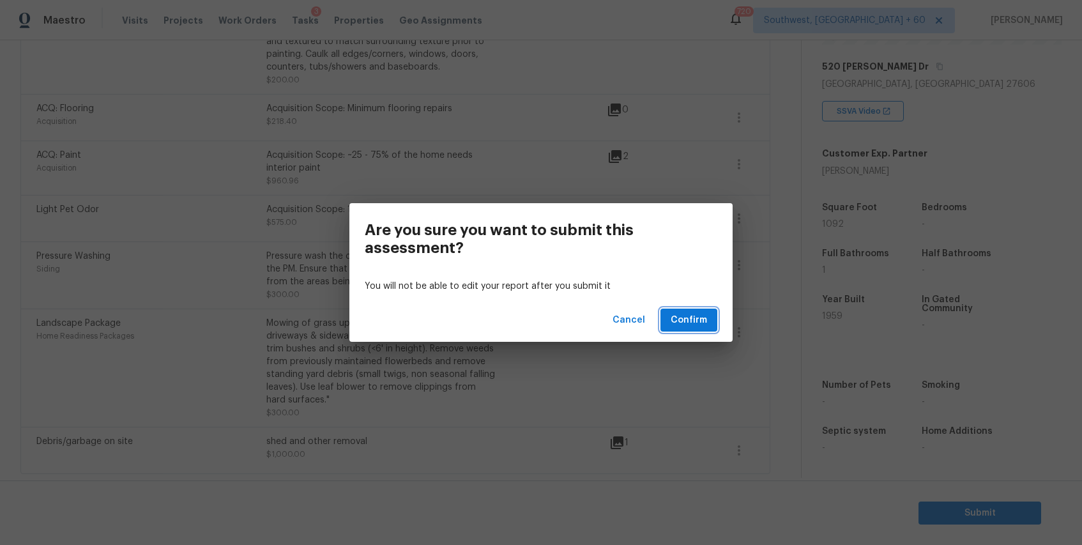
click at [677, 317] on span "Confirm" at bounding box center [689, 320] width 36 height 16
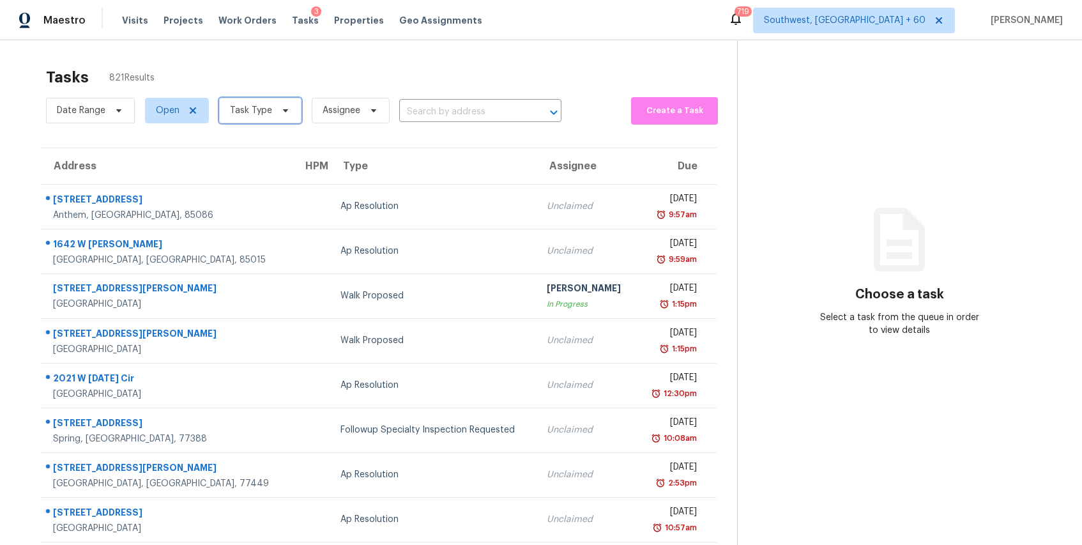
click at [261, 112] on span "Task Type" at bounding box center [251, 110] width 42 height 13
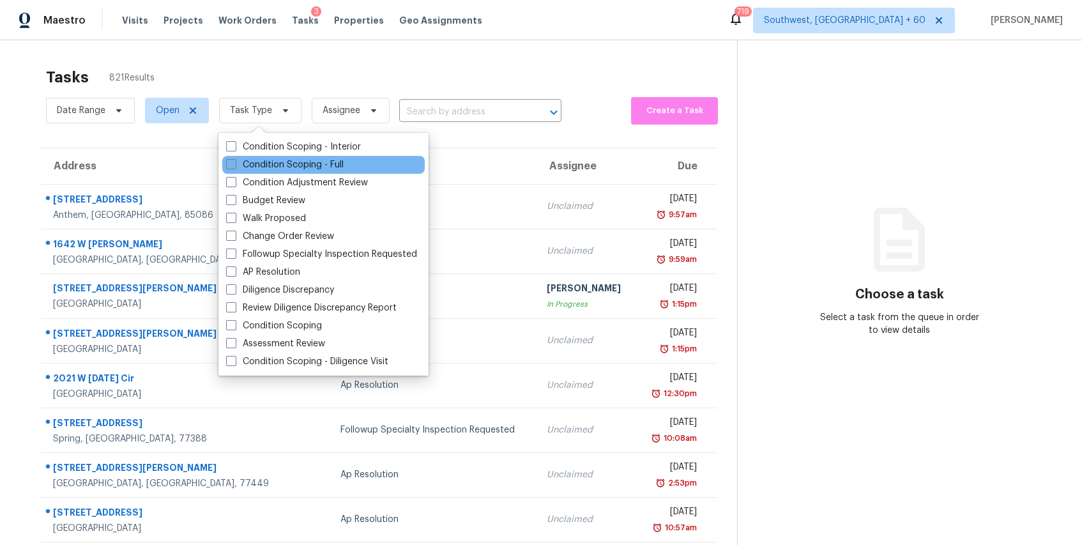
click at [307, 164] on label "Condition Scoping - Full" at bounding box center [285, 164] width 118 height 13
click at [234, 164] on input "Condition Scoping - Full" at bounding box center [230, 162] width 8 height 8
checkbox input "true"
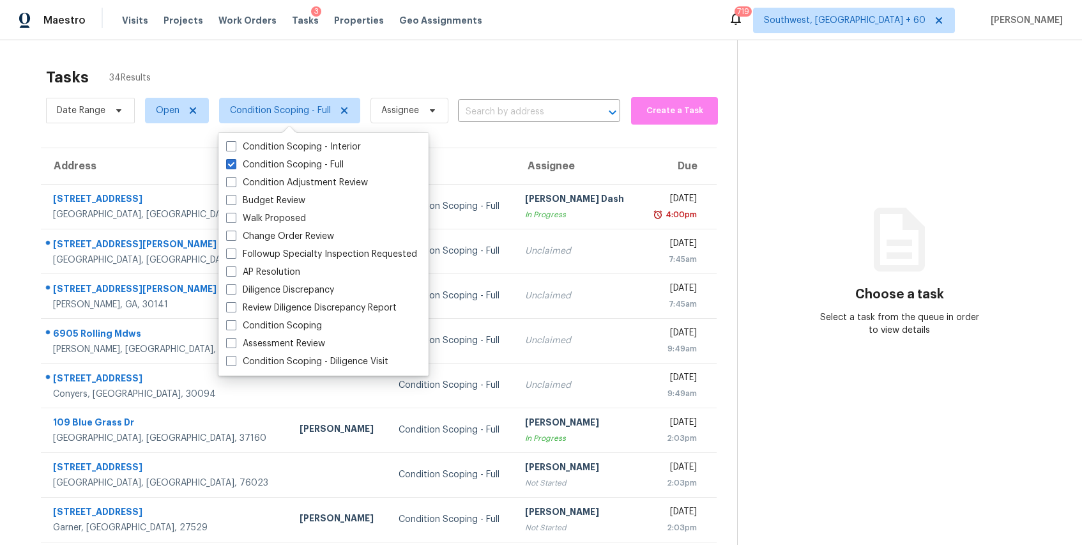
click at [510, 62] on div "Tasks 34 Results" at bounding box center [391, 77] width 691 height 33
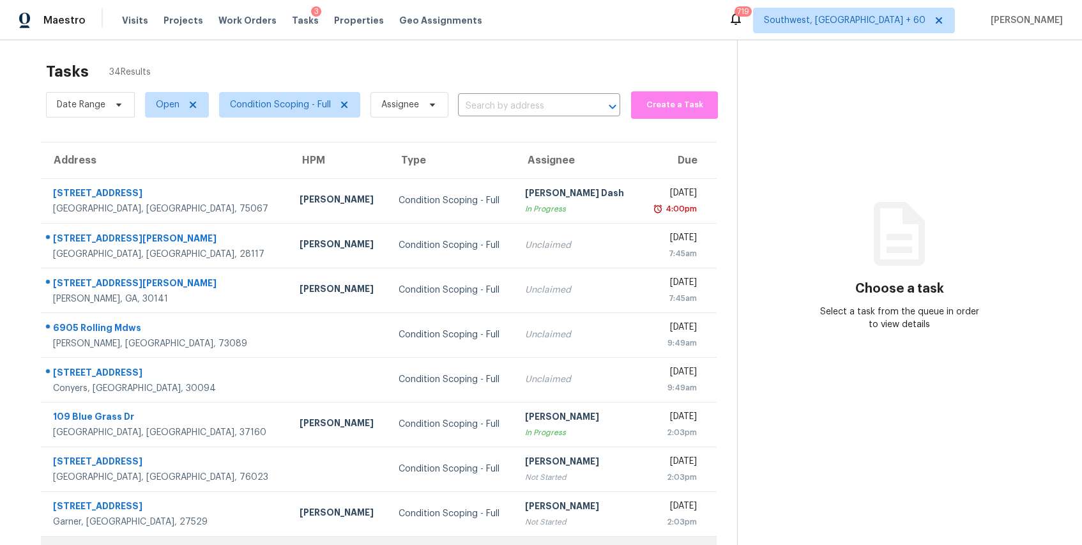
scroll to position [3, 0]
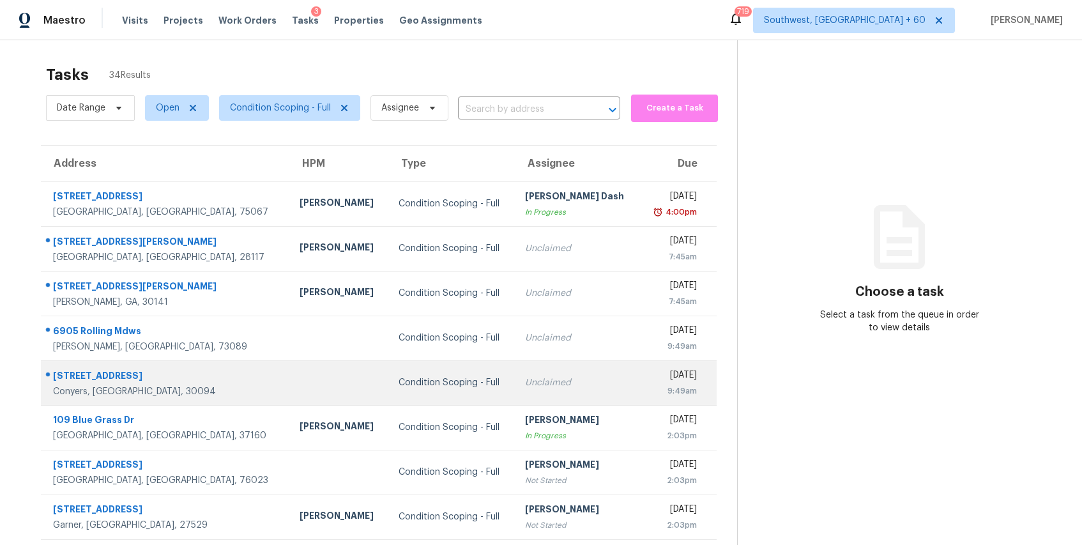
click at [547, 360] on td "Unclaimed" at bounding box center [577, 382] width 125 height 45
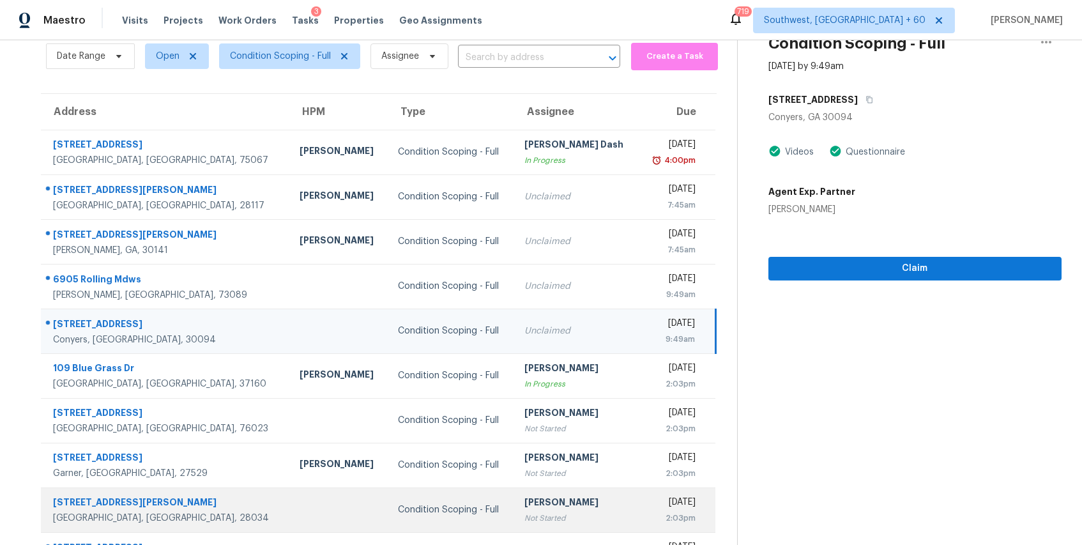
scroll to position [120, 0]
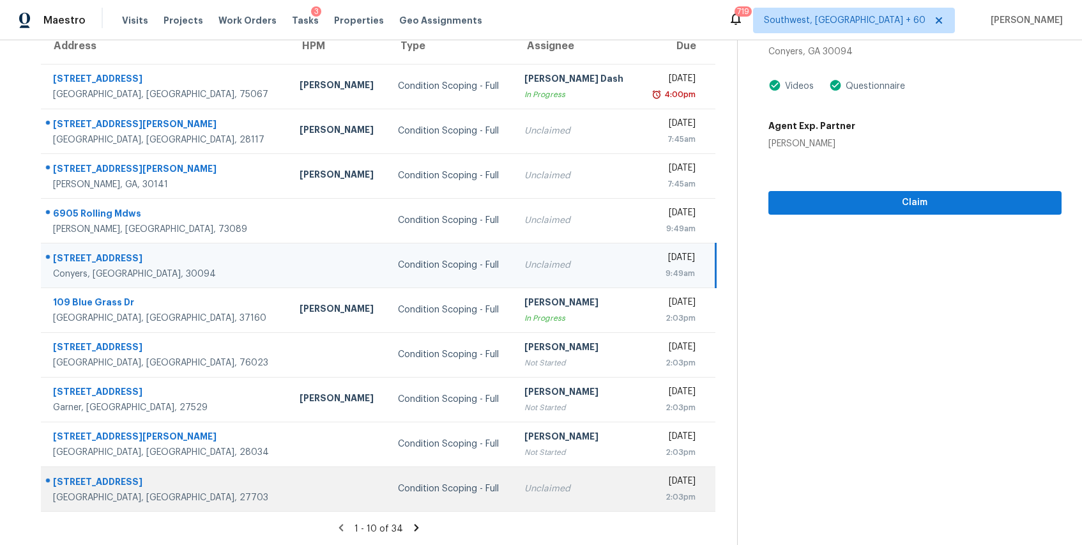
click at [514, 477] on td "Unclaimed" at bounding box center [576, 488] width 125 height 45
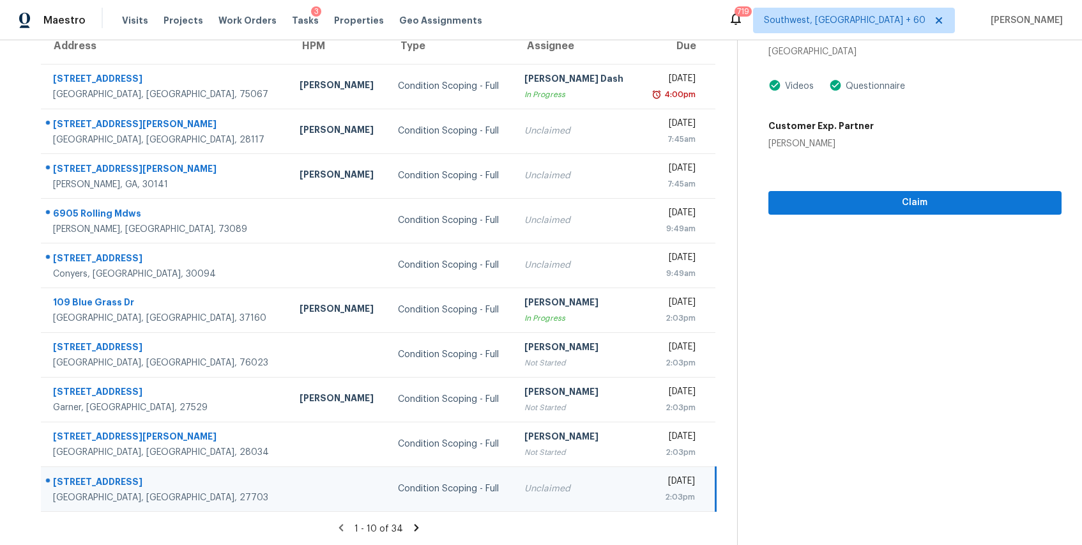
scroll to position [0, 0]
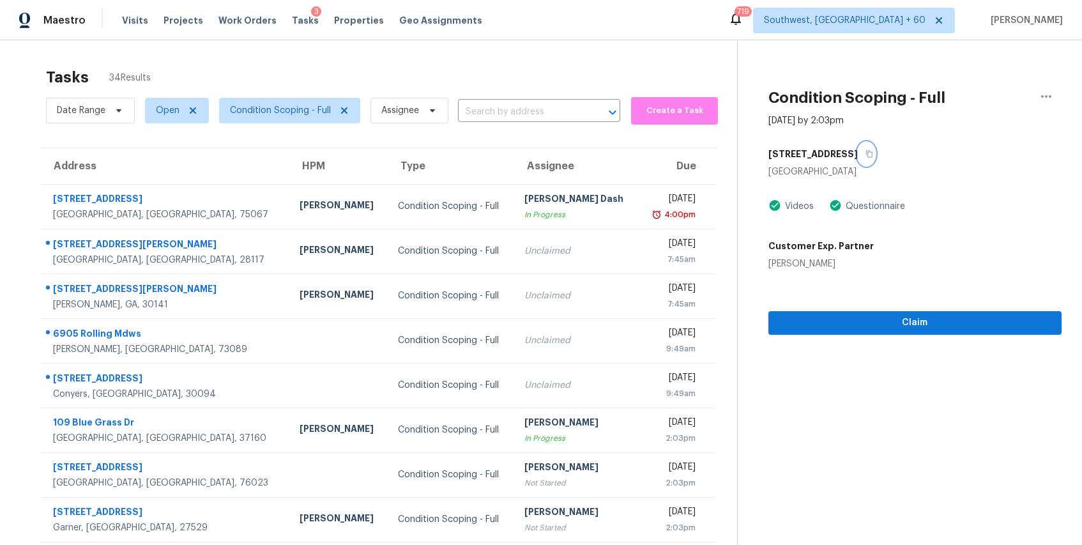
click at [866, 151] on icon "button" at bounding box center [869, 154] width 6 height 7
click at [914, 333] on button "Claim" at bounding box center [915, 323] width 293 height 24
click at [487, 117] on input "text" at bounding box center [521, 112] width 127 height 20
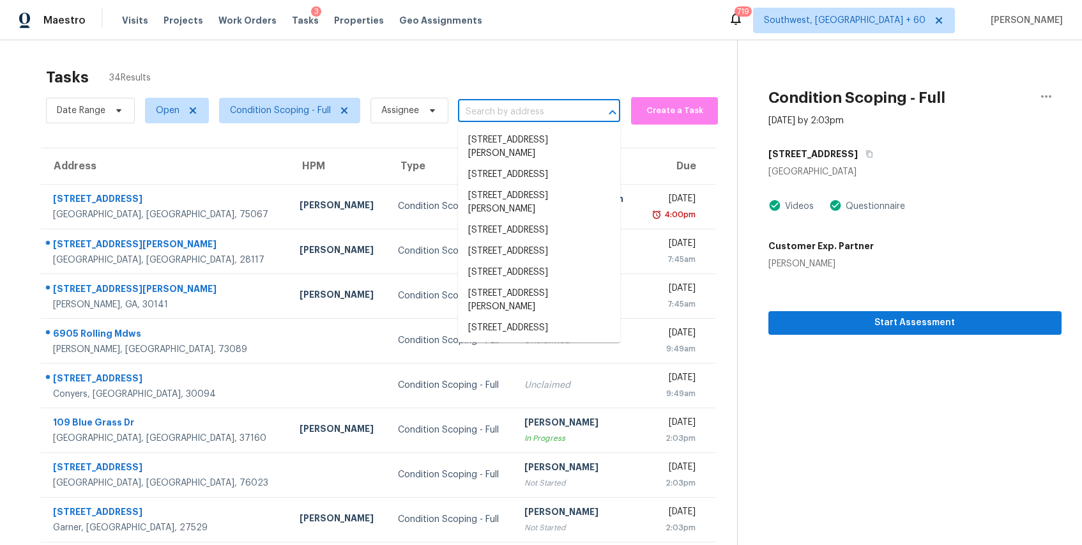
paste input "[STREET_ADDRESS]"
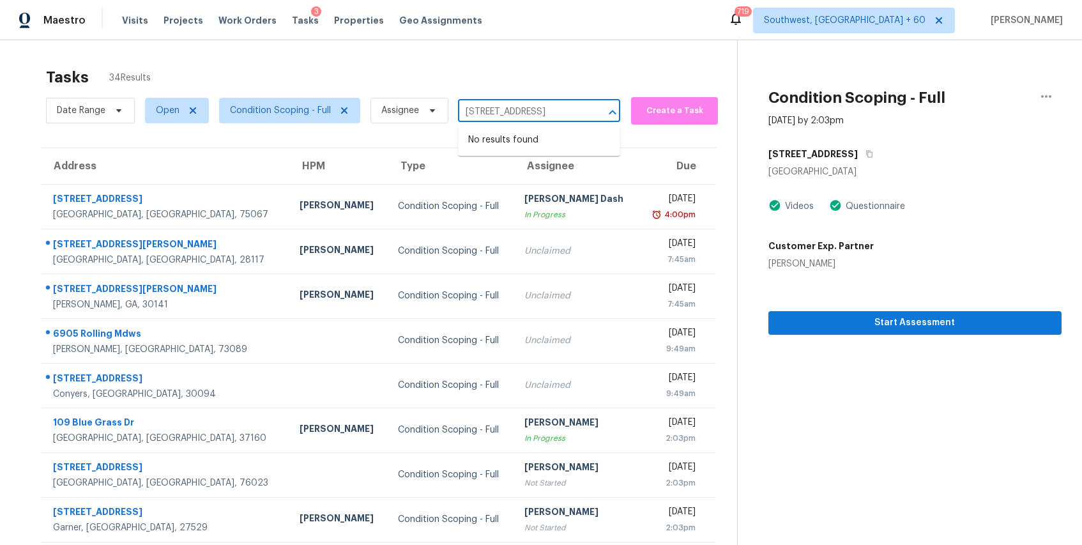
type input "[STREET_ADDRESS]"
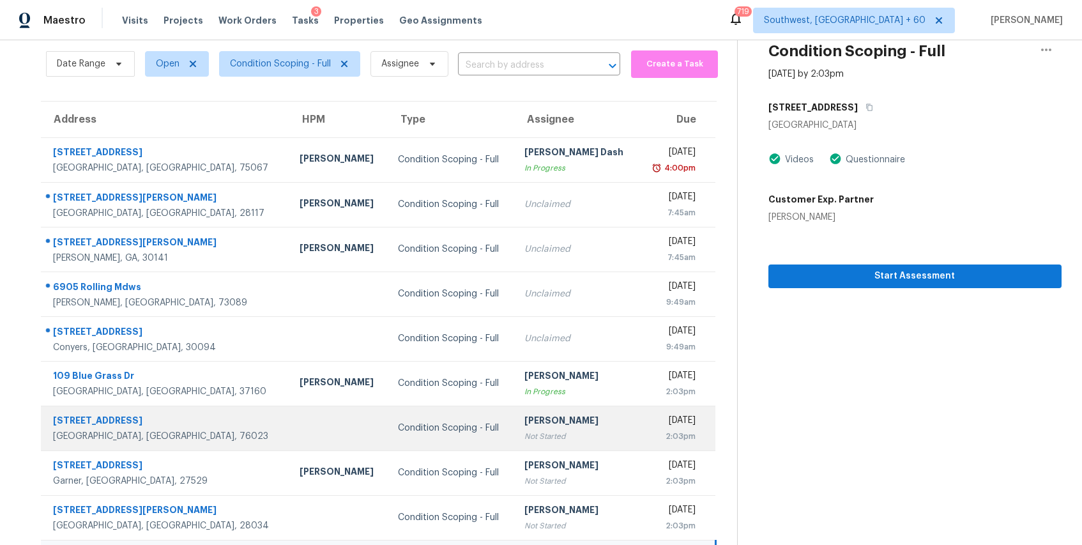
scroll to position [120, 0]
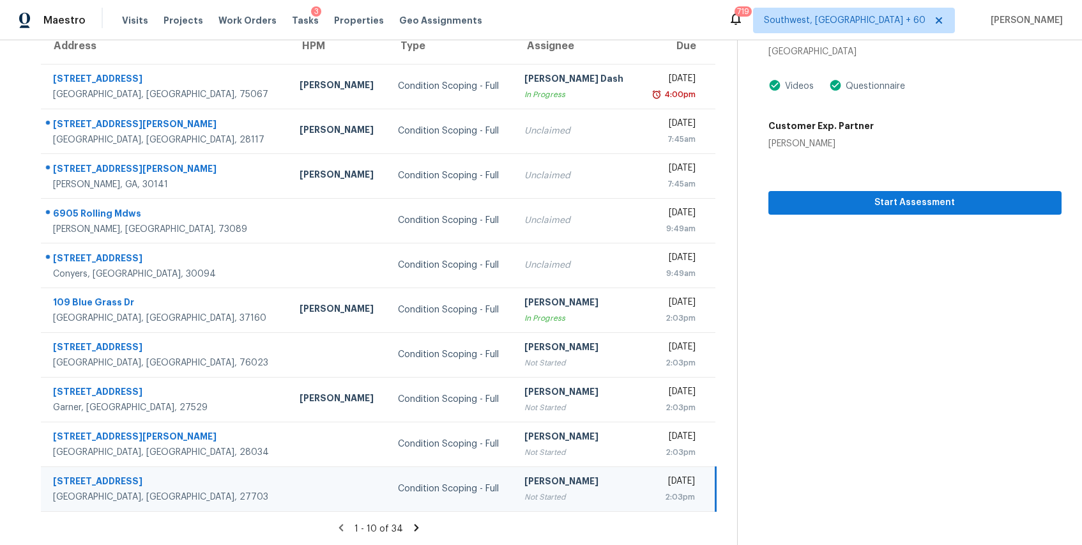
click at [411, 527] on icon at bounding box center [417, 528] width 12 height 12
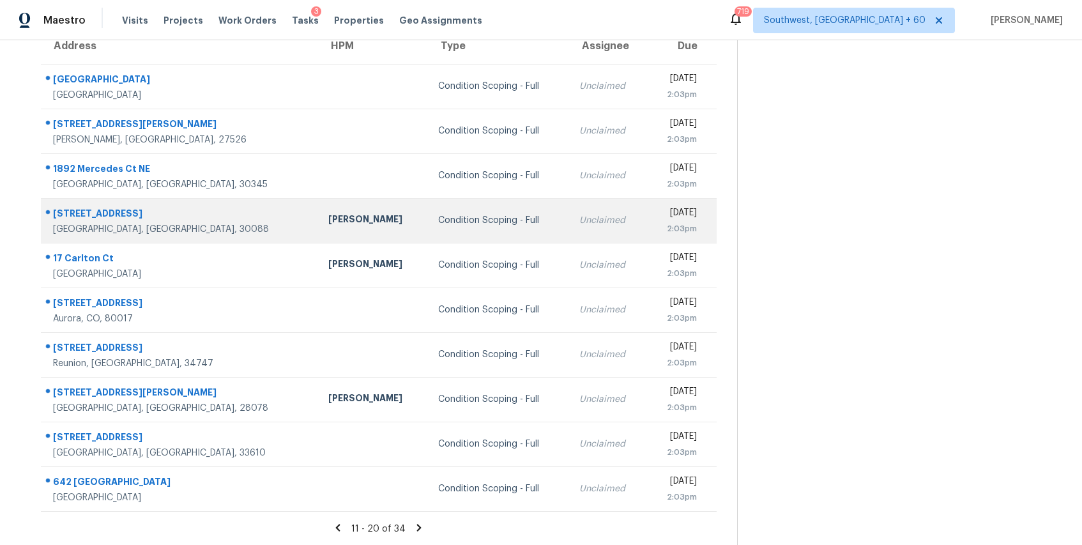
scroll to position [0, 0]
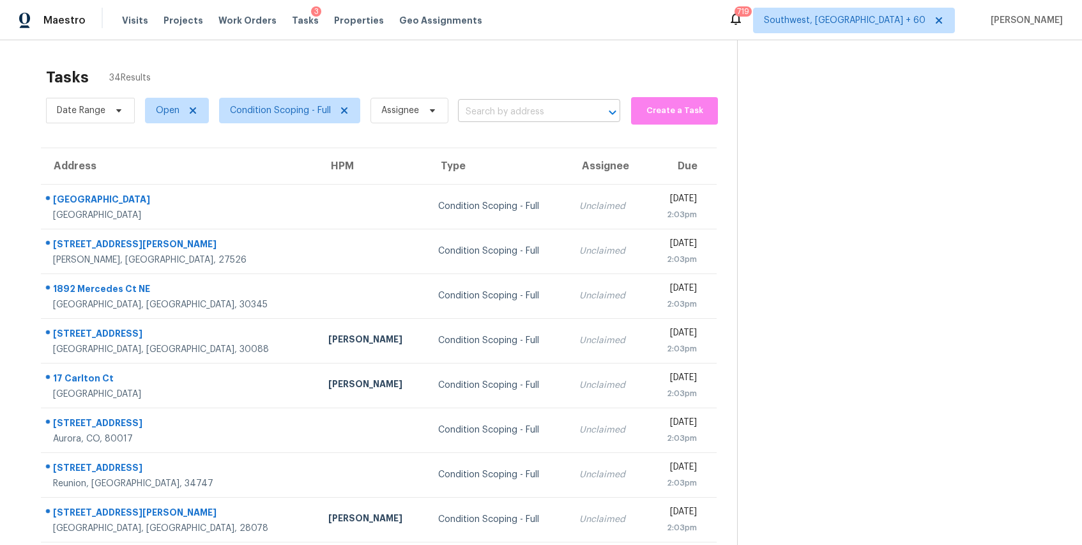
click at [473, 111] on input "text" at bounding box center [521, 112] width 127 height 20
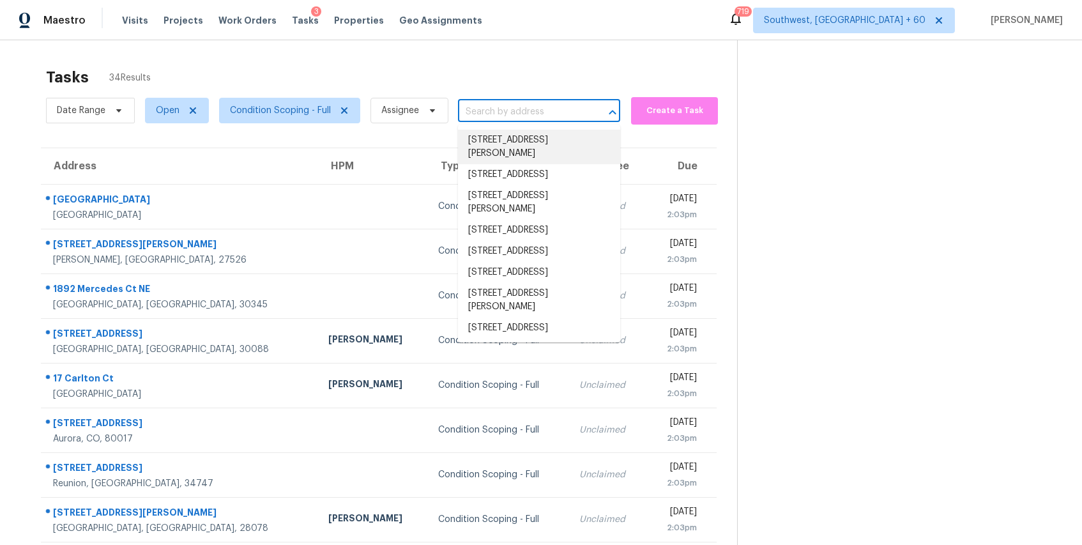
paste input "[STREET_ADDRESS]"
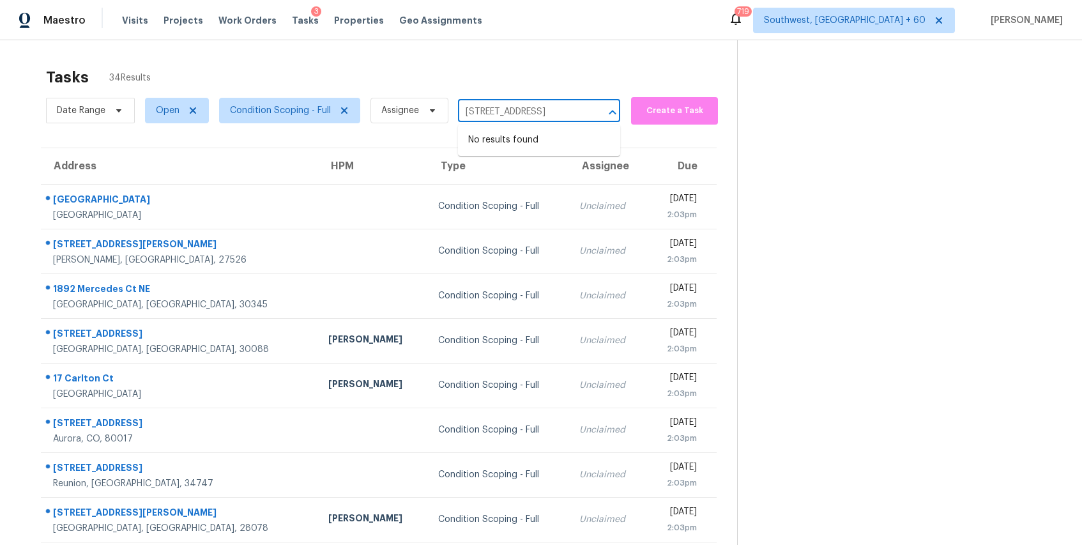
type input "[STREET_ADDRESS]"
click at [401, 115] on span "Assignee" at bounding box center [400, 110] width 38 height 13
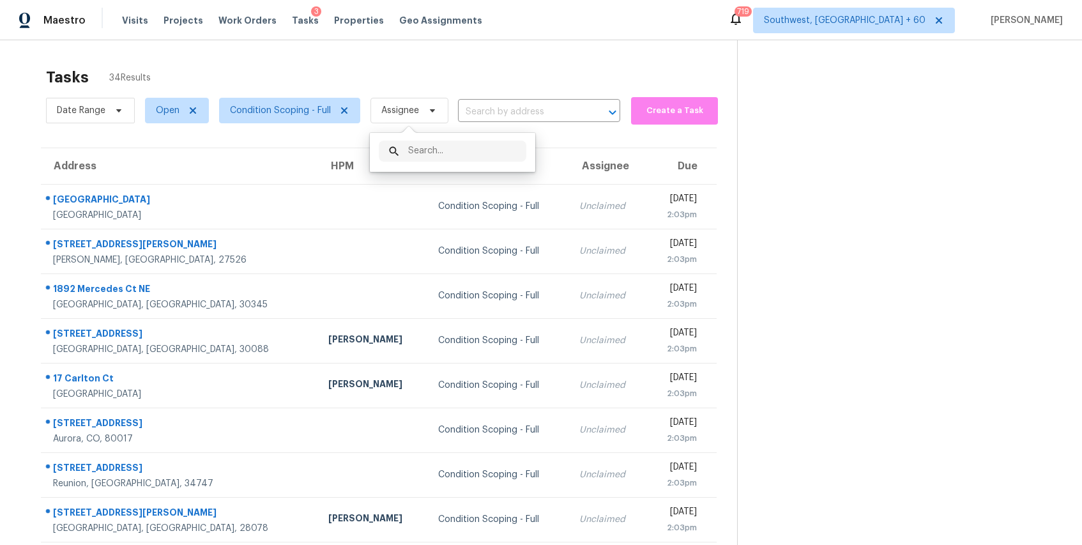
scroll to position [0, 0]
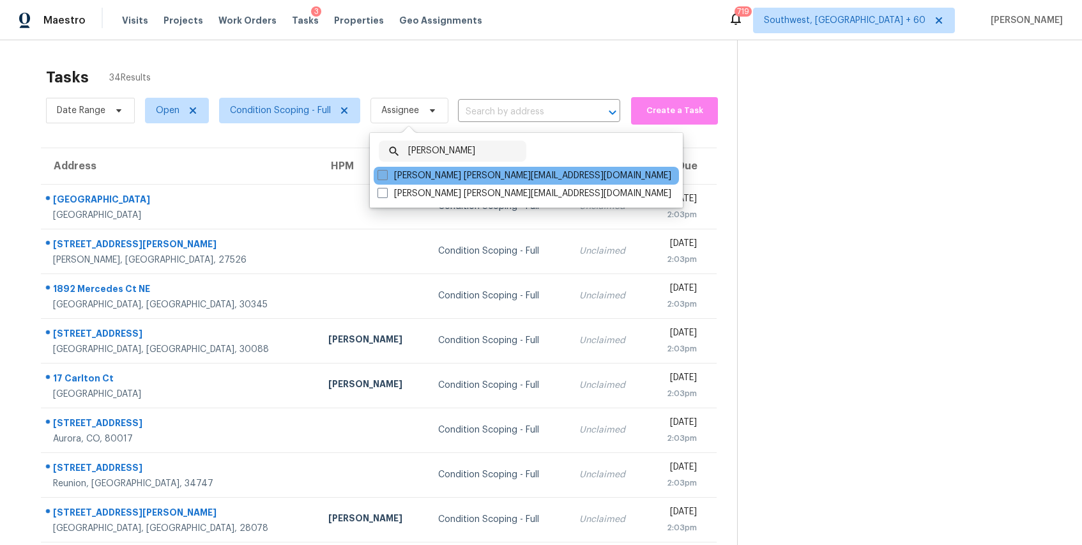
type input "[PERSON_NAME]"
click at [387, 172] on span at bounding box center [383, 175] width 10 height 10
click at [386, 172] on input "[PERSON_NAME] [PERSON_NAME][EMAIL_ADDRESS][DOMAIN_NAME]" at bounding box center [382, 173] width 8 height 8
checkbox input "true"
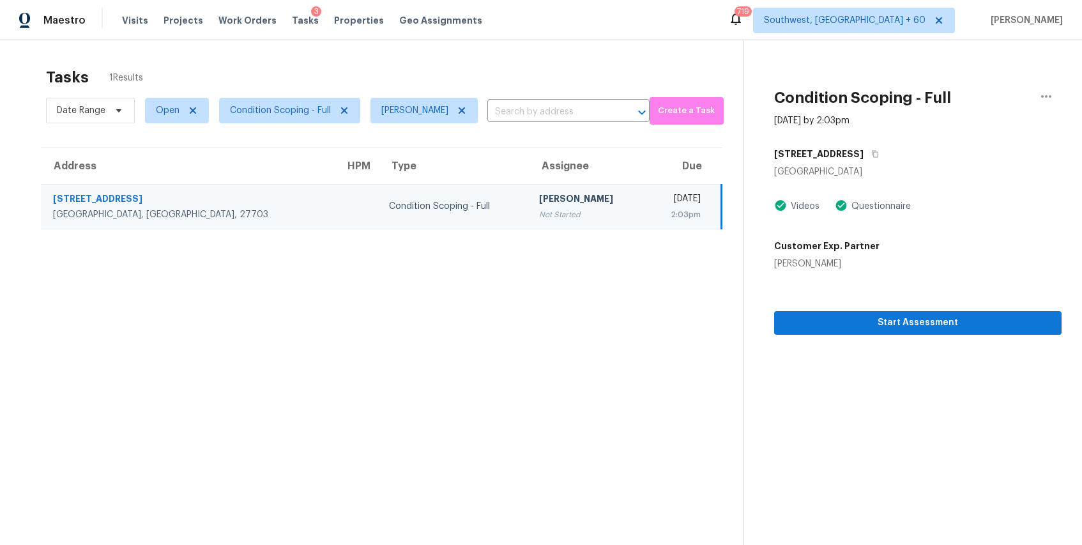
click at [539, 212] on div "Not Started" at bounding box center [587, 214] width 96 height 13
click at [886, 331] on button "Start Assessment" at bounding box center [918, 323] width 288 height 24
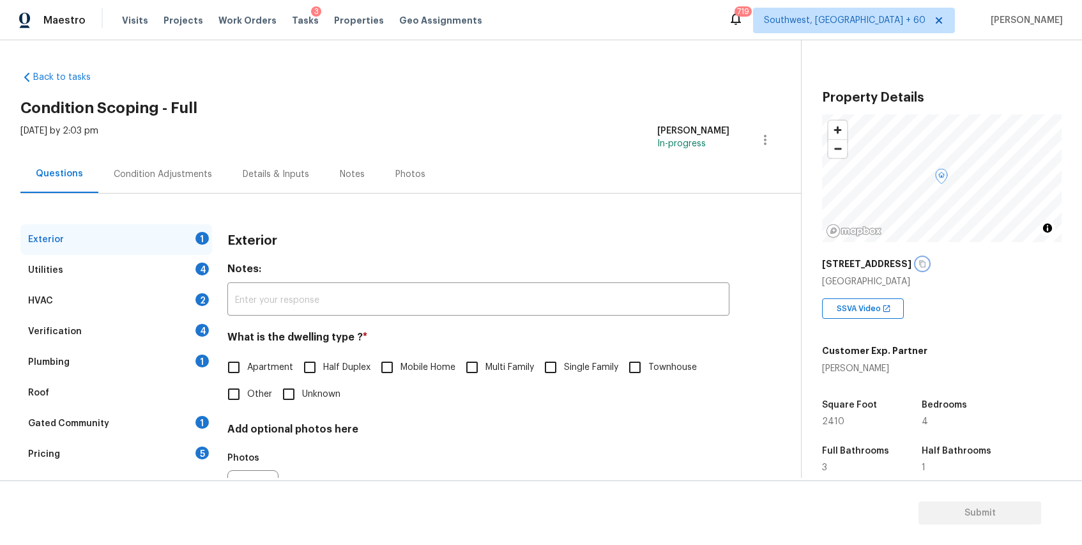
click at [921, 268] on button "button" at bounding box center [923, 264] width 12 height 12
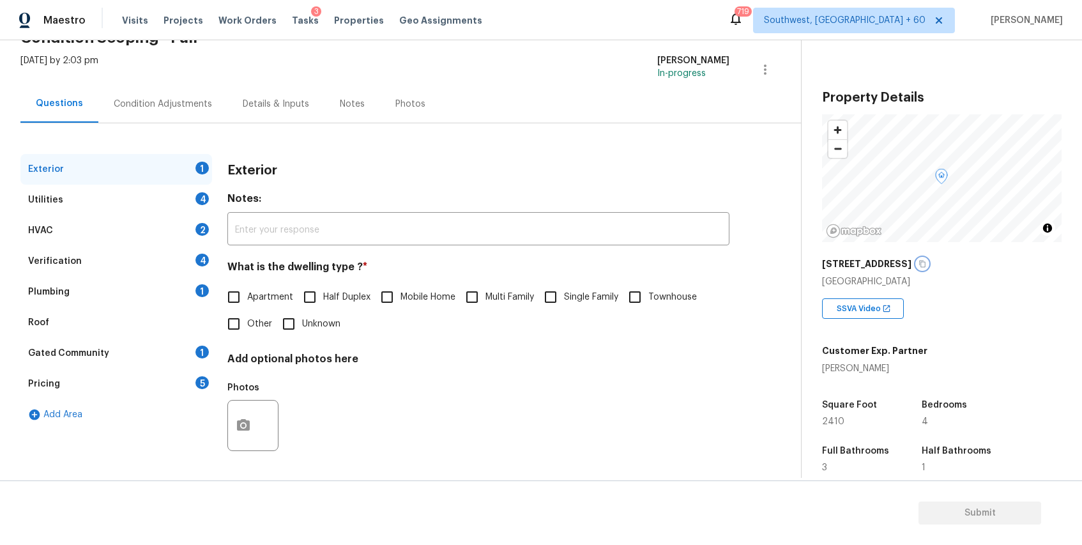
scroll to position [197, 0]
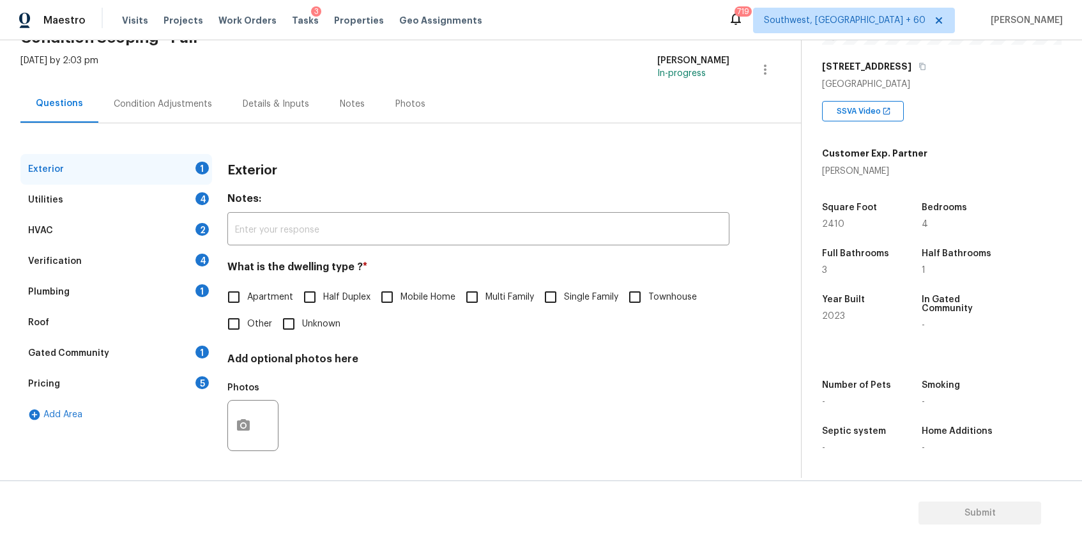
click at [598, 284] on label "Single Family" at bounding box center [577, 297] width 81 height 27
click at [564, 284] on input "Single Family" at bounding box center [550, 297] width 27 height 27
checkbox input "true"
drag, startPoint x: 593, startPoint y: 295, endPoint x: 341, endPoint y: 269, distance: 253.1
click at [367, 271] on div "What is the dwelling type ? * Apartment Half Duplex Mobile Home Multi Family Si…" at bounding box center [478, 299] width 502 height 77
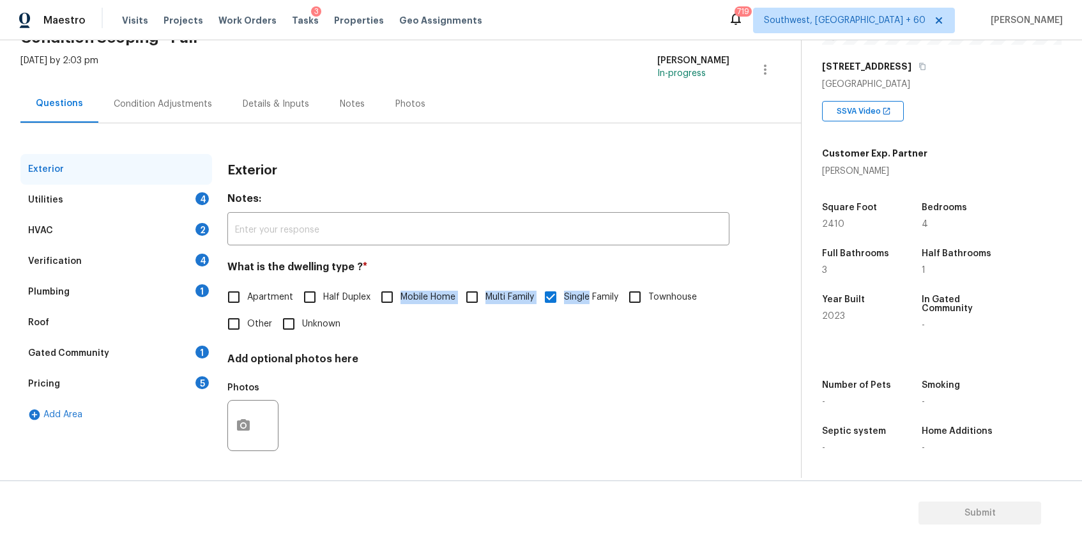
click at [206, 198] on div "4" at bounding box center [202, 198] width 13 height 13
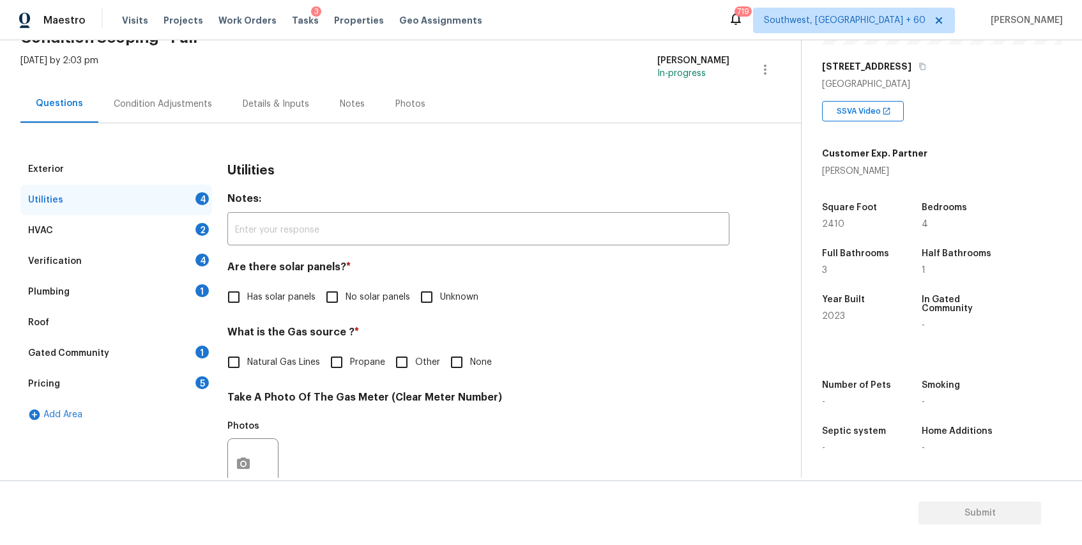
click at [355, 308] on label "No solar panels" at bounding box center [364, 297] width 91 height 27
click at [346, 308] on input "No solar panels" at bounding box center [332, 297] width 27 height 27
checkbox input "true"
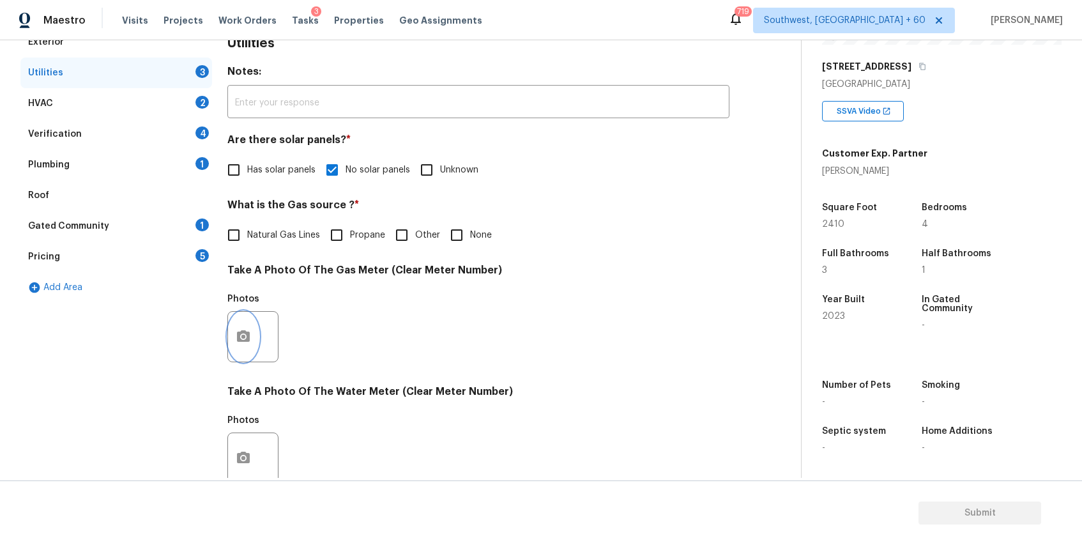
click at [247, 349] on button "button" at bounding box center [243, 337] width 31 height 50
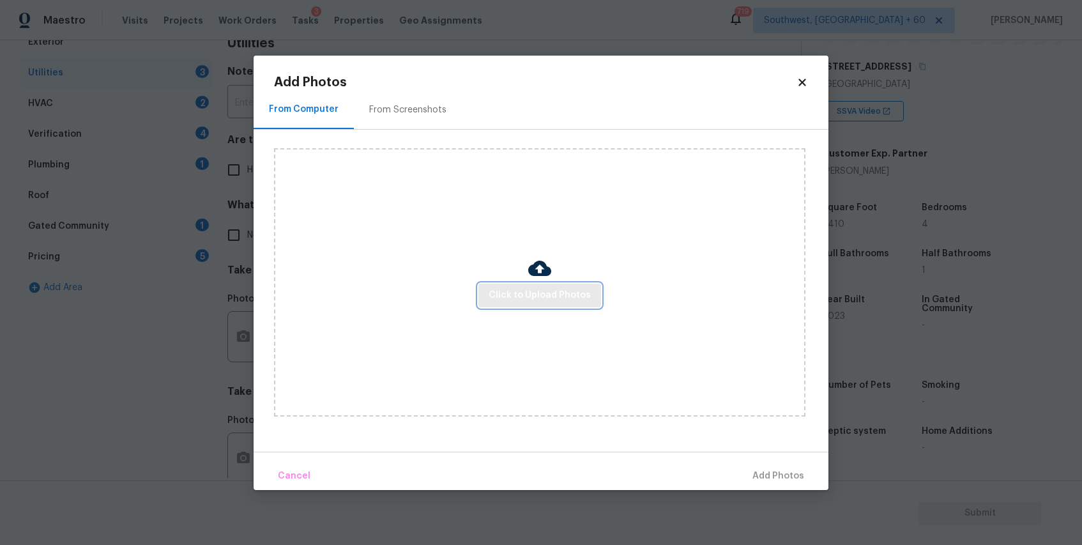
click at [496, 294] on span "Click to Upload Photos" at bounding box center [540, 296] width 102 height 16
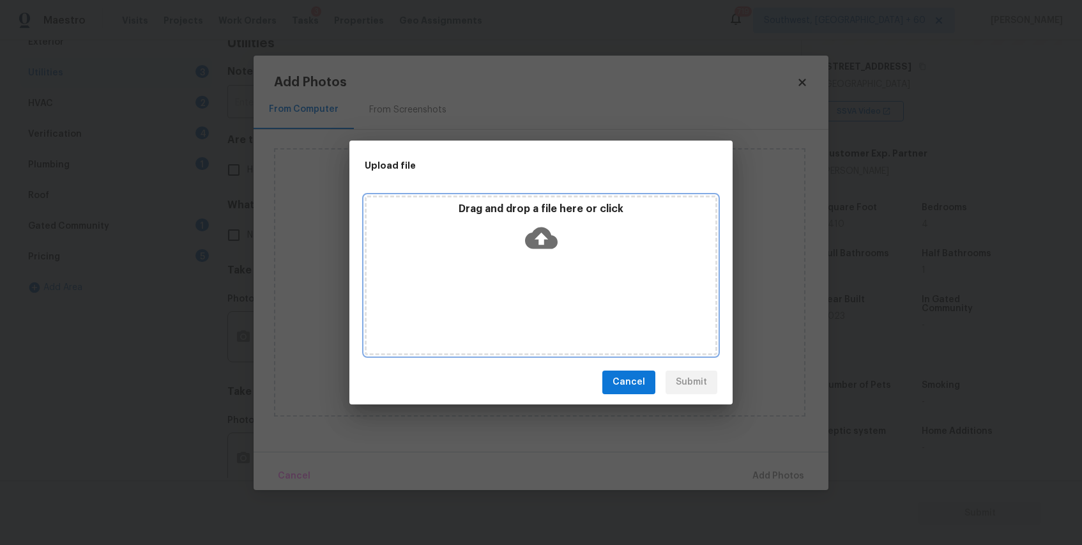
click at [496, 294] on div "Drag and drop a file here or click" at bounding box center [541, 276] width 353 height 160
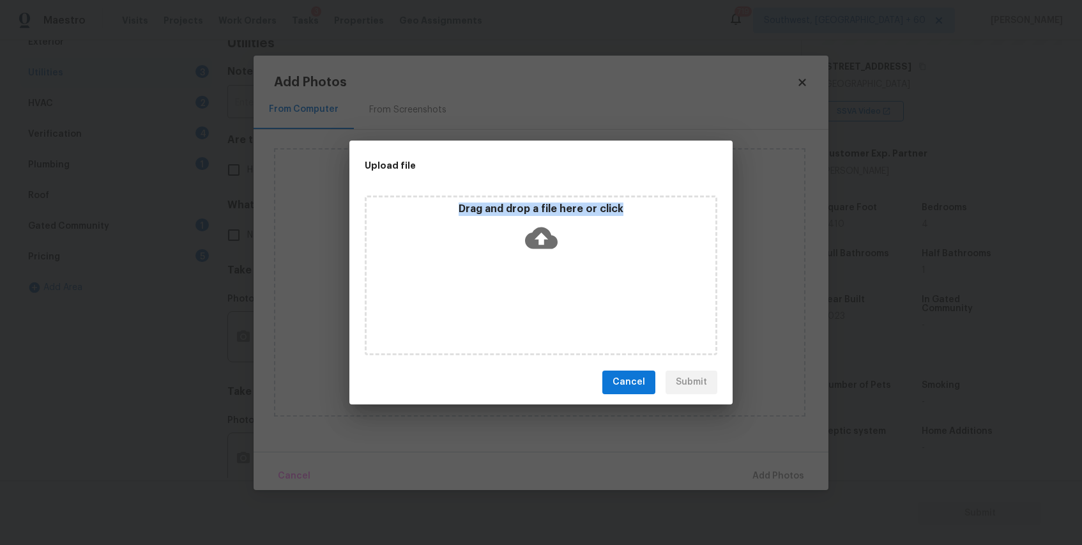
click at [561, 236] on div "Drag and drop a file here or click" at bounding box center [541, 230] width 349 height 55
click at [537, 239] on icon at bounding box center [541, 238] width 33 height 22
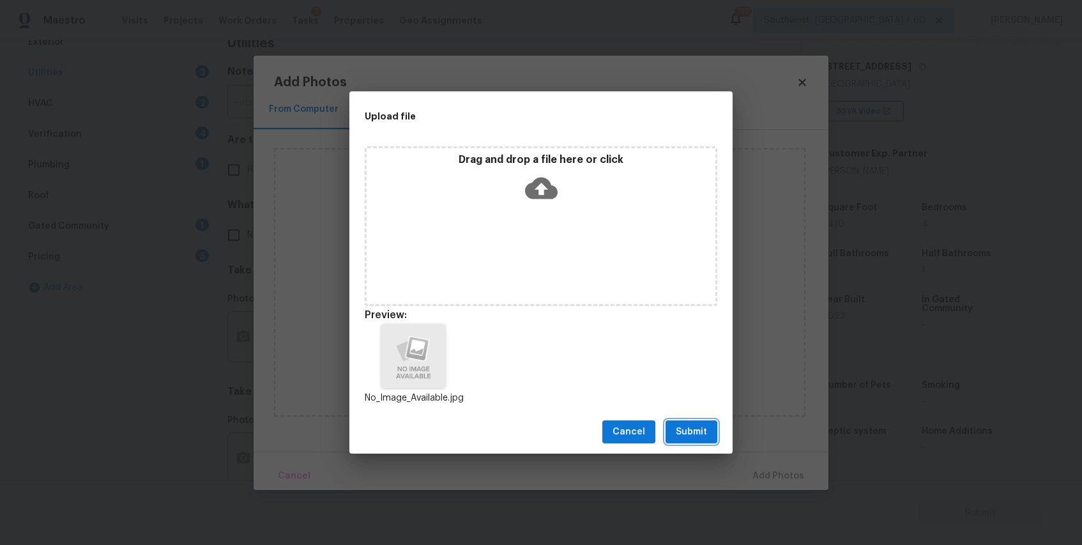
click at [713, 433] on button "Submit" at bounding box center [692, 432] width 52 height 24
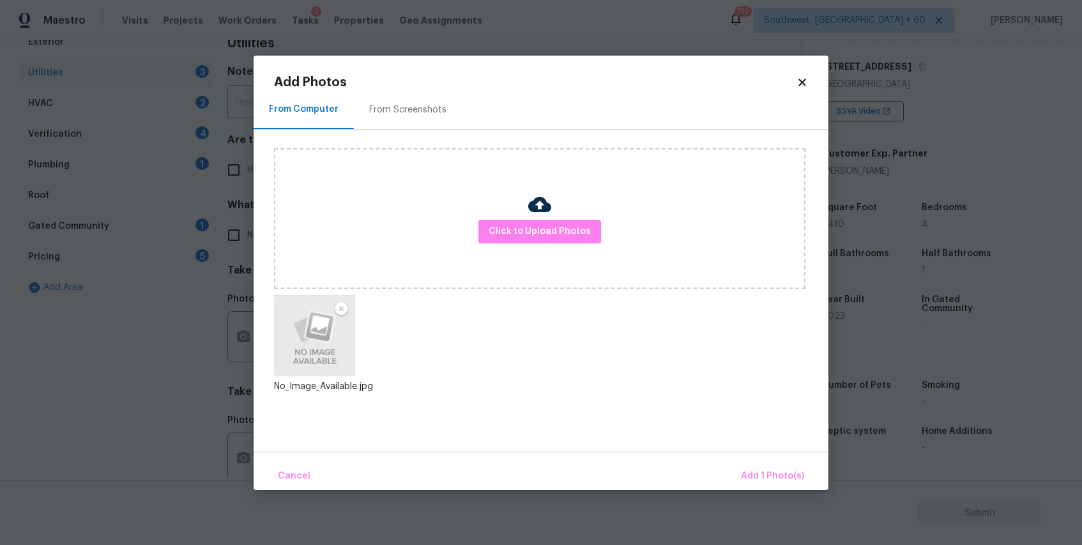
click at [771, 461] on div "Cancel Add 1 Photo(s)" at bounding box center [541, 471] width 575 height 38
click at [789, 468] on span "Add 1 Photo(s)" at bounding box center [772, 476] width 63 height 16
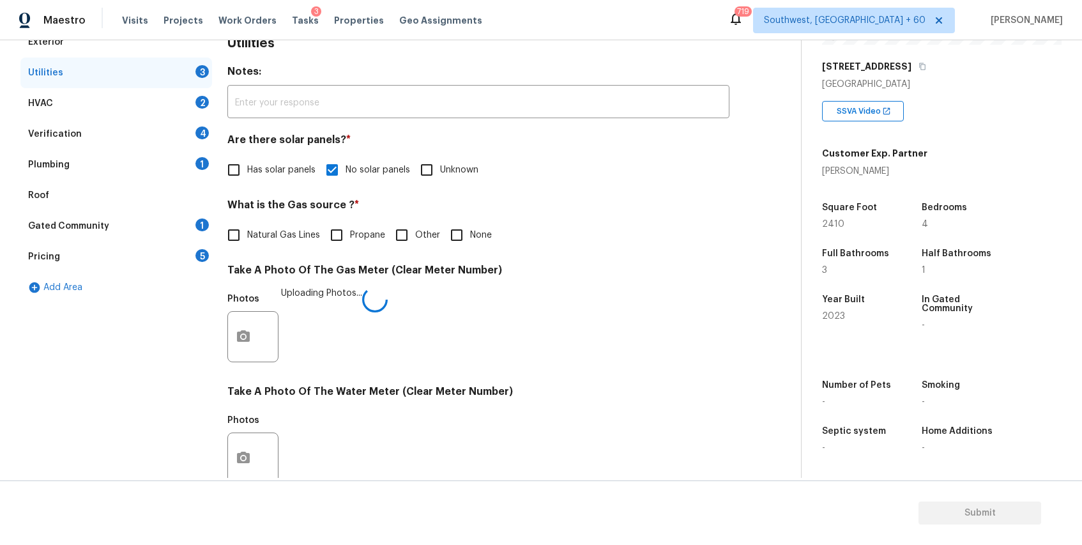
click at [227, 459] on div "Exterior Utilities 3 HVAC 2 Verification 4 Plumbing 1 Roof Gated Community 1 Pr…" at bounding box center [395, 360] width 750 height 666
click at [243, 466] on button "button" at bounding box center [243, 458] width 31 height 50
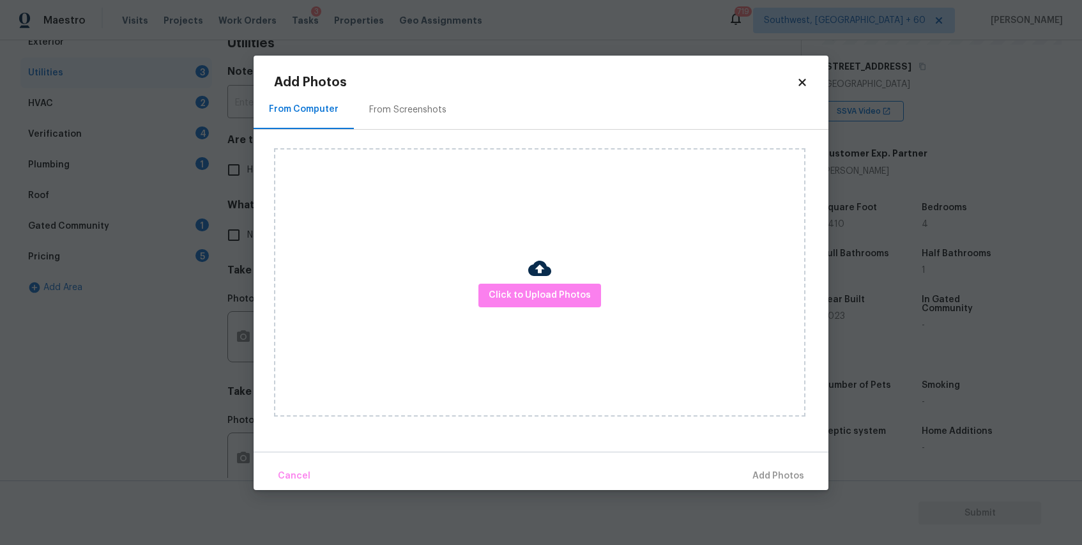
click at [574, 266] on div "Click to Upload Photos" at bounding box center [540, 282] width 532 height 268
click at [564, 296] on span "Click to Upload Photos" at bounding box center [540, 296] width 102 height 16
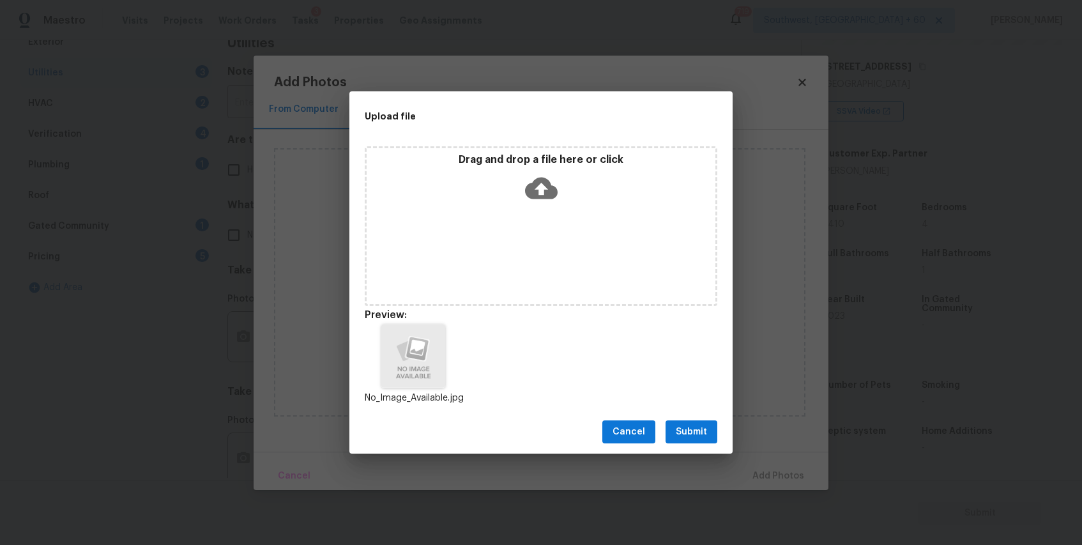
click at [697, 426] on span "Submit" at bounding box center [691, 432] width 31 height 16
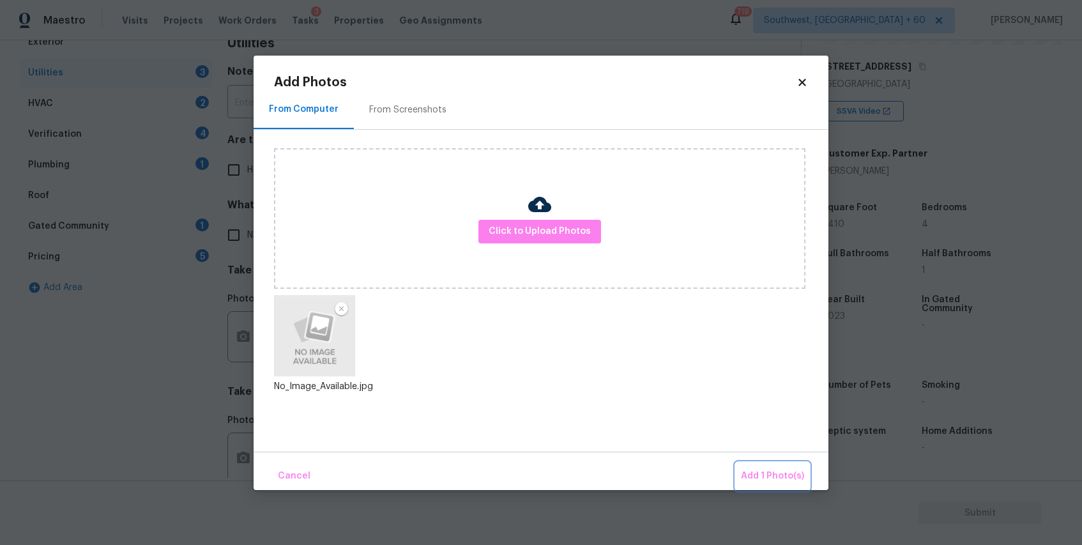
click at [770, 470] on span "Add 1 Photo(s)" at bounding box center [772, 476] width 63 height 16
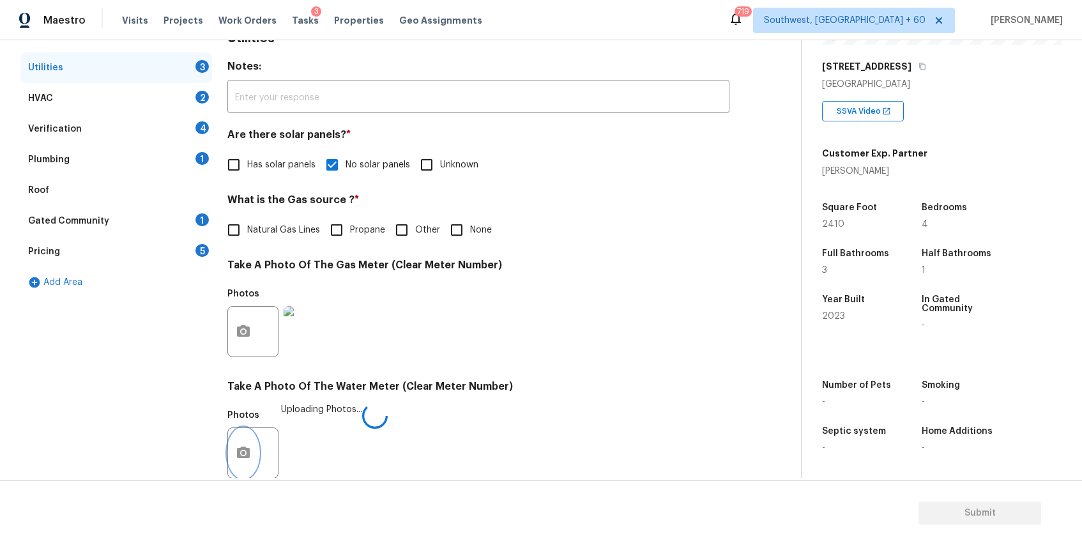
scroll to position [417, 0]
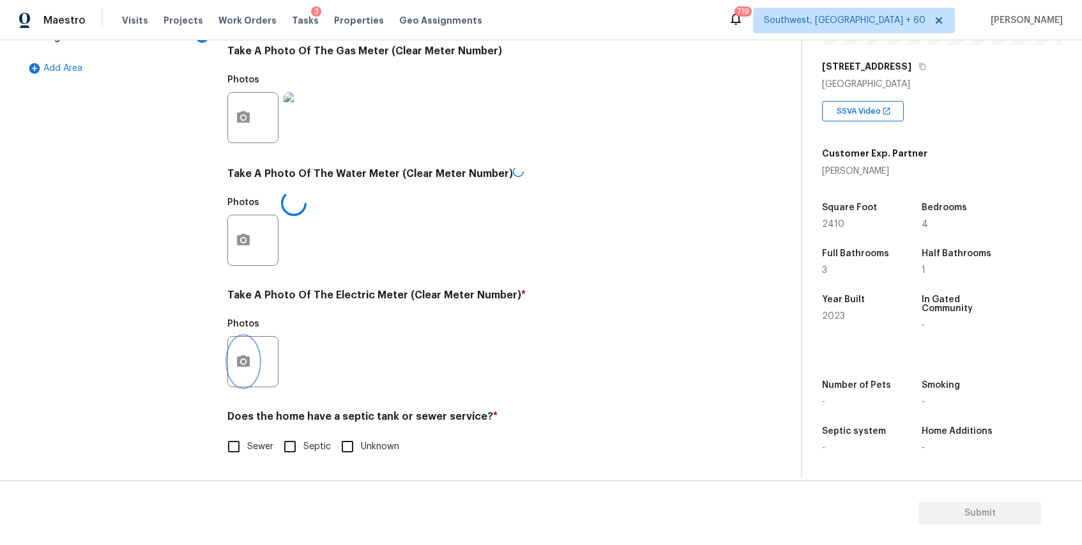
click at [239, 380] on button "button" at bounding box center [243, 362] width 31 height 50
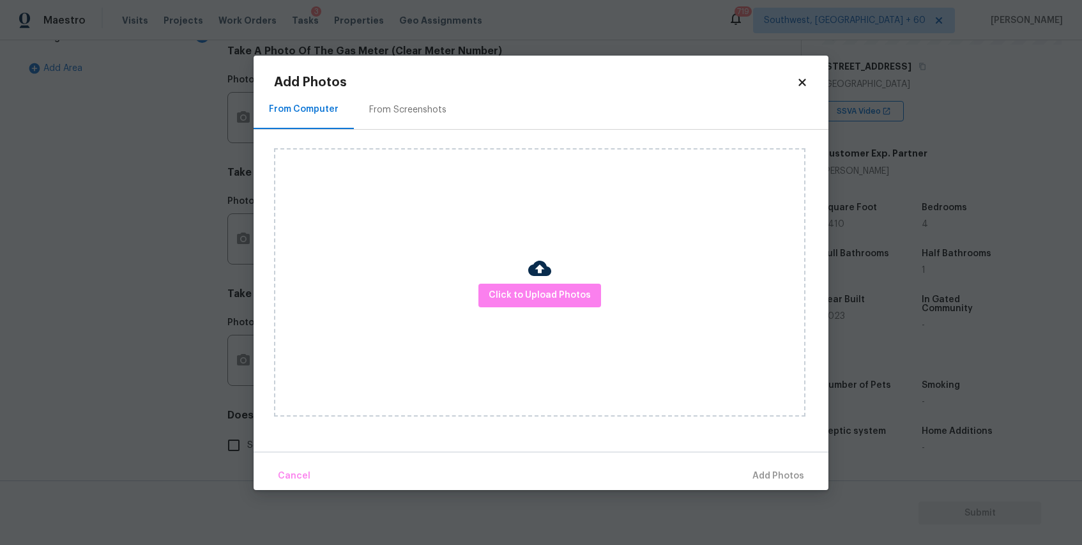
click at [574, 277] on div "Click to Upload Photos" at bounding box center [540, 282] width 532 height 268
click at [578, 291] on span "Click to Upload Photos" at bounding box center [540, 296] width 102 height 16
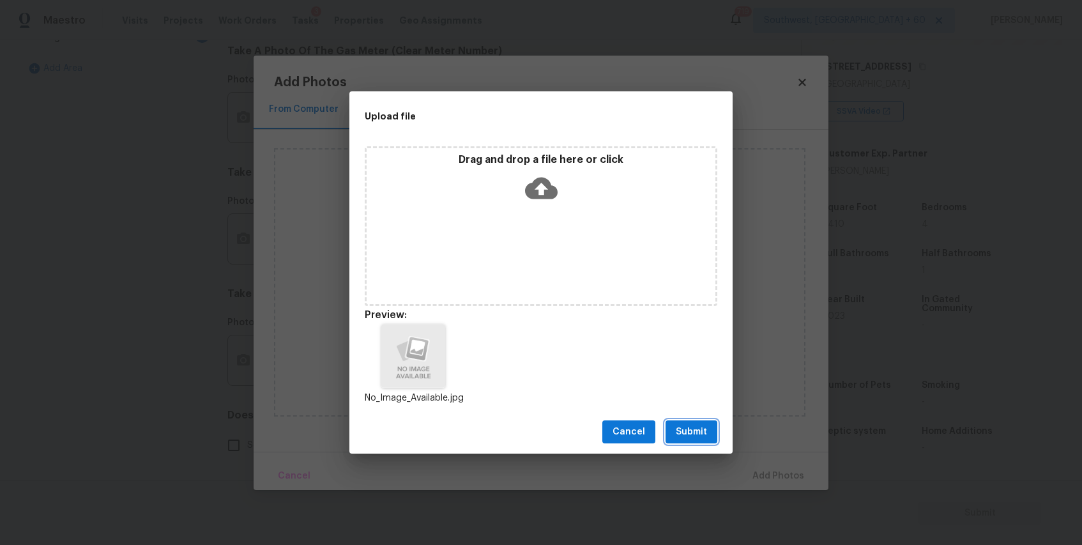
click at [687, 424] on span "Submit" at bounding box center [691, 432] width 31 height 16
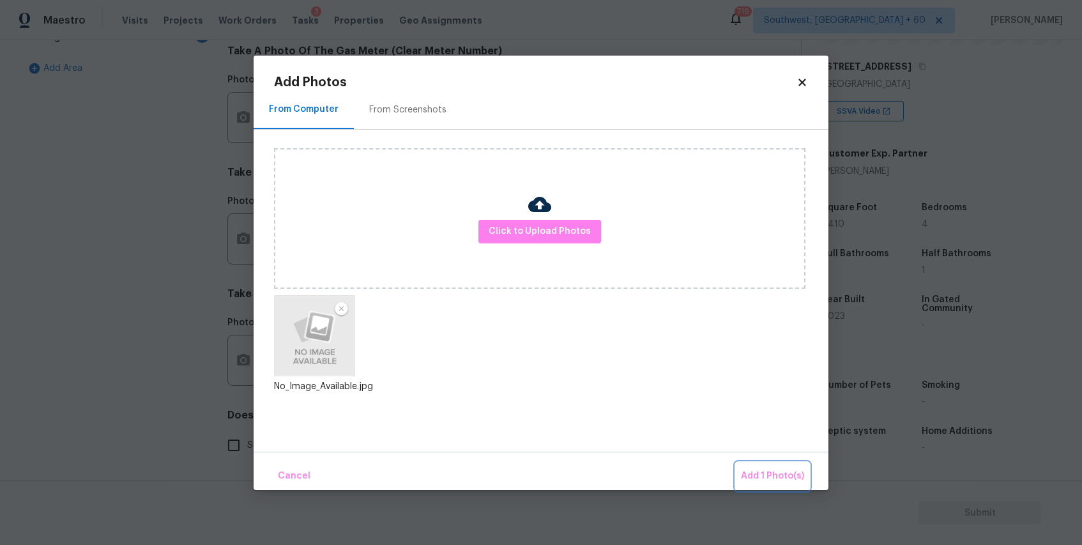
click at [785, 469] on span "Add 1 Photo(s)" at bounding box center [772, 476] width 63 height 16
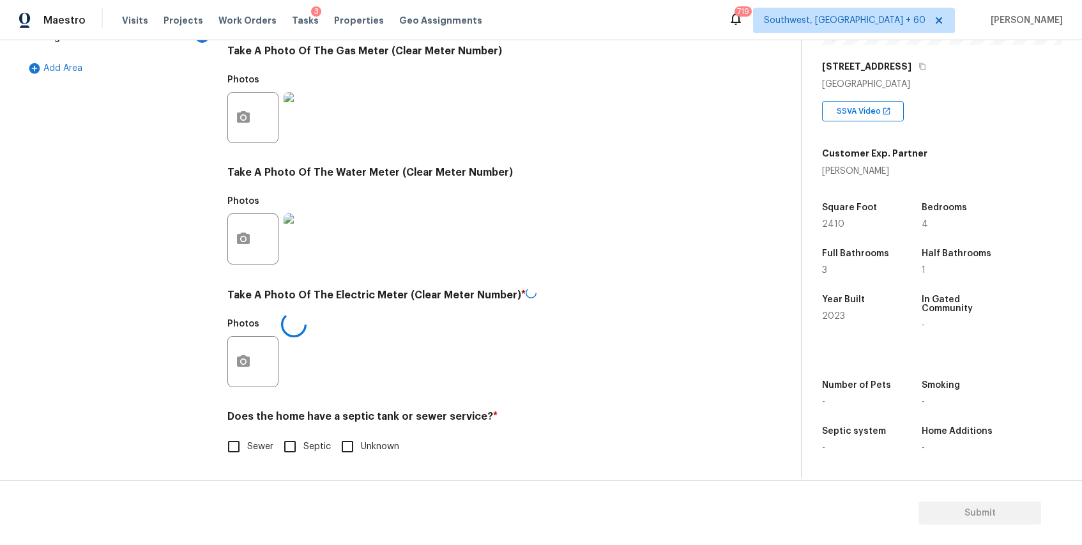
click at [255, 453] on span "Sewer" at bounding box center [260, 446] width 26 height 13
click at [247, 453] on input "Sewer" at bounding box center [233, 446] width 27 height 27
checkbox input "true"
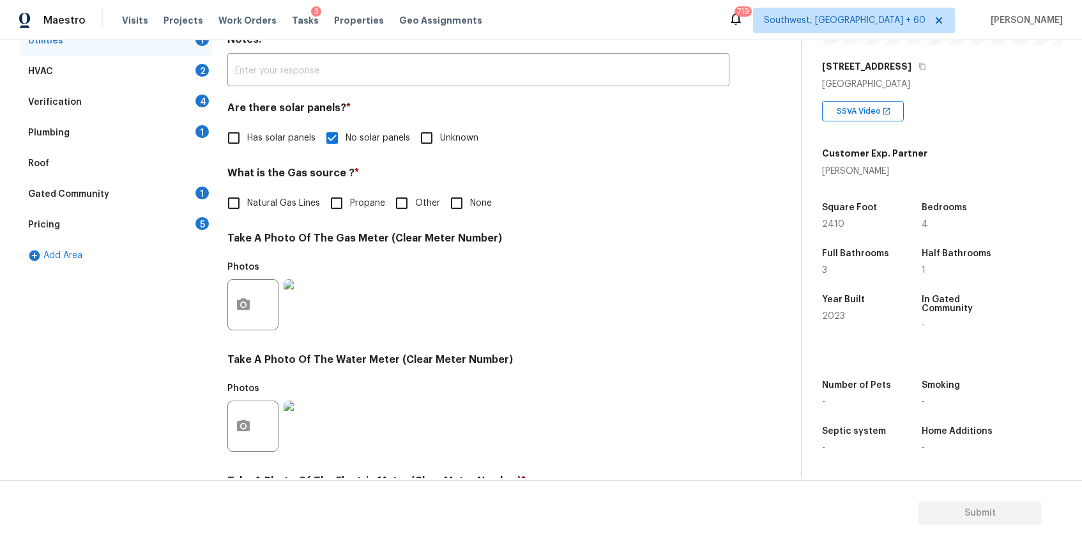
scroll to position [43, 0]
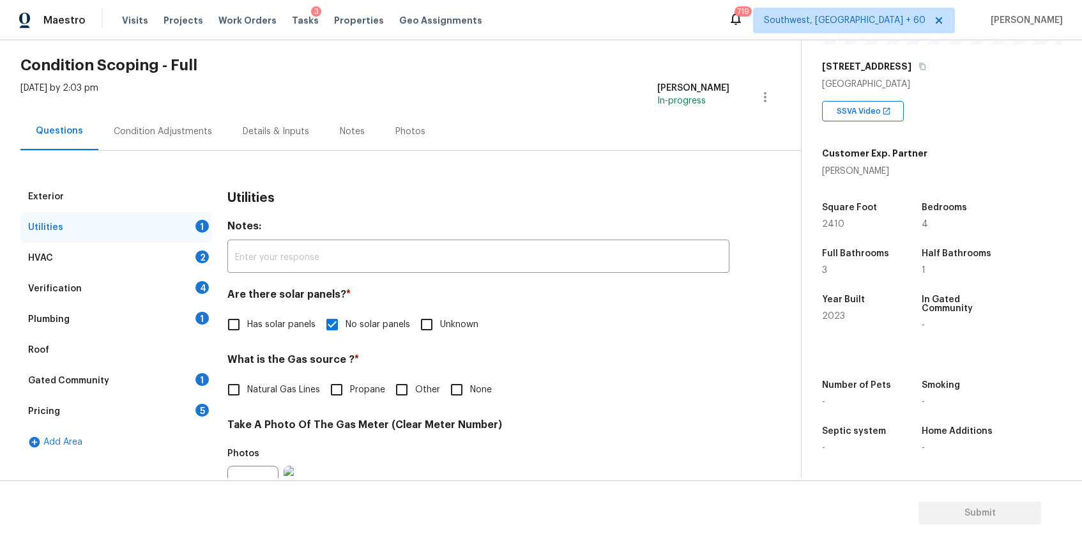
click at [167, 257] on div "HVAC 2" at bounding box center [116, 258] width 192 height 31
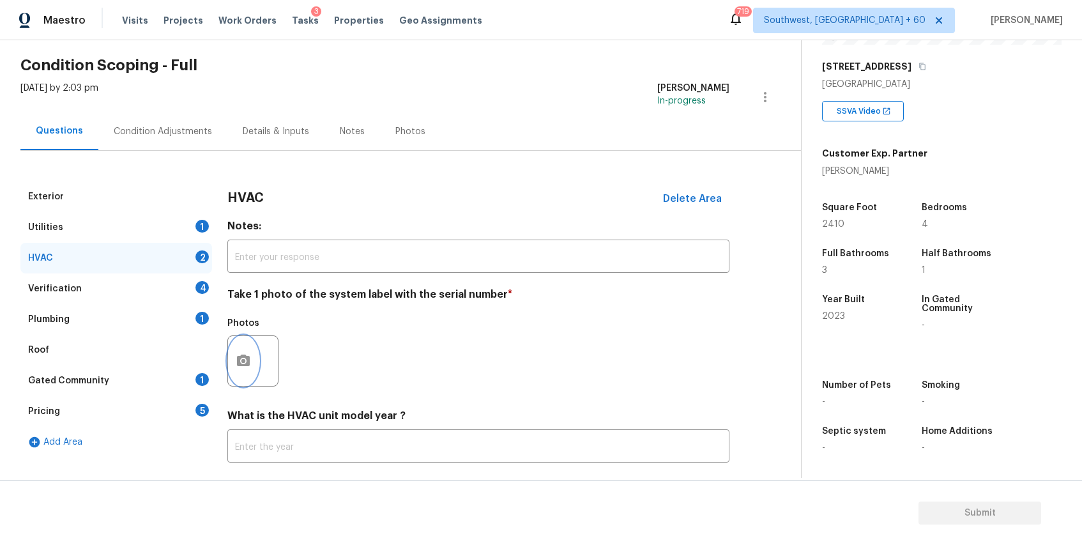
click at [248, 363] on icon "button" at bounding box center [243, 361] width 13 height 12
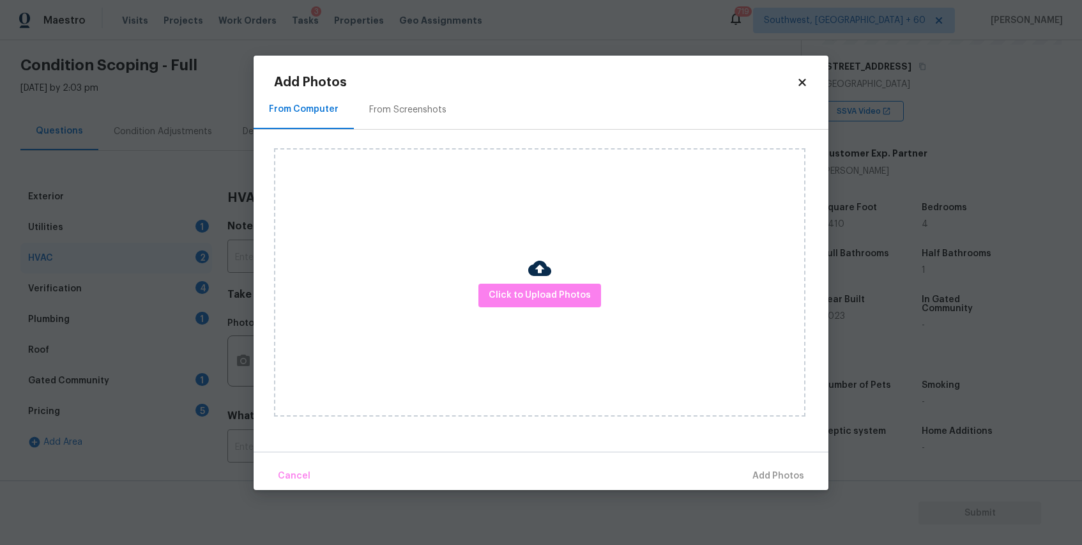
click at [546, 270] on img at bounding box center [539, 268] width 23 height 23
click at [556, 298] on span "Click to Upload Photos" at bounding box center [540, 296] width 102 height 16
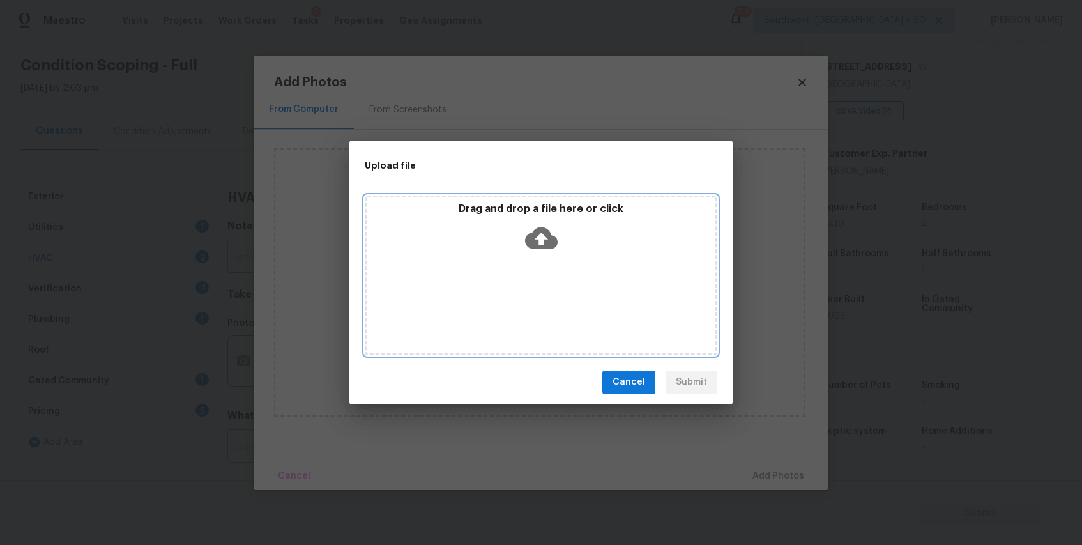
click at [556, 298] on div "Drag and drop a file here or click" at bounding box center [541, 276] width 353 height 160
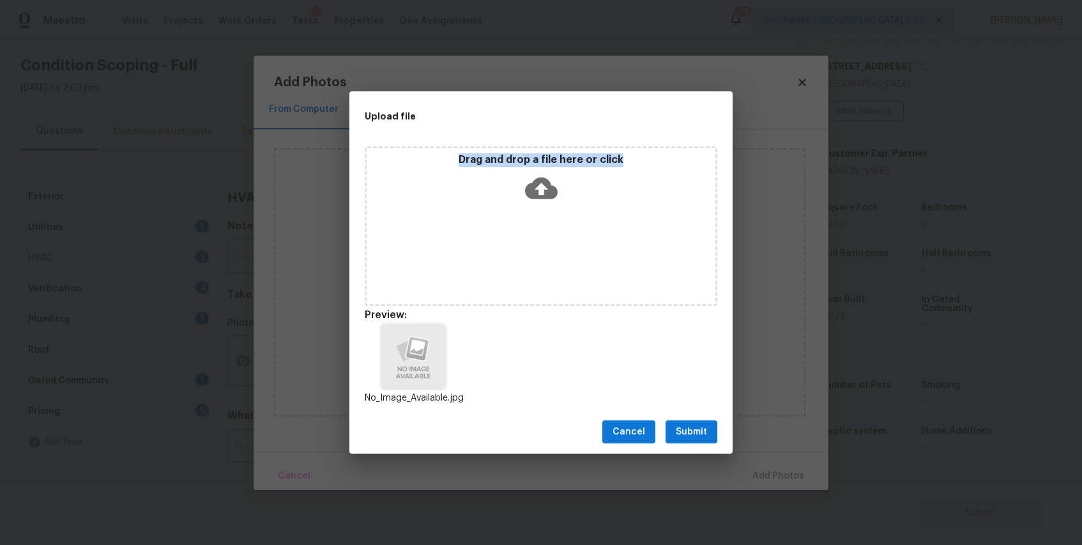
click at [697, 433] on span "Submit" at bounding box center [691, 432] width 31 height 16
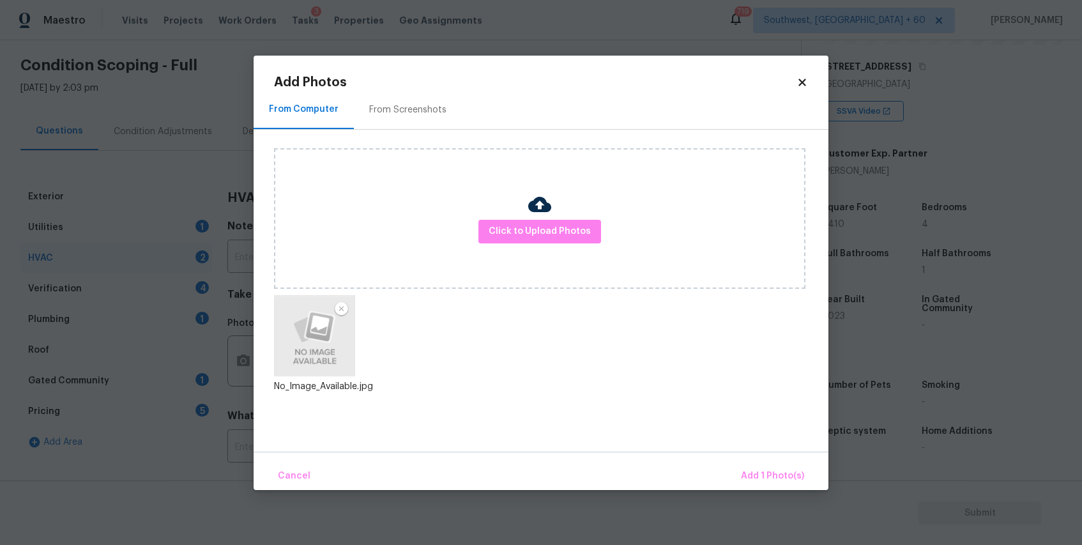
click at [769, 454] on div "Cancel Add 1 Photo(s)" at bounding box center [541, 471] width 575 height 38
click at [779, 472] on span "Add 1 Photo(s)" at bounding box center [772, 476] width 63 height 16
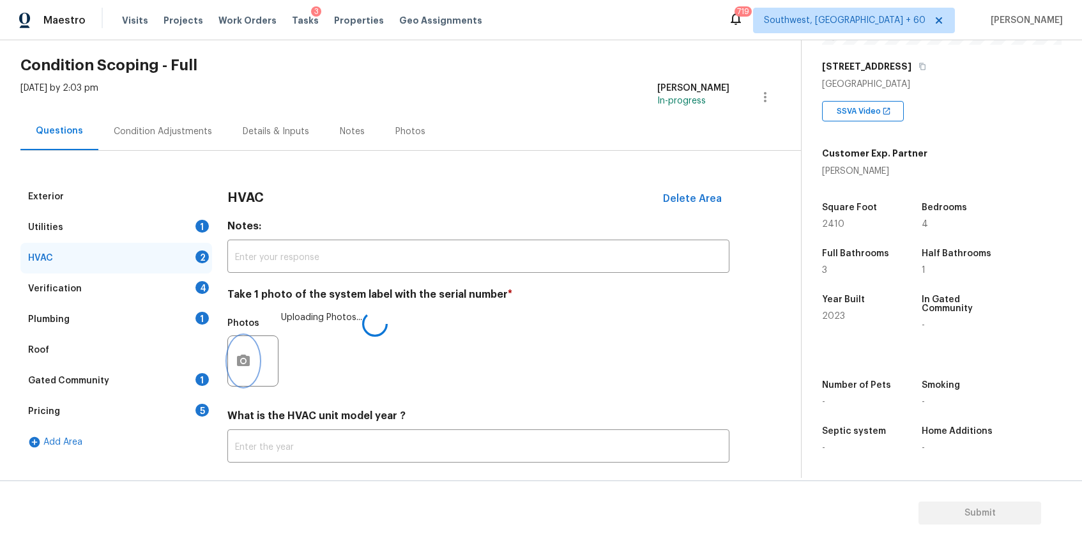
scroll to position [112, 0]
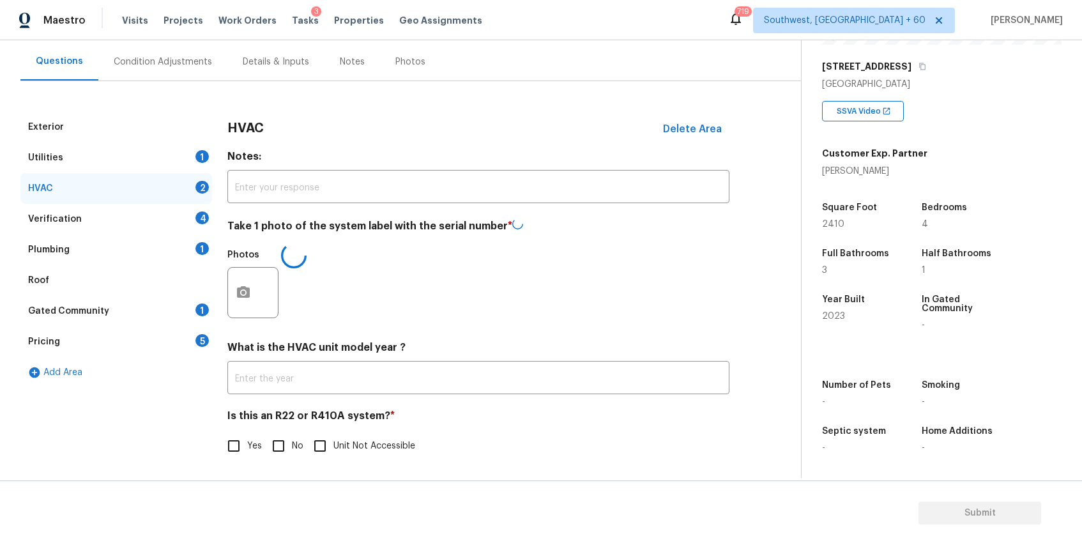
click at [283, 448] on input "No" at bounding box center [278, 446] width 27 height 27
checkbox input "true"
click at [190, 222] on div "Verification 4" at bounding box center [116, 219] width 192 height 31
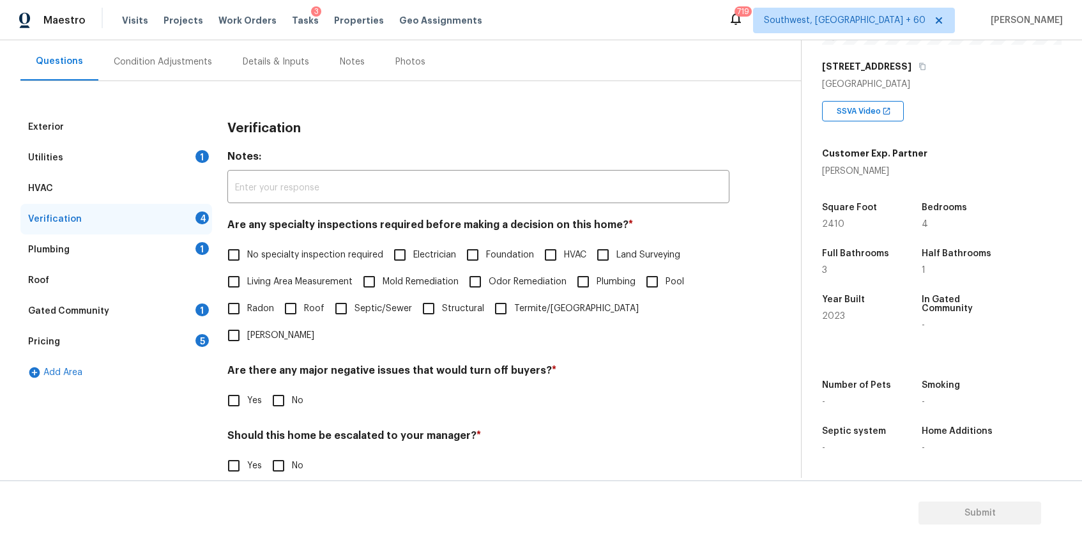
click at [254, 265] on label "No specialty inspection required" at bounding box center [301, 255] width 163 height 27
click at [247, 265] on input "No specialty inspection required" at bounding box center [233, 255] width 27 height 27
checkbox input "true"
click at [286, 387] on input "No" at bounding box center [278, 400] width 27 height 27
checkbox input "true"
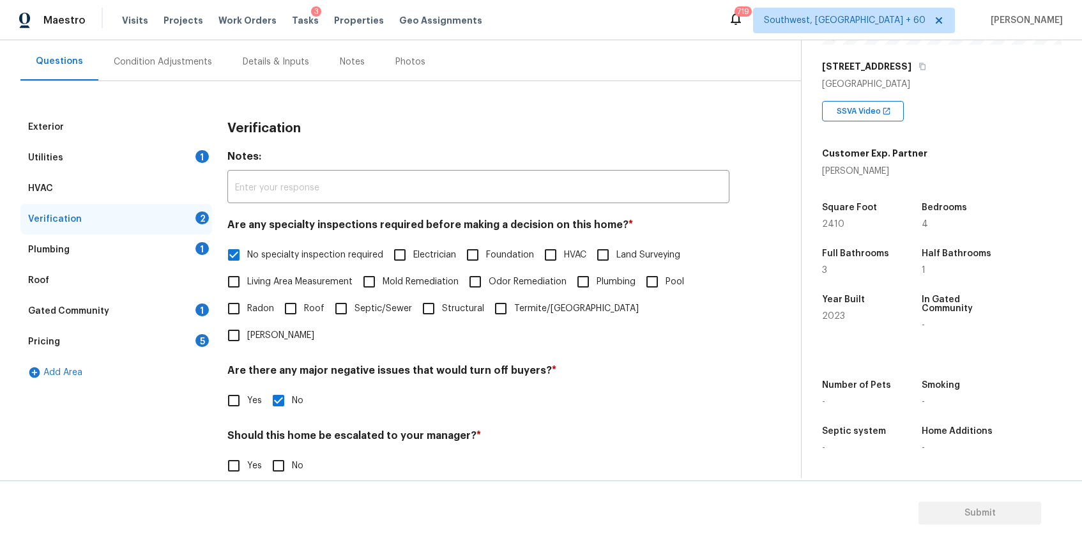
click at [280, 453] on div "Verification Notes: ​ Are any specialty inspections required before making a de…" at bounding box center [478, 342] width 502 height 461
click at [268, 452] on input "No" at bounding box center [278, 465] width 27 height 27
checkbox input "true"
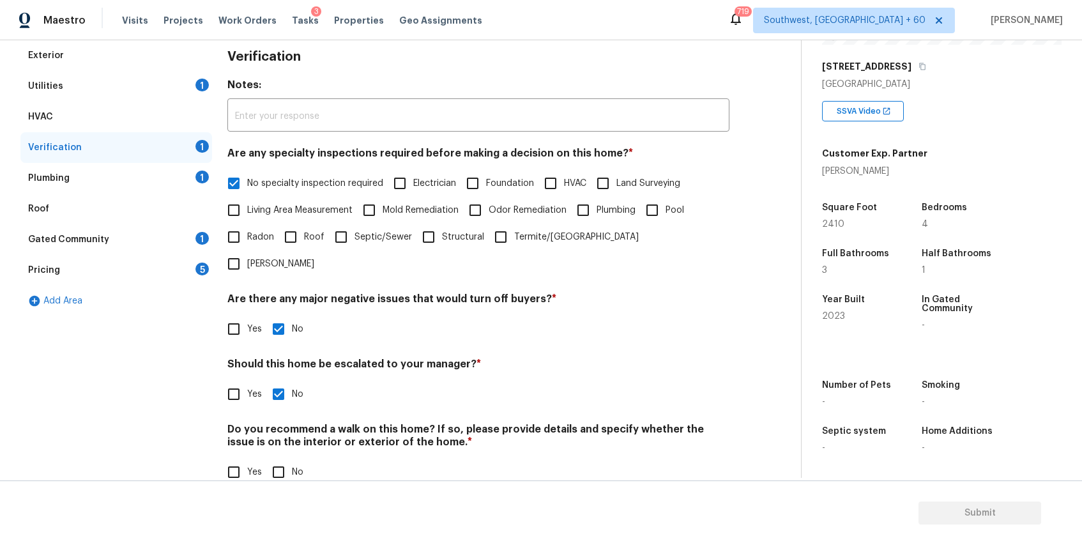
click at [290, 459] on input "No" at bounding box center [278, 472] width 27 height 27
checkbox input "true"
click at [185, 173] on div "Plumbing 1" at bounding box center [116, 178] width 192 height 31
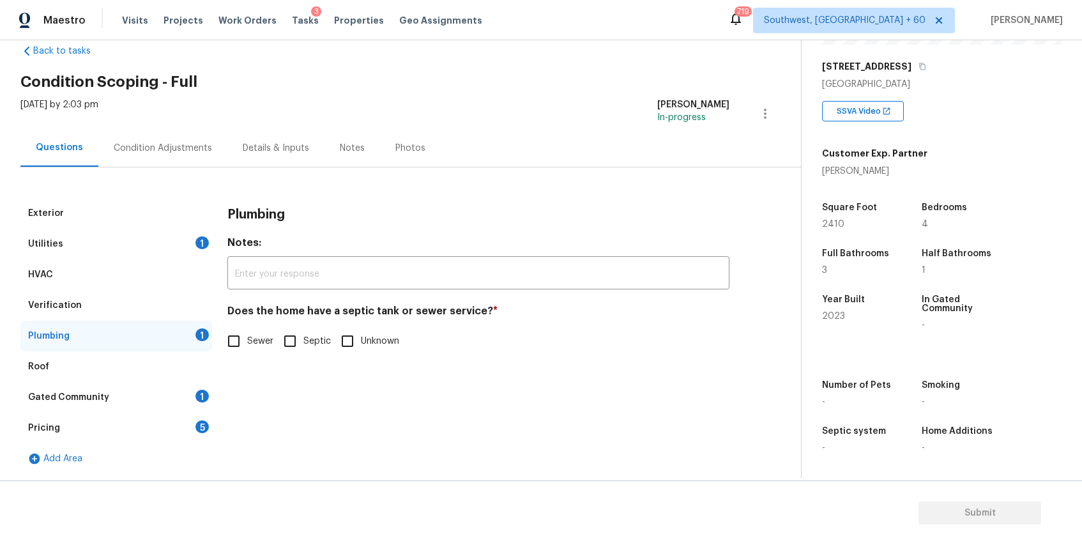
scroll to position [26, 0]
click at [245, 326] on div "Does the home have a septic tank or sewer service? * Sewer Septic Unknown" at bounding box center [478, 330] width 502 height 50
click at [253, 335] on span "Sewer" at bounding box center [260, 341] width 26 height 13
click at [247, 335] on input "Sewer" at bounding box center [233, 341] width 27 height 27
checkbox input "true"
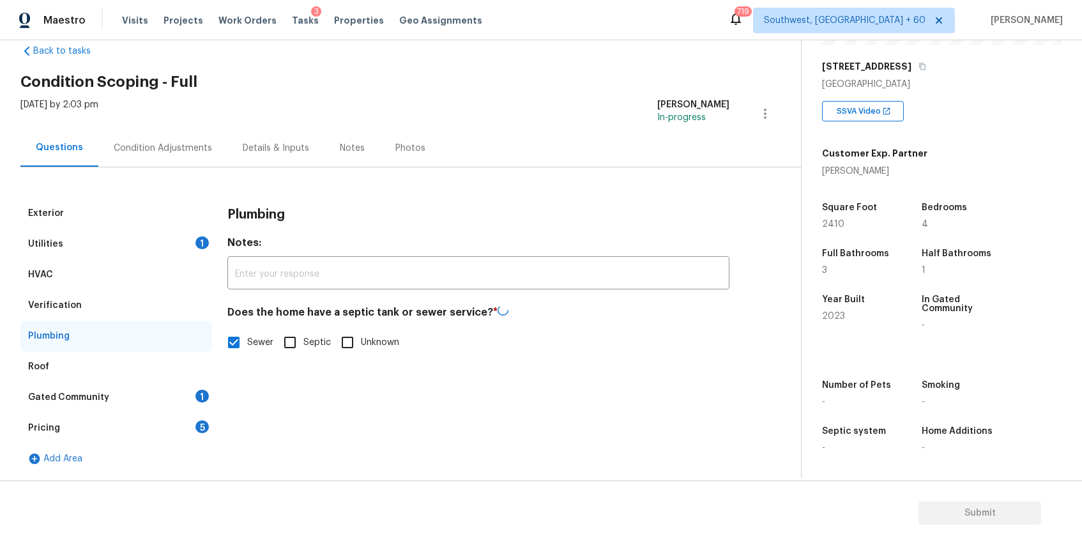
click at [139, 399] on div "Gated Community 1" at bounding box center [116, 397] width 192 height 31
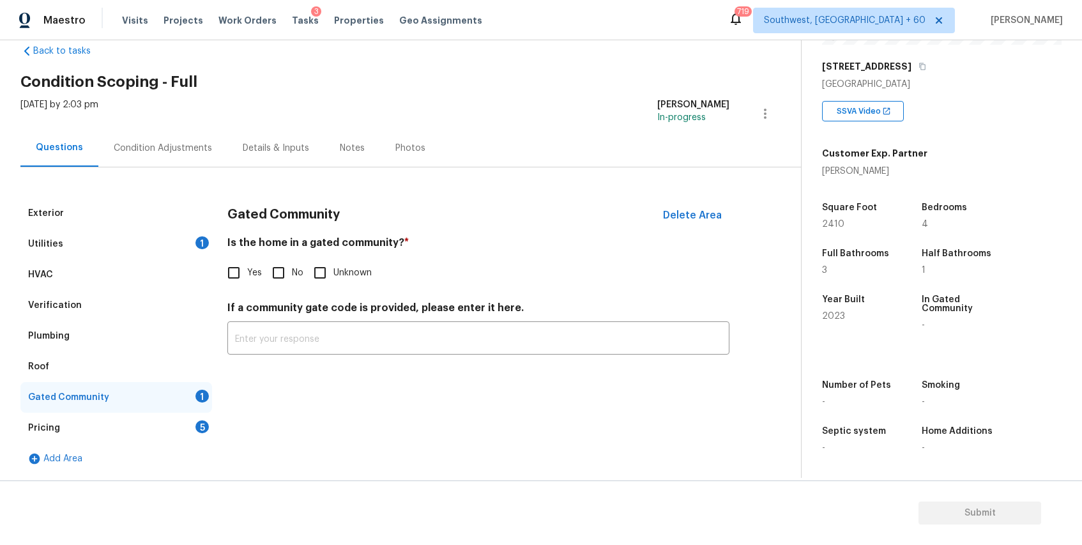
click at [275, 275] on input "No" at bounding box center [278, 272] width 27 height 27
checkbox input "true"
click at [162, 422] on div "Pricing 5" at bounding box center [116, 428] width 192 height 31
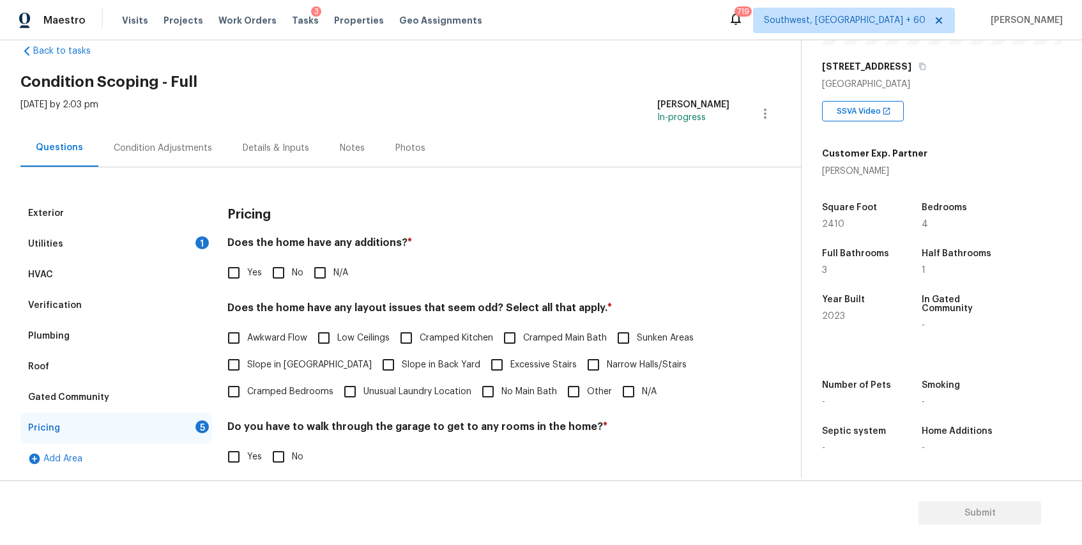
click at [333, 272] on input "N/A" at bounding box center [320, 272] width 27 height 27
checkbox input "true"
click at [619, 387] on input "N/A" at bounding box center [628, 391] width 27 height 27
checkbox input "true"
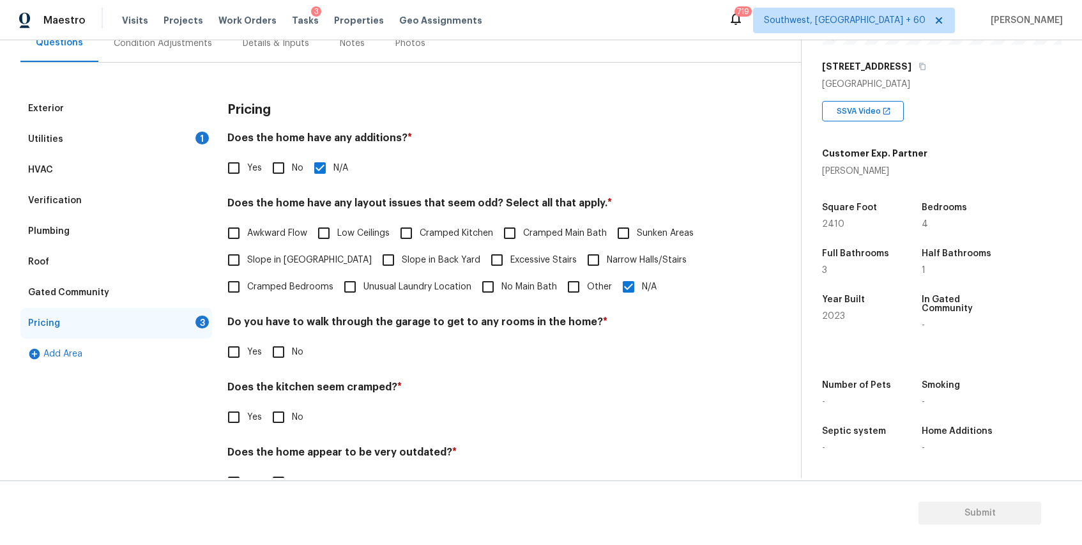
click at [270, 347] on input "No" at bounding box center [278, 352] width 27 height 27
checkbox input "true"
click at [275, 411] on input "No" at bounding box center [278, 417] width 27 height 27
checkbox input "true"
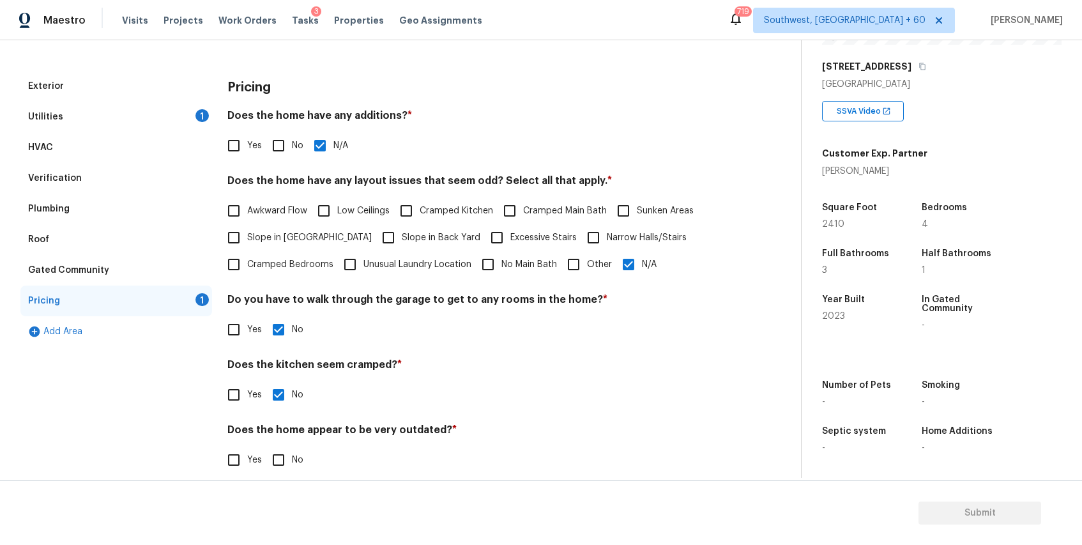
scroll to position [160, 0]
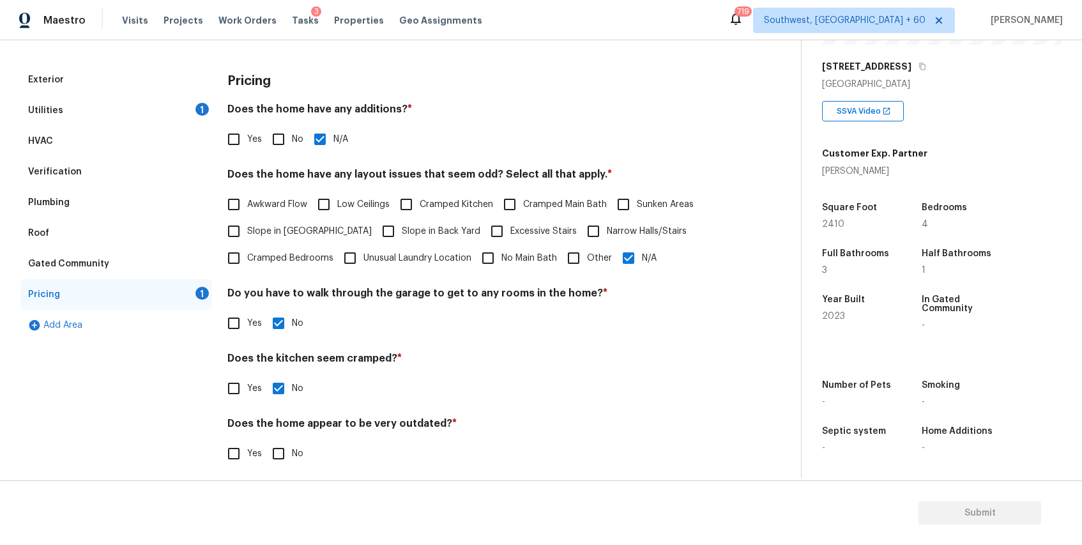
click at [289, 441] on input "No" at bounding box center [278, 453] width 27 height 27
checkbox input "true"
click at [190, 114] on div "Utilities 1" at bounding box center [116, 110] width 192 height 31
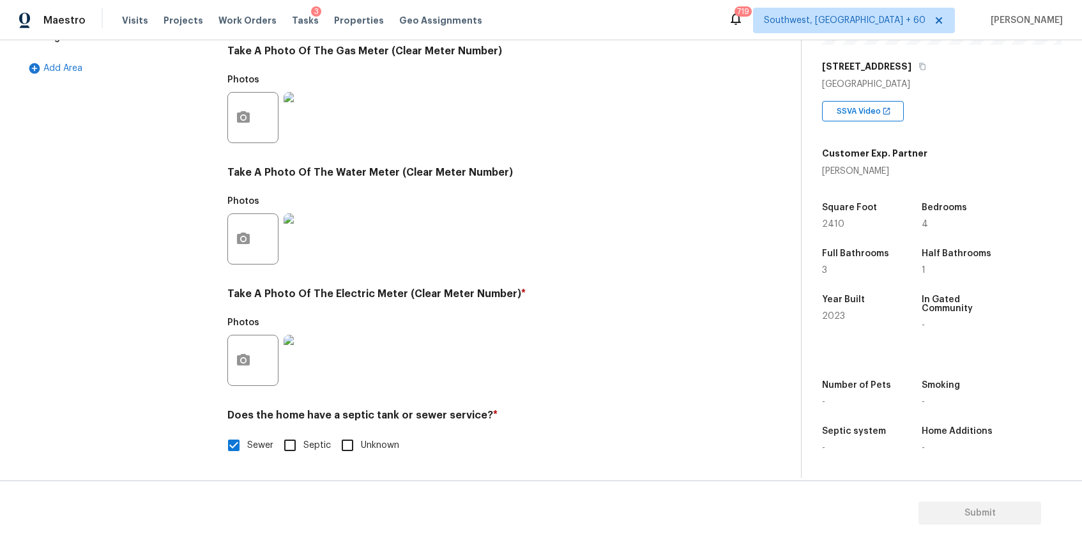
scroll to position [0, 0]
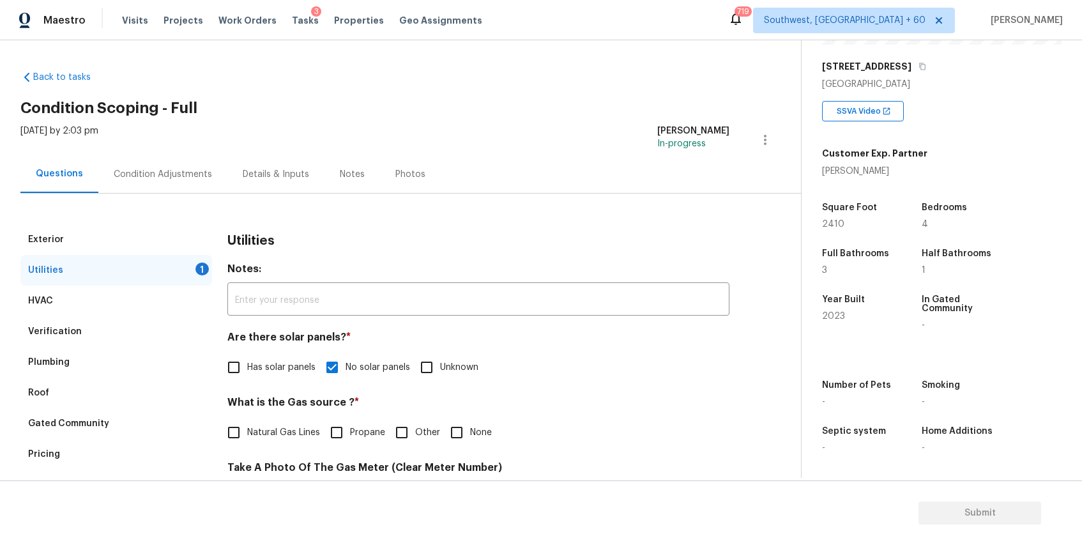
click at [186, 174] on div "Condition Adjustments" at bounding box center [163, 174] width 98 height 13
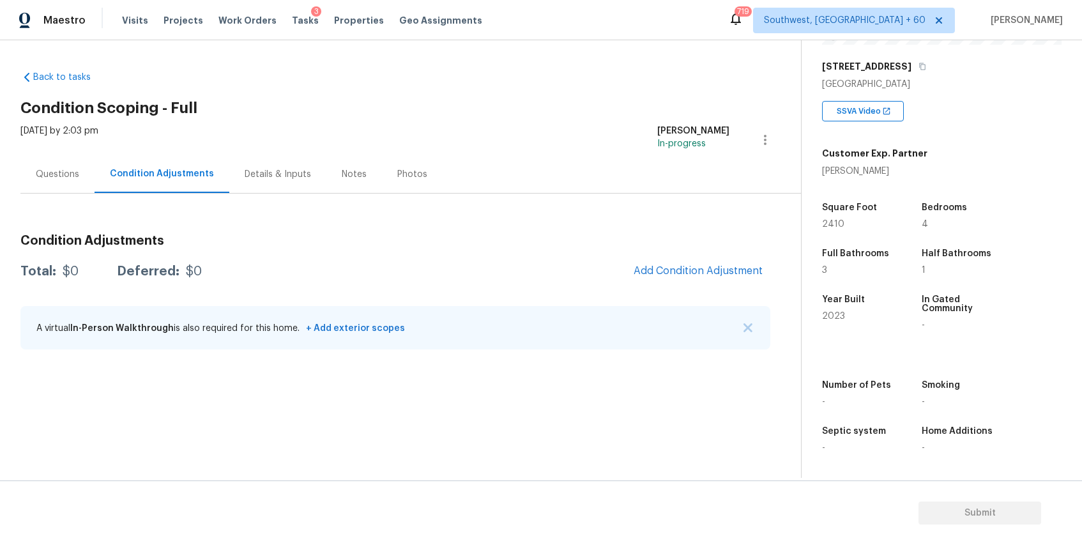
click at [744, 312] on div "A virtual In-Person Walkthrough is also required for this home. + Add exterior …" at bounding box center [395, 327] width 750 height 43
click at [746, 321] on button "button" at bounding box center [748, 327] width 13 height 13
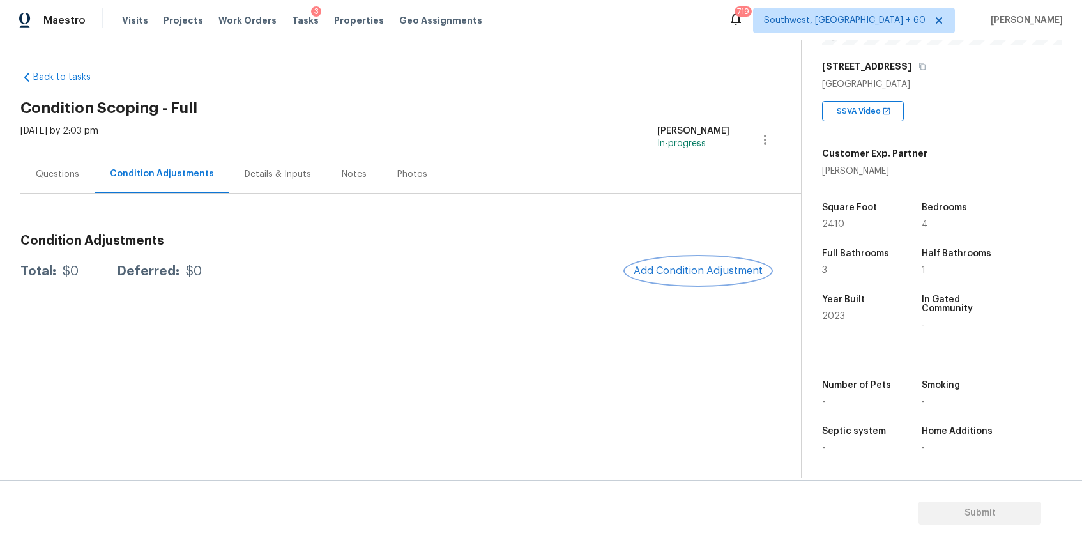
click at [708, 260] on button "Add Condition Adjustment" at bounding box center [698, 270] width 144 height 27
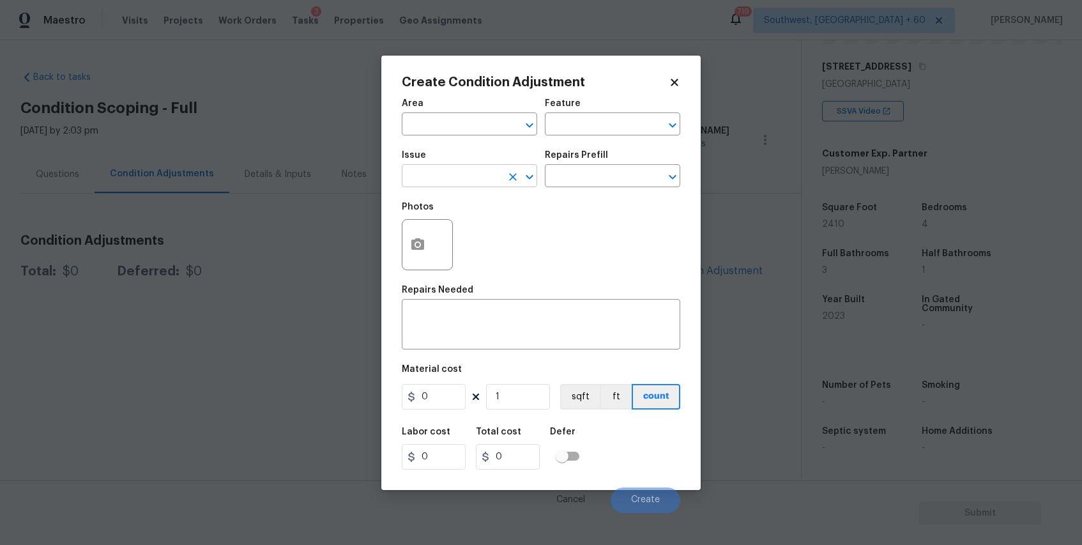
click at [495, 170] on input "text" at bounding box center [452, 177] width 100 height 20
click at [477, 236] on li "Landscape Package" at bounding box center [469, 236] width 135 height 21
type input "Landscape Package"
click at [622, 179] on input "text" at bounding box center [595, 177] width 100 height 20
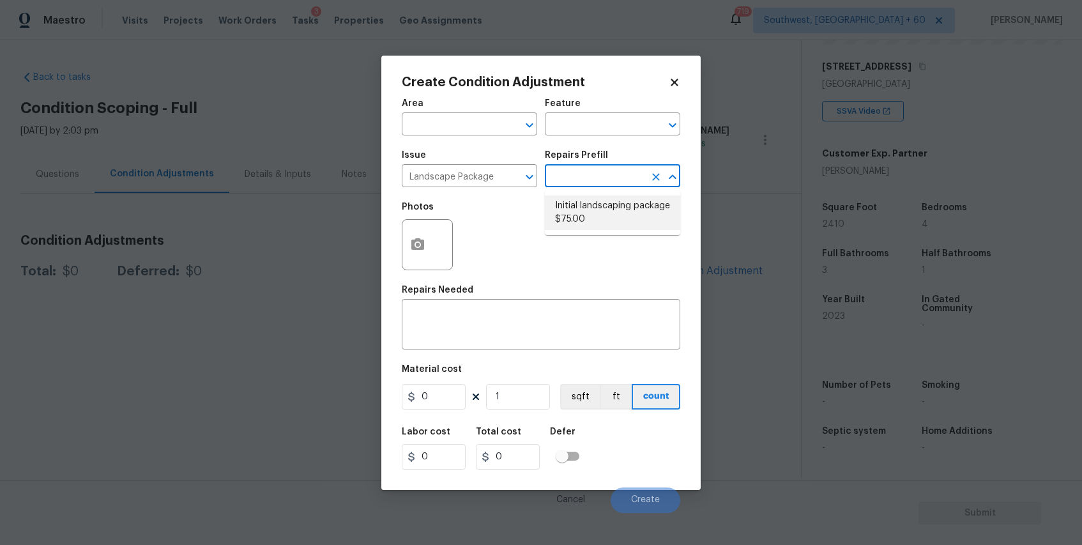
click at [617, 219] on li "Initial landscaping package $75.00" at bounding box center [612, 213] width 135 height 35
type input "Home Readiness Packages"
type textarea "Mowing of grass up to 6" in height. Mow, edge along driveways & sidewalks, trim…"
type input "75"
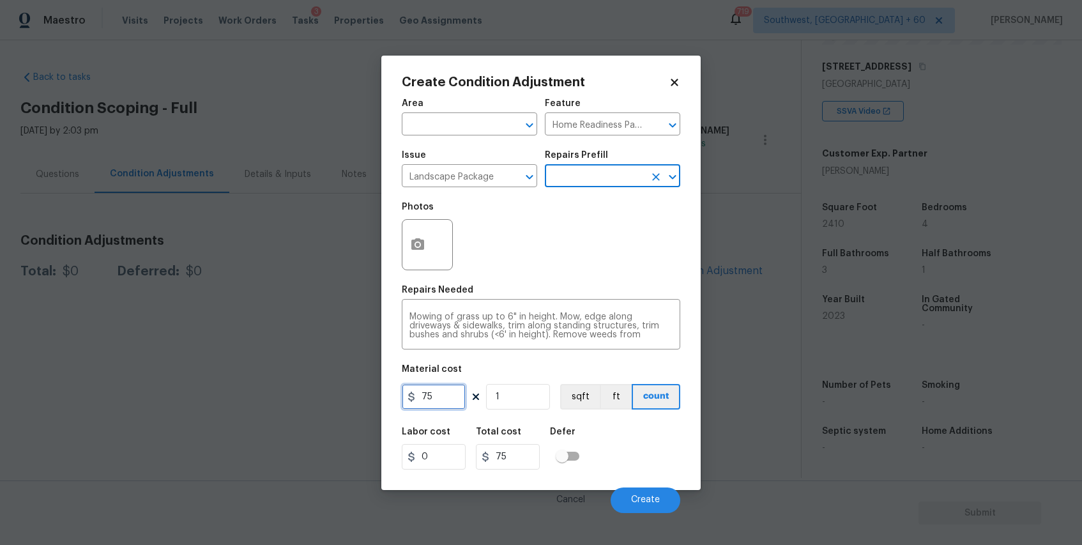
click at [446, 394] on input "75" at bounding box center [434, 397] width 64 height 26
type input "300"
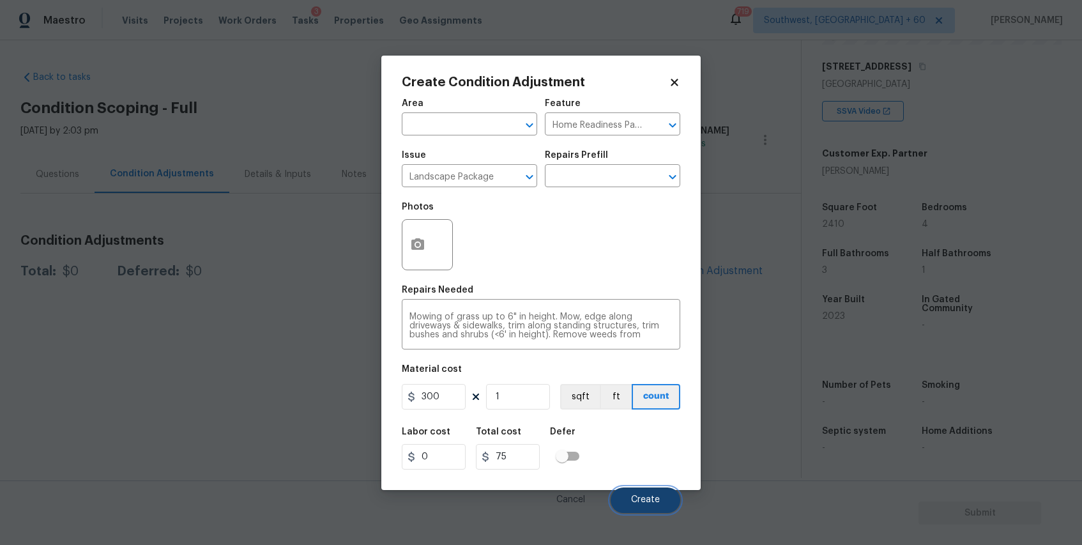
click at [630, 494] on button "Create" at bounding box center [646, 500] width 70 height 26
type input "300"
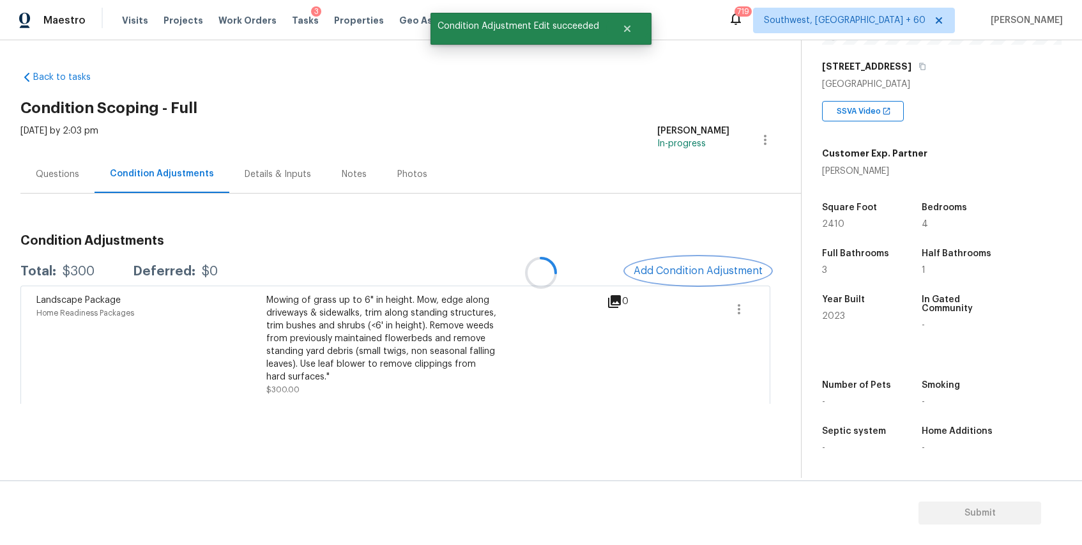
click at [699, 268] on span "Add Condition Adjustment" at bounding box center [698, 271] width 129 height 12
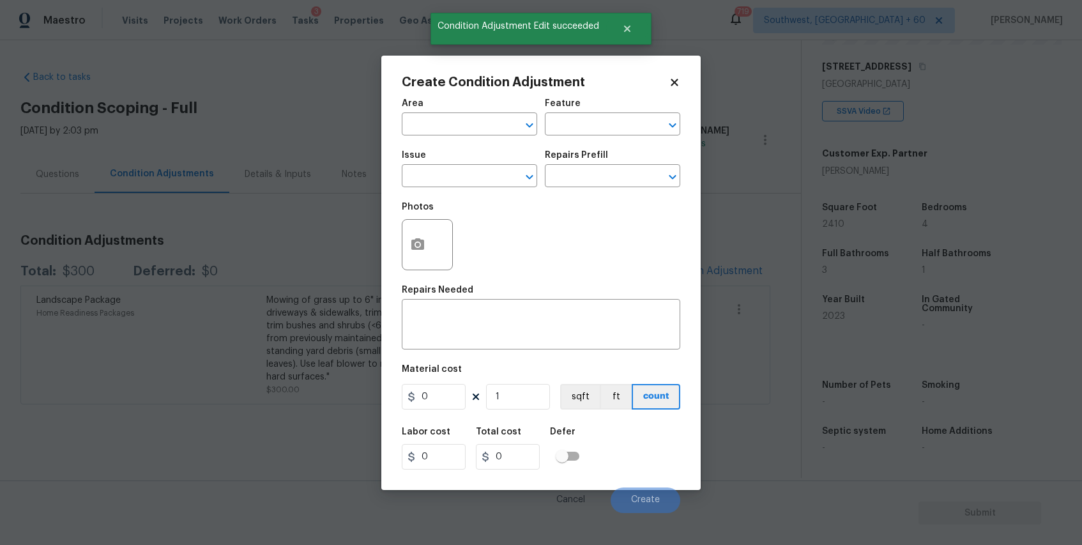
click at [484, 165] on div "Issue" at bounding box center [469, 159] width 135 height 17
click at [485, 186] on input "text" at bounding box center [452, 177] width 100 height 20
type input "p"
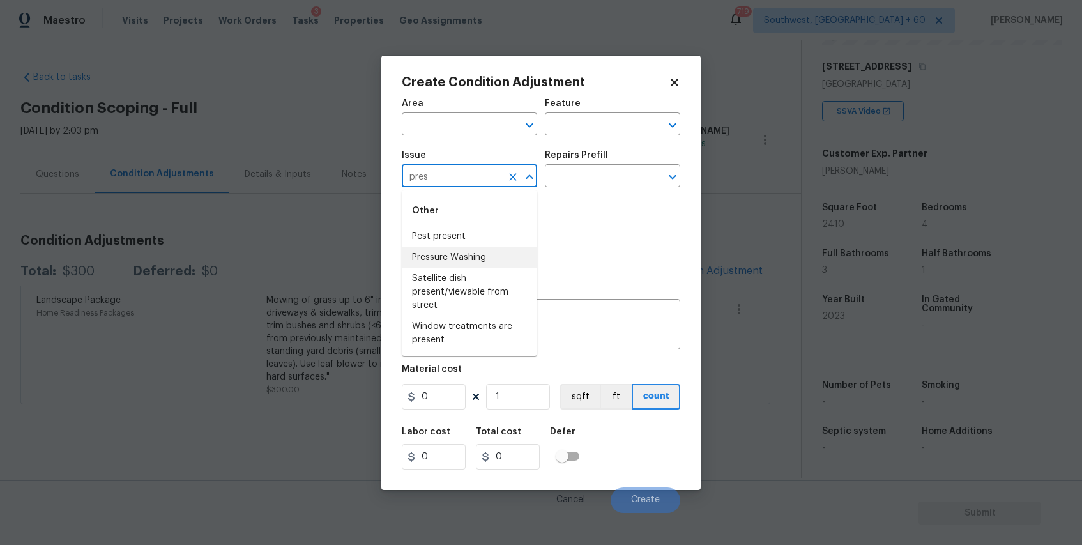
click at [491, 255] on li "Pressure Washing" at bounding box center [469, 257] width 135 height 21
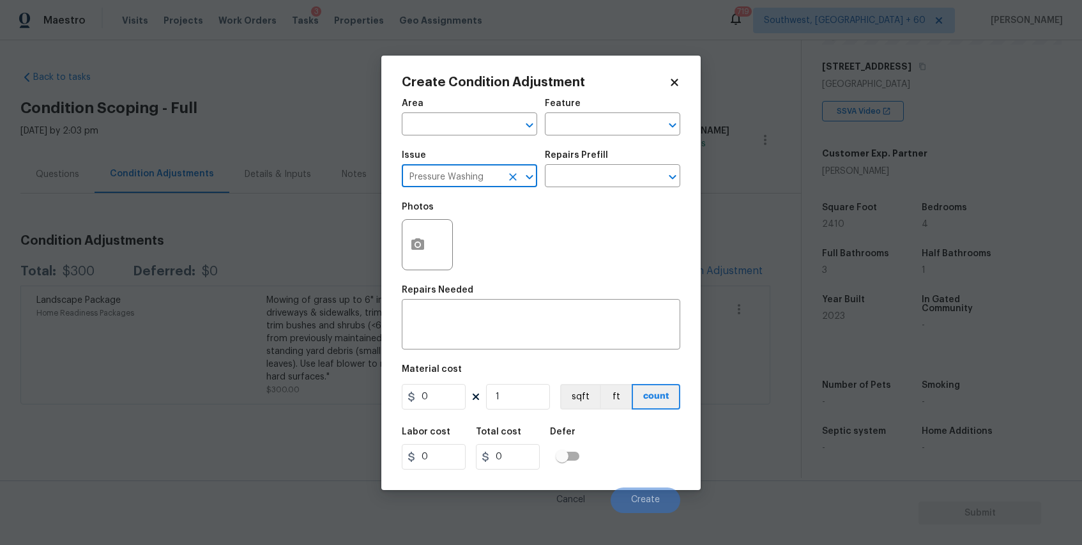
type input "Pressure Washing"
click at [557, 190] on div "Issue Pressure Washing ​ Repairs Prefill ​" at bounding box center [541, 169] width 279 height 52
click at [593, 166] on div "Repairs Prefill" at bounding box center [612, 159] width 135 height 17
click at [615, 174] on input "text" at bounding box center [595, 177] width 100 height 20
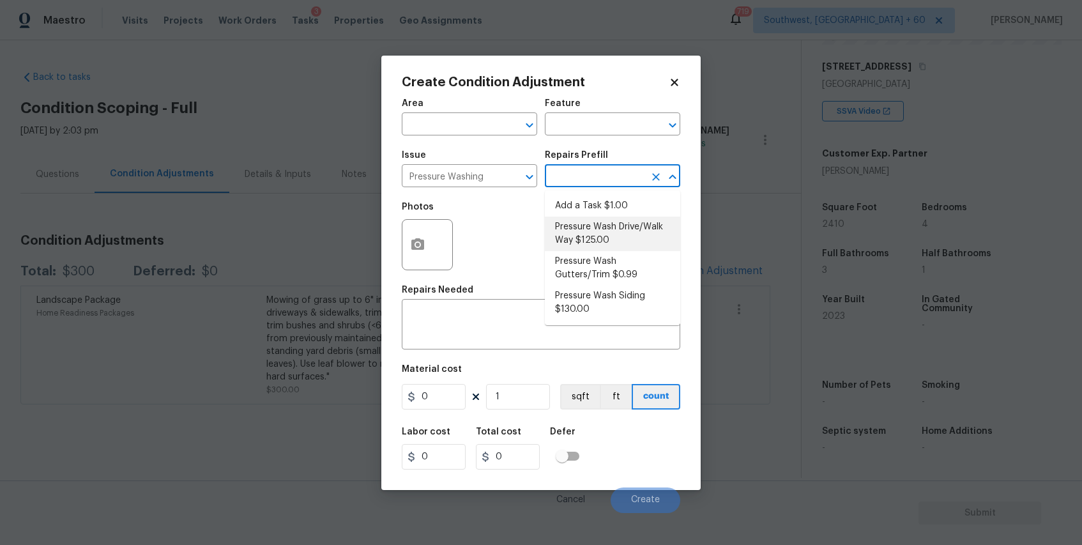
click at [621, 240] on li "Pressure Wash Drive/Walk Way $125.00" at bounding box center [612, 234] width 135 height 35
type input "Siding"
type textarea "Pressure wash the driveways/walkways as directed by the PM. Ensure that all deb…"
type input "125"
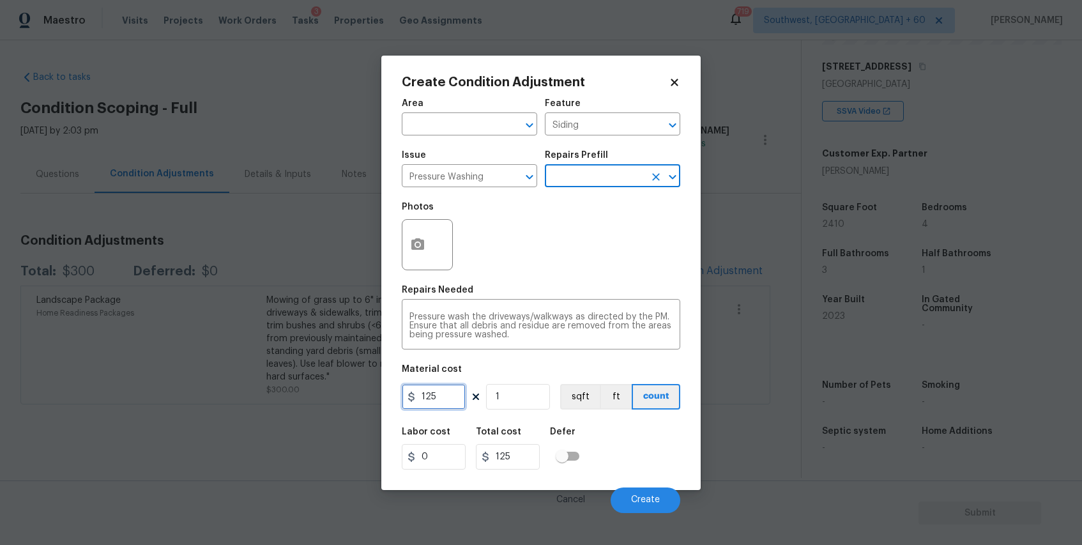
click at [454, 397] on input "125" at bounding box center [434, 397] width 64 height 26
type input "300"
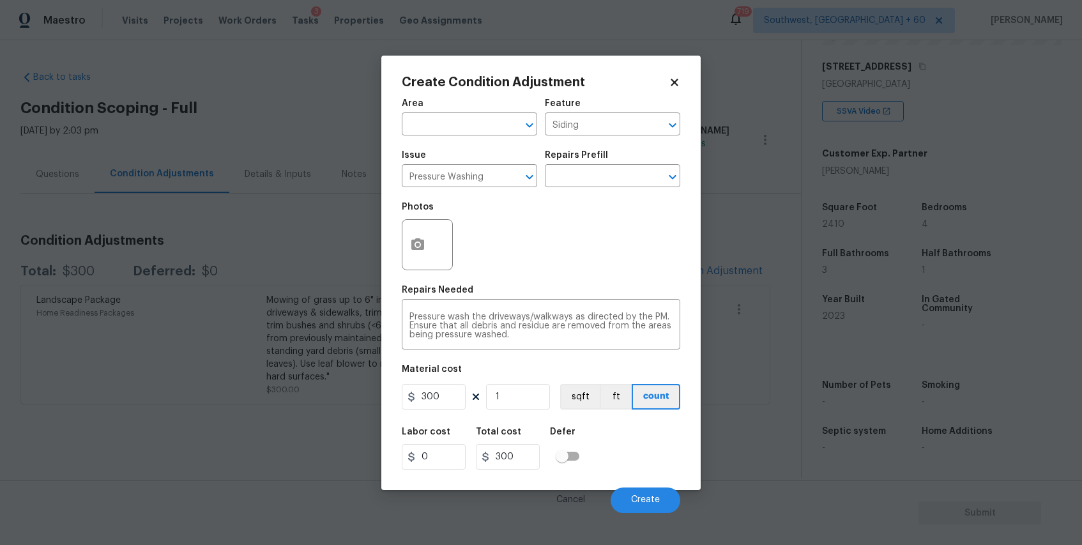
click at [643, 486] on div "Cancel Create" at bounding box center [541, 495] width 279 height 36
click at [650, 493] on button "Create" at bounding box center [646, 500] width 70 height 26
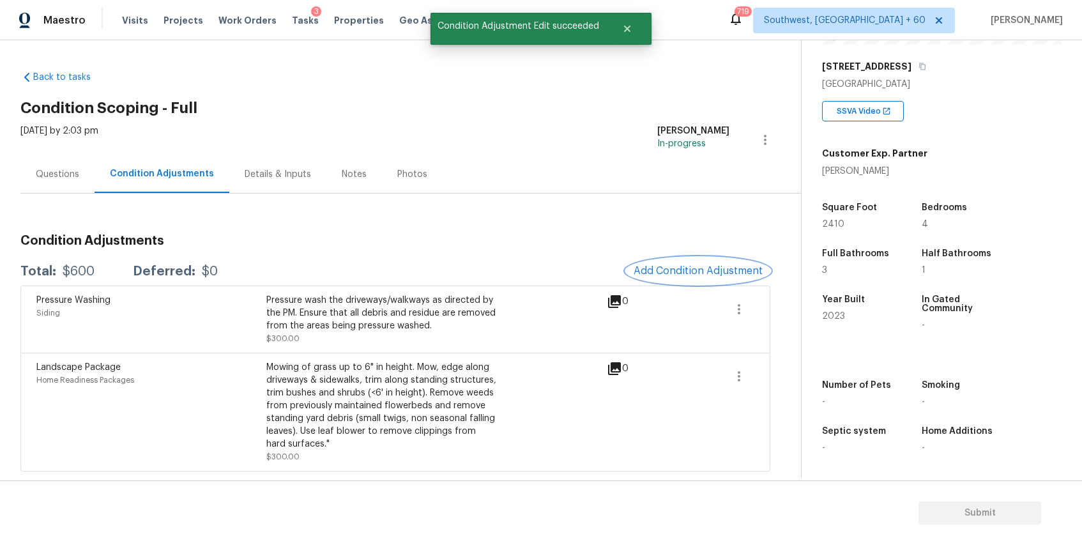
click at [688, 273] on span "Add Condition Adjustment" at bounding box center [698, 271] width 129 height 12
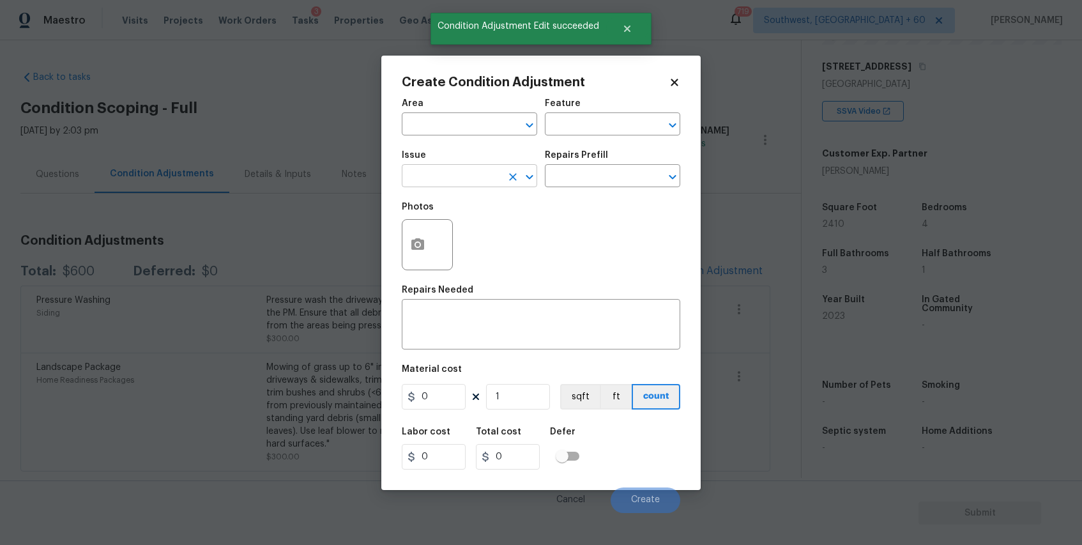
click at [479, 180] on input "text" at bounding box center [452, 177] width 100 height 20
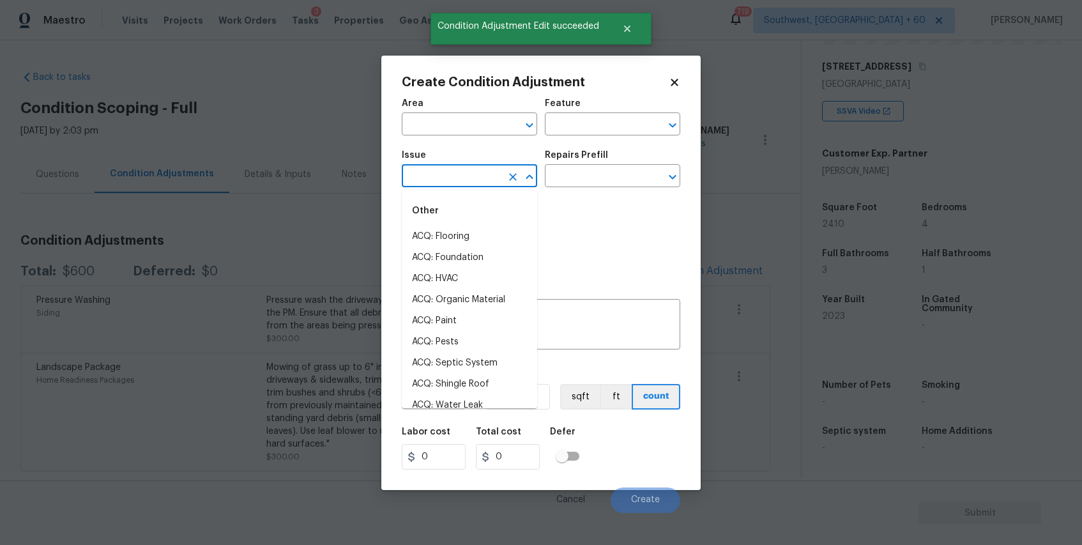
click at [746, 221] on body "Maestro Visits Projects Work Orders Tasks 3 Properties Geo Assignments 719 Sout…" at bounding box center [541, 272] width 1082 height 545
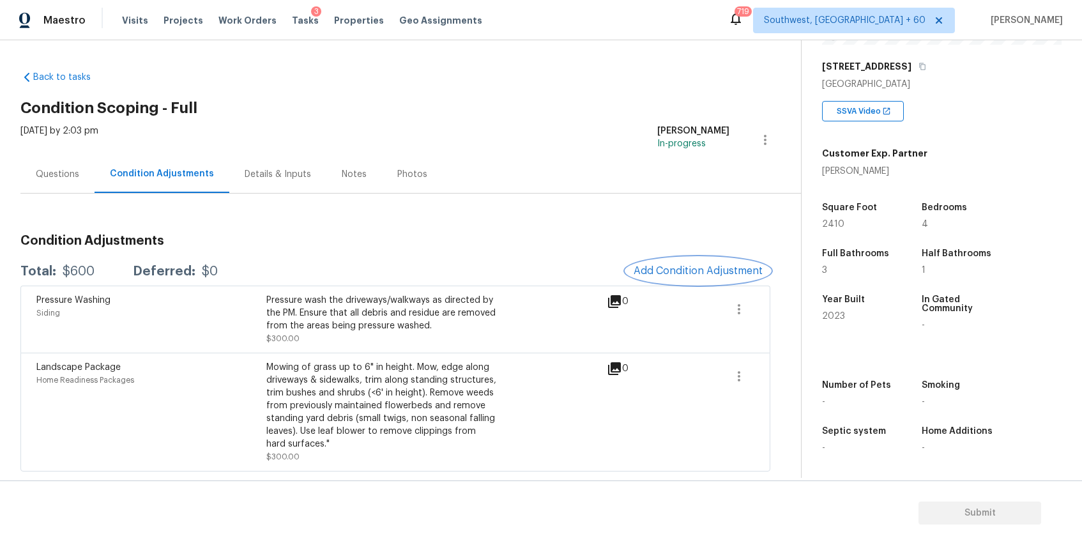
click at [698, 262] on button "Add Condition Adjustment" at bounding box center [698, 270] width 144 height 27
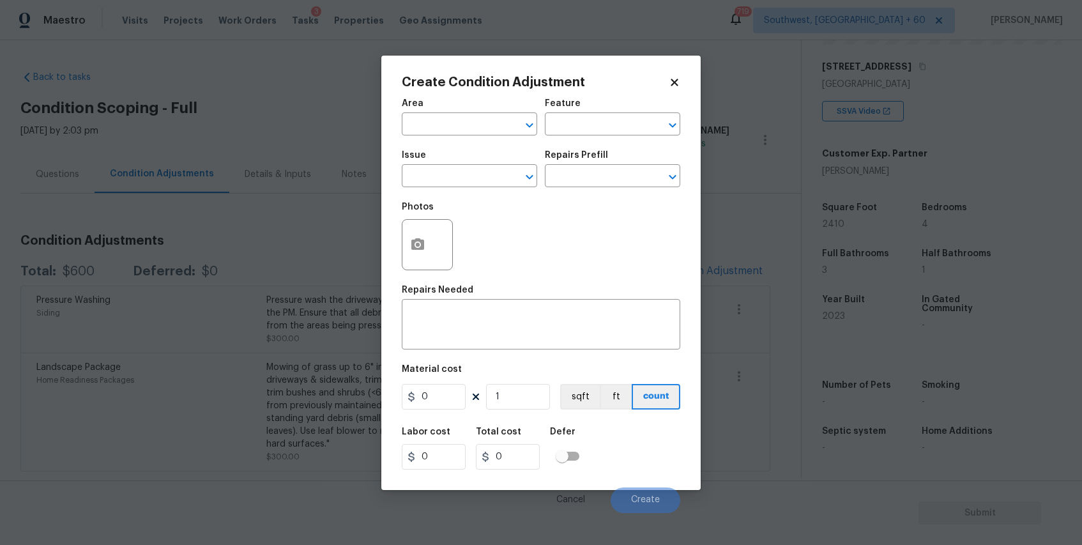
click at [251, 187] on body "Maestro Visits Projects Work Orders Tasks 3 Properties Geo Assignments 719 Sout…" at bounding box center [541, 272] width 1082 height 545
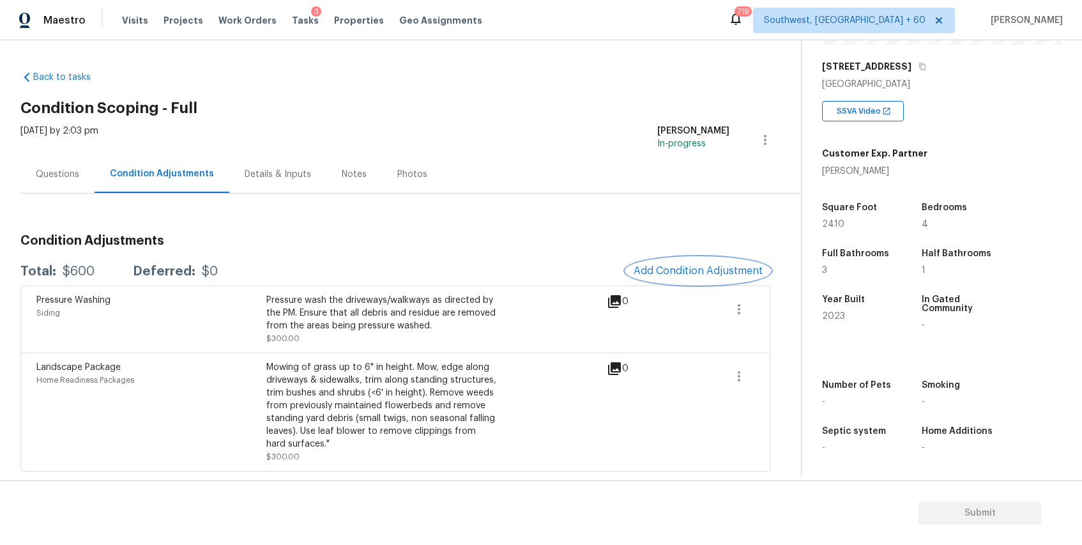
click at [729, 270] on span "Add Condition Adjustment" at bounding box center [698, 271] width 129 height 12
click at [303, 202] on body "Maestro Visits Projects Work Orders Tasks 3 Properties Geo Assignments 719 Sout…" at bounding box center [541, 272] width 1082 height 545
click at [702, 257] on button "Add Condition Adjustment" at bounding box center [698, 270] width 144 height 27
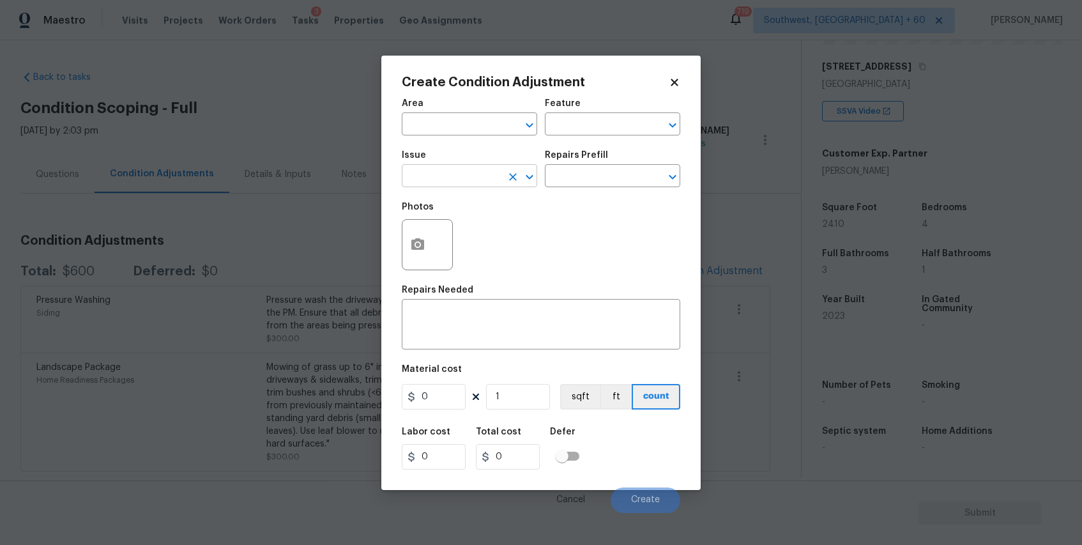
click at [493, 185] on input "text" at bounding box center [452, 177] width 100 height 20
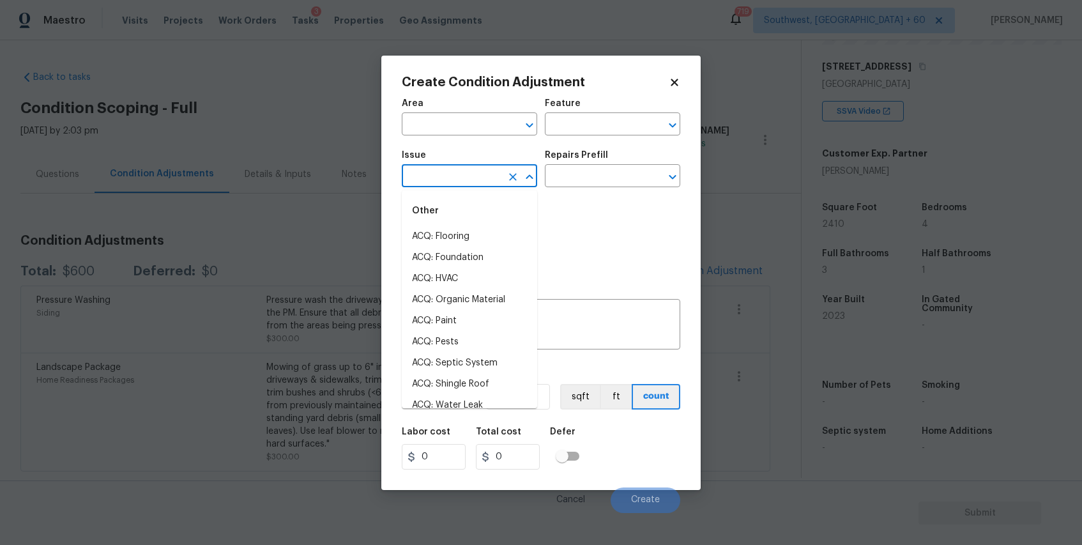
click at [493, 185] on input "text" at bounding box center [452, 177] width 100 height 20
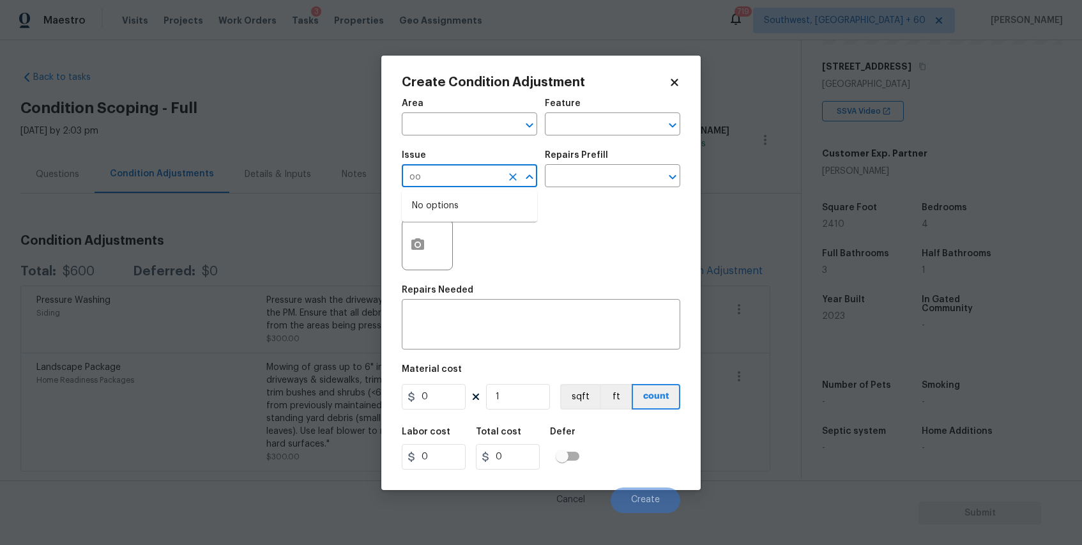
type input "o"
click at [454, 238] on li "Light Pet Odor" at bounding box center [469, 236] width 135 height 21
type input "Light Pet Odor"
click at [613, 162] on div "Repairs Prefill" at bounding box center [612, 159] width 135 height 17
click at [624, 174] on input "text" at bounding box center [595, 177] width 100 height 20
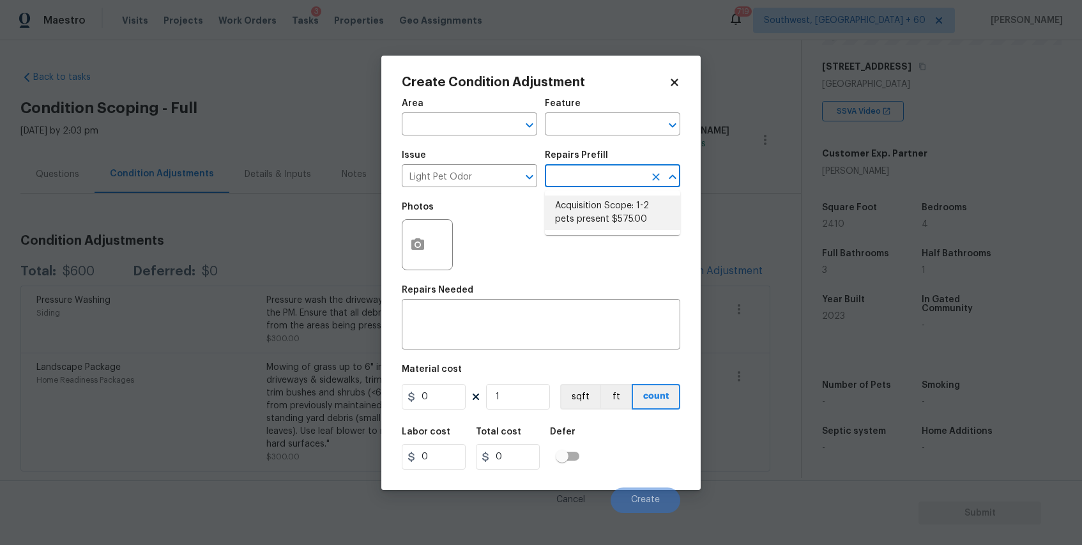
click at [537, 203] on div "Photos" at bounding box center [541, 236] width 279 height 83
click at [599, 192] on div "Issue Light Pet Odor ​ Repairs Prefill ​" at bounding box center [541, 169] width 279 height 52
click at [599, 185] on input "text" at bounding box center [595, 177] width 100 height 20
click at [620, 208] on li "Acquisition Scope: 1-2 pets present $575.00" at bounding box center [612, 213] width 135 height 35
type textarea "Acquisition Scope: 1-2 pets present"
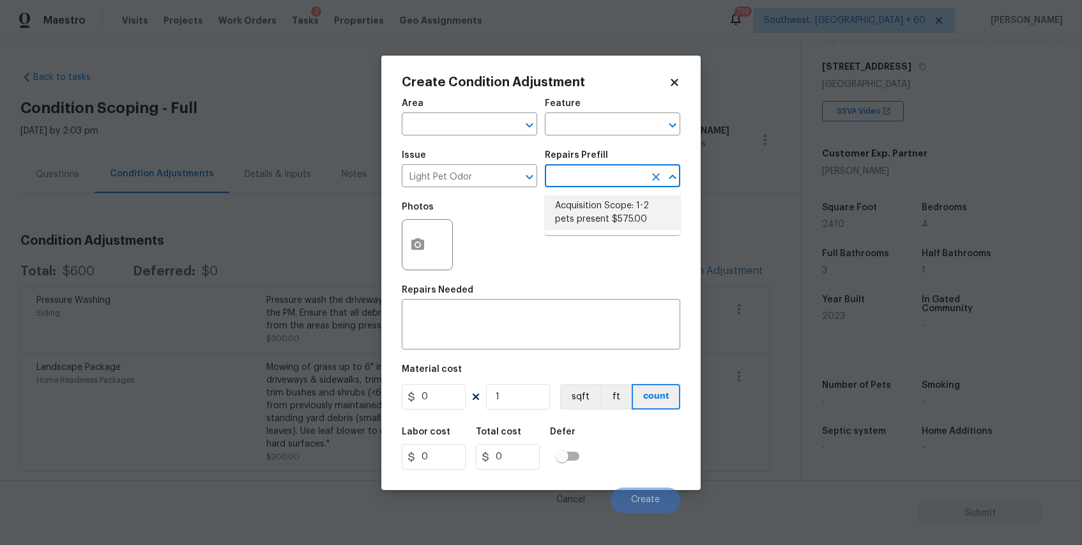
type input "575"
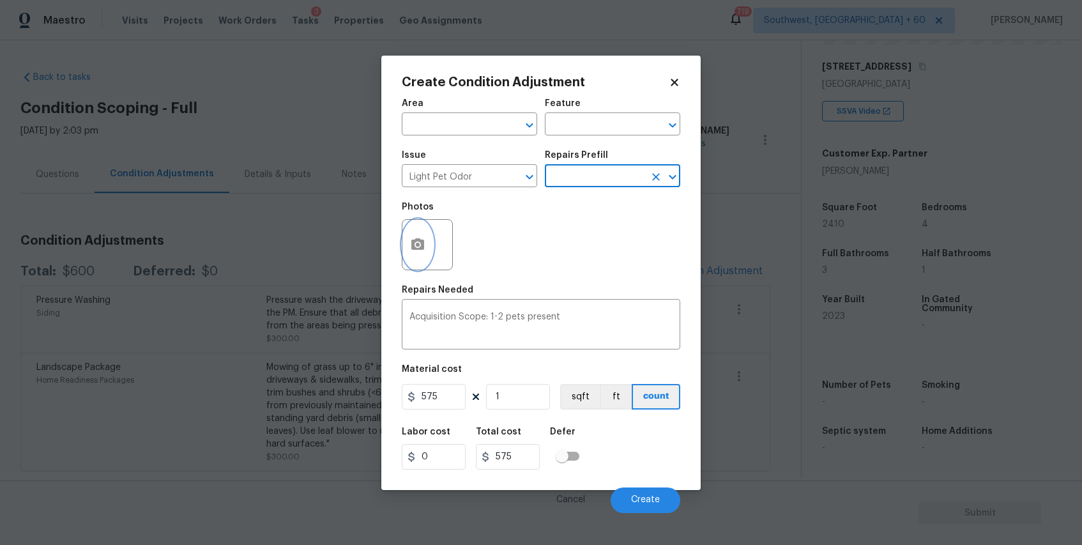
click at [423, 247] on icon "button" at bounding box center [417, 244] width 13 height 12
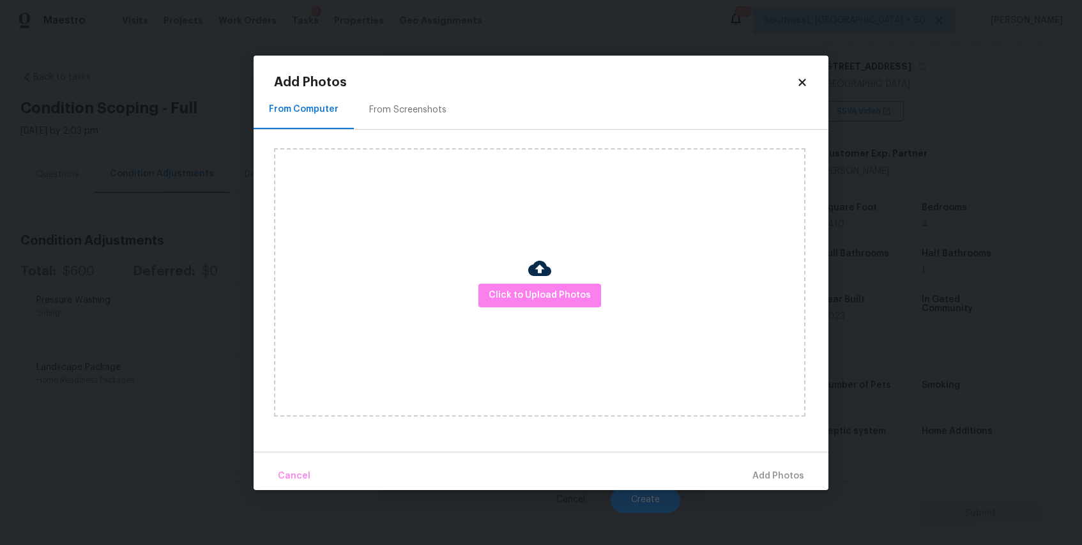
click at [536, 314] on div "Click to Upload Photos" at bounding box center [540, 282] width 532 height 268
click at [552, 306] on button "Click to Upload Photos" at bounding box center [540, 296] width 123 height 24
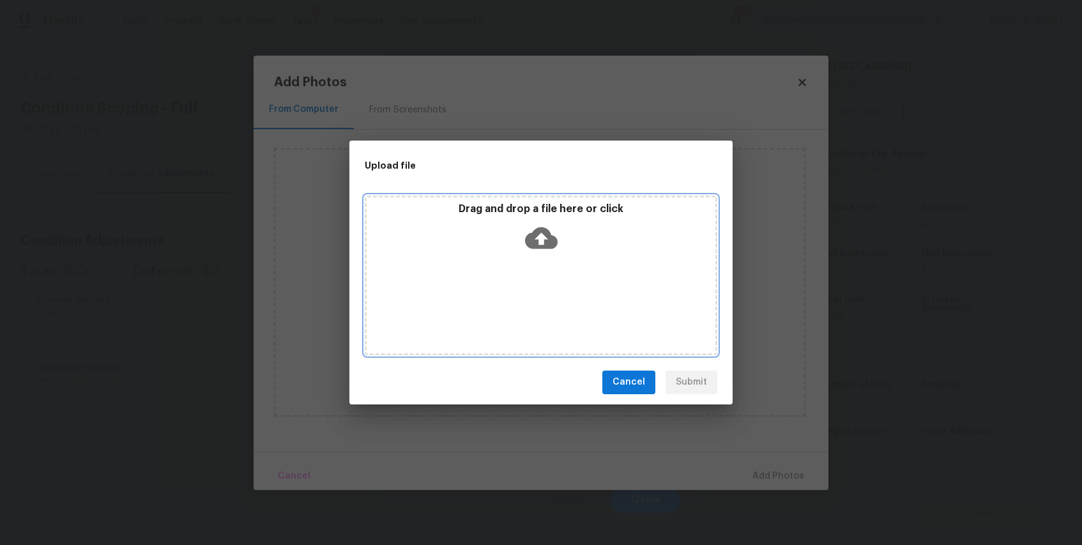
click at [552, 306] on div "Drag and drop a file here or click" at bounding box center [541, 276] width 353 height 160
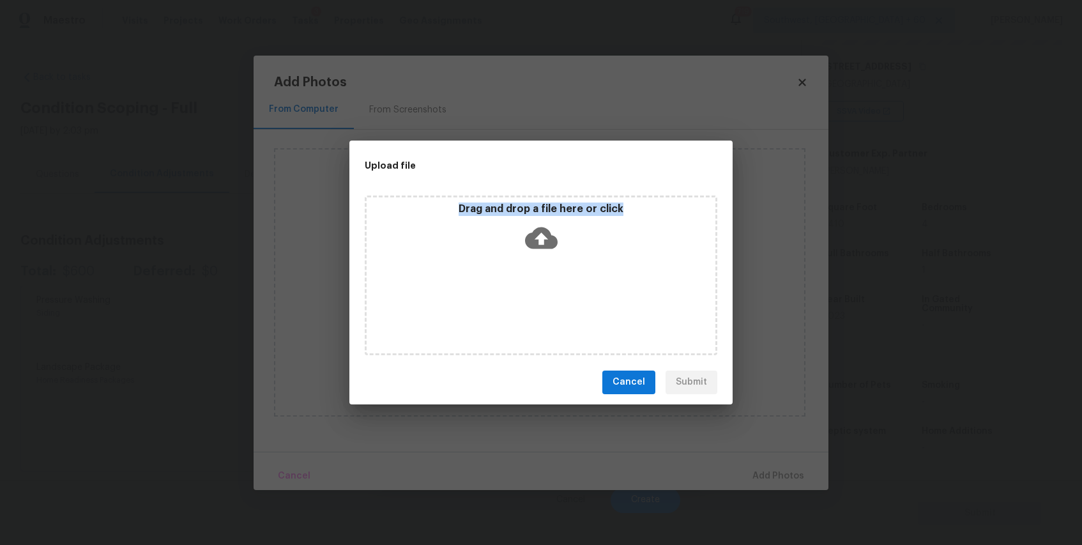
click at [552, 306] on div "Drag and drop a file here or click" at bounding box center [541, 276] width 353 height 160
click at [533, 227] on icon at bounding box center [541, 238] width 33 height 33
click at [544, 238] on icon at bounding box center [541, 238] width 33 height 33
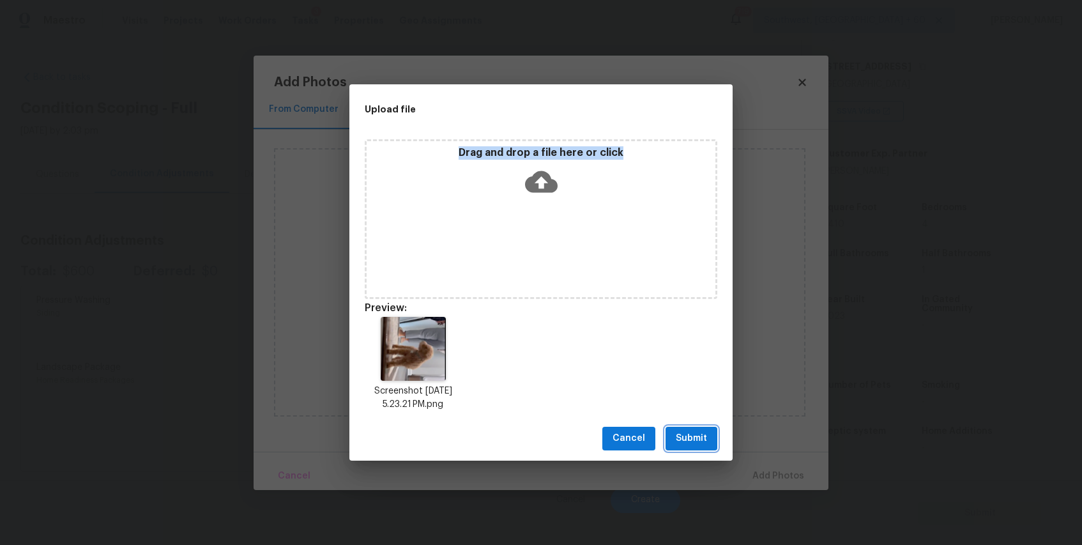
click at [690, 440] on span "Submit" at bounding box center [691, 439] width 31 height 16
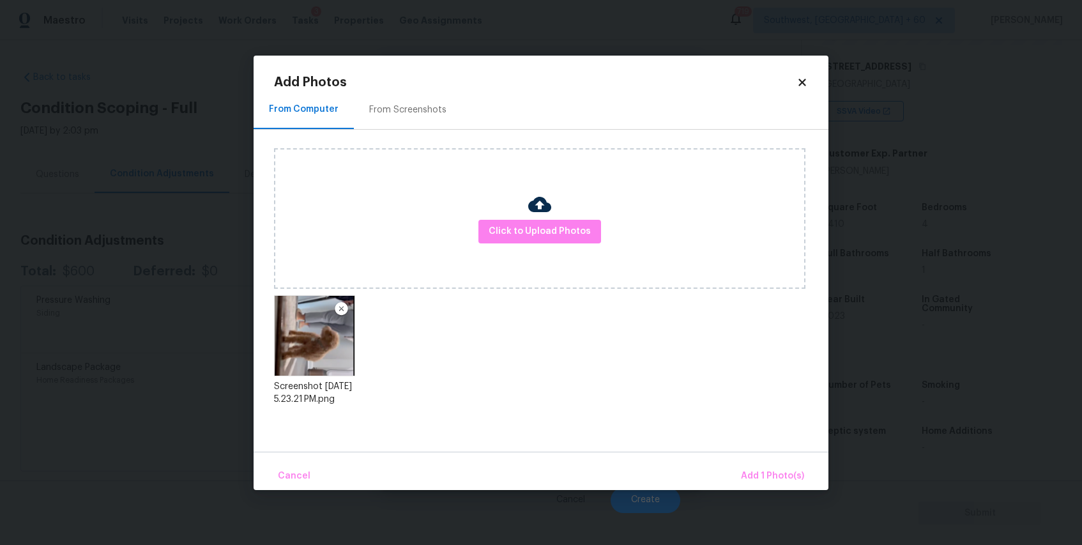
click at [751, 461] on div "Cancel Add 1 Photo(s)" at bounding box center [541, 471] width 575 height 38
click at [773, 471] on span "Add 1 Photo(s)" at bounding box center [772, 476] width 63 height 16
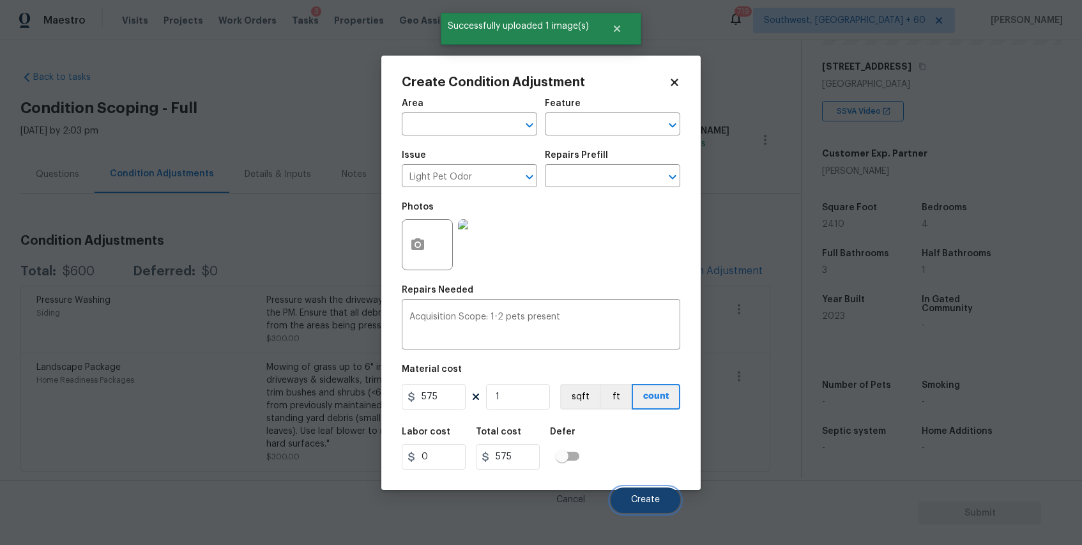
click at [638, 496] on span "Create" at bounding box center [645, 500] width 29 height 10
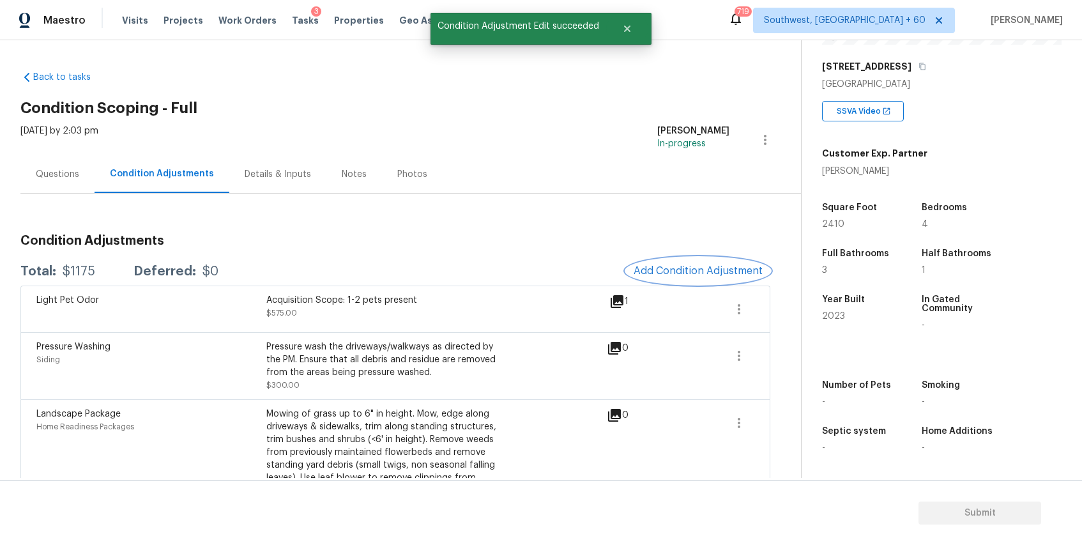
scroll to position [45, 0]
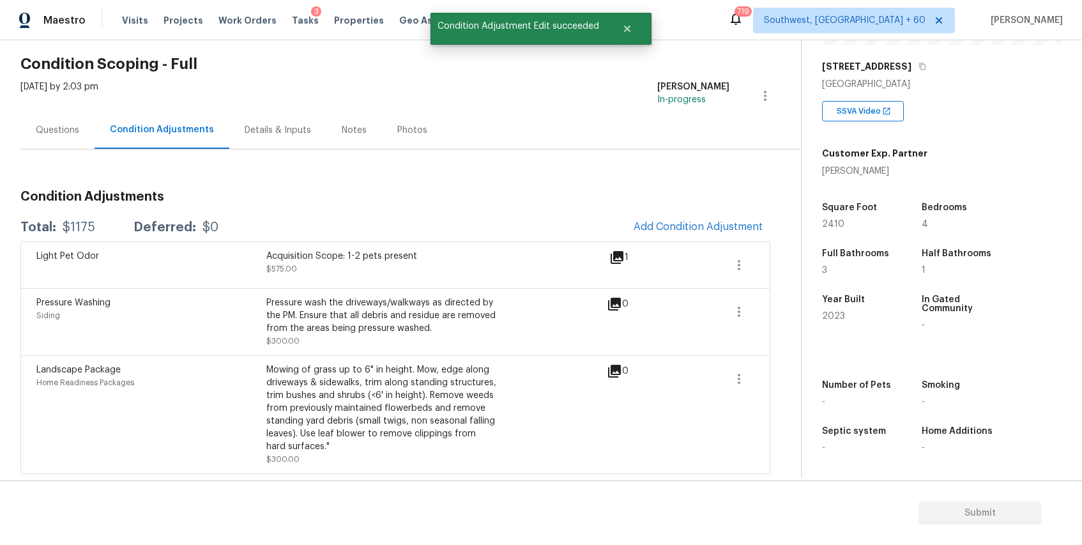
click at [708, 211] on div "Condition Adjustments Total: $1175 Deferred: $0 Add Condition Adjustment Light …" at bounding box center [395, 327] width 750 height 294
click at [733, 227] on span "Add Condition Adjustment" at bounding box center [698, 227] width 129 height 12
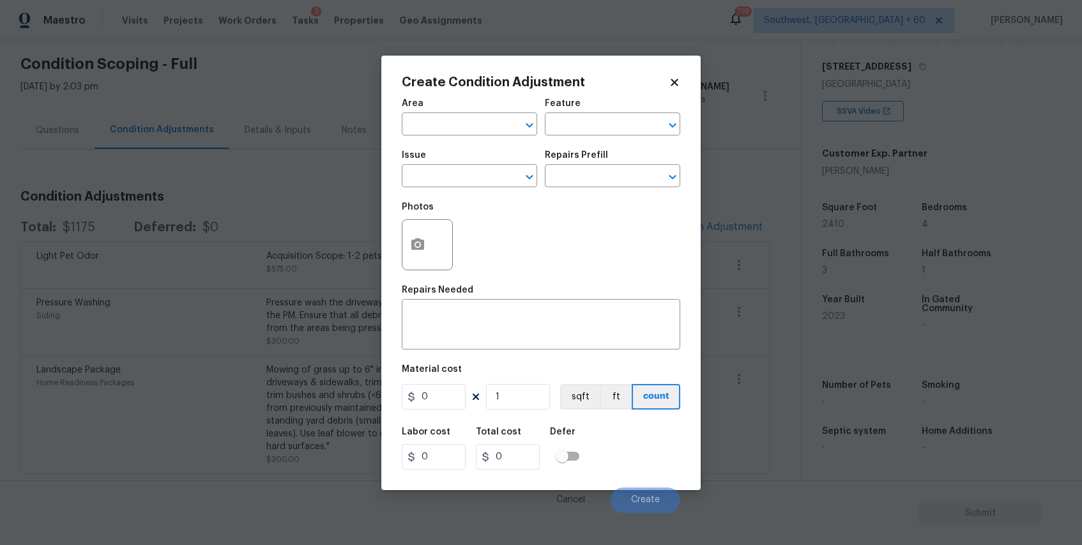
click at [305, 180] on body "Maestro Visits Projects Work Orders Tasks 3 Properties Geo Assignments 719 Sout…" at bounding box center [541, 272] width 1082 height 545
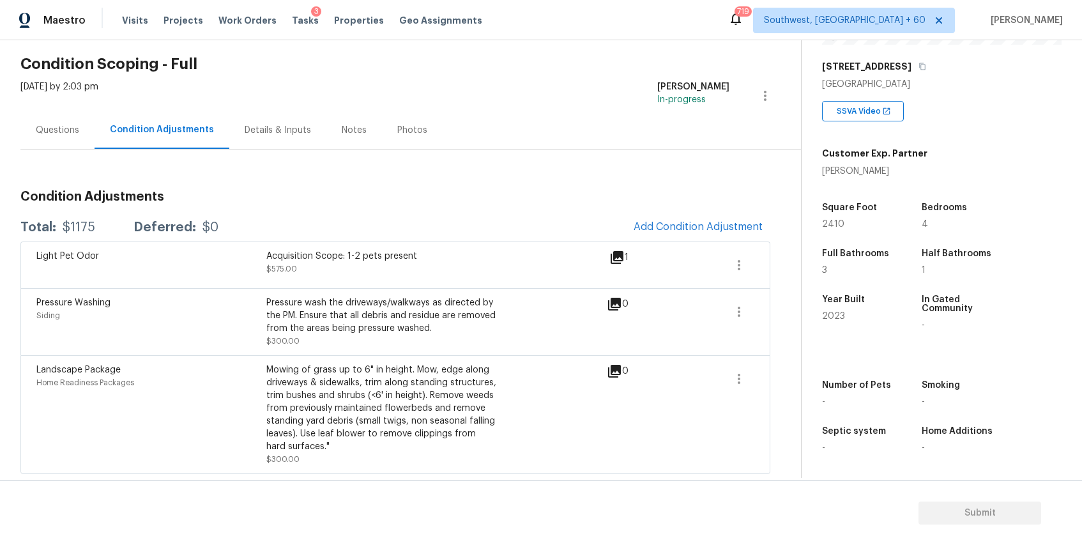
click at [70, 118] on div "Questions" at bounding box center [57, 130] width 74 height 38
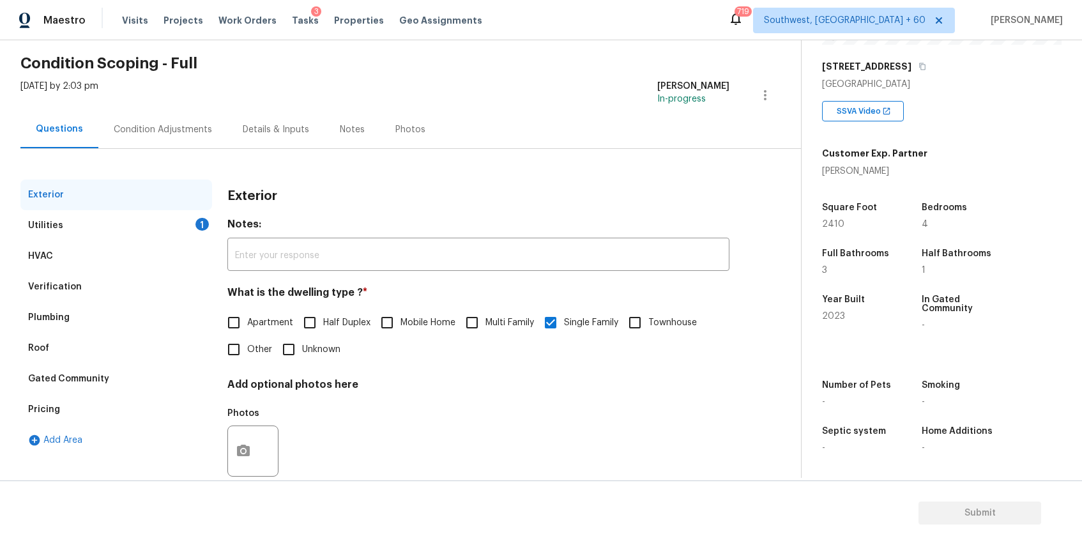
scroll to position [45, 0]
click at [113, 228] on div "Utilities 1" at bounding box center [116, 225] width 192 height 31
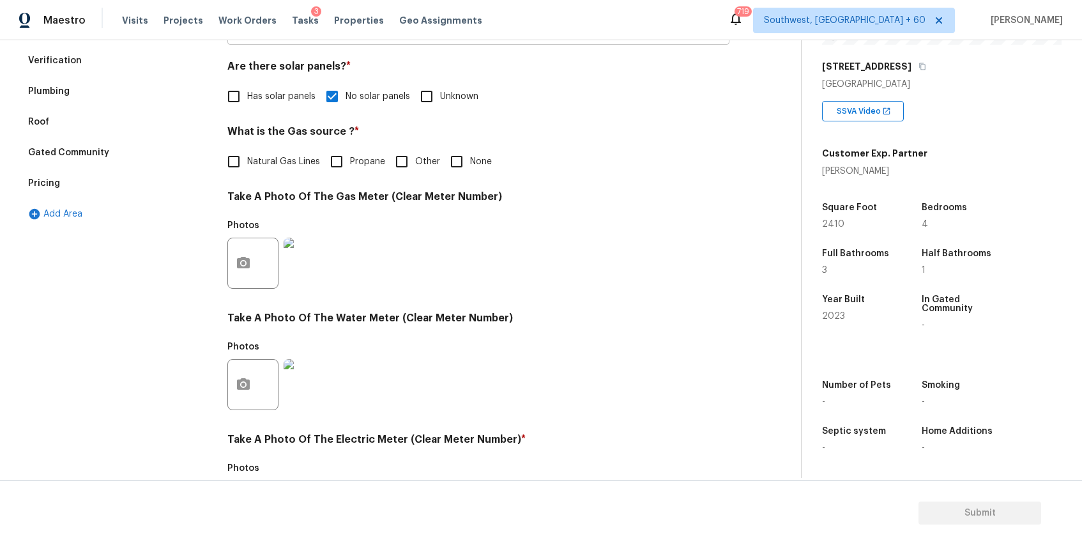
scroll to position [59, 0]
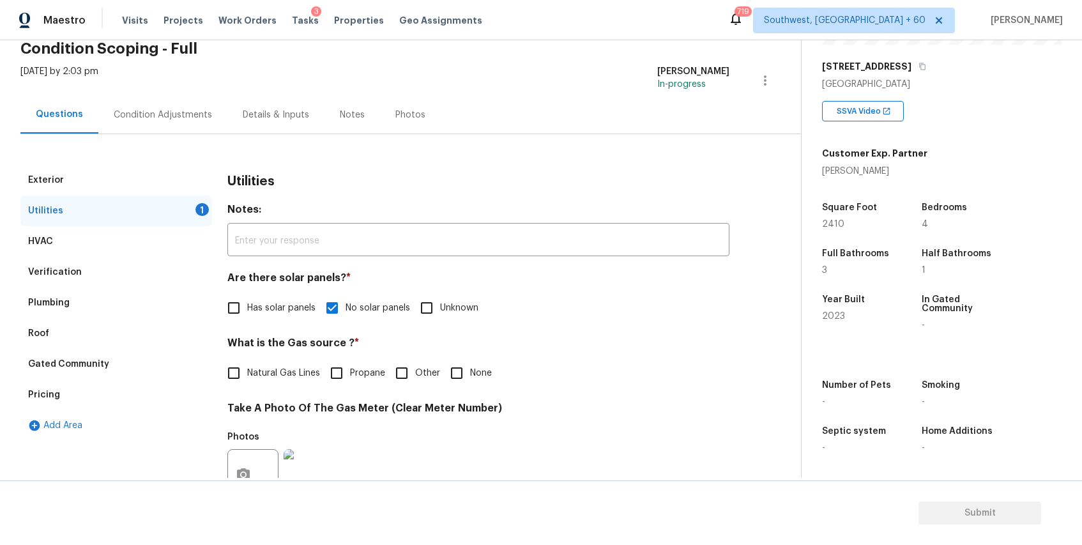
click at [130, 165] on div "Exterior" at bounding box center [116, 180] width 192 height 31
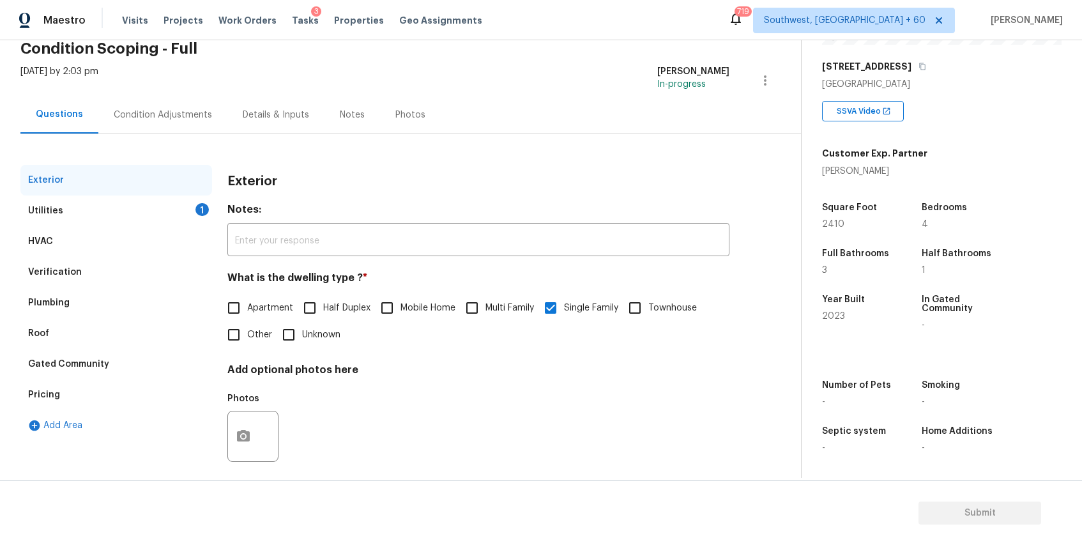
click at [691, 306] on span "Townhouse" at bounding box center [672, 308] width 49 height 13
click at [648, 306] on input "Townhouse" at bounding box center [635, 308] width 27 height 27
checkbox input "true"
checkbox input "false"
click at [122, 205] on div "Utilities 1" at bounding box center [116, 211] width 192 height 31
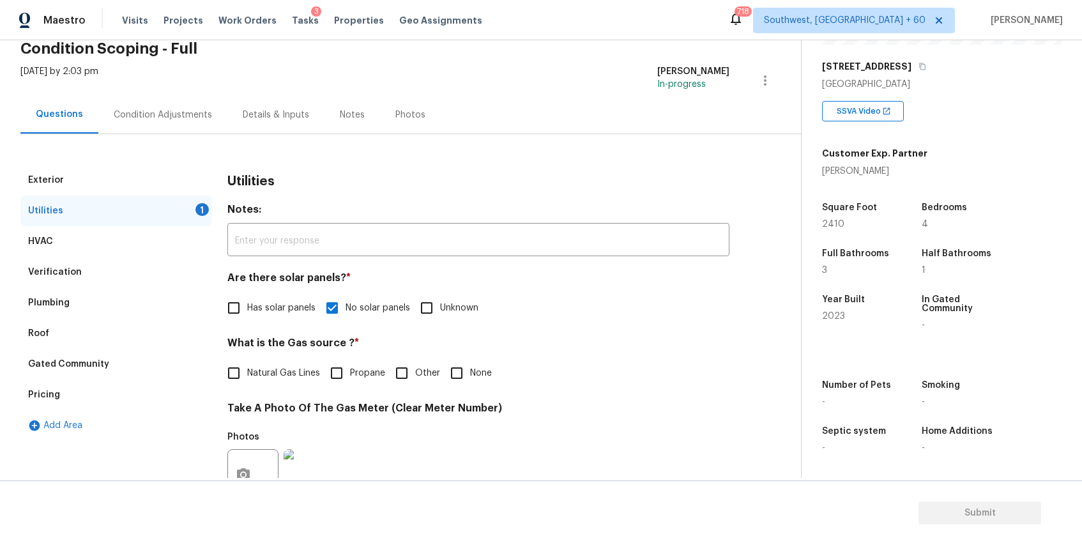
click at [272, 362] on label "Natural Gas Lines" at bounding box center [270, 373] width 100 height 27
click at [247, 362] on input "Natural Gas Lines" at bounding box center [233, 373] width 27 height 27
checkbox input "true"
click at [156, 102] on div "Condition Adjustments" at bounding box center [162, 115] width 129 height 38
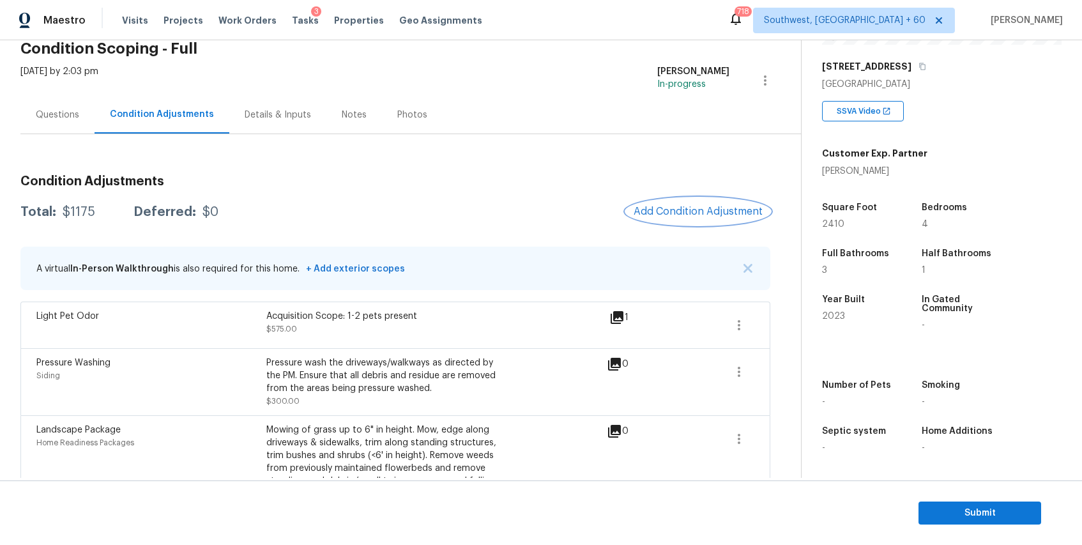
click at [767, 208] on button "Add Condition Adjustment" at bounding box center [698, 211] width 144 height 27
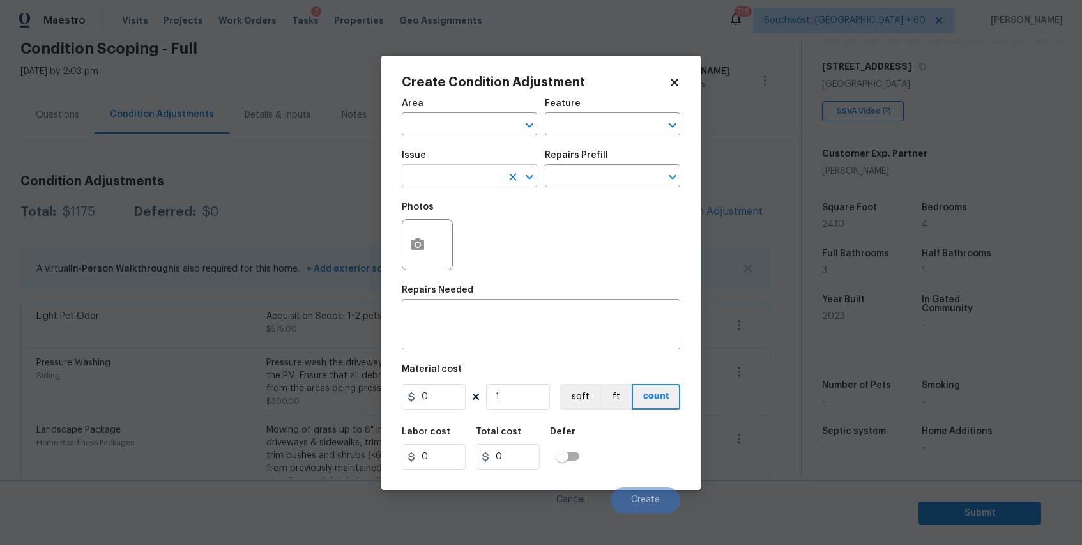
click at [453, 182] on input "text" at bounding box center [452, 177] width 100 height 20
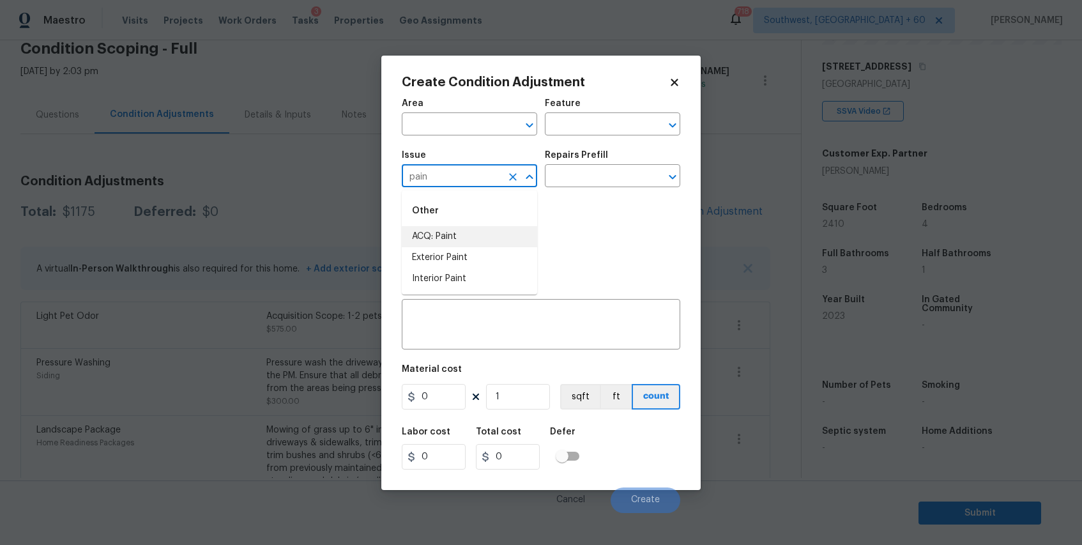
click at [444, 233] on li "ACQ: Paint" at bounding box center [469, 236] width 135 height 21
type input "ACQ: Paint"
click at [583, 171] on input "text" at bounding box center [595, 177] width 100 height 20
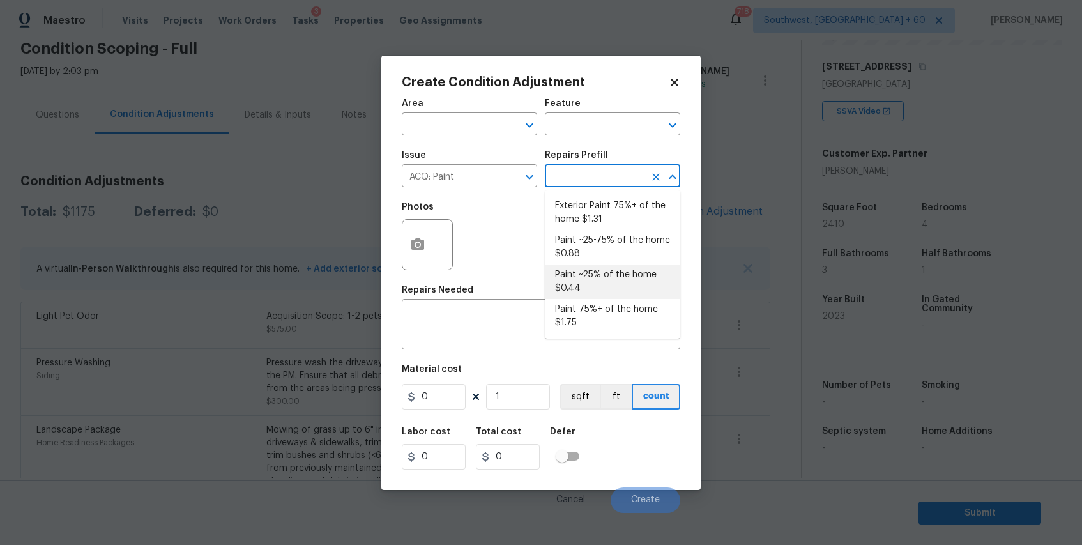
click at [620, 292] on li "Paint ~25% of the home $0.44" at bounding box center [612, 282] width 135 height 35
type input "Acquisition"
type textarea "Acquisition Scope: ~25% of the home needs interior paint"
type input "0.44"
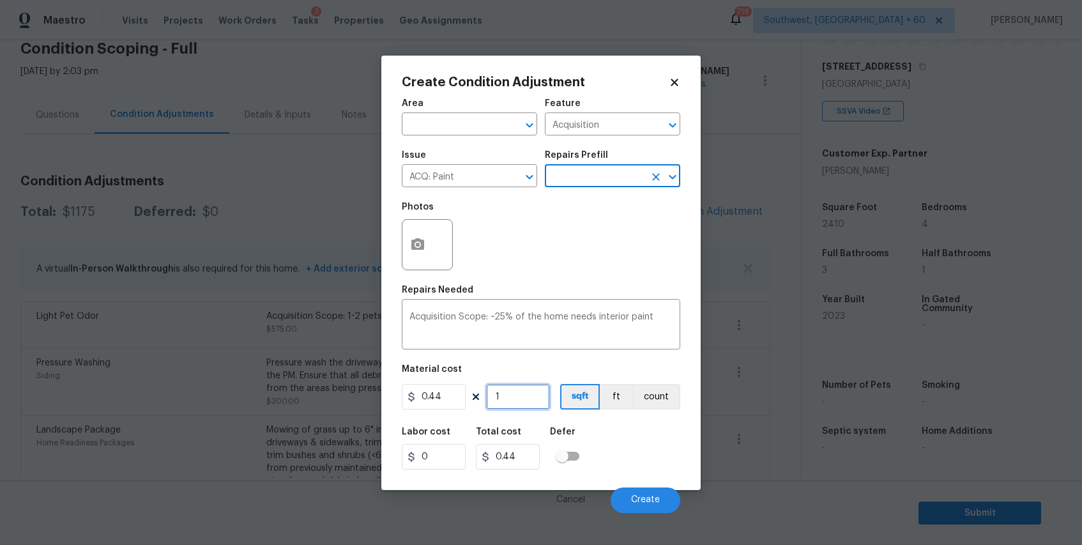
click at [514, 393] on input "1" at bounding box center [518, 397] width 64 height 26
type input "0"
type input "2"
type input "0.88"
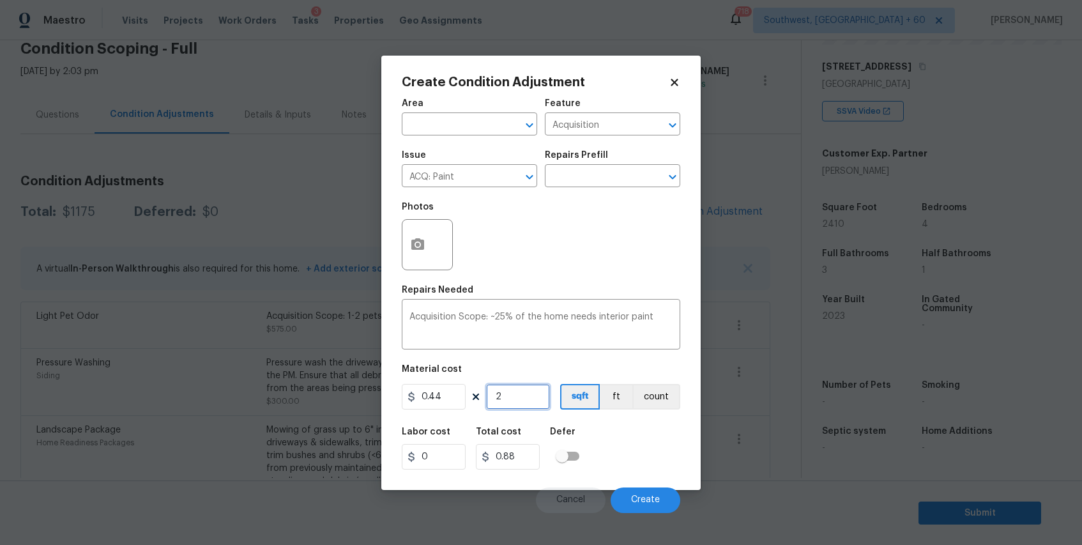
type input "24"
type input "10.56"
type input "241"
type input "106.04"
type input "2410"
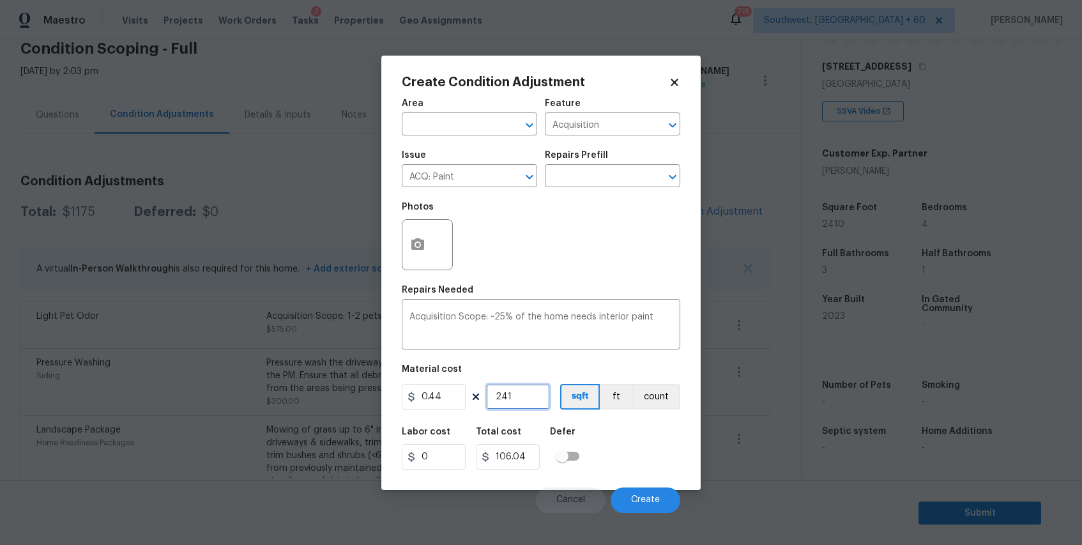
type input "1060.4"
type input "2410"
click at [640, 493] on button "Create" at bounding box center [646, 500] width 70 height 26
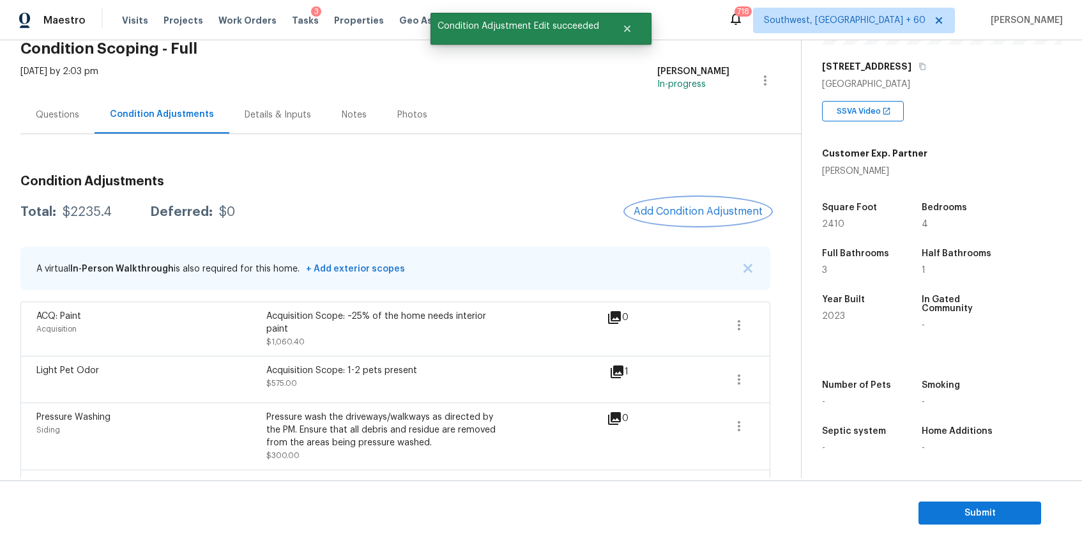
click at [707, 210] on span "Add Condition Adjustment" at bounding box center [698, 212] width 129 height 12
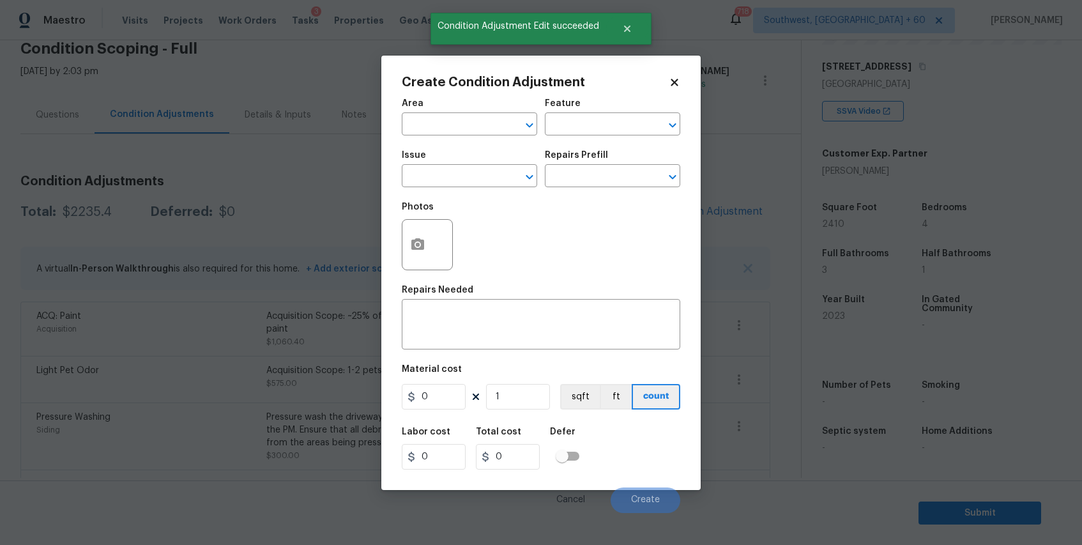
click at [454, 231] on div at bounding box center [429, 244] width 54 height 51
click at [487, 178] on input "text" at bounding box center [452, 177] width 100 height 20
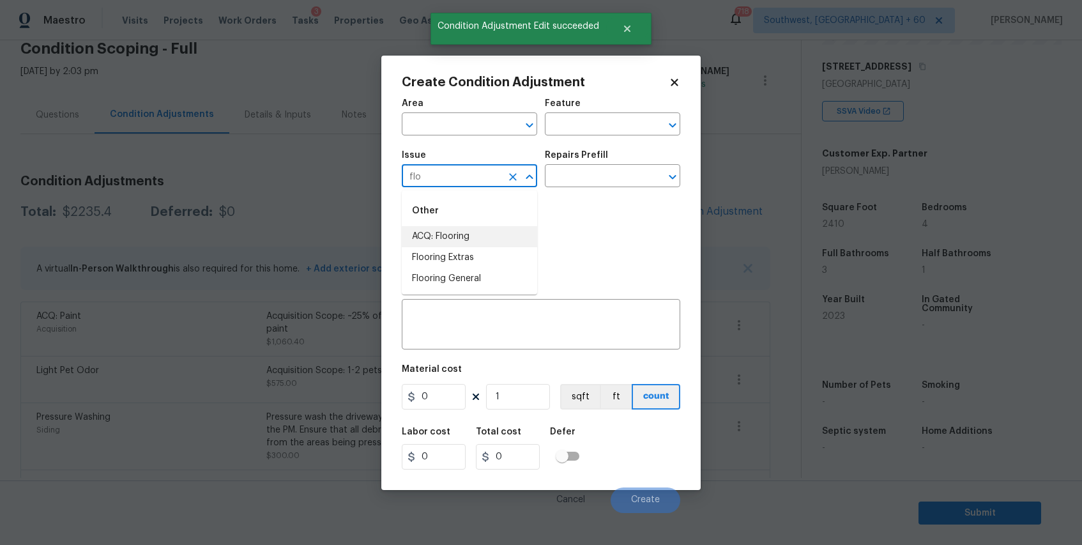
click at [466, 233] on li "ACQ: Flooring" at bounding box center [469, 236] width 135 height 21
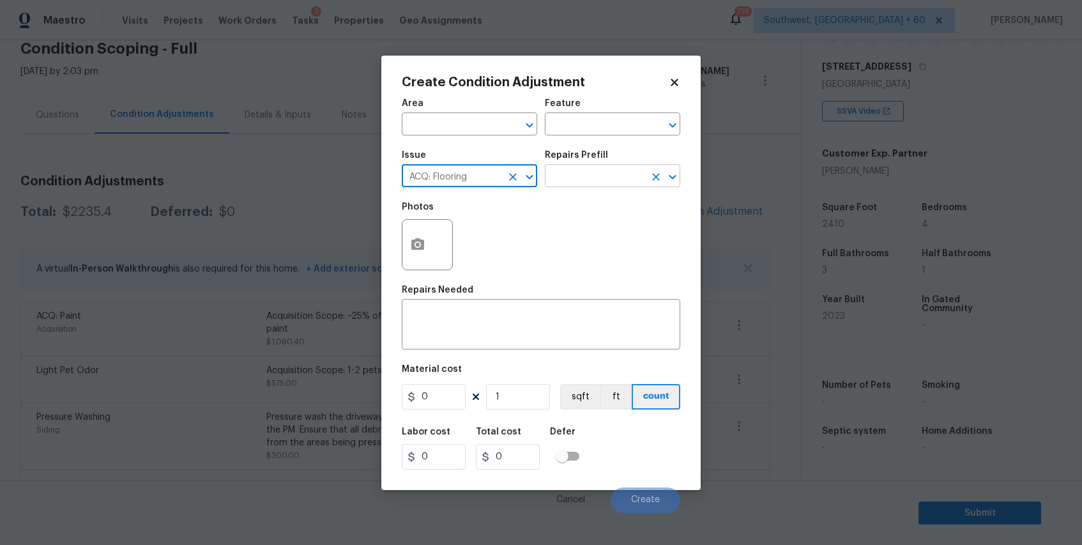
type input "ACQ: Flooring"
click at [574, 175] on input "text" at bounding box center [595, 177] width 100 height 20
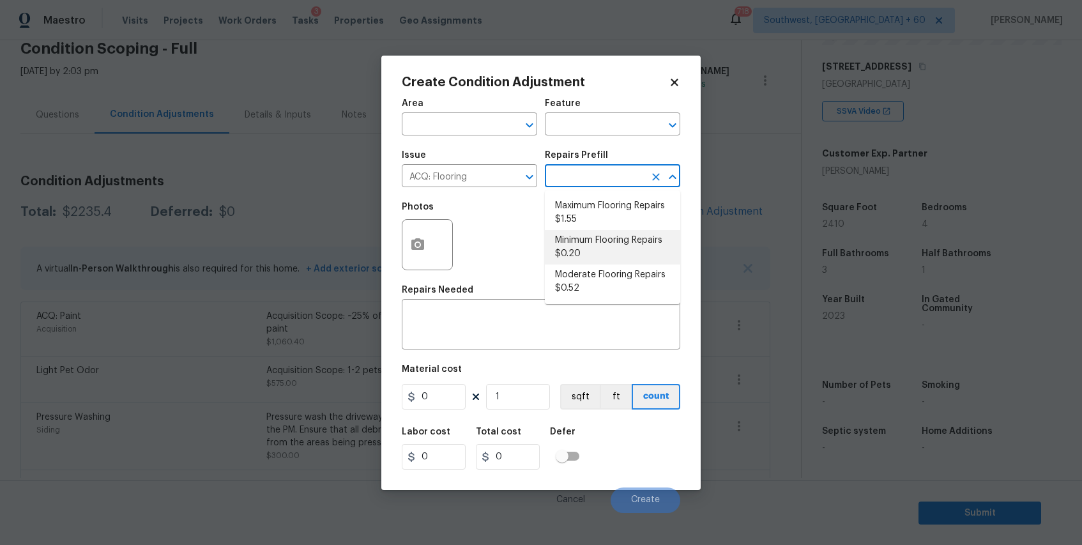
click at [576, 238] on li "Minimum Flooring Repairs $0.20" at bounding box center [612, 247] width 135 height 35
type input "Acquisition"
type textarea "Acquisition Scope: Minimum flooring repairs"
type input "0.2"
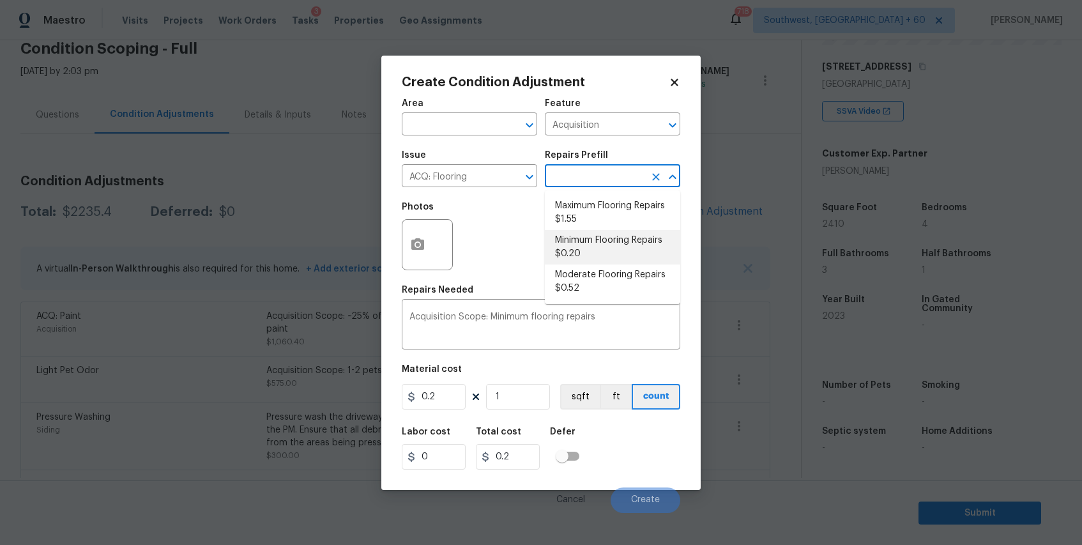
click at [576, 238] on div "Photos" at bounding box center [541, 236] width 279 height 83
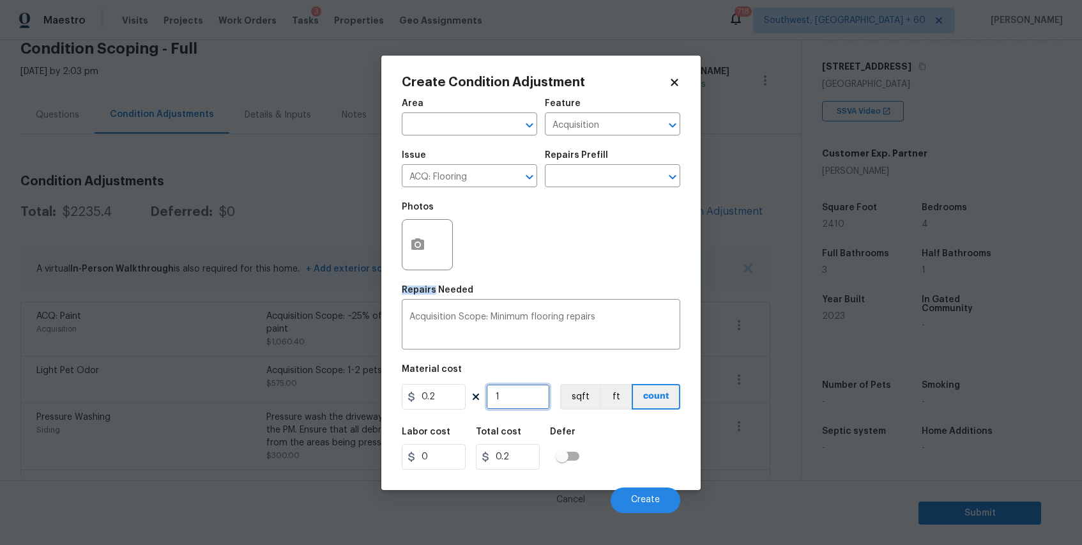
click at [489, 386] on input "1" at bounding box center [518, 397] width 64 height 26
click at [523, 391] on input "1" at bounding box center [518, 397] width 64 height 26
type input "2"
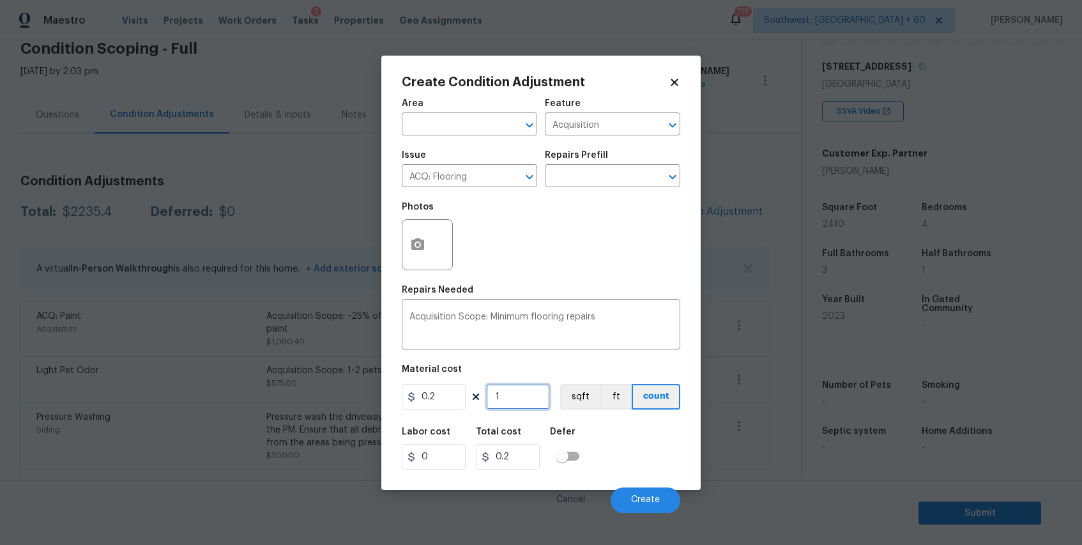
type input "0.4"
type input "24"
type input "4.8"
type input "241"
type input "48.2"
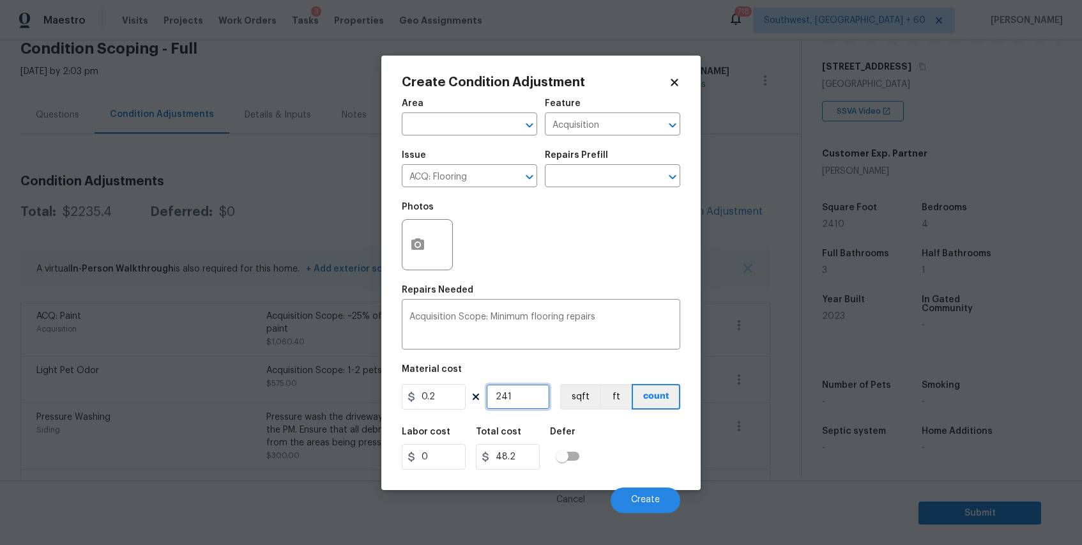
type input "2410"
type input "482"
type input "2410"
click at [657, 509] on button "Create" at bounding box center [646, 500] width 70 height 26
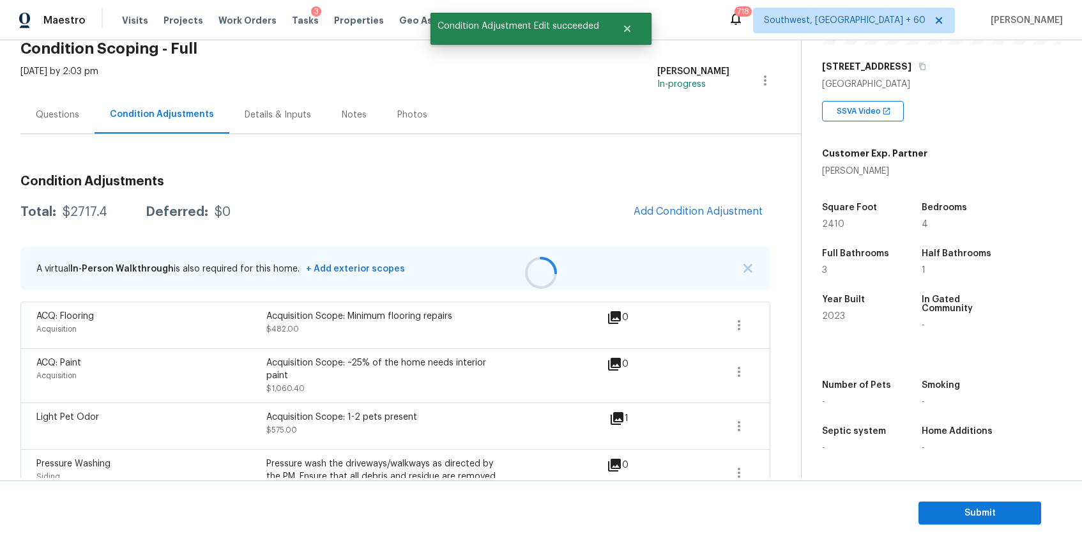
click at [697, 220] on div at bounding box center [541, 272] width 1082 height 545
click at [707, 215] on span "Add Condition Adjustment" at bounding box center [698, 212] width 129 height 12
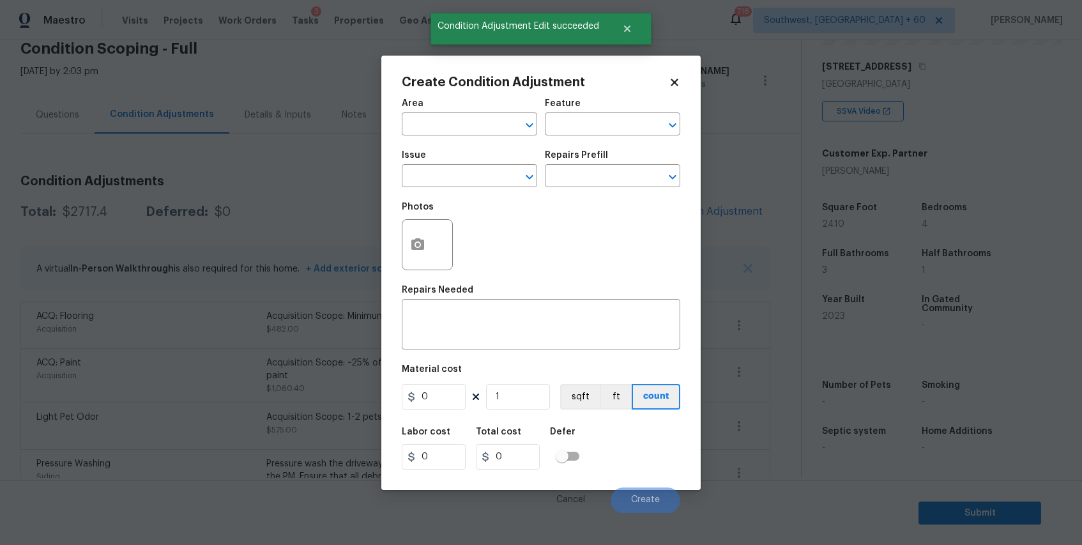
click at [450, 157] on div "Issue" at bounding box center [469, 159] width 135 height 17
click at [466, 171] on input "text" at bounding box center [452, 177] width 100 height 20
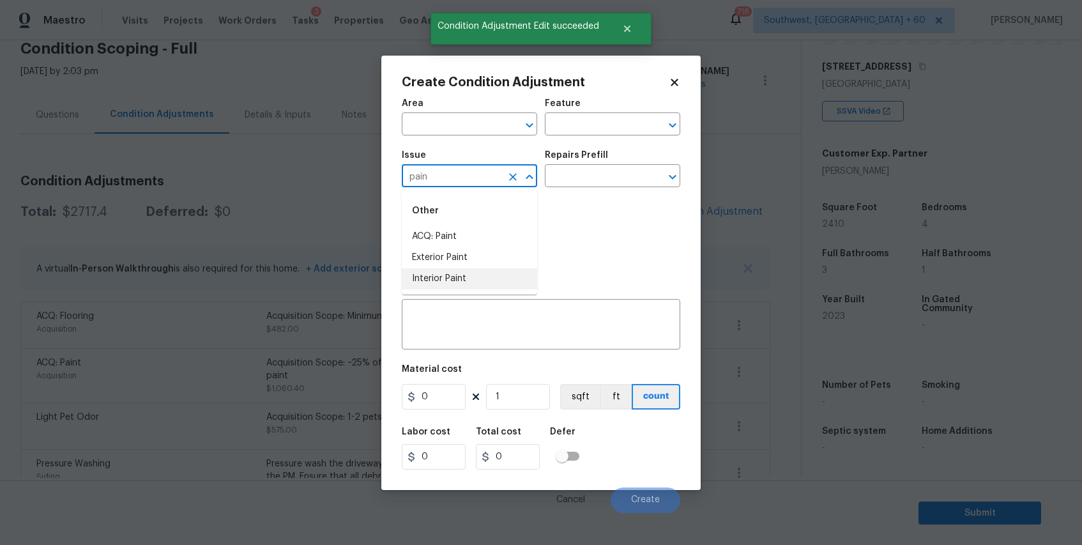
click at [466, 282] on li "Interior Paint" at bounding box center [469, 278] width 135 height 21
type input "Interior Paint"
click at [599, 173] on input "text" at bounding box center [595, 177] width 100 height 20
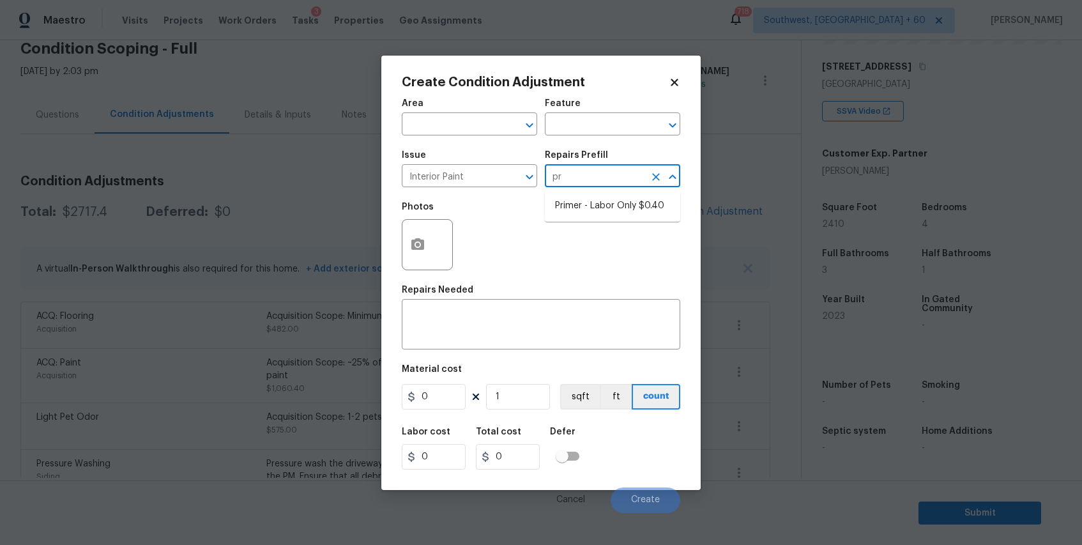
type input "pri"
click at [630, 201] on li "Primer - Labor Only $0.40" at bounding box center [612, 206] width 135 height 21
type input "Overall Paint"
type textarea "Interior primer - PRIMER PROVIDED BY OPENDOOR - All nails, screws, drywall anch…"
type input "0.4"
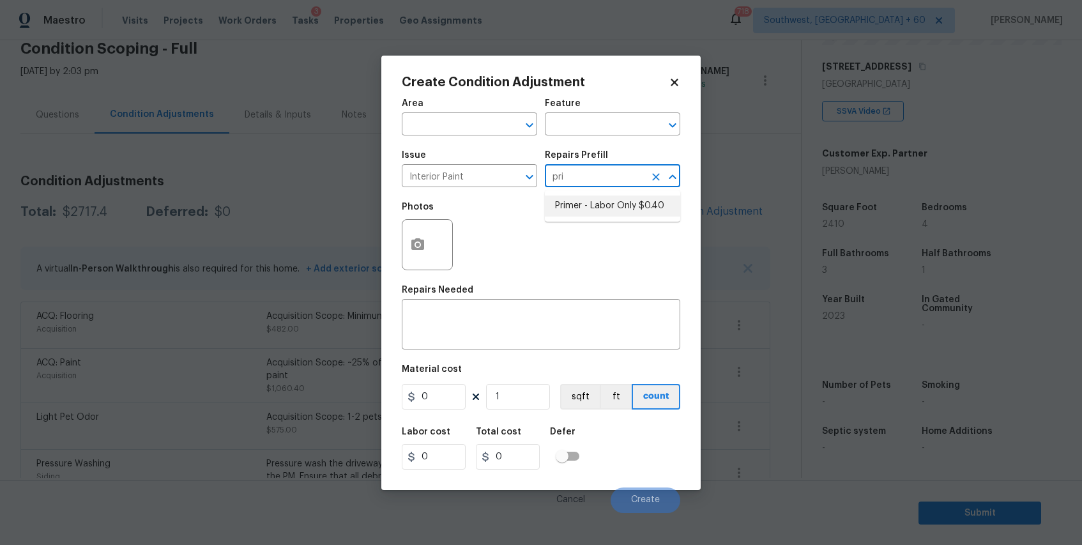
type input "0.4"
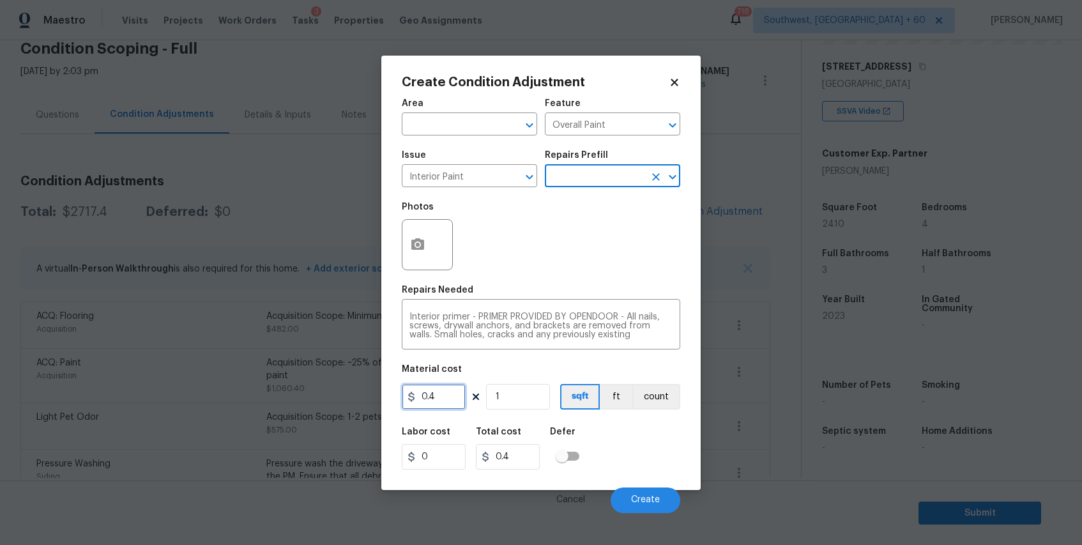
click at [443, 395] on input "0.4" at bounding box center [434, 397] width 64 height 26
type input "100"
click at [420, 230] on button "button" at bounding box center [418, 245] width 31 height 50
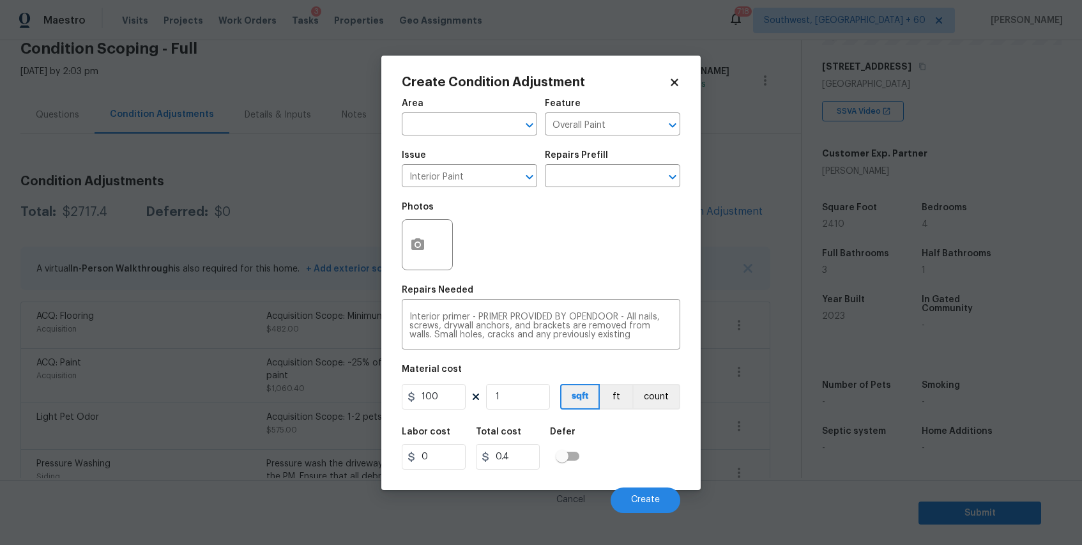
type input "100"
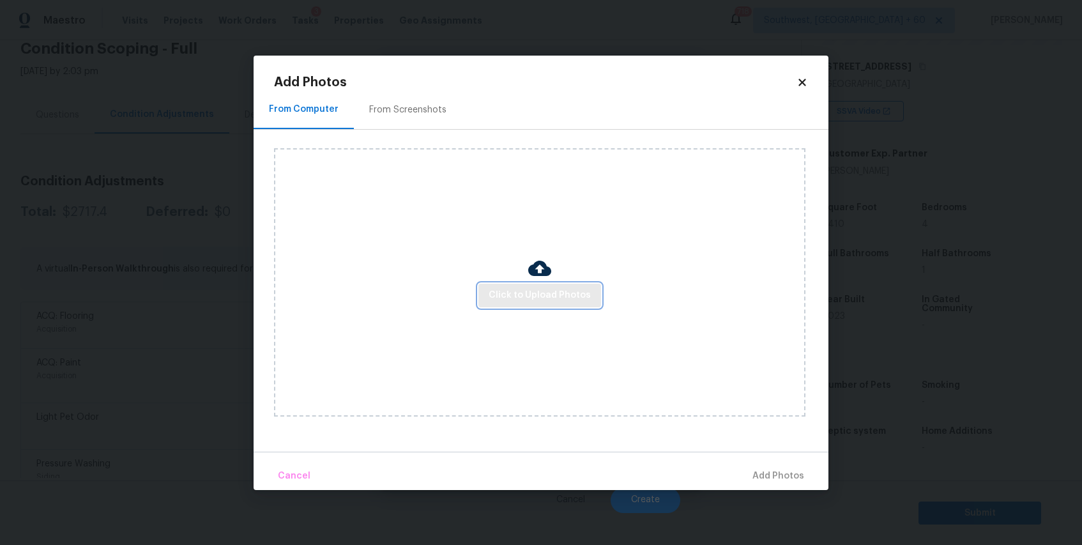
click at [540, 291] on span "Click to Upload Photos" at bounding box center [540, 296] width 102 height 16
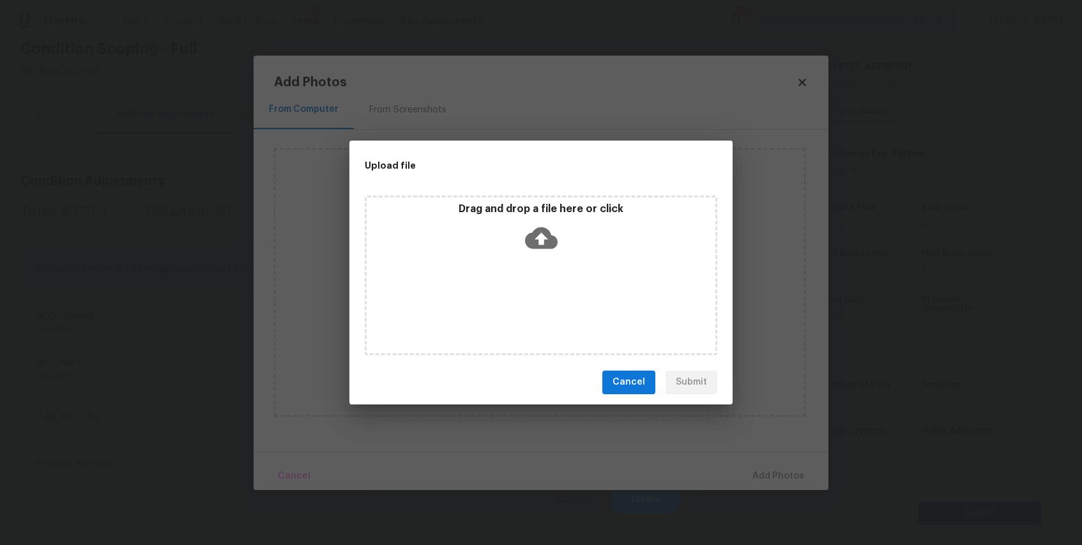
click at [540, 291] on div "Drag and drop a file here or click" at bounding box center [541, 276] width 353 height 160
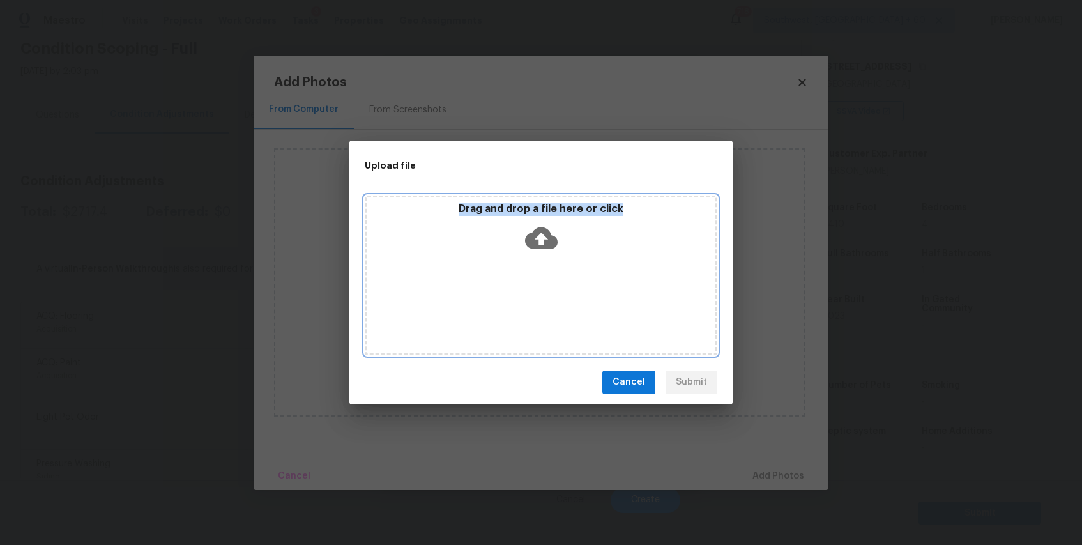
click at [530, 255] on div "Drag and drop a file here or click" at bounding box center [541, 230] width 349 height 55
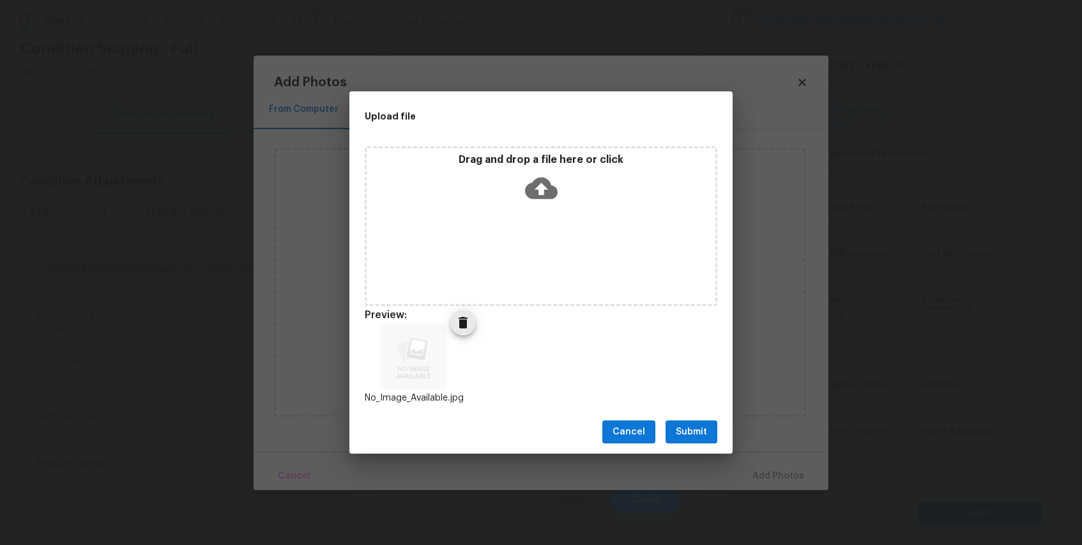
click at [460, 331] on button "Delete" at bounding box center [463, 323] width 26 height 26
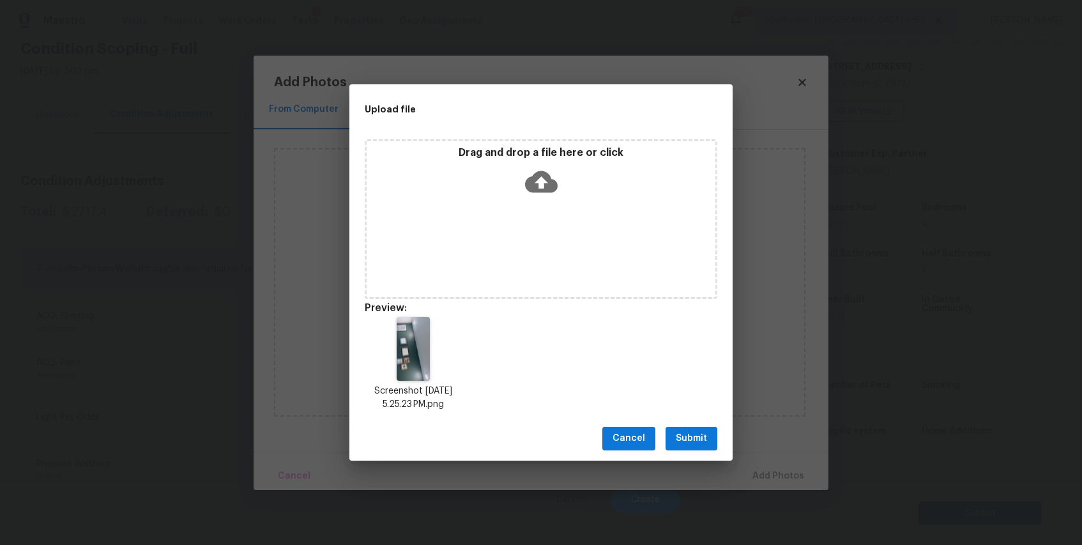
click at [698, 436] on span "Submit" at bounding box center [691, 439] width 31 height 16
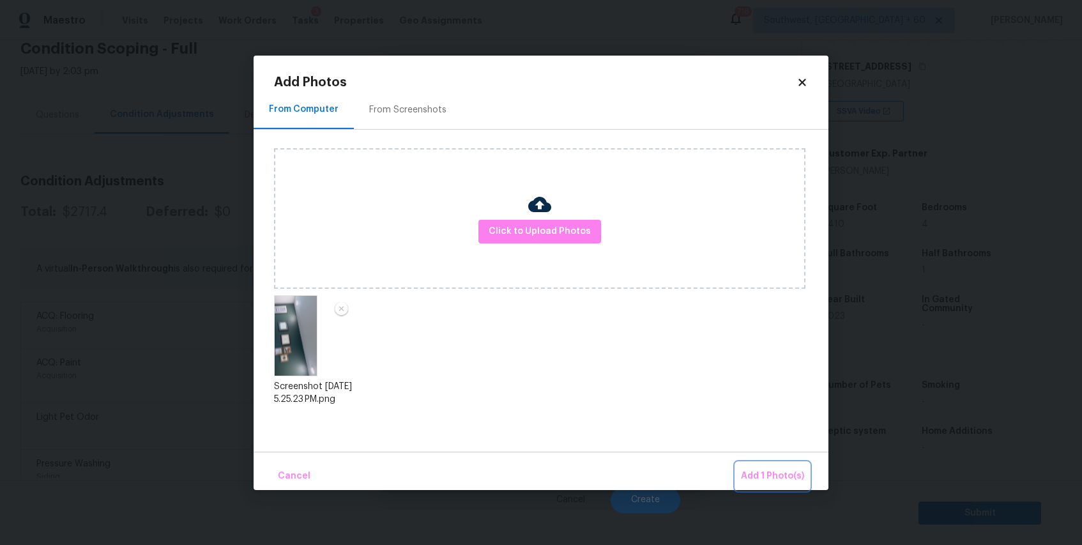
click at [768, 463] on button "Add 1 Photo(s)" at bounding box center [772, 476] width 73 height 27
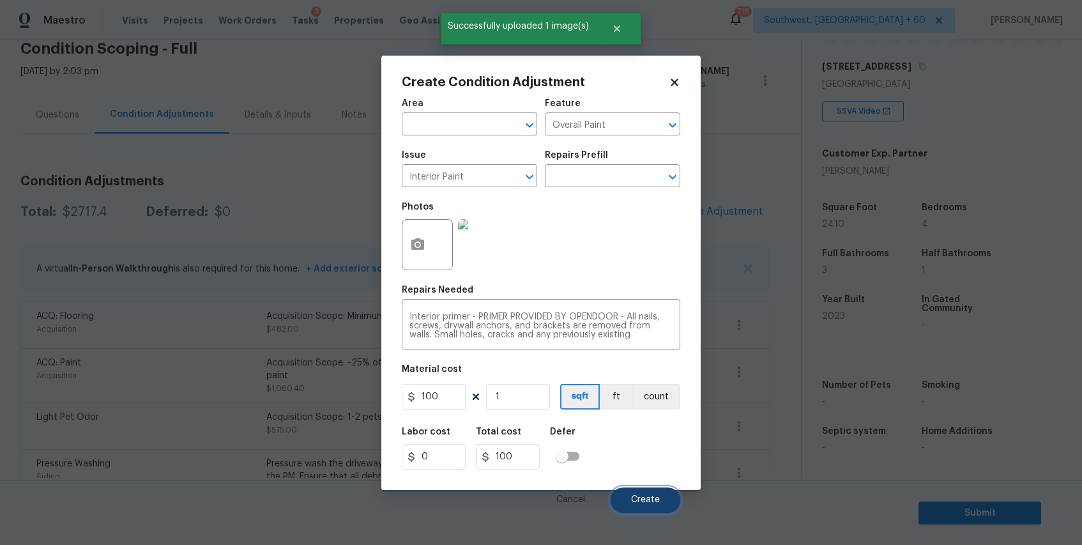
click at [652, 499] on span "Create" at bounding box center [645, 500] width 29 height 10
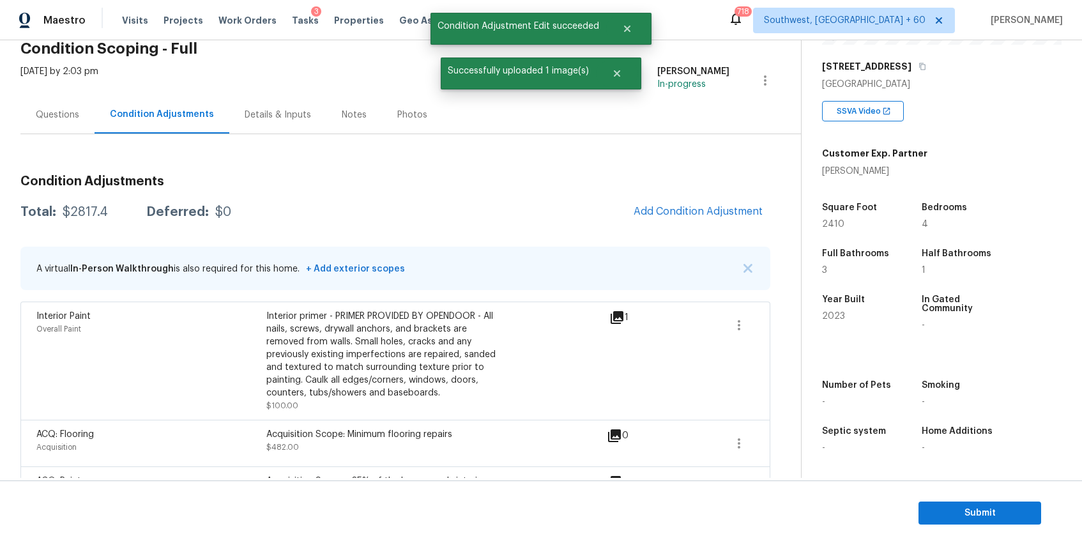
click at [61, 116] on div "Questions" at bounding box center [57, 115] width 43 height 13
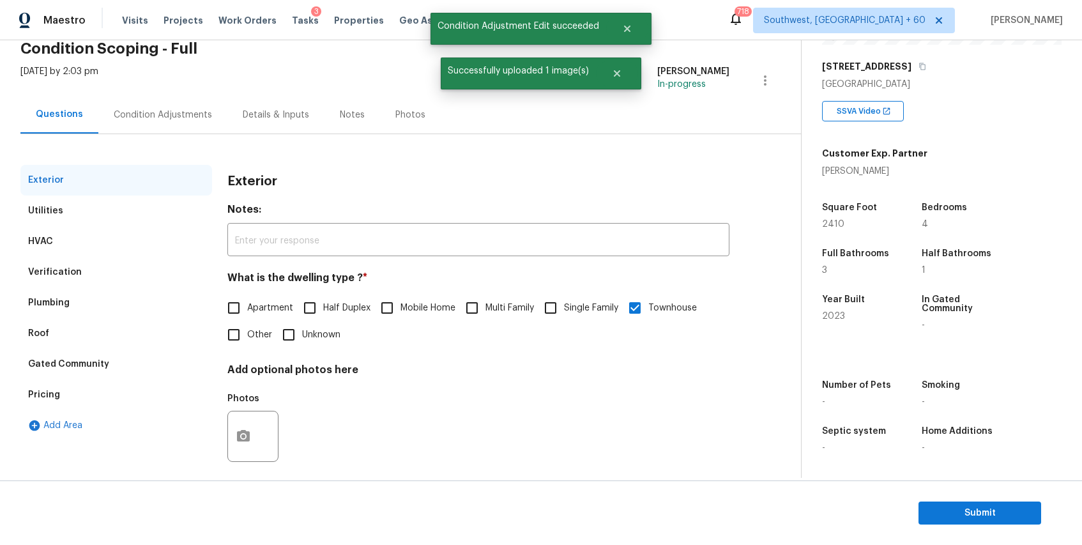
scroll to position [59, 0]
click at [171, 121] on div "Condition Adjustments" at bounding box center [162, 115] width 129 height 38
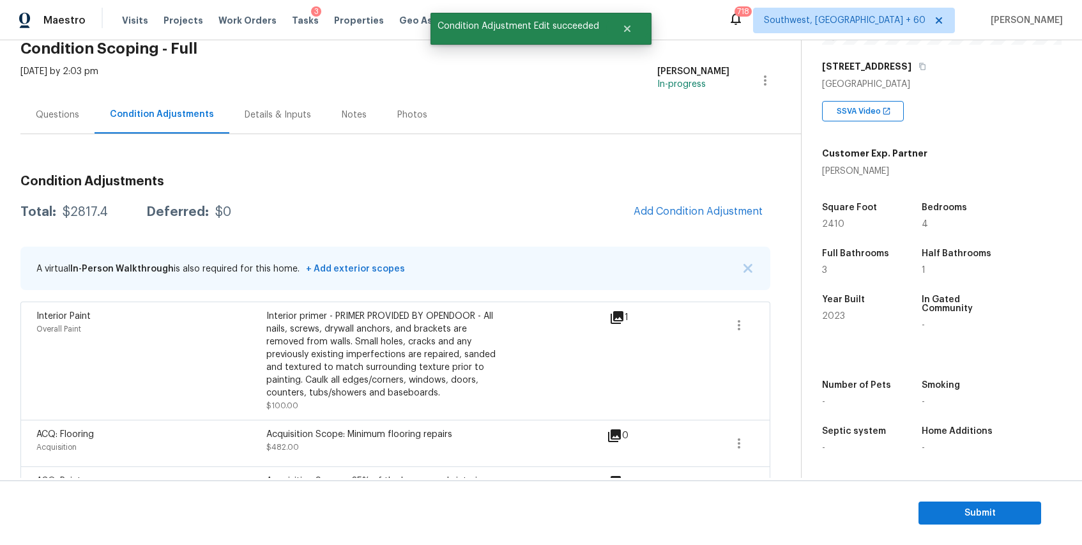
click at [85, 217] on div "$2817.4" at bounding box center [85, 212] width 45 height 13
copy div "2817.4"
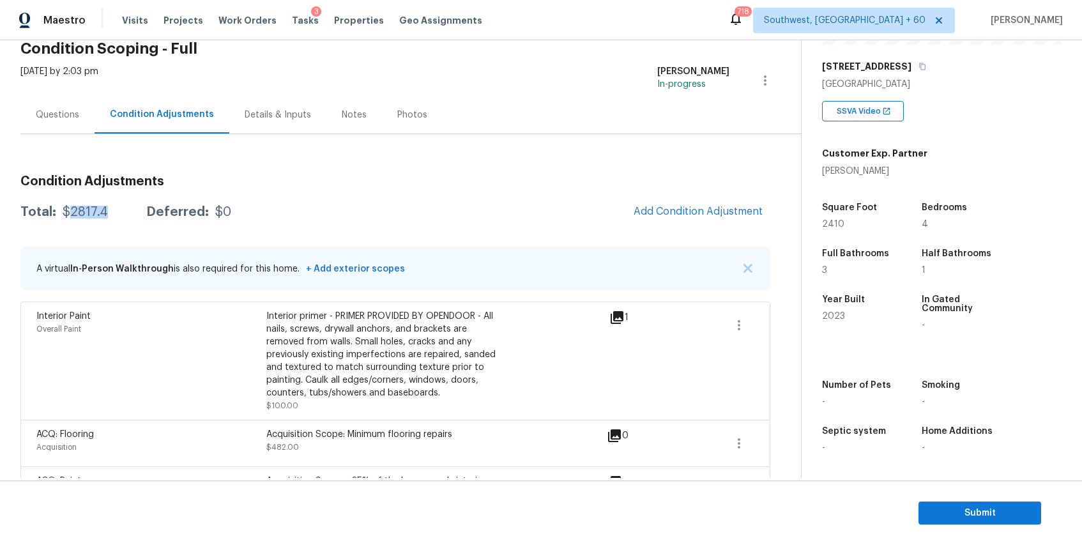
click at [59, 135] on div "Condition Adjustments Total: $2817.4 Deferred: $0 Add Condition Adjustment A vi…" at bounding box center [395, 443] width 750 height 619
click at [70, 100] on div "Questions" at bounding box center [57, 115] width 74 height 38
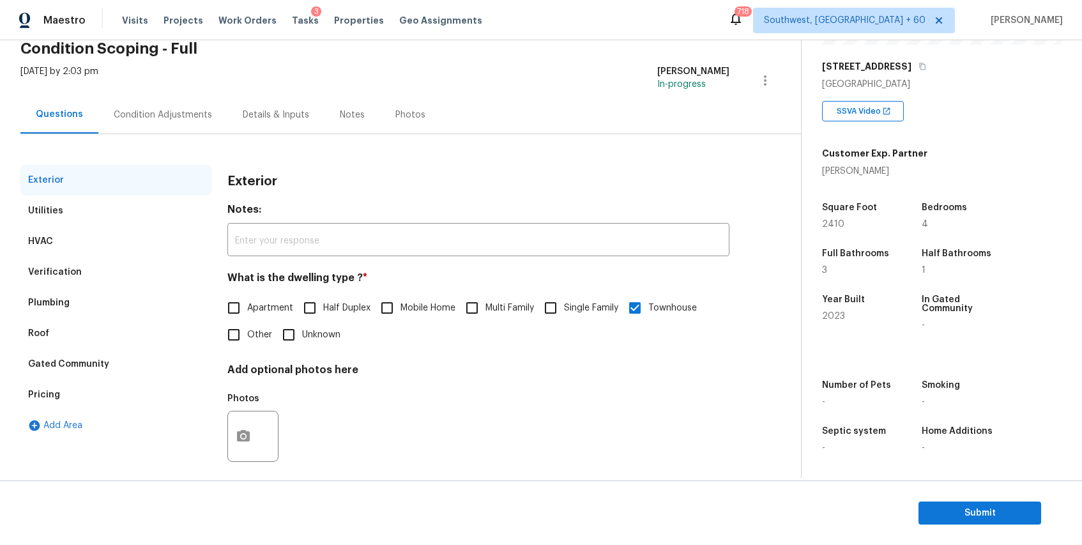
scroll to position [70, 0]
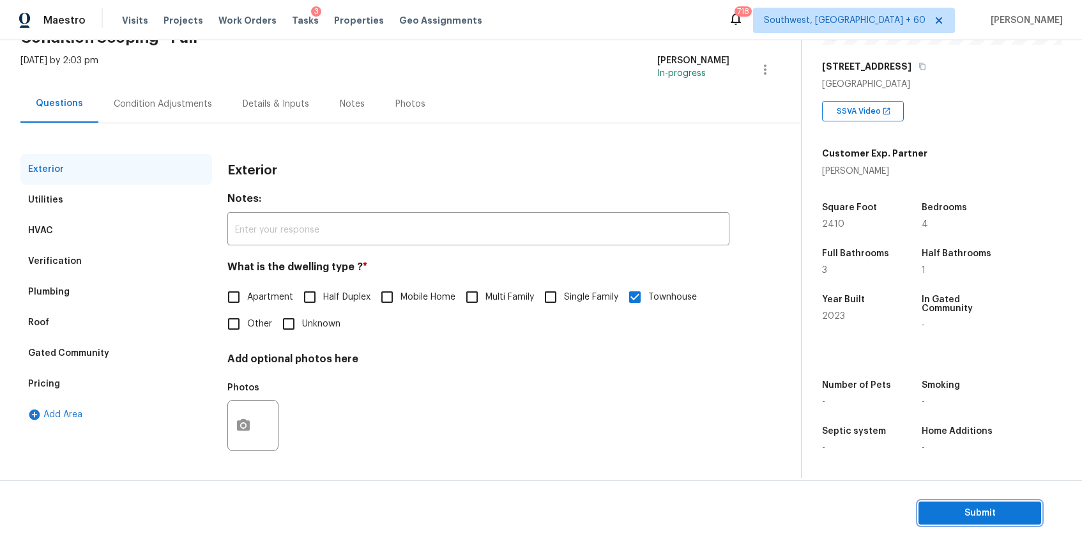
click at [991, 509] on span "Submit" at bounding box center [980, 513] width 102 height 16
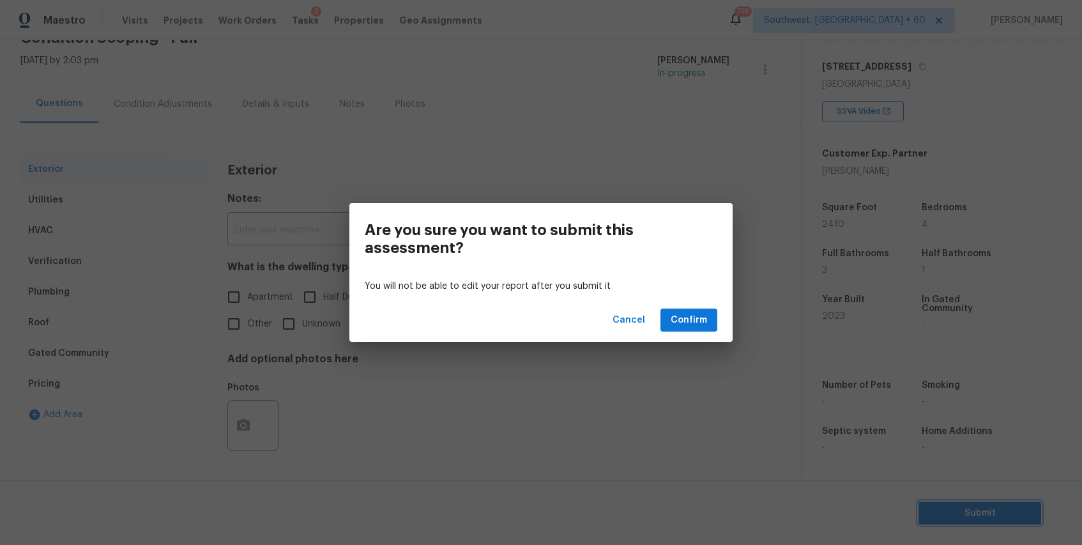
click at [688, 355] on div "Are you sure you want to submit this assessment? You will not be able to edit y…" at bounding box center [541, 272] width 1082 height 545
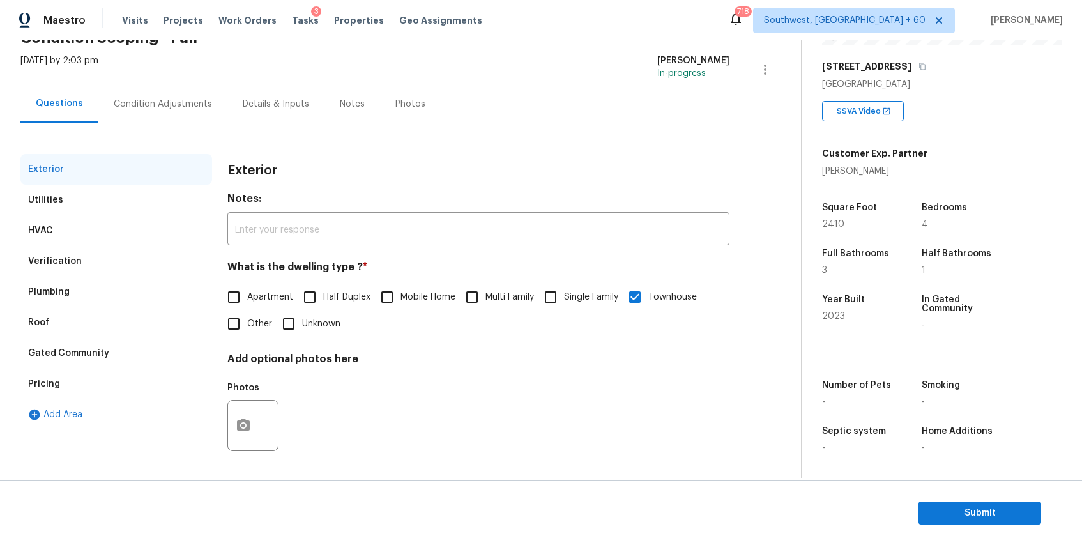
click at [187, 115] on div "Condition Adjustments" at bounding box center [162, 104] width 129 height 38
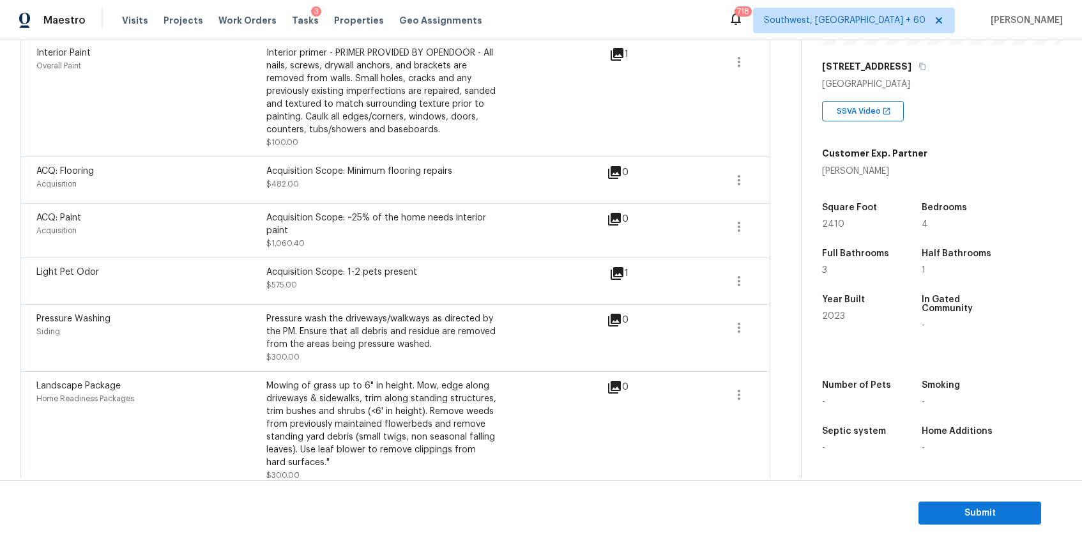
scroll to position [340, 0]
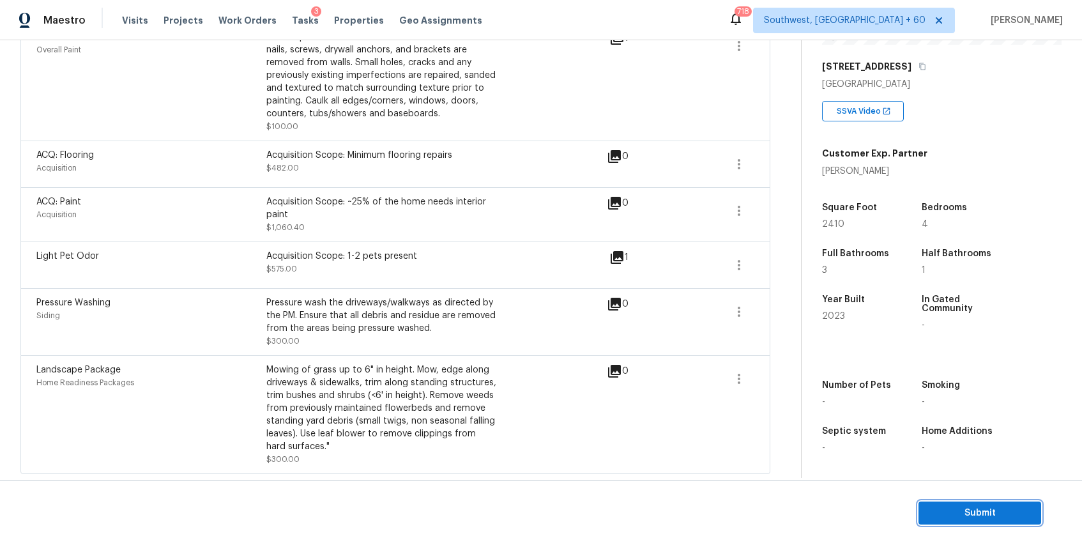
click at [984, 512] on span "Submit" at bounding box center [980, 513] width 102 height 16
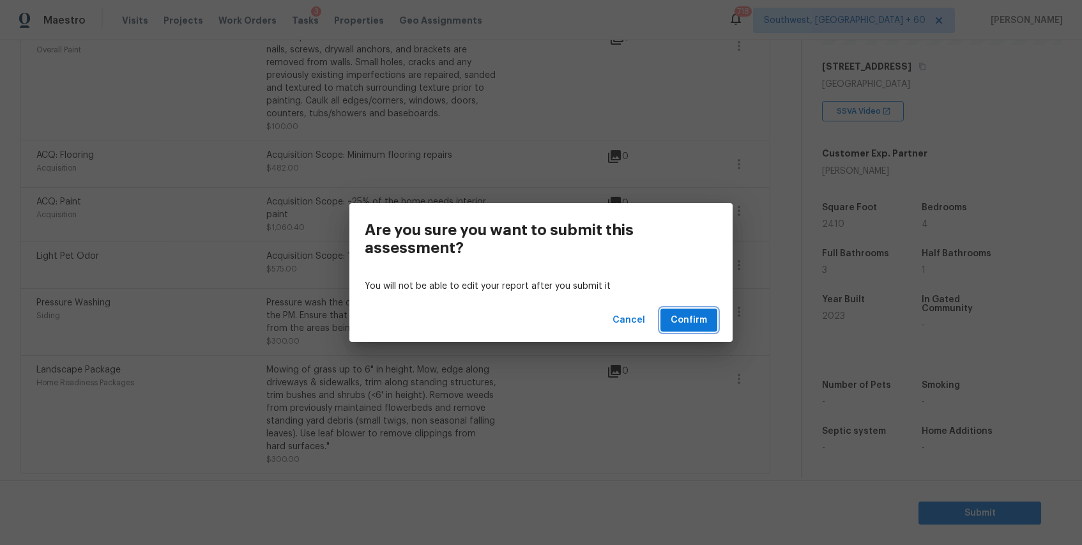
click at [702, 329] on button "Confirm" at bounding box center [689, 321] width 57 height 24
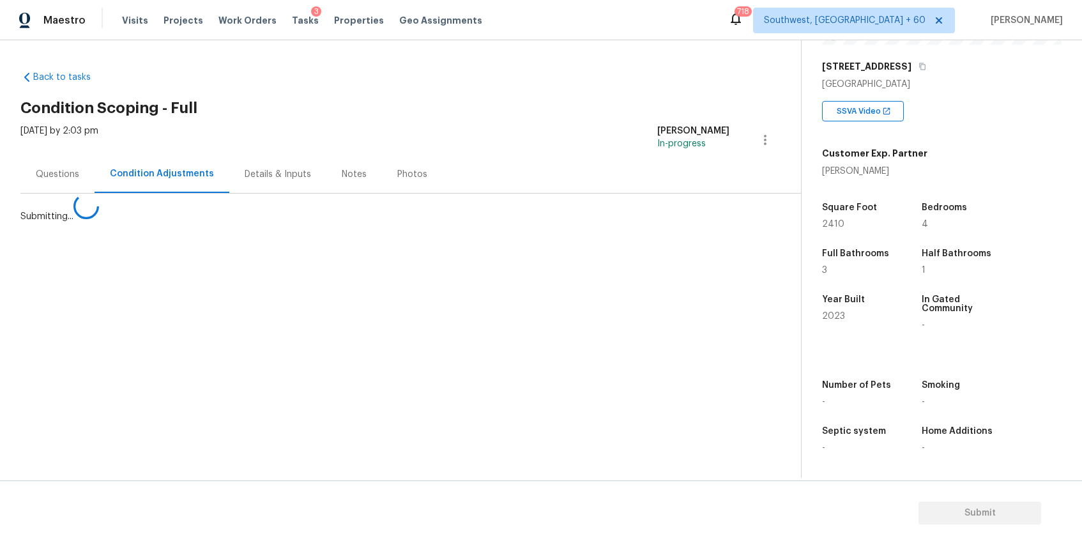
scroll to position [0, 0]
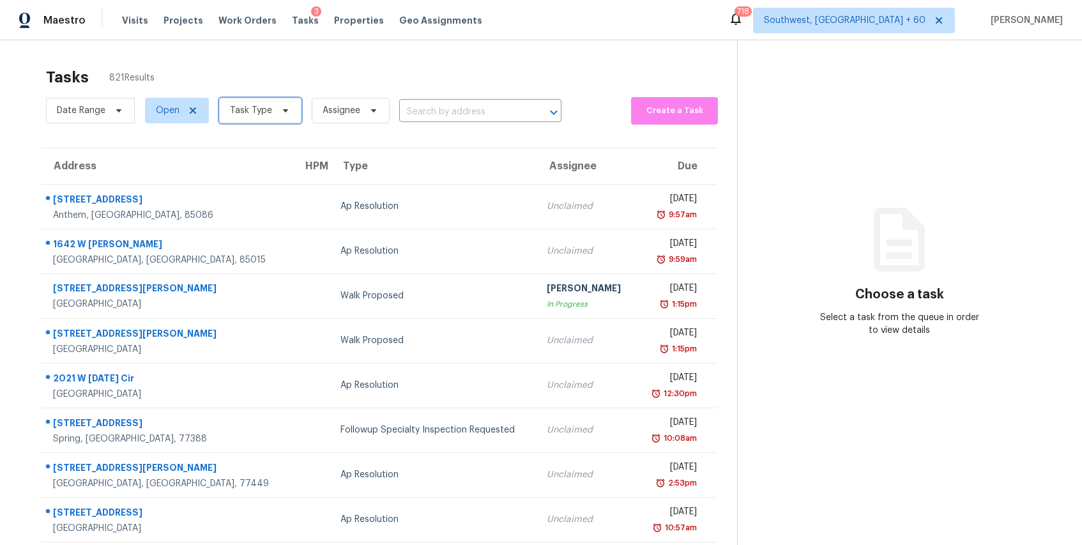
click at [227, 115] on span "Task Type" at bounding box center [260, 111] width 82 height 26
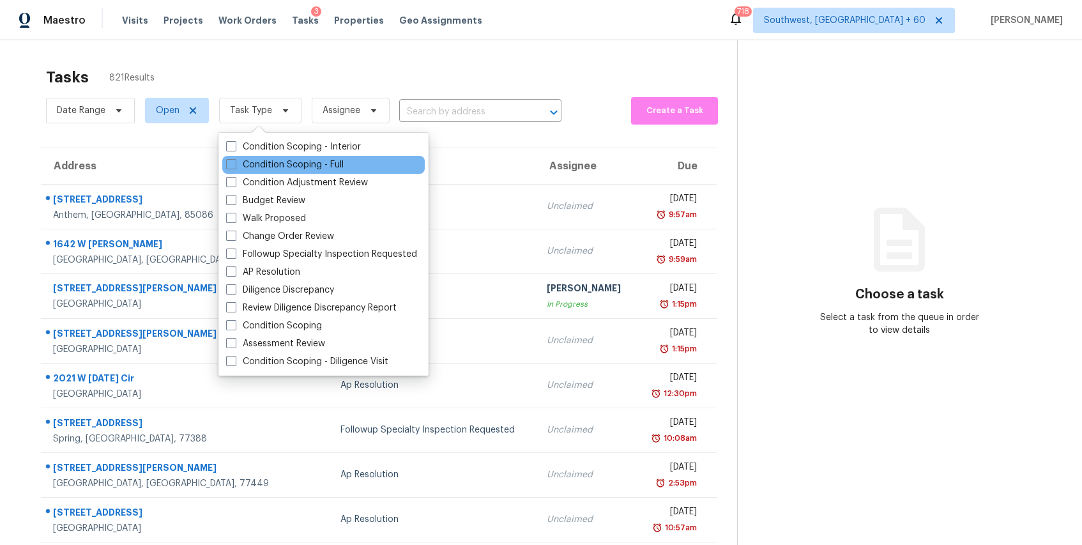
click at [326, 156] on div "Condition Scoping - Full" at bounding box center [323, 165] width 203 height 18
click at [343, 169] on label "Condition Scoping - Full" at bounding box center [285, 164] width 118 height 13
click at [234, 167] on input "Condition Scoping - Full" at bounding box center [230, 162] width 8 height 8
checkbox input "true"
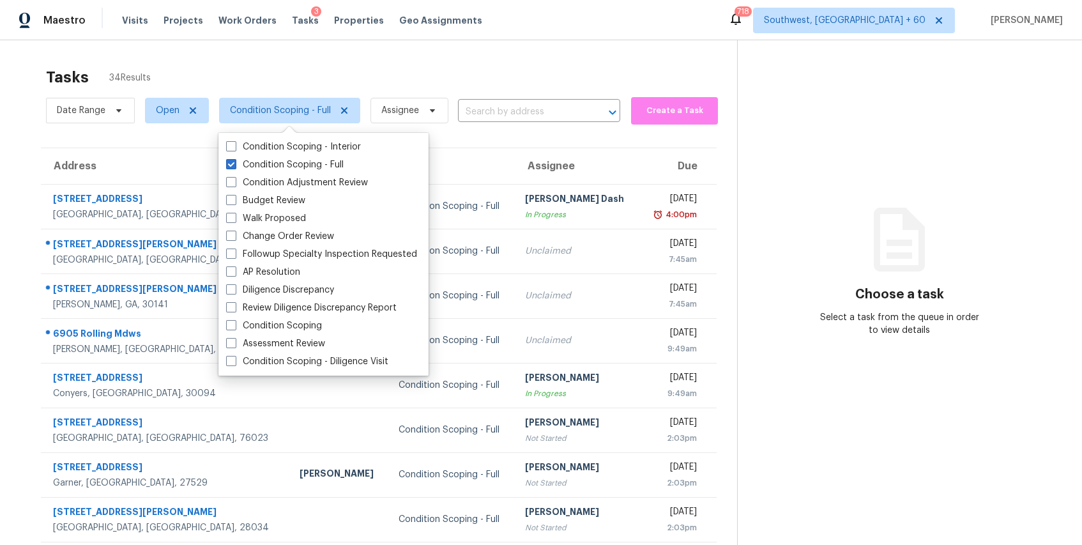
click at [481, 79] on div "Tasks 34 Results" at bounding box center [391, 77] width 691 height 33
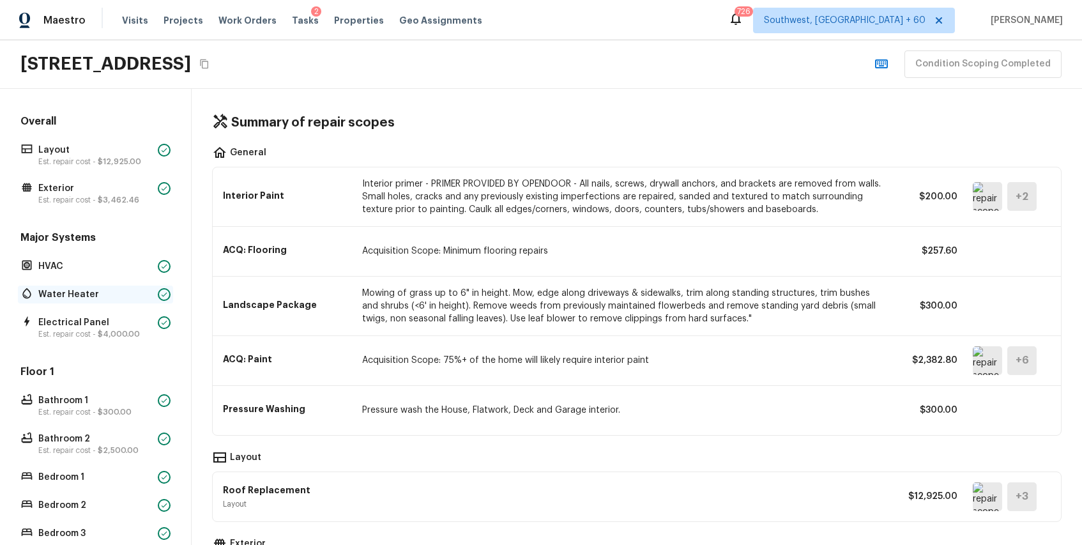
click at [73, 289] on p "Water Heater" at bounding box center [95, 294] width 114 height 13
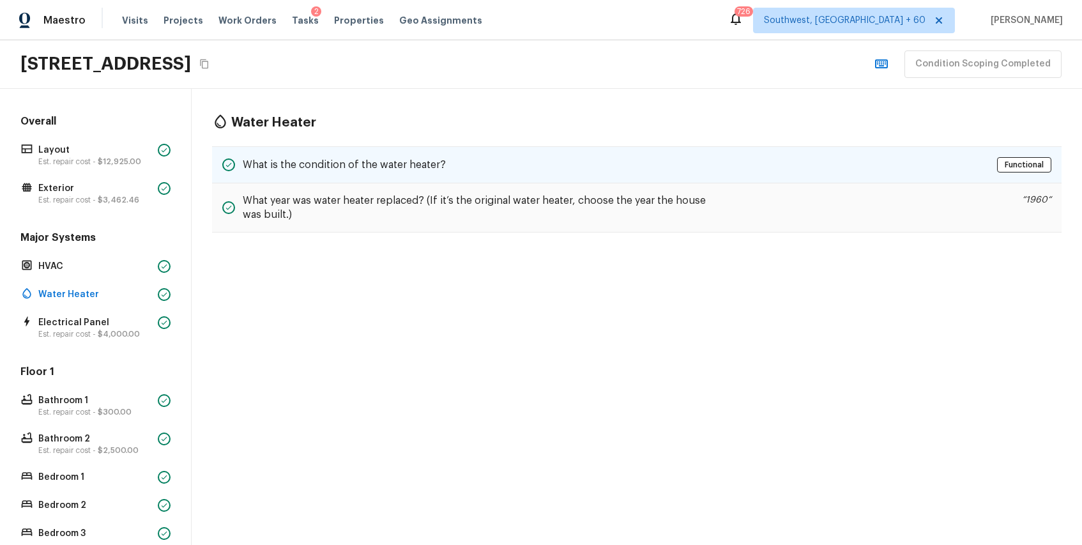
click at [557, 173] on div "What is the condition of the water heater? Functional" at bounding box center [637, 164] width 850 height 37
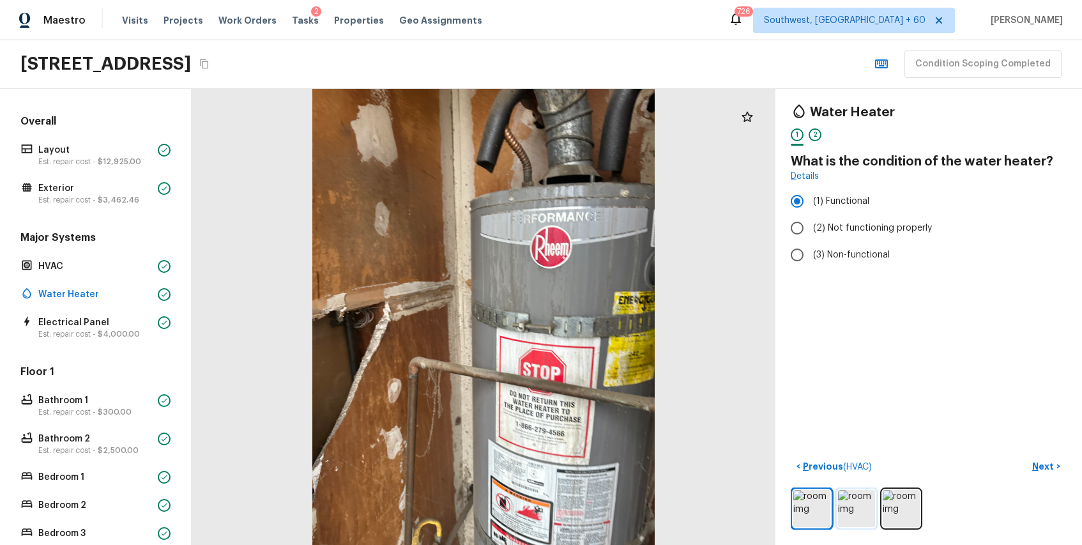
click at [845, 514] on img at bounding box center [856, 508] width 37 height 37
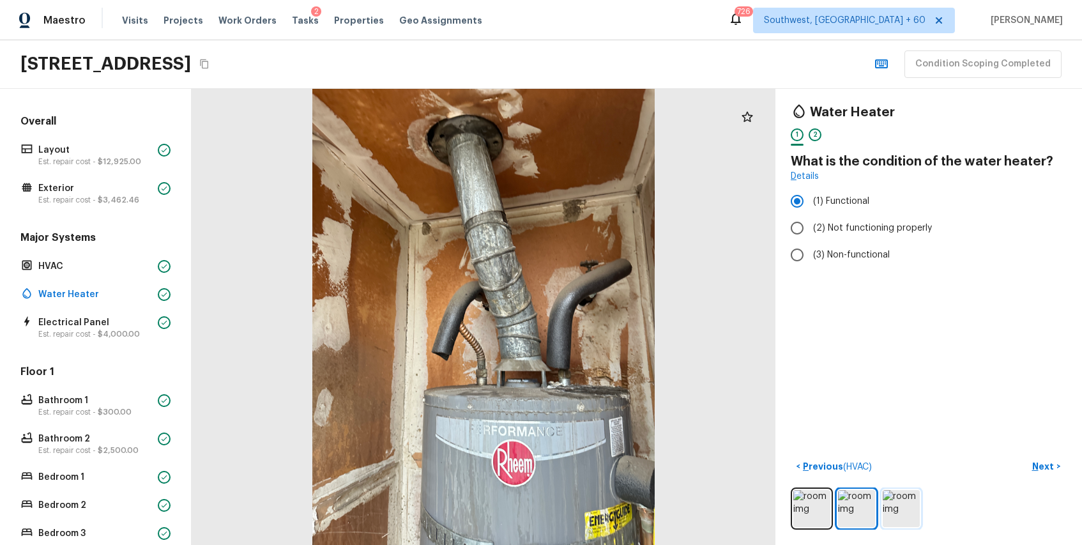
click at [905, 509] on img at bounding box center [901, 508] width 37 height 37
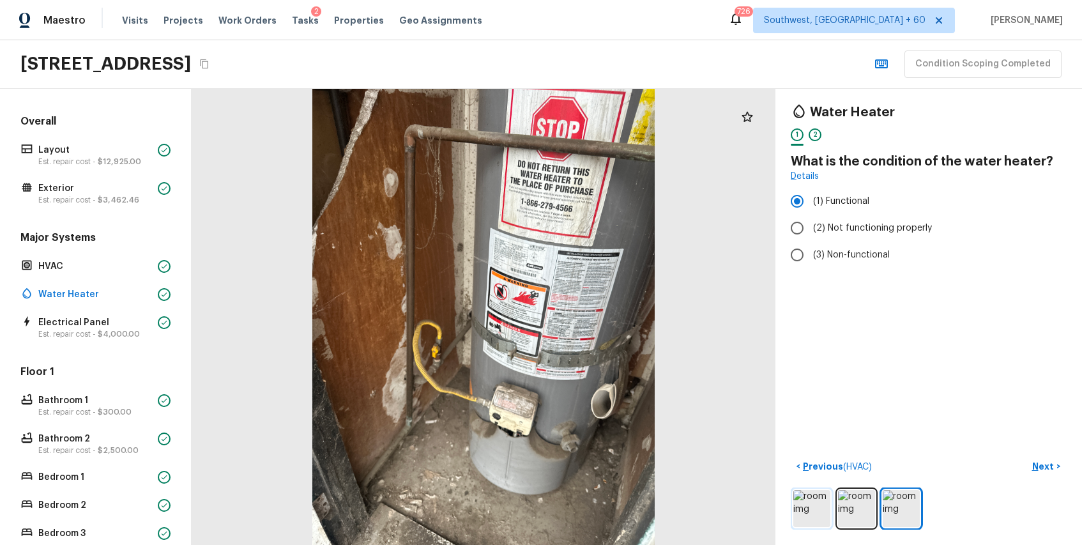
click at [810, 510] on img at bounding box center [812, 508] width 37 height 37
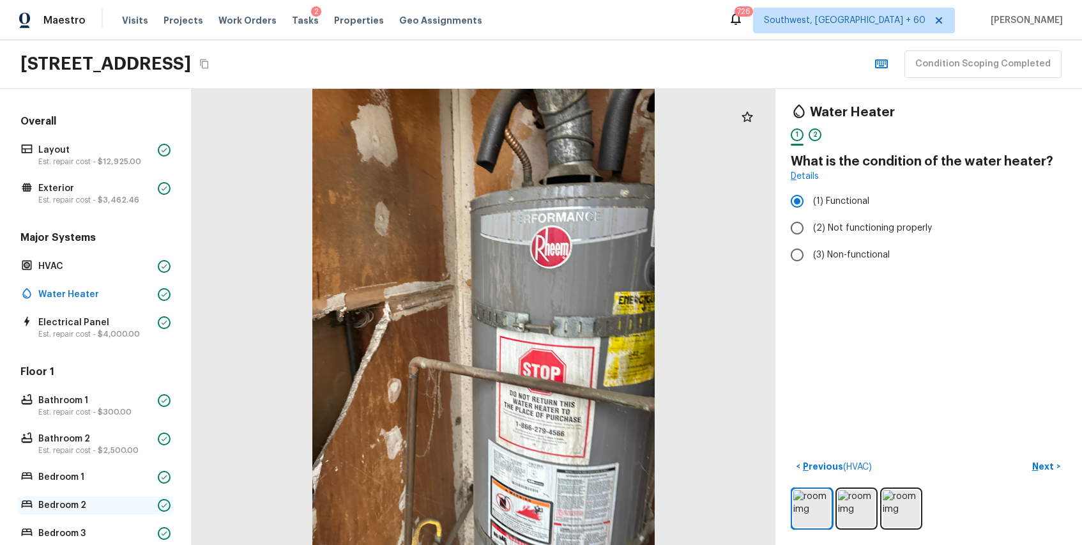
scroll to position [289, 0]
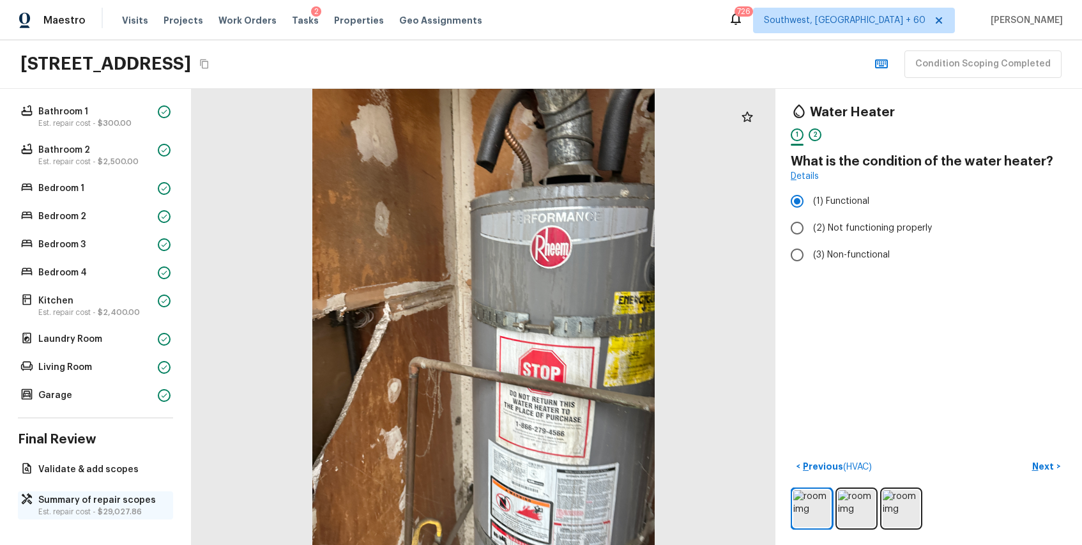
click at [120, 500] on p "Summary of repair scopes" at bounding box center [101, 500] width 127 height 13
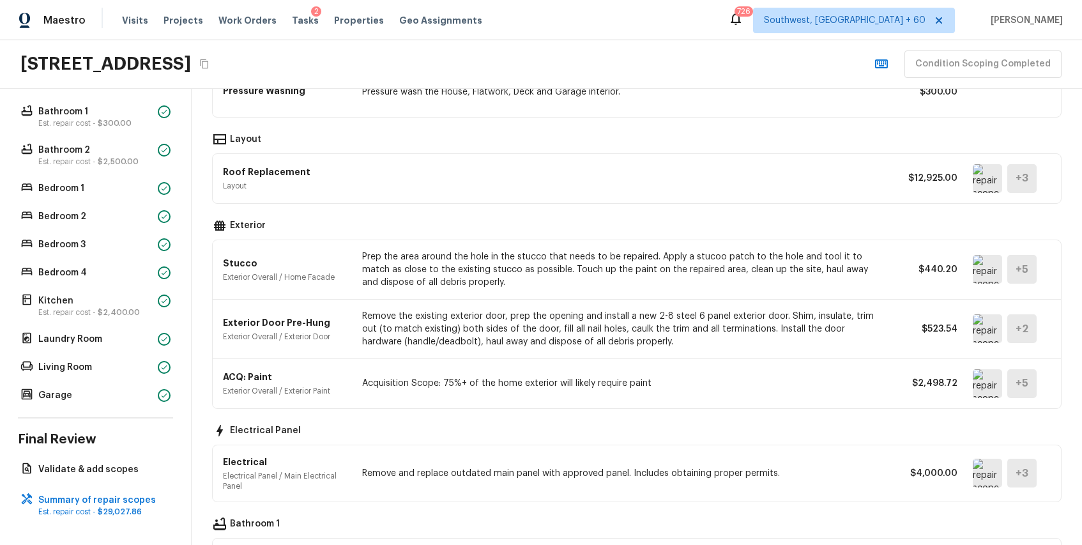
scroll to position [592, 0]
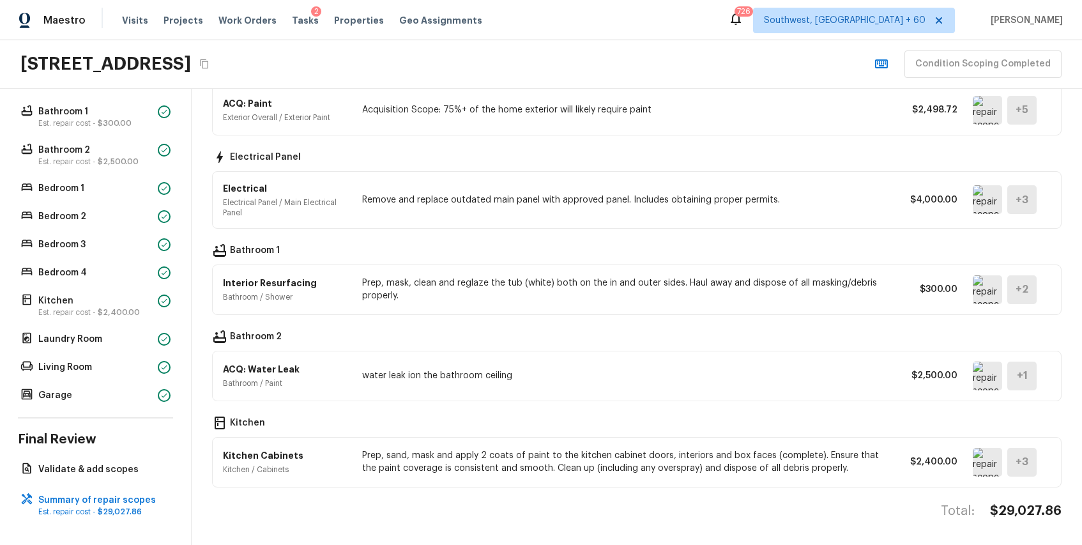
click at [82, 452] on div "Overall Layout Est. repair cost - $12,925.00 Exterior Est. repair cost - $3,462…" at bounding box center [96, 317] width 192 height 456
click at [104, 468] on p "Validate & add scopes" at bounding box center [101, 469] width 127 height 13
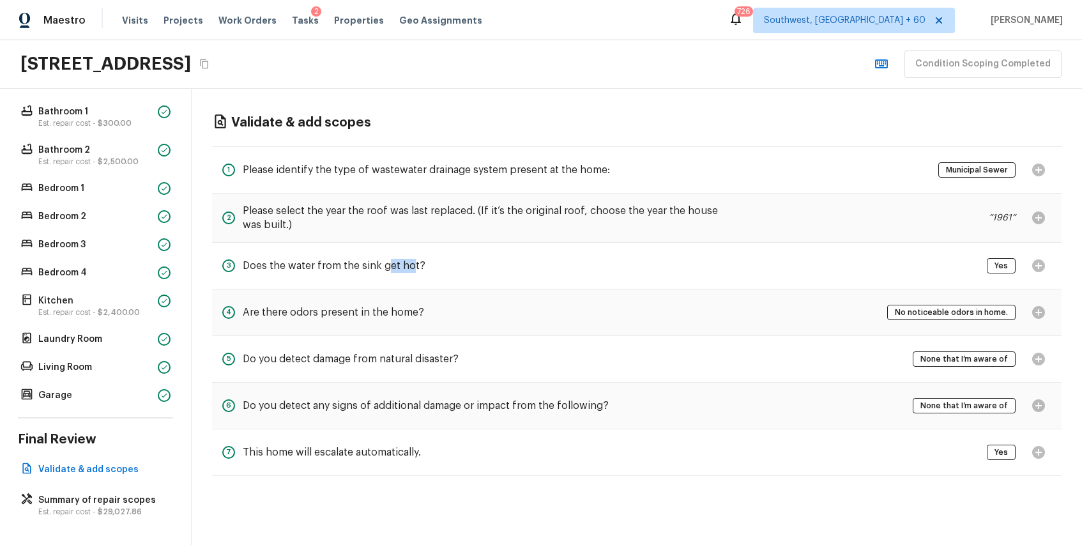
drag, startPoint x: 391, startPoint y: 272, endPoint x: 411, endPoint y: 272, distance: 19.8
click at [411, 272] on h5 "Does the water from the sink get hot?" at bounding box center [334, 266] width 183 height 14
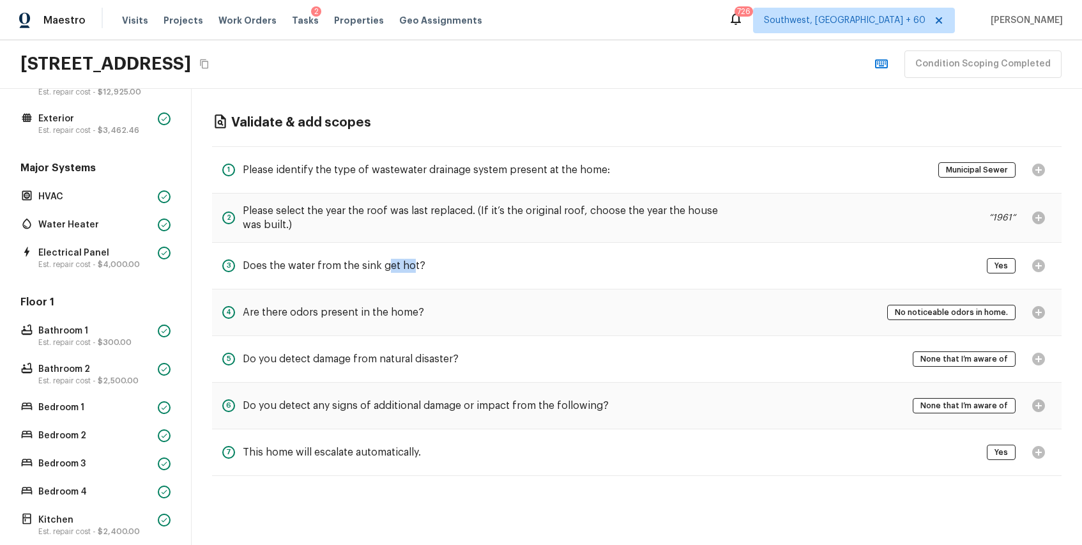
scroll to position [52, 0]
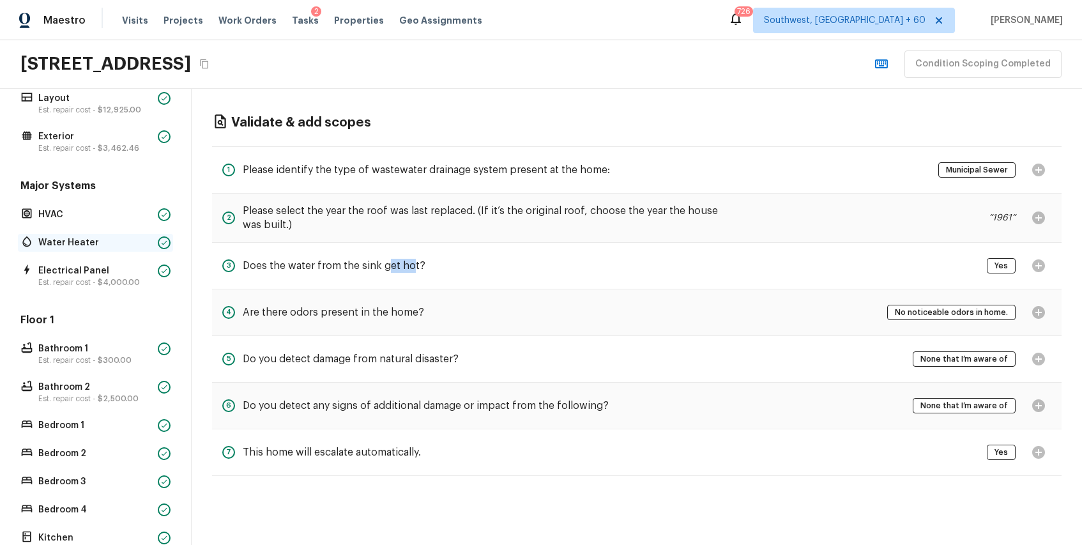
click at [143, 234] on div "Water Heater" at bounding box center [95, 243] width 155 height 18
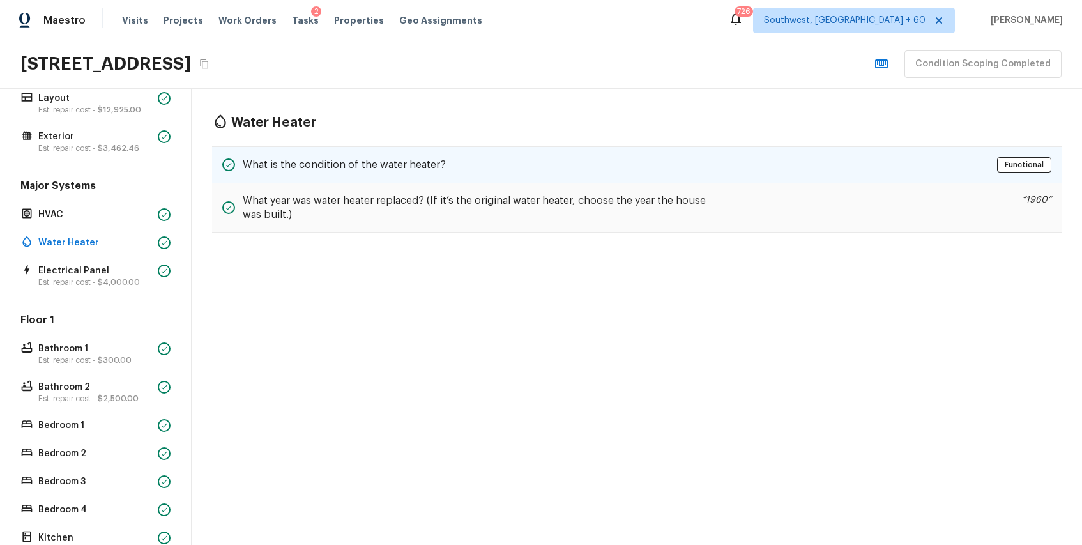
click at [462, 162] on div "What is the condition of the water heater? Functional" at bounding box center [637, 164] width 850 height 37
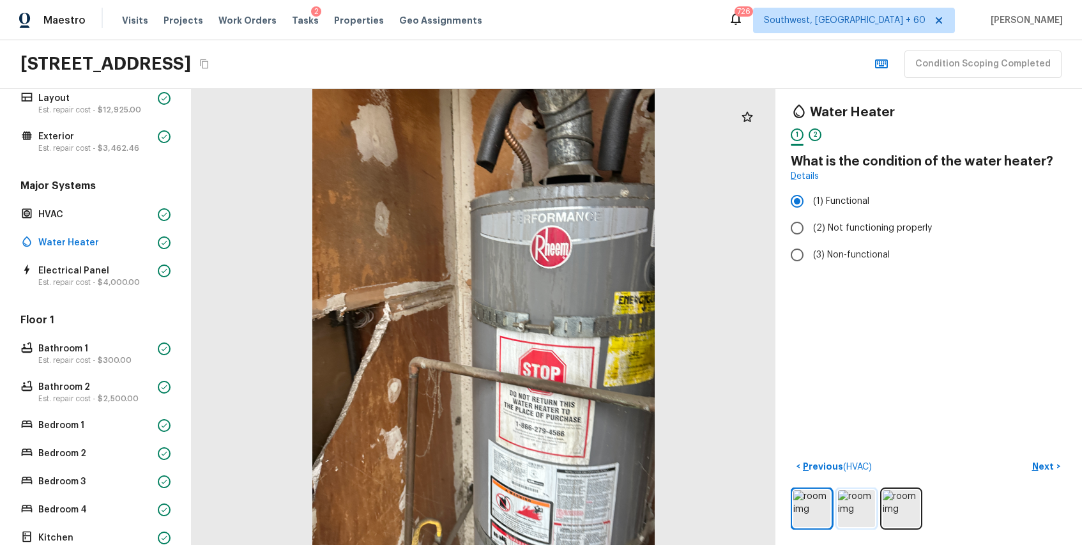
click at [861, 502] on img at bounding box center [856, 508] width 37 height 37
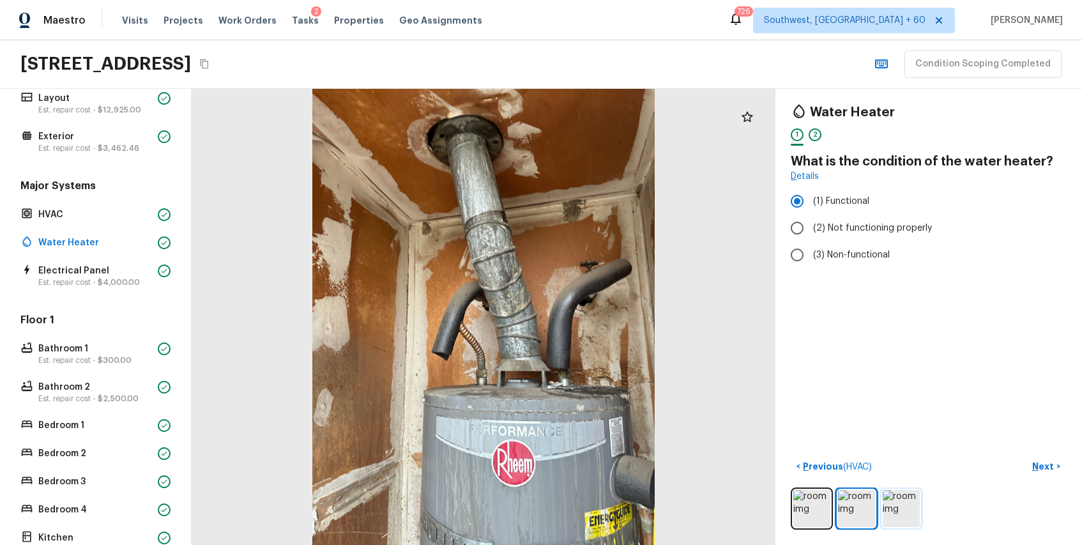
click at [911, 500] on img at bounding box center [901, 508] width 37 height 37
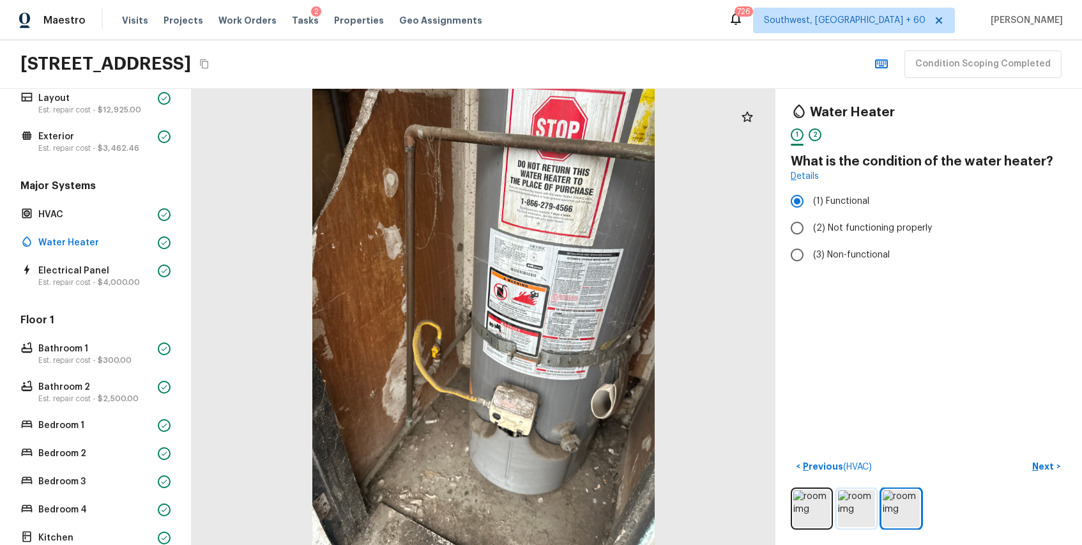
click at [852, 507] on img at bounding box center [856, 508] width 37 height 37
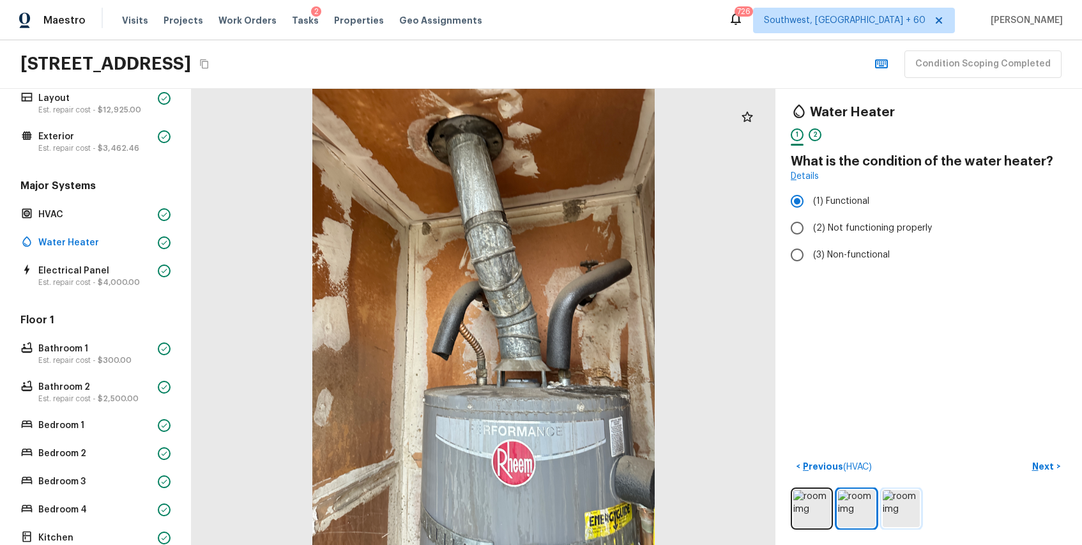
click at [902, 507] on img at bounding box center [901, 508] width 37 height 37
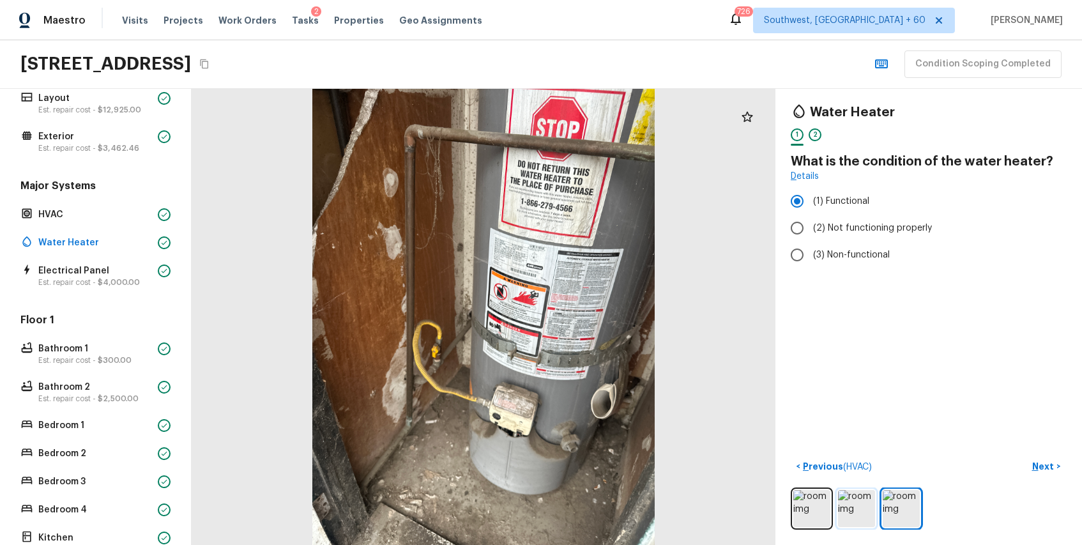
click at [861, 512] on img at bounding box center [856, 508] width 37 height 37
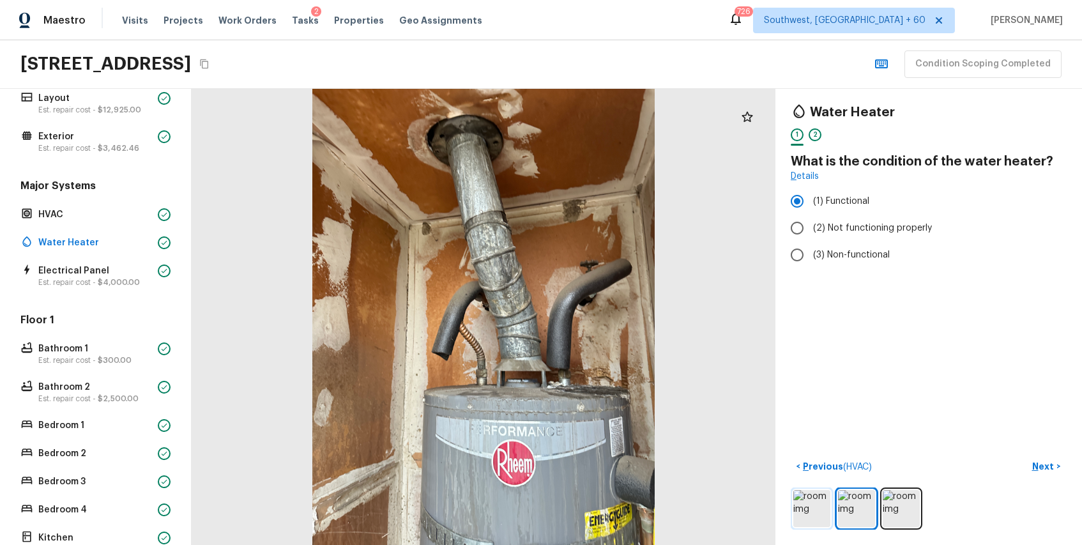
click at [812, 506] on img at bounding box center [812, 508] width 37 height 37
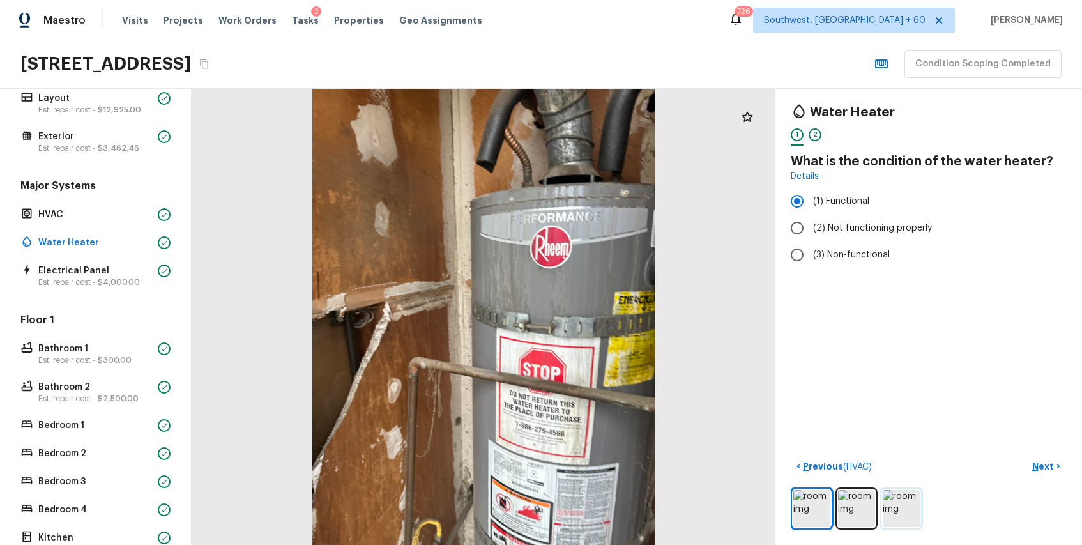
click at [903, 503] on img at bounding box center [901, 508] width 37 height 37
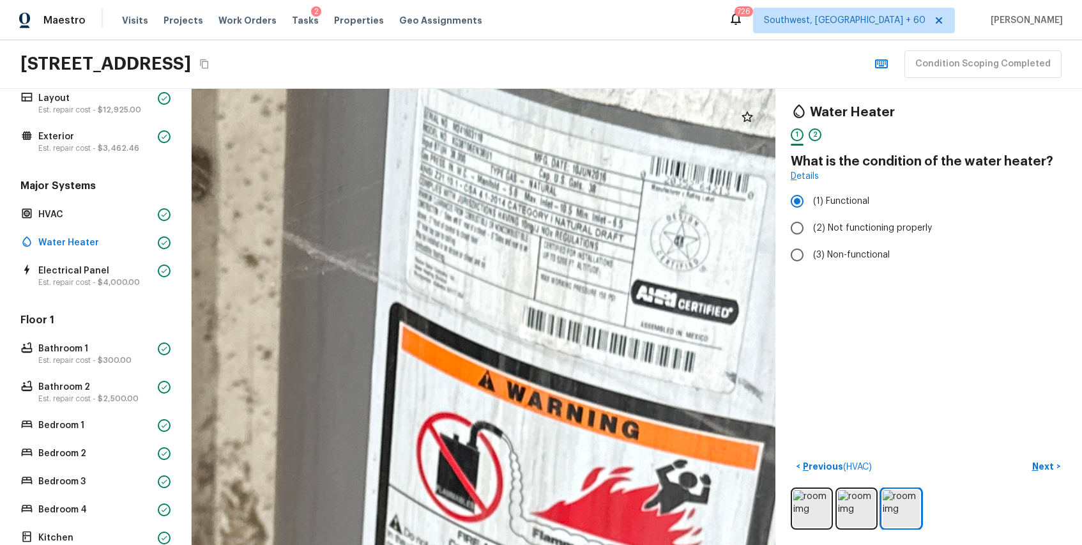
click at [810, 127] on div "Water Heater 1 2" at bounding box center [929, 126] width 276 height 44
click at [813, 129] on div "2" at bounding box center [815, 134] width 13 height 13
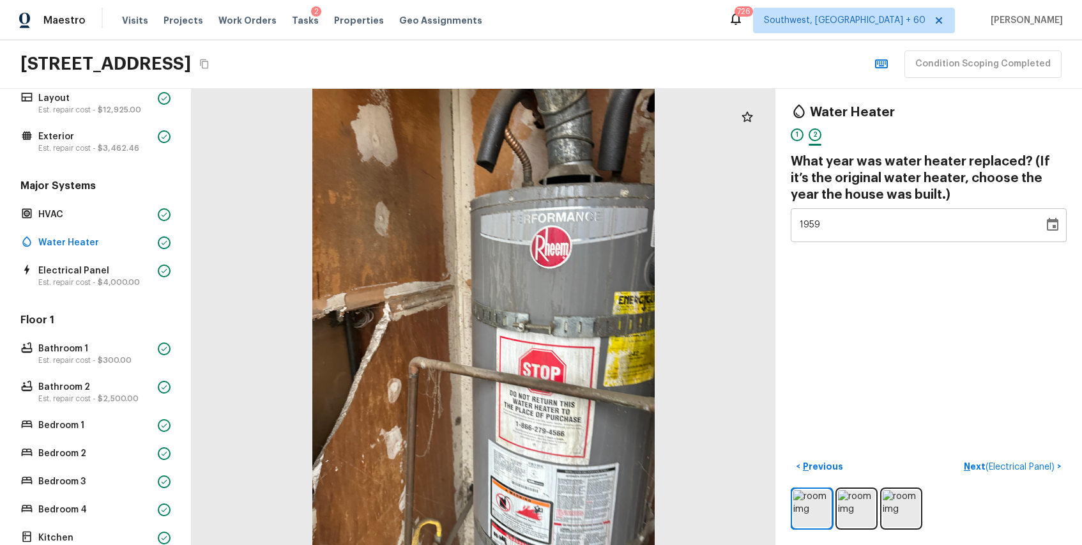
click at [883, 221] on div "1959" at bounding box center [917, 225] width 235 height 34
click at [883, 221] on div "1955" at bounding box center [917, 225] width 235 height 34
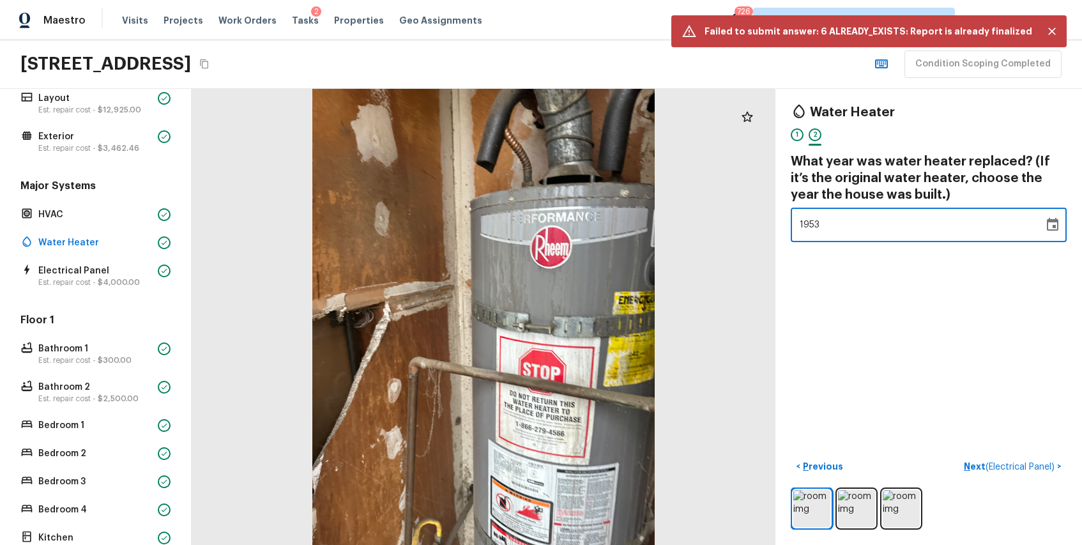
click at [883, 221] on div "1953" at bounding box center [917, 225] width 235 height 34
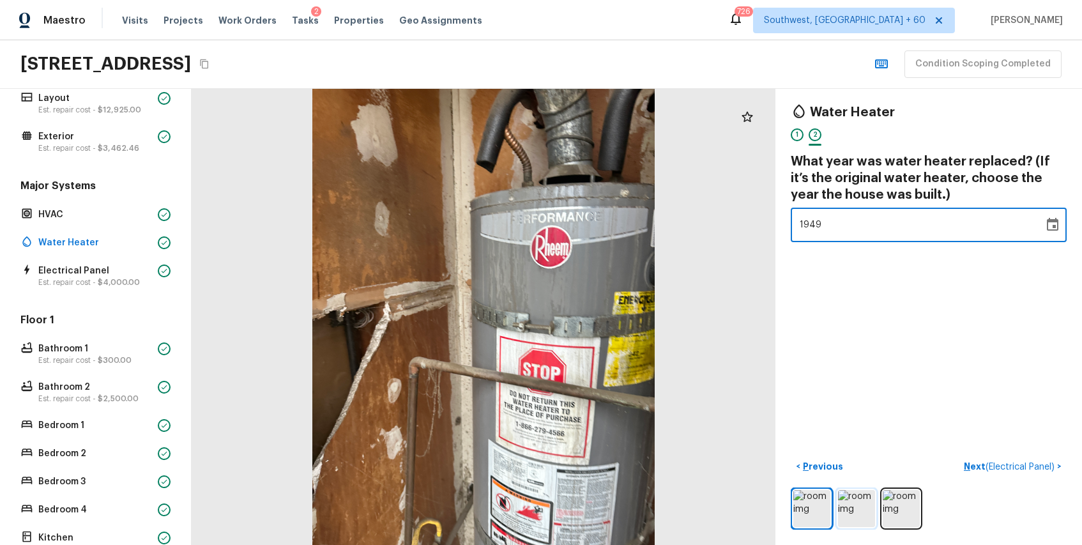
type input "1947"
click at [865, 509] on img at bounding box center [856, 508] width 37 height 37
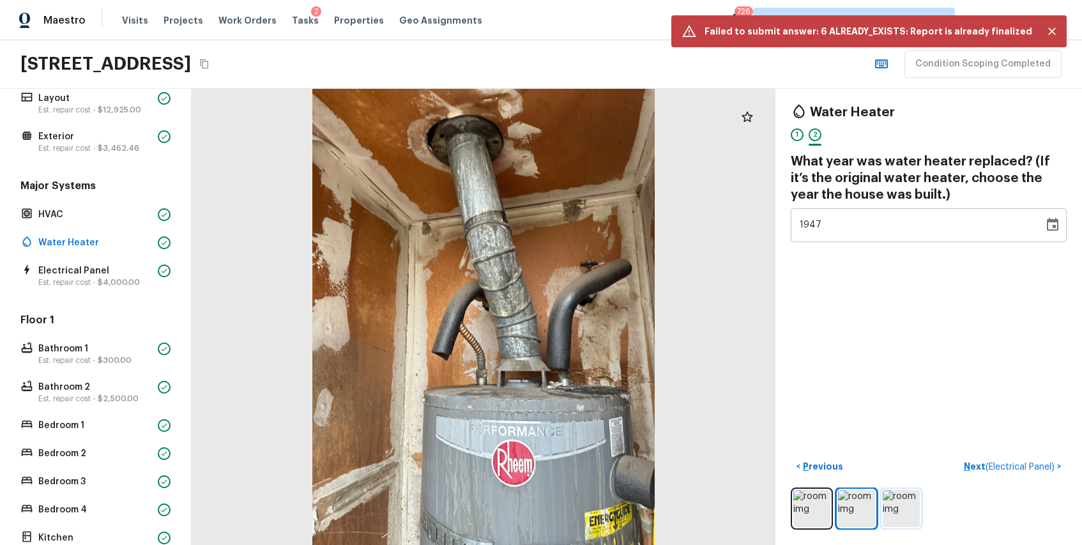
click at [893, 506] on img at bounding box center [901, 508] width 37 height 37
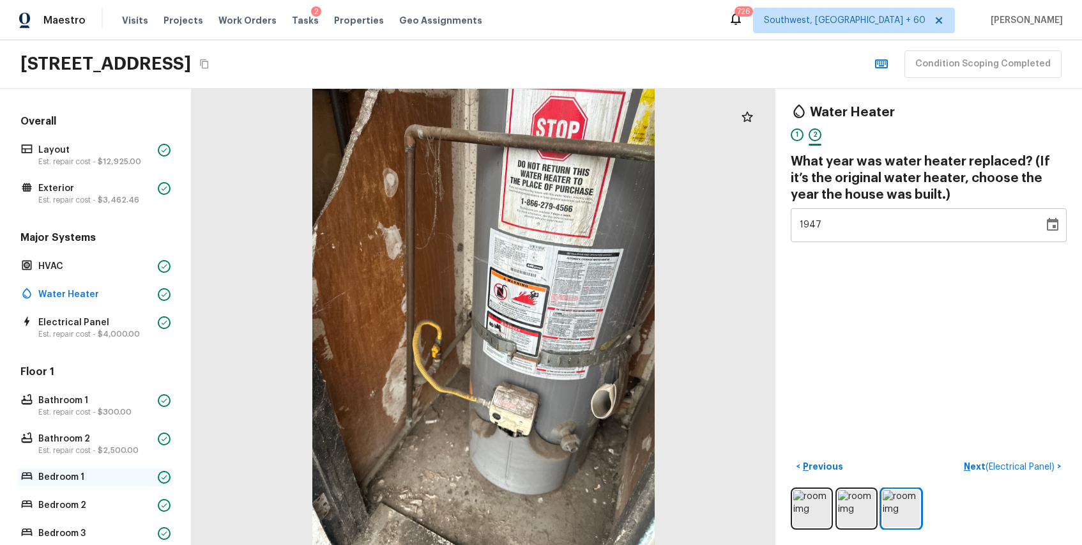
scroll to position [289, 0]
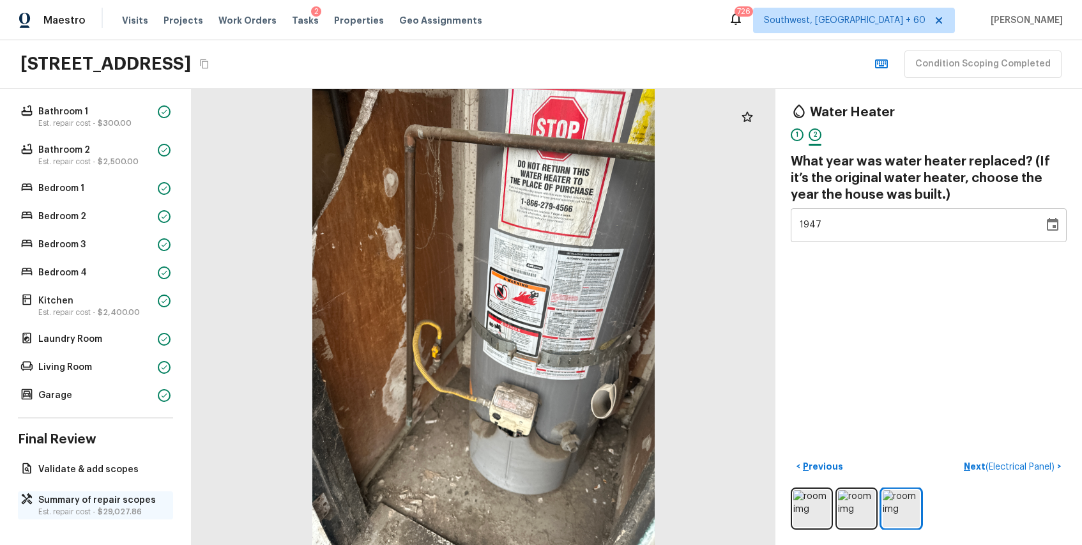
click at [89, 495] on p "Summary of repair scopes" at bounding box center [101, 500] width 127 height 13
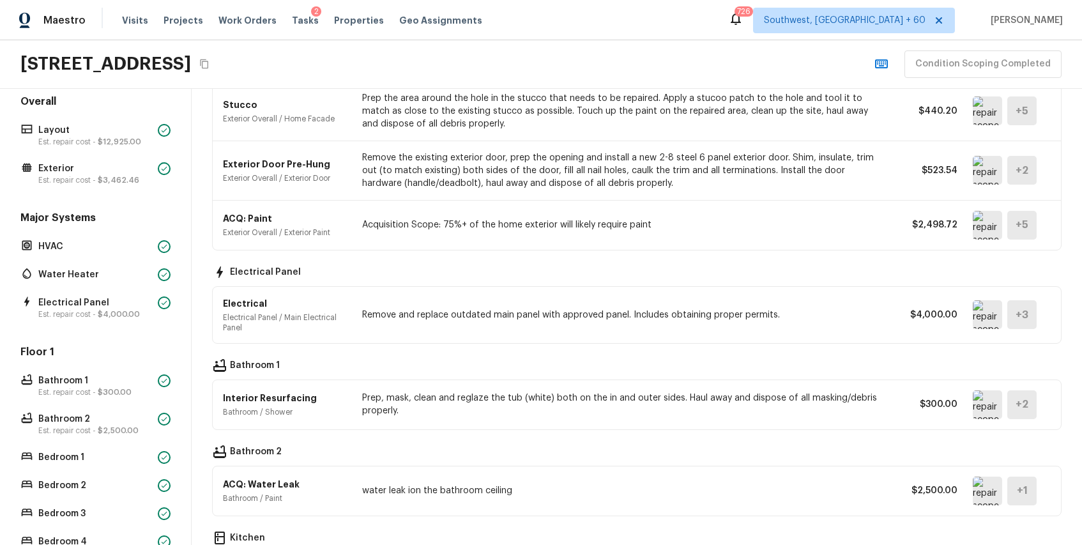
scroll to position [0, 0]
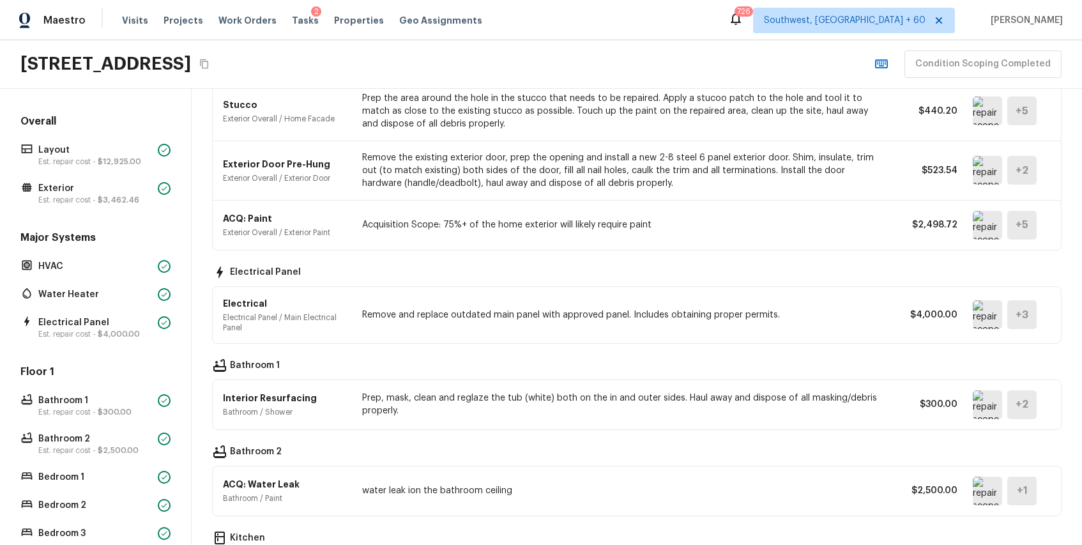
click at [104, 305] on div "Major Systems HVAC Water Heater Electrical Panel Est. repair cost - $4,000.00" at bounding box center [95, 286] width 155 height 111
click at [112, 295] on p "Water Heater" at bounding box center [95, 294] width 114 height 13
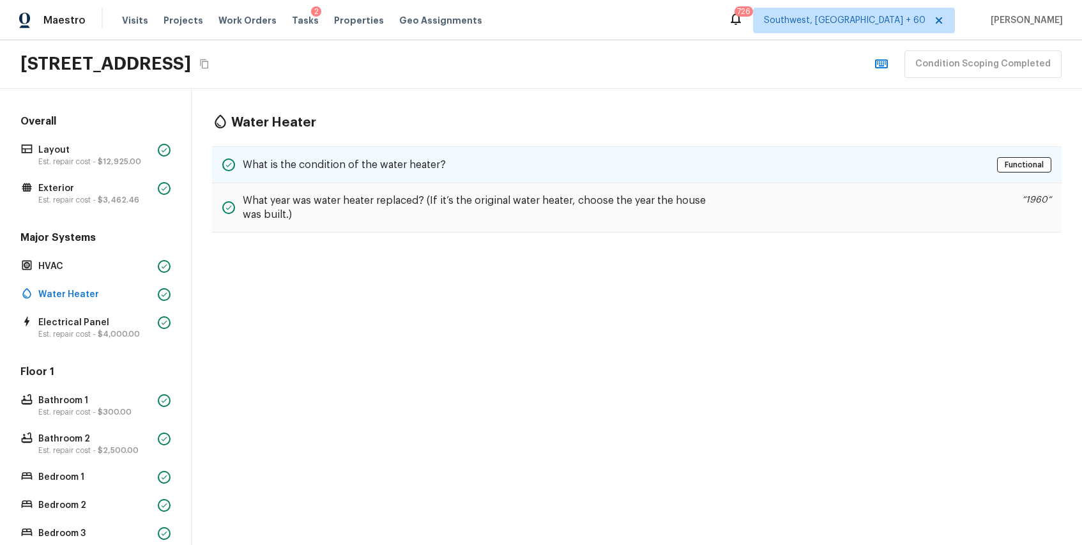
click at [539, 157] on div "What is the condition of the water heater? Functional" at bounding box center [637, 164] width 850 height 37
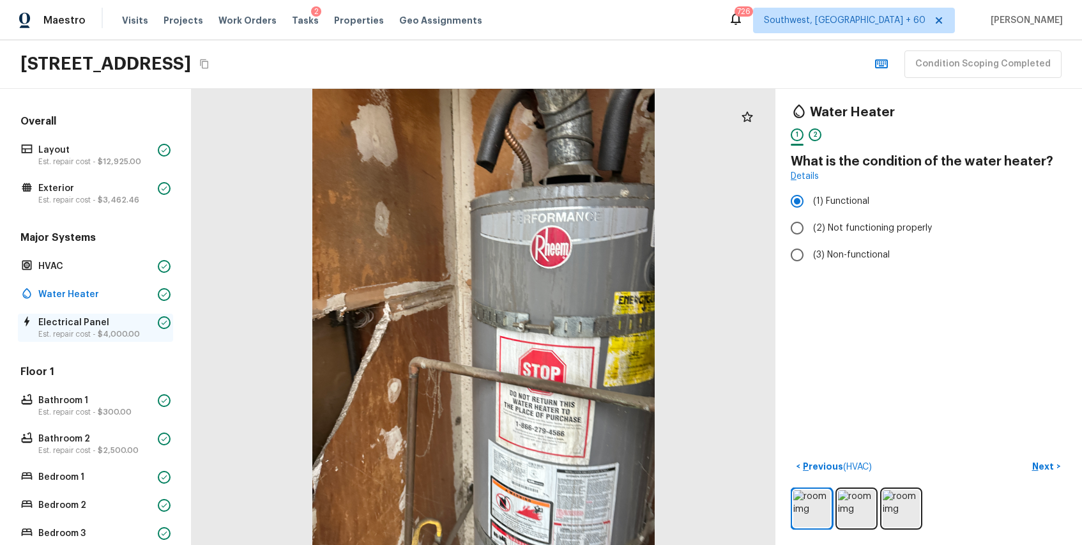
click at [78, 315] on div "Electrical Panel Est. repair cost - $4,000.00" at bounding box center [95, 328] width 155 height 28
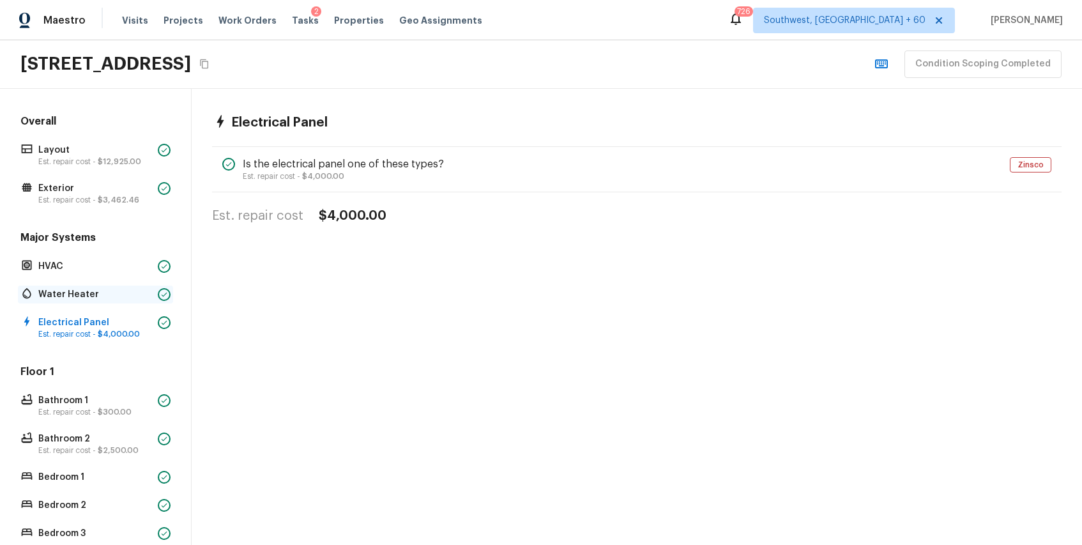
click at [101, 291] on p "Water Heater" at bounding box center [95, 294] width 114 height 13
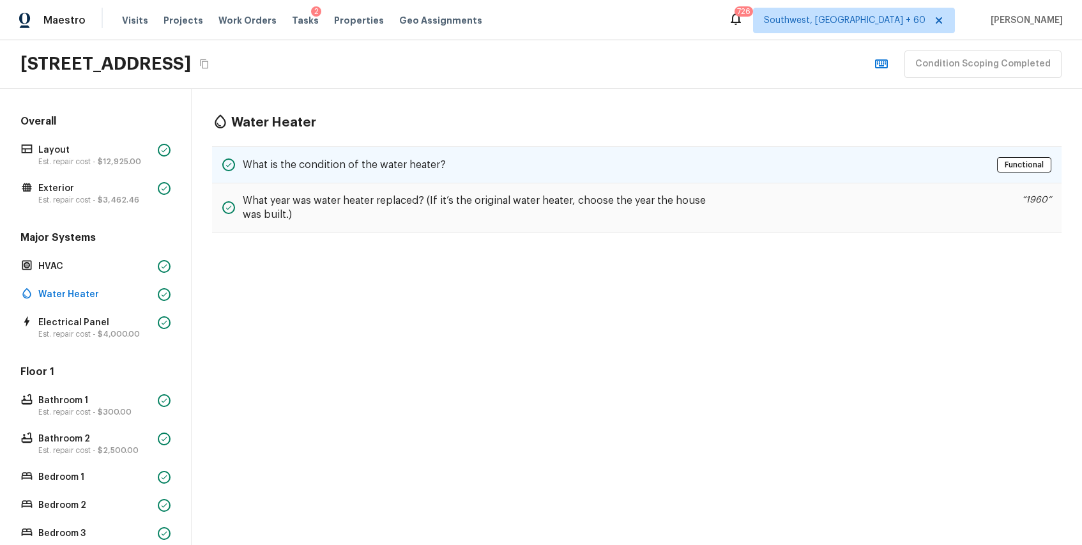
click at [496, 174] on div "What is the condition of the water heater? Functional" at bounding box center [637, 164] width 850 height 37
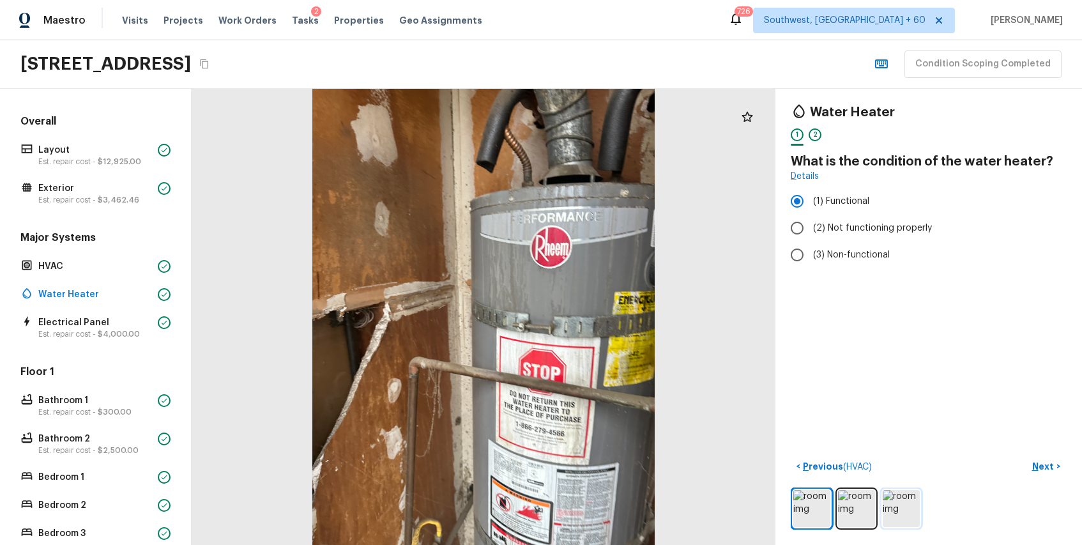
click at [902, 504] on img at bounding box center [901, 508] width 37 height 37
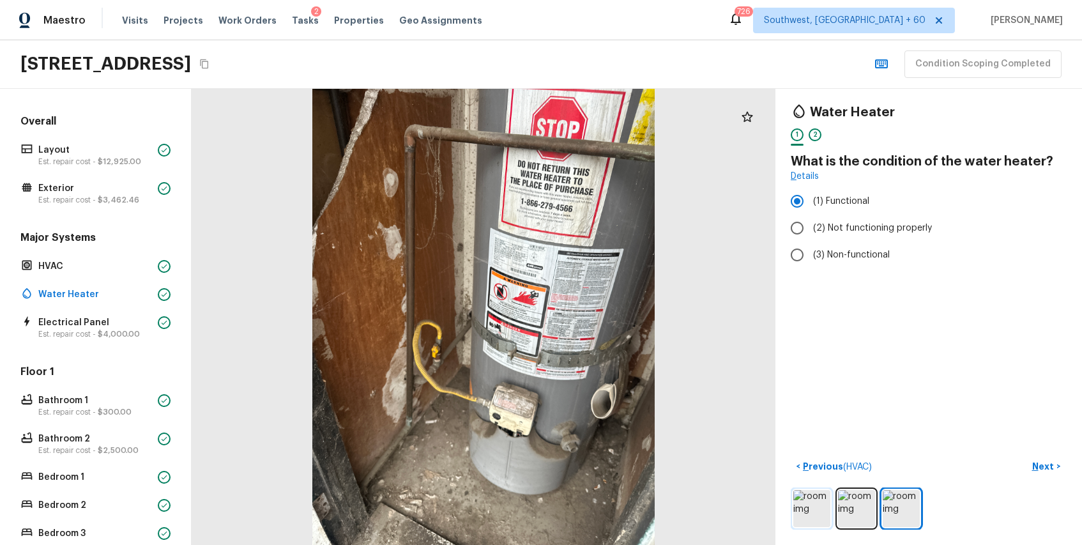
click at [799, 519] on img at bounding box center [812, 508] width 37 height 37
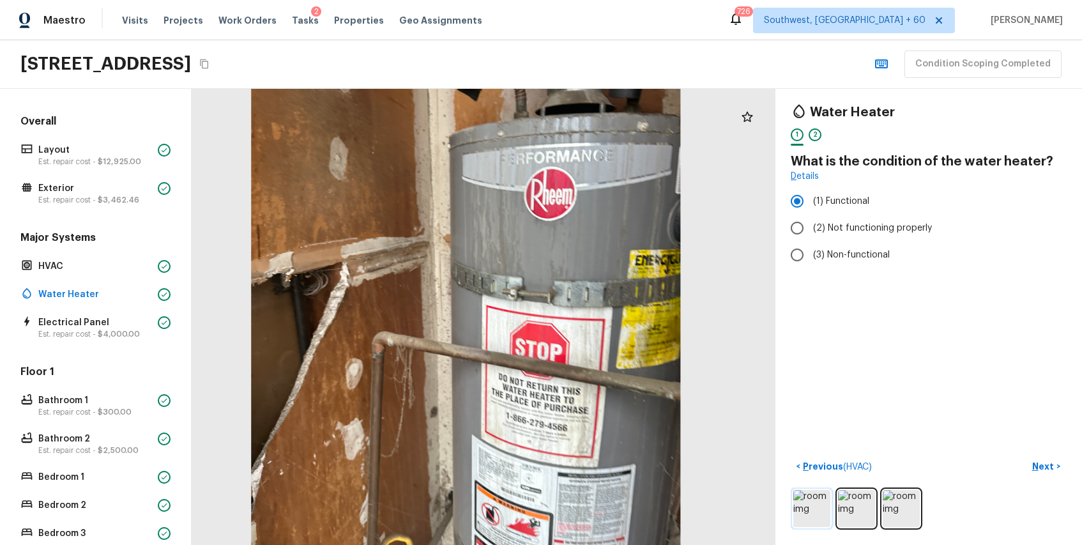
click at [827, 503] on img at bounding box center [812, 508] width 37 height 37
click at [816, 506] on img at bounding box center [812, 508] width 37 height 37
click at [804, 522] on img at bounding box center [812, 508] width 37 height 37
click at [917, 502] on img at bounding box center [901, 508] width 37 height 37
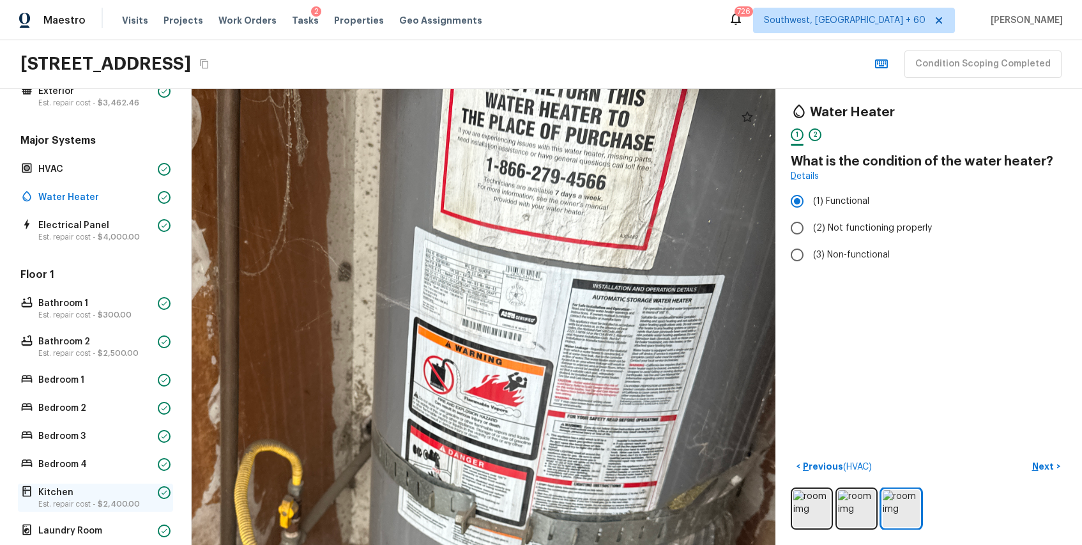
scroll to position [75, 0]
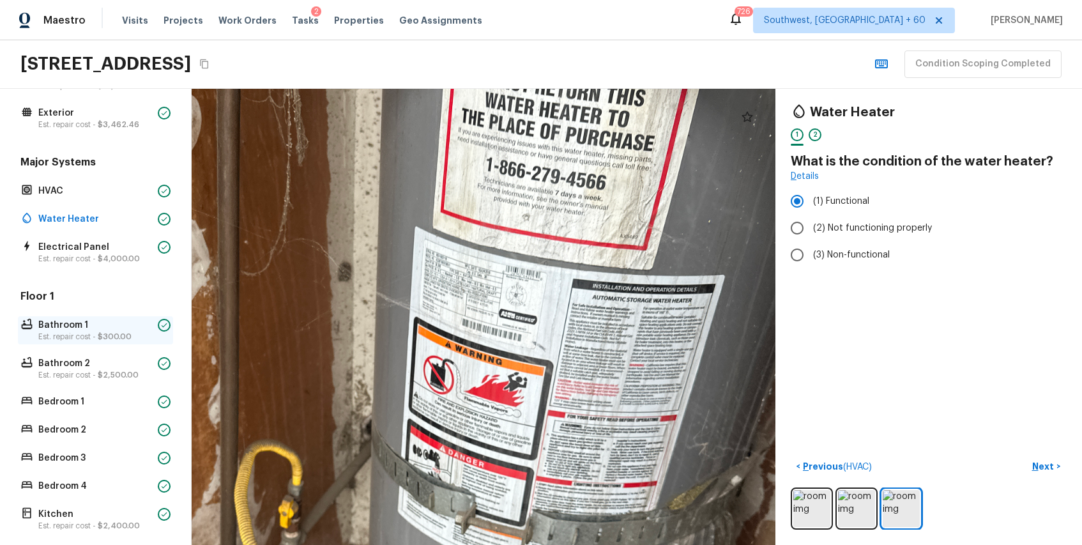
click at [116, 328] on p "Bathroom 1" at bounding box center [95, 325] width 114 height 13
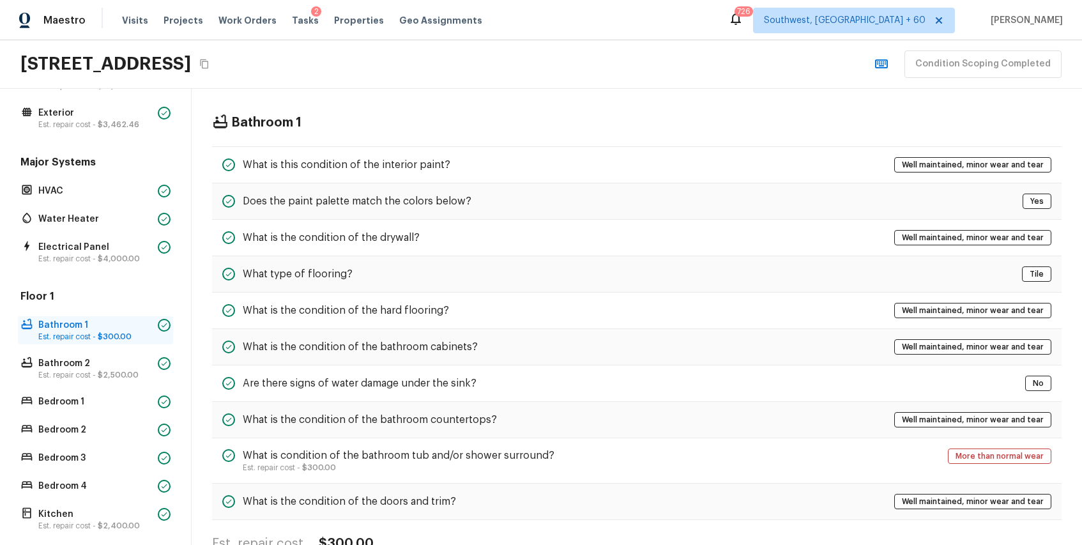
click at [116, 328] on p "Bathroom 1" at bounding box center [95, 325] width 114 height 13
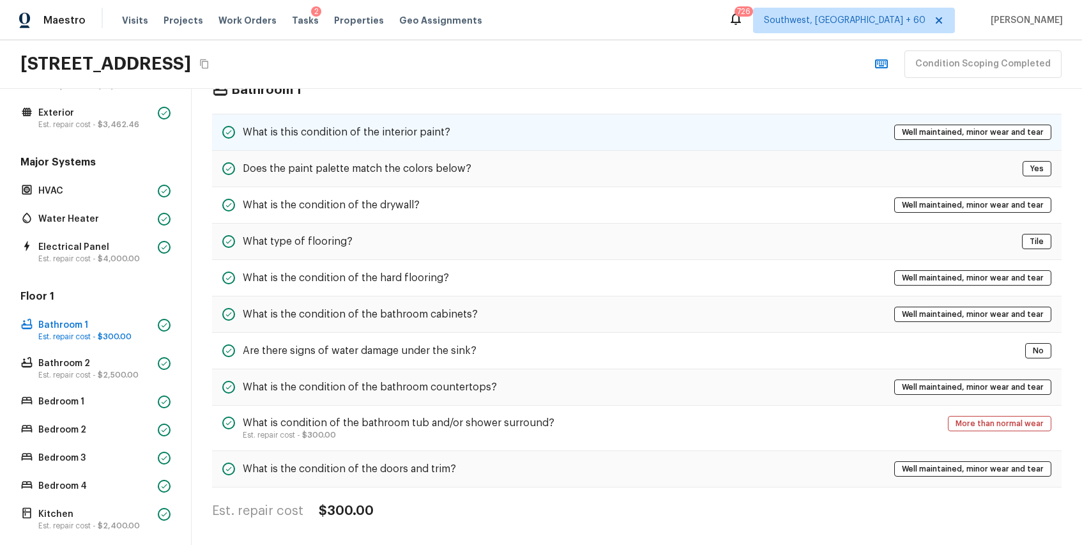
click at [463, 124] on div "What is this condition of the interior paint? Well maintained, minor wear and t…" at bounding box center [637, 132] width 850 height 37
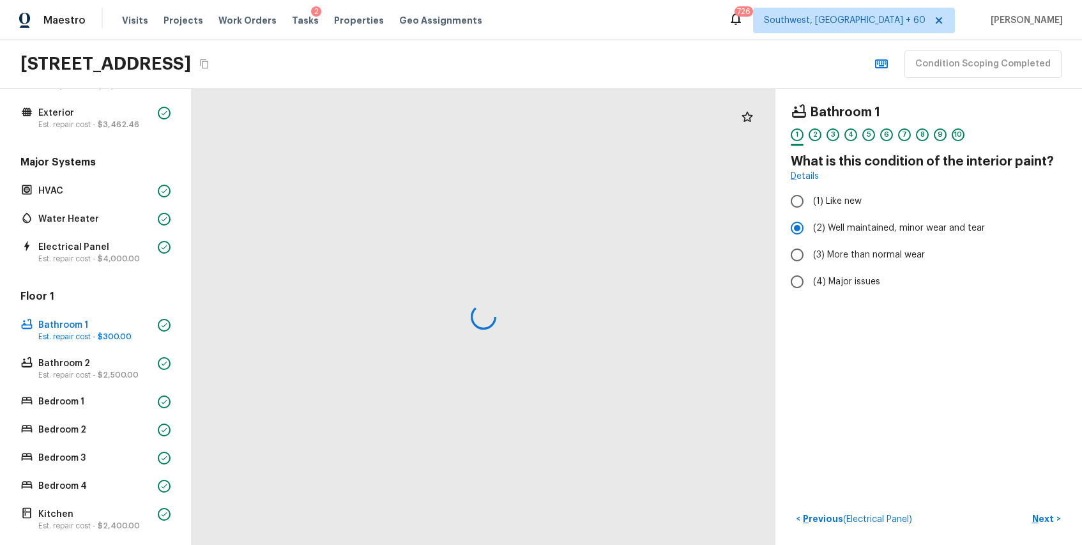
scroll to position [0, 0]
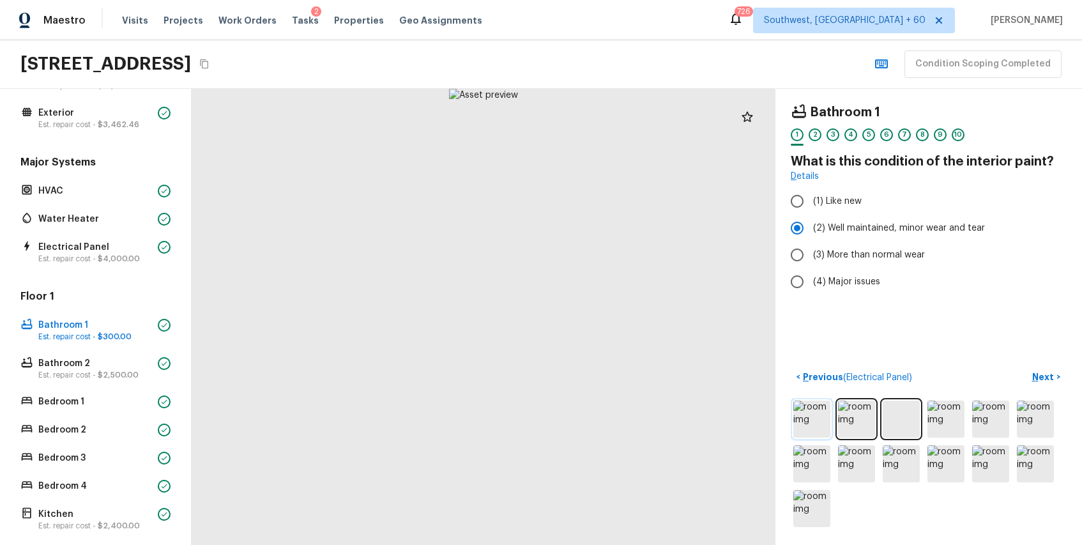
click at [819, 431] on img at bounding box center [812, 419] width 37 height 37
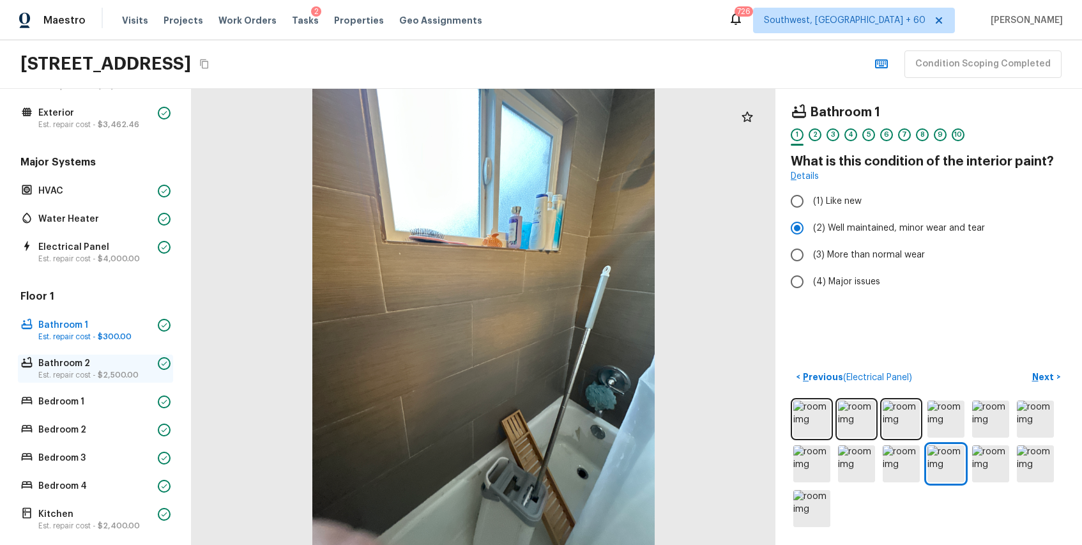
click at [91, 358] on p "Bathroom 2" at bounding box center [95, 363] width 114 height 13
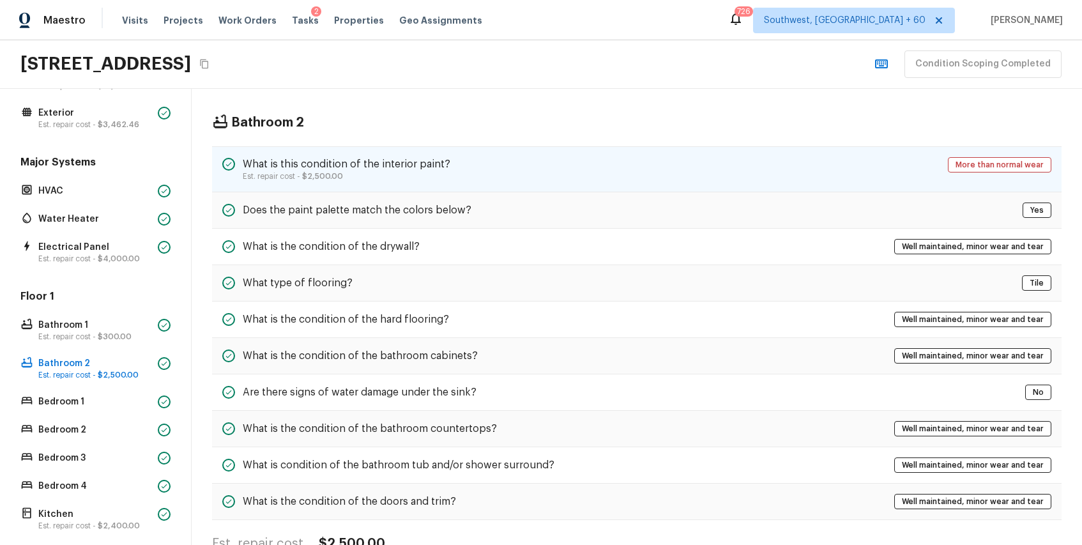
click at [332, 187] on div "What is this condition of the interior paint? Est. repair cost - $2,500.00 More…" at bounding box center [637, 169] width 850 height 46
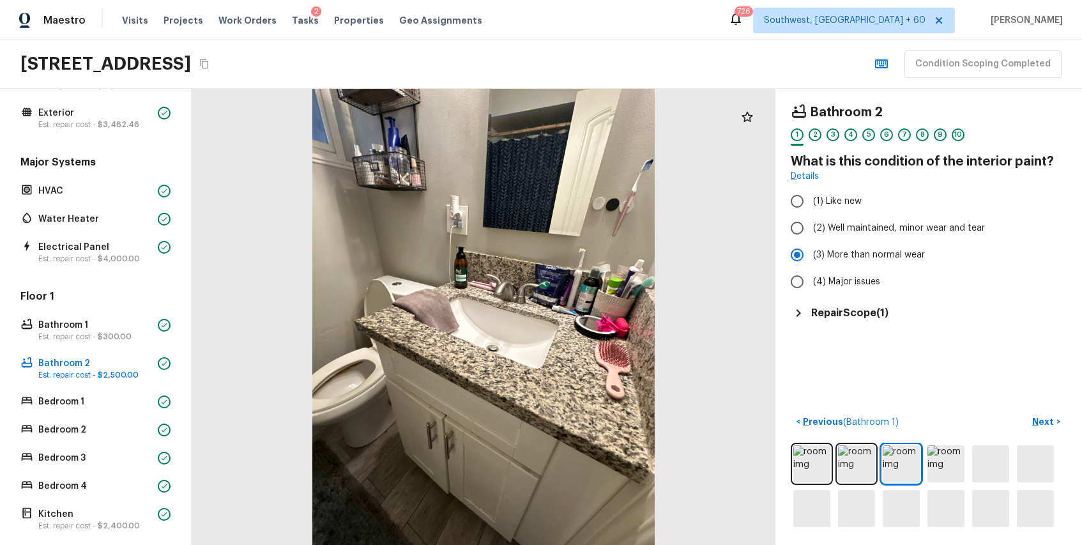
scroll to position [289, 0]
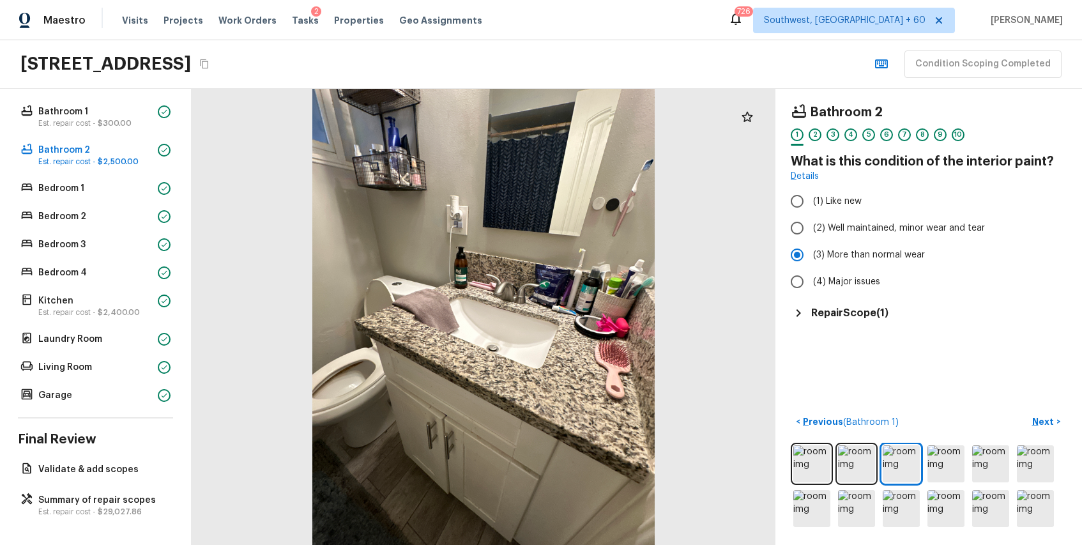
click at [78, 521] on div "Overall Layout Est. repair cost - $12,925.00 Exterior Est. repair cost - $3,462…" at bounding box center [96, 317] width 192 height 456
click at [119, 496] on p "Summary of repair scopes" at bounding box center [101, 500] width 127 height 13
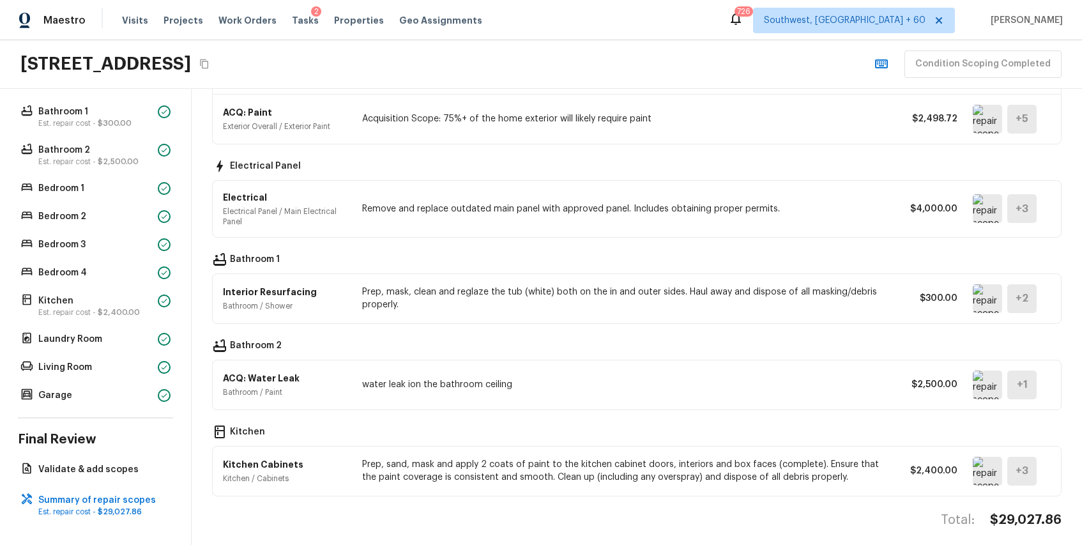
scroll to position [592, 0]
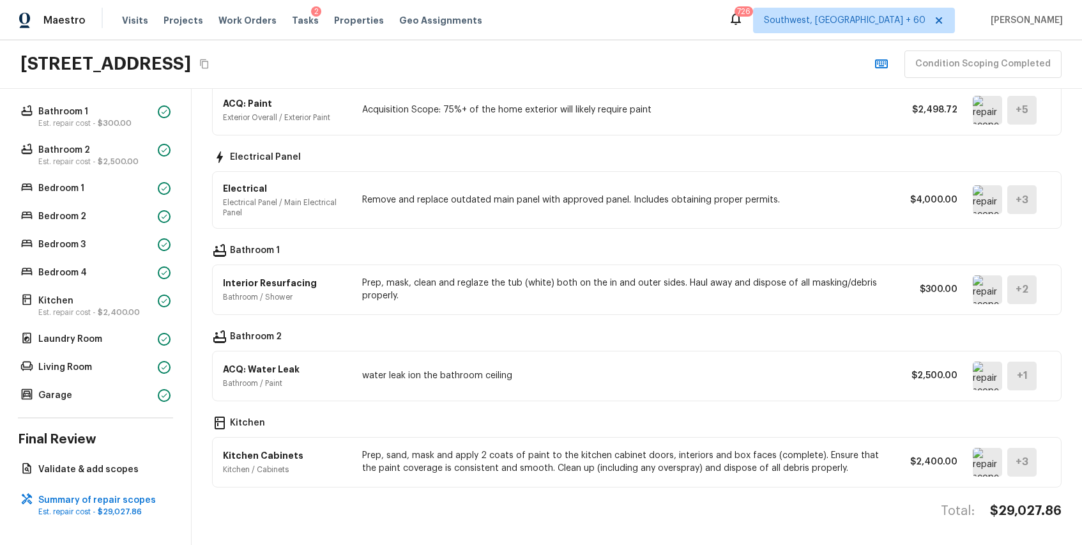
click at [988, 288] on img at bounding box center [987, 289] width 29 height 29
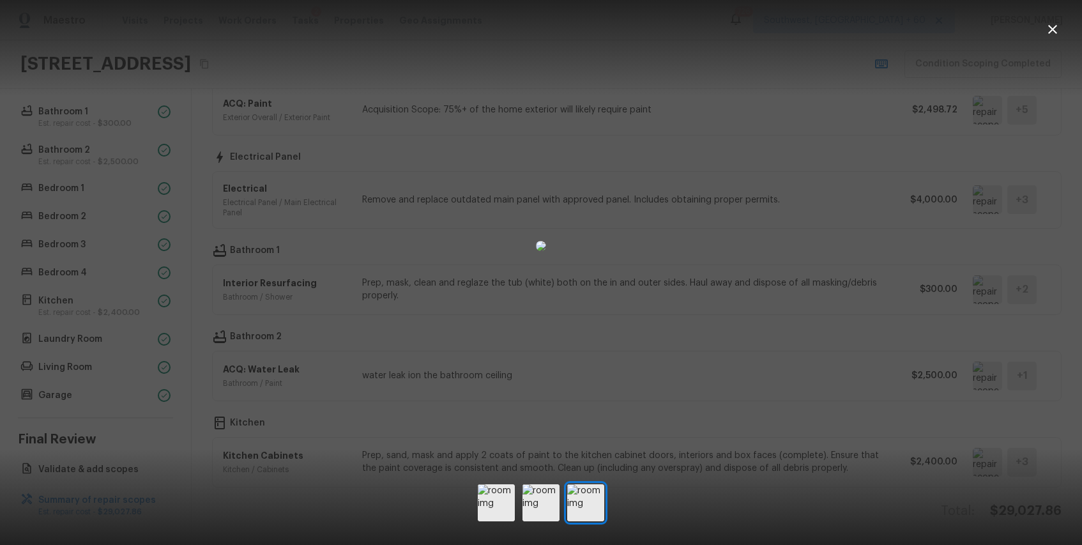
click at [1052, 26] on icon "button" at bounding box center [1052, 29] width 15 height 15
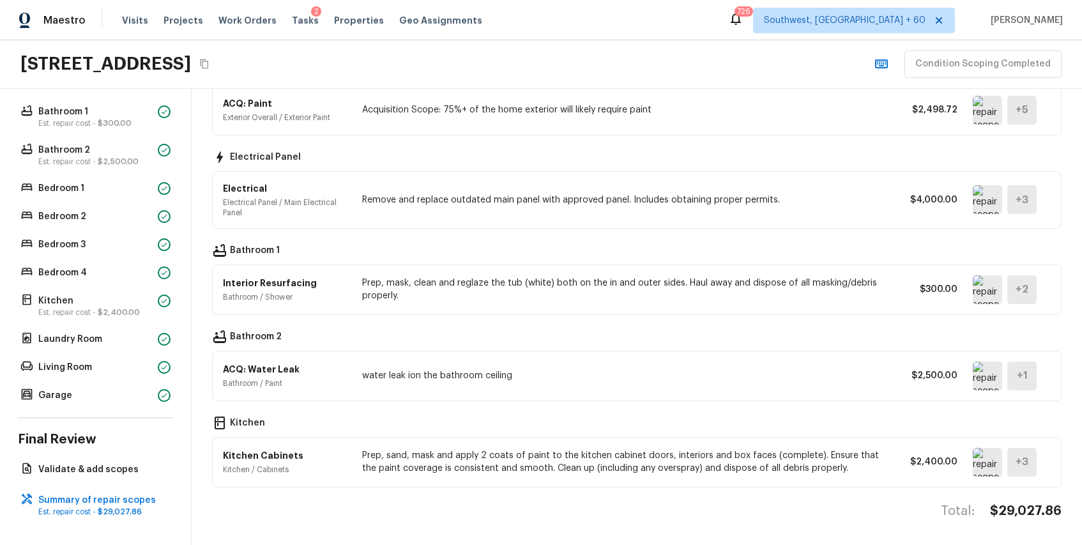
click at [978, 464] on img at bounding box center [987, 462] width 29 height 29
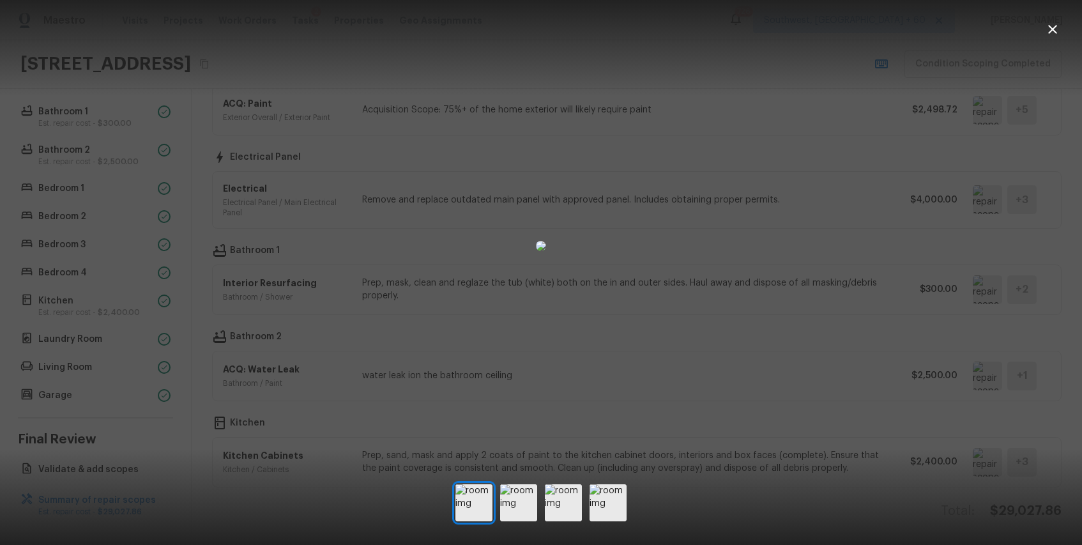
click at [1048, 23] on icon "button" at bounding box center [1052, 29] width 15 height 15
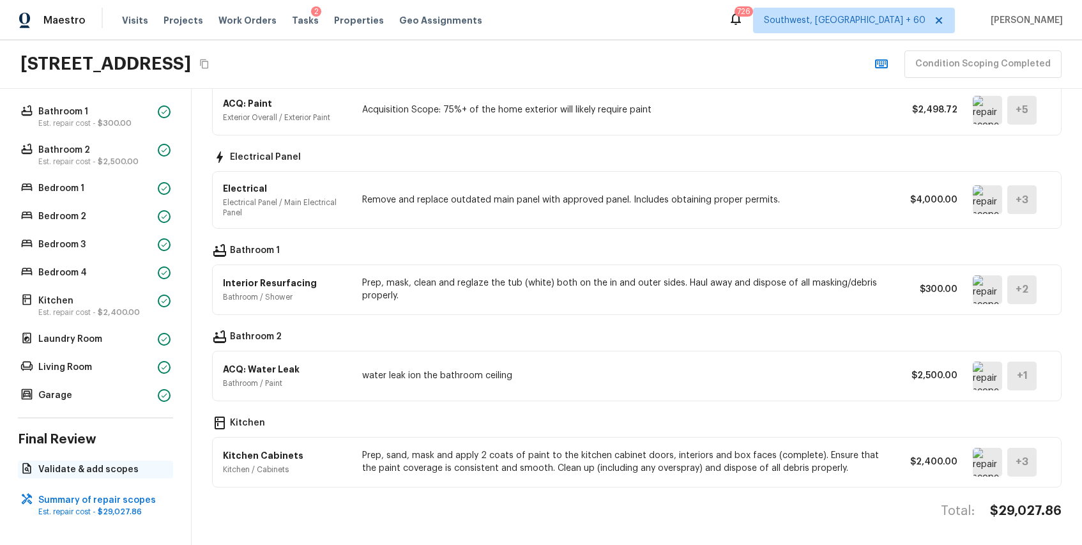
click at [111, 461] on div "Validate & add scopes" at bounding box center [95, 470] width 155 height 18
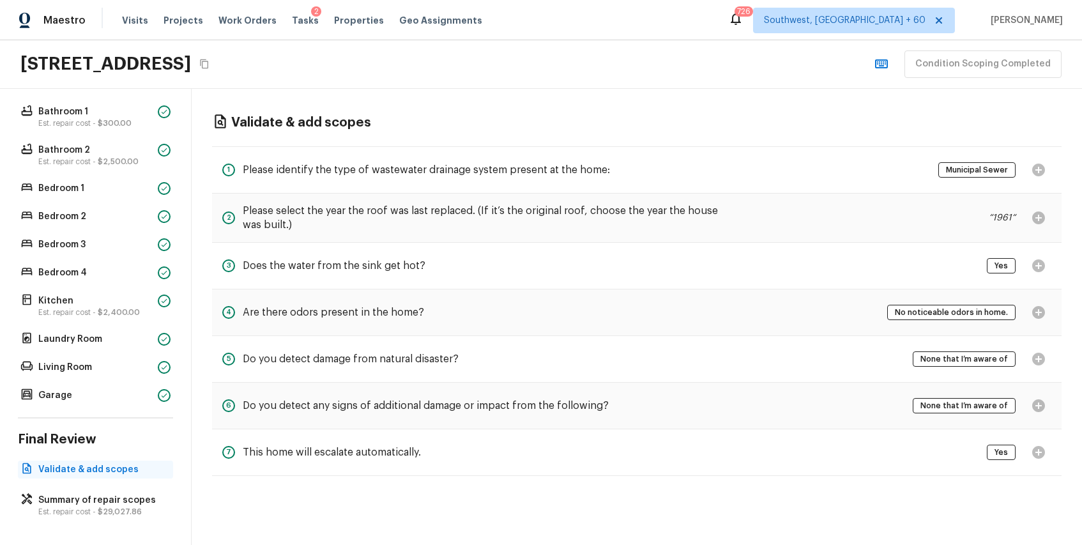
scroll to position [0, 0]
click at [139, 389] on p "Garage" at bounding box center [95, 395] width 114 height 13
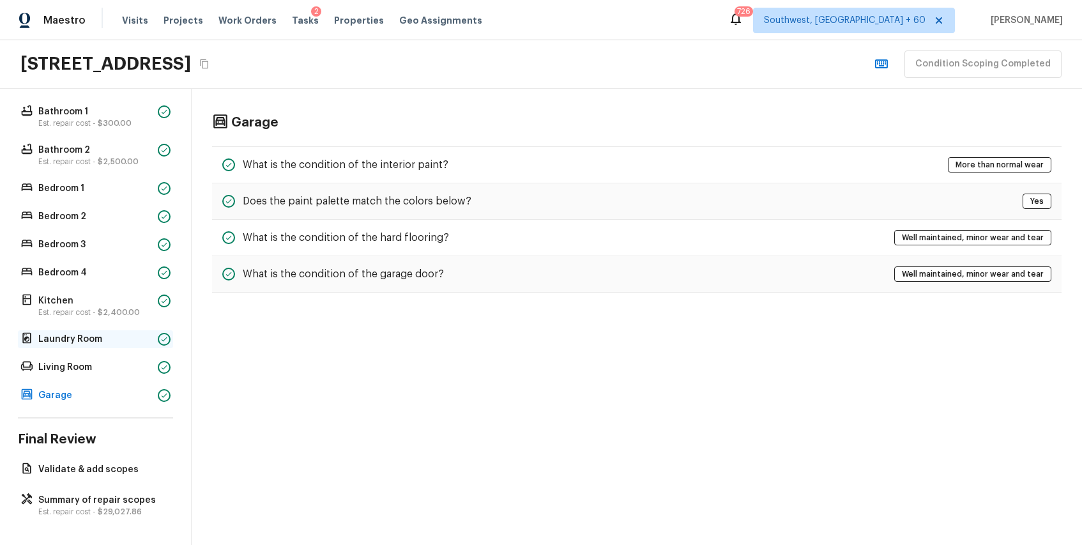
click at [127, 344] on p "Laundry Room" at bounding box center [95, 339] width 114 height 13
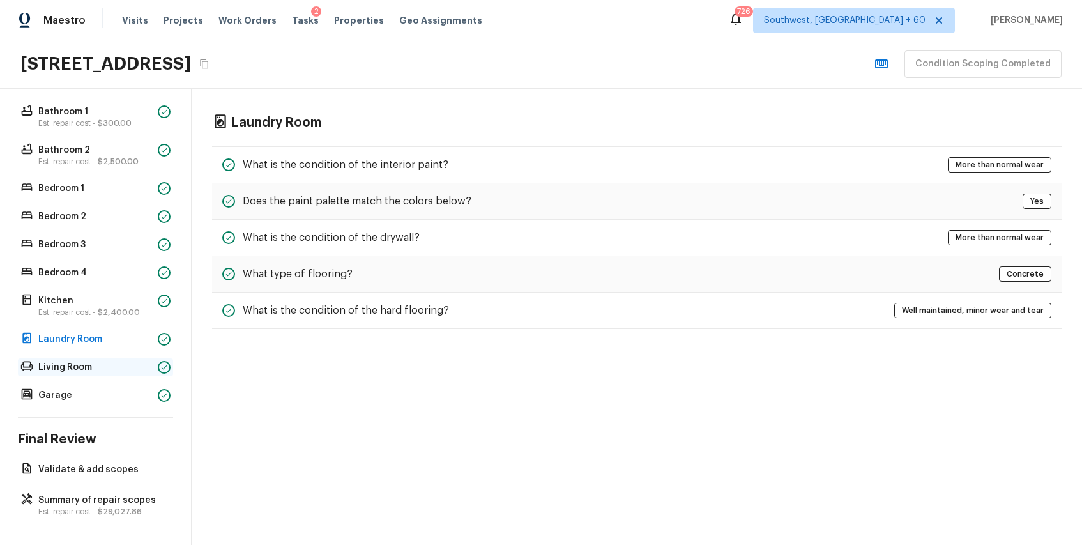
click at [125, 370] on p "Living Room" at bounding box center [95, 367] width 114 height 13
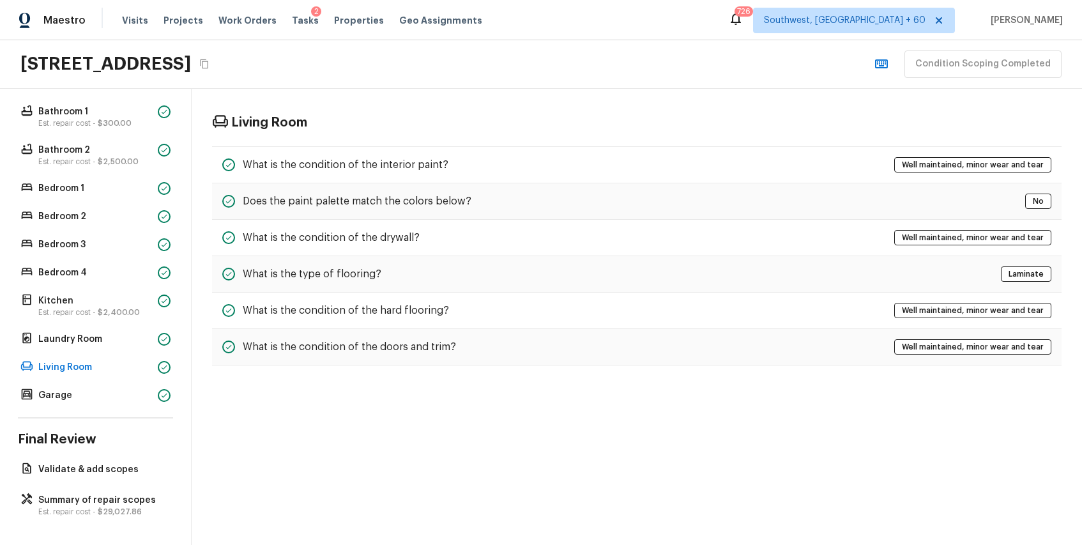
click at [124, 353] on div "Floor 1 Bathroom 1 Est. repair cost - $300.00 Bathroom 2 Est. repair cost - $2,…" at bounding box center [95, 240] width 155 height 328
click at [130, 333] on p "Laundry Room" at bounding box center [95, 339] width 114 height 13
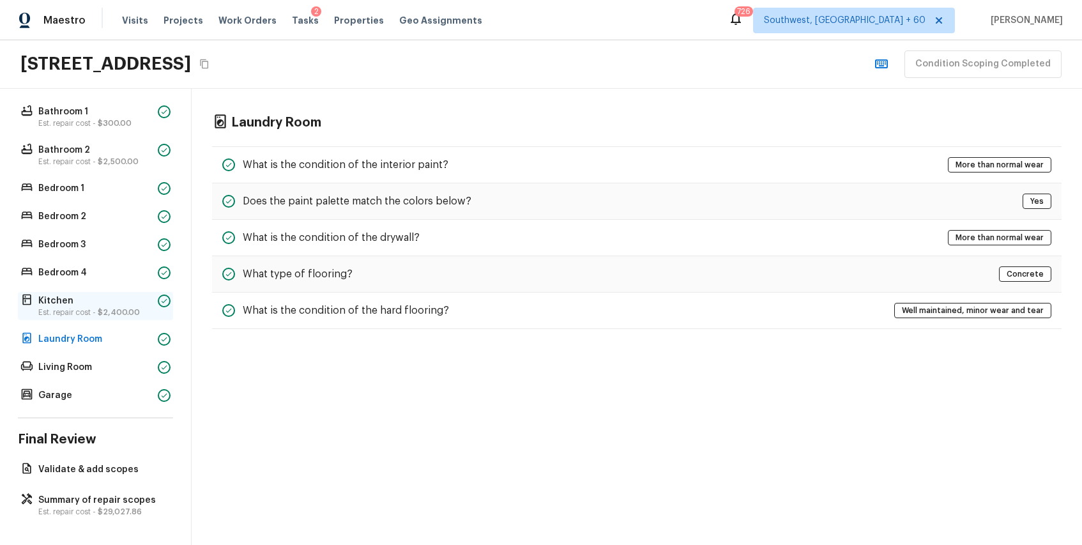
click at [134, 312] on span "$2,400.00" at bounding box center [119, 313] width 42 height 8
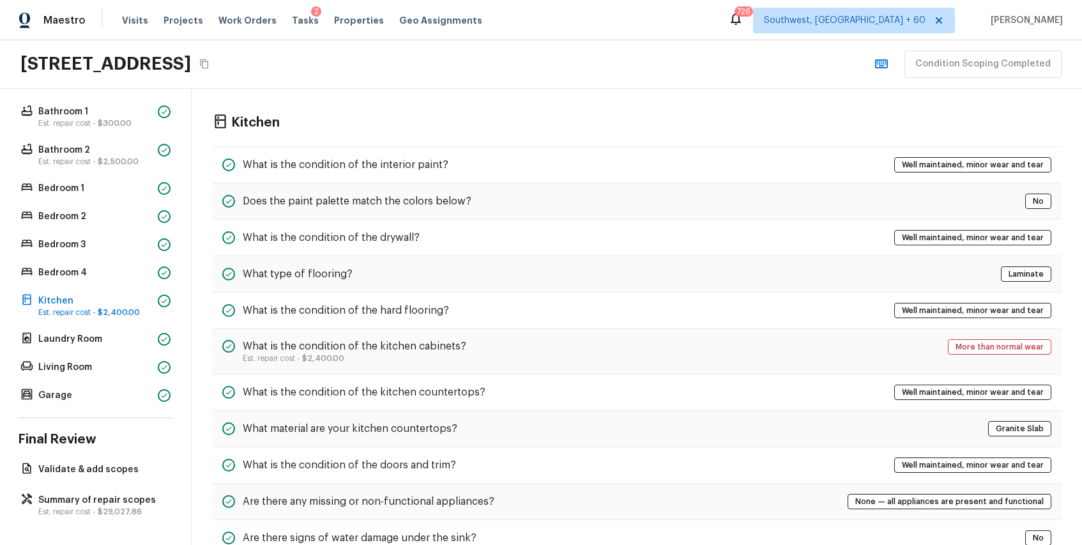
click at [112, 289] on div "Floor 1 Bathroom 1 Est. repair cost - $300.00 Bathroom 2 Est. repair cost - $2,…" at bounding box center [95, 240] width 155 height 328
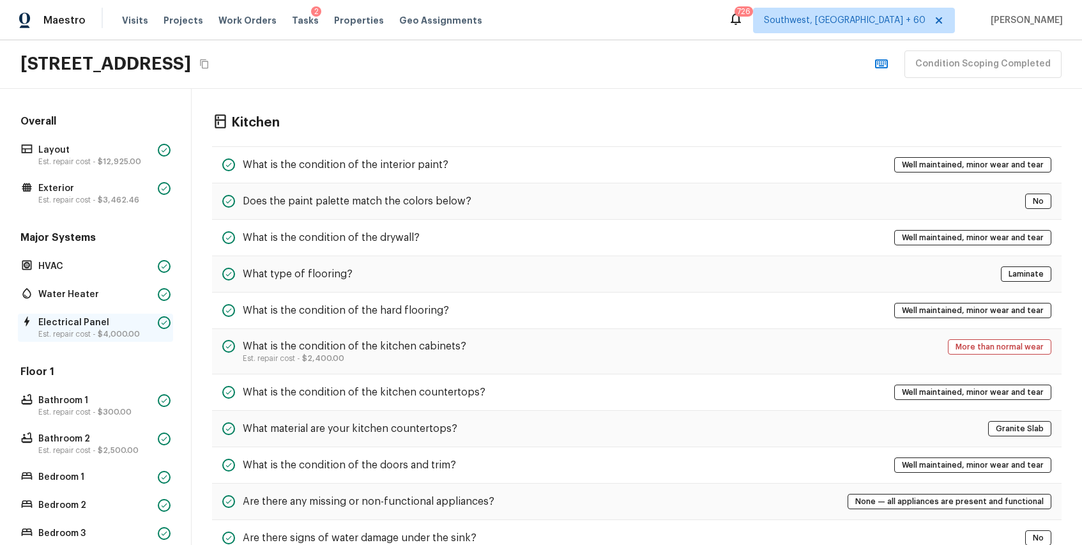
click at [105, 316] on p "Electrical Panel" at bounding box center [95, 322] width 114 height 13
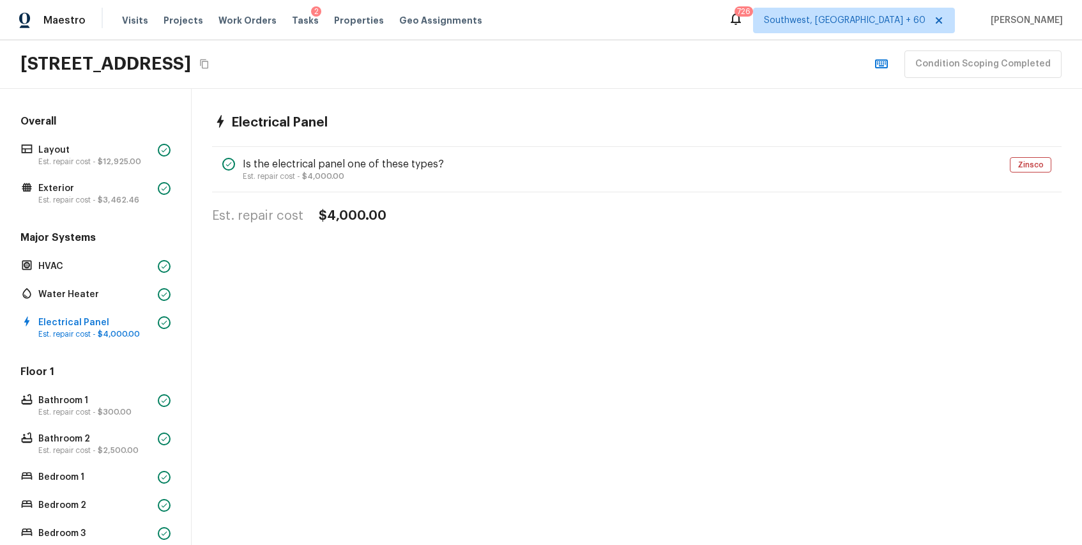
click at [115, 303] on div "Major Systems HVAC Water Heater Electrical Panel Est. repair cost - $4,000.00" at bounding box center [95, 286] width 155 height 111
click at [125, 293] on p "Water Heater" at bounding box center [95, 294] width 114 height 13
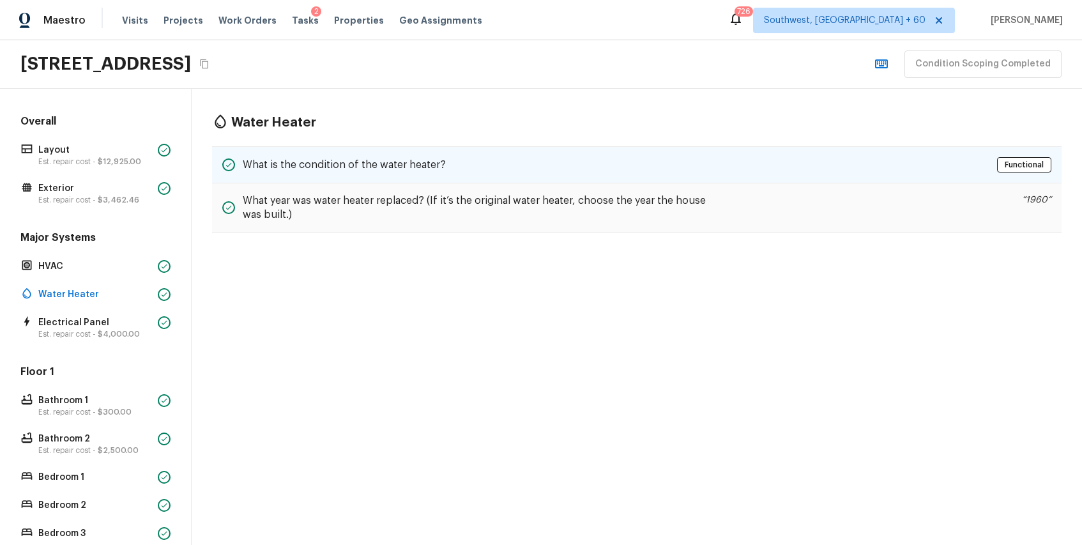
click at [372, 178] on div "What is the condition of the water heater? Functional" at bounding box center [637, 164] width 850 height 37
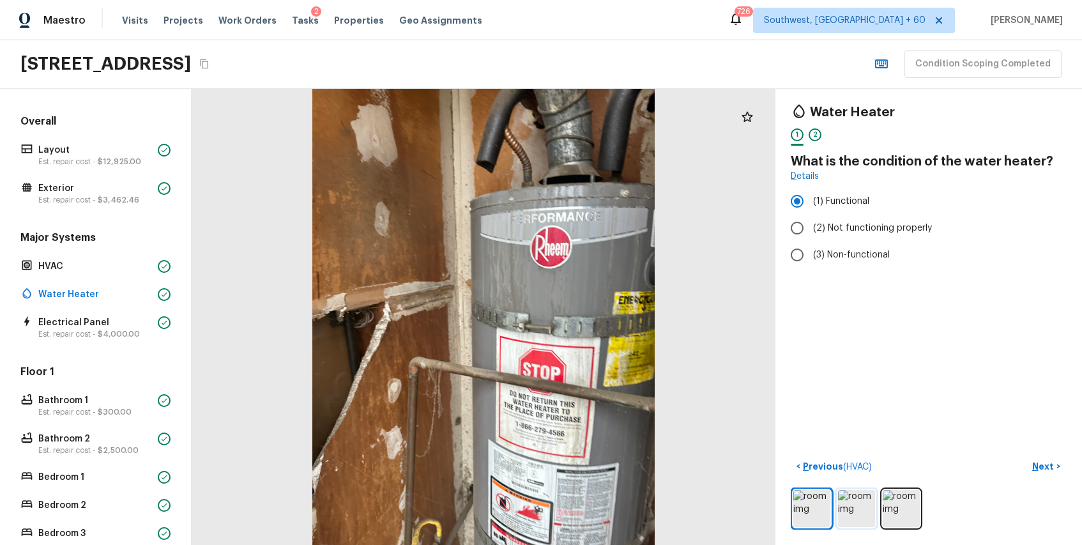
click at [853, 507] on img at bounding box center [856, 508] width 37 height 37
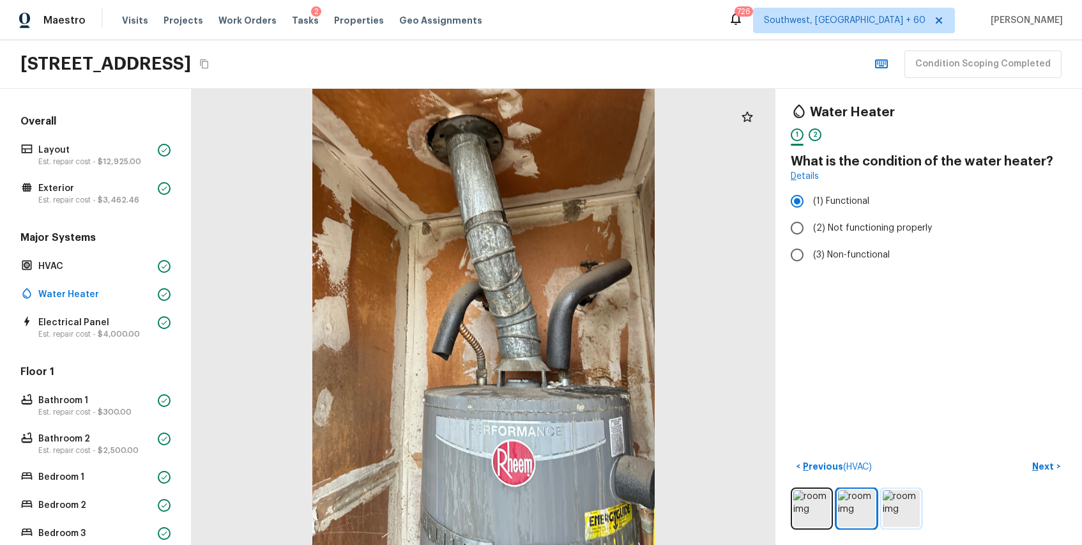
click at [890, 516] on img at bounding box center [901, 508] width 37 height 37
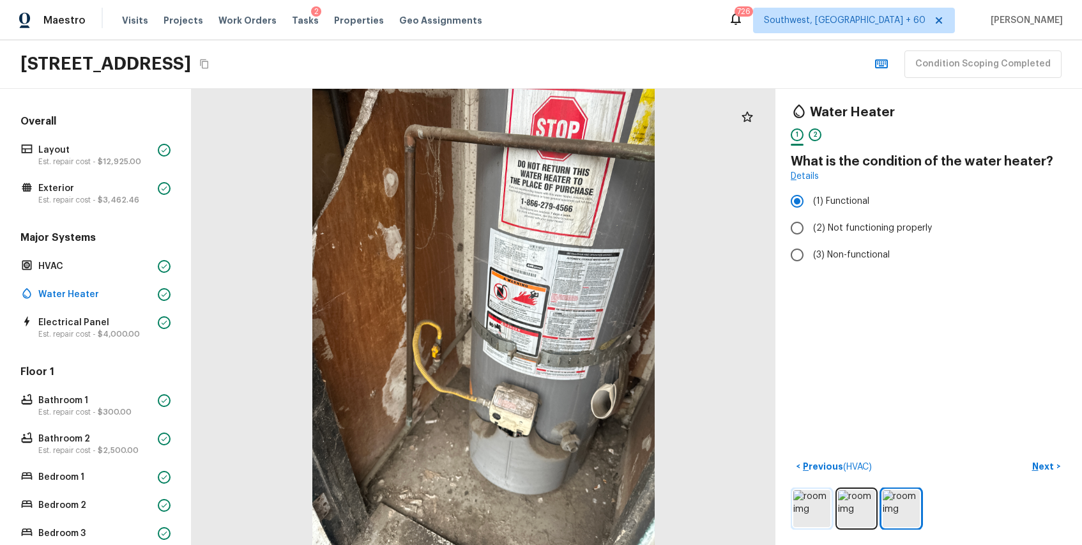
click at [813, 508] on img at bounding box center [812, 508] width 37 height 37
